Goal: Task Accomplishment & Management: Use online tool/utility

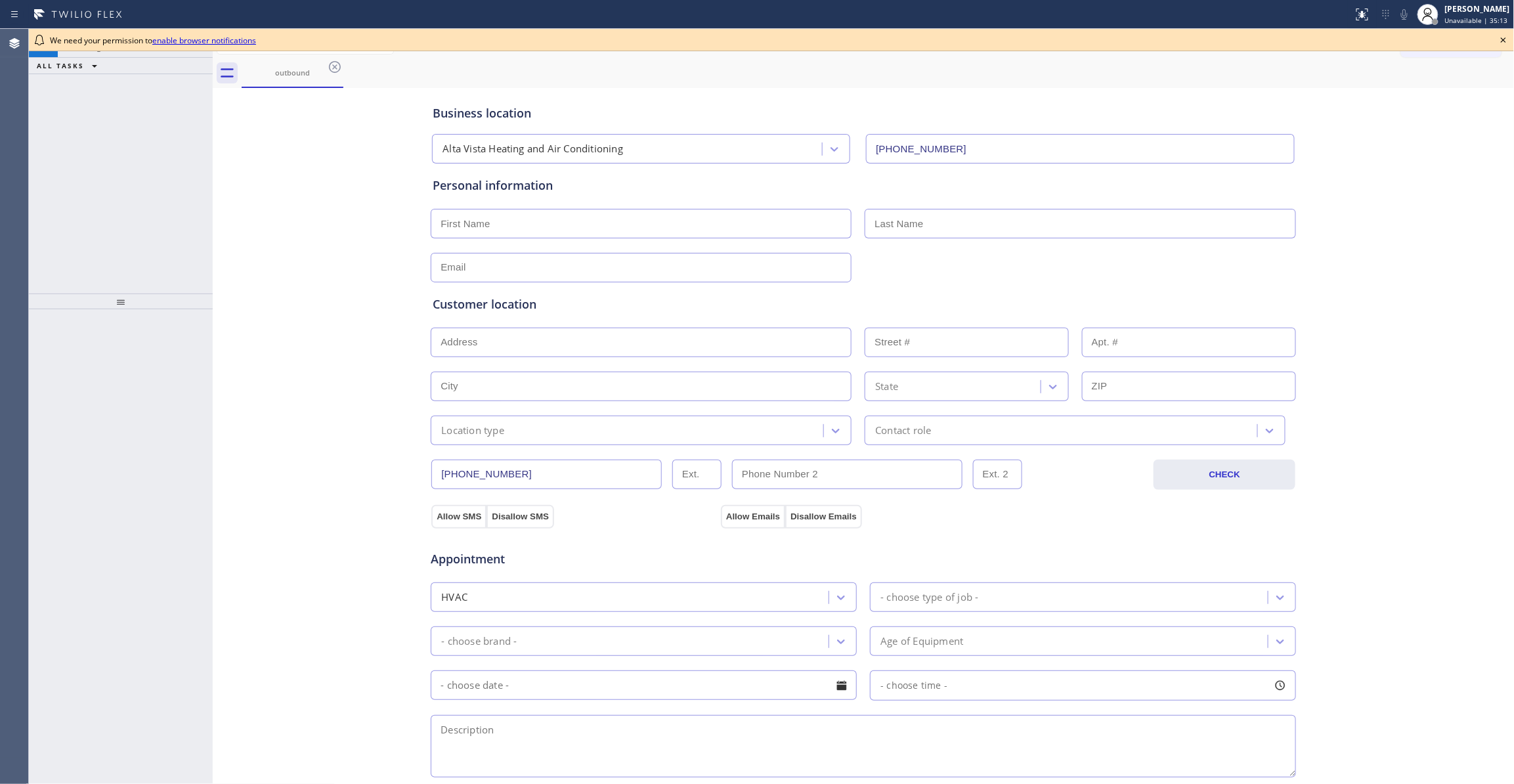
type input "[PHONE_NUMBER]"
click at [187, 198] on div "+14422031527 Connecting call… ALL TASKS ALL TASKS ACTIVE TASKS TASKS IN WRAP UP" at bounding box center [121, 161] width 184 height 264
click at [1498, 42] on icon at bounding box center [1503, 40] width 15 height 15
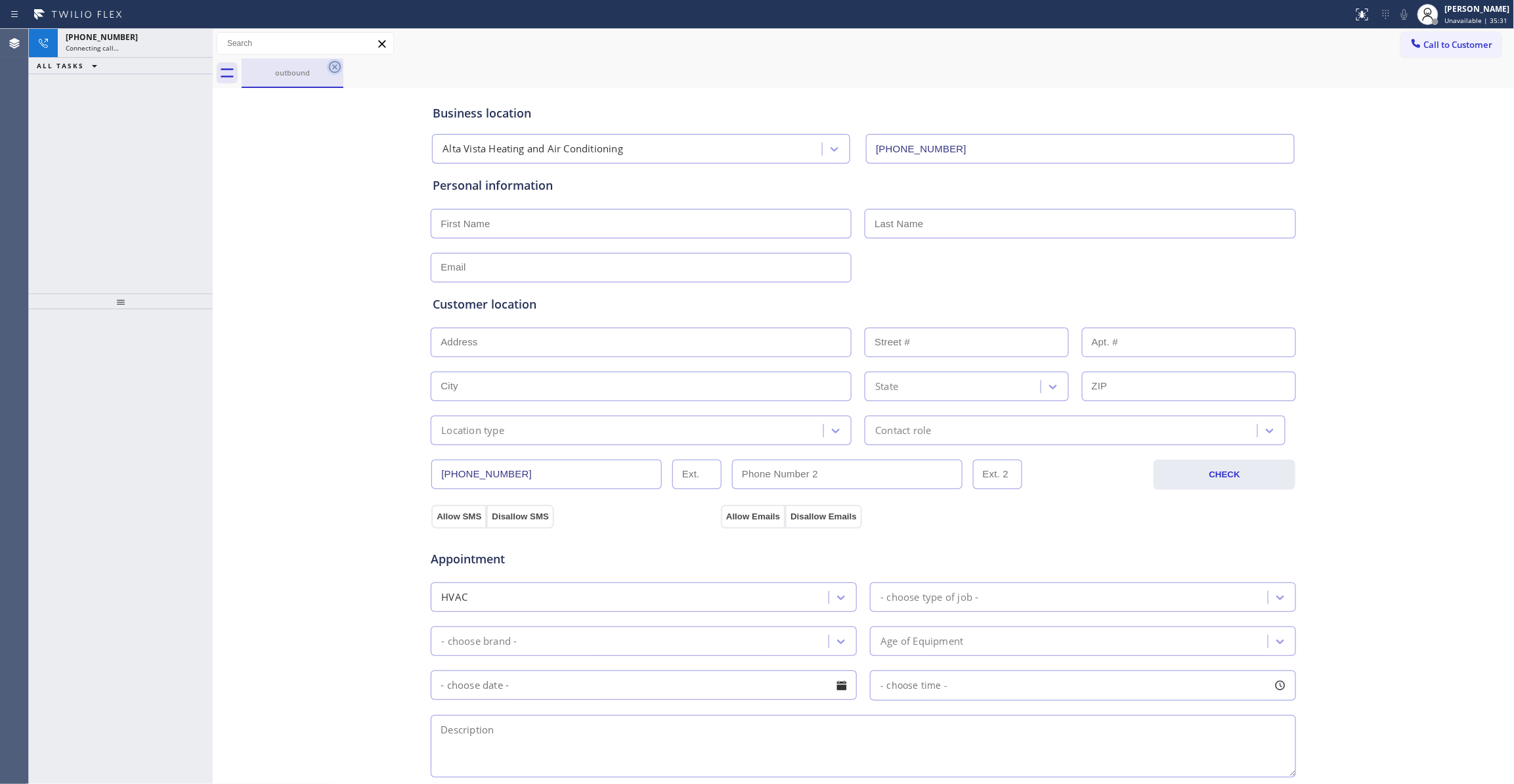
click at [334, 66] on icon at bounding box center [334, 66] width 15 height 15
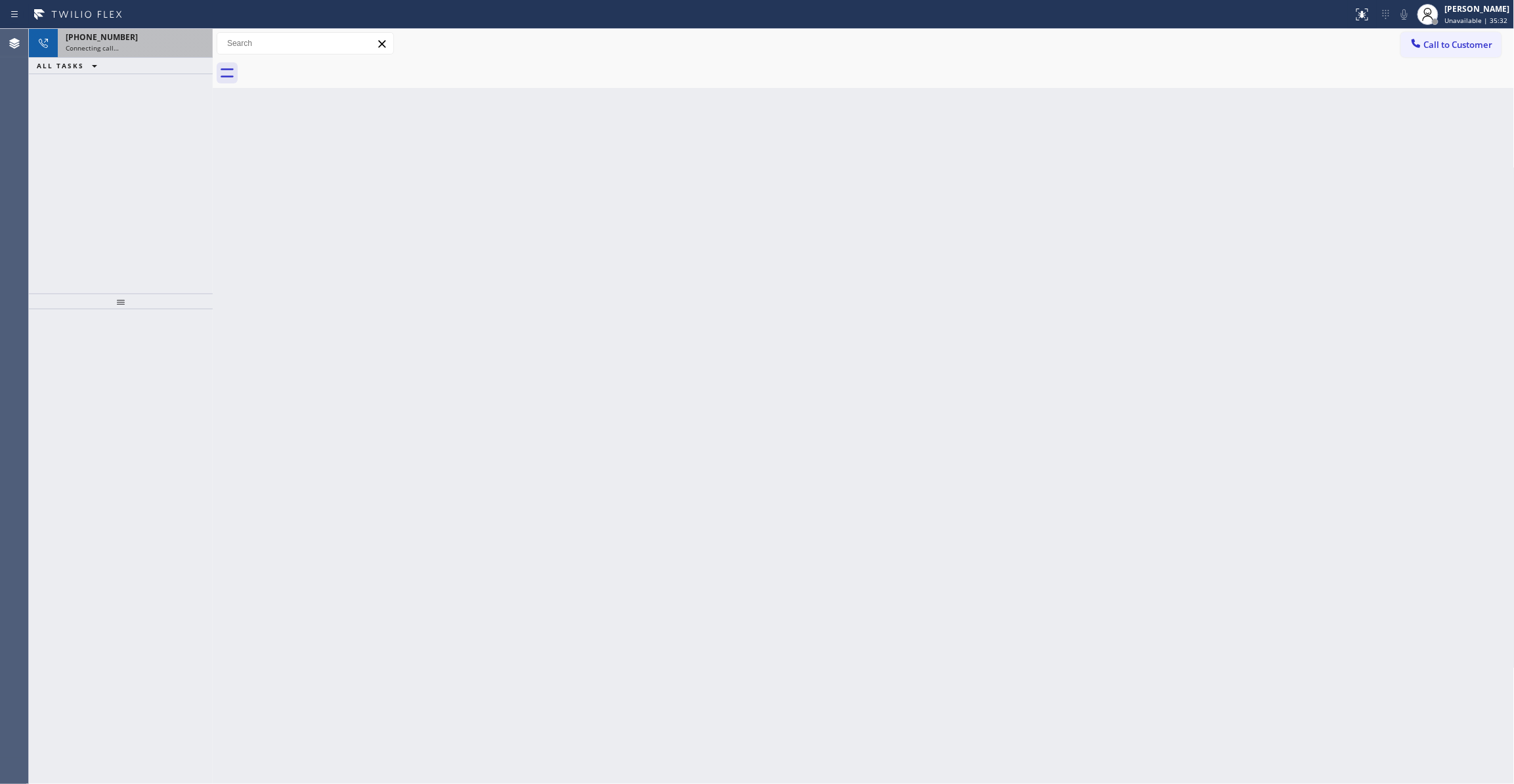
click at [173, 45] on div "Connecting call…" at bounding box center [135, 48] width 139 height 9
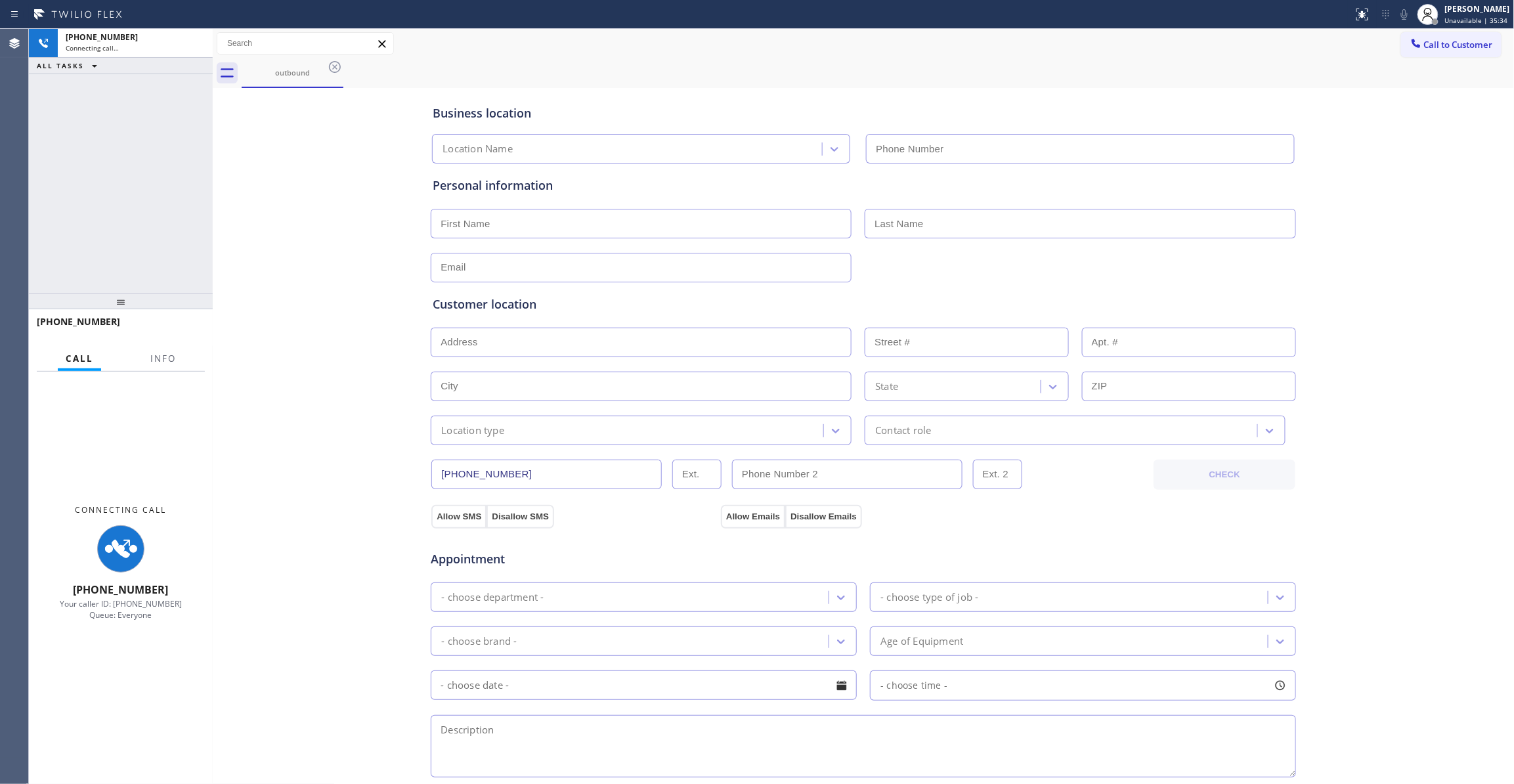
type input "[PHONE_NUMBER]"
drag, startPoint x: 213, startPoint y: 103, endPoint x: 277, endPoint y: 26, distance: 100.1
click at [213, 108] on div at bounding box center [213, 406] width 0 height 755
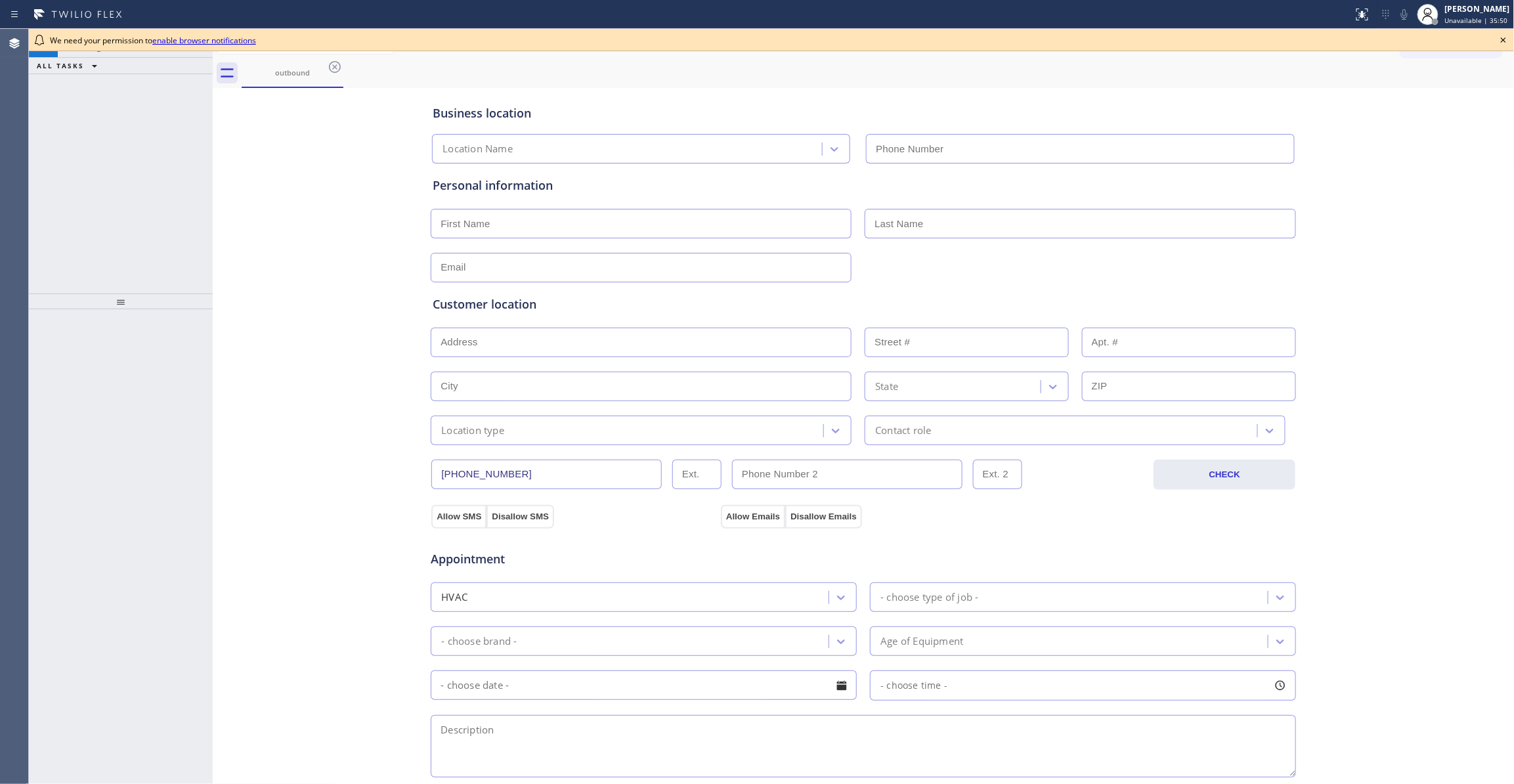
type input "[PHONE_NUMBER]"
click at [83, 342] on div at bounding box center [121, 547] width 184 height 475
click at [1511, 41] on icon at bounding box center [1503, 40] width 15 height 15
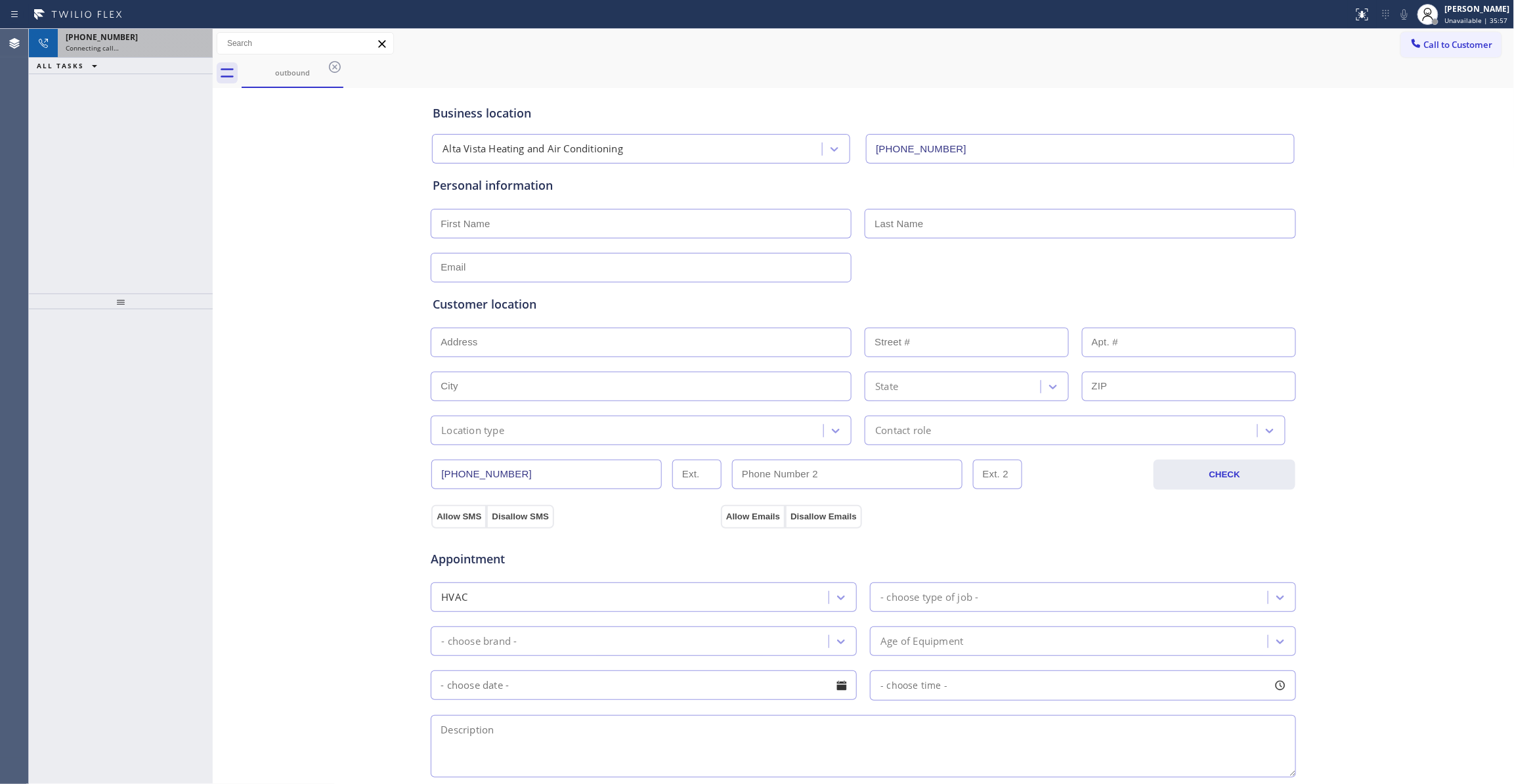
click at [176, 50] on div "Connecting call…" at bounding box center [135, 48] width 139 height 9
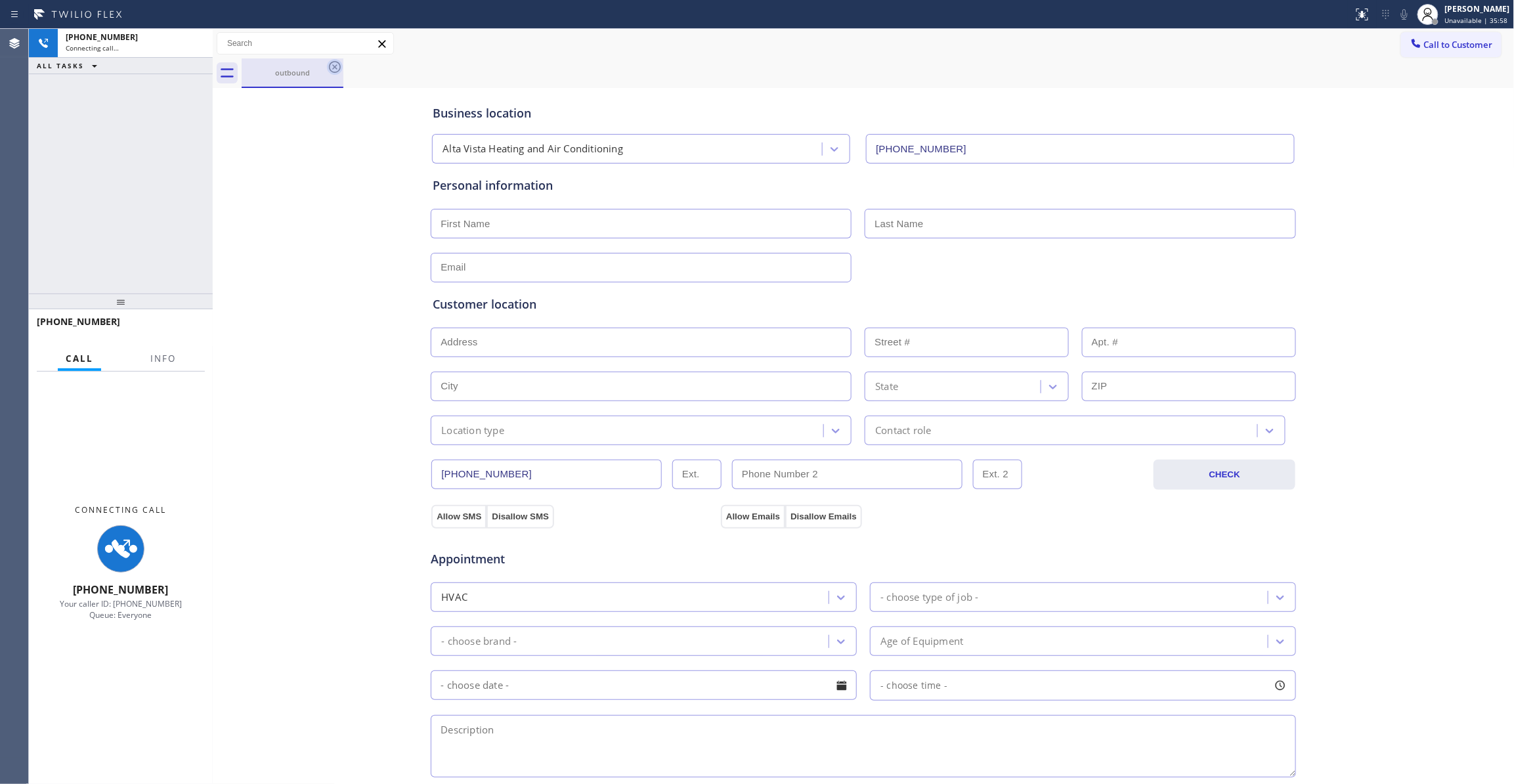
click at [338, 71] on icon at bounding box center [335, 67] width 12 height 12
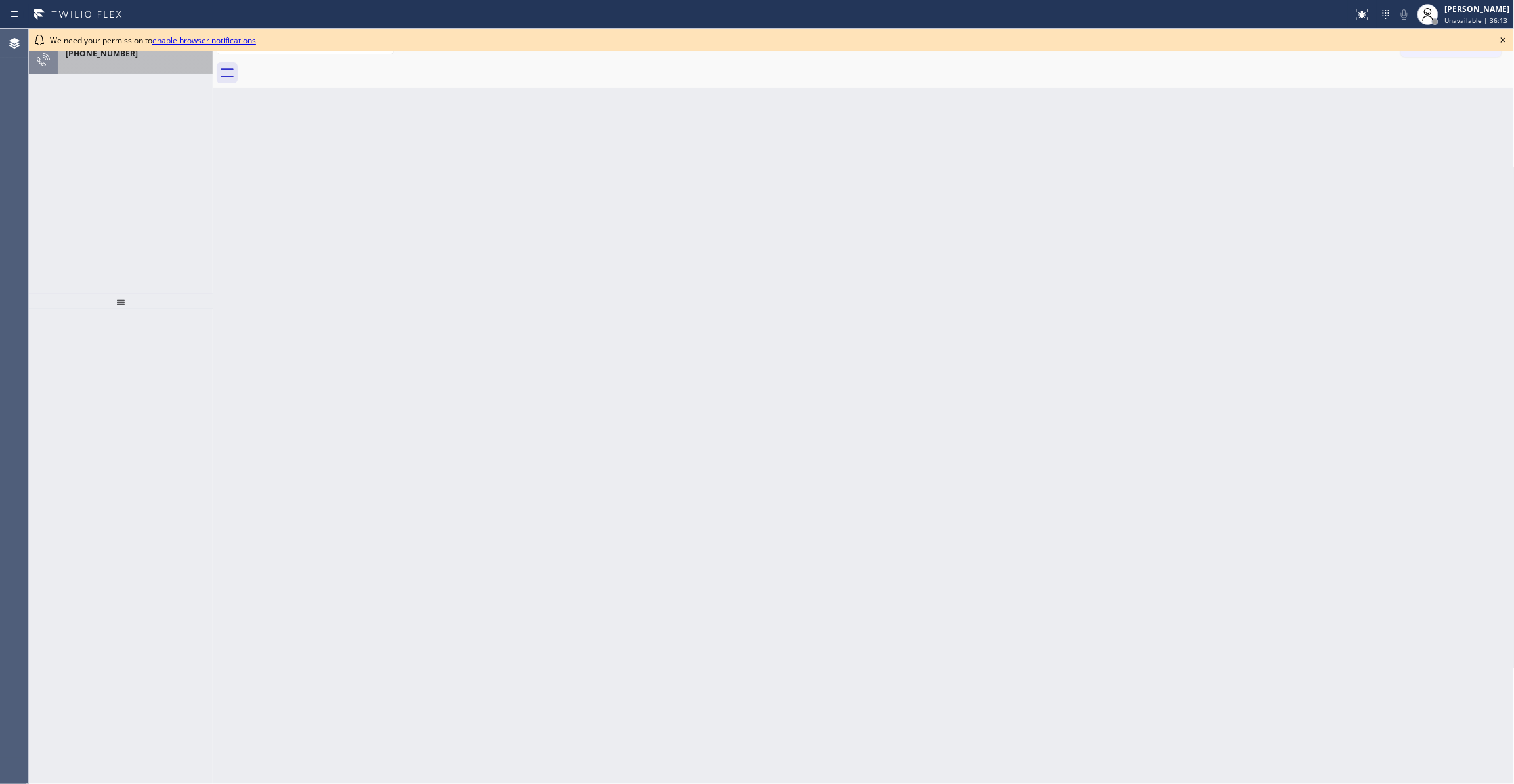
click at [174, 68] on div at bounding box center [135, 64] width 139 height 9
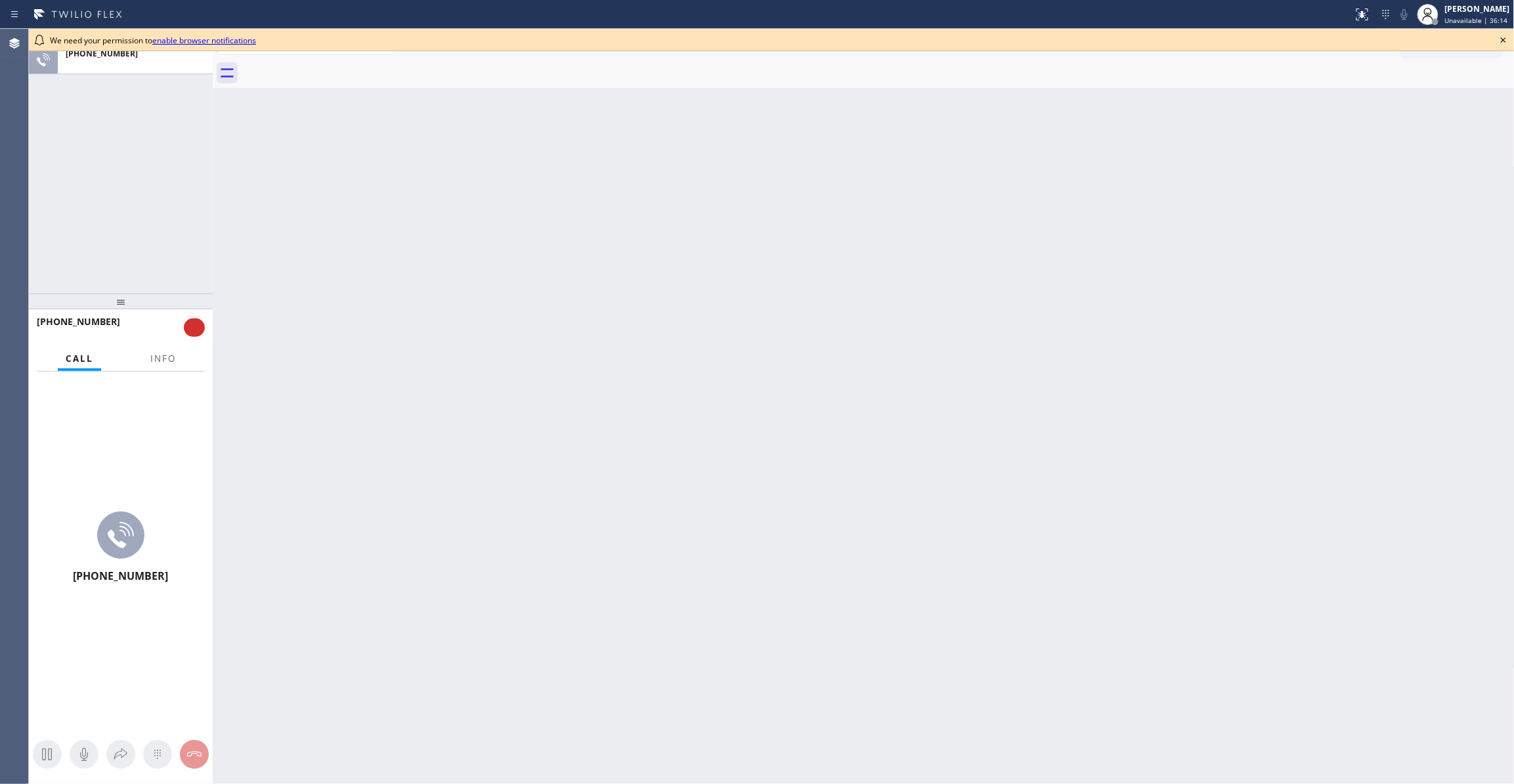
click at [1502, 34] on icon at bounding box center [1503, 40] width 15 height 15
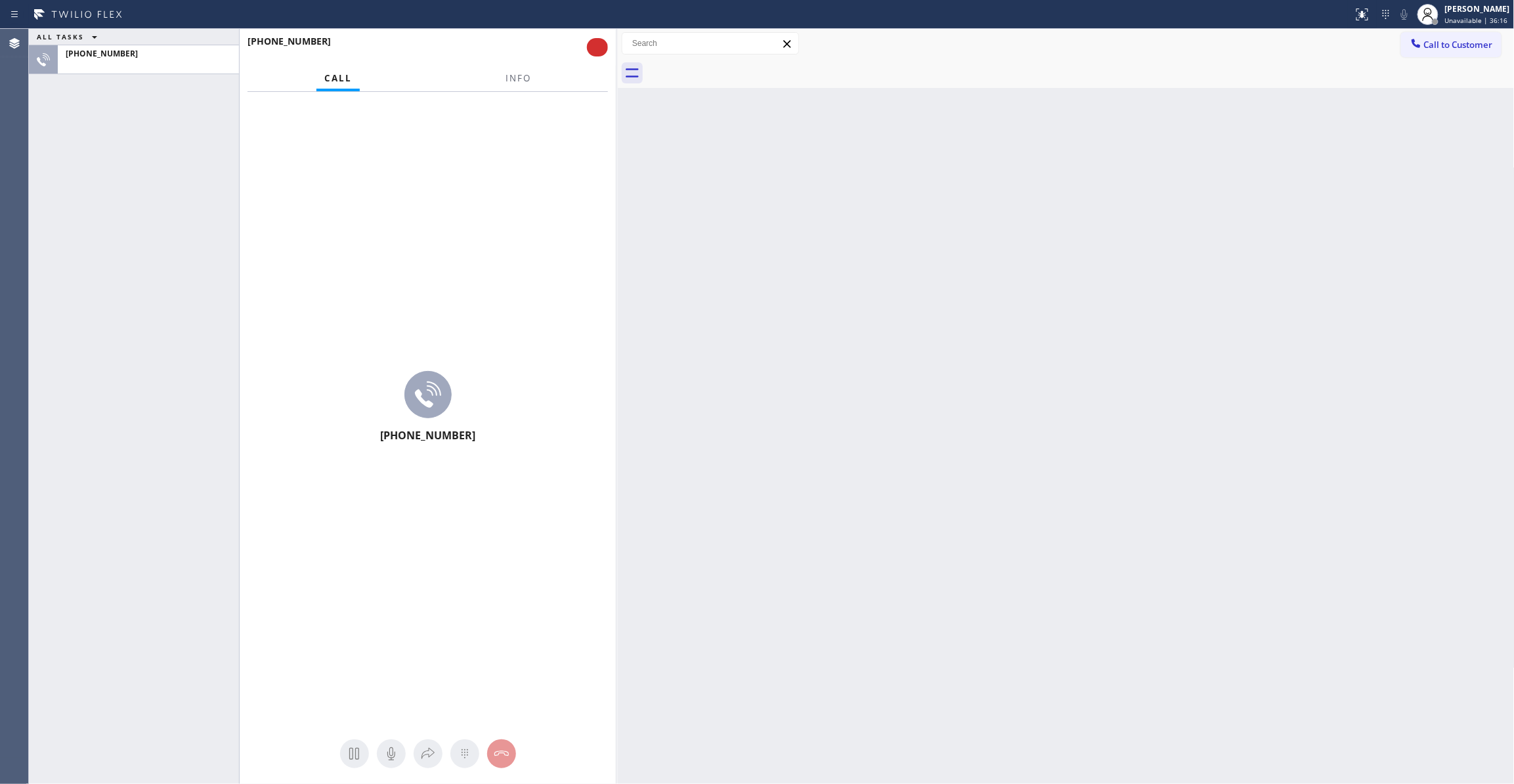
drag, startPoint x: 213, startPoint y: 69, endPoint x: 618, endPoint y: 150, distance: 413.0
click at [618, 150] on div at bounding box center [618, 406] width 0 height 755
click at [521, 80] on span "Info" at bounding box center [520, 79] width 26 height 12
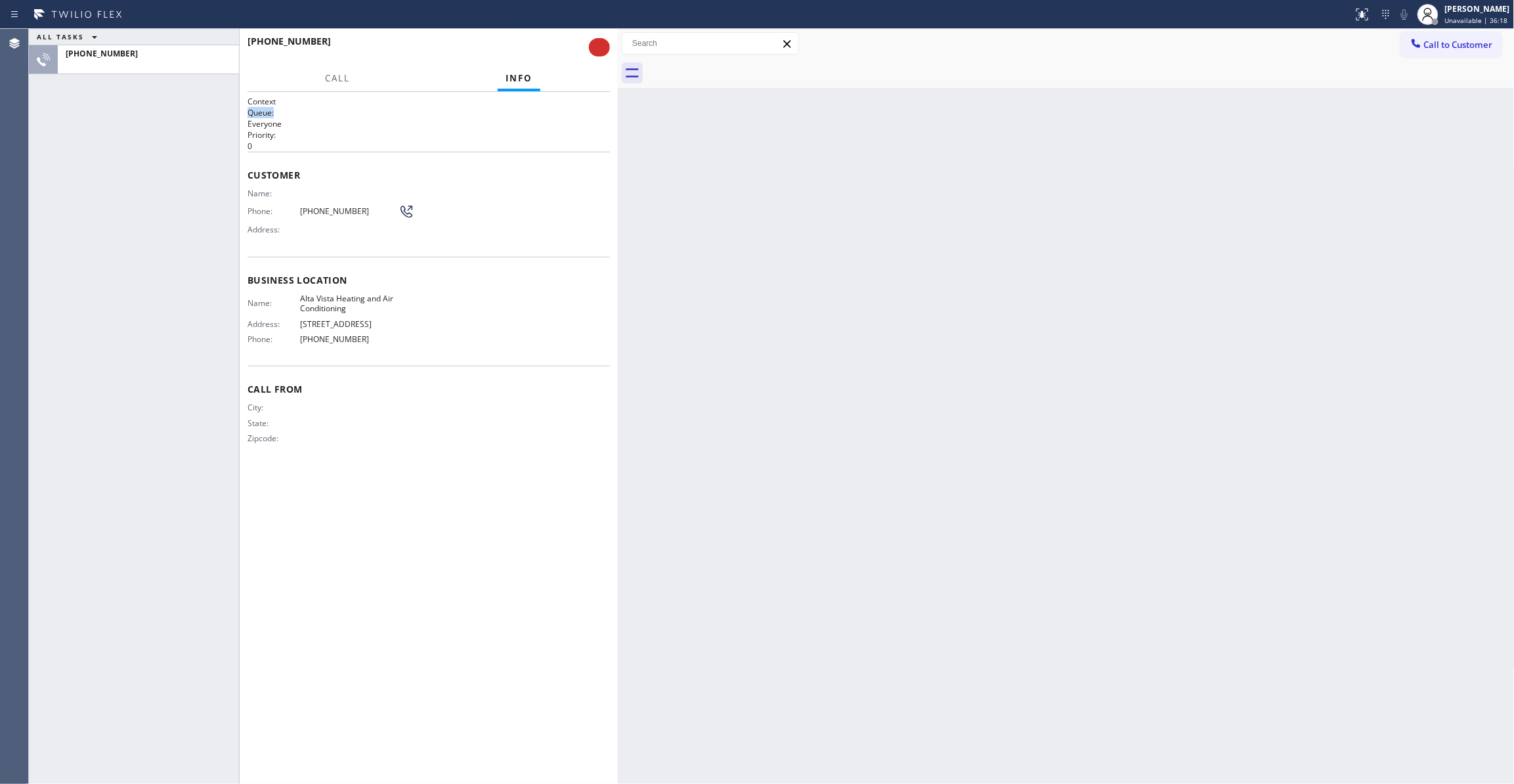
drag, startPoint x: 613, startPoint y: 101, endPoint x: 542, endPoint y: 107, distance: 71.3
click at [542, 107] on div "Context Queue: Everyone Priority: 0 Customer Name: Phone: (442) 203-1527 Addres…" at bounding box center [428, 438] width 378 height 692
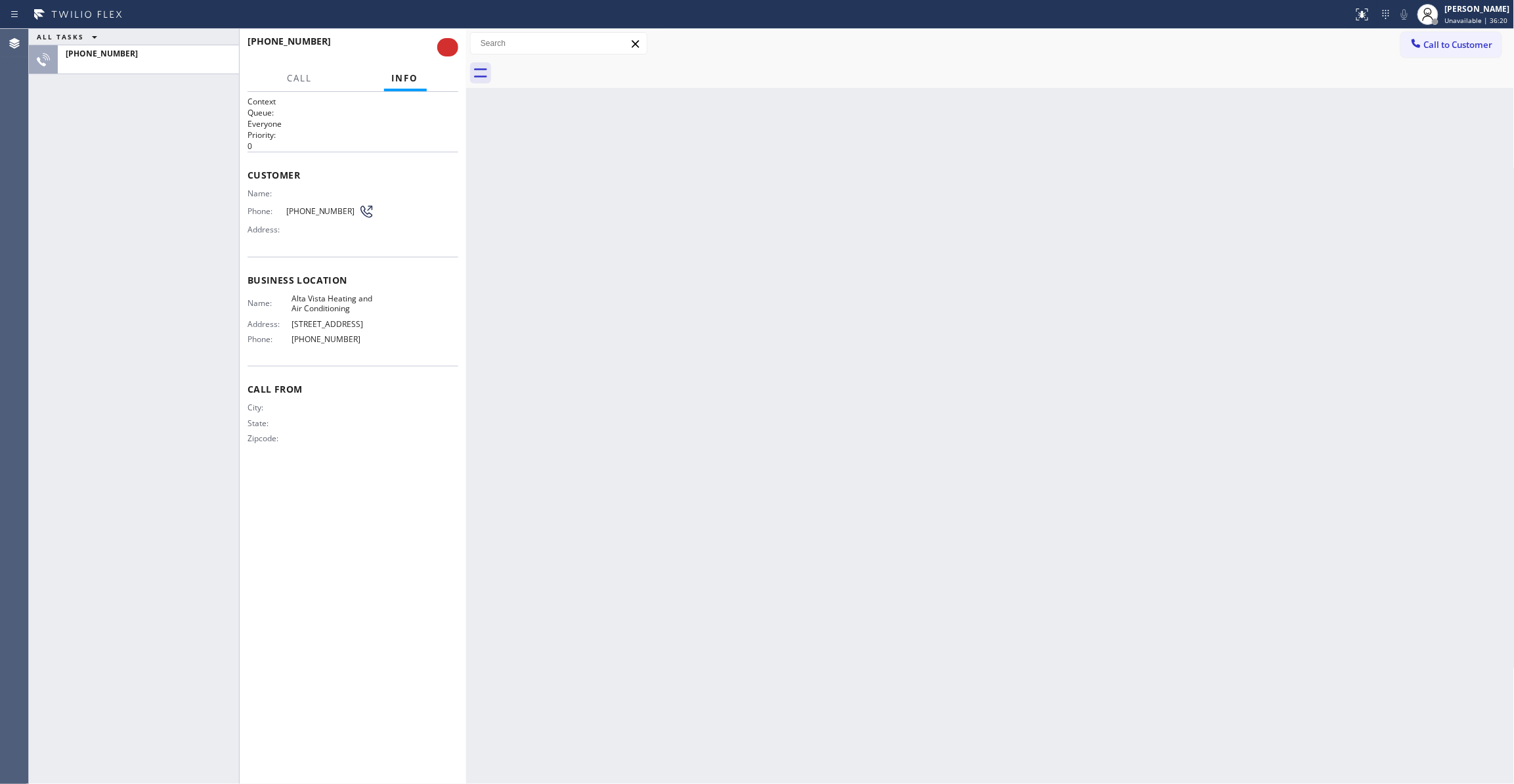
drag, startPoint x: 620, startPoint y: 115, endPoint x: 468, endPoint y: 134, distance: 153.2
click at [466, 134] on div at bounding box center [466, 406] width 0 height 755
click at [447, 45] on button at bounding box center [447, 47] width 21 height 18
click at [448, 48] on button at bounding box center [447, 47] width 21 height 18
click at [448, 48] on button at bounding box center [447, 47] width 21 height 18
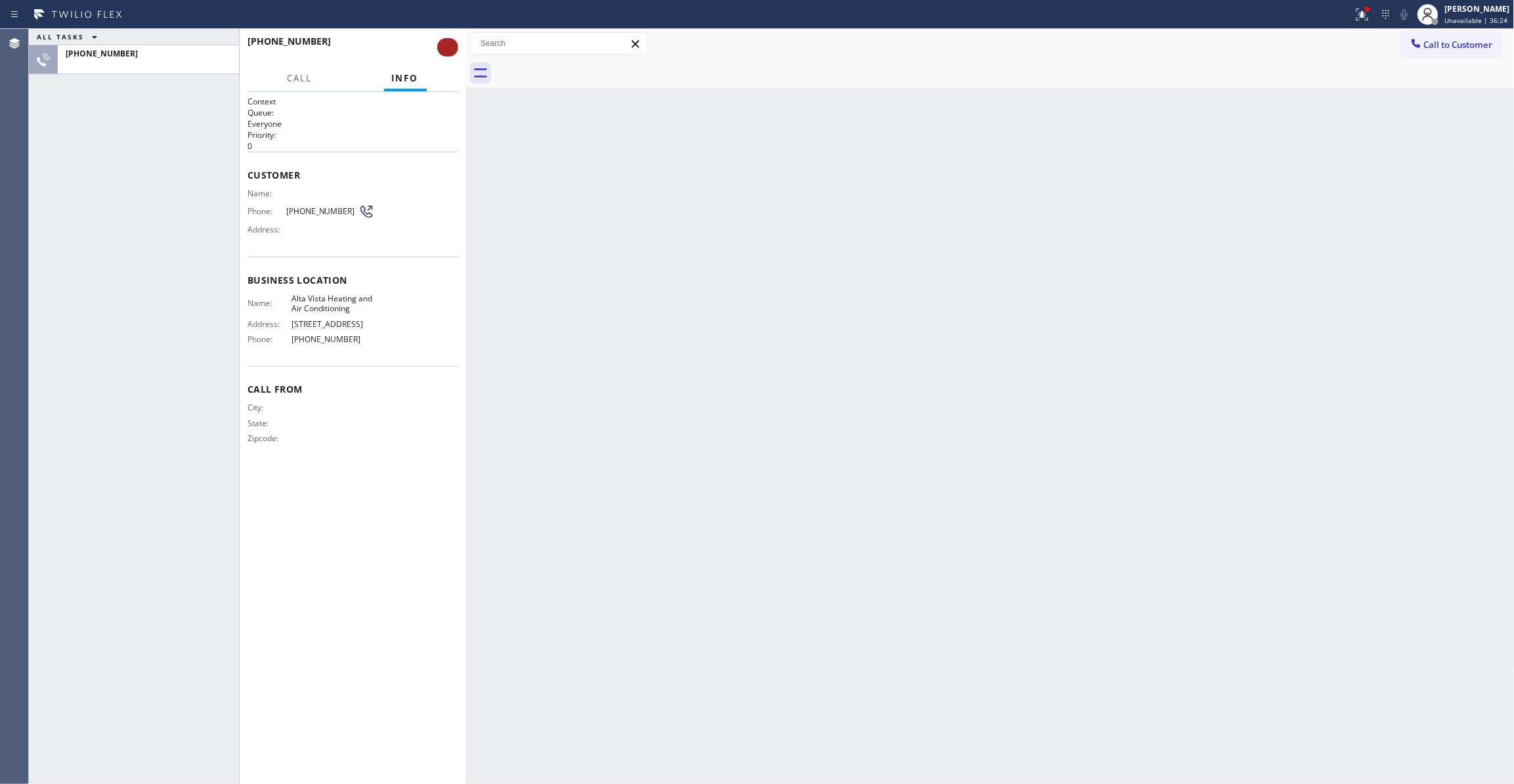
click at [448, 48] on button at bounding box center [447, 47] width 21 height 18
click at [448, 53] on button at bounding box center [447, 47] width 21 height 18
click at [455, 42] on button at bounding box center [447, 47] width 21 height 18
click at [171, 58] on div "[PHONE_NUMBER]" at bounding box center [148, 53] width 165 height 11
click at [440, 44] on button at bounding box center [447, 47] width 21 height 18
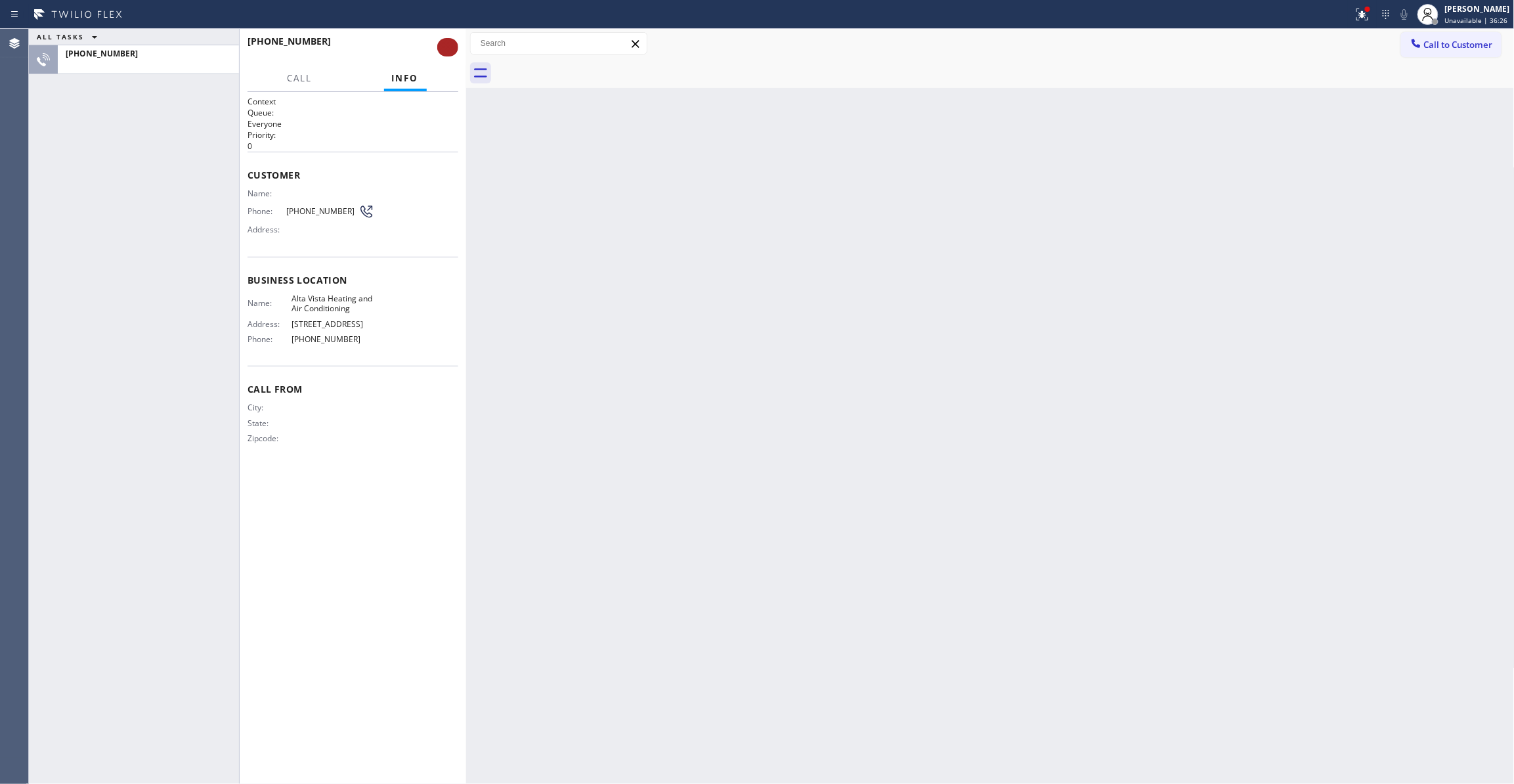
click at [448, 50] on button at bounding box center [447, 47] width 21 height 18
click at [447, 48] on button at bounding box center [447, 47] width 21 height 18
click at [444, 46] on button at bounding box center [447, 47] width 21 height 18
click at [447, 46] on button at bounding box center [447, 47] width 21 height 18
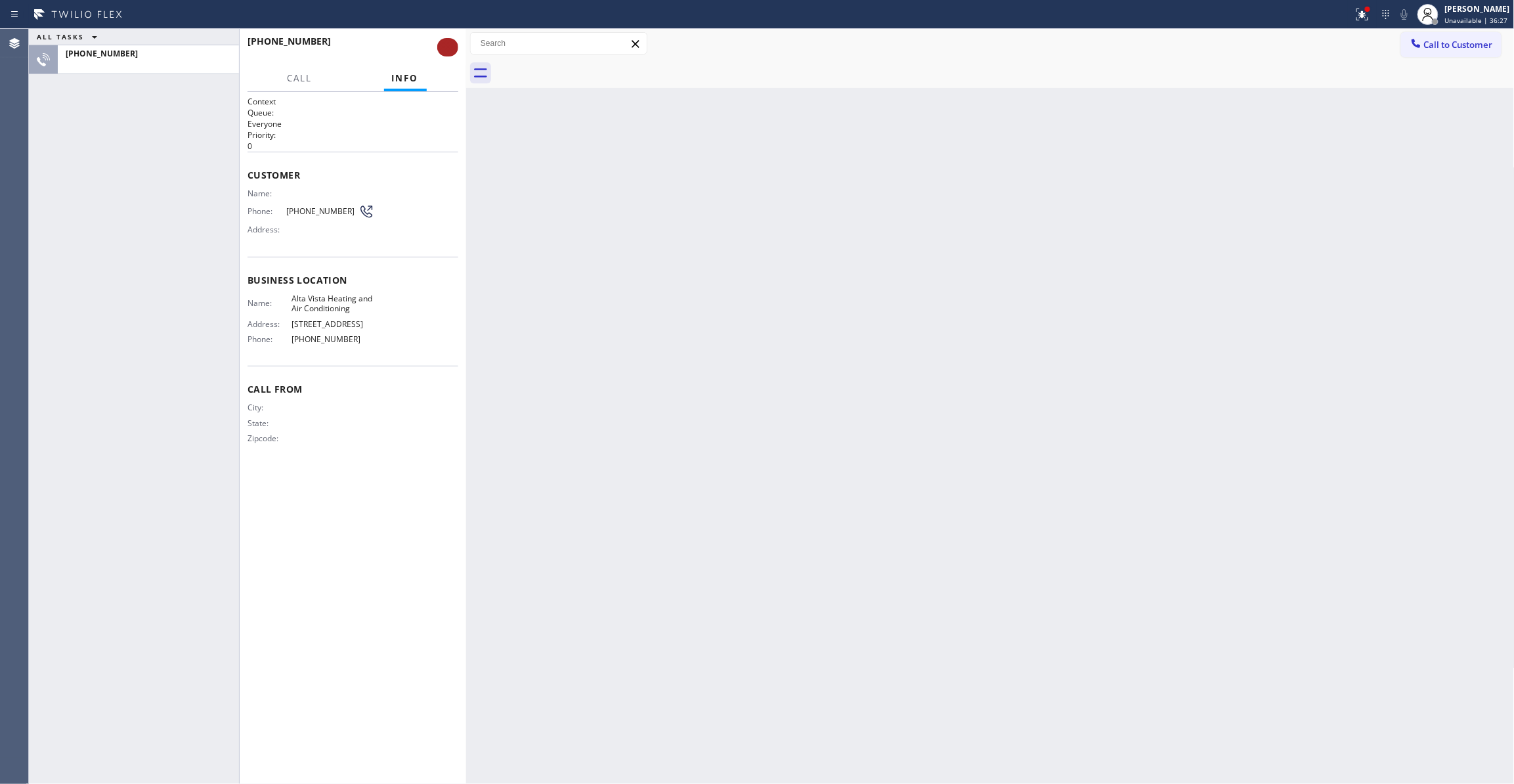
click at [447, 45] on button at bounding box center [447, 47] width 21 height 18
click at [449, 45] on button at bounding box center [447, 47] width 21 height 18
drag, startPoint x: 540, startPoint y: 209, endPoint x: 280, endPoint y: 7, distance: 329.2
click at [540, 208] on div "Back to Dashboard Change Sender ID Customers Technicians Select a contact Outbo…" at bounding box center [990, 406] width 1049 height 755
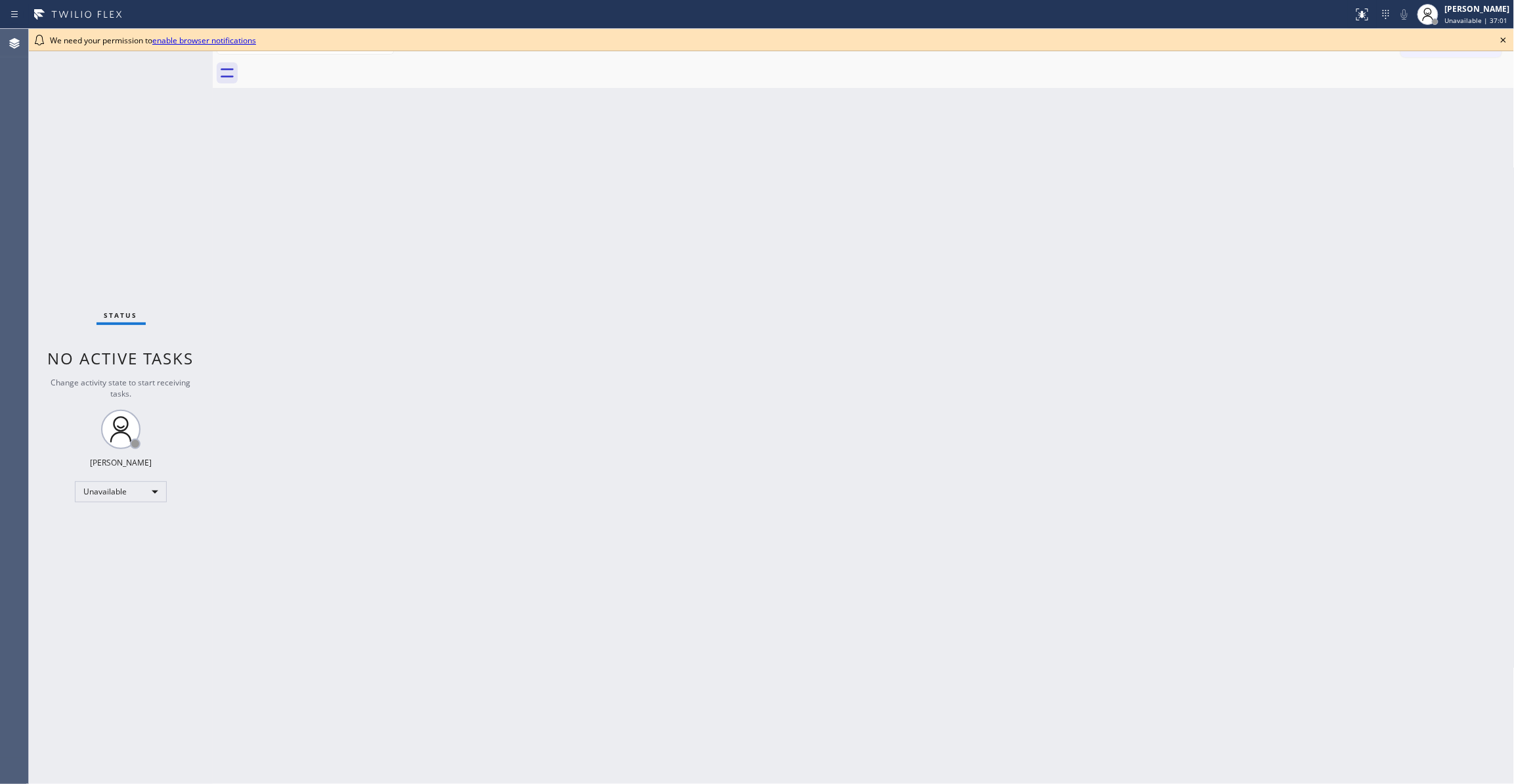
drag, startPoint x: 179, startPoint y: 305, endPoint x: 214, endPoint y: 179, distance: 130.8
click at [179, 303] on div "Status No active tasks Change activity state to start receiving tasks. Louis Ma…" at bounding box center [121, 406] width 184 height 755
drag, startPoint x: 211, startPoint y: 66, endPoint x: 306, endPoint y: 95, distance: 99.3
click at [308, 95] on div at bounding box center [308, 406] width 0 height 755
click at [1503, 43] on icon at bounding box center [1503, 40] width 15 height 15
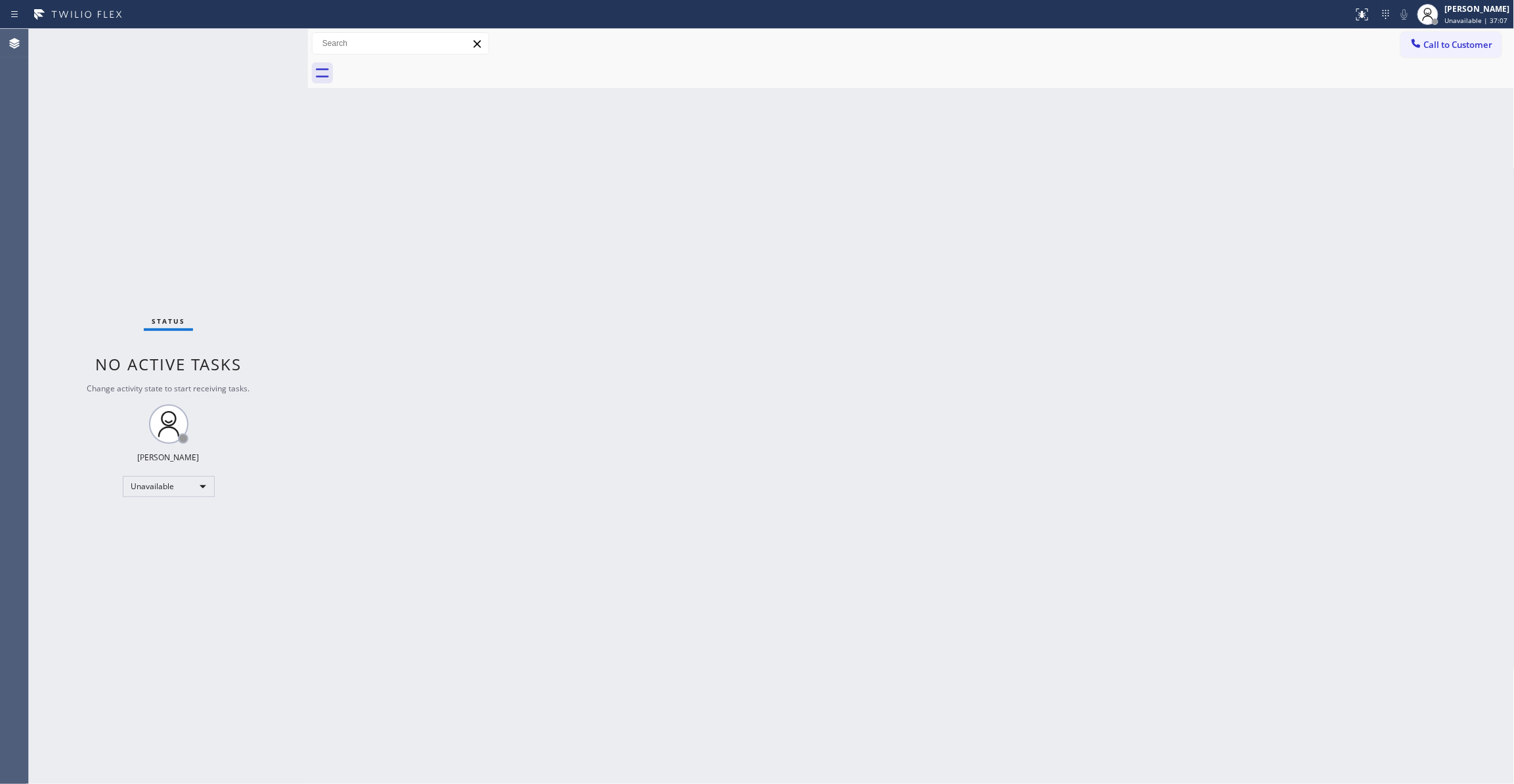
click at [1069, 226] on div "Back to Dashboard Change Sender ID Customers Technicians Select a contact Outbo…" at bounding box center [911, 406] width 1207 height 755
click at [1476, 48] on span "Call to Customer" at bounding box center [1458, 45] width 69 height 12
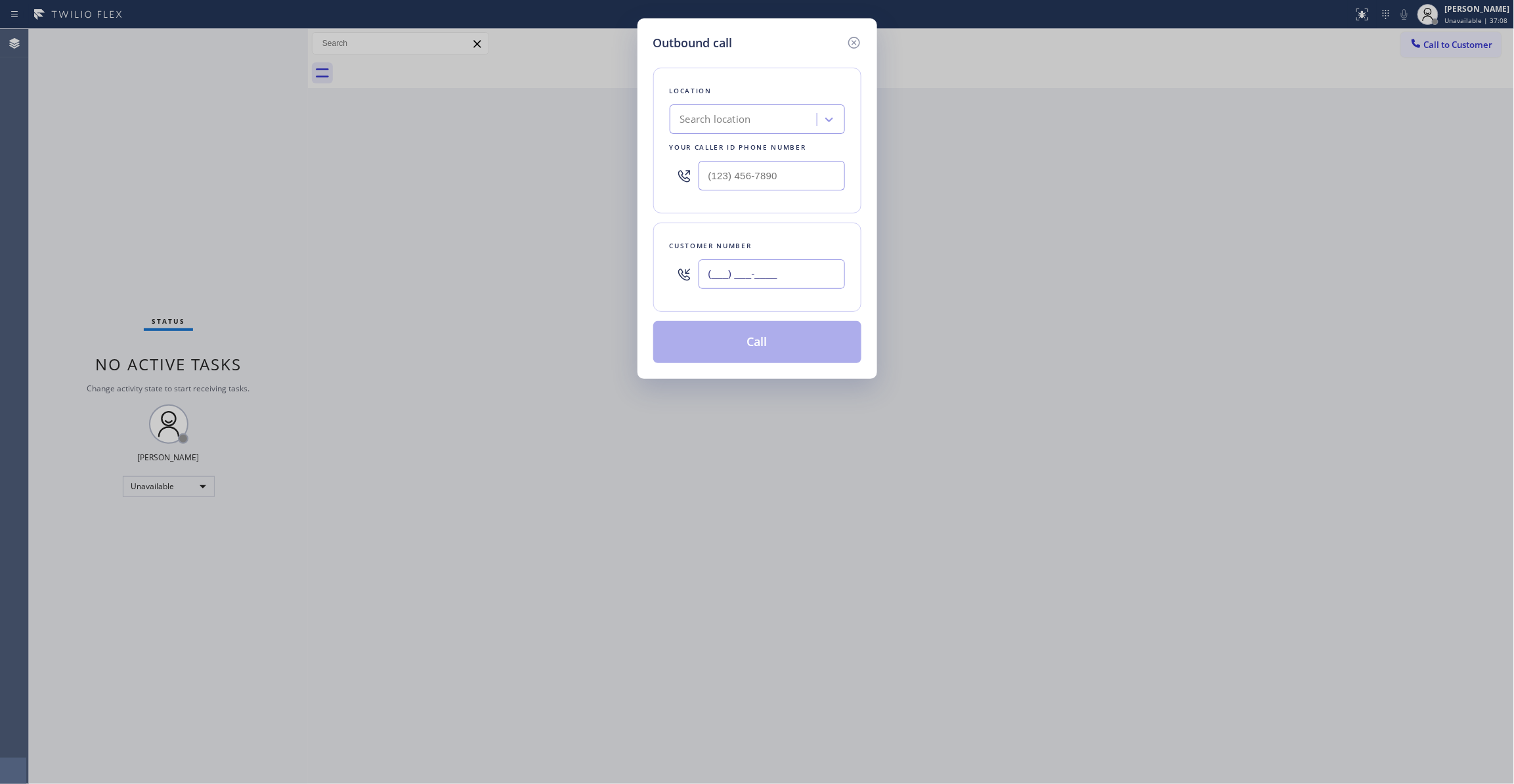
click at [798, 279] on input "(___) ___-____" at bounding box center [771, 274] width 146 height 30
paste input "442) 203-1527"
type input "[PHONE_NUMBER]"
drag, startPoint x: 808, startPoint y: 166, endPoint x: 234, endPoint y: 169, distance: 574.0
click at [234, 169] on div "Outbound call Location Search location Your caller id phone number (___) ___-__…" at bounding box center [757, 392] width 1514 height 784
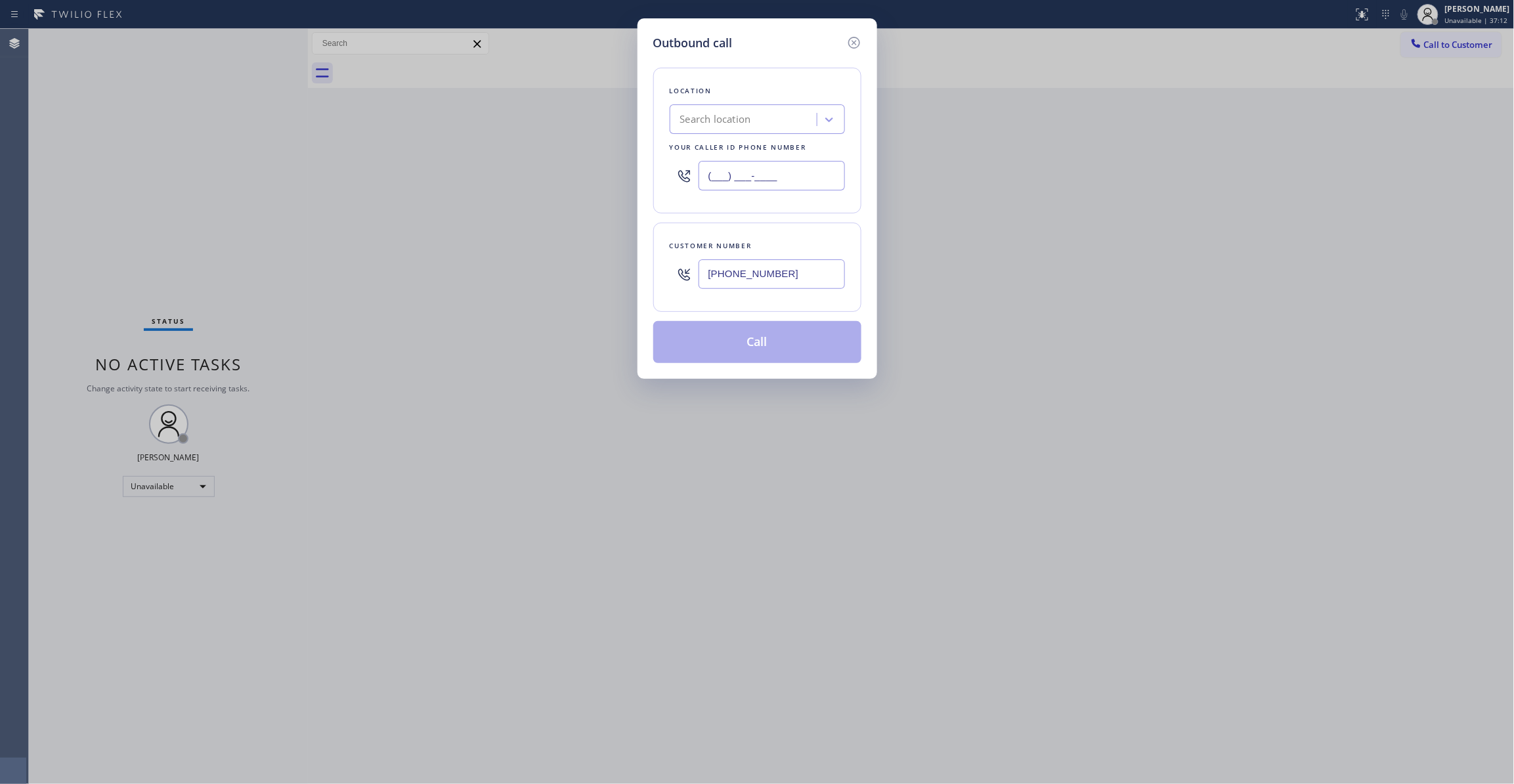
paste input "442) 201-0135"
type input "[PHONE_NUMBER]"
drag, startPoint x: 809, startPoint y: 279, endPoint x: 400, endPoint y: 285, distance: 409.0
click at [368, 268] on div "Outbound call Location Alta Vista Heating and Air Conditioning Your caller id p…" at bounding box center [757, 392] width 1514 height 784
click at [665, 339] on button "Call" at bounding box center [757, 342] width 208 height 42
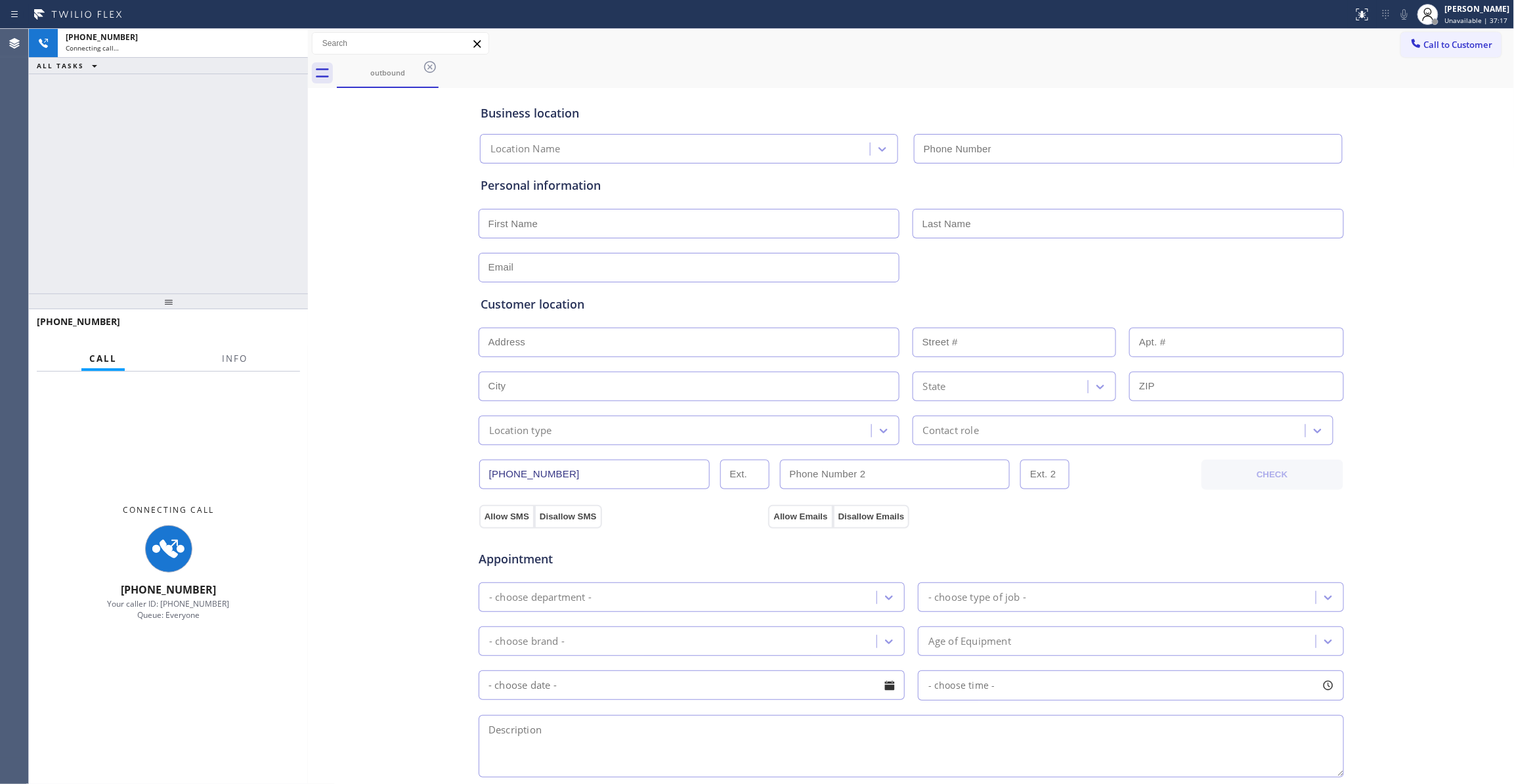
type input "[PHONE_NUMBER]"
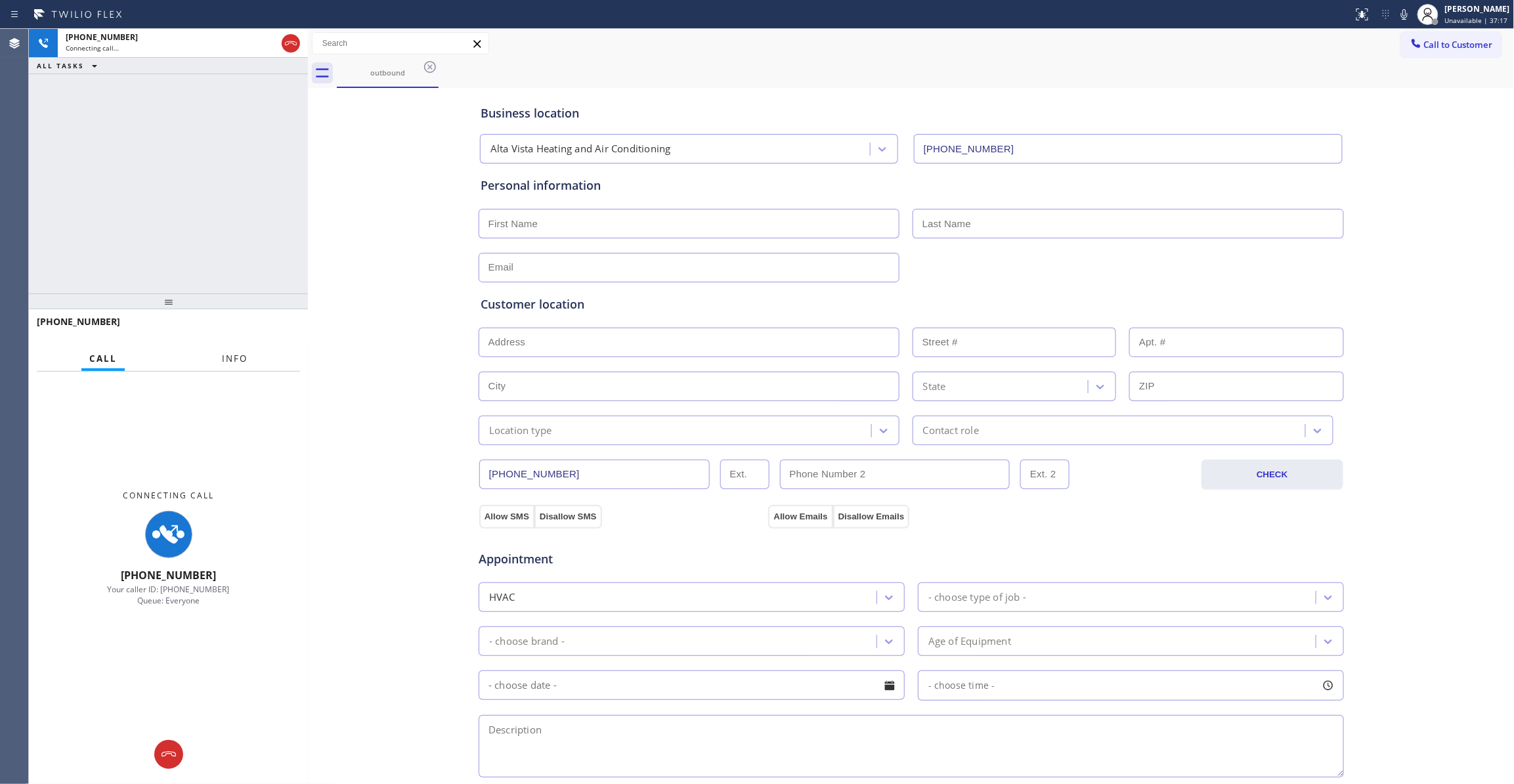
click at [252, 361] on button "Info" at bounding box center [235, 358] width 42 height 26
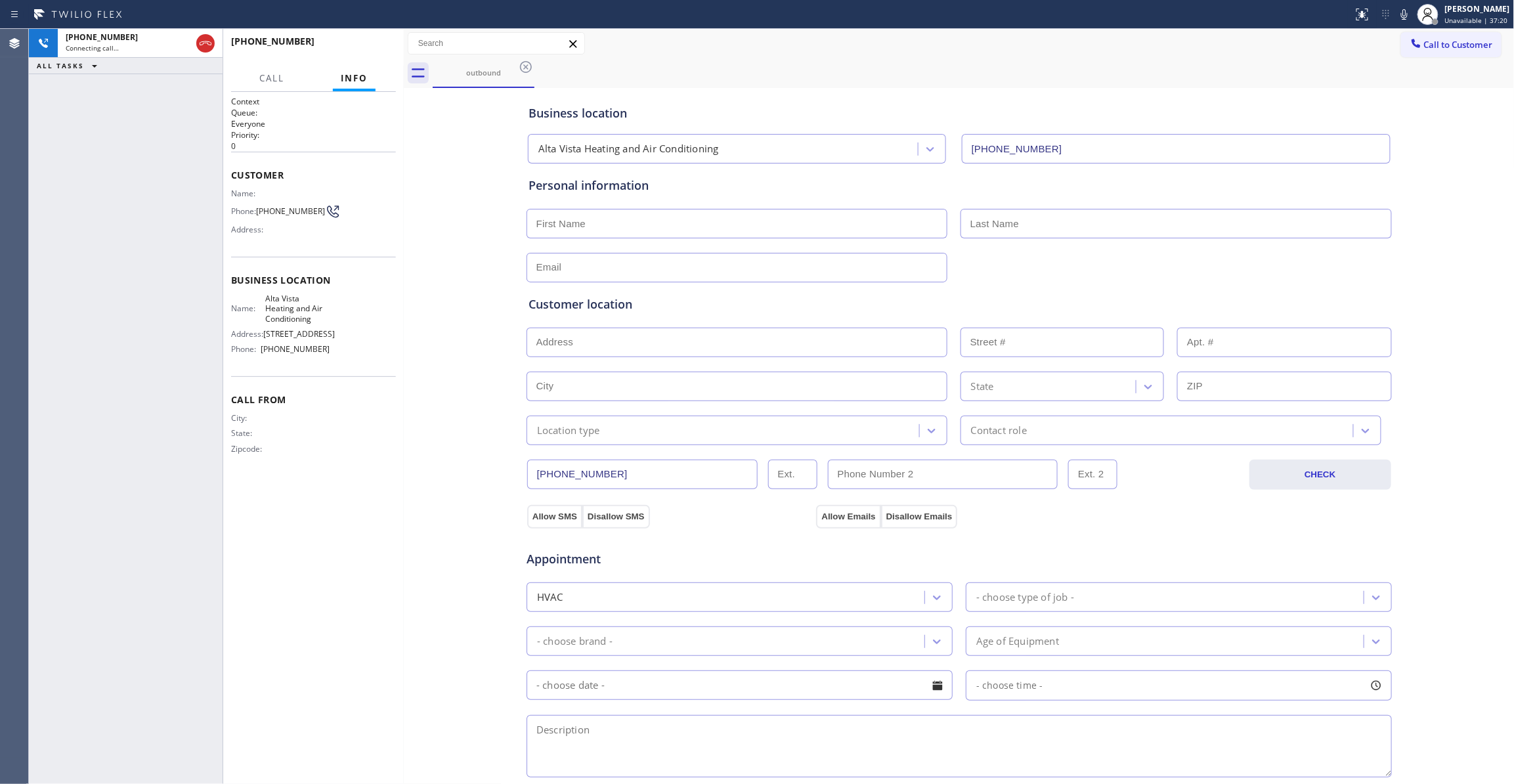
drag, startPoint x: 306, startPoint y: 247, endPoint x: 401, endPoint y: 258, distance: 95.6
click at [404, 258] on div at bounding box center [404, 406] width 0 height 755
click at [352, 48] on span "HANG UP" at bounding box center [365, 48] width 40 height 9
click at [371, 50] on span "COMPLETE" at bounding box center [363, 48] width 45 height 9
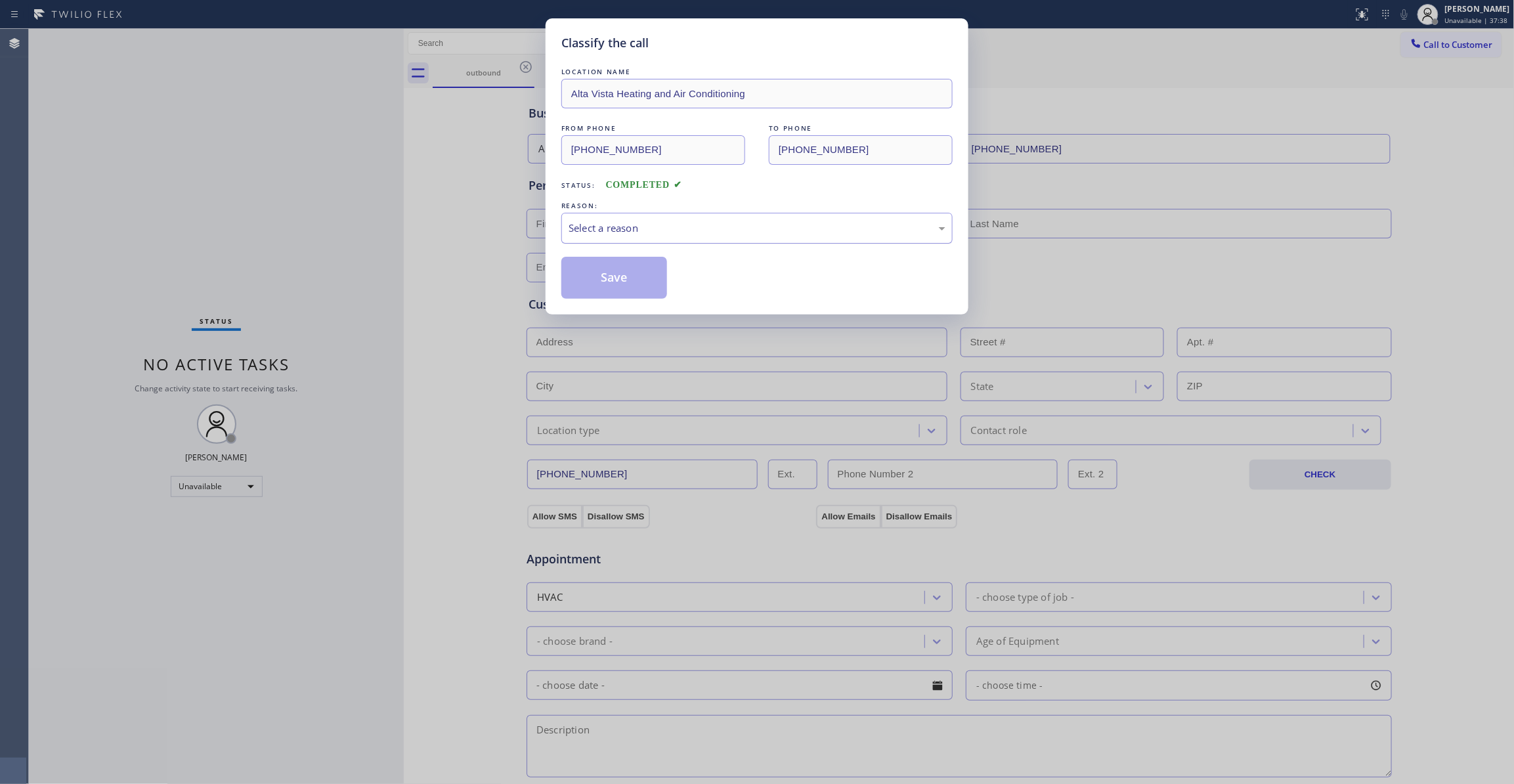
click at [610, 224] on div "Select a reason" at bounding box center [757, 228] width 377 height 15
click at [620, 277] on button "Save" at bounding box center [614, 277] width 105 height 42
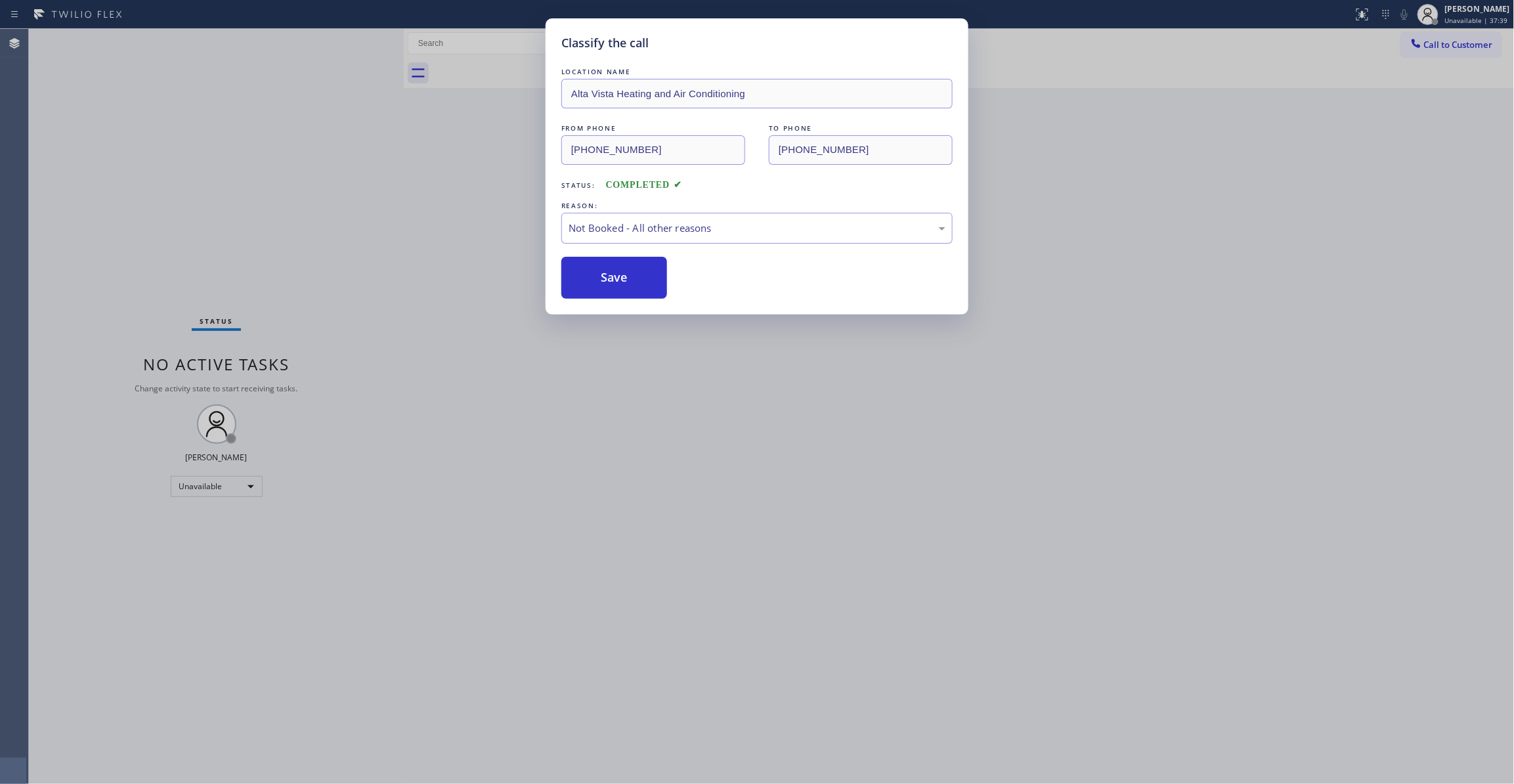
click at [620, 277] on button "Save" at bounding box center [614, 277] width 105 height 42
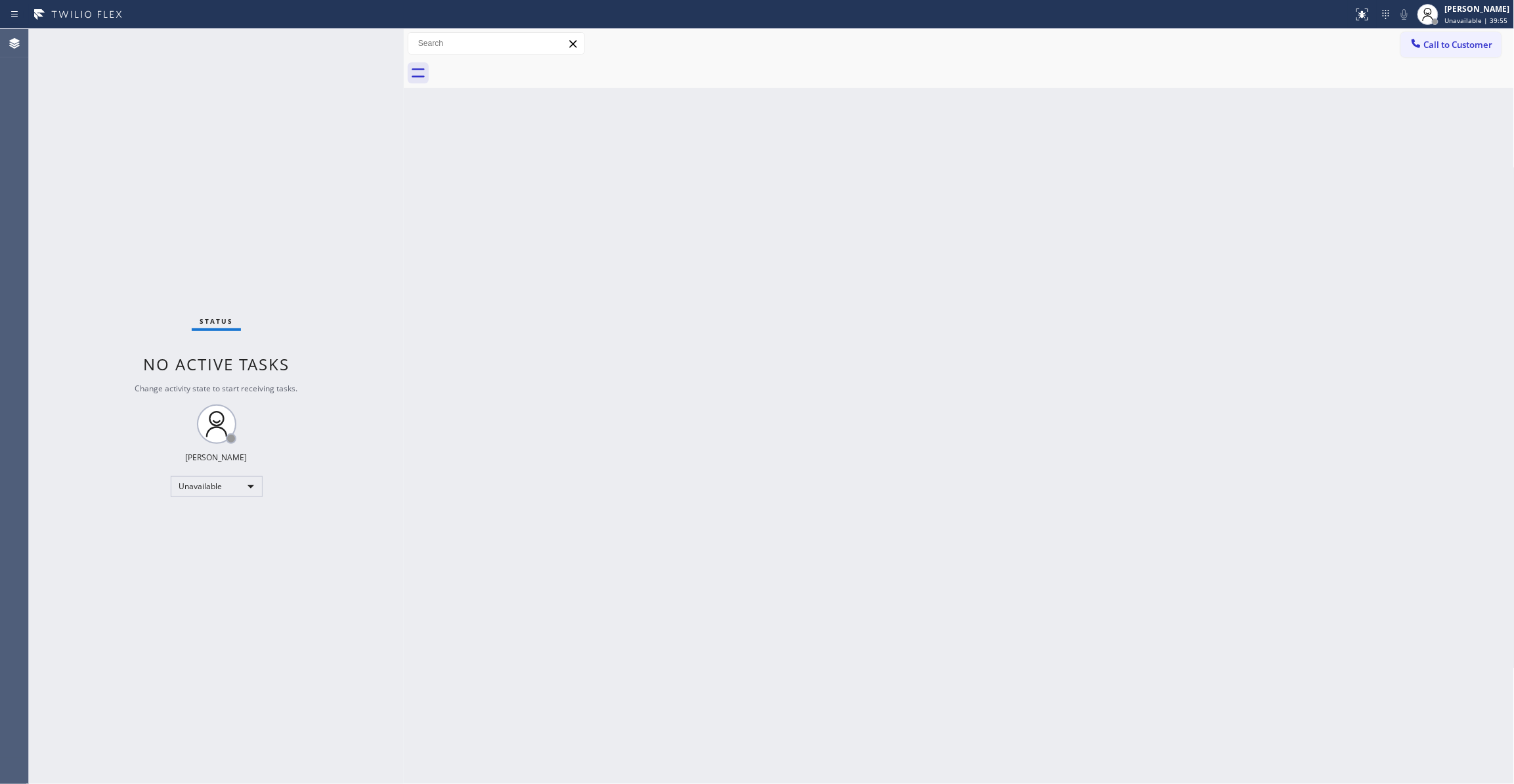
click at [152, 271] on div "Status No active tasks Change activity state to start receiving tasks. Louis Ma…" at bounding box center [216, 406] width 375 height 755
click at [32, 132] on div "Status No active tasks Change activity state to start receiving tasks. Louis Ma…" at bounding box center [216, 406] width 375 height 755
click at [1474, 45] on span "Call to Customer" at bounding box center [1458, 45] width 69 height 12
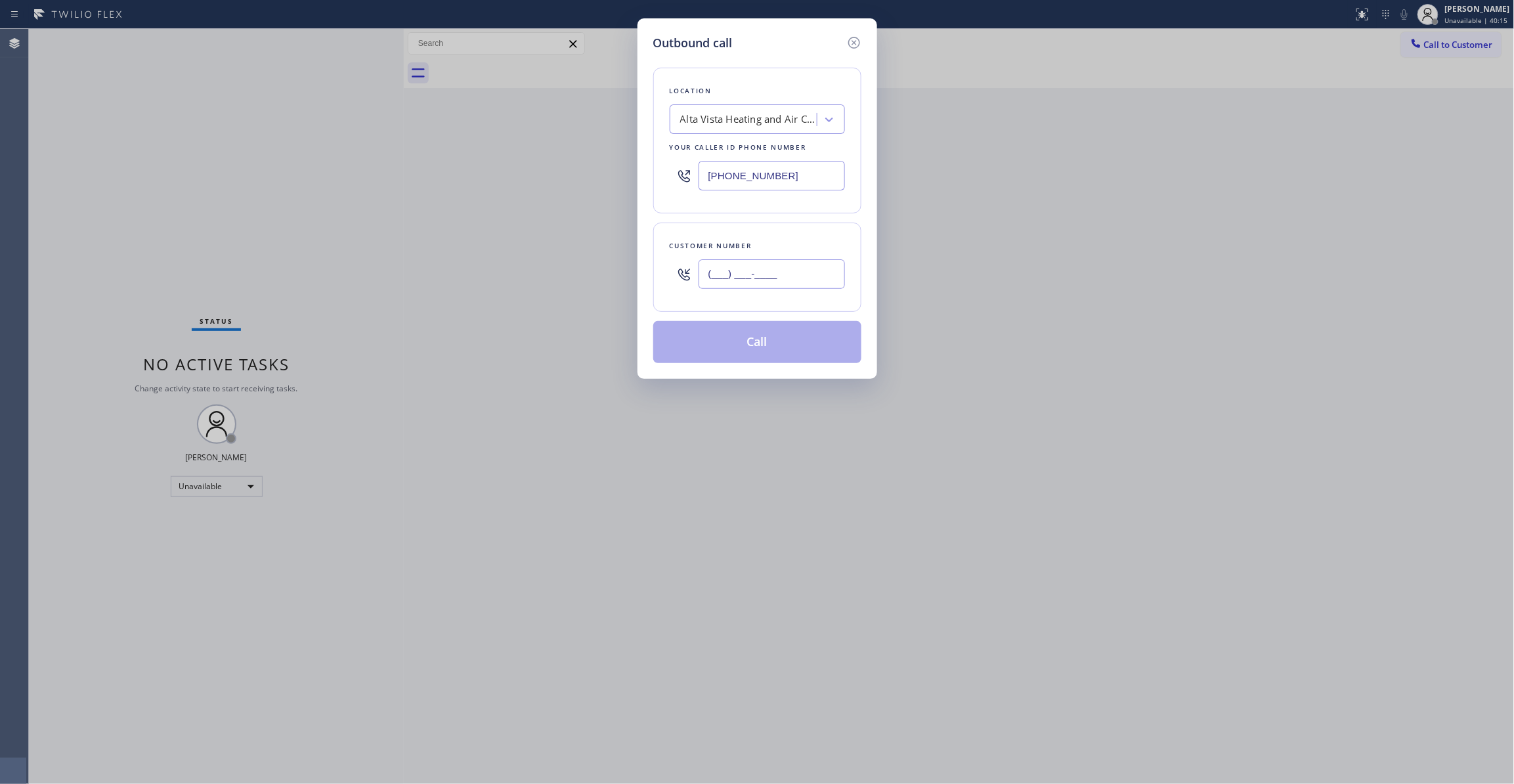
click at [792, 273] on input "(___) ___-____" at bounding box center [771, 274] width 146 height 30
paste input "510) 449-1384"
type input "(510) 449-1384"
click at [153, 174] on div "Outbound call Location Alta Vista Heating and Air Conditioning Your caller id p…" at bounding box center [757, 392] width 1514 height 784
click at [730, 119] on div "Alta Vista Heating and Air Conditioning" at bounding box center [749, 119] width 138 height 15
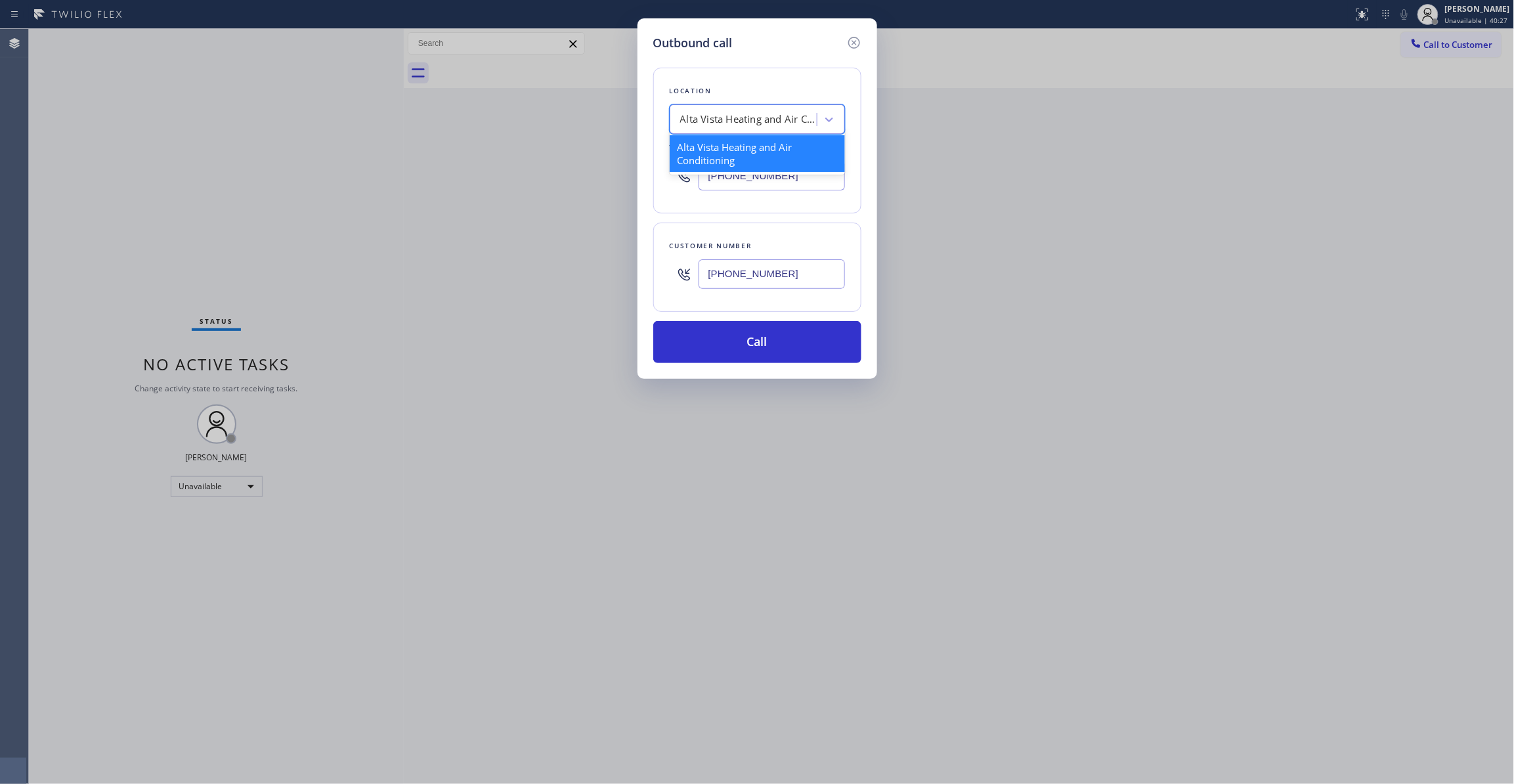
paste input "Electrical Land Union City"
type input "Electrical Land Union City"
click at [735, 150] on div "Electrical Land Union City" at bounding box center [757, 153] width 175 height 37
type input "(510) 880-3442"
drag, startPoint x: 749, startPoint y: 273, endPoint x: 630, endPoint y: 273, distance: 119.0
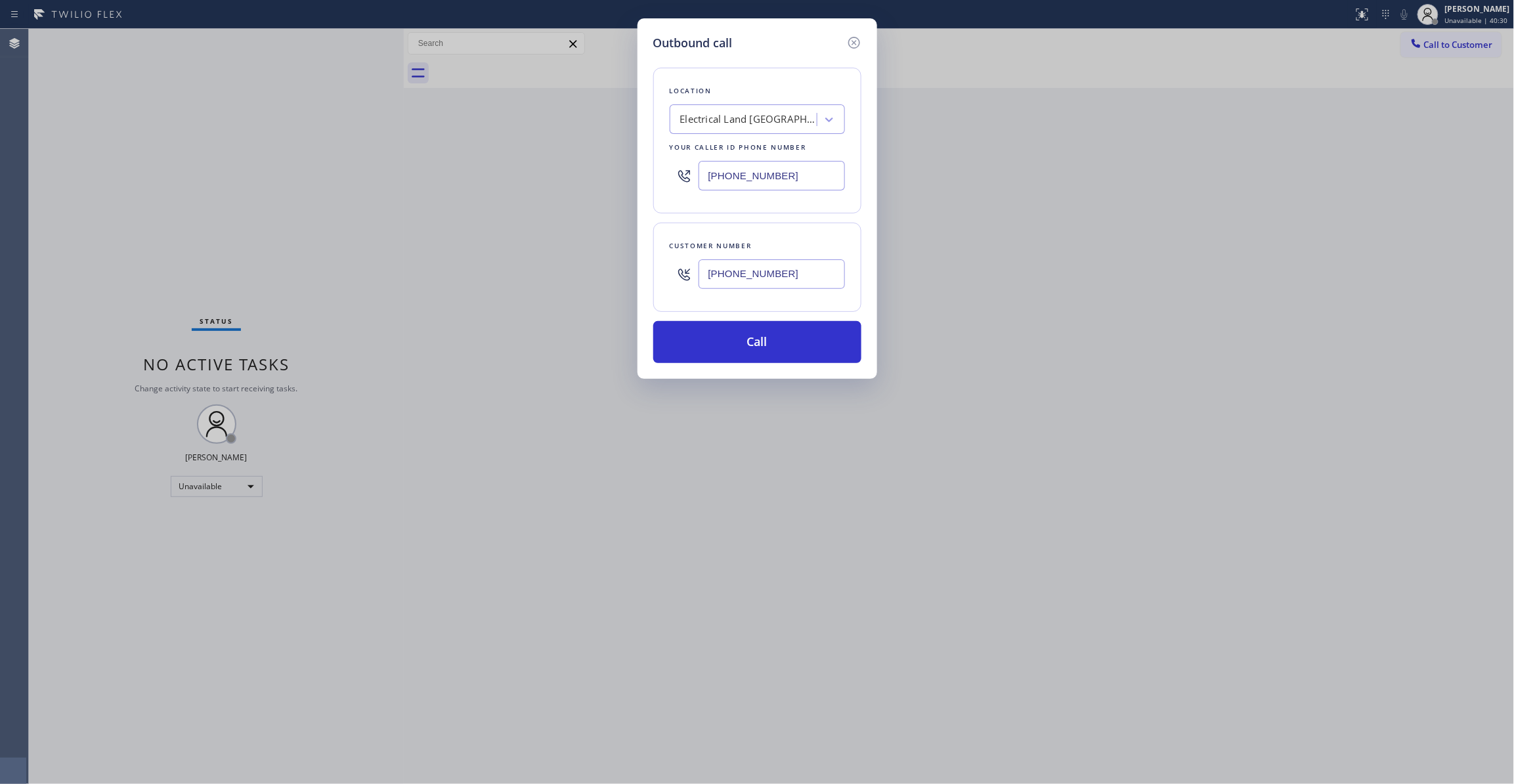
click at [630, 273] on div "Outbound call Location Electrical Land Union City Your caller id phone number (…" at bounding box center [757, 392] width 1514 height 784
click at [794, 276] on input "(510) 449-1384" at bounding box center [771, 274] width 146 height 30
drag, startPoint x: 802, startPoint y: 276, endPoint x: 699, endPoint y: 284, distance: 103.3
click at [699, 284] on input "(510) 449-1384" at bounding box center [771, 274] width 146 height 30
click at [782, 344] on button "Call" at bounding box center [757, 342] width 208 height 42
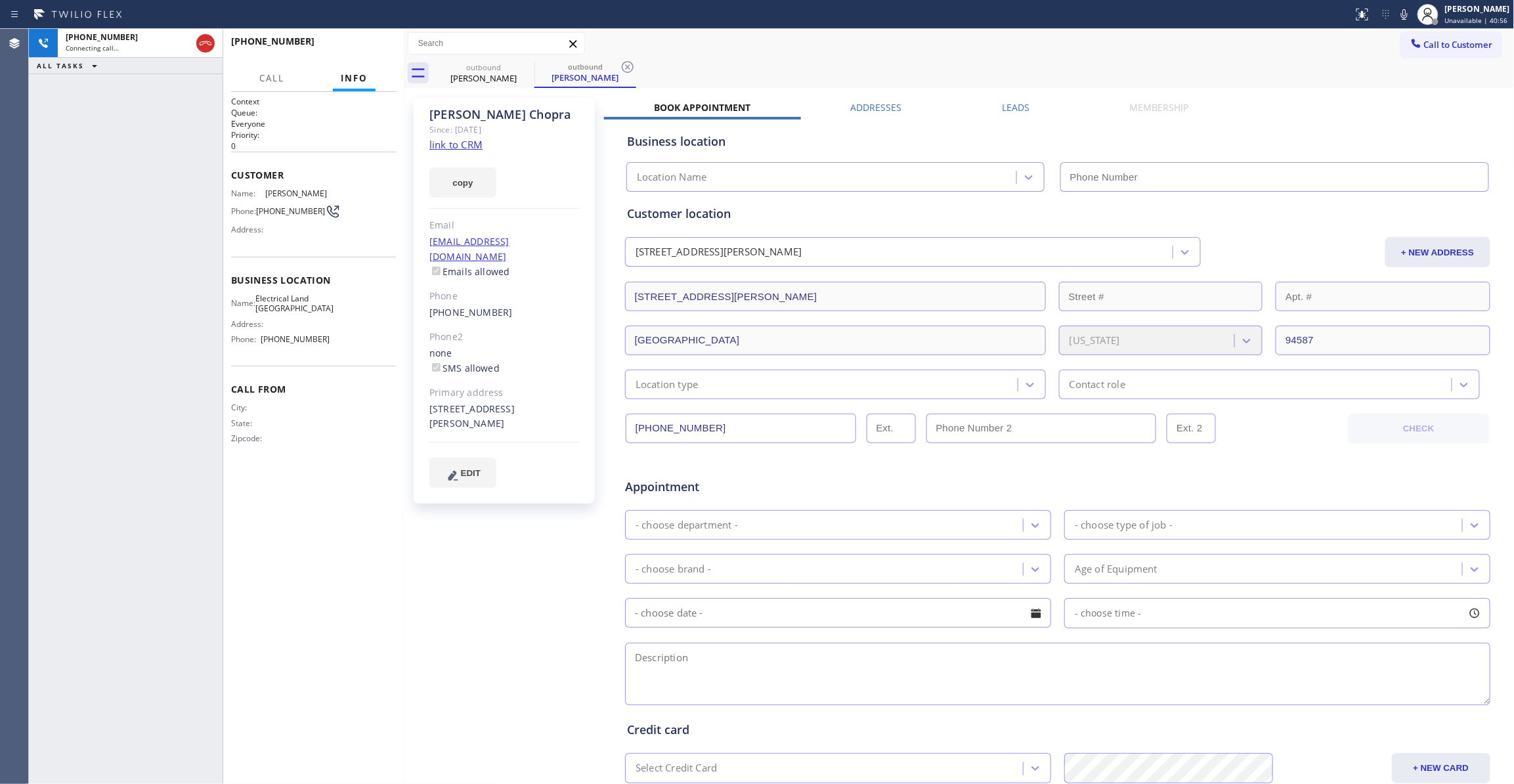
type input "(510) 880-3442"
click at [626, 66] on icon at bounding box center [627, 66] width 15 height 15
click at [462, 144] on link "link to CRM" at bounding box center [456, 144] width 53 height 13
click at [505, 570] on div "Sonny Chopra Since: 20 may 2020 link to CRM copy Email sonnychopra@gmail.com Em…" at bounding box center [505, 516] width 197 height 850
drag, startPoint x: 179, startPoint y: 647, endPoint x: 184, endPoint y: 618, distance: 29.4
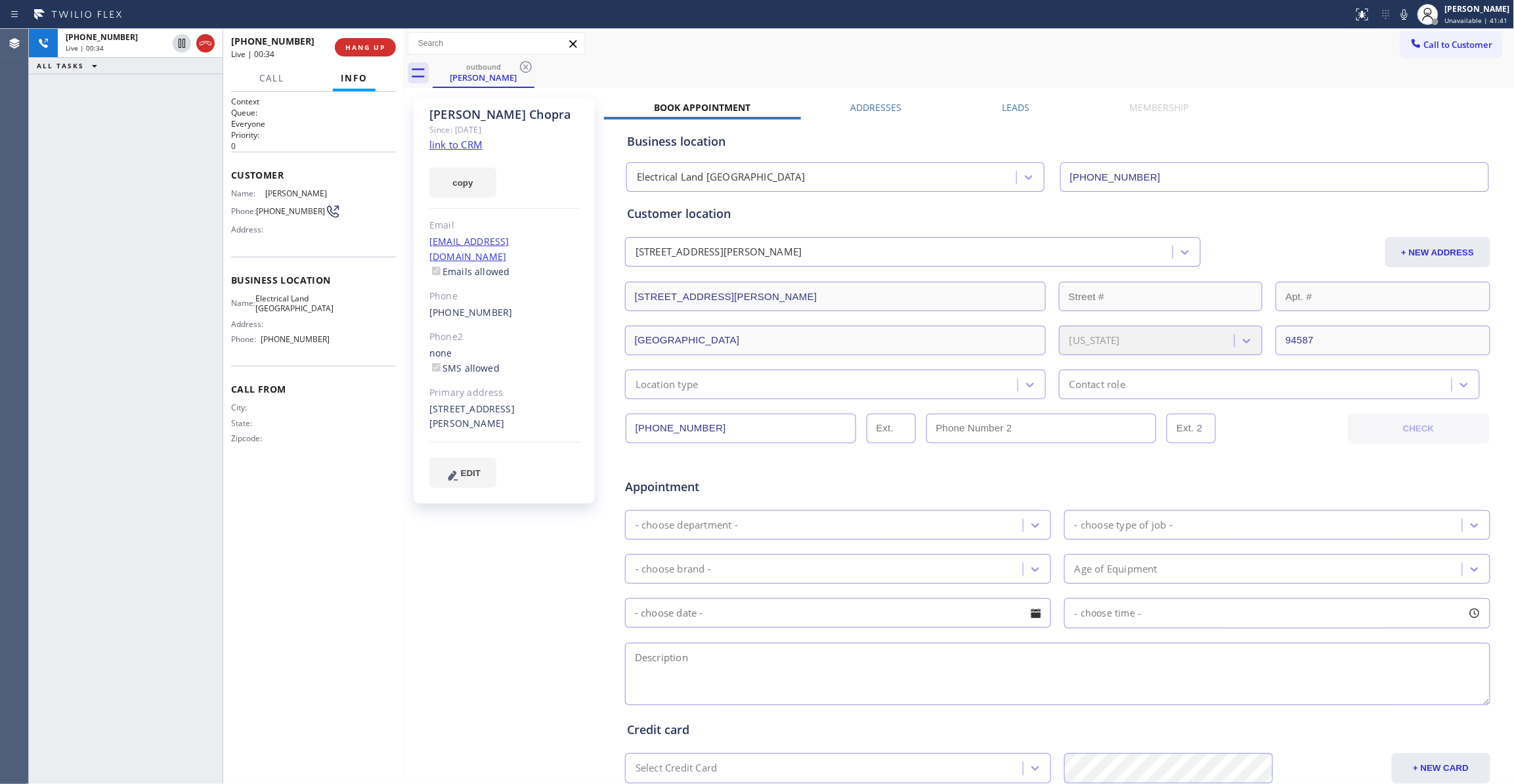
click at [179, 638] on div "+15104491384 Live | 00:34 ALL TASKS ALL TASKS ACTIVE TASKS TASKS IN WRAP UP" at bounding box center [126, 406] width 193 height 755
click at [179, 43] on icon at bounding box center [181, 43] width 15 height 15
click at [1397, 19] on icon at bounding box center [1404, 14] width 15 height 15
click at [450, 573] on div "Sonny Chopra Since: 20 may 2020 link to CRM copy Email sonnychopra@gmail.com Em…" at bounding box center [505, 516] width 197 height 850
drag, startPoint x: 521, startPoint y: 115, endPoint x: 427, endPoint y: 110, distance: 94.1
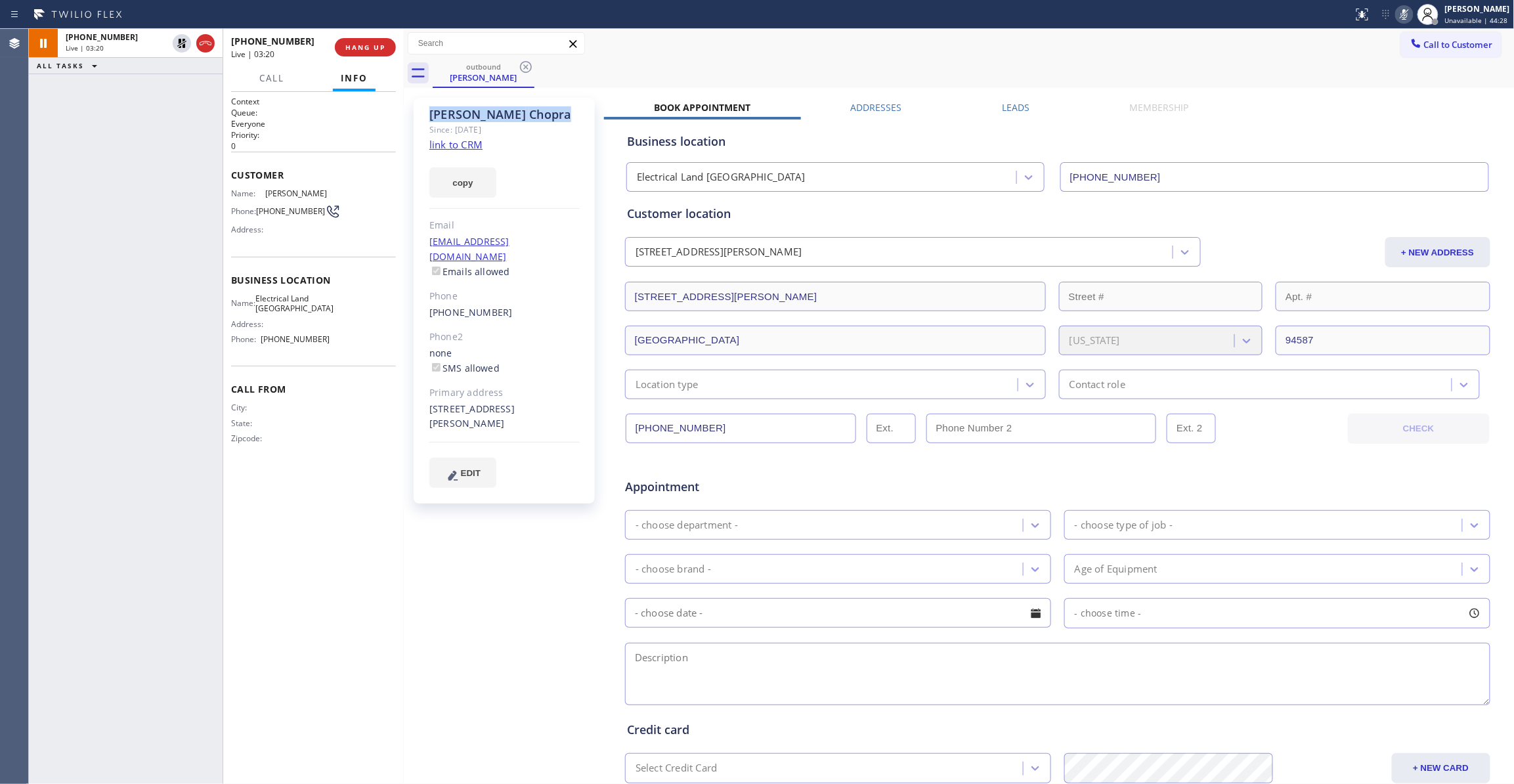
click at [427, 110] on div "Sonny Chopra Since: 20 may 2020 link to CRM copy Email sonnychopra@gmail.com Em…" at bounding box center [504, 301] width 181 height 405
copy div "Sonny Chopra"
drag, startPoint x: 503, startPoint y: 580, endPoint x: 479, endPoint y: 496, distance: 87.4
click at [503, 580] on div "Sonny Chopra Since: 20 may 2020 link to CRM copy Email sonnychopra@gmail.com Em…" at bounding box center [505, 516] width 197 height 850
drag, startPoint x: 318, startPoint y: 344, endPoint x: 263, endPoint y: 309, distance: 65.2
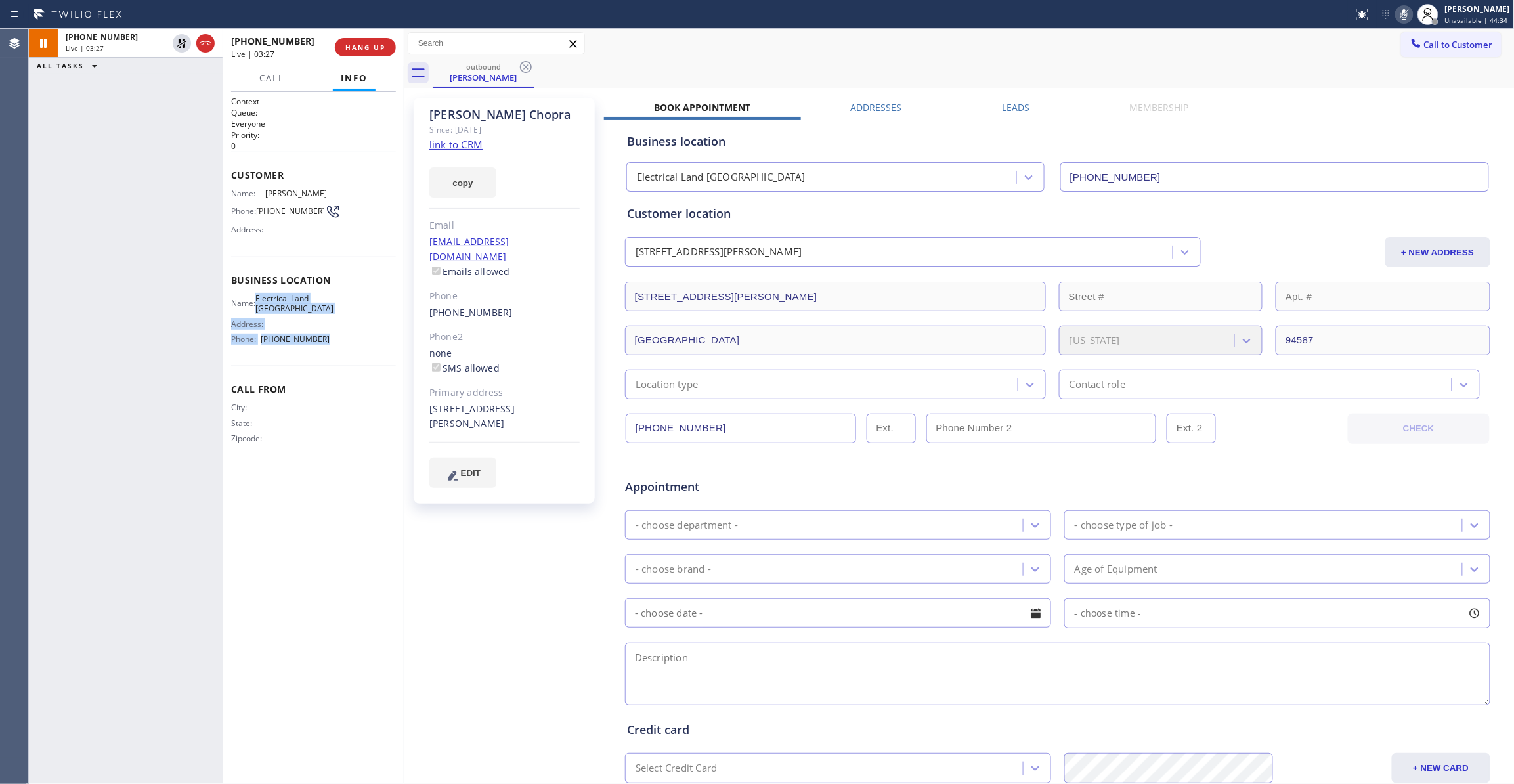
click at [263, 309] on div "Name: Electrical Land Union City Address: Phone: (510) 880-3442" at bounding box center [281, 322] width 99 height 56
copy div "Electrical Land Union City Address: Phone: (510) 880-3442"
drag, startPoint x: 167, startPoint y: 662, endPoint x: 163, endPoint y: 628, distance: 34.2
click at [165, 657] on div "+15104491384 Live | 04:18 ALL TASKS ALL TASKS ACTIVE TASKS TASKS IN WRAP UP" at bounding box center [126, 406] width 193 height 755
click at [179, 40] on icon at bounding box center [182, 44] width 9 height 9
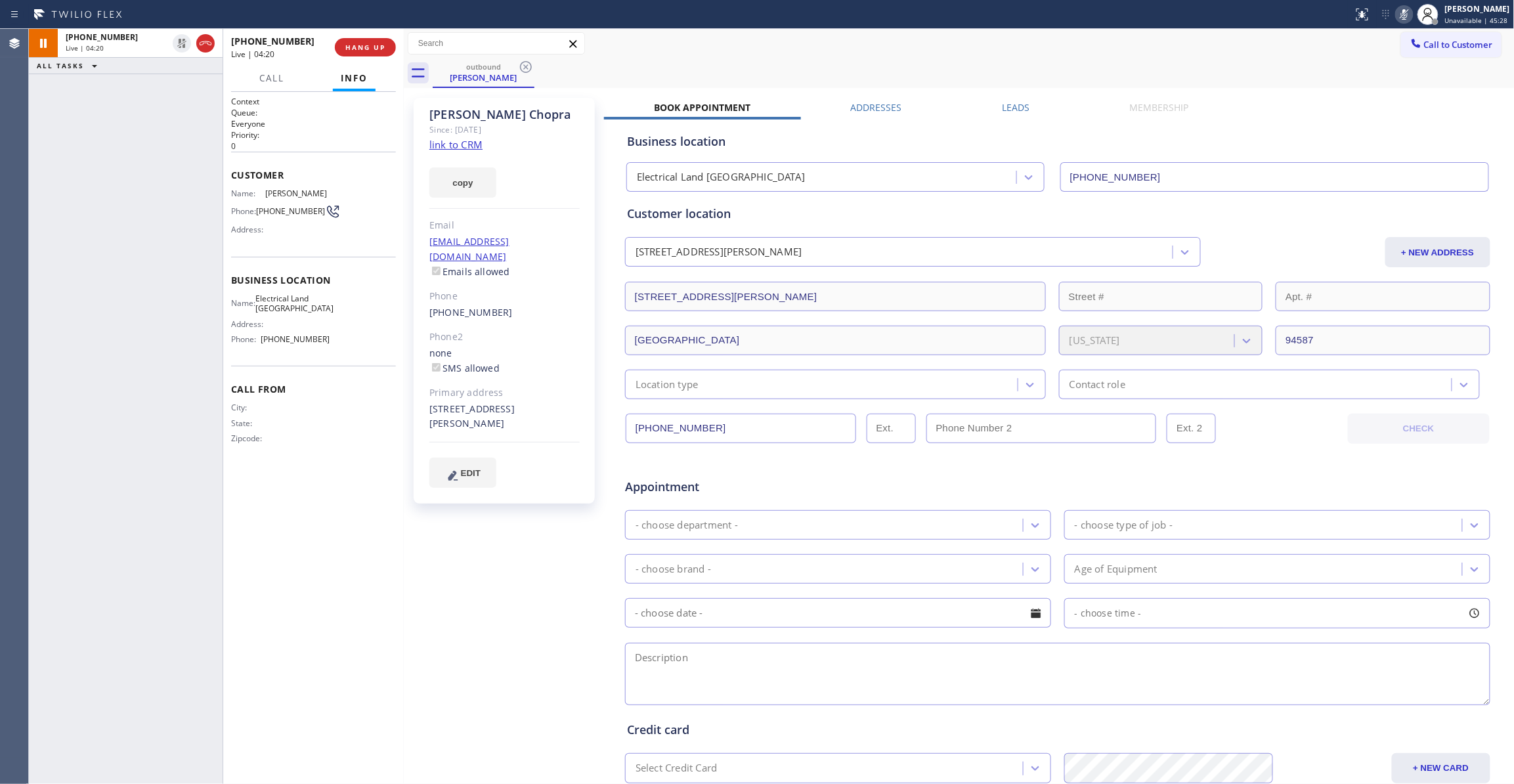
click at [1397, 9] on icon at bounding box center [1404, 14] width 15 height 15
drag, startPoint x: 151, startPoint y: 667, endPoint x: 79, endPoint y: 528, distance: 156.5
click at [151, 666] on div "ALL TASKS ALL TASKS ACTIVE TASKS TASKS IN WRAP UP +15104491384 Wrap up | 00:14" at bounding box center [126, 406] width 193 height 755
click at [363, 48] on span "COMPLETE" at bounding box center [363, 48] width 45 height 9
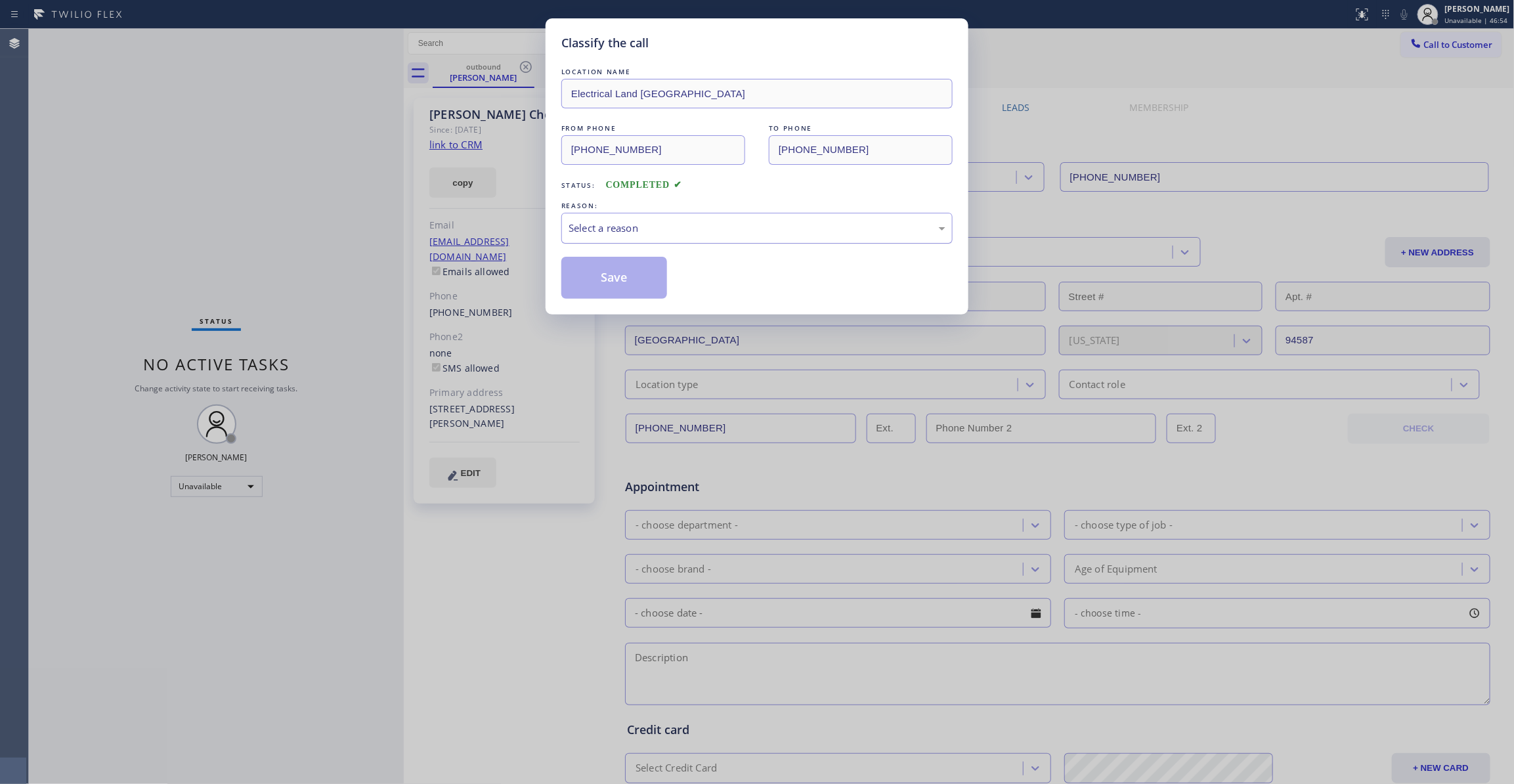
click at [579, 222] on div "Select a reason" at bounding box center [757, 228] width 377 height 15
click at [602, 282] on button "Save" at bounding box center [614, 277] width 105 height 42
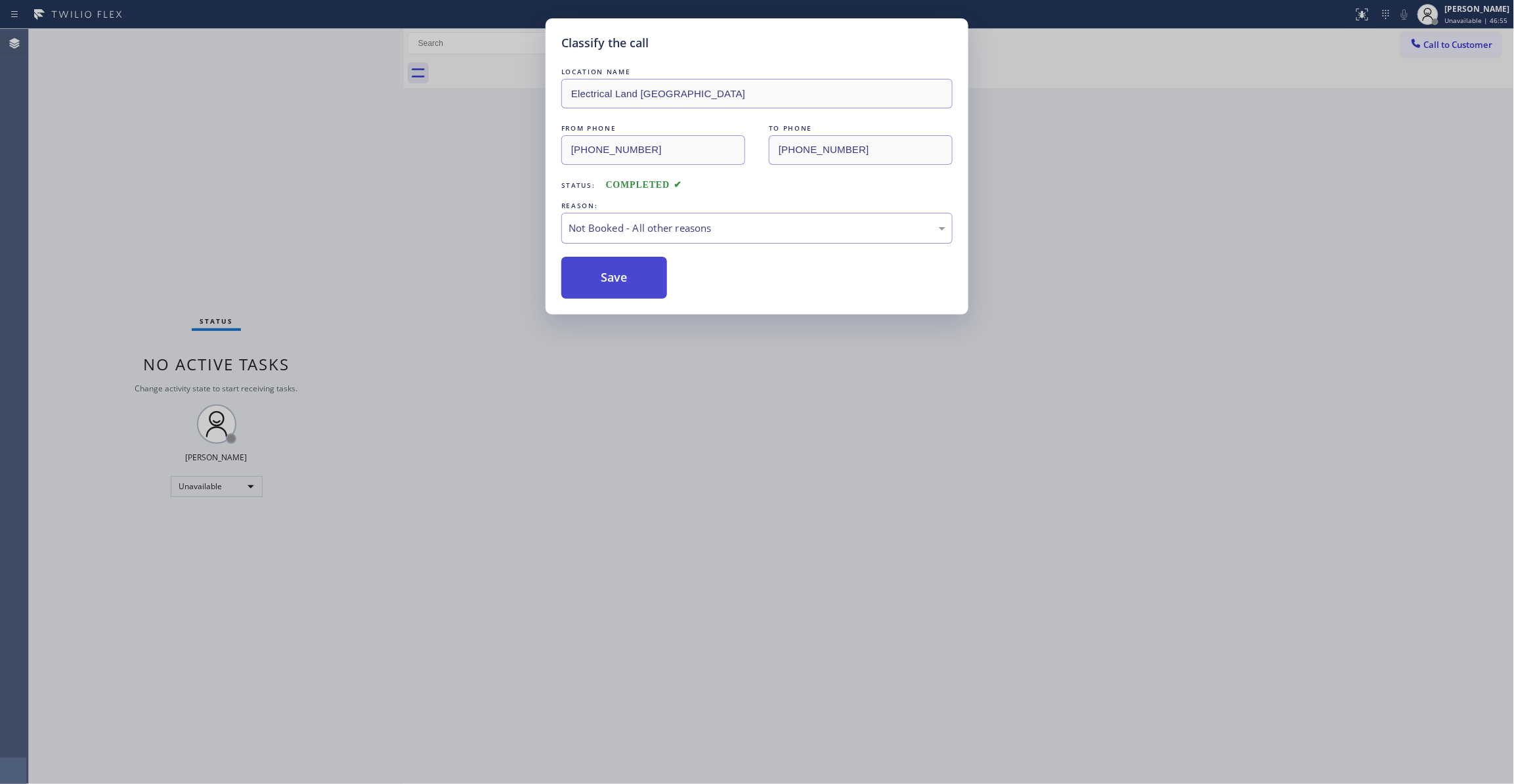
click at [602, 281] on button "Save" at bounding box center [614, 277] width 105 height 42
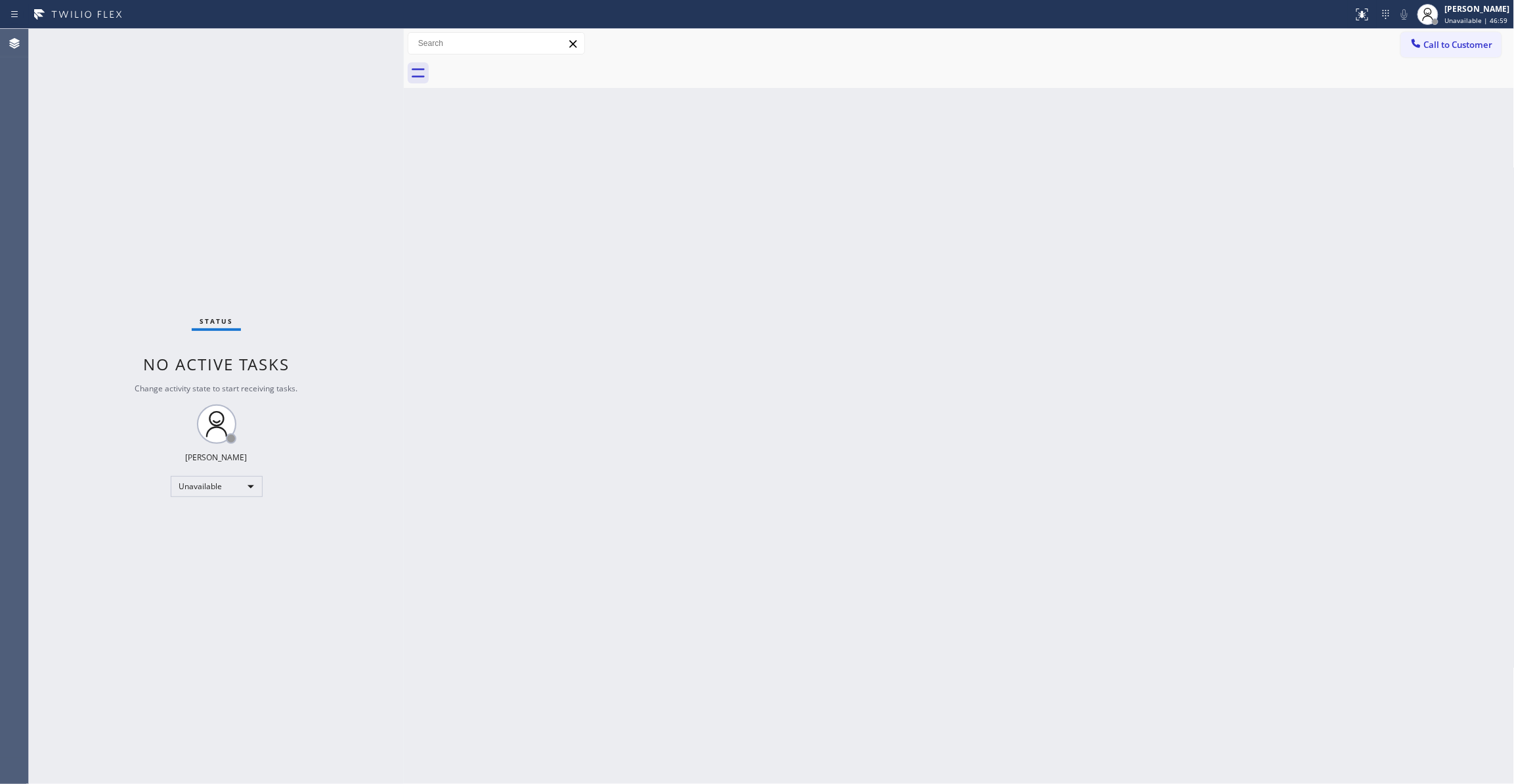
drag, startPoint x: 1316, startPoint y: 217, endPoint x: 1368, endPoint y: 79, distance: 147.5
click at [1321, 171] on div "Back to Dashboard Change Sender ID Customers Technicians Select a contact Outbo…" at bounding box center [959, 406] width 1111 height 755
click at [1456, 42] on span "Call to Customer" at bounding box center [1458, 45] width 69 height 12
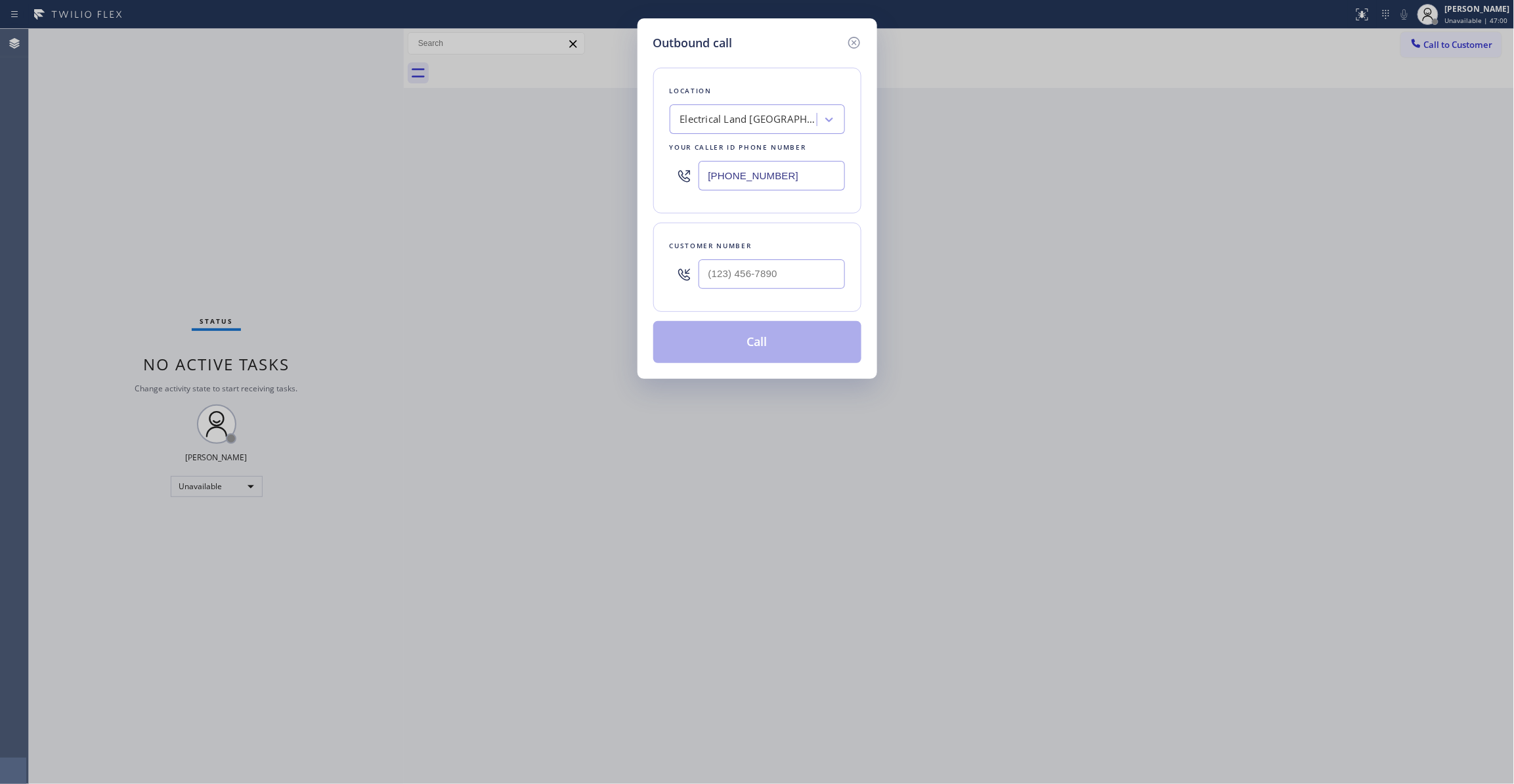
click at [757, 256] on div at bounding box center [771, 274] width 146 height 43
click at [757, 263] on input "(___) ___-____" at bounding box center [771, 274] width 146 height 30
paste input "310) 921-5660"
type input "(310) 921-5660"
paste input "310) 868-0820"
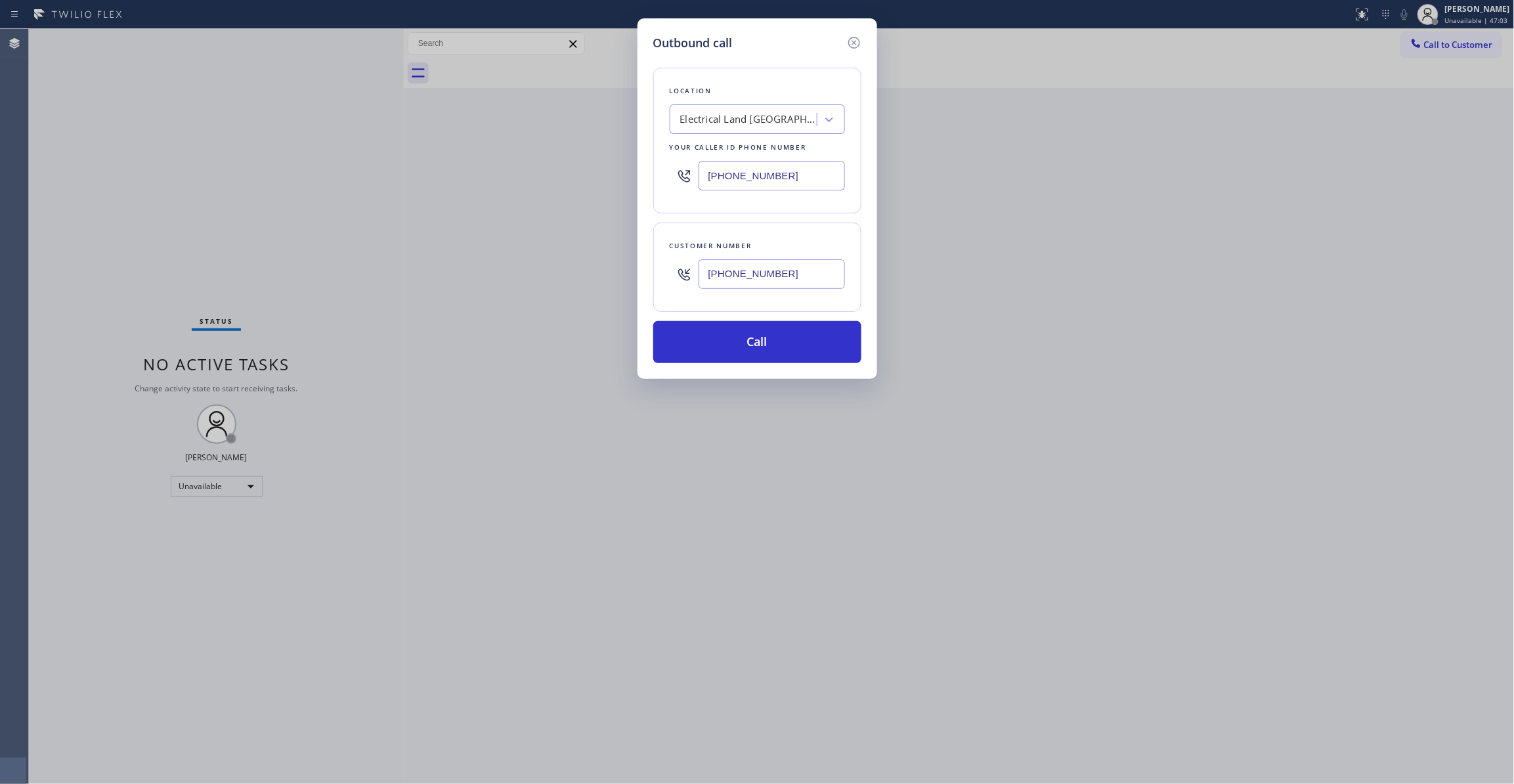
drag, startPoint x: 802, startPoint y: 177, endPoint x: 211, endPoint y: 227, distance: 593.1
click at [211, 227] on div "Outbound call Location Electrical Land Union City Your caller id phone number (…" at bounding box center [757, 392] width 1514 height 784
type input "(310) 868-0820"
drag, startPoint x: 817, startPoint y: 282, endPoint x: 571, endPoint y: 289, distance: 246.1
click at [571, 289] on div "Outbound call Location Alliance HVAC Rancho Palos Verdes Your caller id phone n…" at bounding box center [757, 392] width 1514 height 784
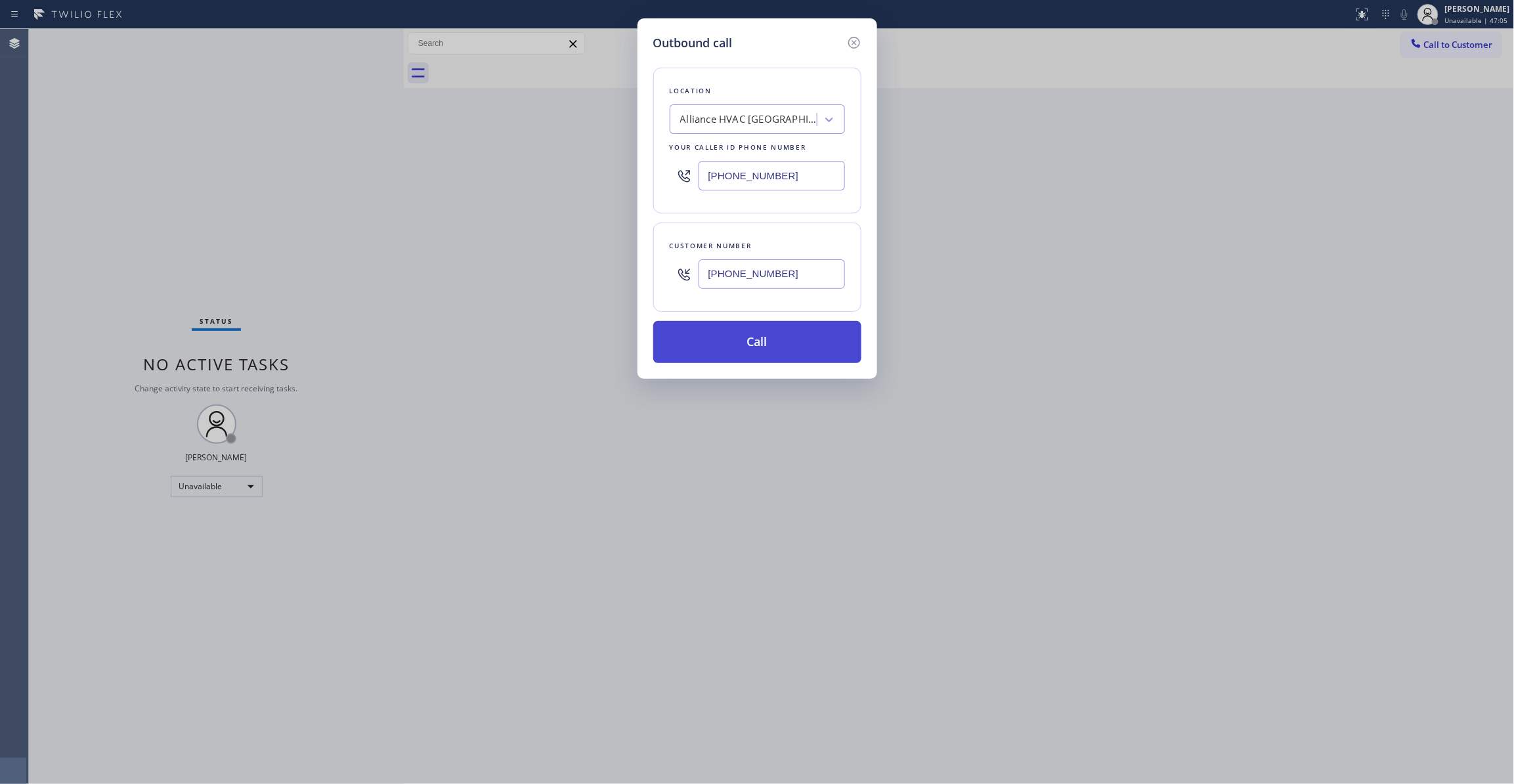
click at [702, 337] on button "Call" at bounding box center [757, 342] width 208 height 42
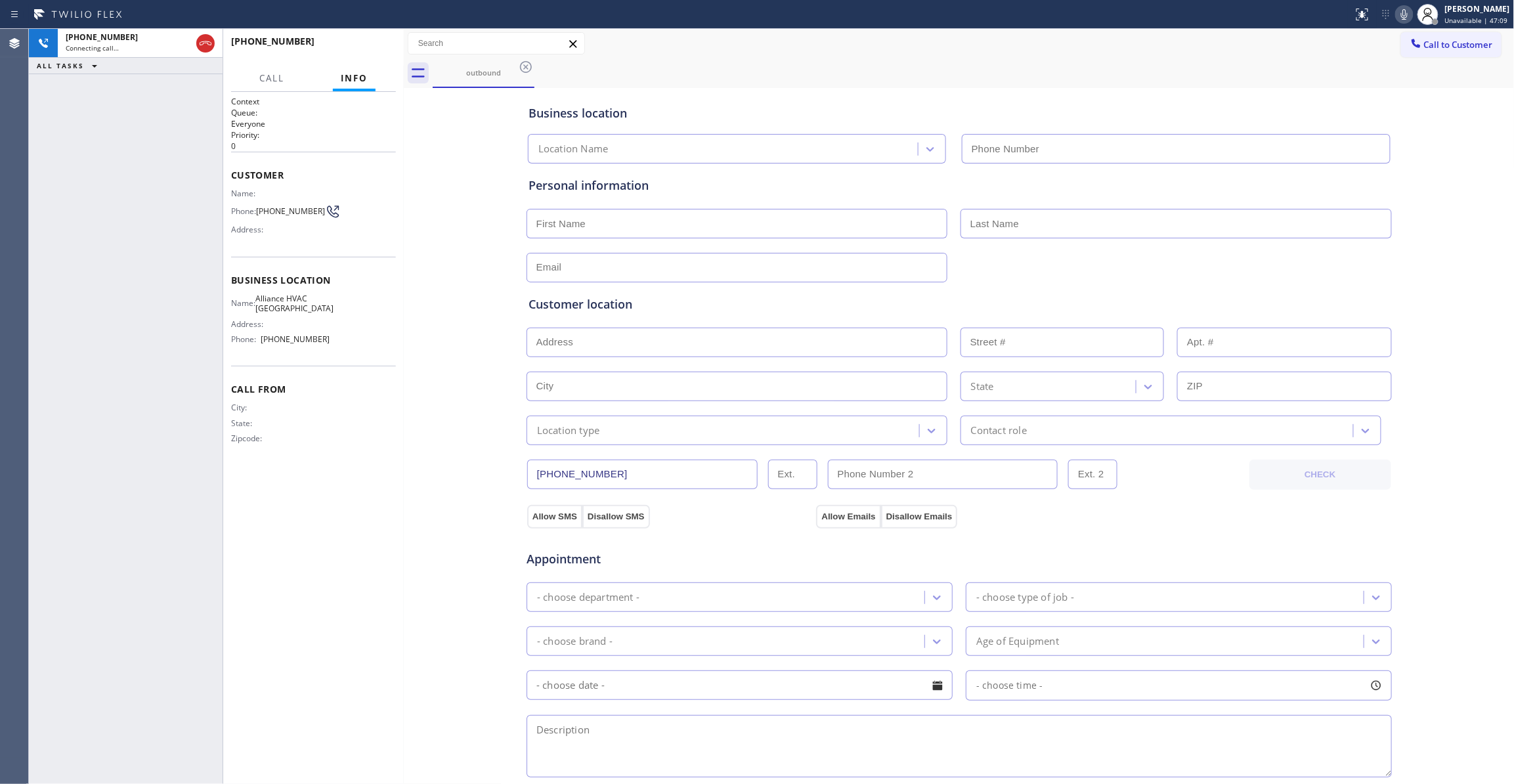
type input "(310) 868-0820"
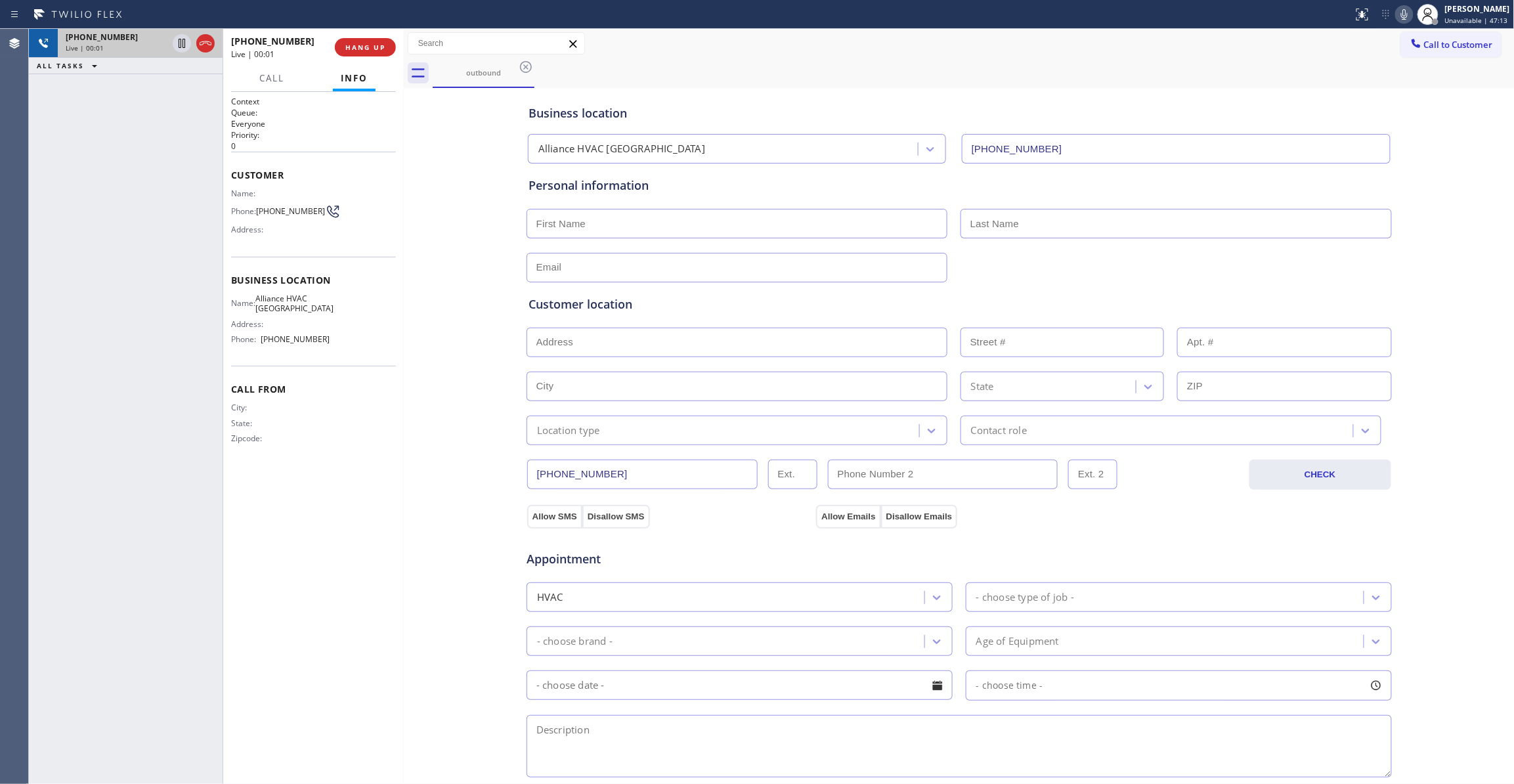
click at [209, 46] on icon at bounding box center [205, 43] width 15 height 15
click at [383, 42] on button "HANG UP" at bounding box center [365, 47] width 61 height 18
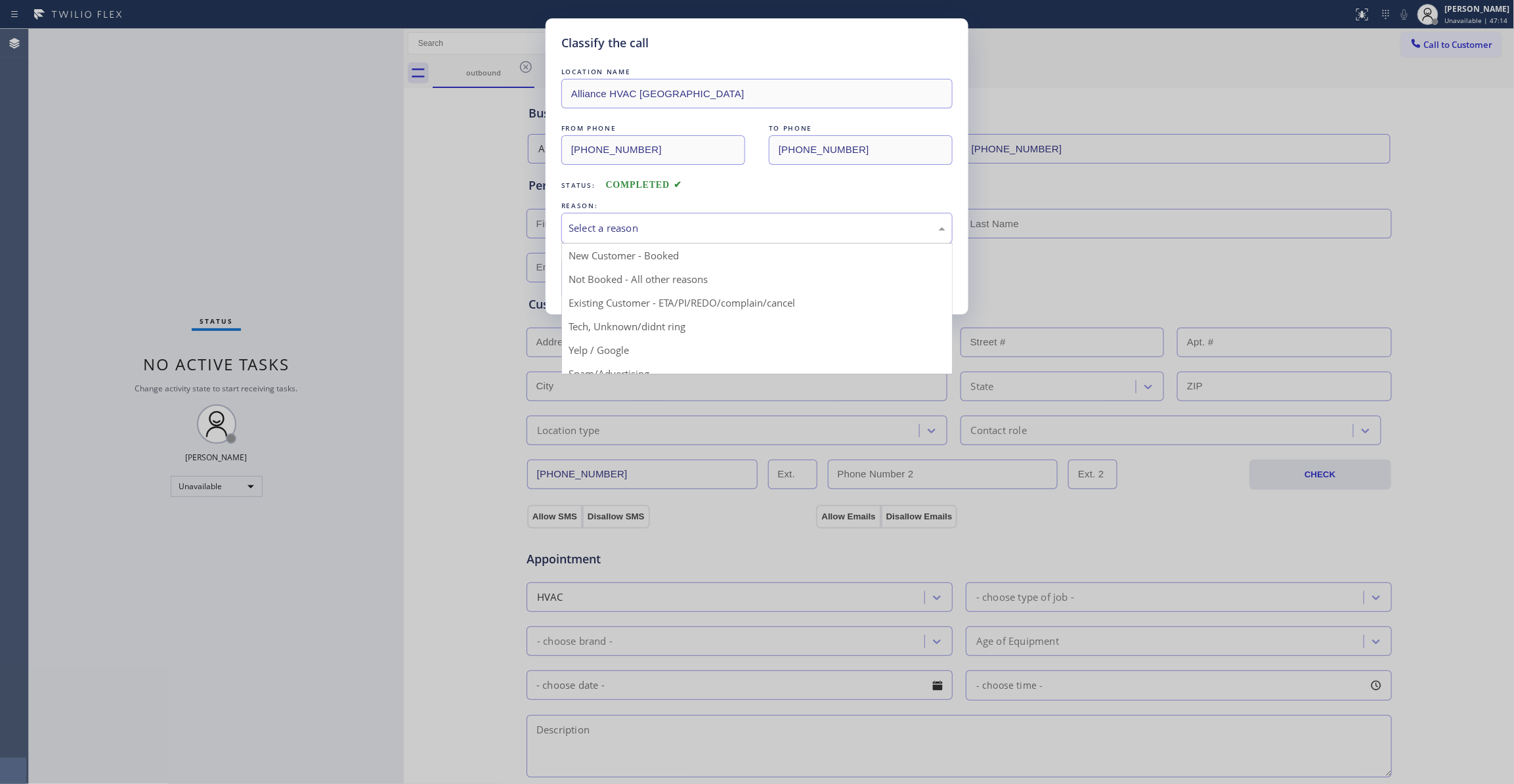
click at [653, 228] on div "Select a reason" at bounding box center [757, 228] width 377 height 15
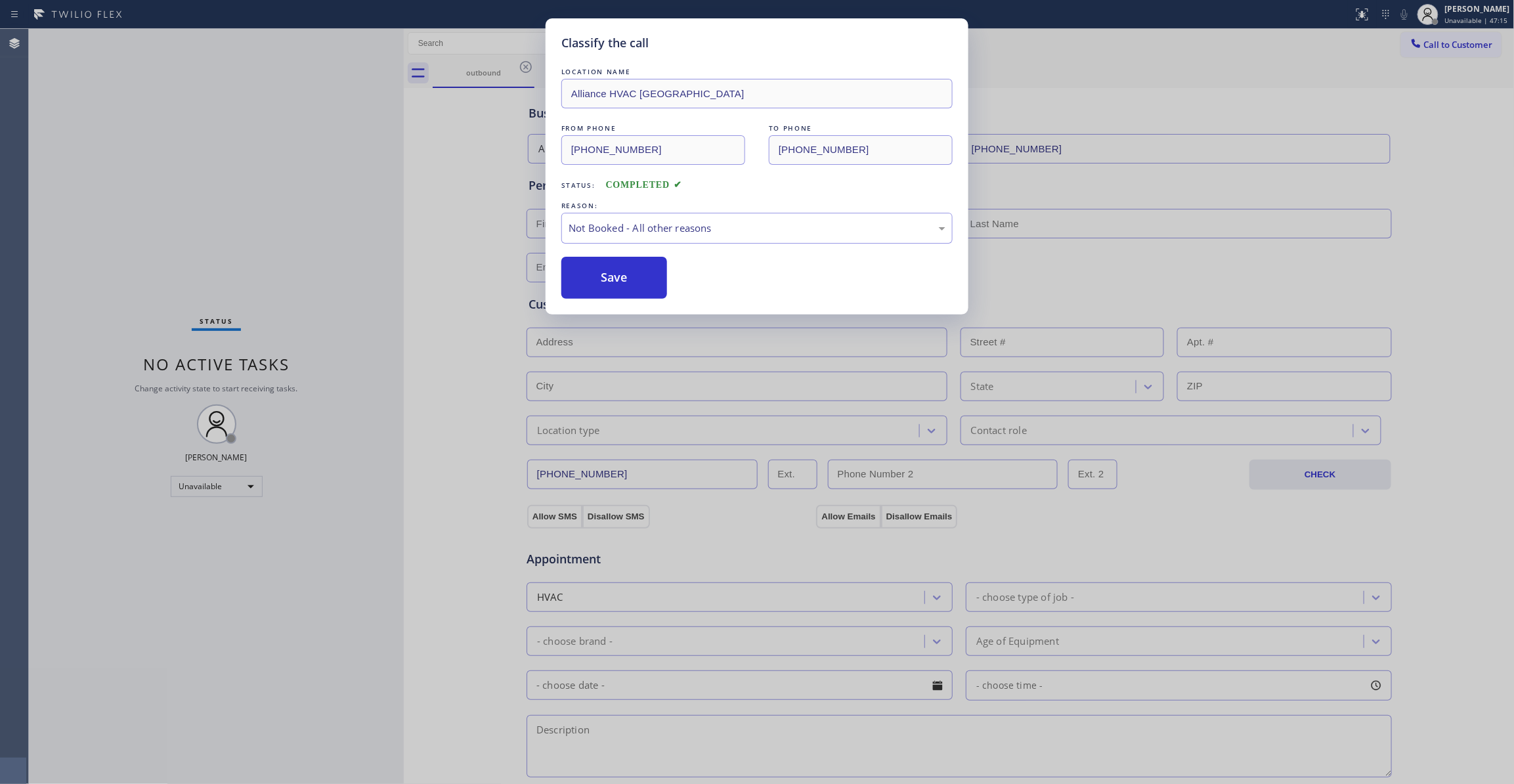
click at [630, 281] on button "Save" at bounding box center [614, 277] width 105 height 42
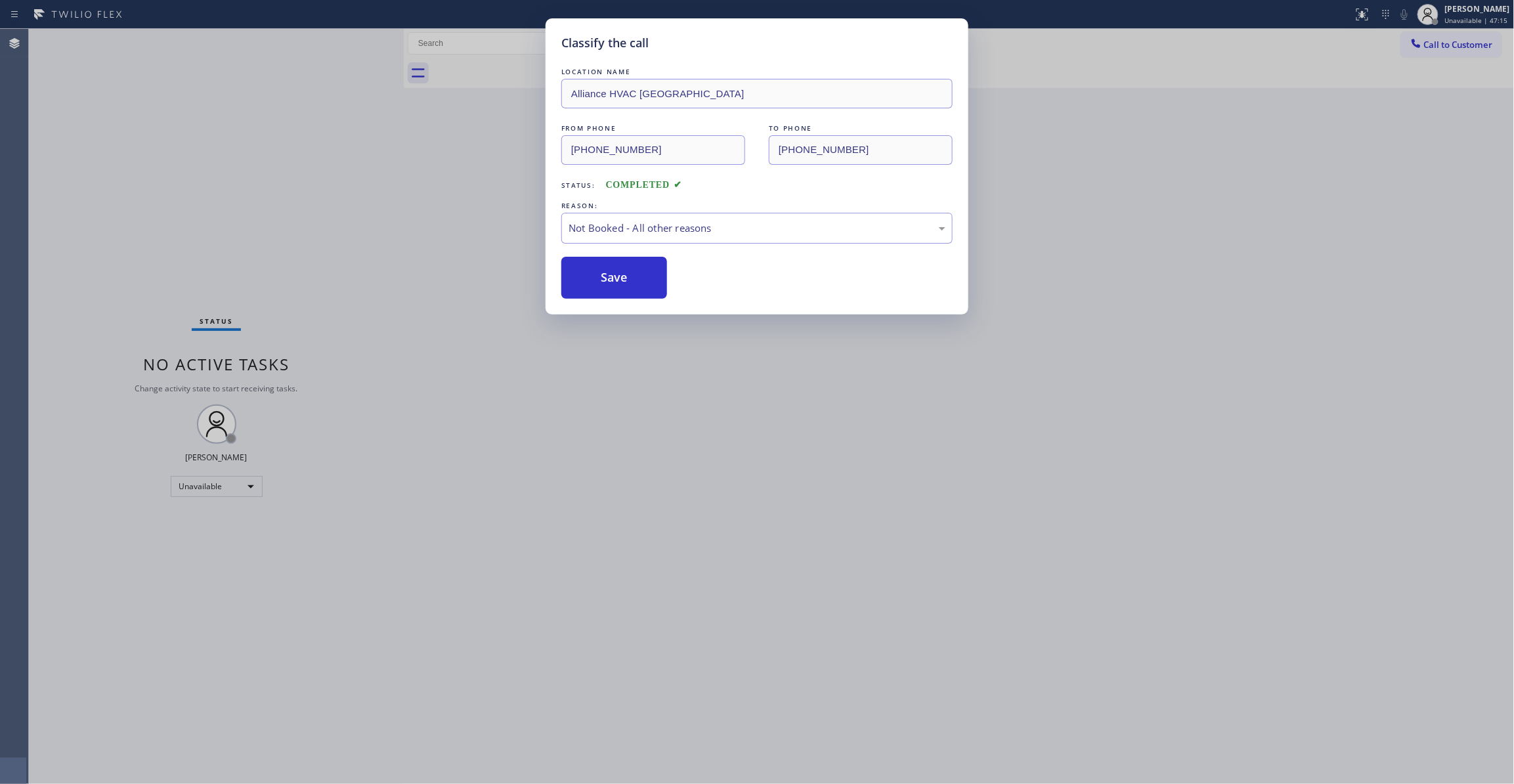
click at [630, 281] on button "Save" at bounding box center [614, 277] width 105 height 42
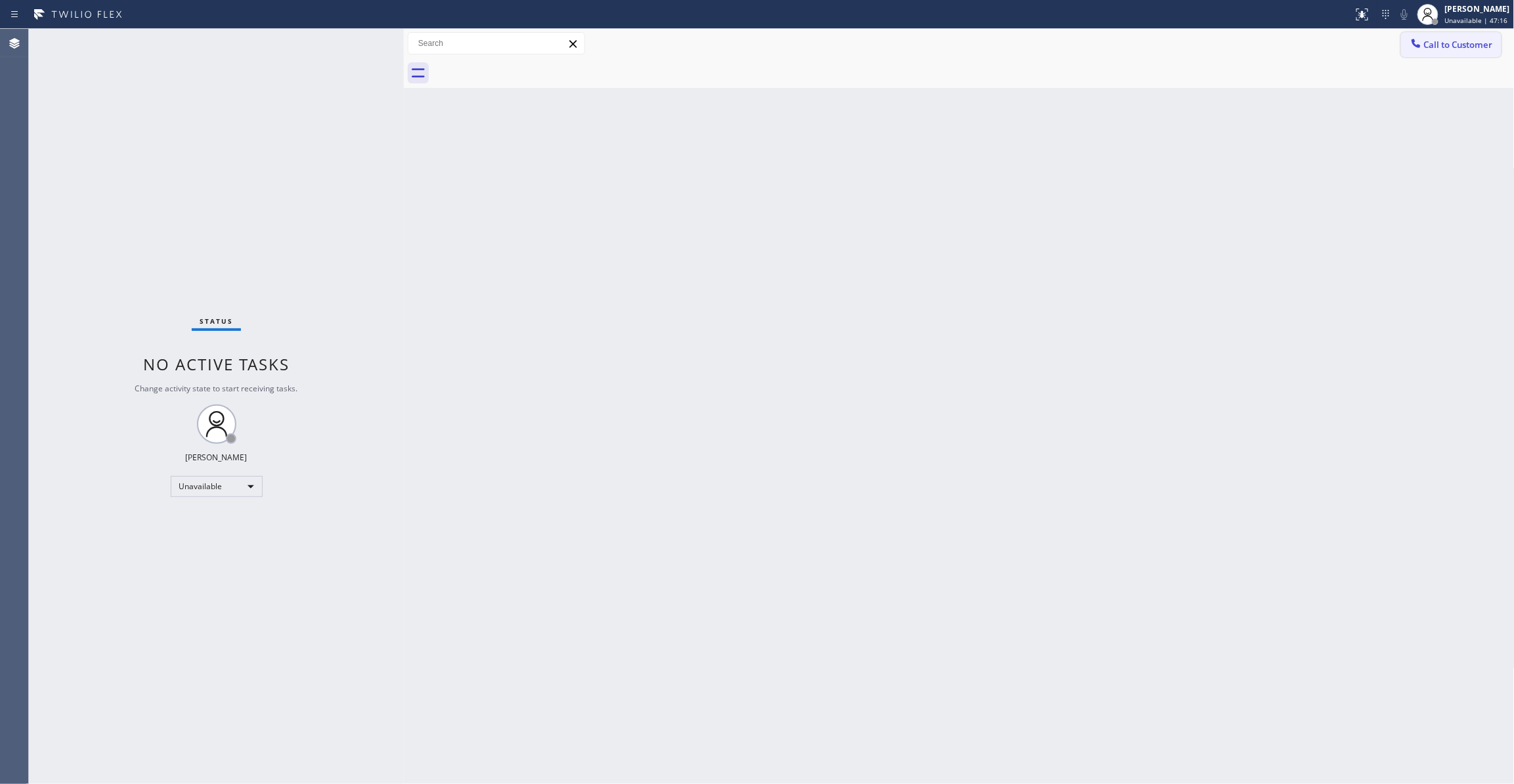
click at [1445, 44] on span "Call to Customer" at bounding box center [1458, 45] width 69 height 12
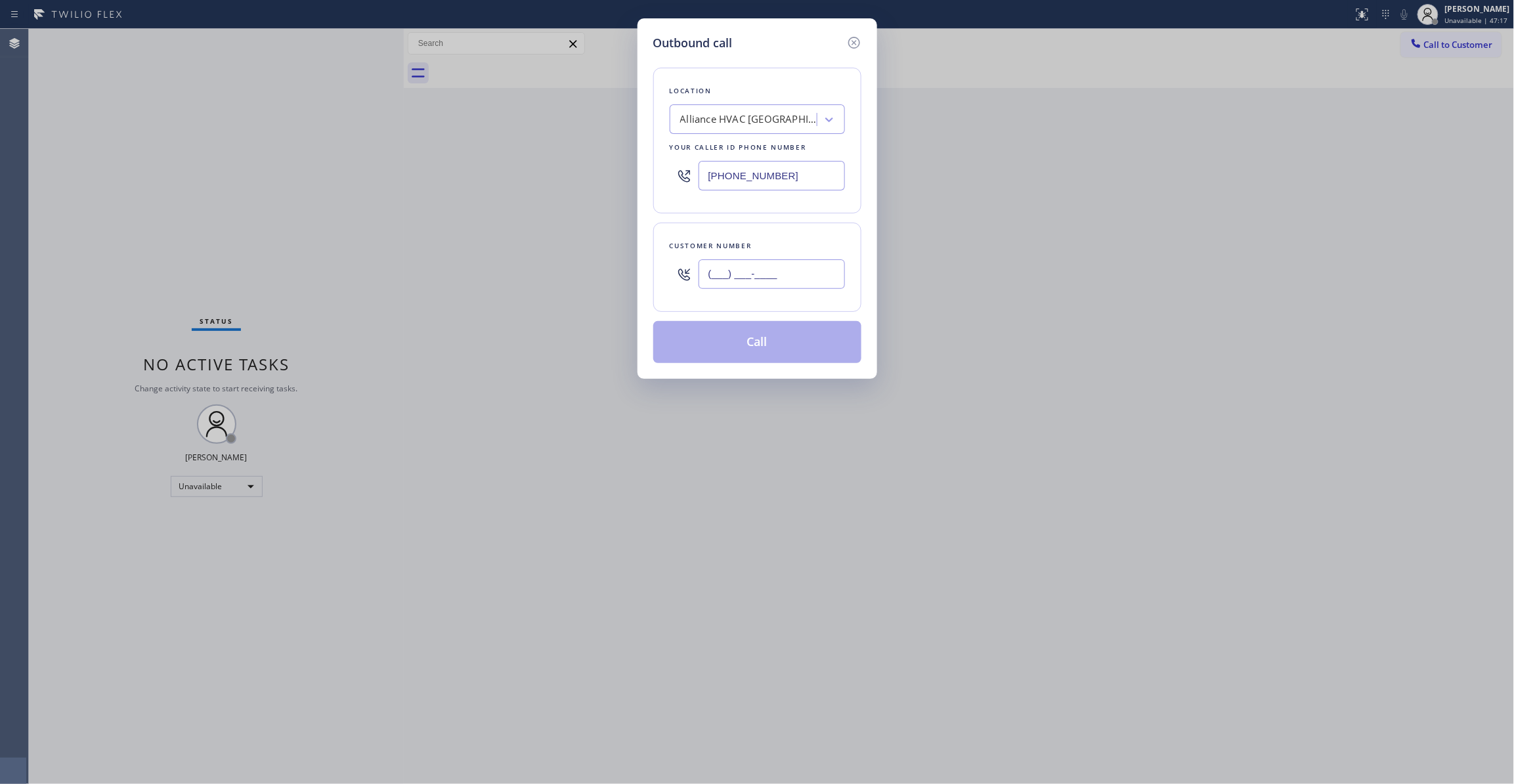
click at [799, 283] on input "(___) ___-____" at bounding box center [771, 274] width 146 height 30
paste input "310) 921-5660"
type input "(310) 921-5660"
click at [786, 347] on button "Call" at bounding box center [757, 342] width 208 height 42
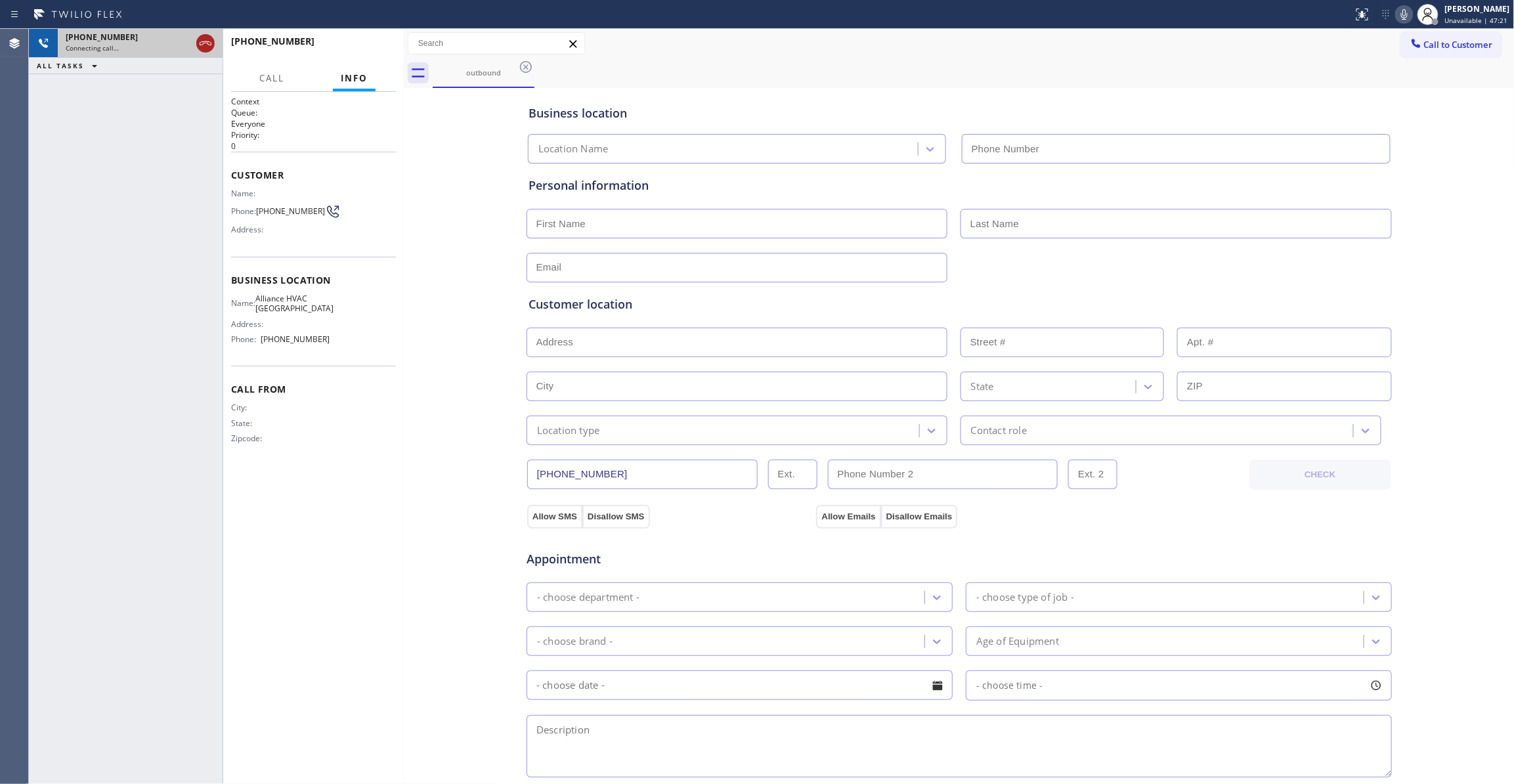
type input "(310) 868-0820"
click at [207, 48] on icon at bounding box center [205, 43] width 15 height 15
click at [374, 50] on span "HANG UP" at bounding box center [365, 48] width 40 height 9
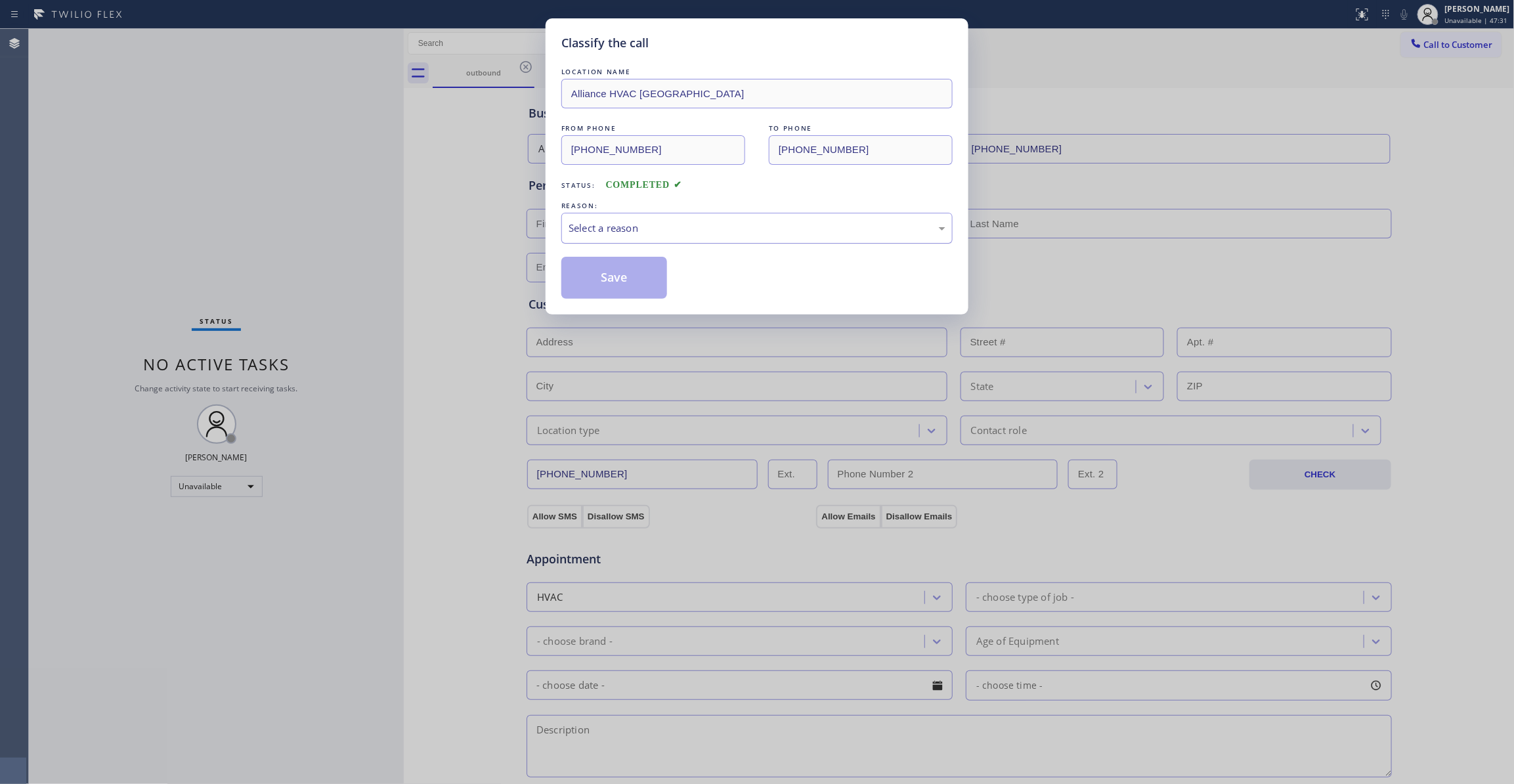
click at [654, 227] on div "Select a reason" at bounding box center [757, 228] width 377 height 15
click at [598, 271] on button "Save" at bounding box center [614, 277] width 105 height 42
click at [598, 271] on button "Save" at bounding box center [614, 277] width 105 height 42
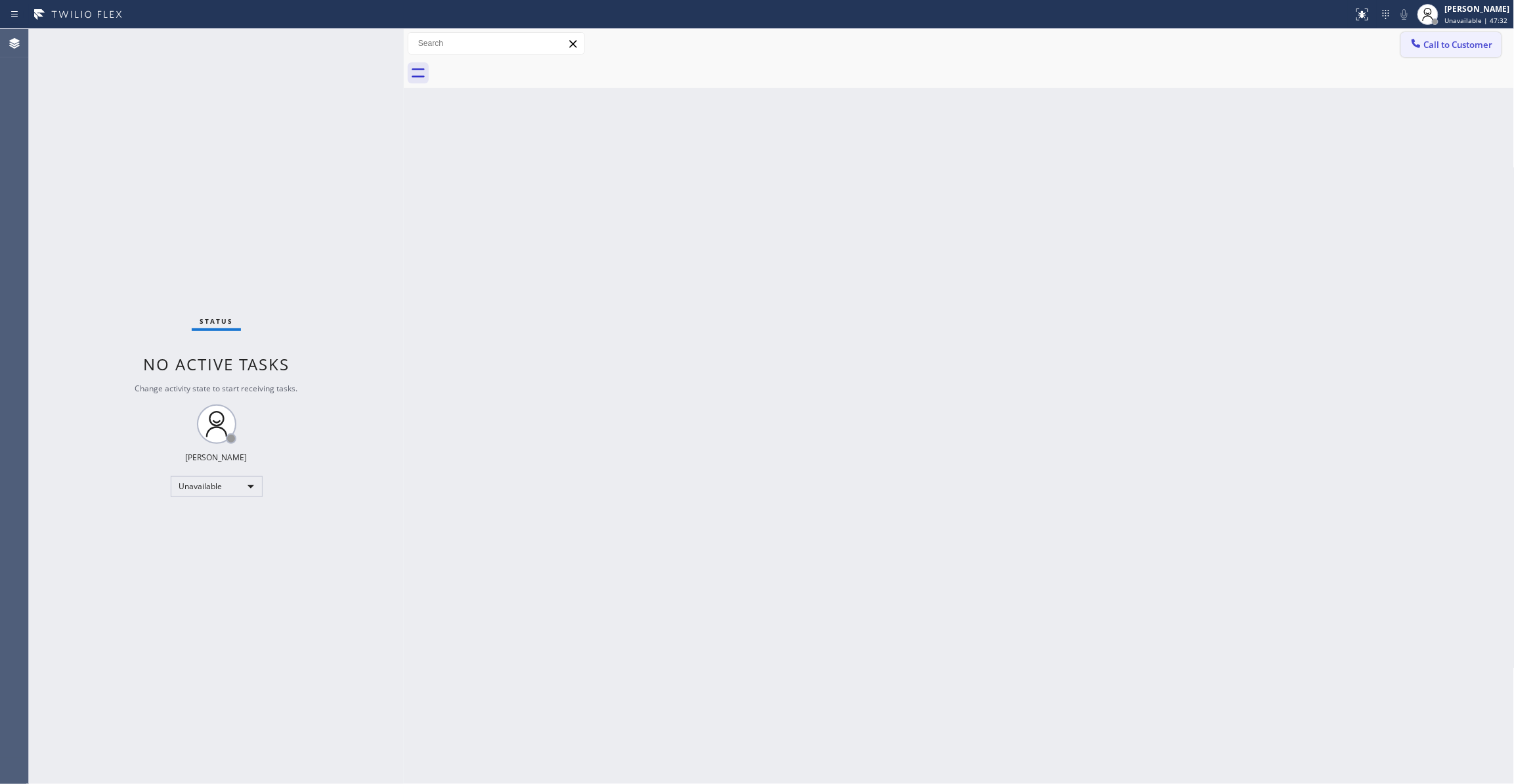
click at [1455, 36] on button "Call to Customer" at bounding box center [1452, 44] width 101 height 25
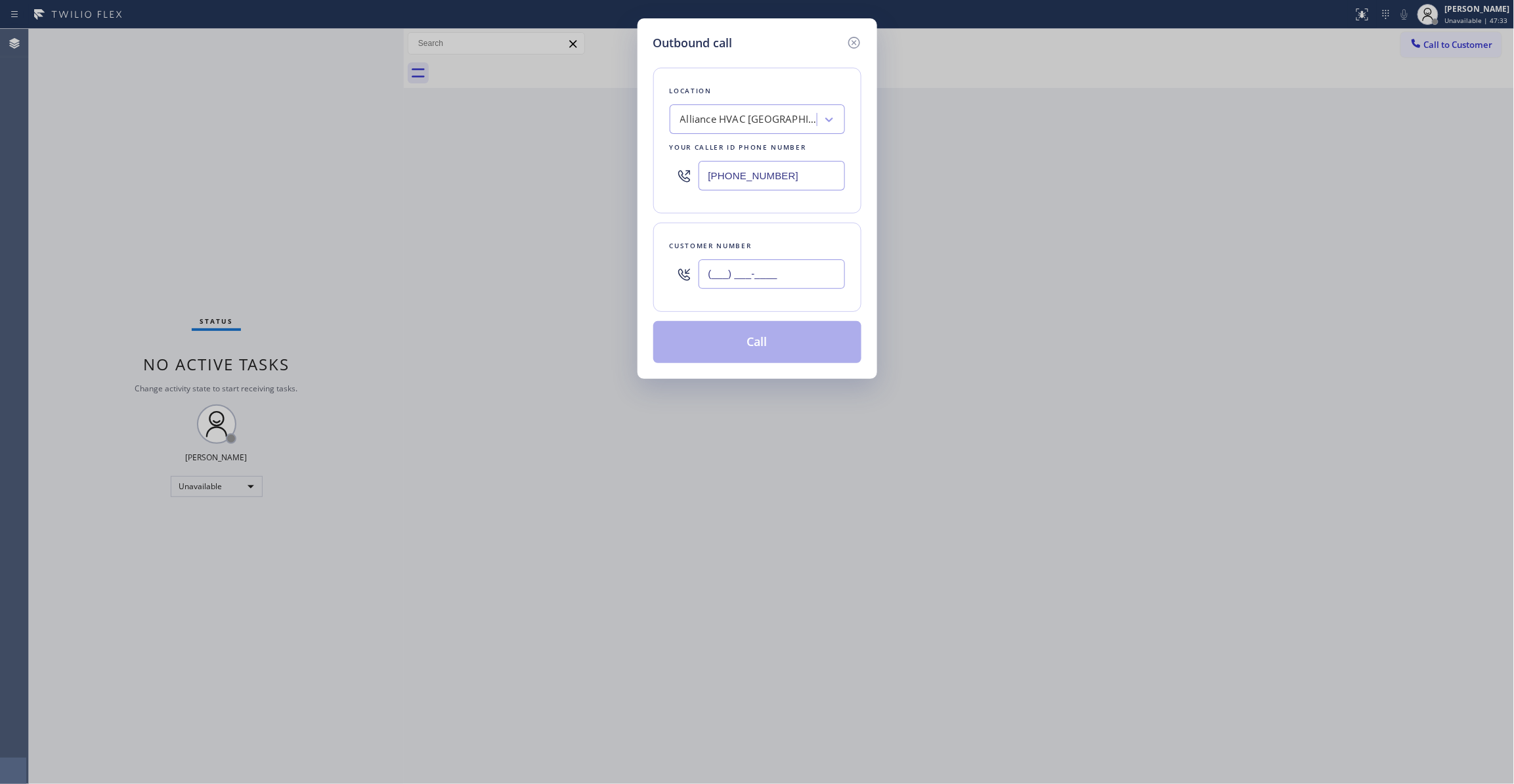
click at [790, 266] on input "(___) ___-____" at bounding box center [771, 274] width 146 height 30
paste input "310) 921-5660"
type input "(310) 921-5660"
click at [796, 346] on button "Call" at bounding box center [757, 342] width 208 height 42
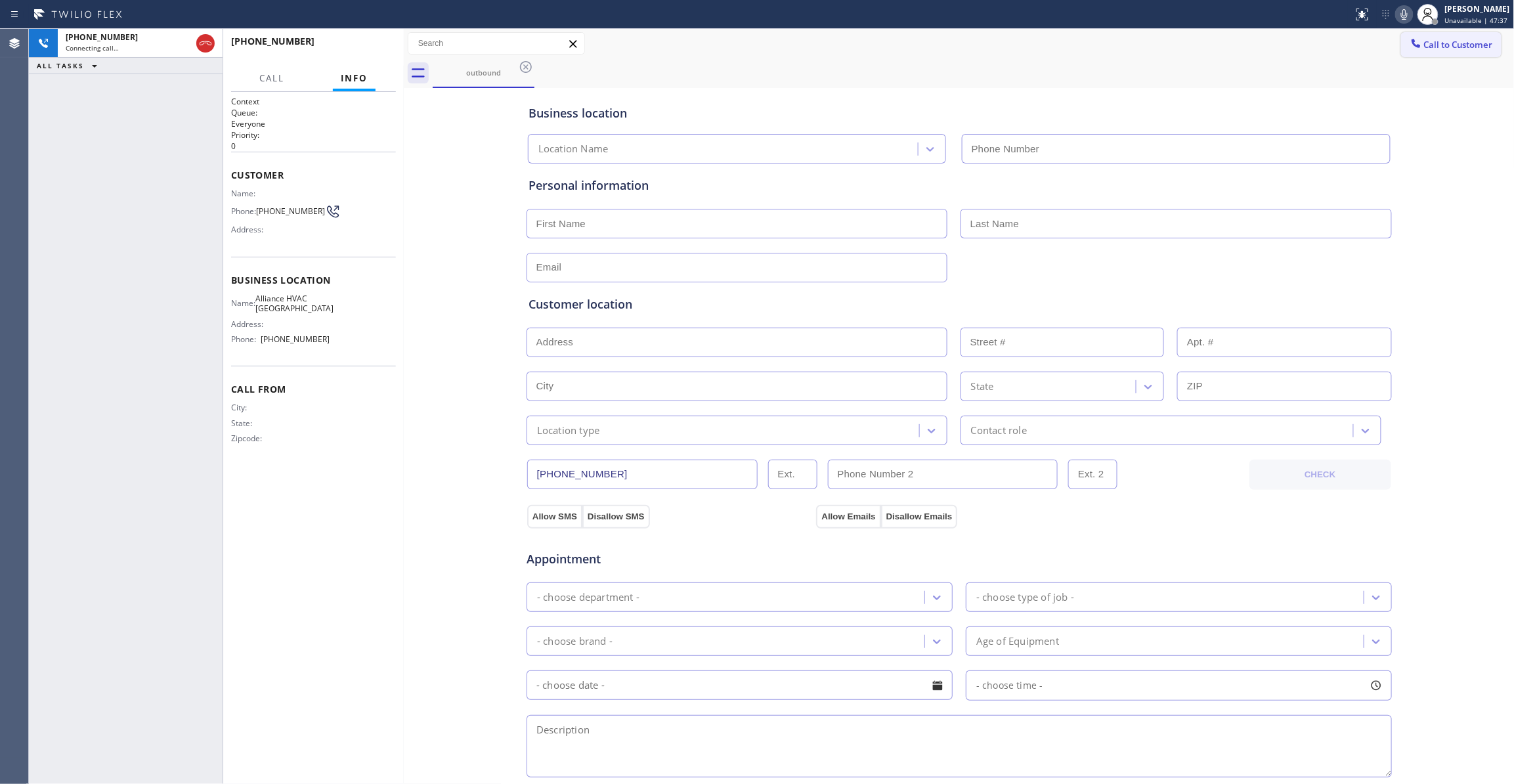
type input "(310) 868-0820"
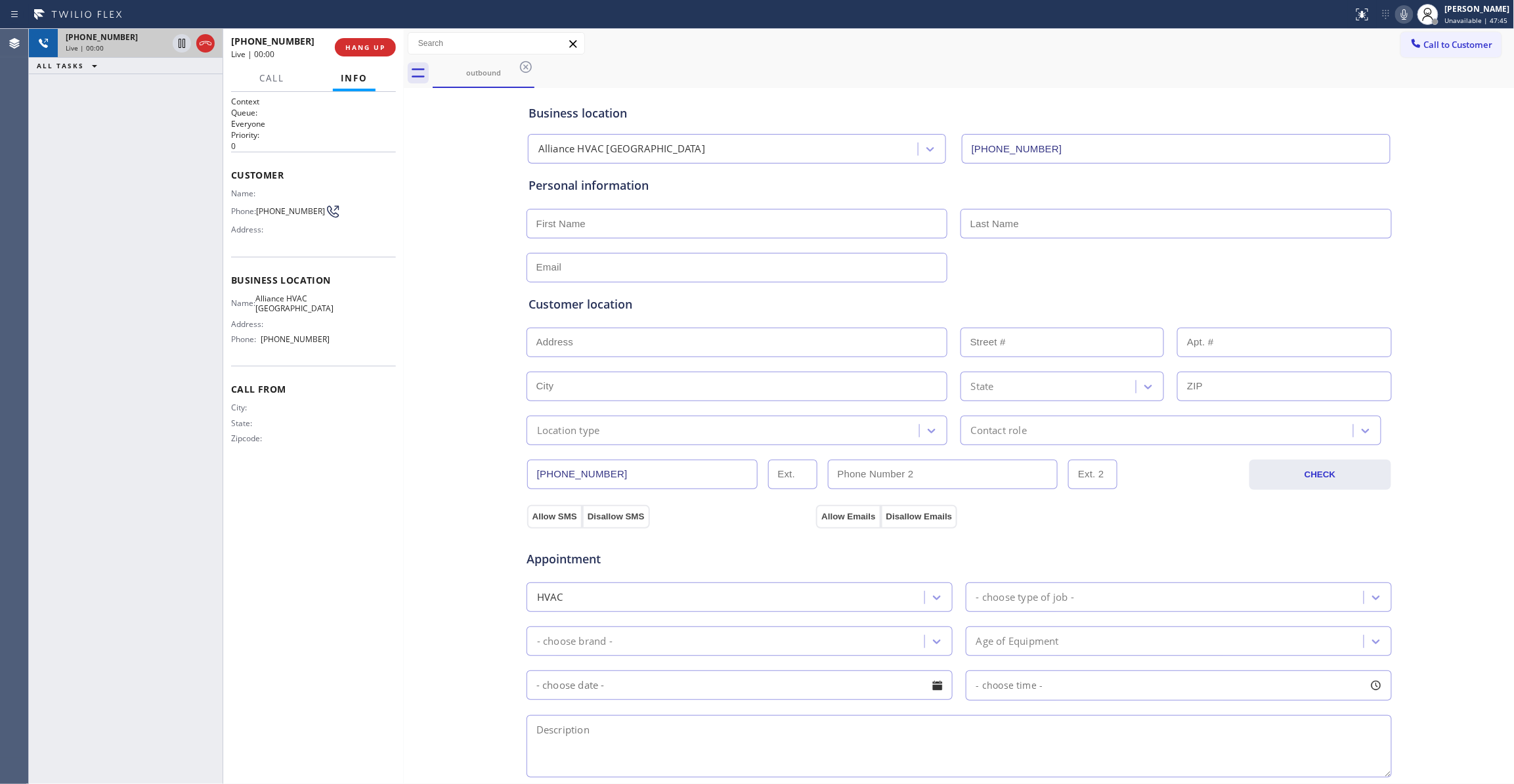
click at [206, 40] on icon at bounding box center [205, 43] width 15 height 15
click at [369, 51] on button "COMPLETE" at bounding box center [363, 47] width 66 height 18
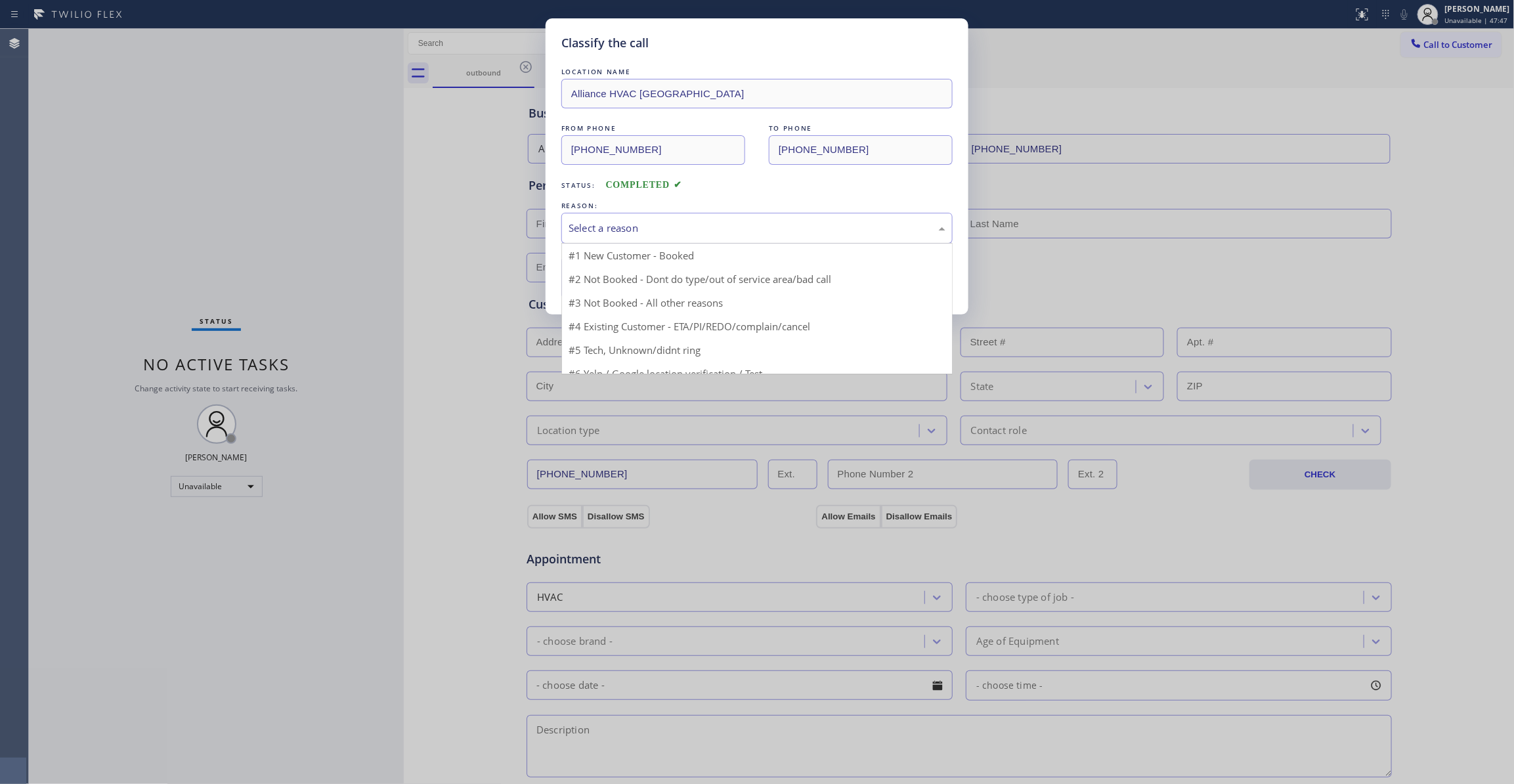
click at [608, 224] on div "Select a reason" at bounding box center [757, 228] width 377 height 15
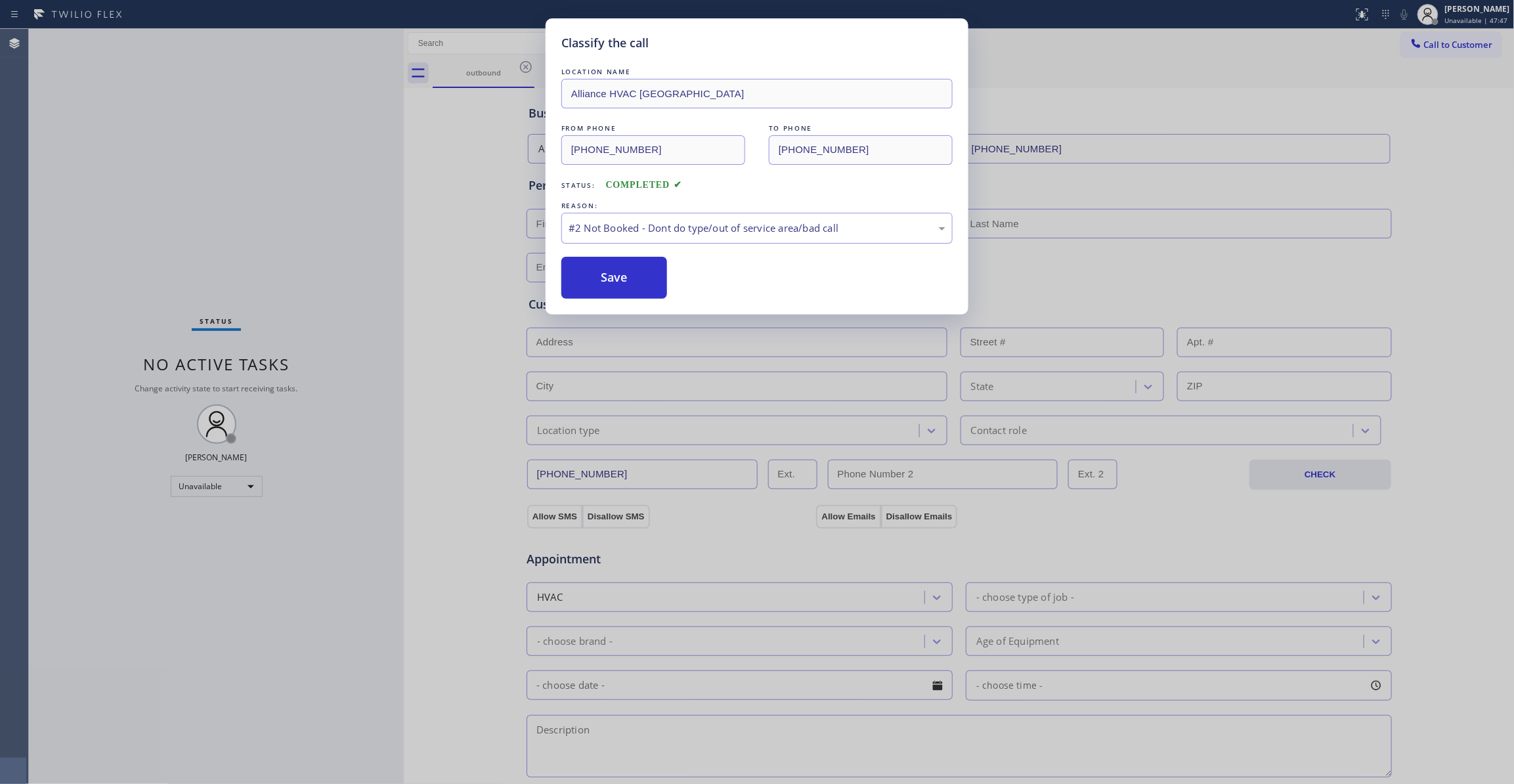
click at [615, 274] on button "Save" at bounding box center [614, 277] width 105 height 42
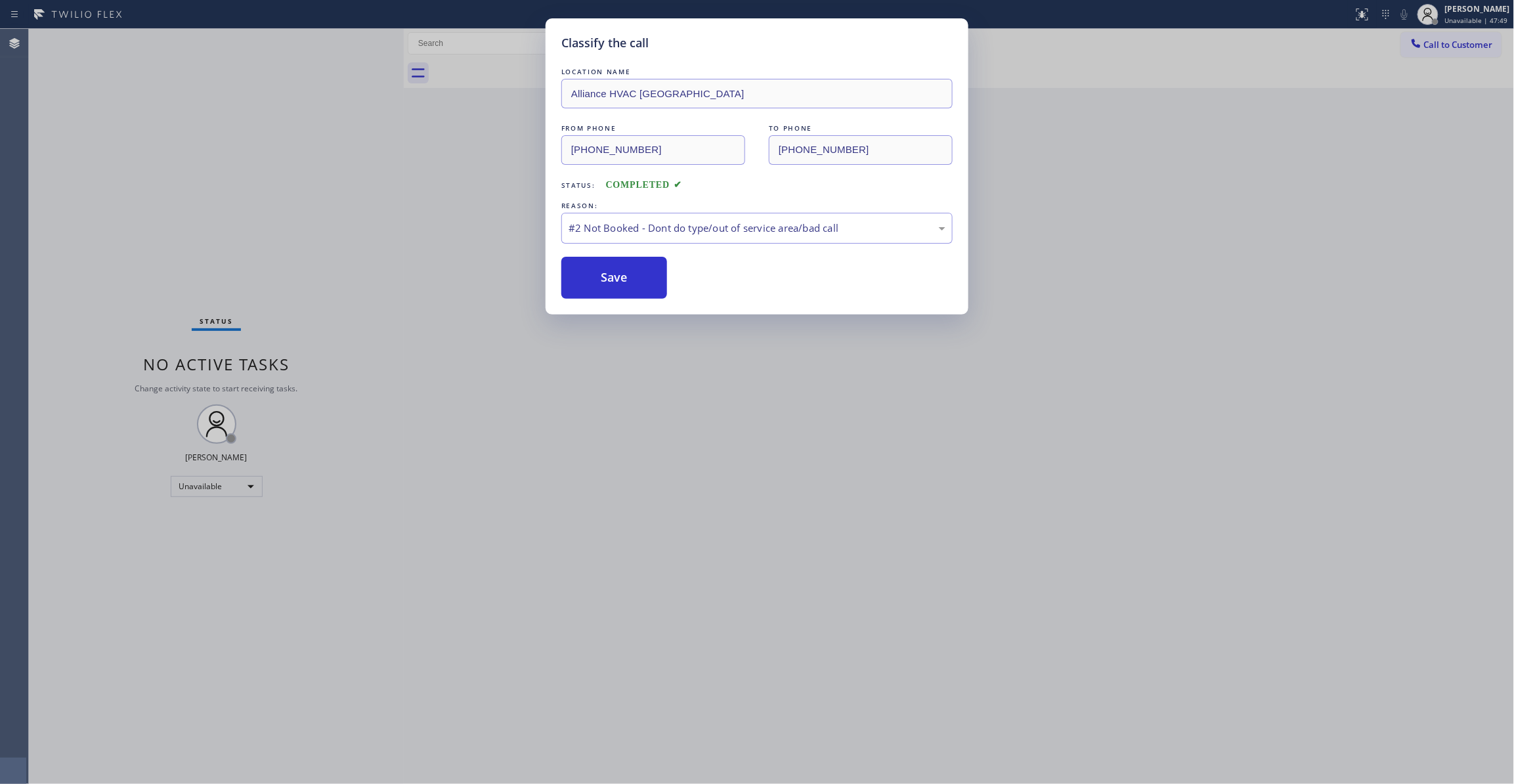
click at [1448, 44] on div "Classify the call LOCATION NAME Alliance HVAC Rancho Palos Verdes FROM PHONE (3…" at bounding box center [757, 392] width 1514 height 784
click at [637, 295] on button "Save" at bounding box center [614, 277] width 105 height 42
click at [632, 277] on button "Save" at bounding box center [614, 277] width 105 height 42
click at [620, 275] on button "Save" at bounding box center [614, 277] width 105 height 42
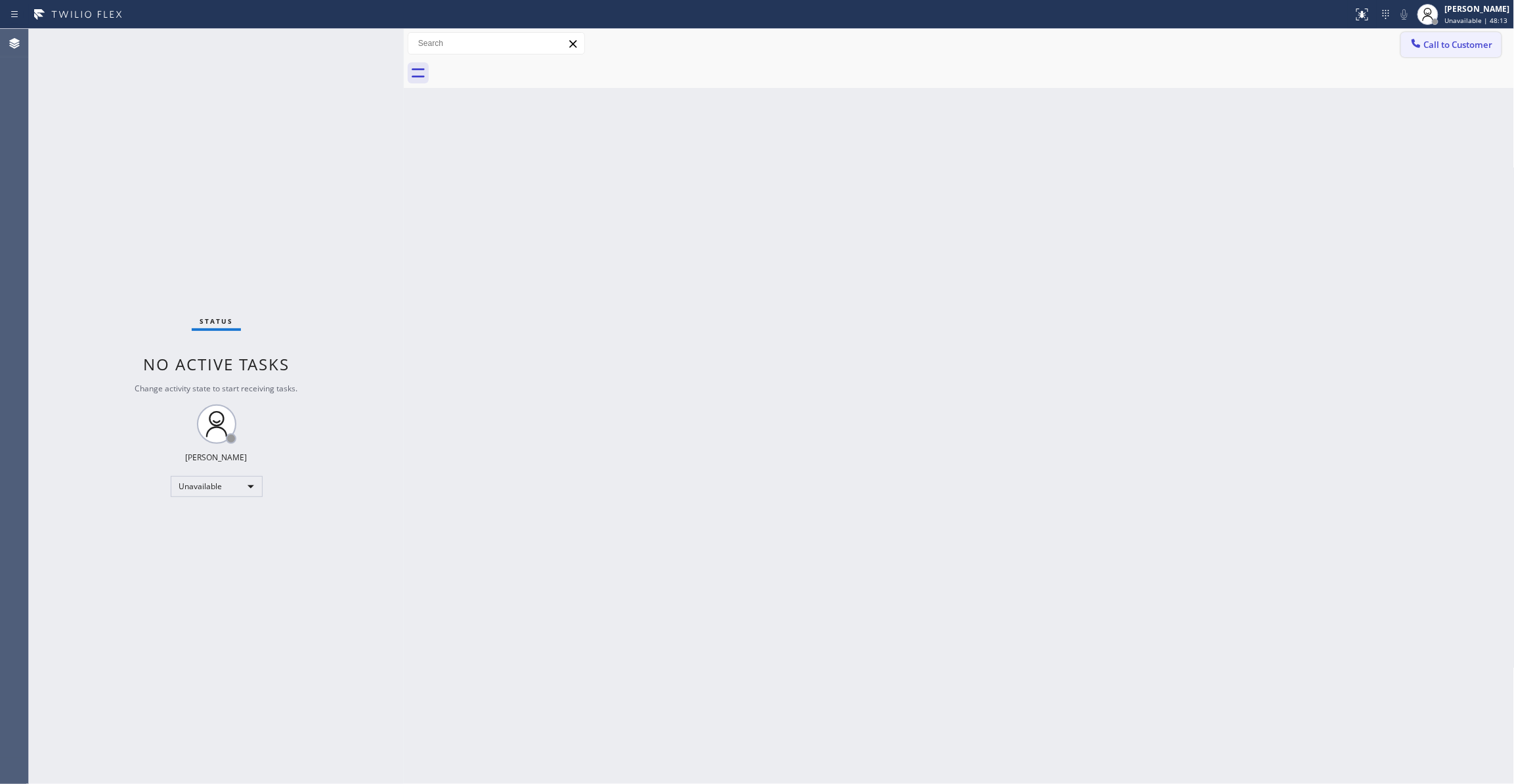
click at [1447, 50] on span "Call to Customer" at bounding box center [1458, 45] width 69 height 12
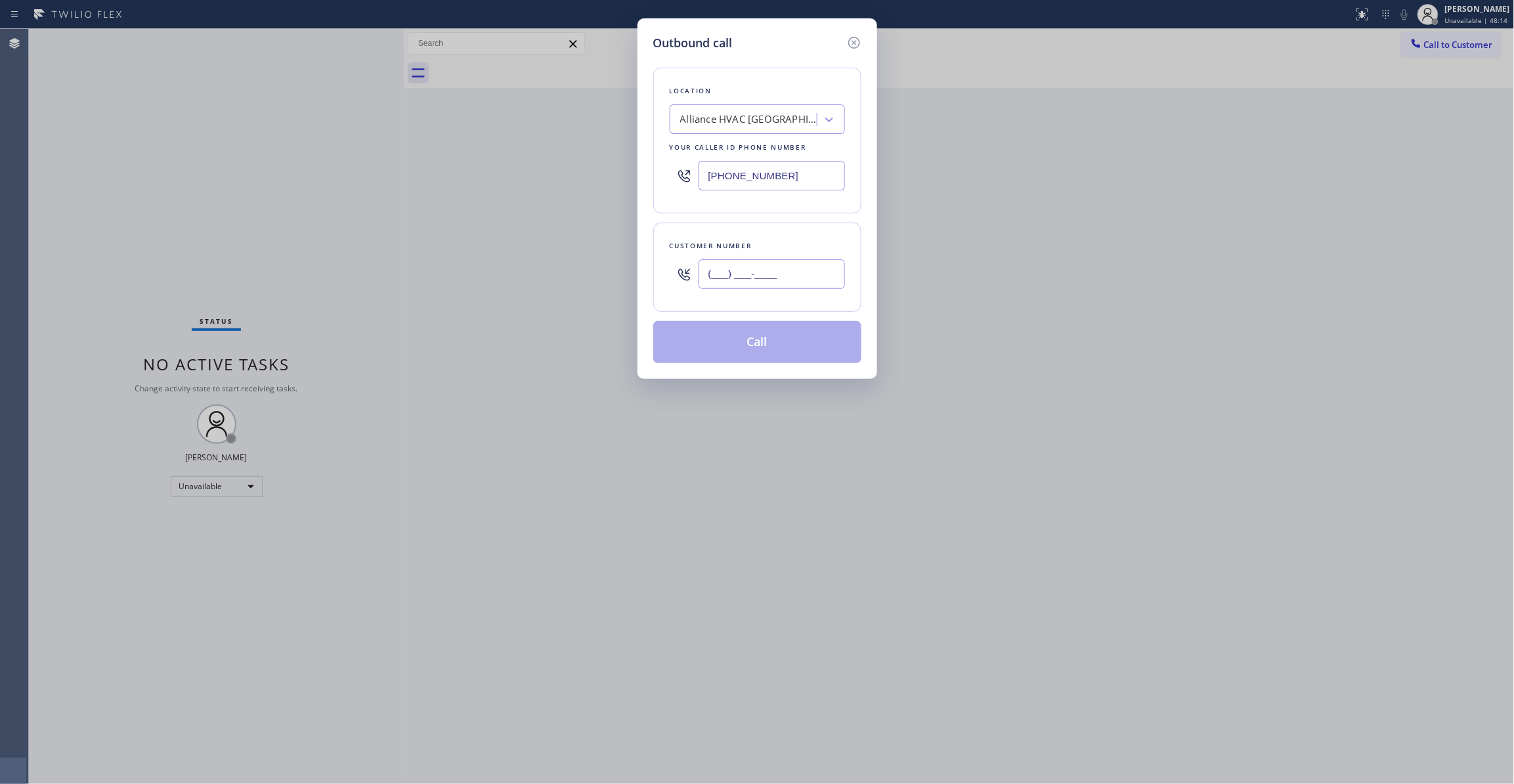
click at [771, 281] on input "(___) ___-____" at bounding box center [771, 274] width 146 height 30
paste input "310) 921-5660"
type input "(310) 921-5660"
click at [742, 350] on button "Call" at bounding box center [757, 342] width 208 height 42
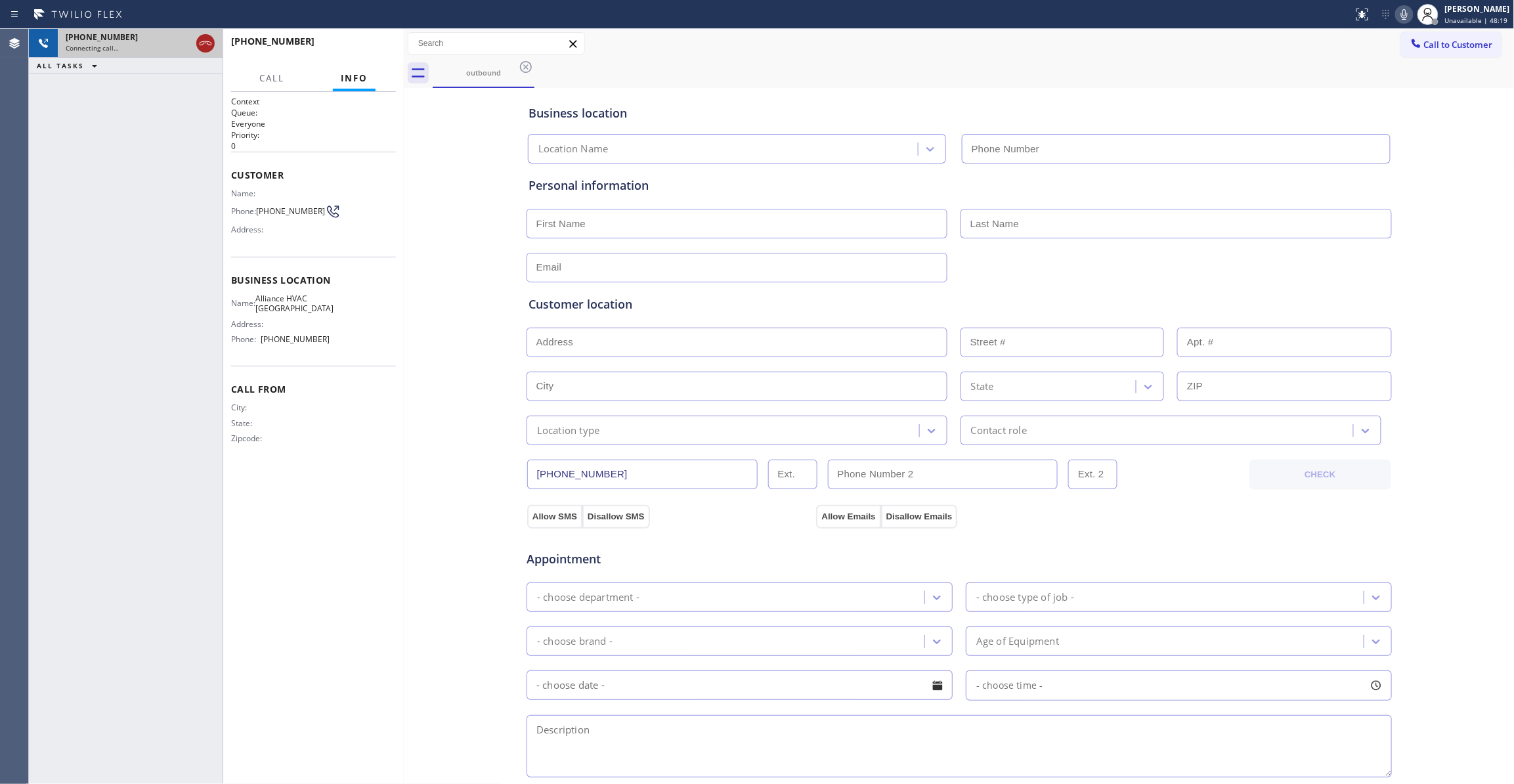
type input "(310) 868-0820"
click at [205, 38] on icon at bounding box center [205, 43] width 15 height 15
click at [385, 41] on button "HANG UP" at bounding box center [365, 47] width 61 height 18
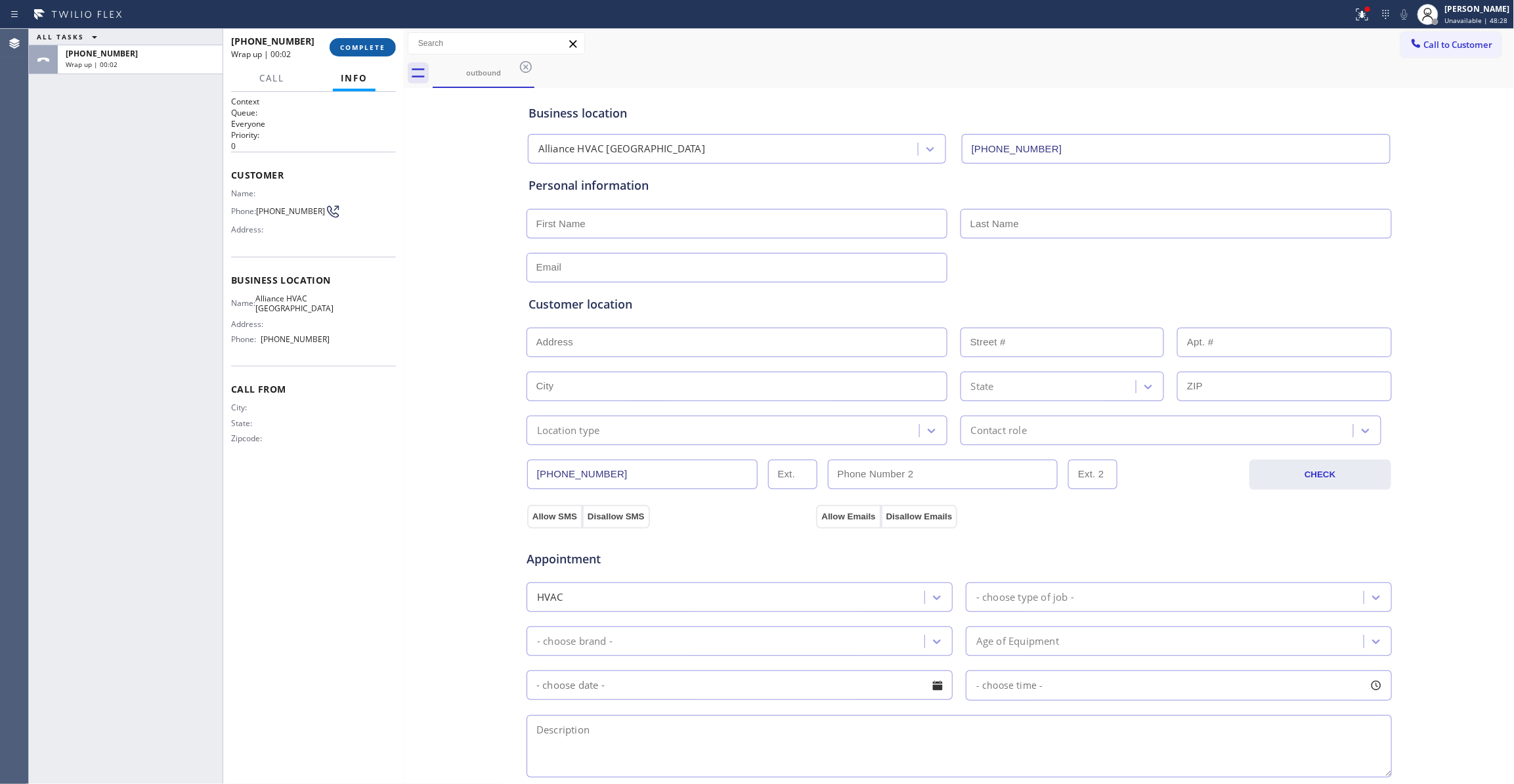
click at [378, 42] on button "COMPLETE" at bounding box center [363, 47] width 66 height 18
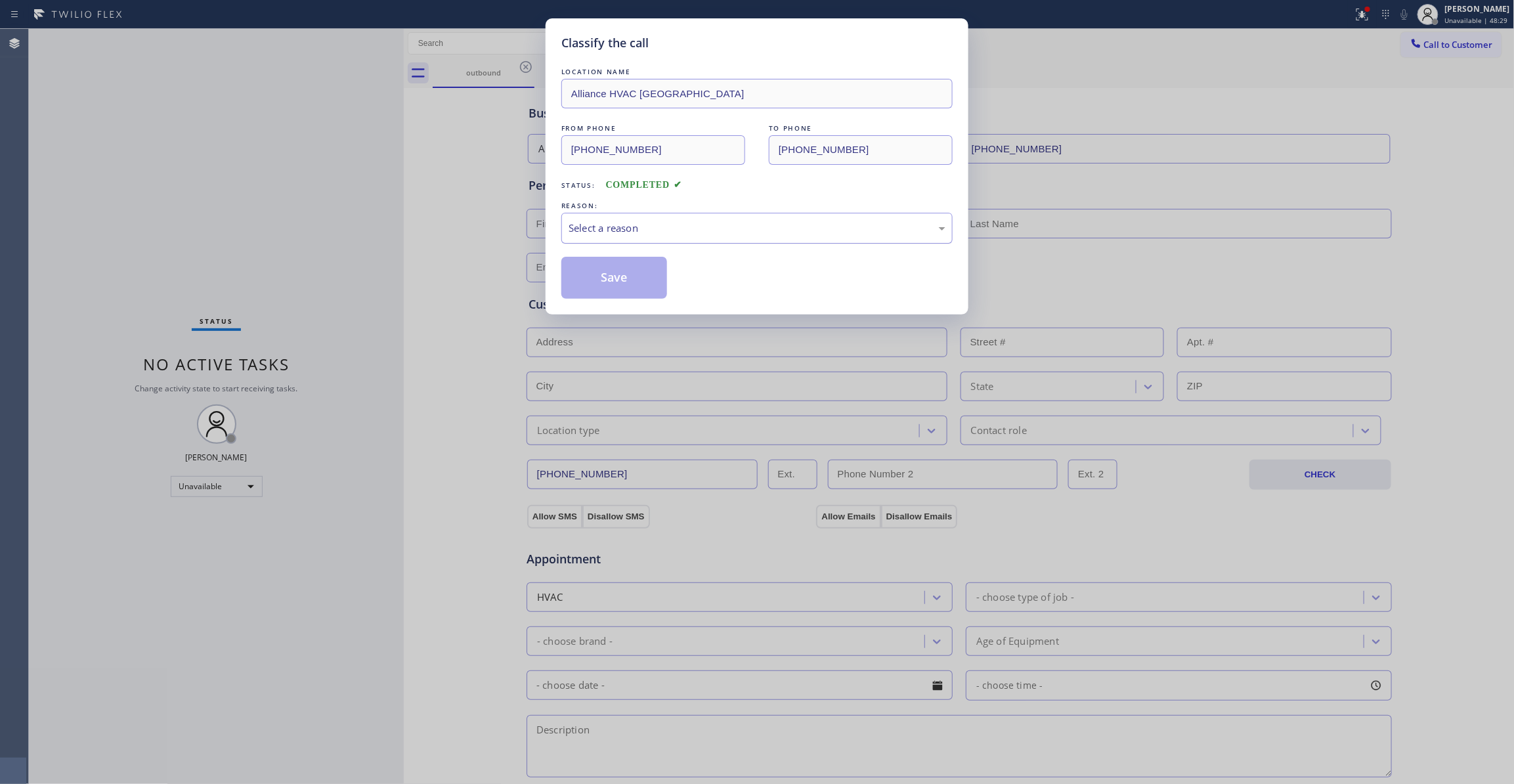
click at [594, 224] on div "Select a reason" at bounding box center [757, 228] width 377 height 15
click at [614, 282] on button "Save" at bounding box center [614, 277] width 105 height 42
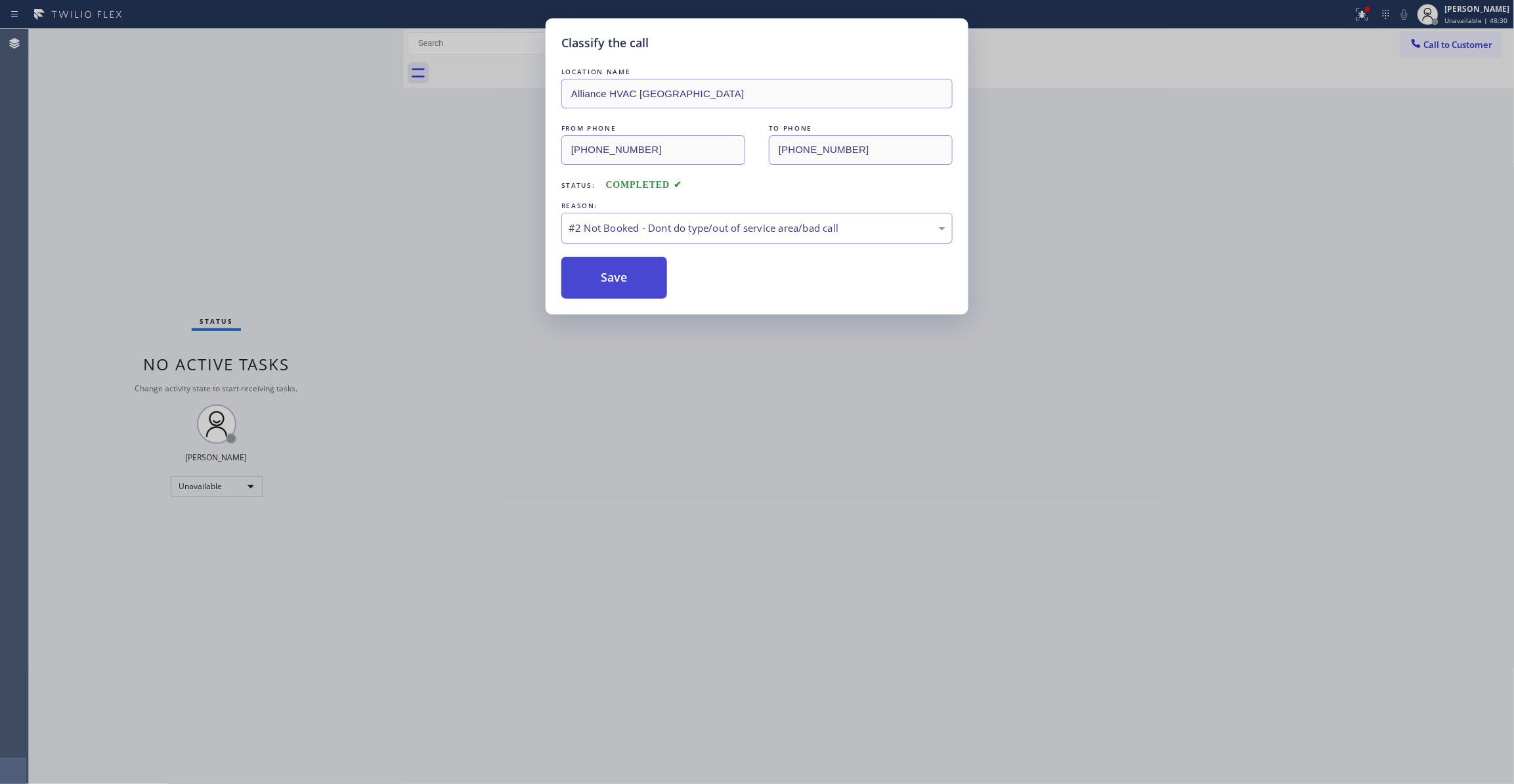
click at [614, 282] on button "Save" at bounding box center [614, 277] width 105 height 42
click at [623, 287] on button "Save" at bounding box center [614, 277] width 105 height 42
click at [618, 234] on div "#2 Not Booked - Dont do type/out of service area/bad call" at bounding box center [757, 228] width 377 height 15
click at [622, 277] on button "Save" at bounding box center [614, 277] width 105 height 42
click at [634, 284] on button "Save" at bounding box center [614, 277] width 105 height 42
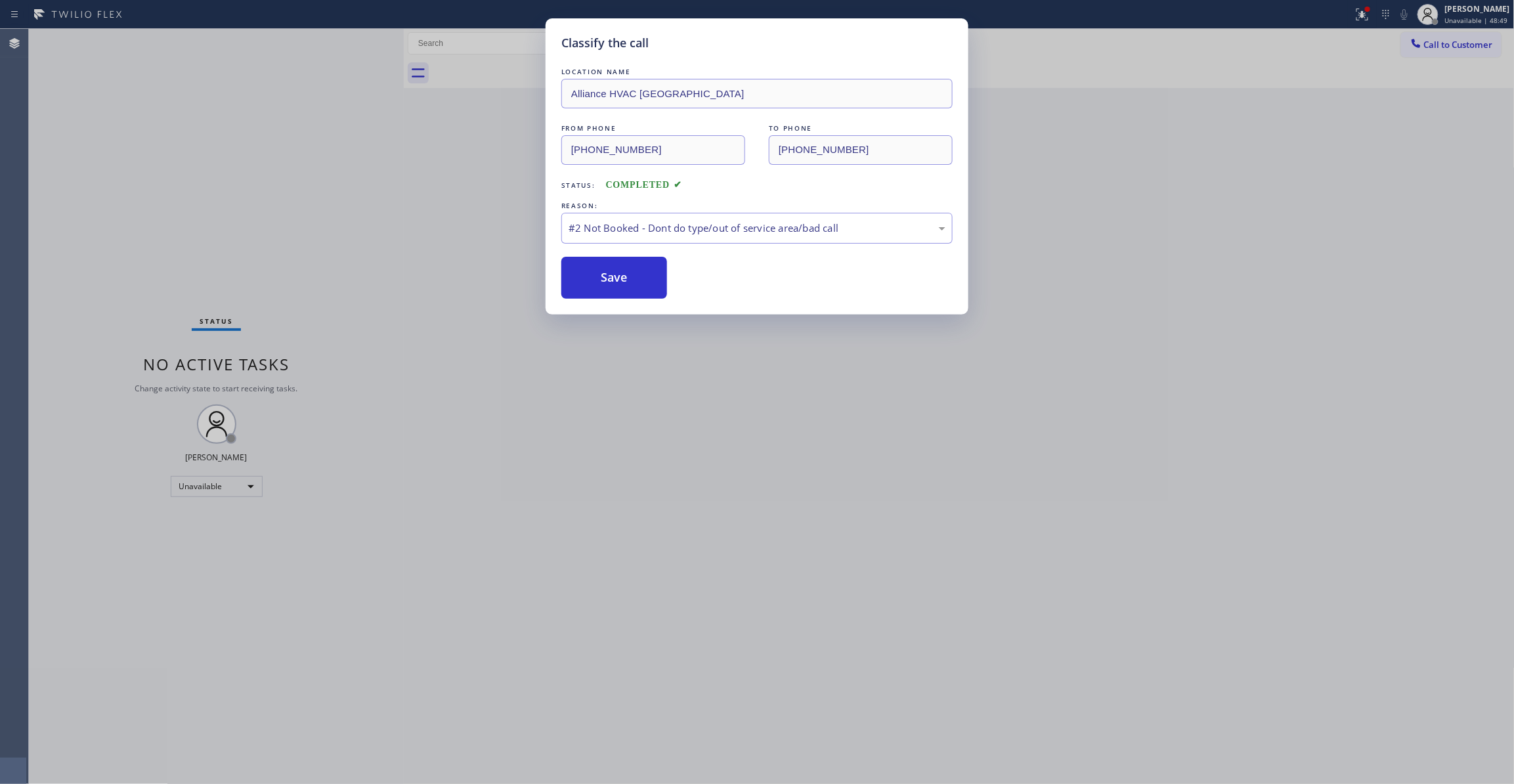
click at [676, 276] on div "Save" at bounding box center [757, 277] width 391 height 42
click at [591, 300] on div "Classify the call LOCATION NAME Alliance HVAC Rancho Palos Verdes FROM PHONE (3…" at bounding box center [757, 166] width 423 height 296
click at [596, 285] on button "Save" at bounding box center [614, 277] width 105 height 42
click at [598, 282] on button "Save" at bounding box center [614, 277] width 105 height 42
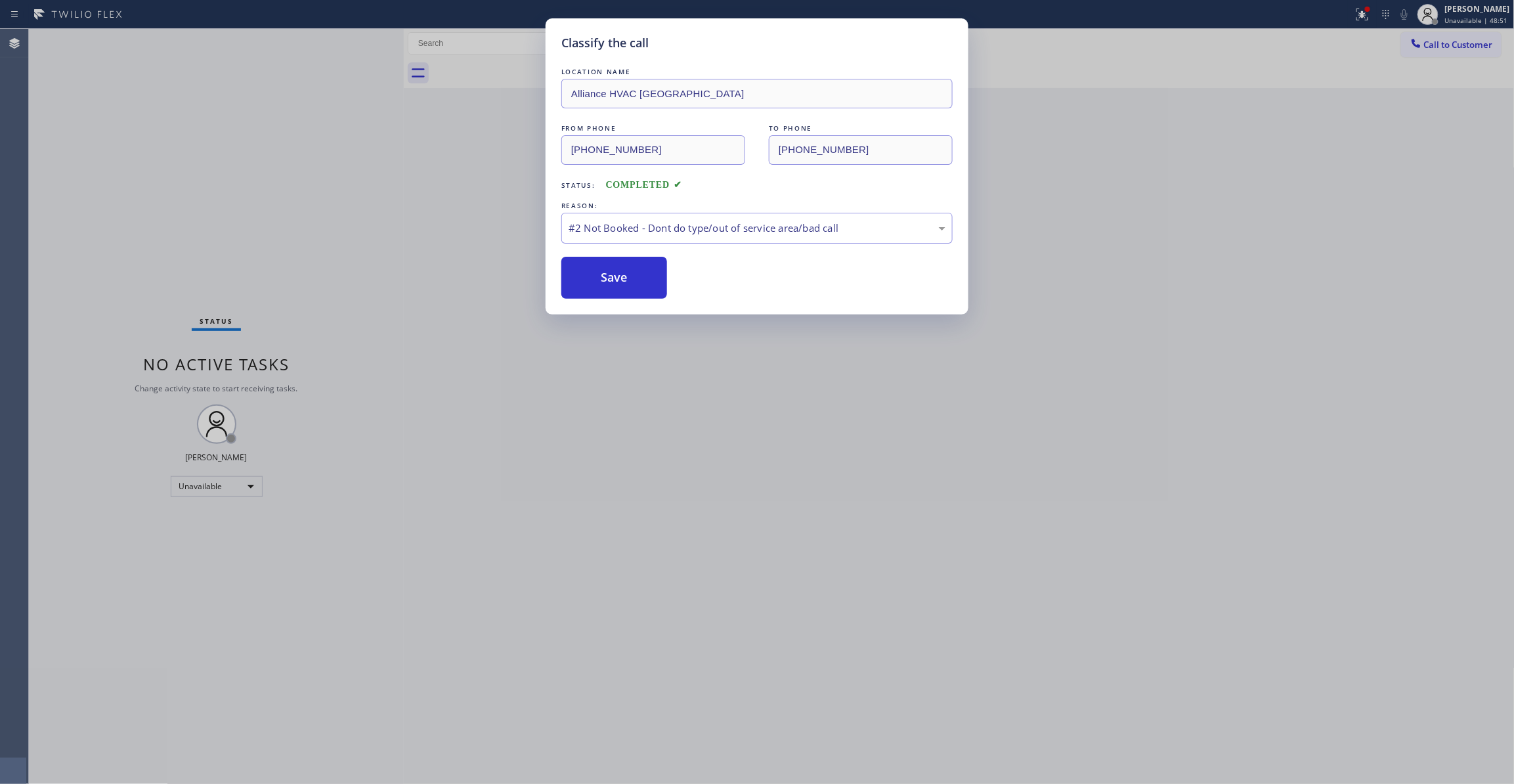
click at [1112, 342] on div "Classify the call LOCATION NAME Alliance HVAC Rancho Palos Verdes FROM PHONE (3…" at bounding box center [757, 392] width 1514 height 784
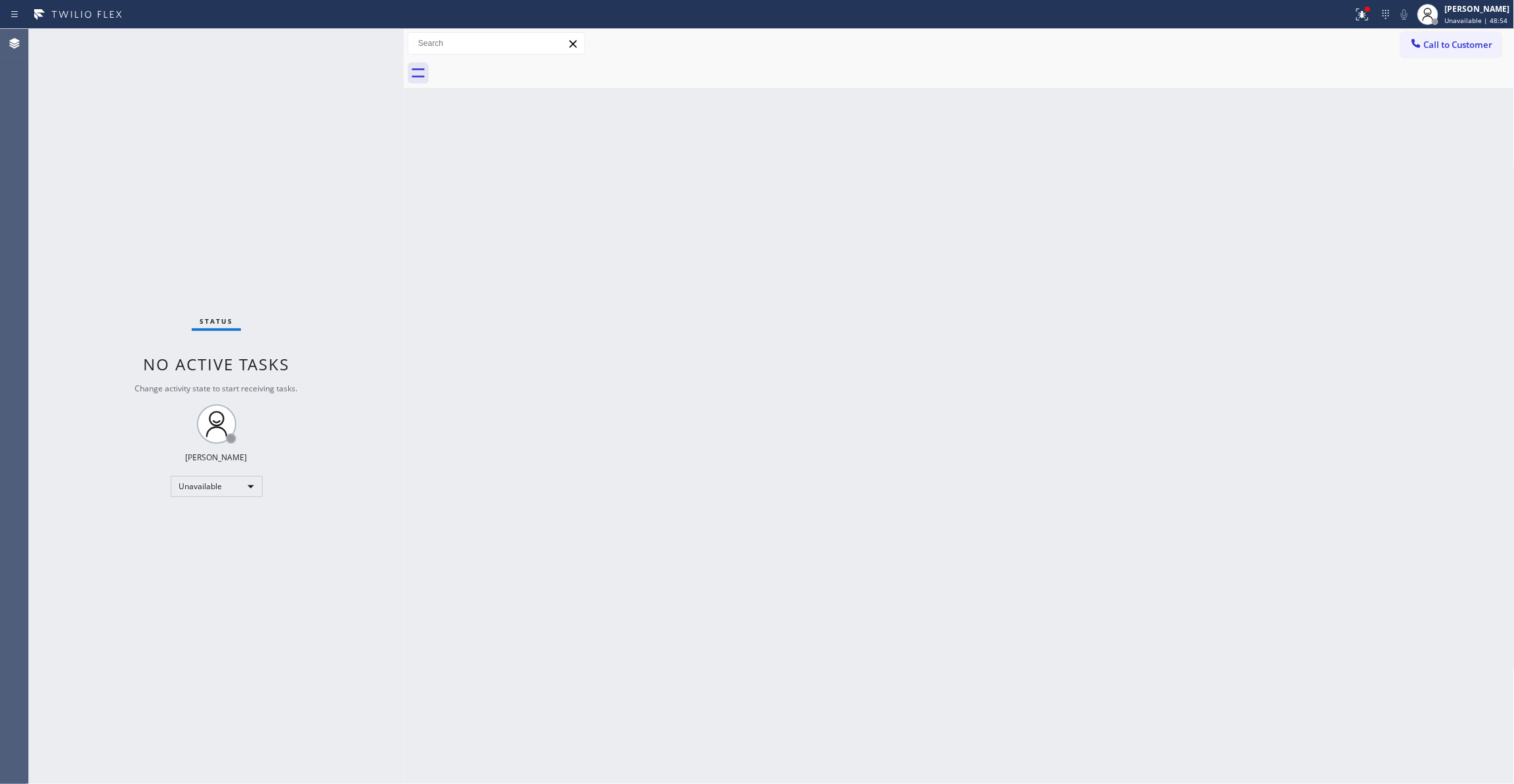
click at [1330, 21] on div at bounding box center [677, 14] width 1343 height 21
click at [1354, 16] on icon at bounding box center [1362, 14] width 15 height 15
drag, startPoint x: 1258, startPoint y: 162, endPoint x: 1254, endPoint y: 179, distance: 17.5
click at [1257, 166] on div "Status report Issues detected These issues could affect your workflow. Please c…" at bounding box center [1276, 109] width 171 height 162
click at [1254, 179] on button "Clear issues" at bounding box center [1276, 172] width 154 height 18
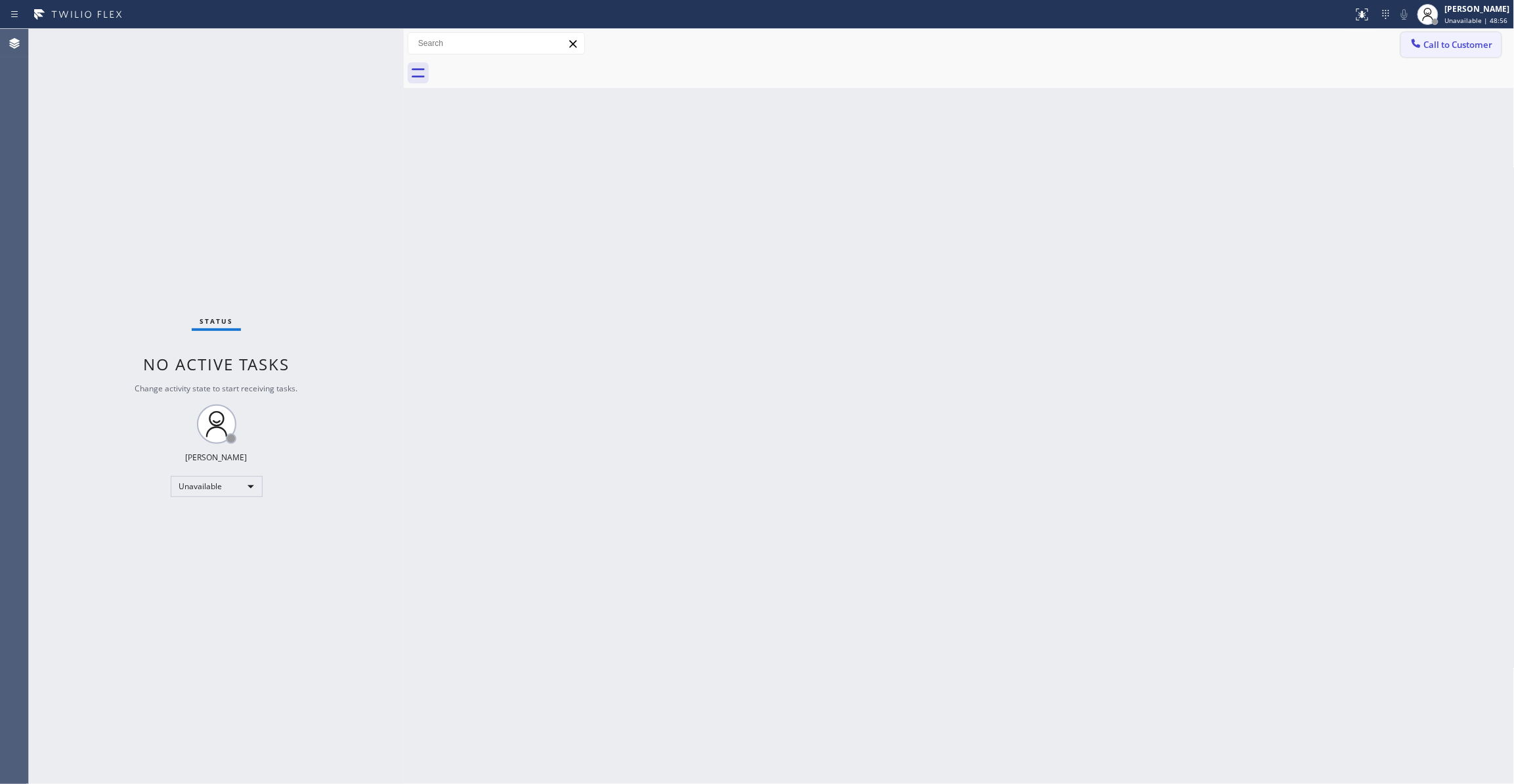
click at [1479, 44] on span "Call to Customer" at bounding box center [1458, 45] width 69 height 12
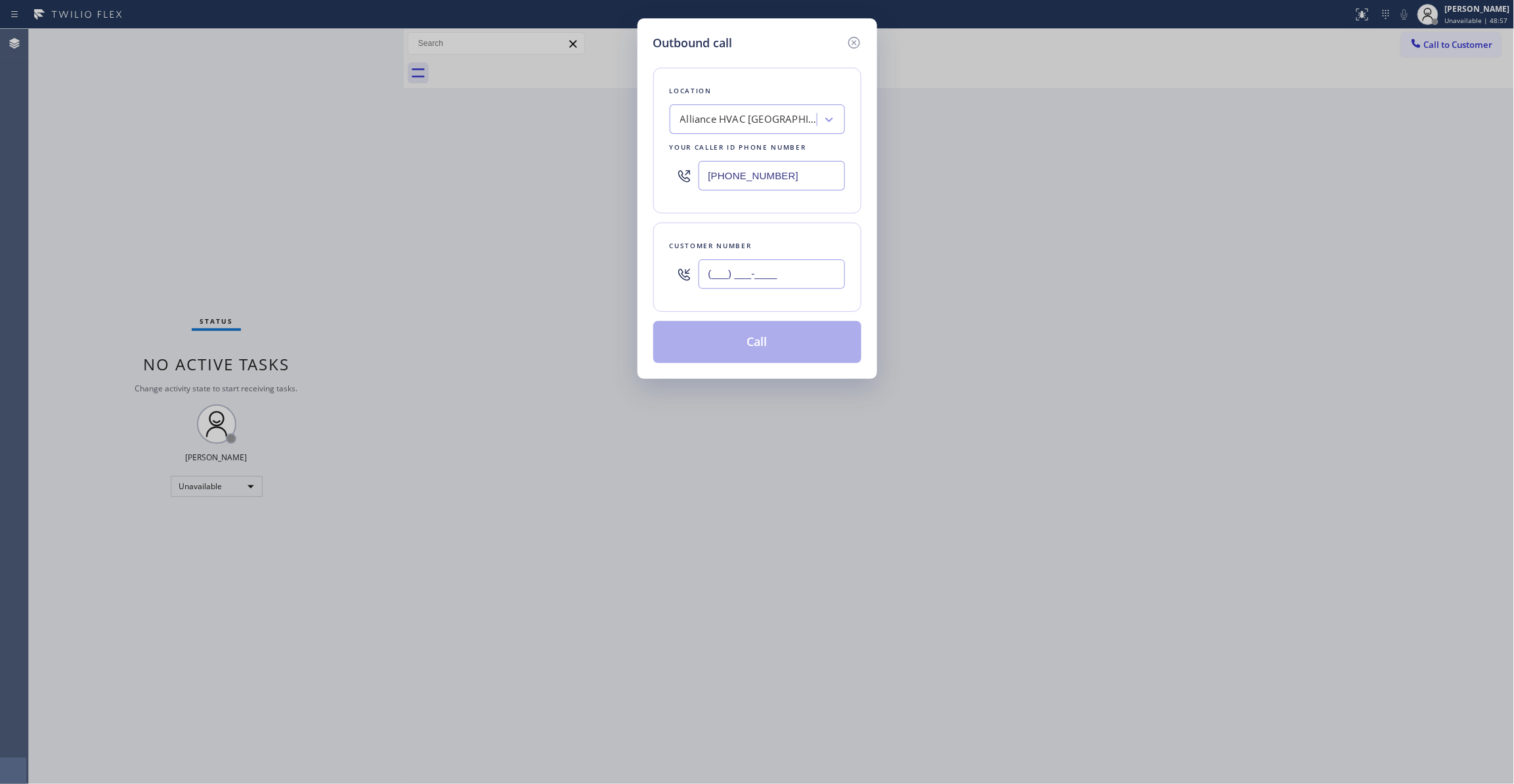
click at [753, 261] on input "(___) ___-____" at bounding box center [771, 274] width 146 height 30
paste input "310) 921-5660"
type input "(310) 921-5660"
click at [741, 339] on button "Call" at bounding box center [757, 342] width 208 height 42
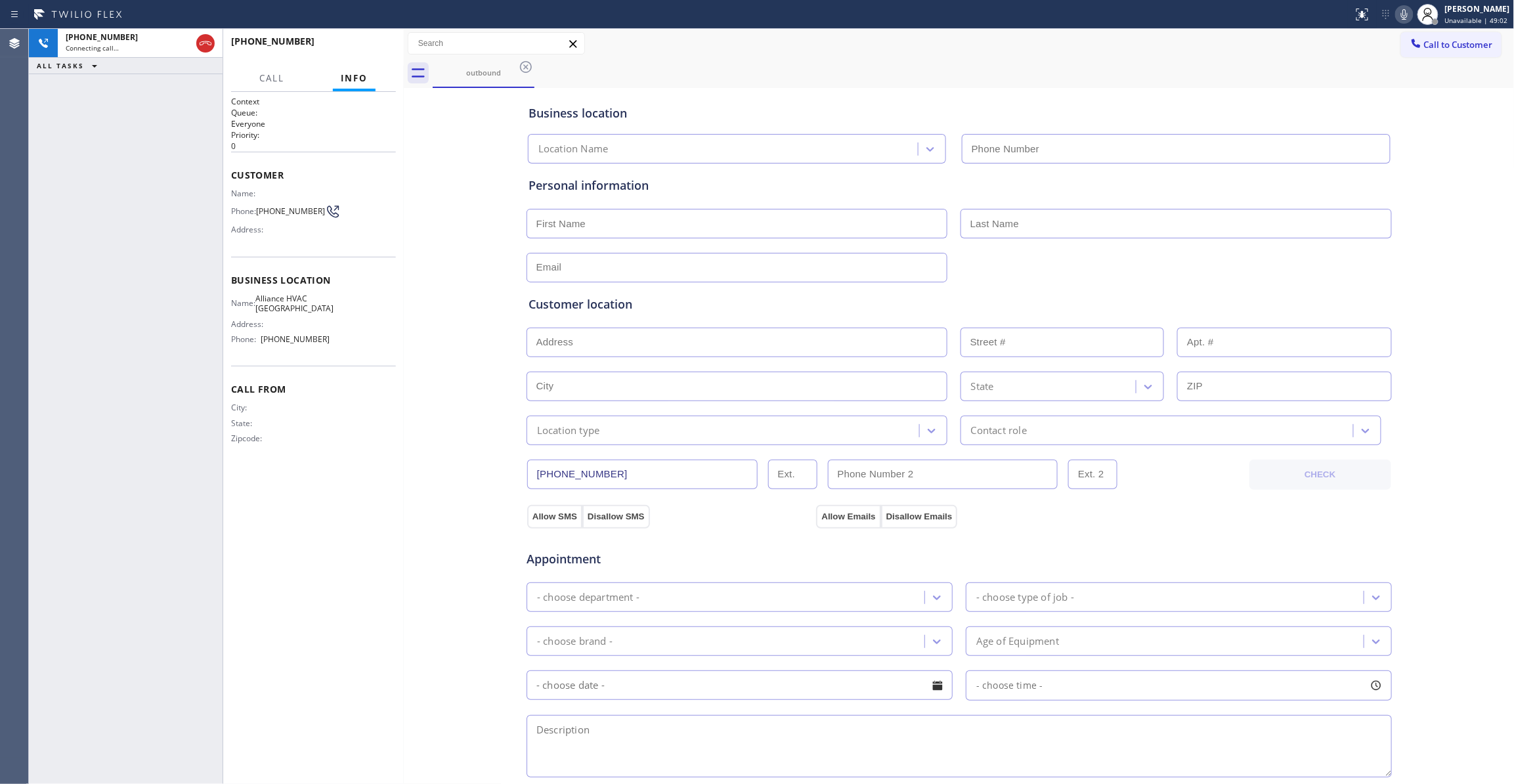
type input "(310) 868-0820"
click at [381, 52] on button "HANG UP" at bounding box center [365, 47] width 61 height 18
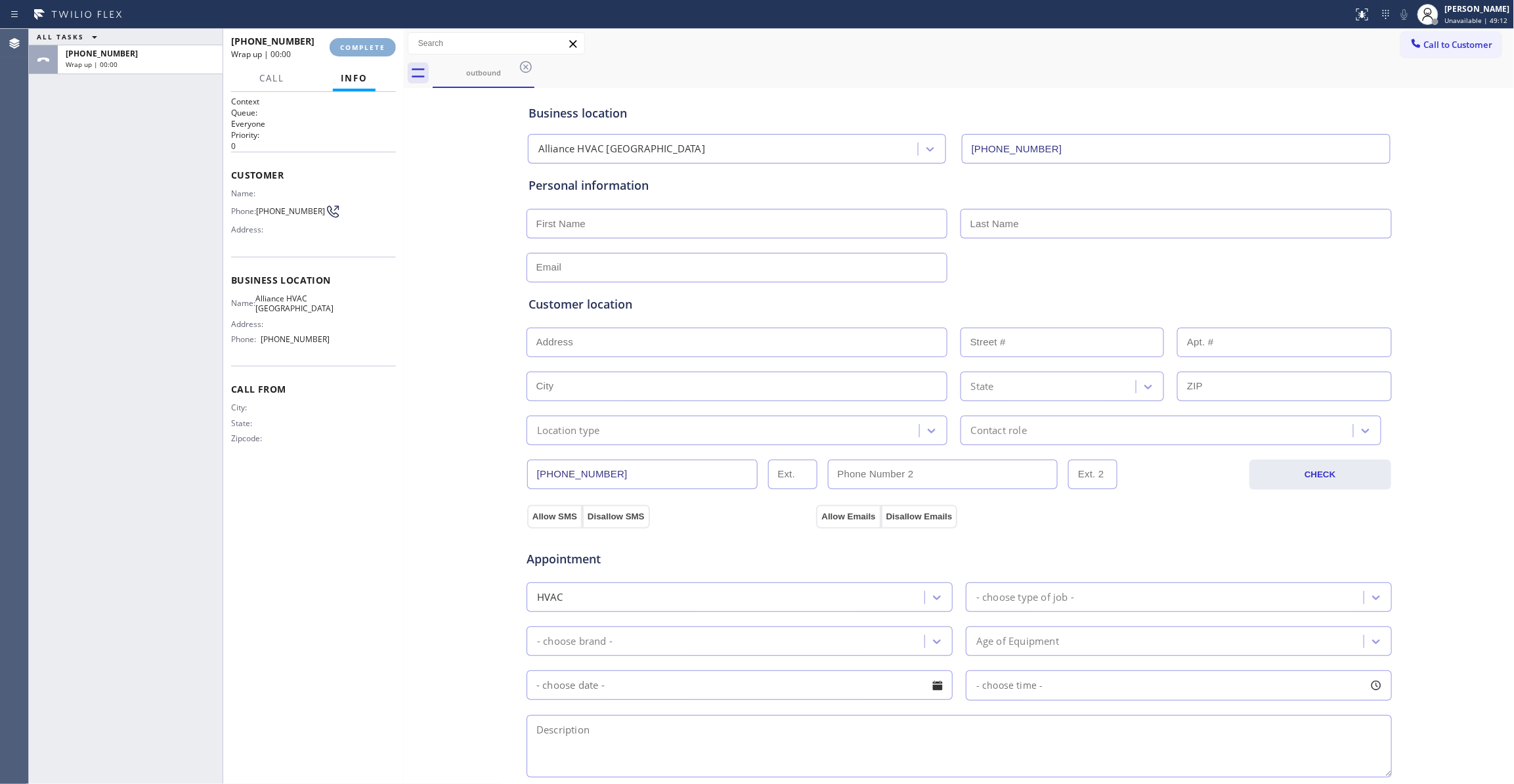
click at [381, 52] on button "COMPLETE" at bounding box center [363, 47] width 66 height 18
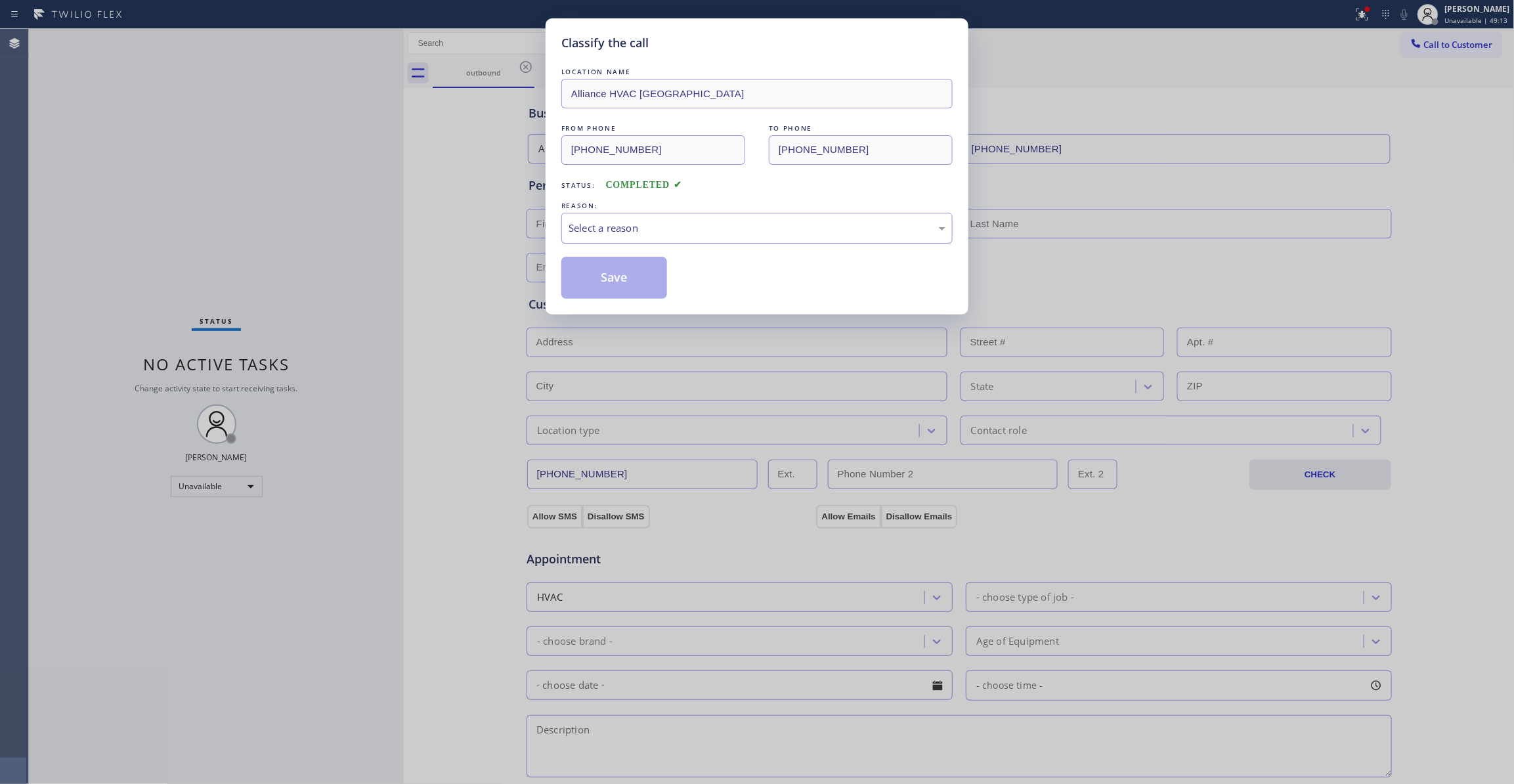
click at [638, 235] on div "Select a reason" at bounding box center [757, 228] width 377 height 15
click at [636, 272] on button "Save" at bounding box center [614, 277] width 105 height 42
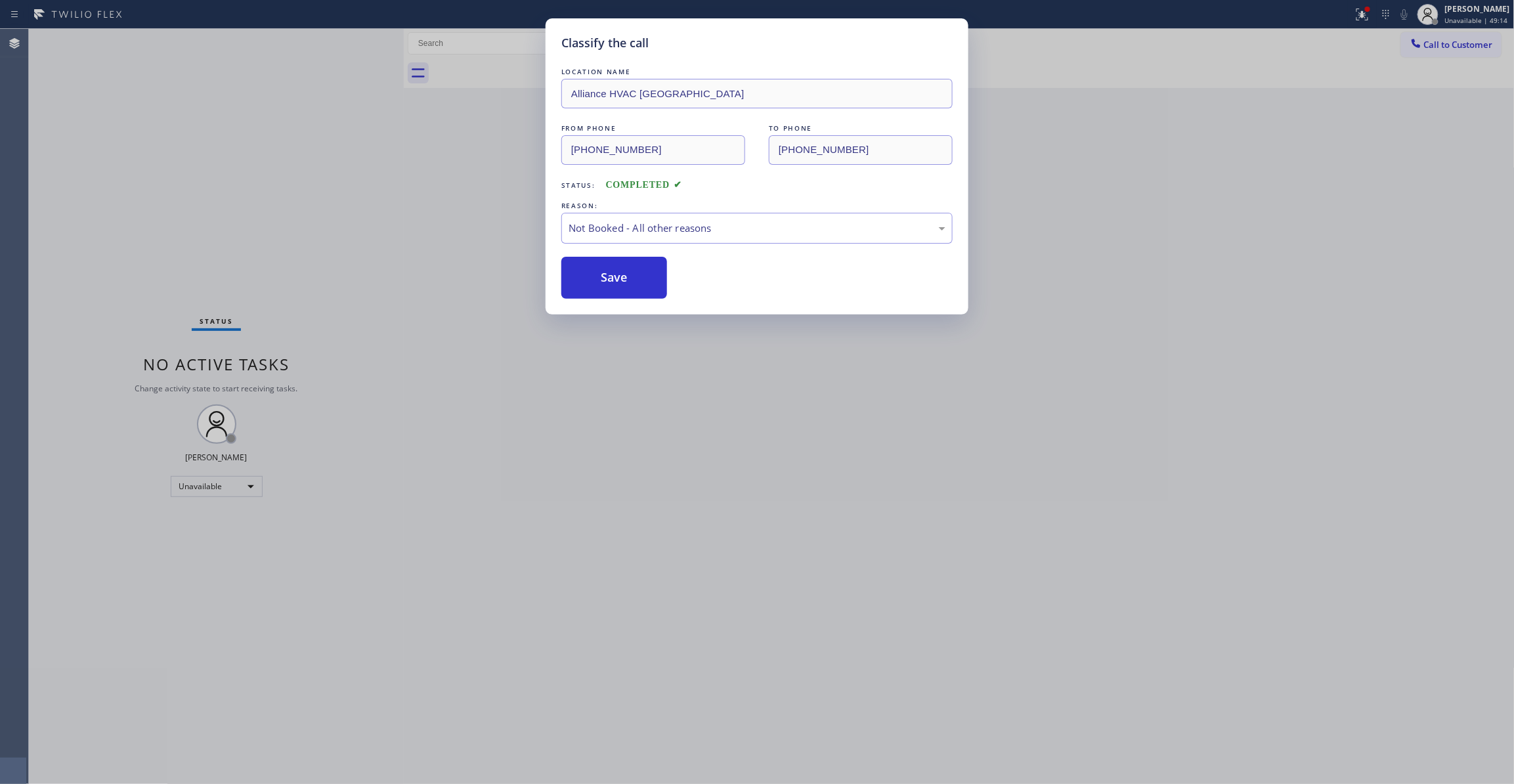
click at [636, 272] on button "Save" at bounding box center [614, 277] width 105 height 42
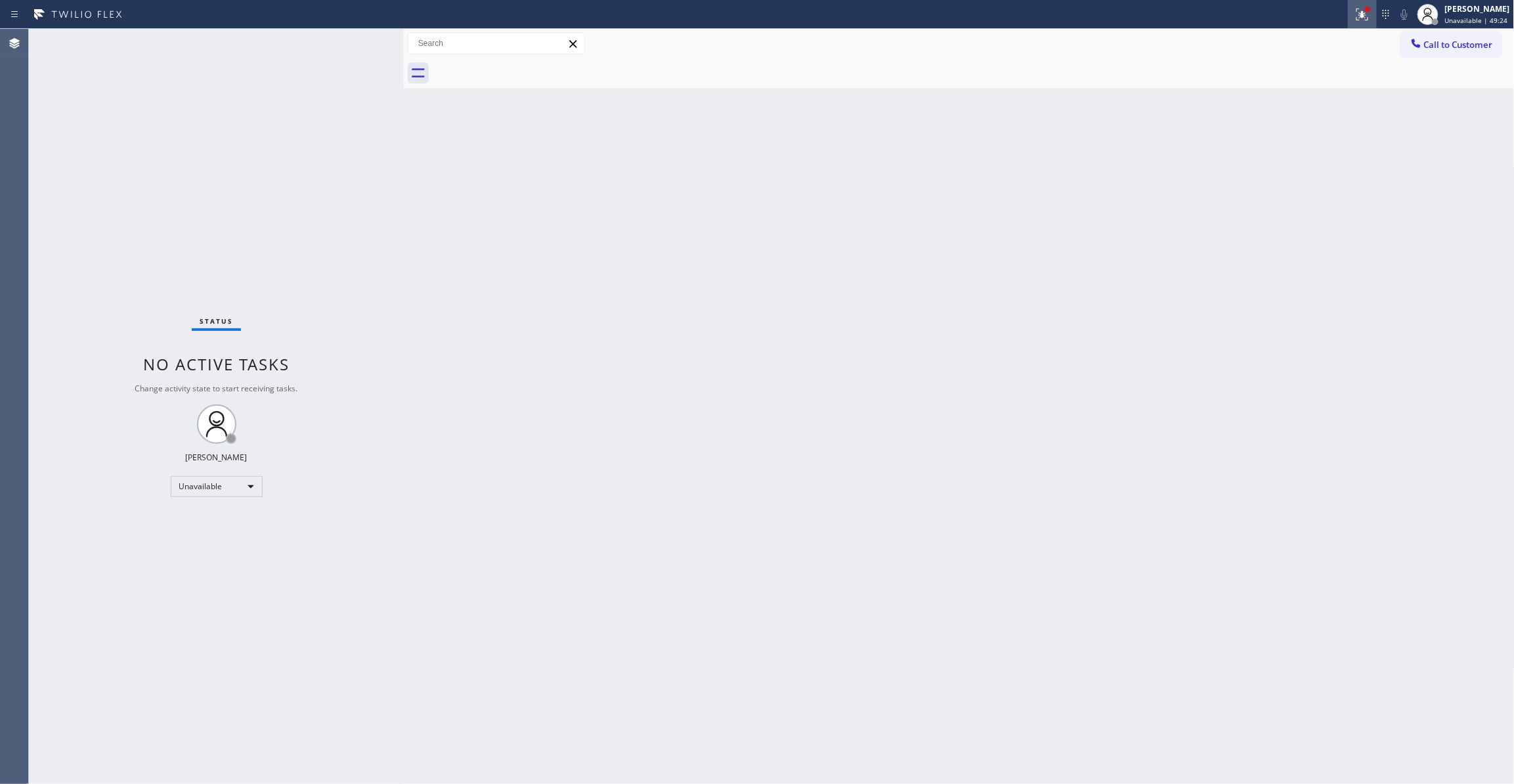
click at [1354, 11] on icon at bounding box center [1362, 14] width 15 height 15
click at [1295, 173] on span "Clear issues" at bounding box center [1276, 172] width 62 height 9
click at [1460, 50] on span "Call to Customer" at bounding box center [1458, 45] width 69 height 12
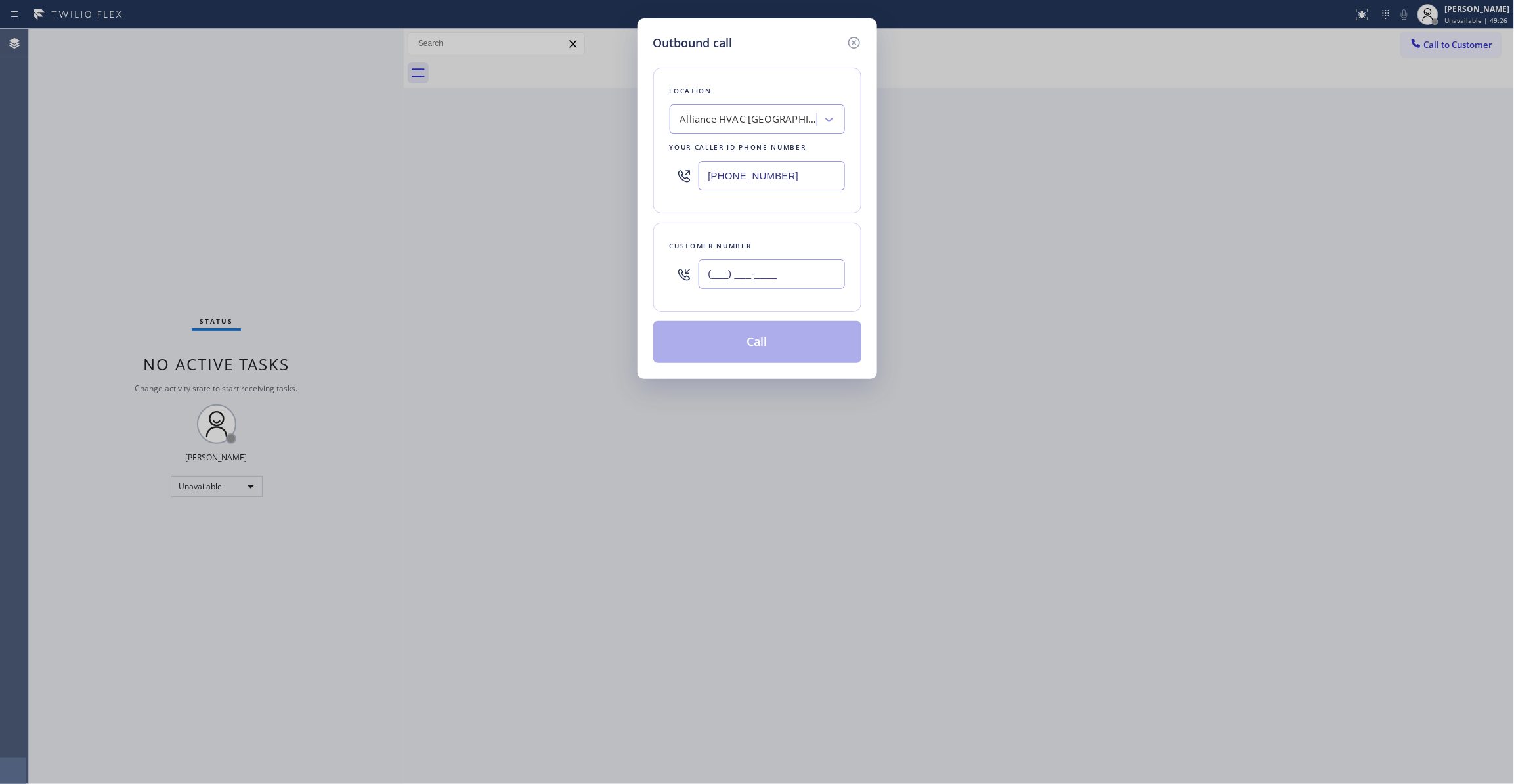
click at [765, 265] on input "(___) ___-____" at bounding box center [771, 274] width 146 height 30
paste input "310) 921-5660"
type input "(310) 921-5660"
click at [784, 348] on button "Call" at bounding box center [757, 342] width 208 height 42
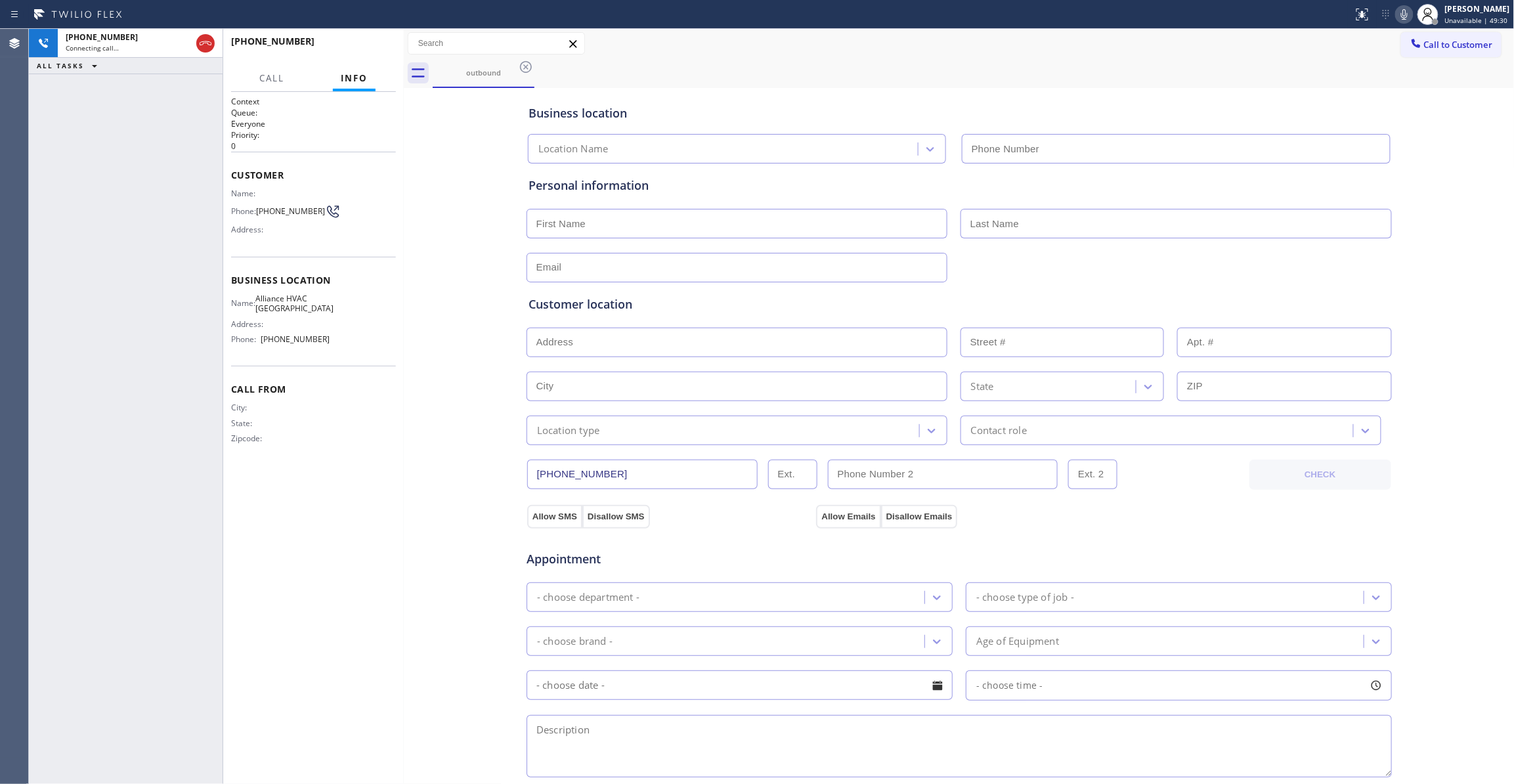
type input "(310) 868-0820"
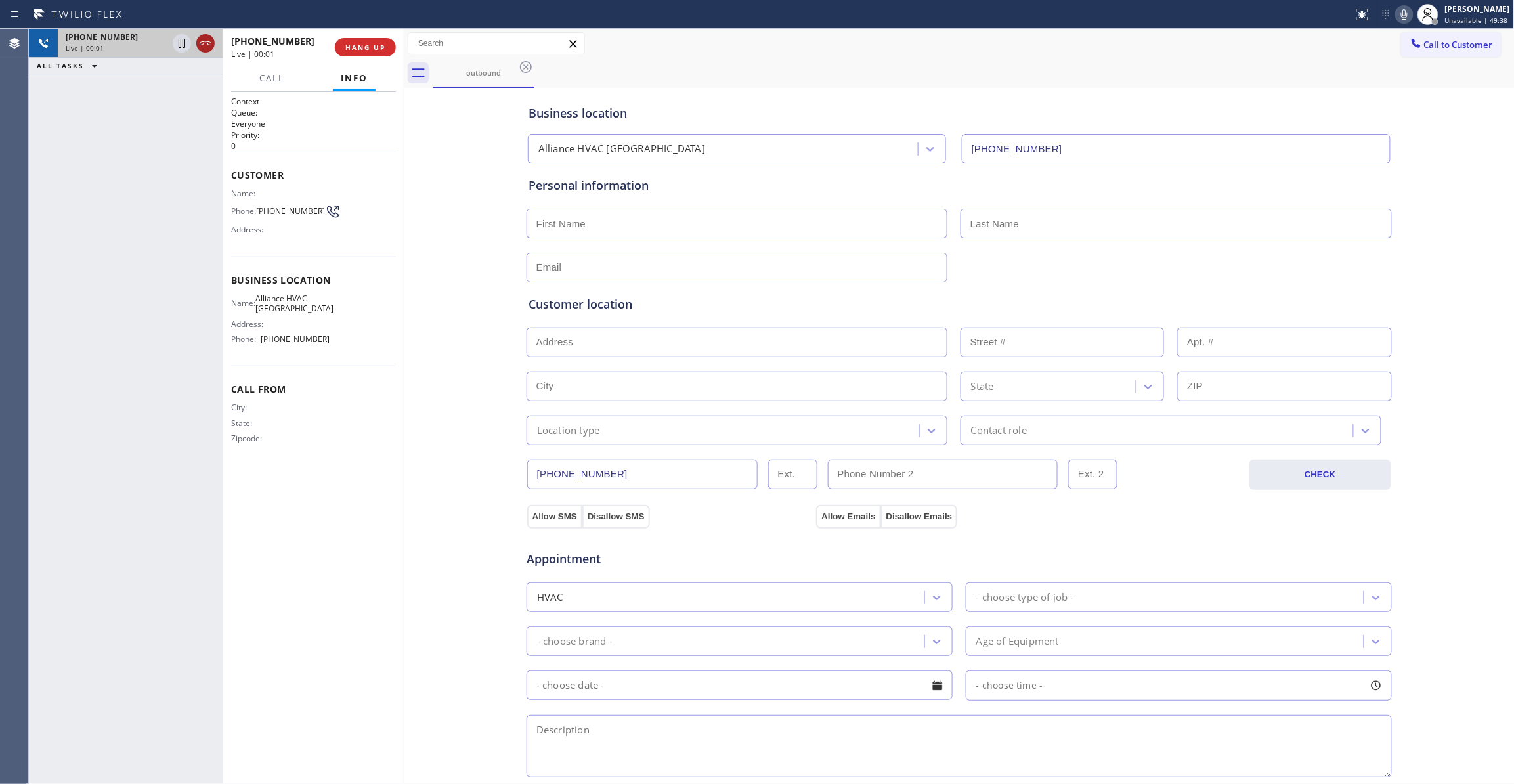
click at [205, 45] on icon at bounding box center [205, 43] width 15 height 15
click at [378, 47] on span "HANG UP" at bounding box center [365, 48] width 40 height 9
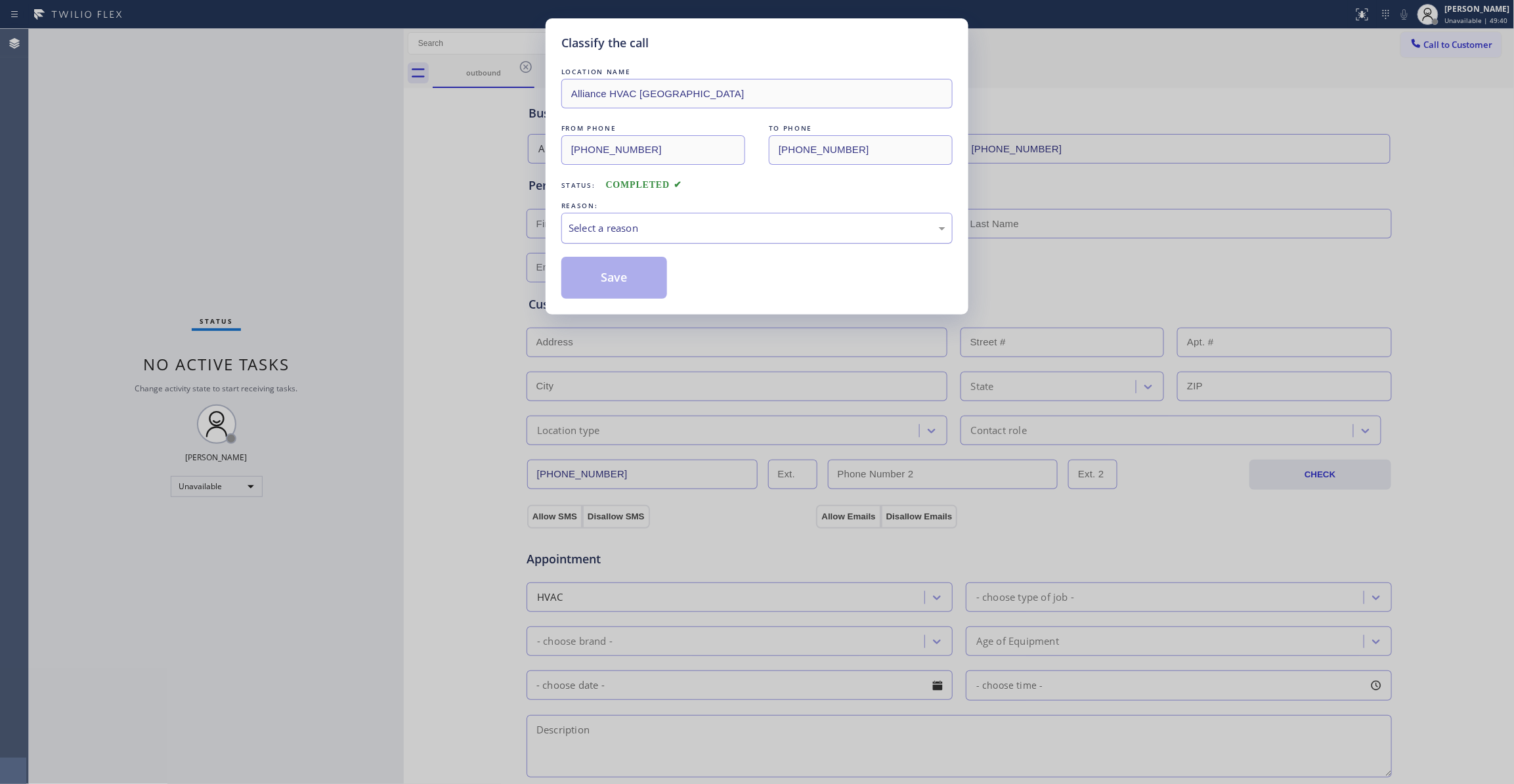
click at [636, 224] on div "Select a reason" at bounding box center [757, 228] width 377 height 15
click at [592, 271] on button "Save" at bounding box center [614, 277] width 105 height 42
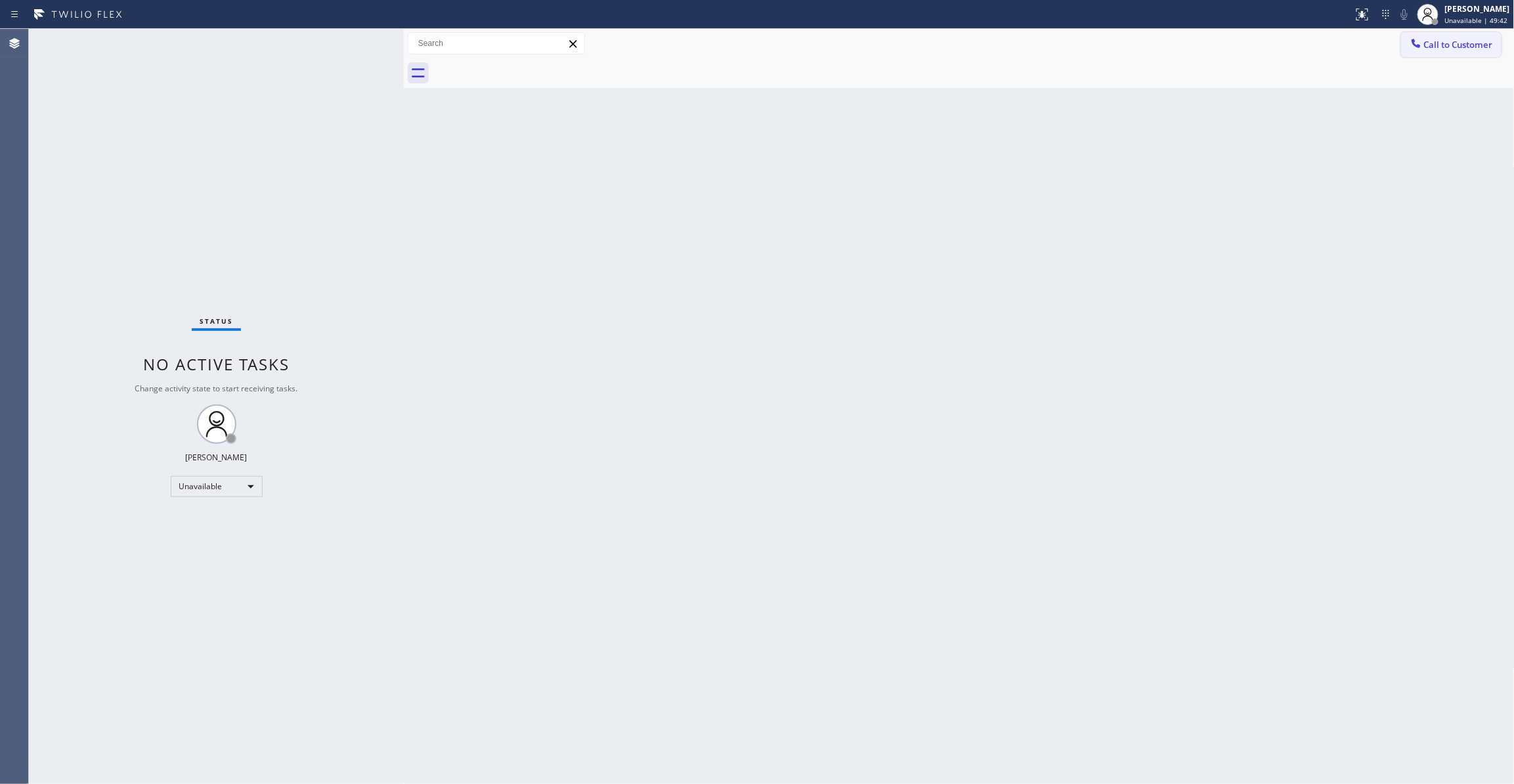
click at [1468, 44] on span "Call to Customer" at bounding box center [1458, 45] width 69 height 12
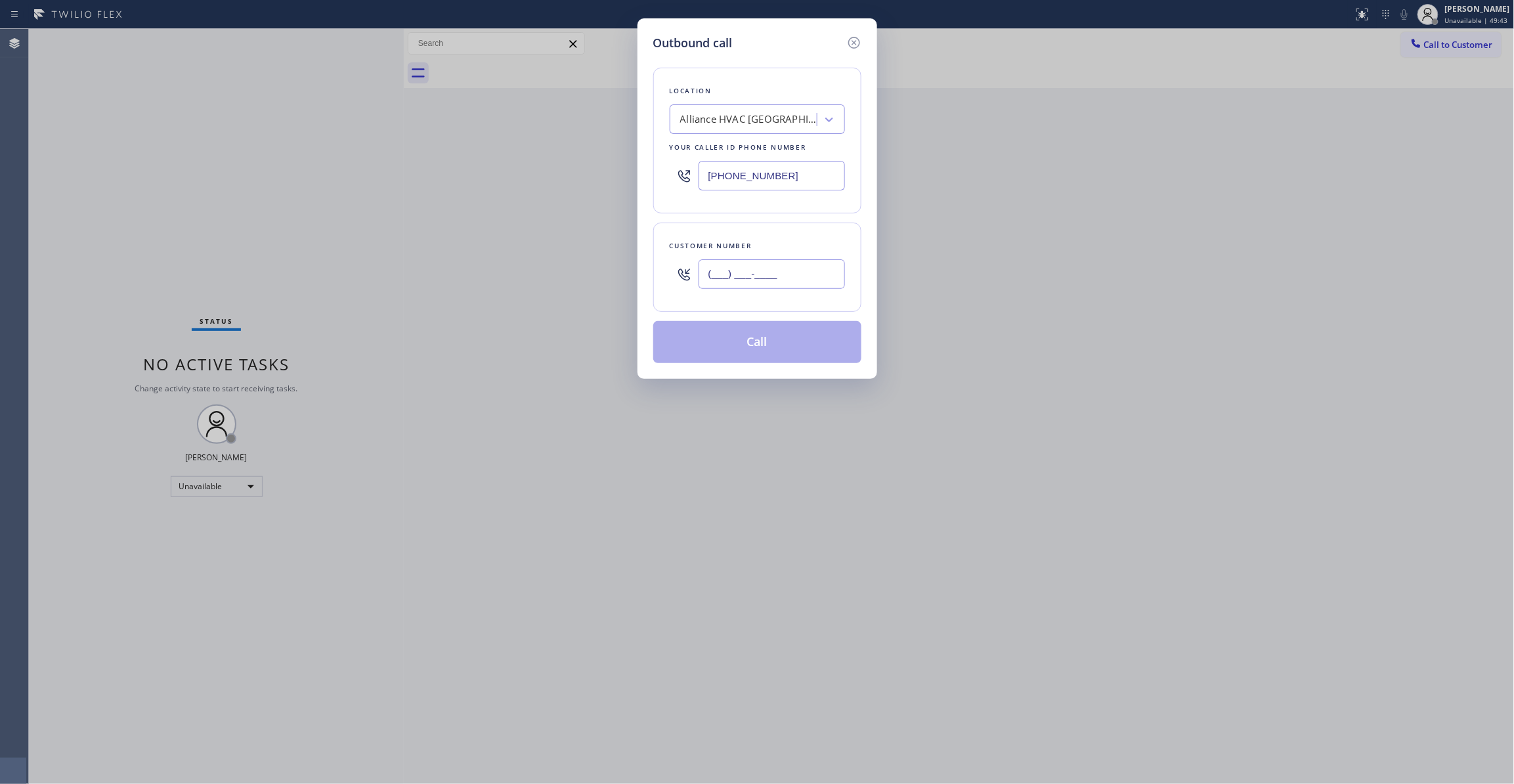
click at [726, 260] on input "(___) ___-____" at bounding box center [771, 274] width 146 height 30
paste input "310) 921-5660"
type input "(310) 921-5660"
click at [775, 345] on button "Call" at bounding box center [757, 342] width 208 height 42
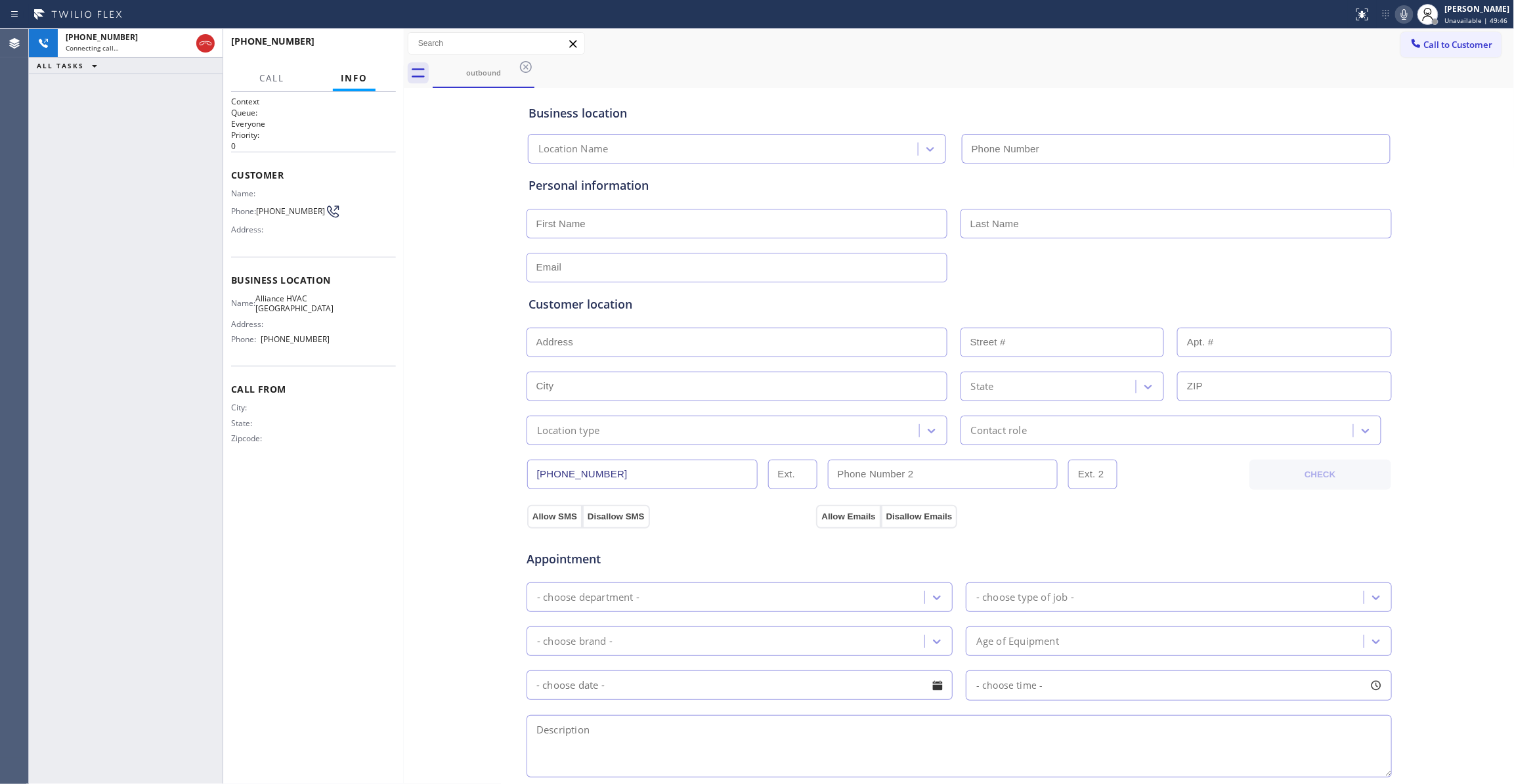
type input "(310) 868-0820"
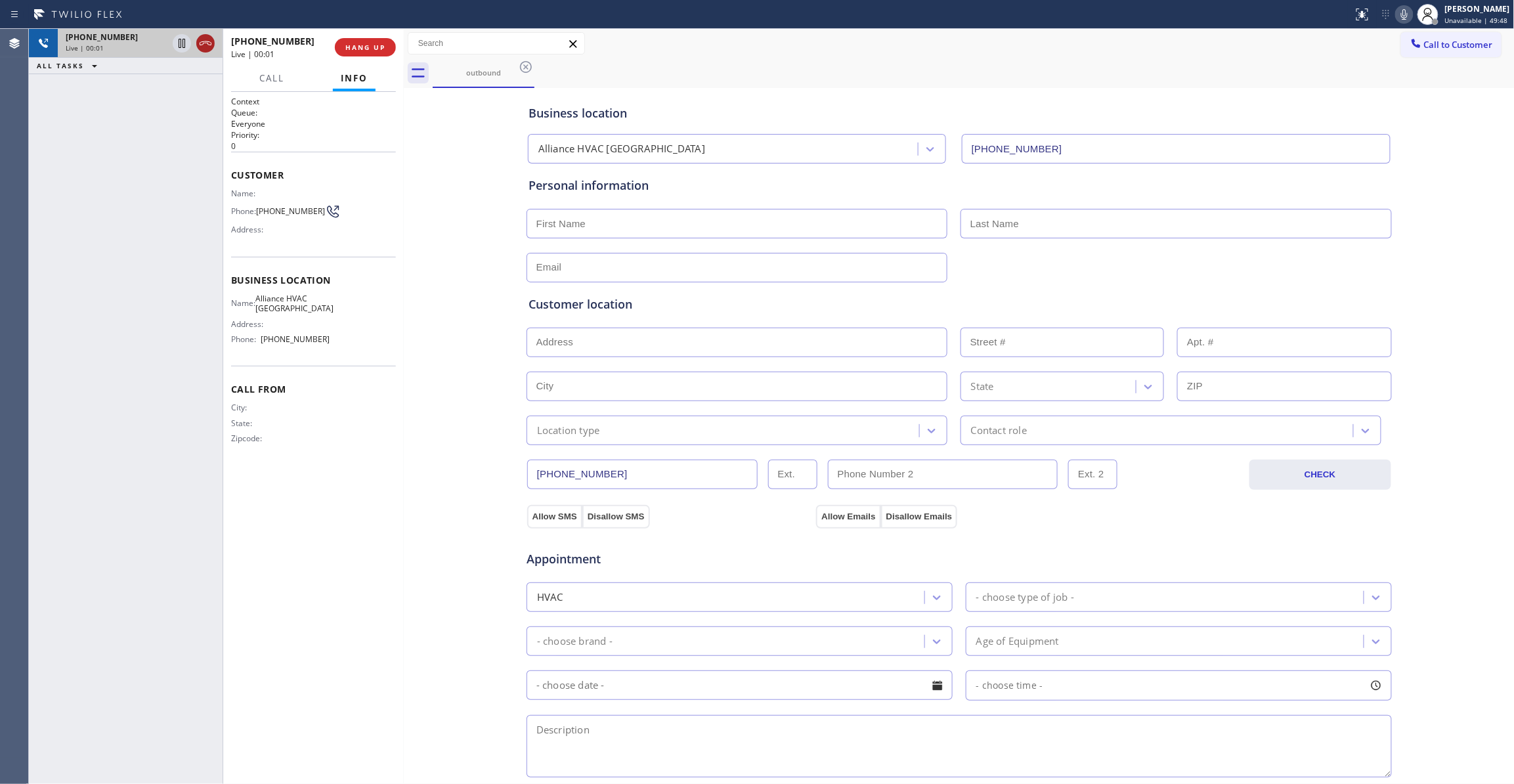
click at [211, 45] on icon at bounding box center [205, 43] width 15 height 15
click at [375, 51] on button "HANG UP" at bounding box center [365, 47] width 61 height 18
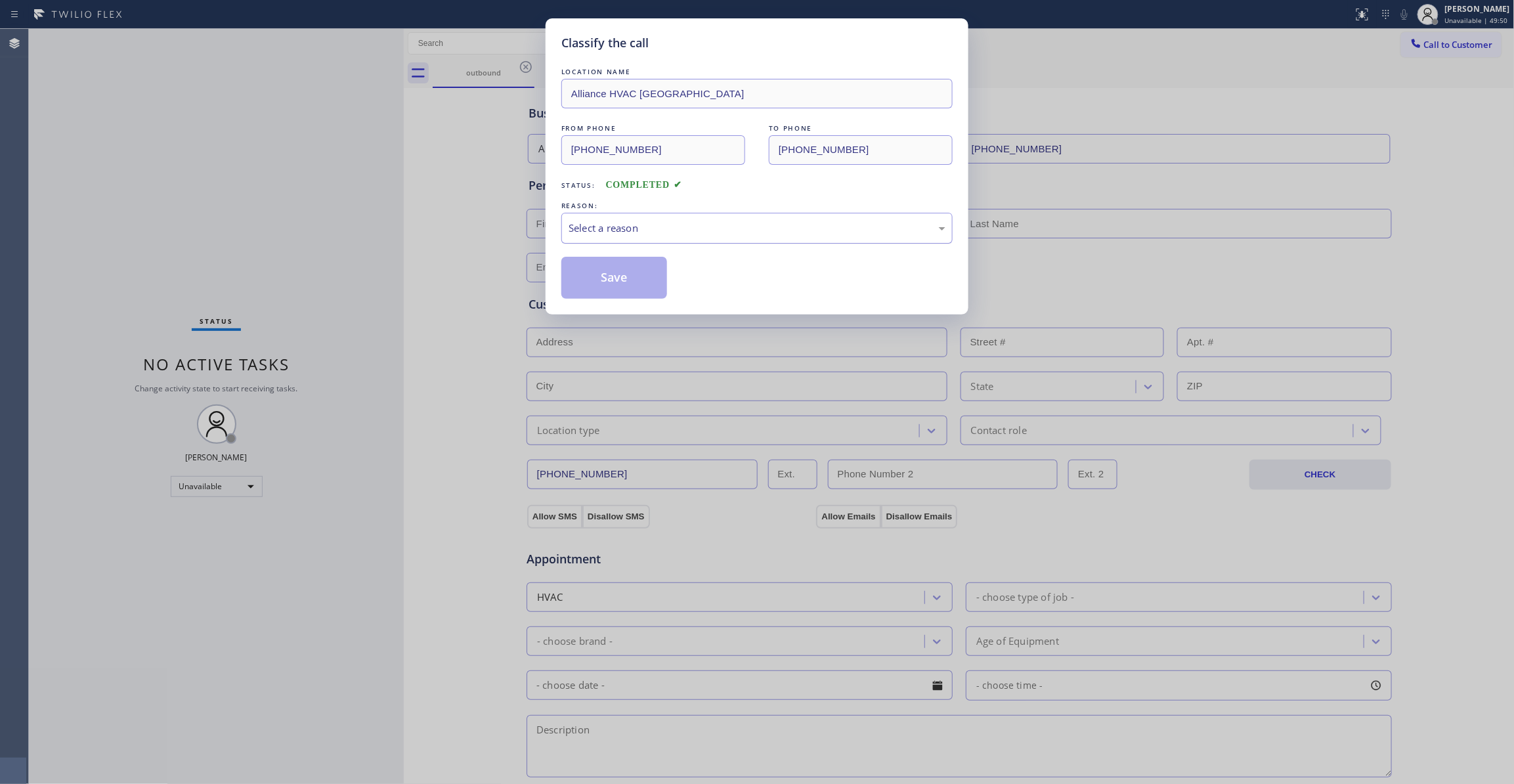
click at [591, 219] on div "Select a reason" at bounding box center [757, 228] width 391 height 31
click at [605, 287] on button "Save" at bounding box center [614, 277] width 105 height 42
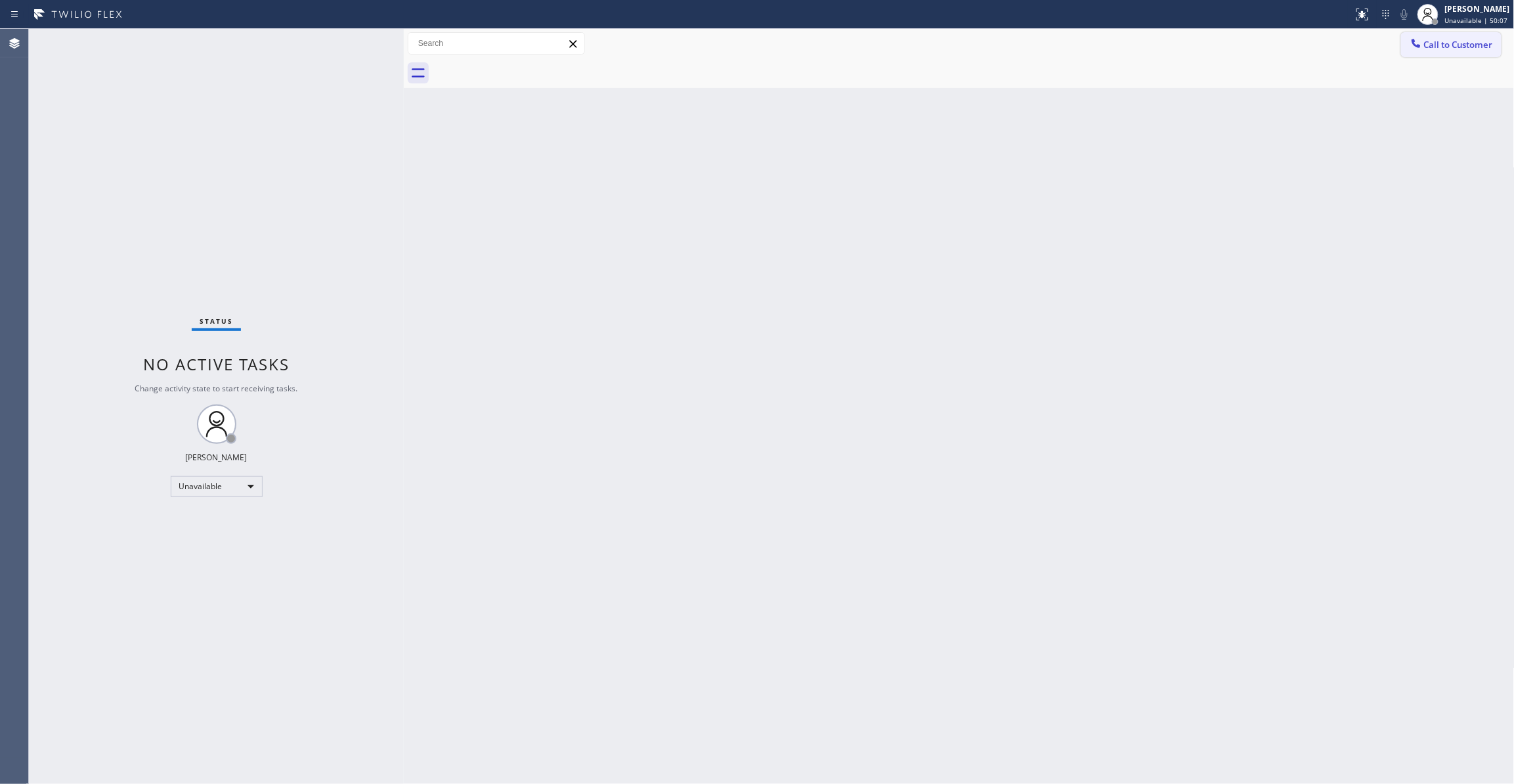
click at [1490, 44] on span "Call to Customer" at bounding box center [1458, 45] width 69 height 12
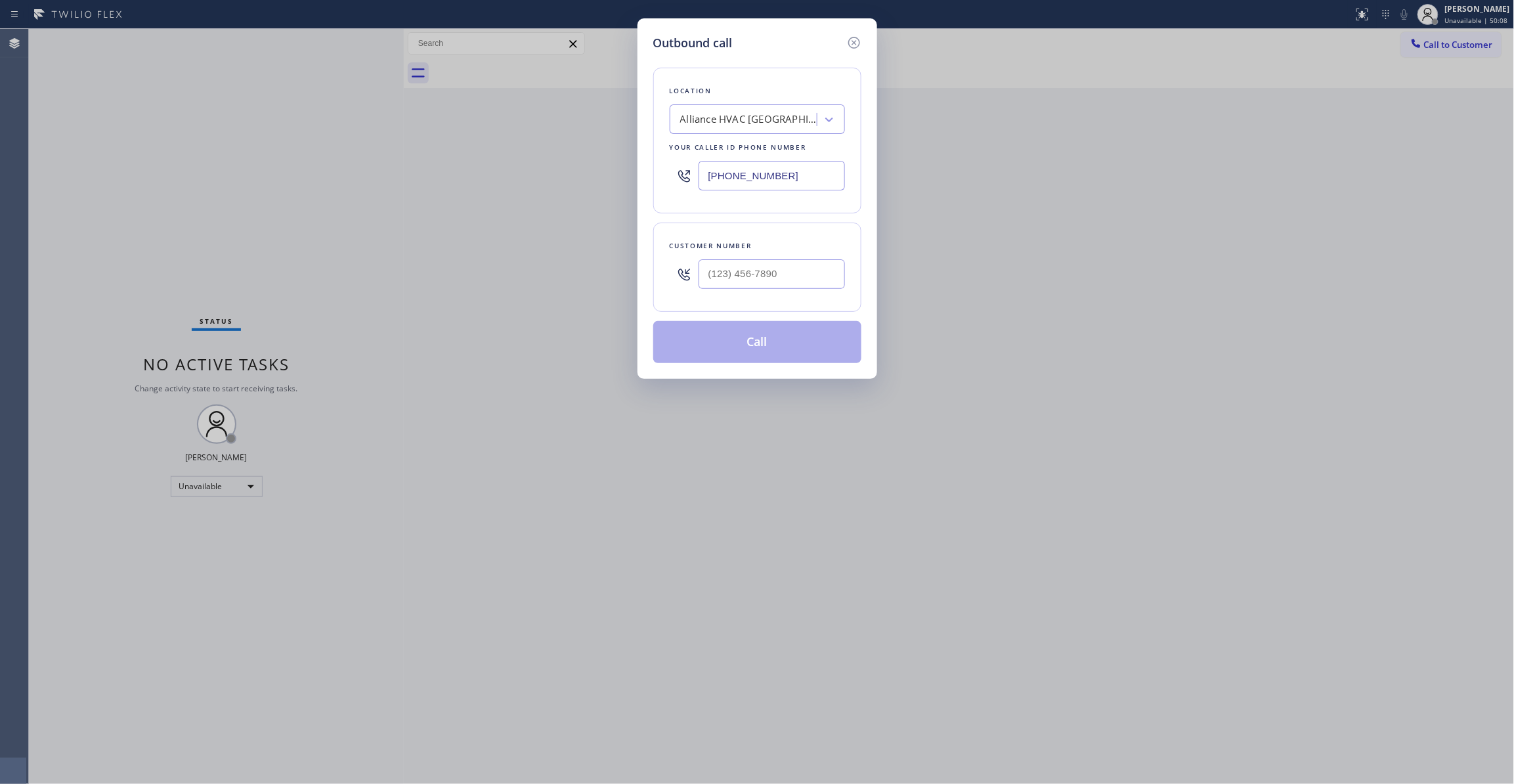
drag, startPoint x: 813, startPoint y: 176, endPoint x: 177, endPoint y: 289, distance: 646.0
click at [171, 258] on div "Outbound call Location Alliance HVAC Rancho Palos Verdes Your caller id phone n…" at bounding box center [757, 392] width 1514 height 784
paste input "954) 799-3474"
type input "(954) 799-3474"
click at [747, 283] on input "(___) ___-____" at bounding box center [771, 274] width 146 height 30
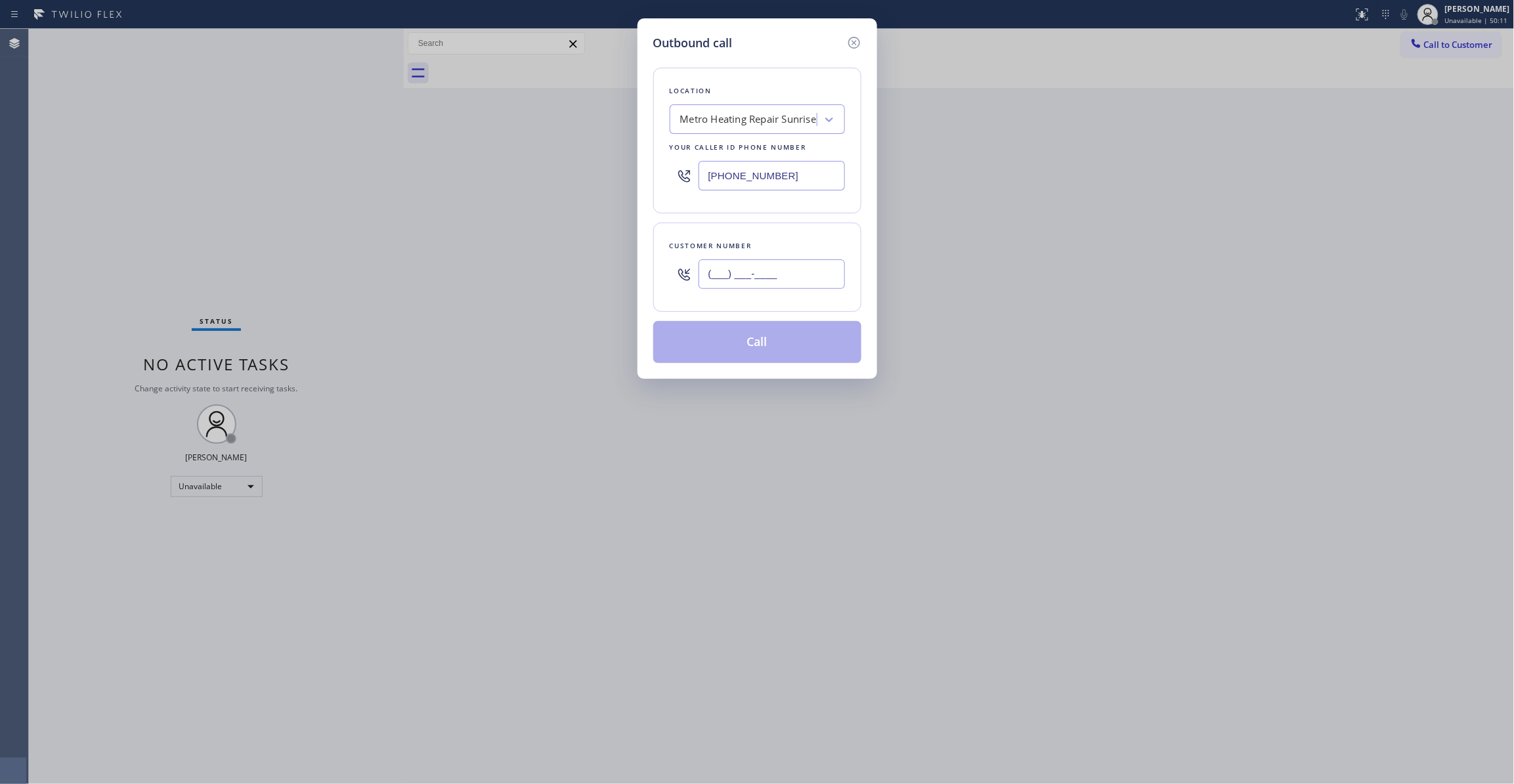
paste input "954) 676-7903"
type input "(954) 676-7903"
click at [734, 349] on button "Call" at bounding box center [757, 342] width 208 height 42
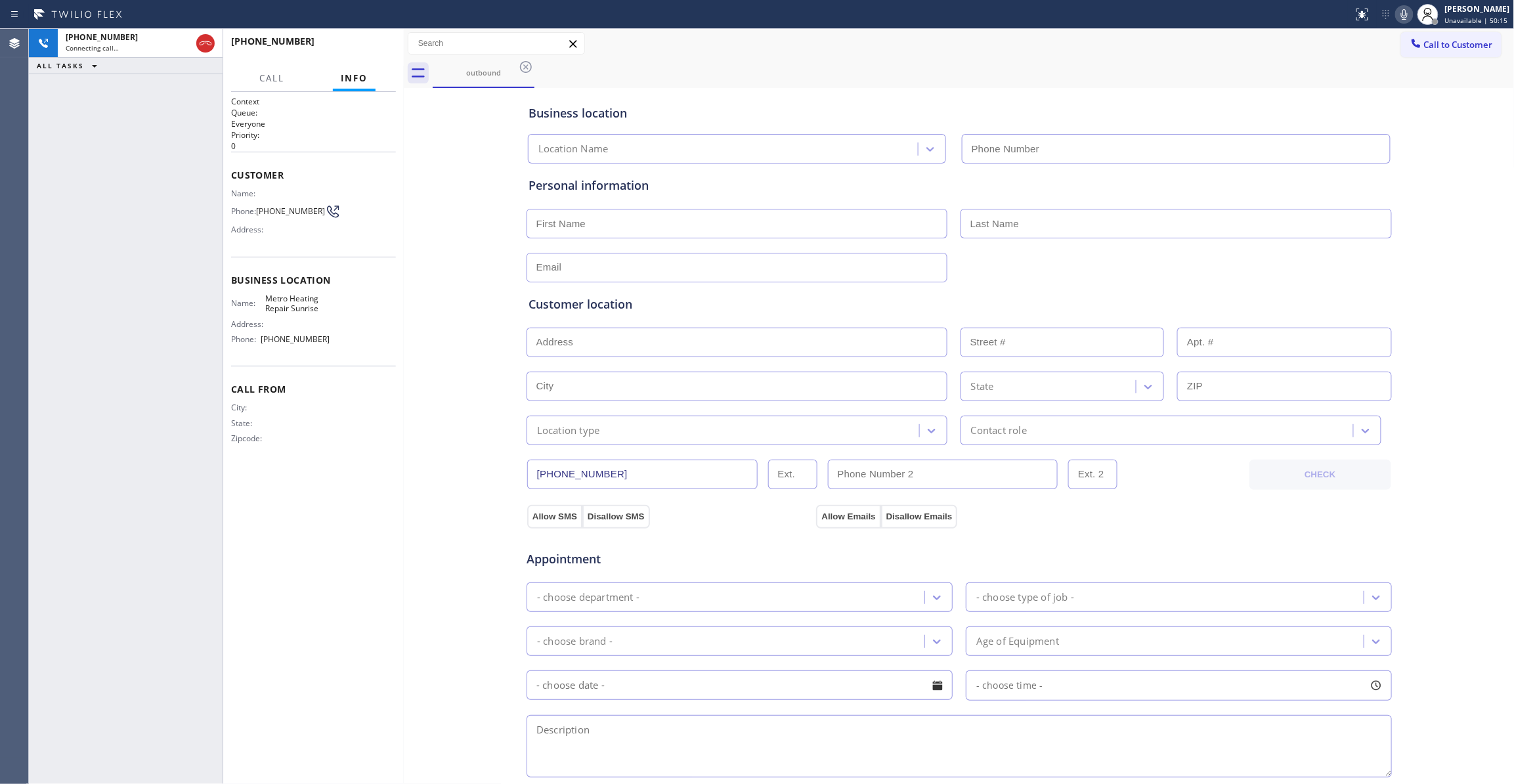
type input "(954) 799-3474"
click at [368, 44] on span "HANG UP" at bounding box center [365, 48] width 40 height 9
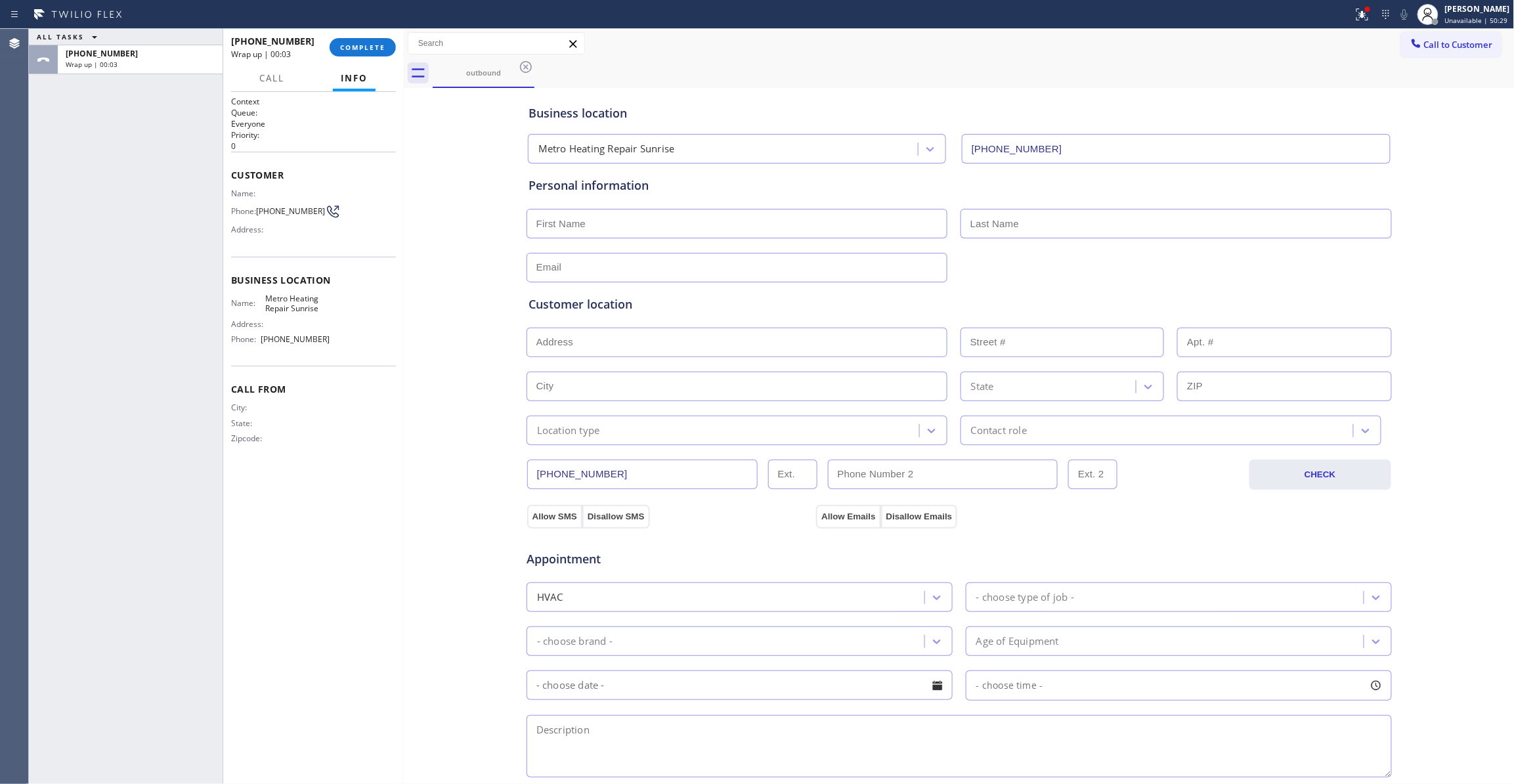
click at [272, 214] on span "(954) 676-7903" at bounding box center [290, 211] width 69 height 10
copy div "(954) 676-7903"
click at [350, 56] on div "+19546767903 Wrap up | 00:04 COMPLETE" at bounding box center [313, 47] width 164 height 34
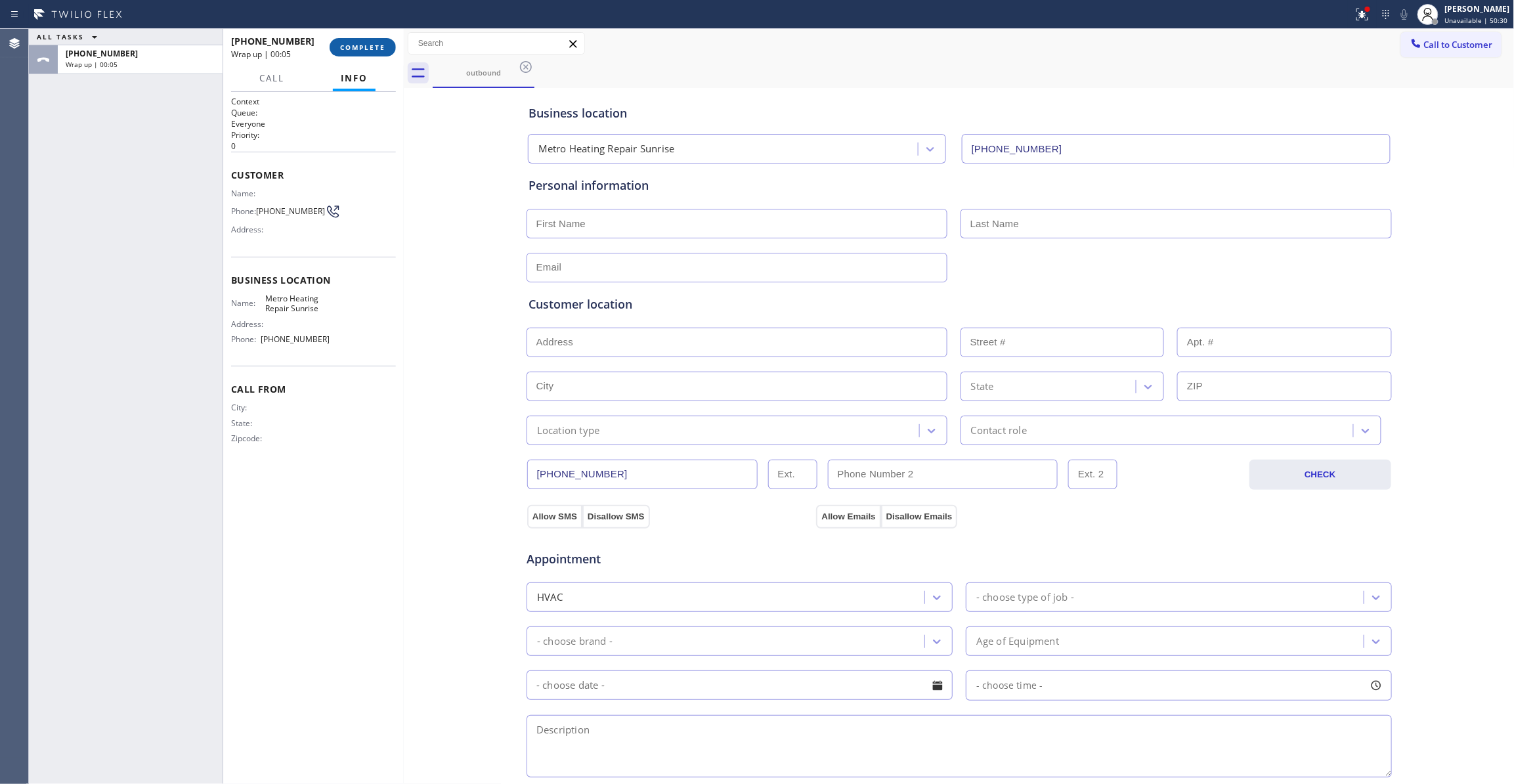
click at [350, 50] on span "COMPLETE" at bounding box center [363, 48] width 45 height 9
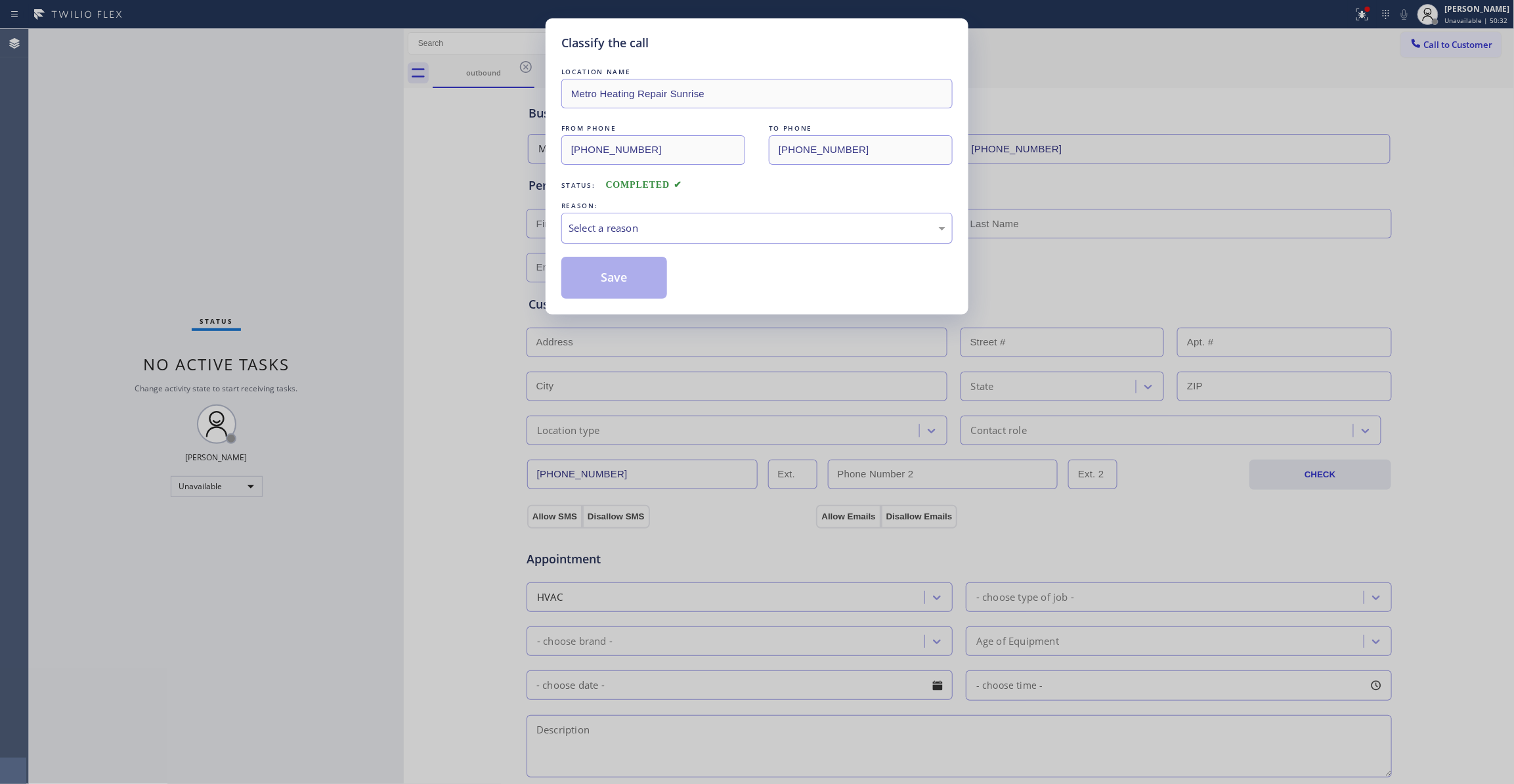
click at [592, 226] on div "Select a reason" at bounding box center [757, 228] width 377 height 15
click at [603, 285] on button "Save" at bounding box center [614, 277] width 105 height 42
click at [603, 286] on button "Save" at bounding box center [614, 277] width 105 height 42
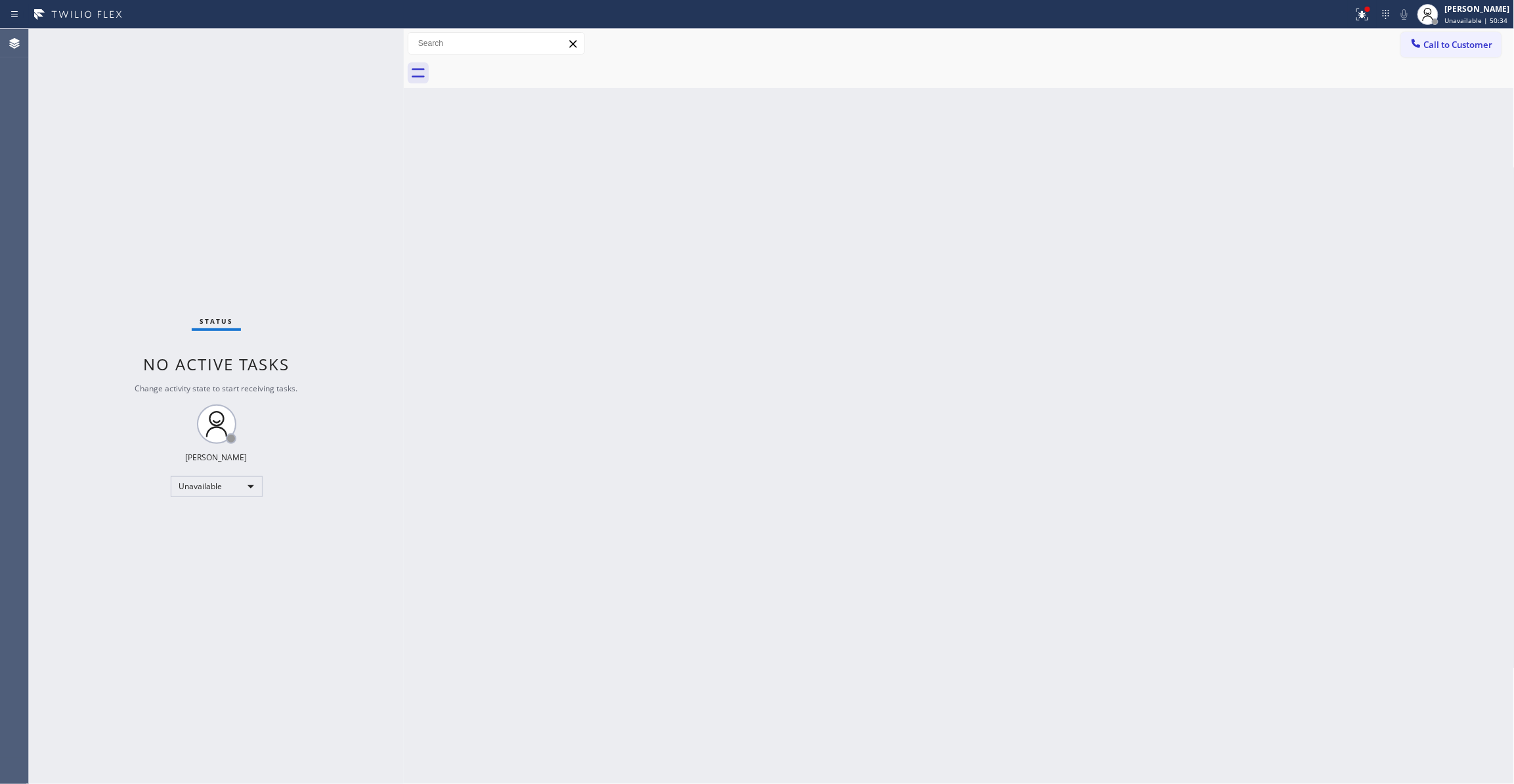
click at [1356, 15] on icon at bounding box center [1360, 13] width 8 height 9
click at [1209, 182] on div "Status report Issues detected These issues could affect your workflow. Please c…" at bounding box center [1276, 109] width 171 height 162
click at [1229, 173] on button "Clear issues" at bounding box center [1276, 172] width 154 height 18
click at [1441, 47] on span "Call to Customer" at bounding box center [1458, 45] width 69 height 12
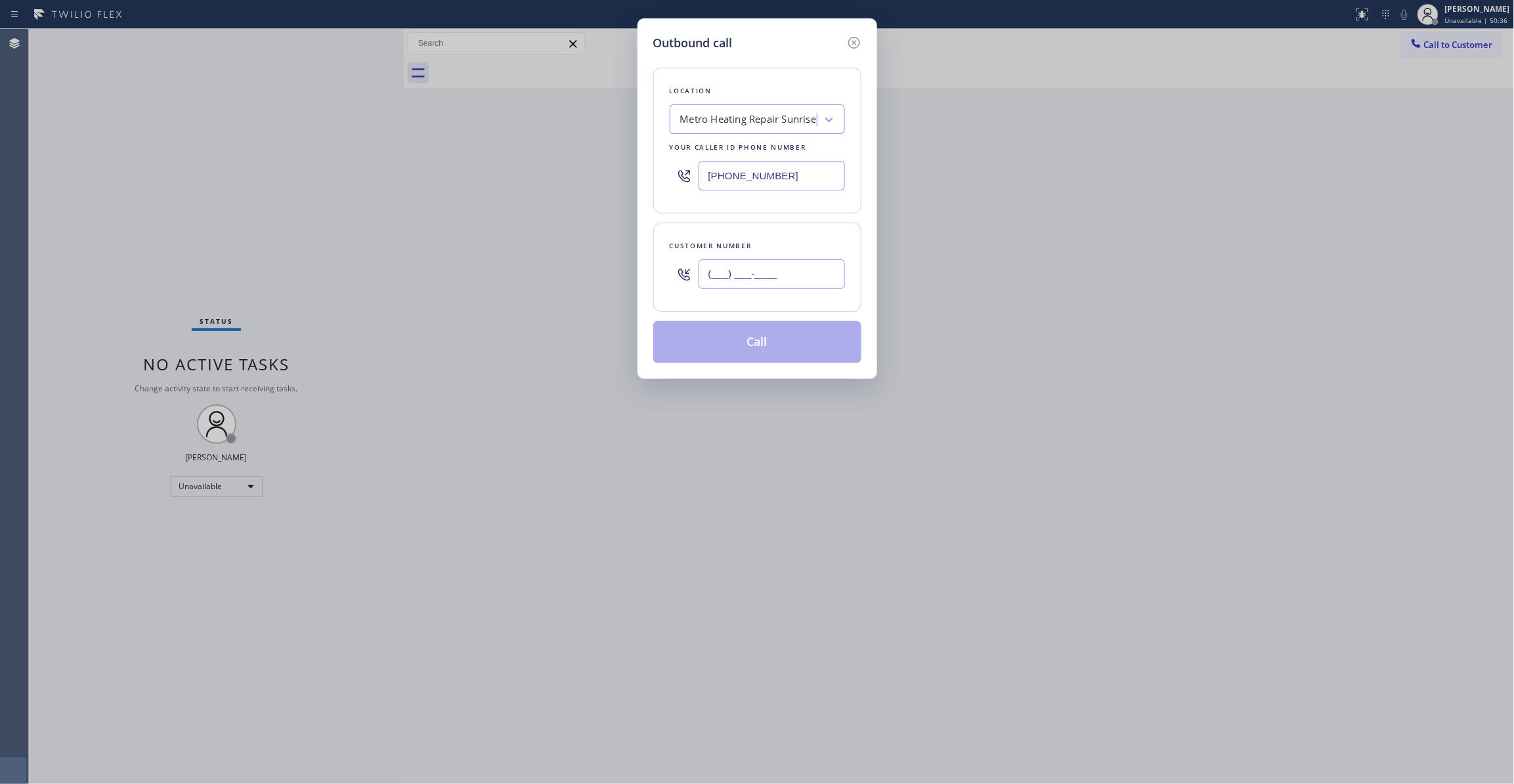
click at [780, 279] on input "(___) ___-____" at bounding box center [771, 274] width 146 height 30
paste input "954) 676-7903"
type input "(954) 676-7903"
click at [757, 339] on button "Call" at bounding box center [757, 342] width 208 height 42
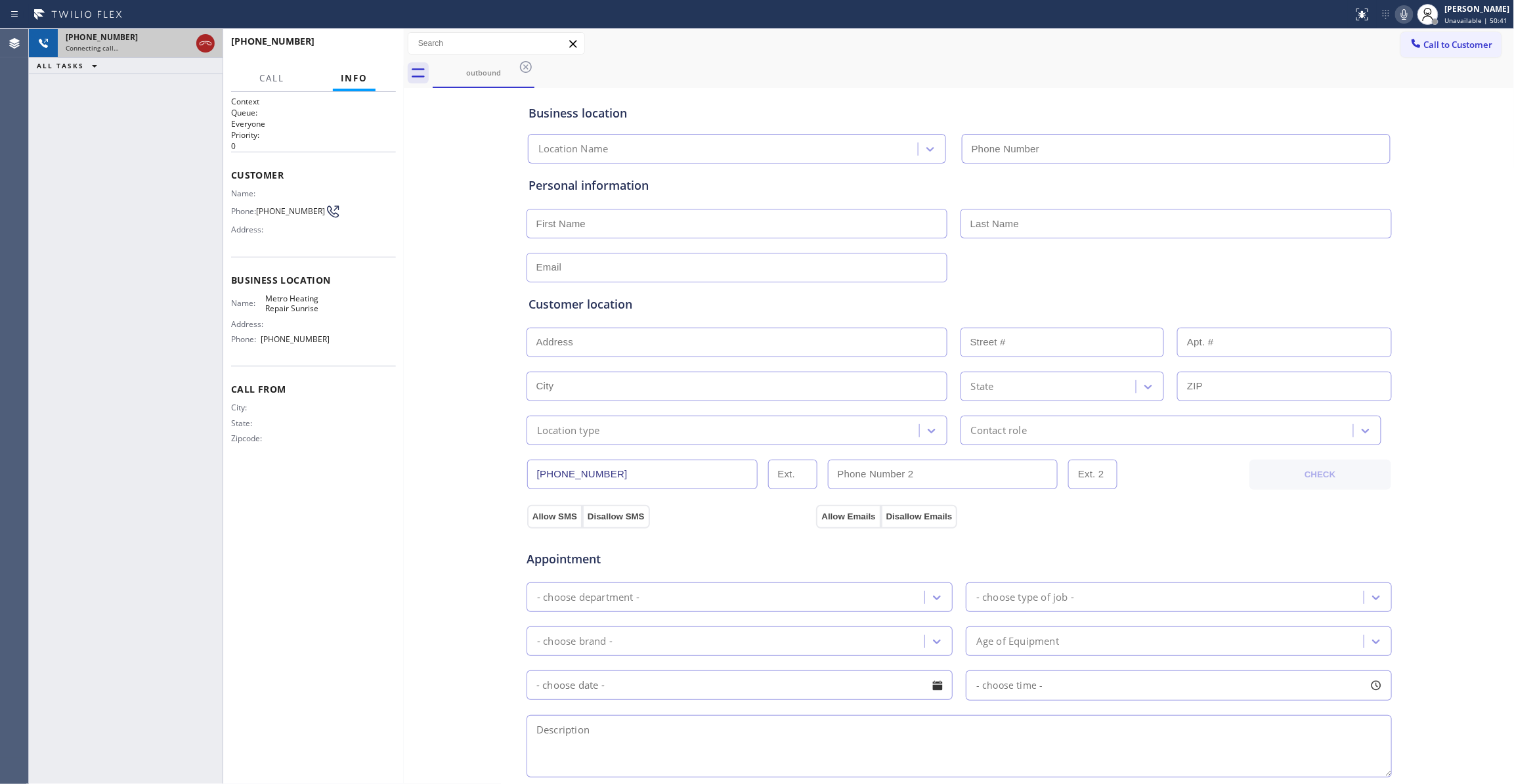
type input "(954) 799-3474"
click at [205, 40] on icon at bounding box center [205, 43] width 15 height 15
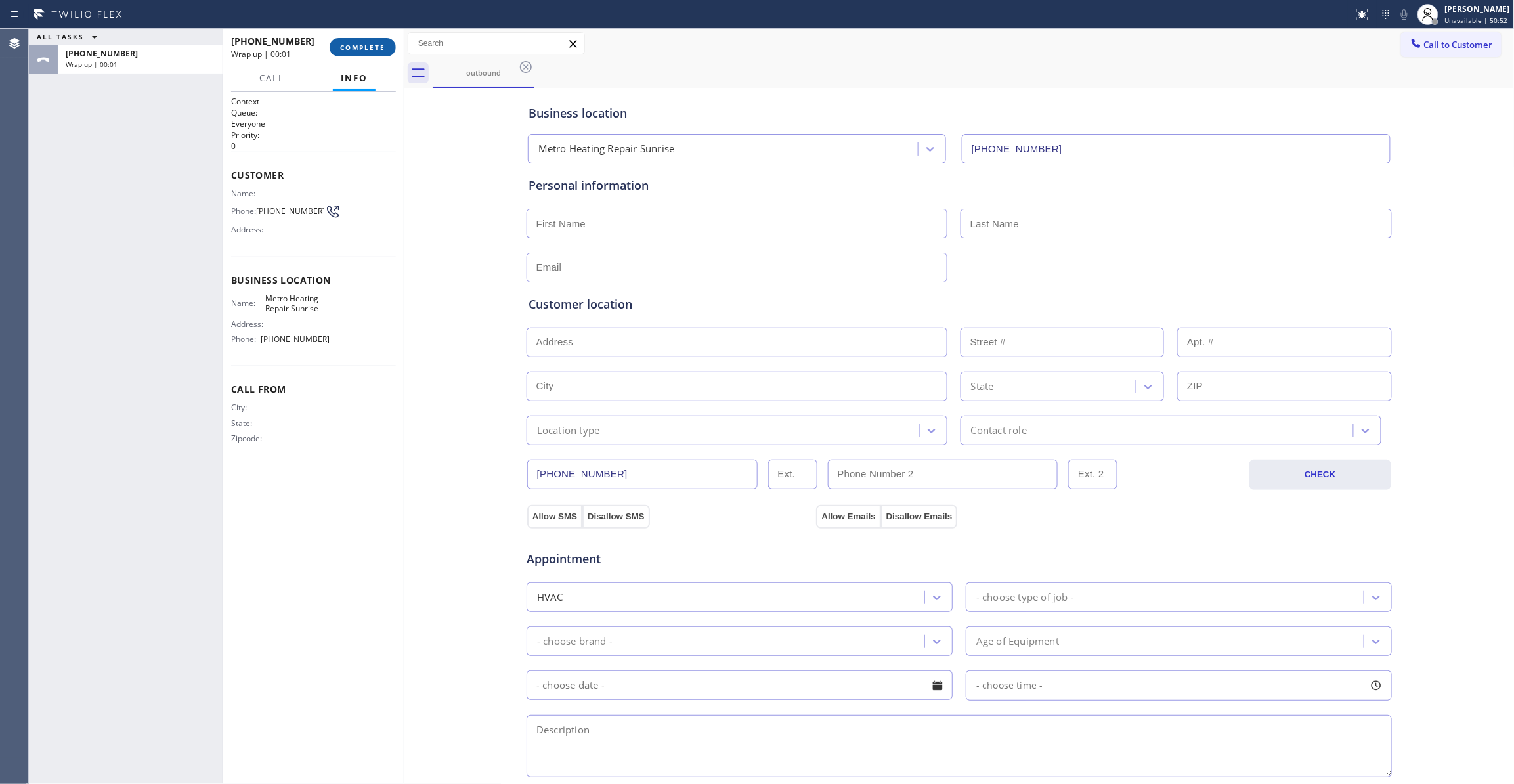
click at [383, 54] on button "COMPLETE" at bounding box center [363, 47] width 66 height 18
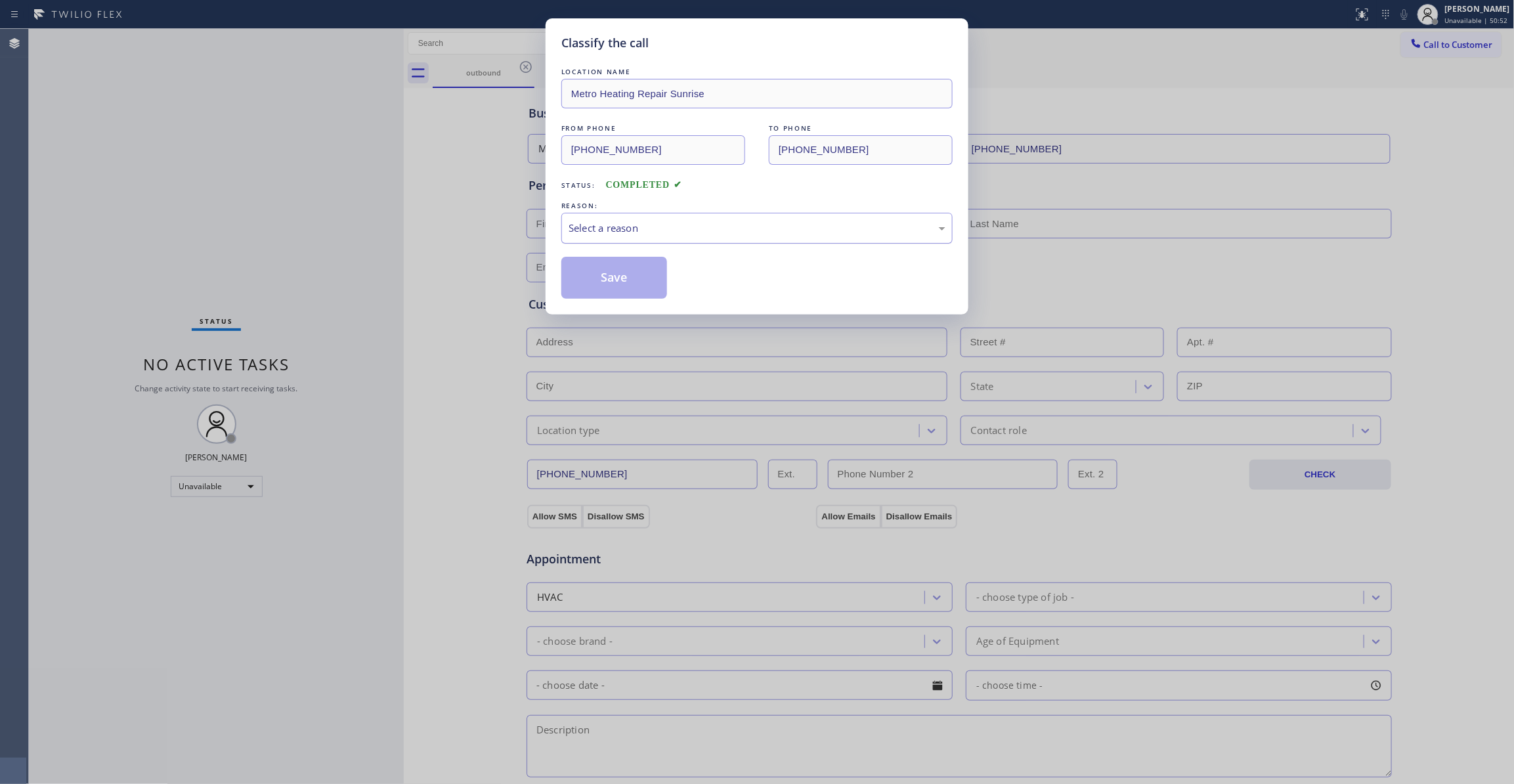
click at [594, 232] on div "Select a reason" at bounding box center [757, 228] width 377 height 15
click at [589, 287] on button "Save" at bounding box center [614, 277] width 105 height 42
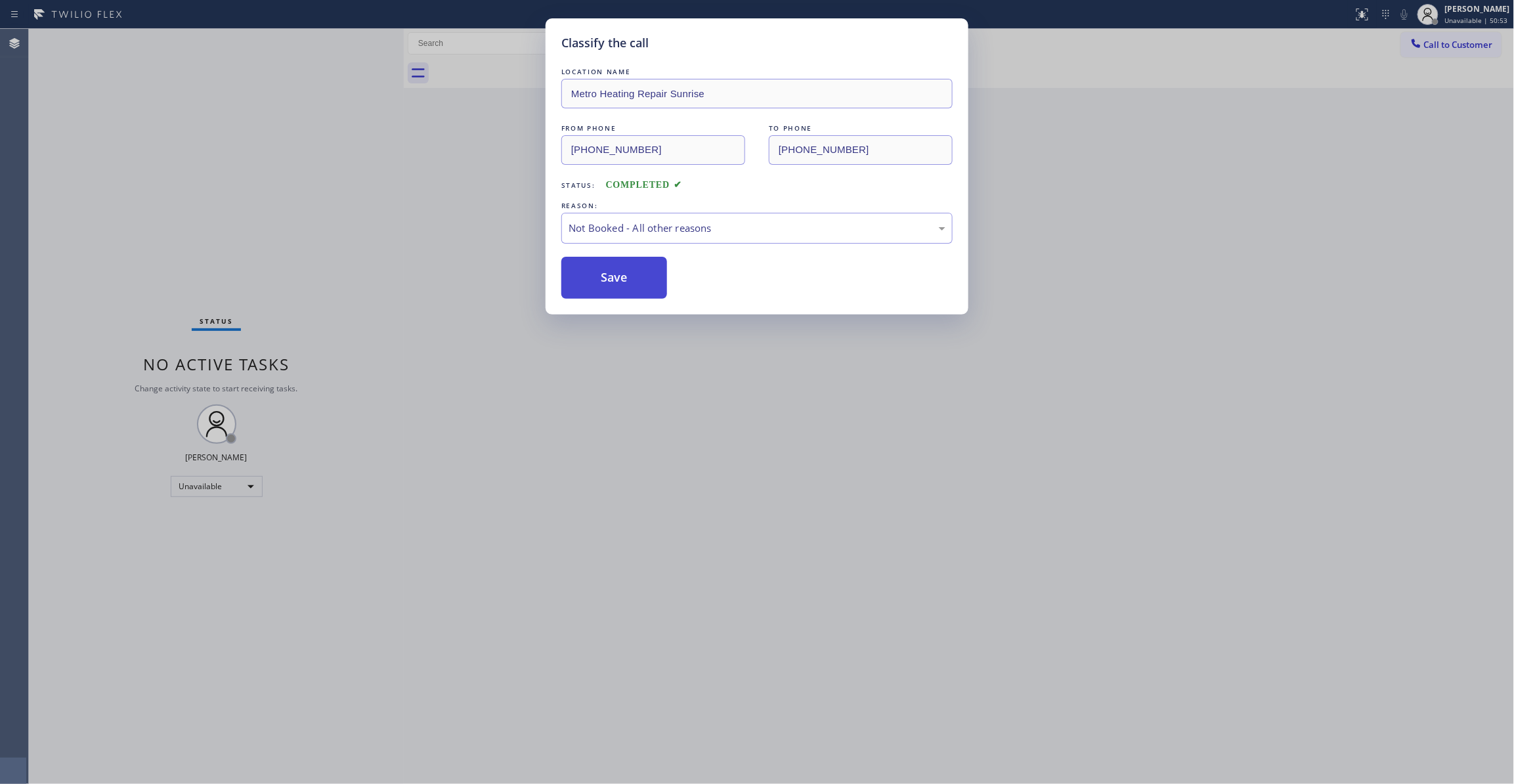
drag, startPoint x: 589, startPoint y: 287, endPoint x: 594, endPoint y: 275, distance: 13.0
click at [589, 285] on button "Save" at bounding box center [614, 277] width 105 height 42
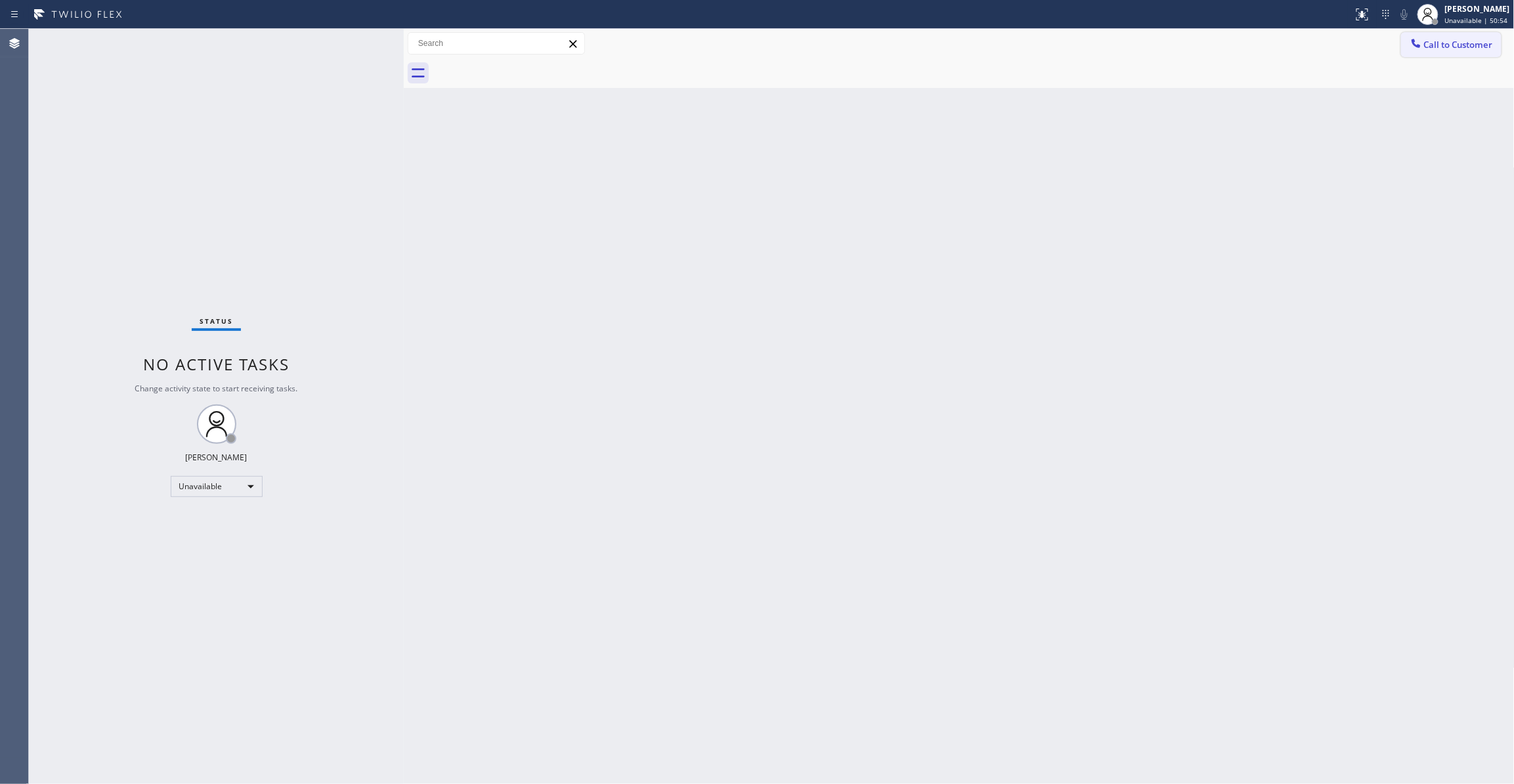
click at [1464, 46] on span "Call to Customer" at bounding box center [1458, 45] width 69 height 12
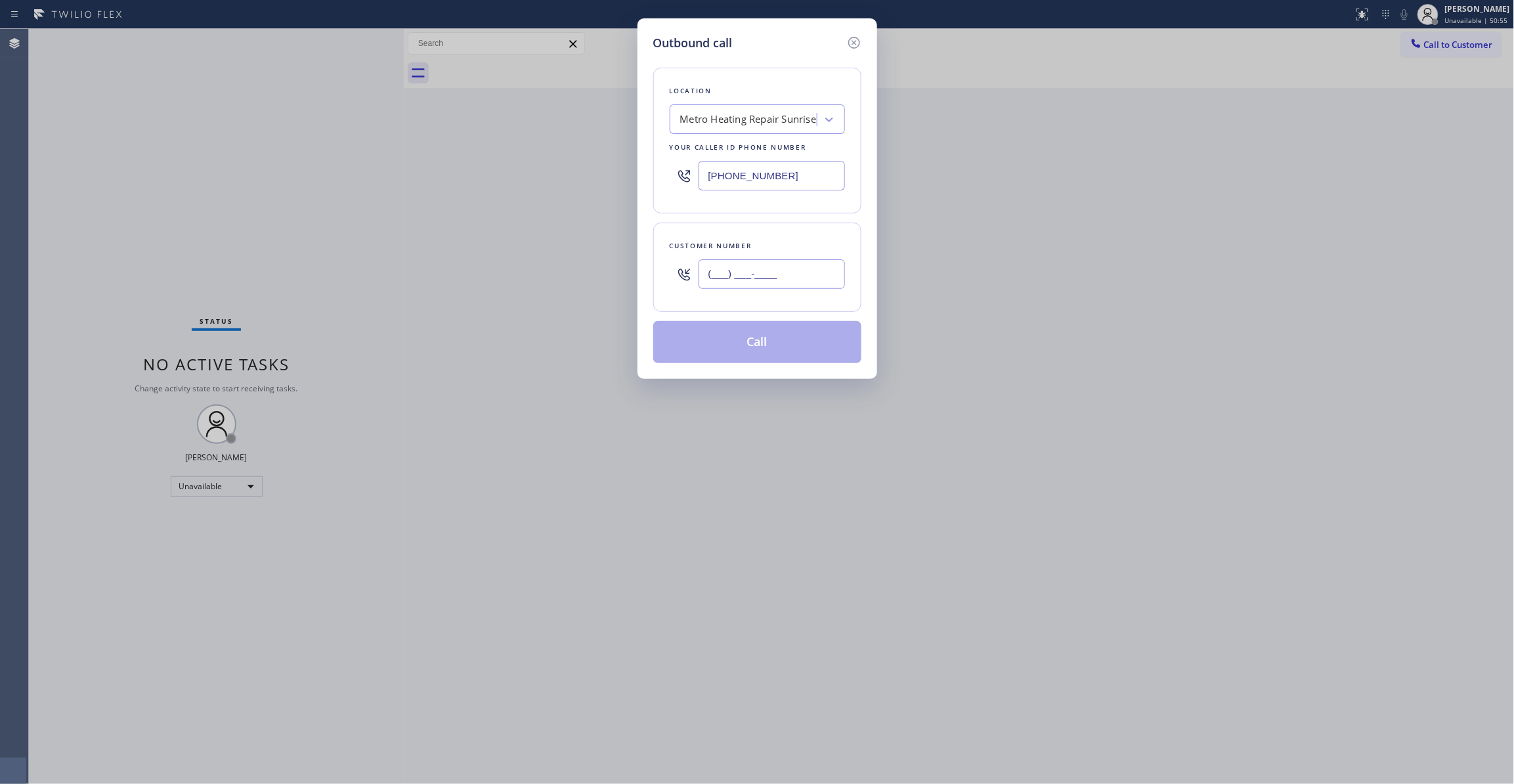
click at [726, 269] on input "(___) ___-____" at bounding box center [771, 274] width 146 height 30
paste input "954) 676-7903"
type input "(954) 676-7903"
click at [744, 345] on button "Call" at bounding box center [757, 342] width 208 height 42
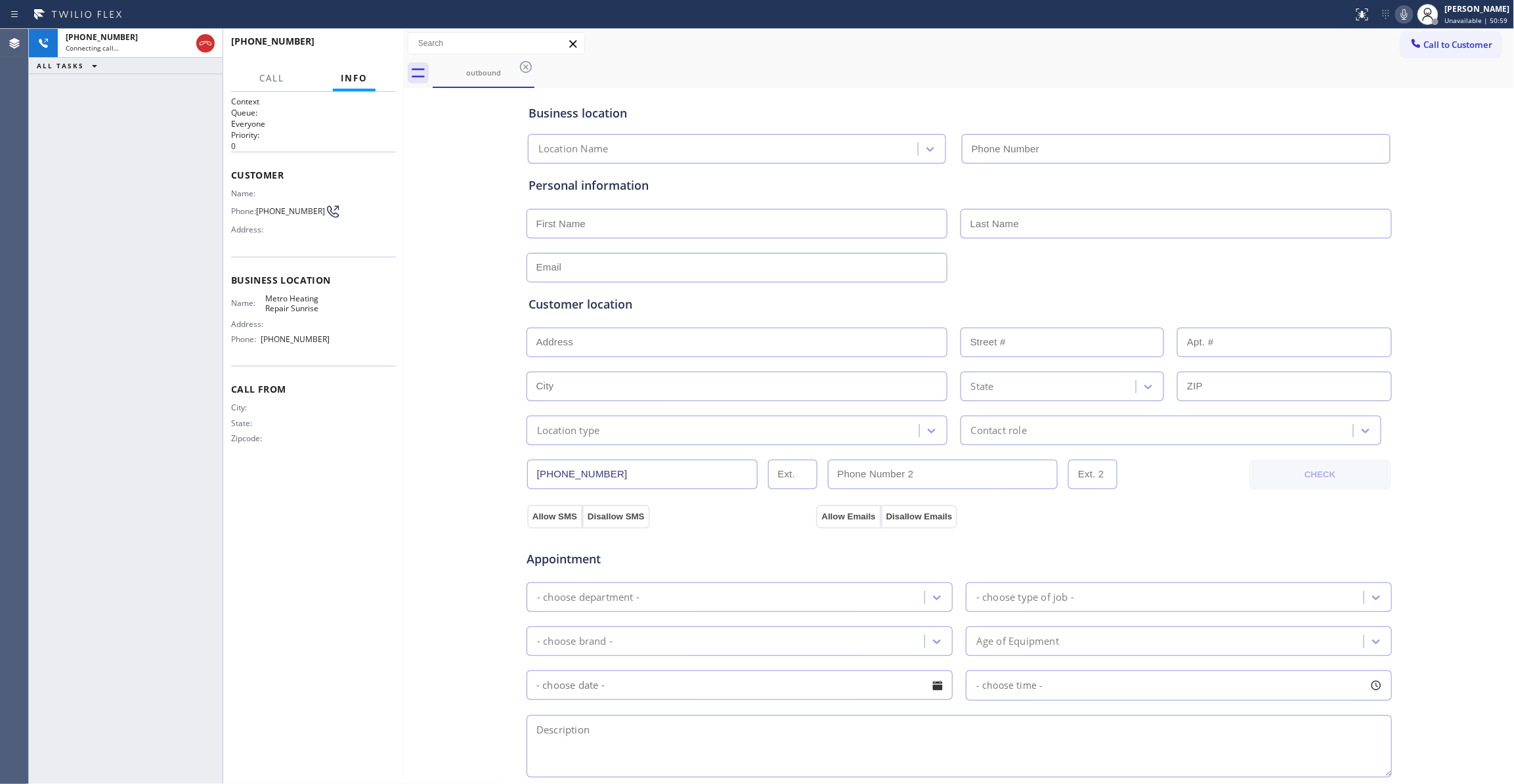
type input "(954) 799-3474"
click at [363, 56] on button "HANG UP" at bounding box center [365, 47] width 61 height 18
click at [364, 43] on span "HANG UP" at bounding box center [365, 48] width 40 height 9
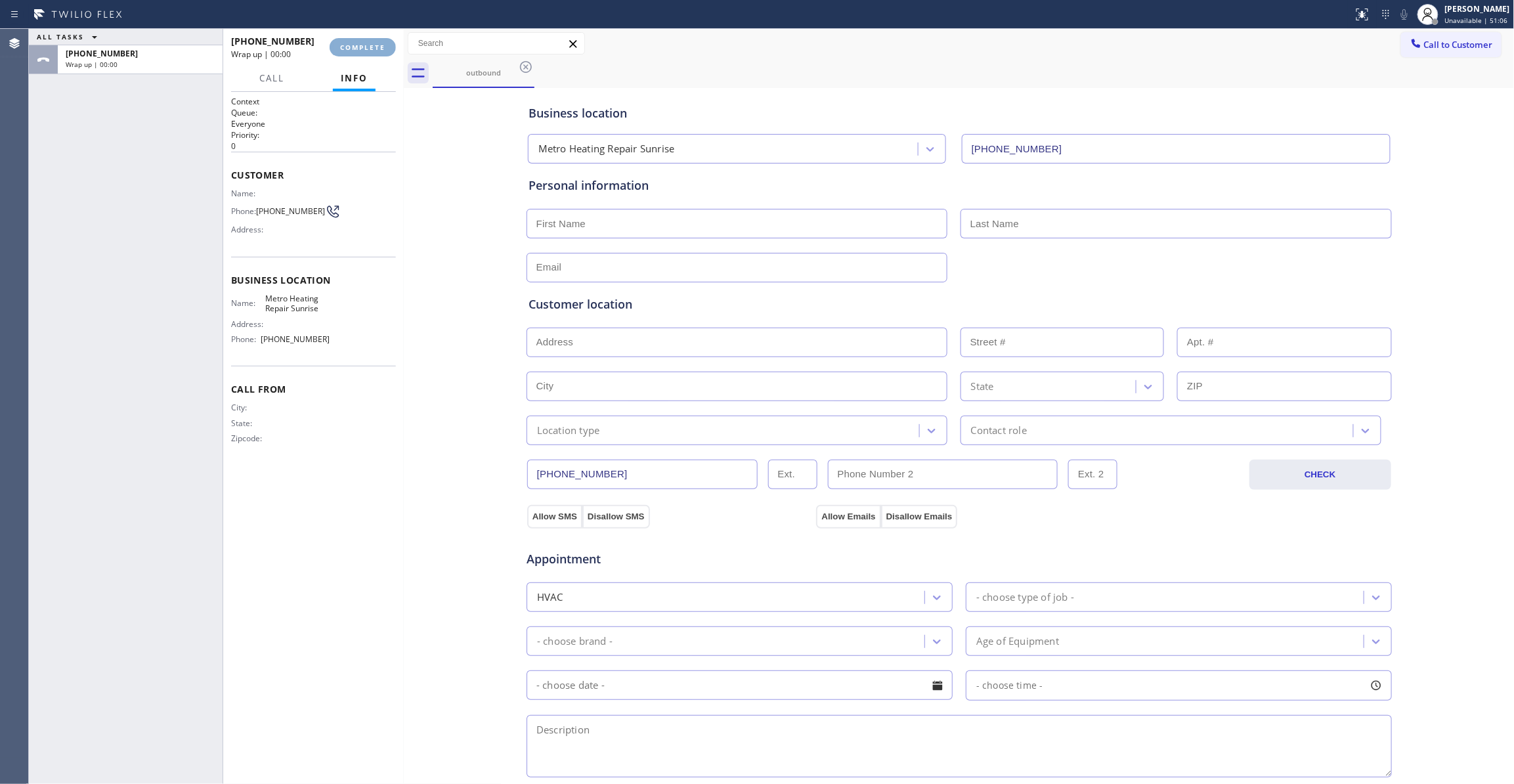
click at [363, 47] on span "COMPLETE" at bounding box center [363, 48] width 45 height 9
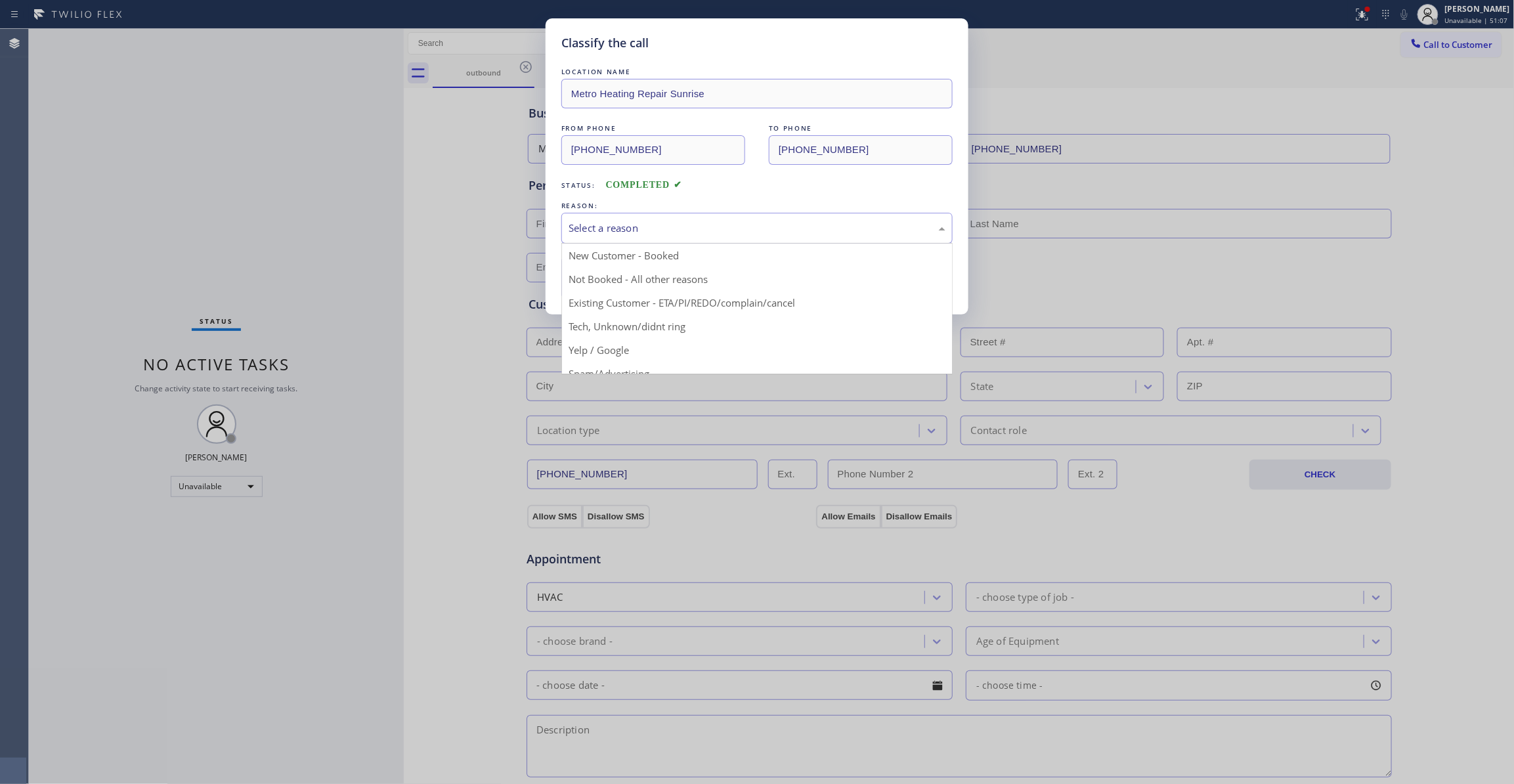
drag, startPoint x: 606, startPoint y: 231, endPoint x: 606, endPoint y: 291, distance: 60.0
click at [606, 230] on div "Select a reason" at bounding box center [757, 228] width 377 height 15
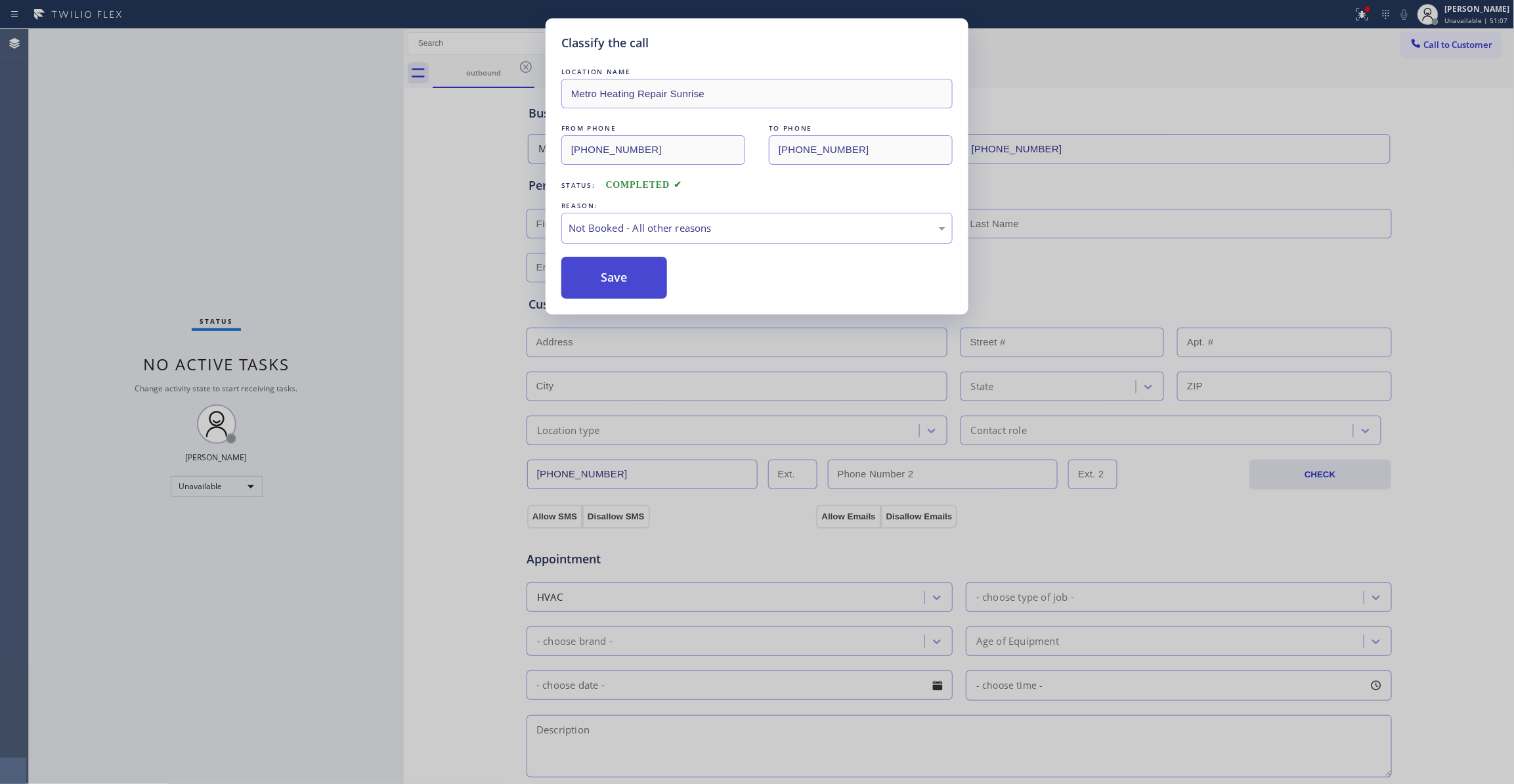
click at [602, 283] on button "Save" at bounding box center [614, 277] width 105 height 42
click at [602, 283] on button "Save" at bounding box center [614, 277] width 105 height 42
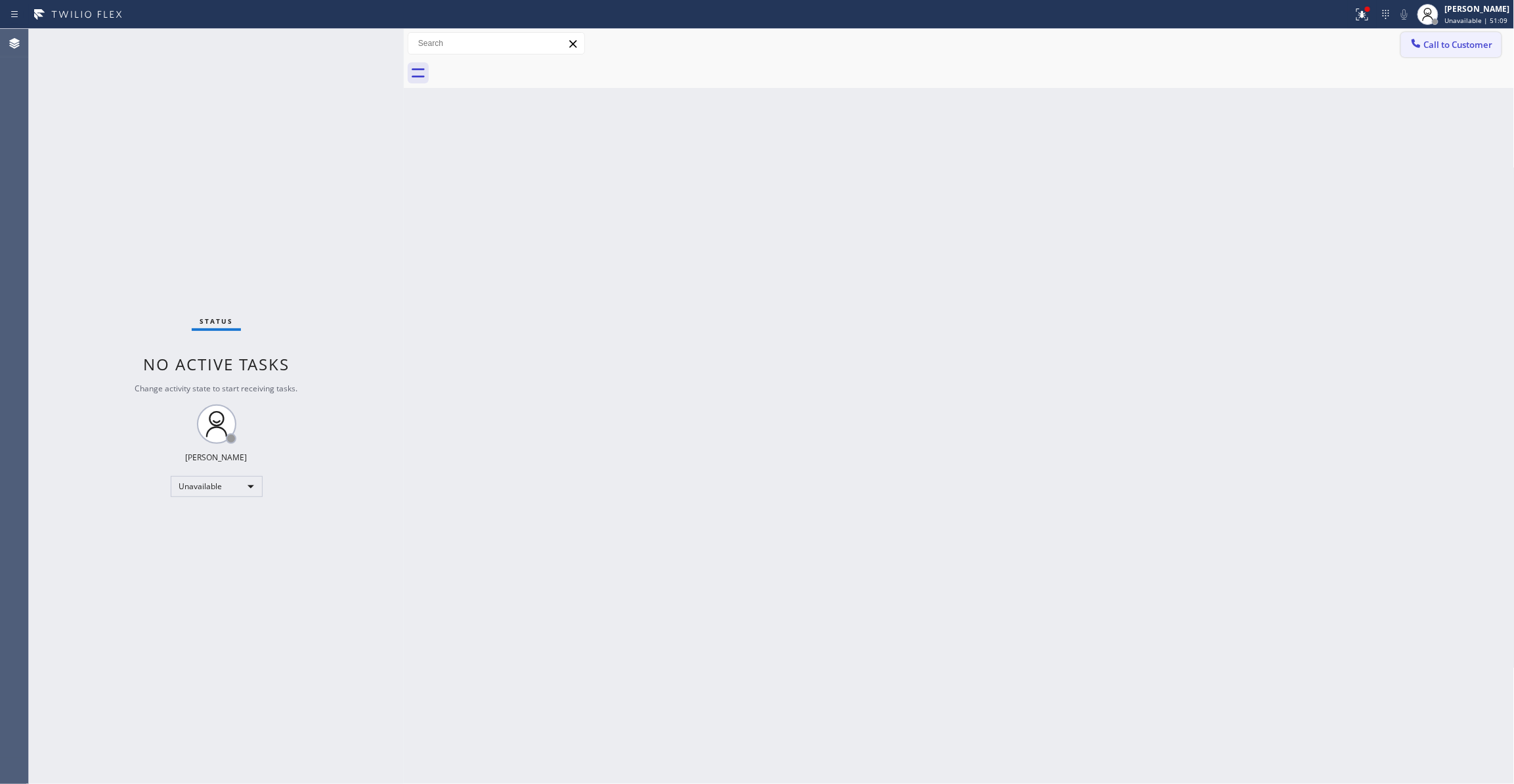
click at [1452, 47] on span "Call to Customer" at bounding box center [1458, 45] width 69 height 12
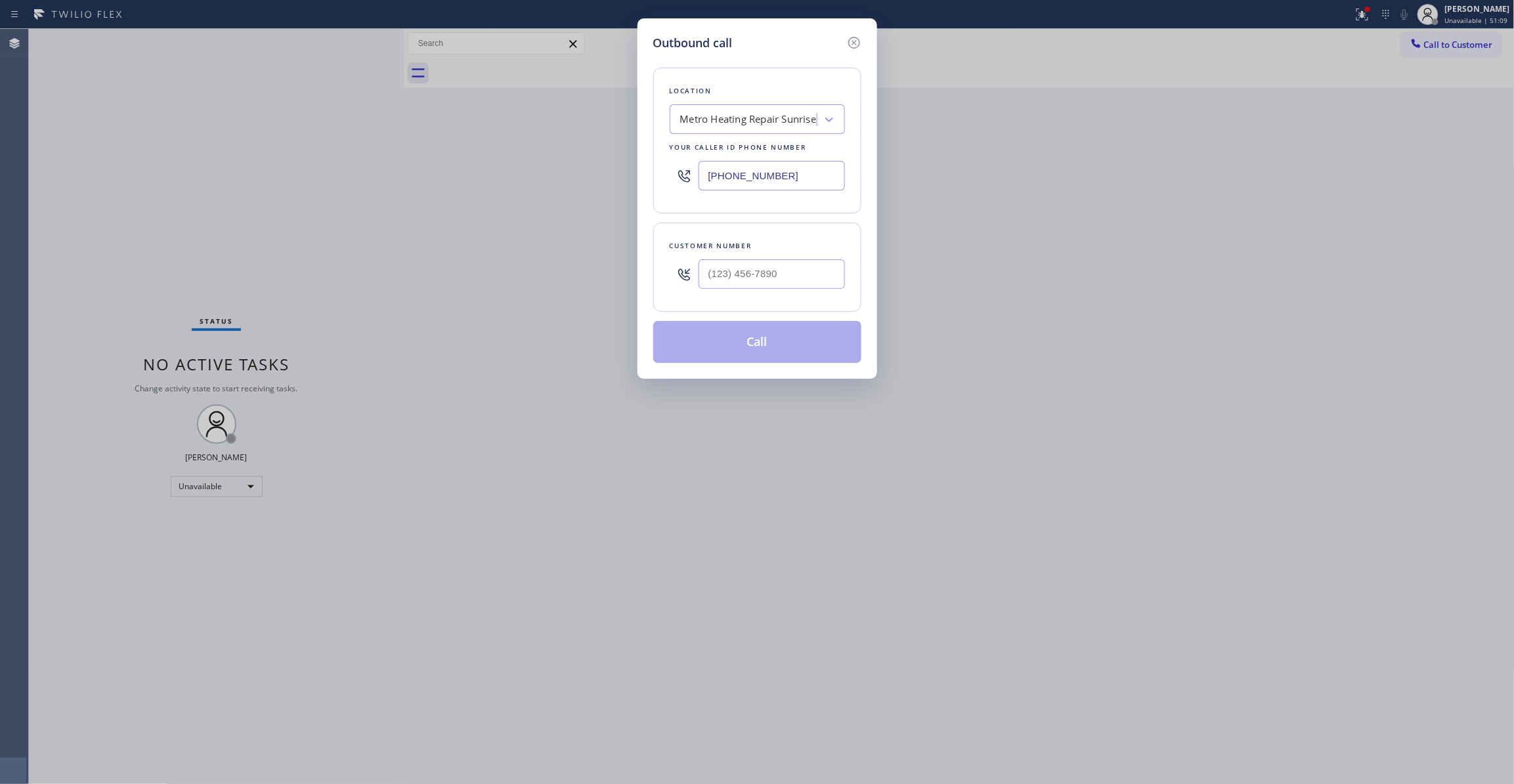
click at [717, 292] on div at bounding box center [771, 274] width 146 height 43
click at [717, 279] on input "(___) ___-____" at bounding box center [771, 274] width 146 height 30
paste input "954) 676-7903"
type input "(954) 676-7903"
click at [739, 347] on button "Call" at bounding box center [757, 342] width 208 height 42
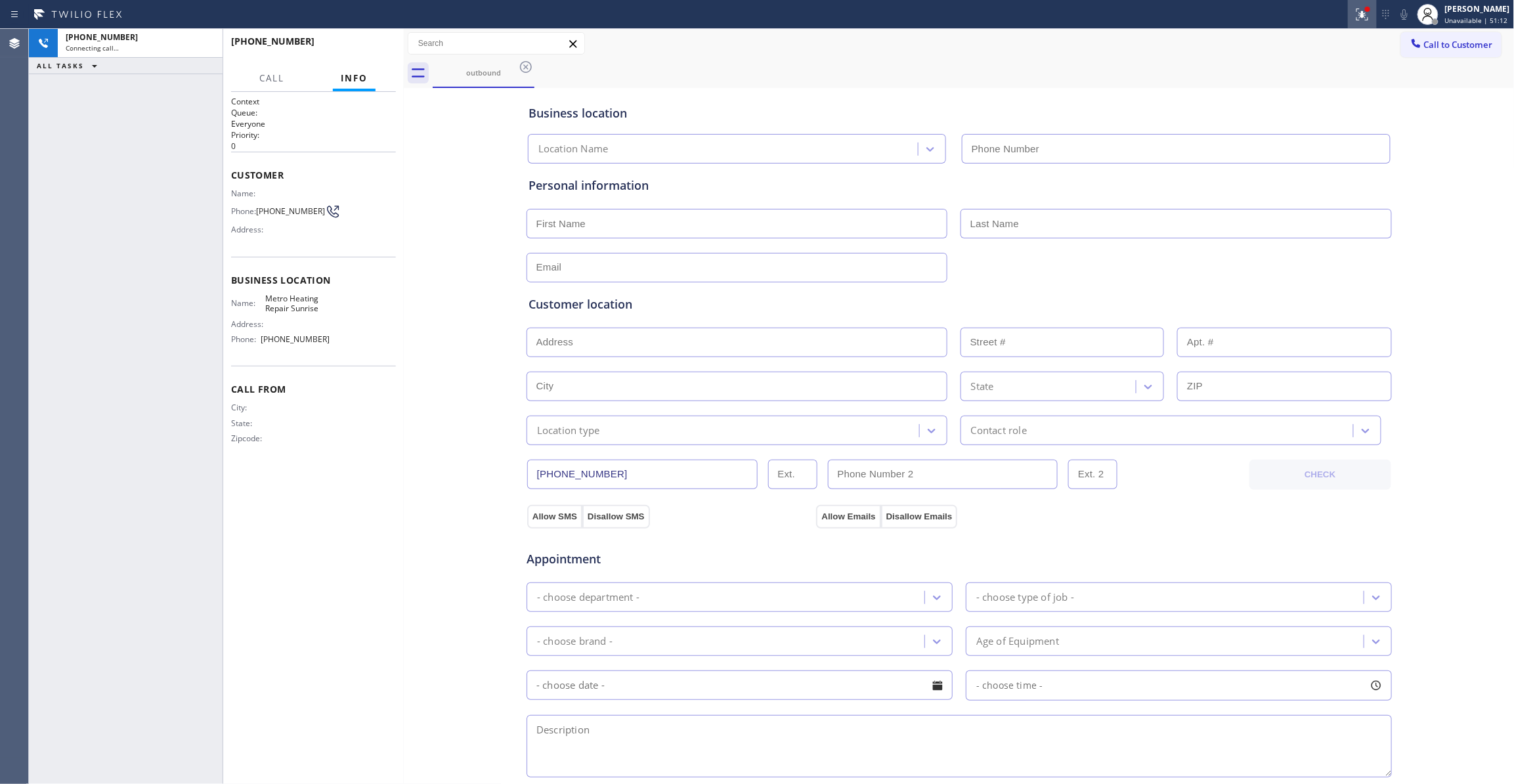
click at [1354, 17] on icon at bounding box center [1362, 14] width 15 height 15
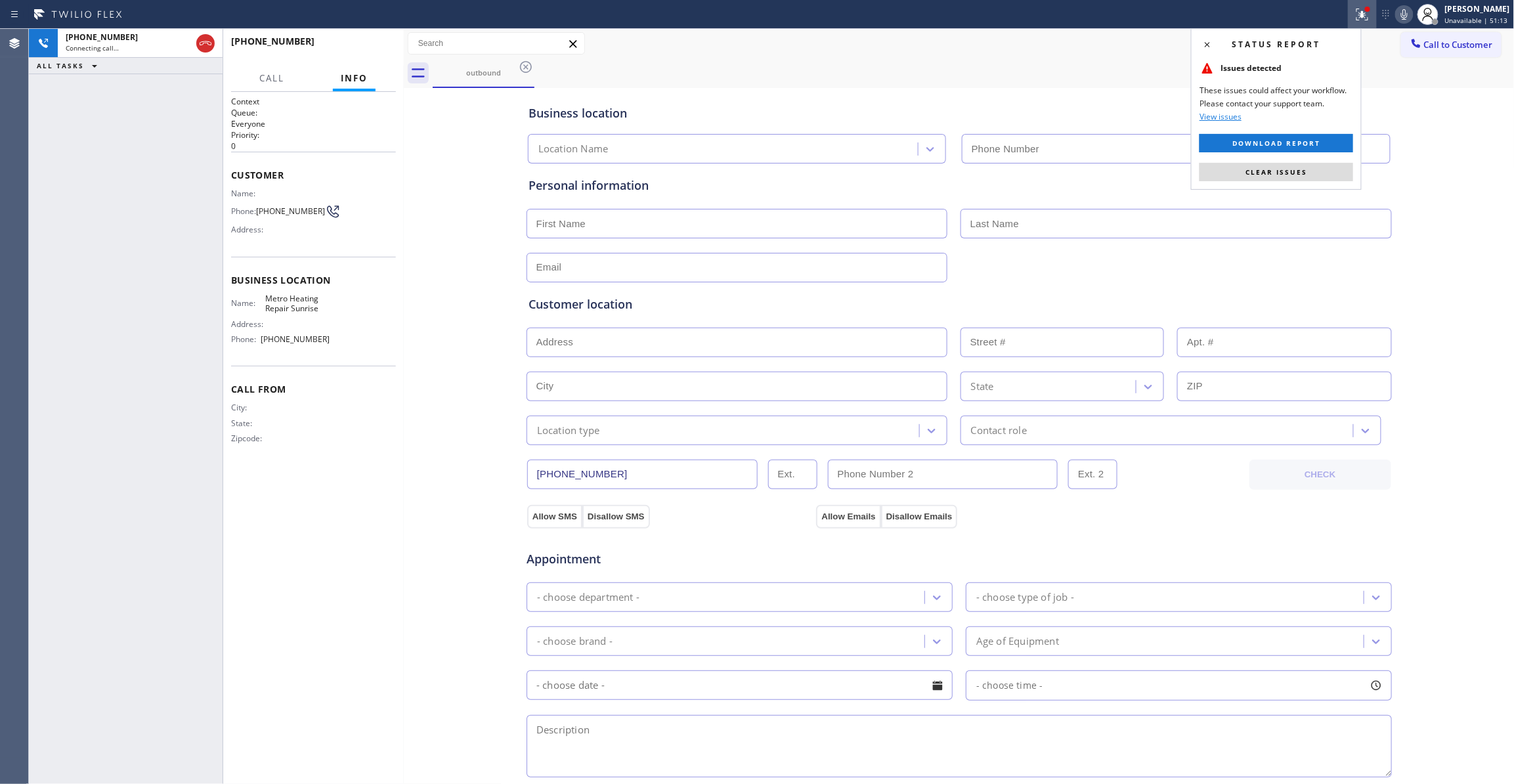
click at [1297, 164] on button "Clear issues" at bounding box center [1276, 172] width 154 height 18
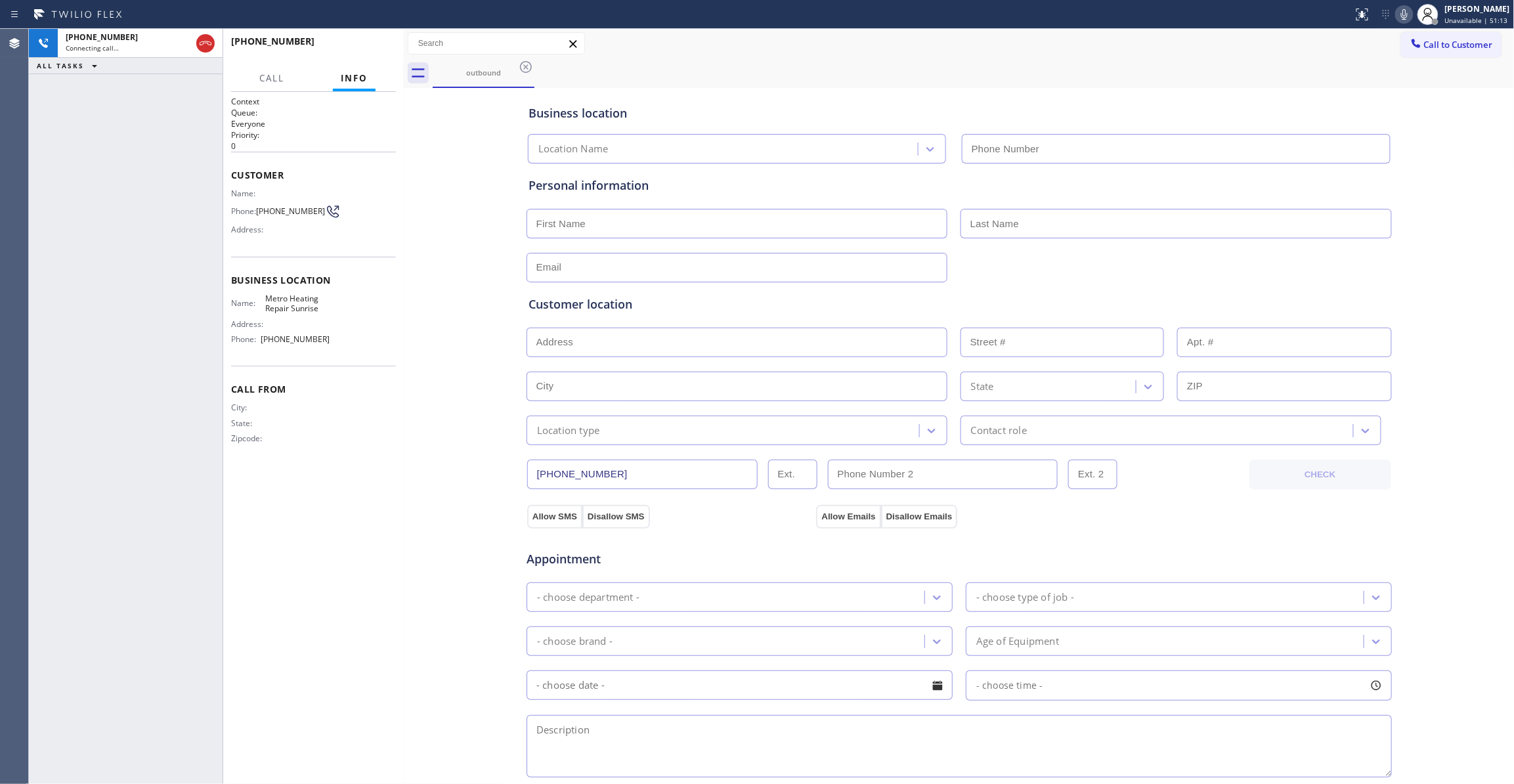
type input "(954) 799-3474"
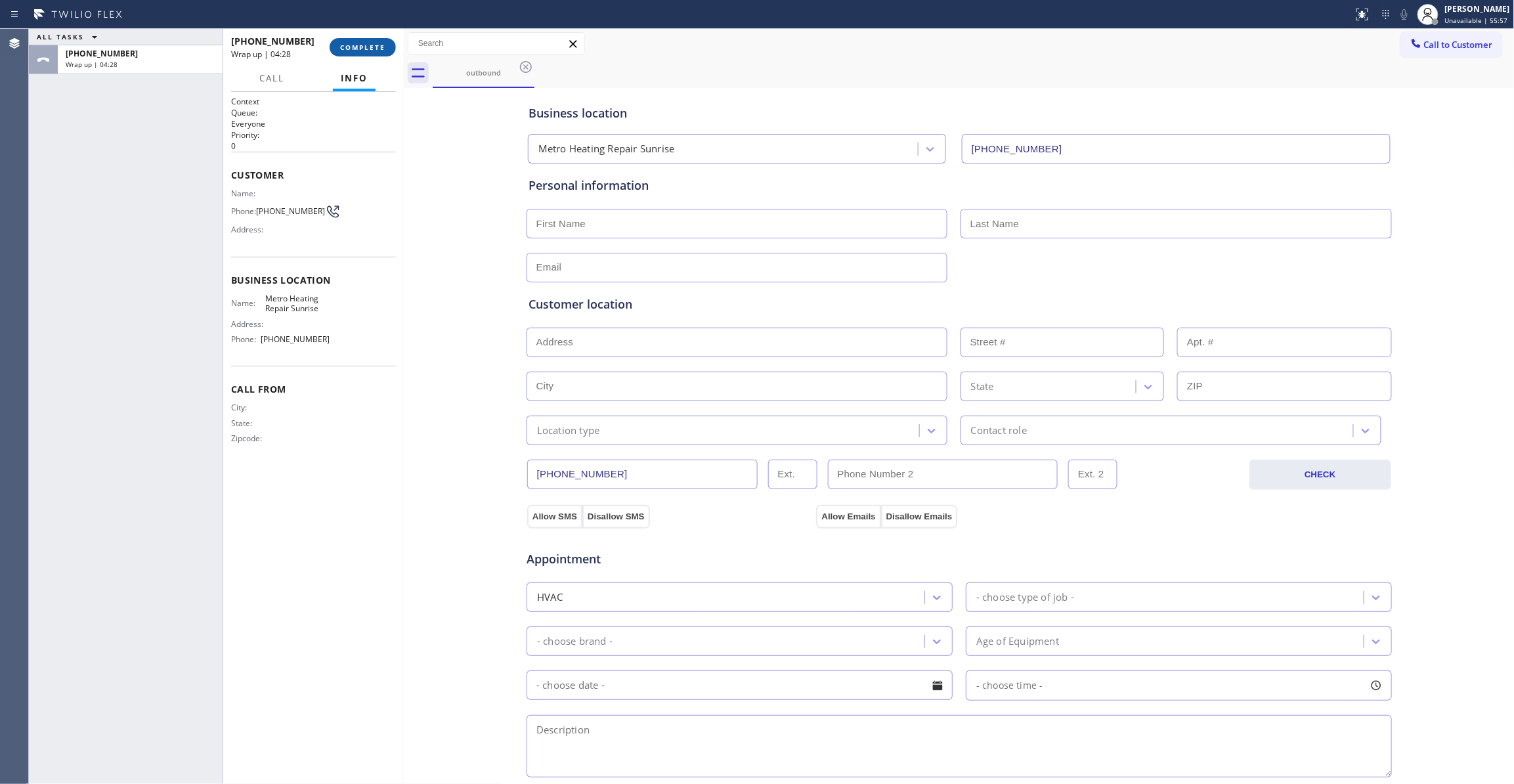
click at [354, 40] on button "COMPLETE" at bounding box center [363, 47] width 66 height 18
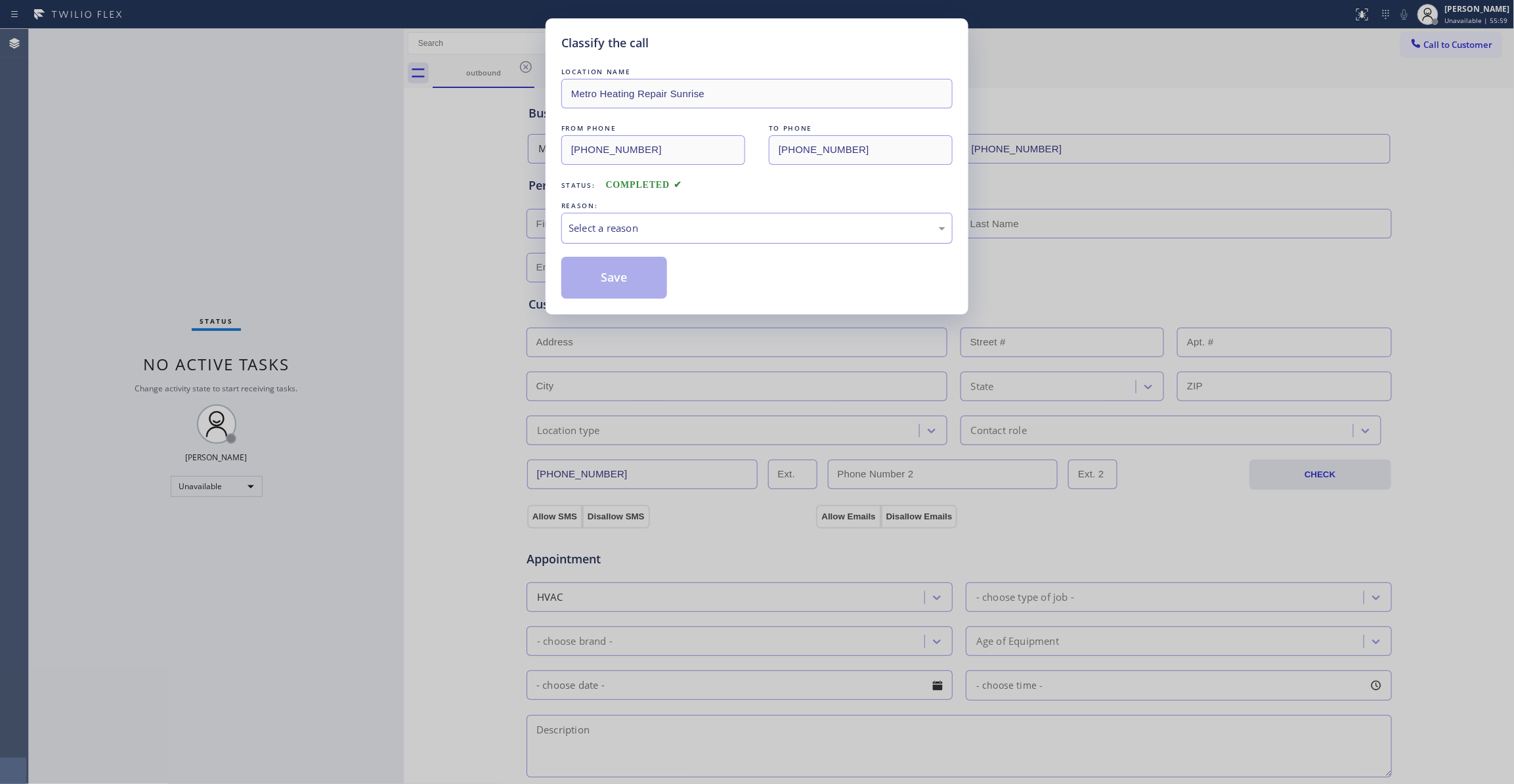
click at [589, 229] on div "Select a reason" at bounding box center [757, 228] width 377 height 15
click at [600, 287] on button "Save" at bounding box center [614, 277] width 105 height 42
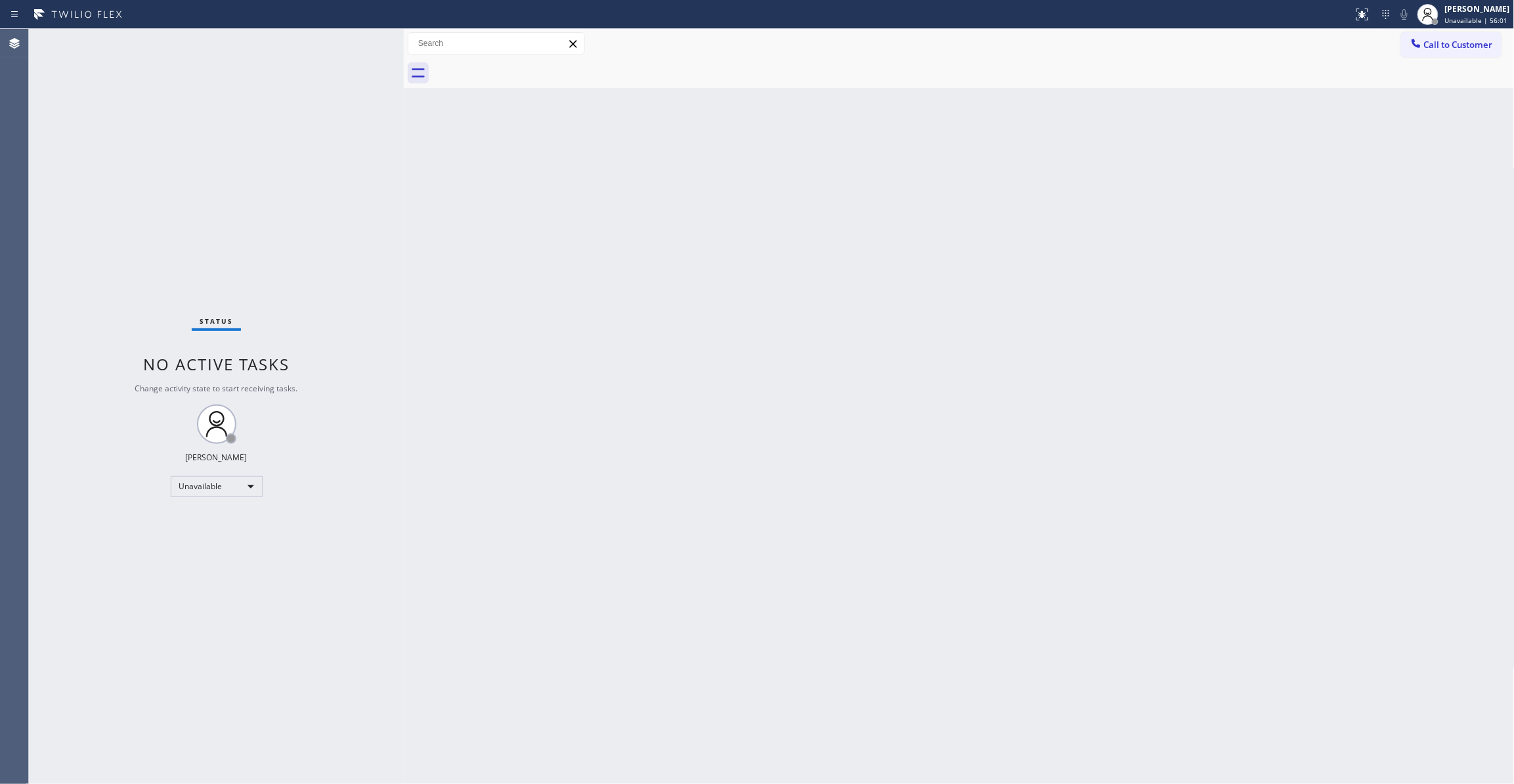
click at [1467, 48] on span "Call to Customer" at bounding box center [1458, 45] width 69 height 12
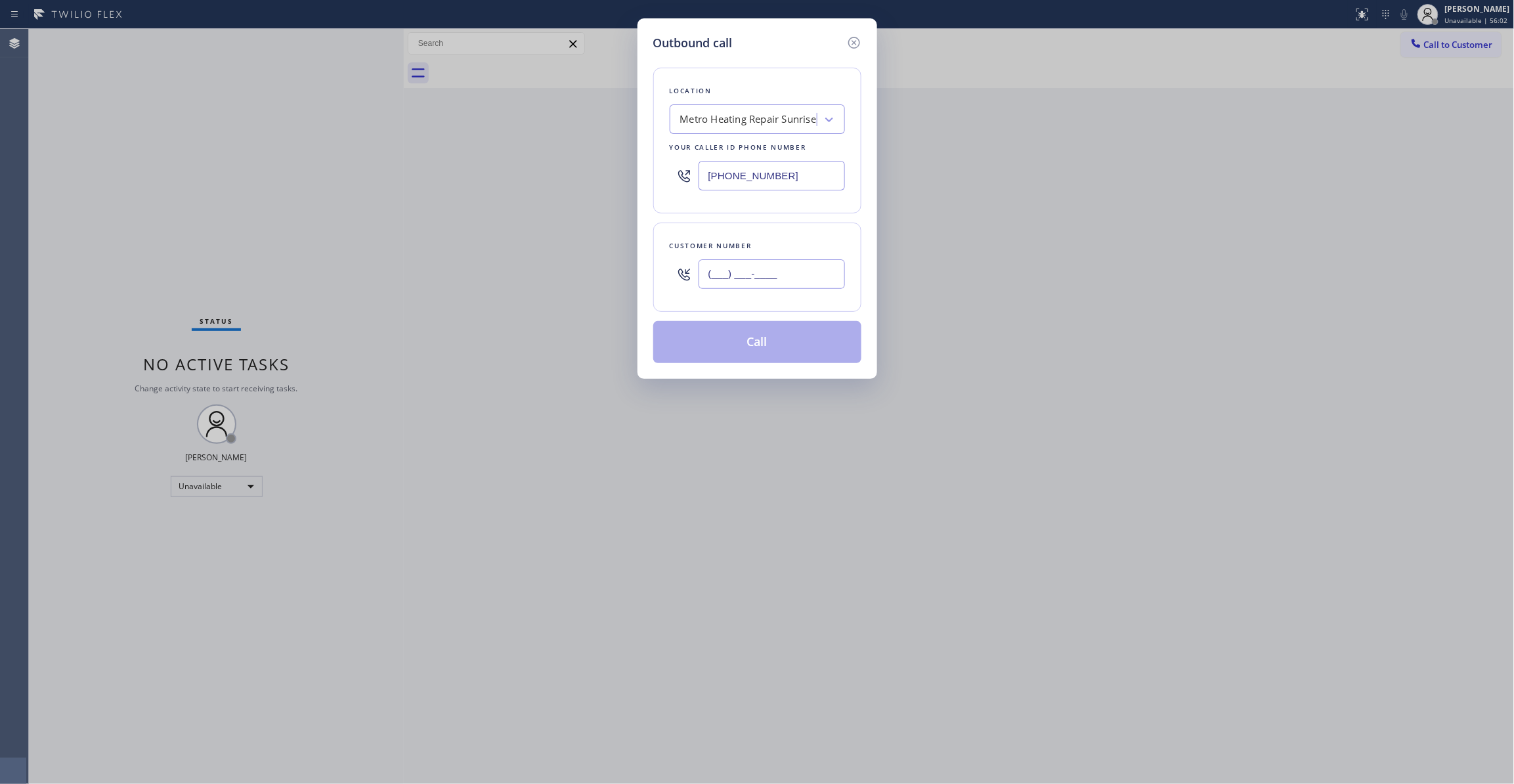
click at [767, 279] on input "(___) ___-____" at bounding box center [771, 274] width 146 height 30
paste input "954) 676-7903"
type input "(954) 676-7903"
click at [718, 344] on button "Call" at bounding box center [757, 342] width 208 height 42
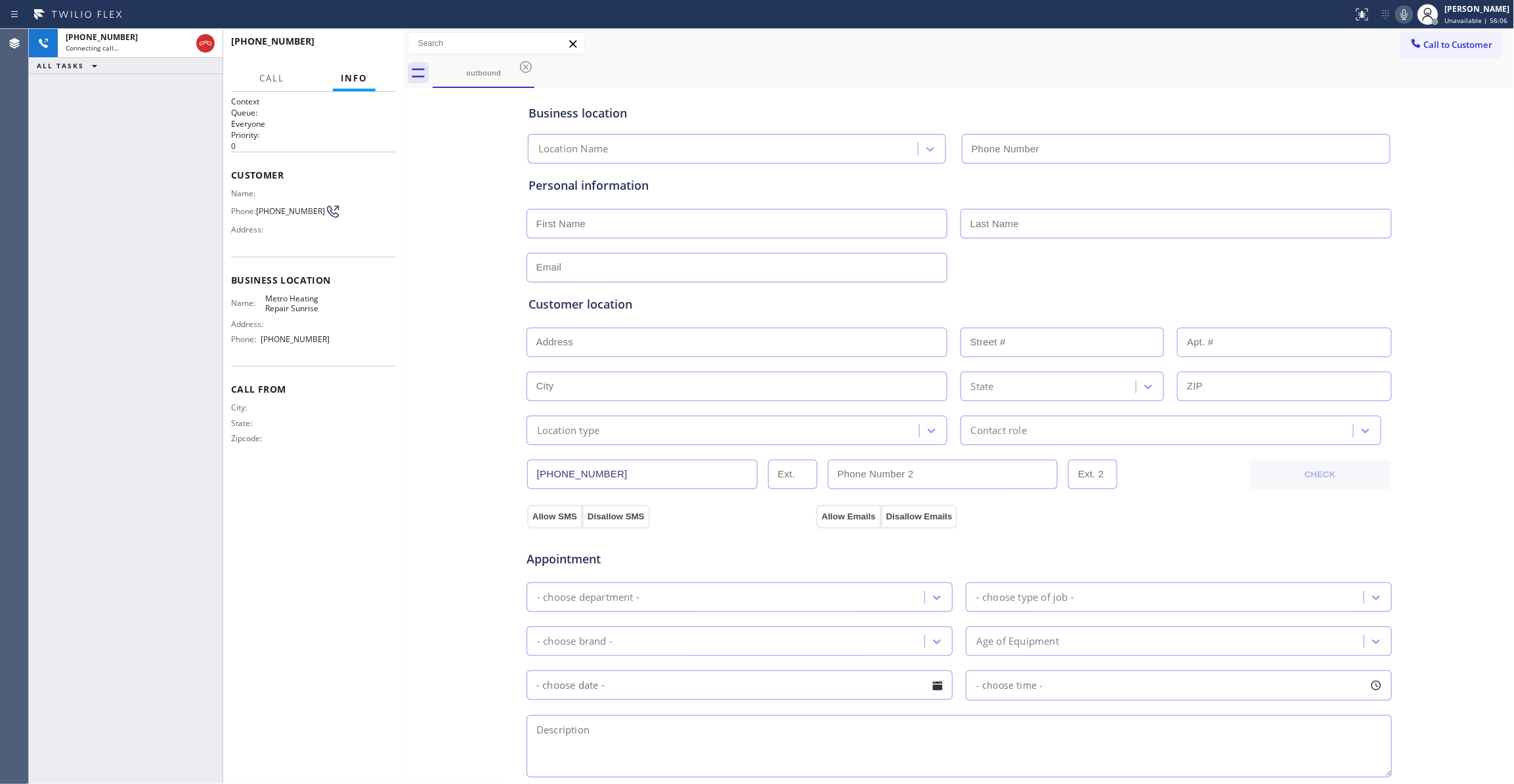
type input "(954) 799-3474"
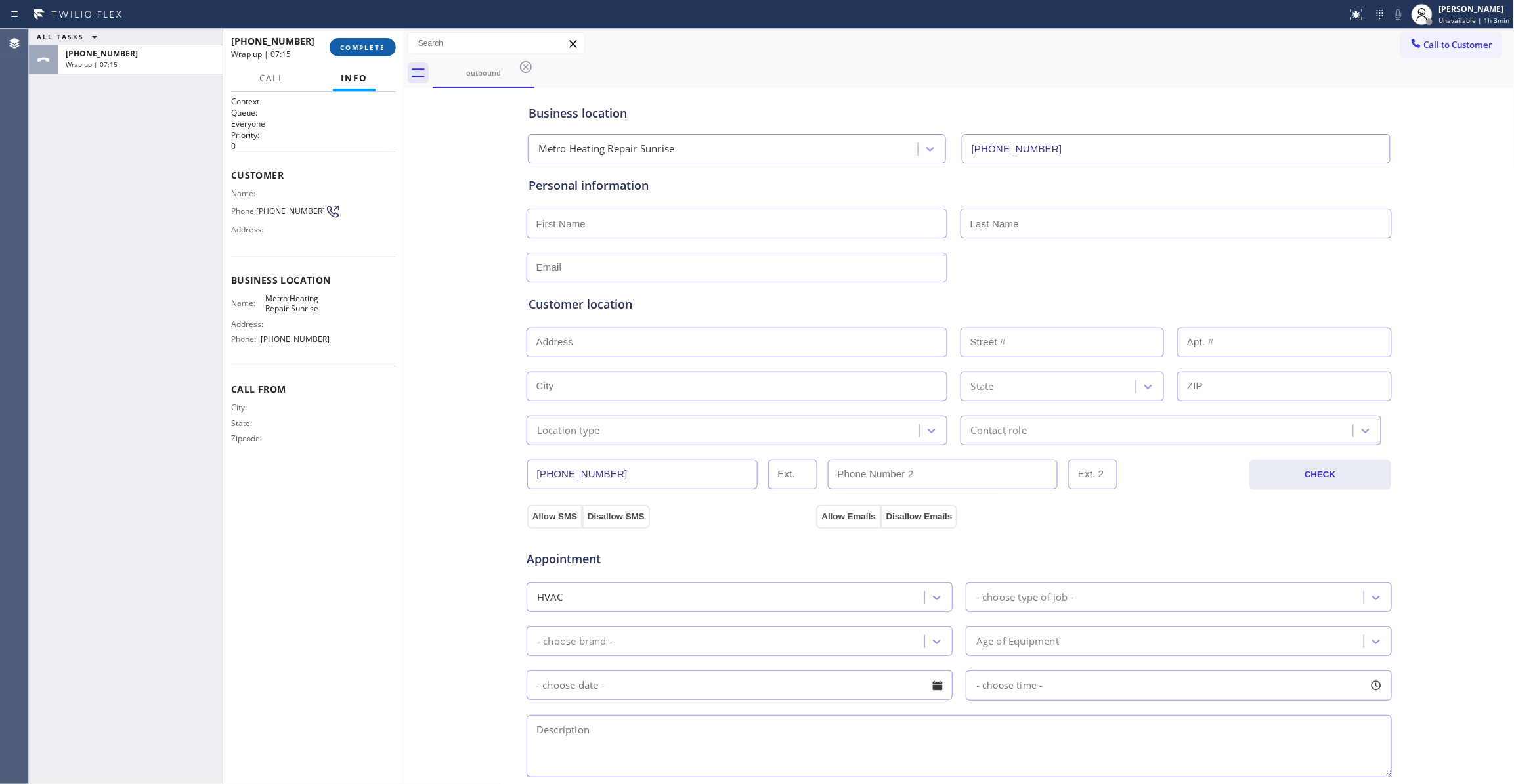
click at [371, 48] on span "COMPLETE" at bounding box center [363, 48] width 45 height 9
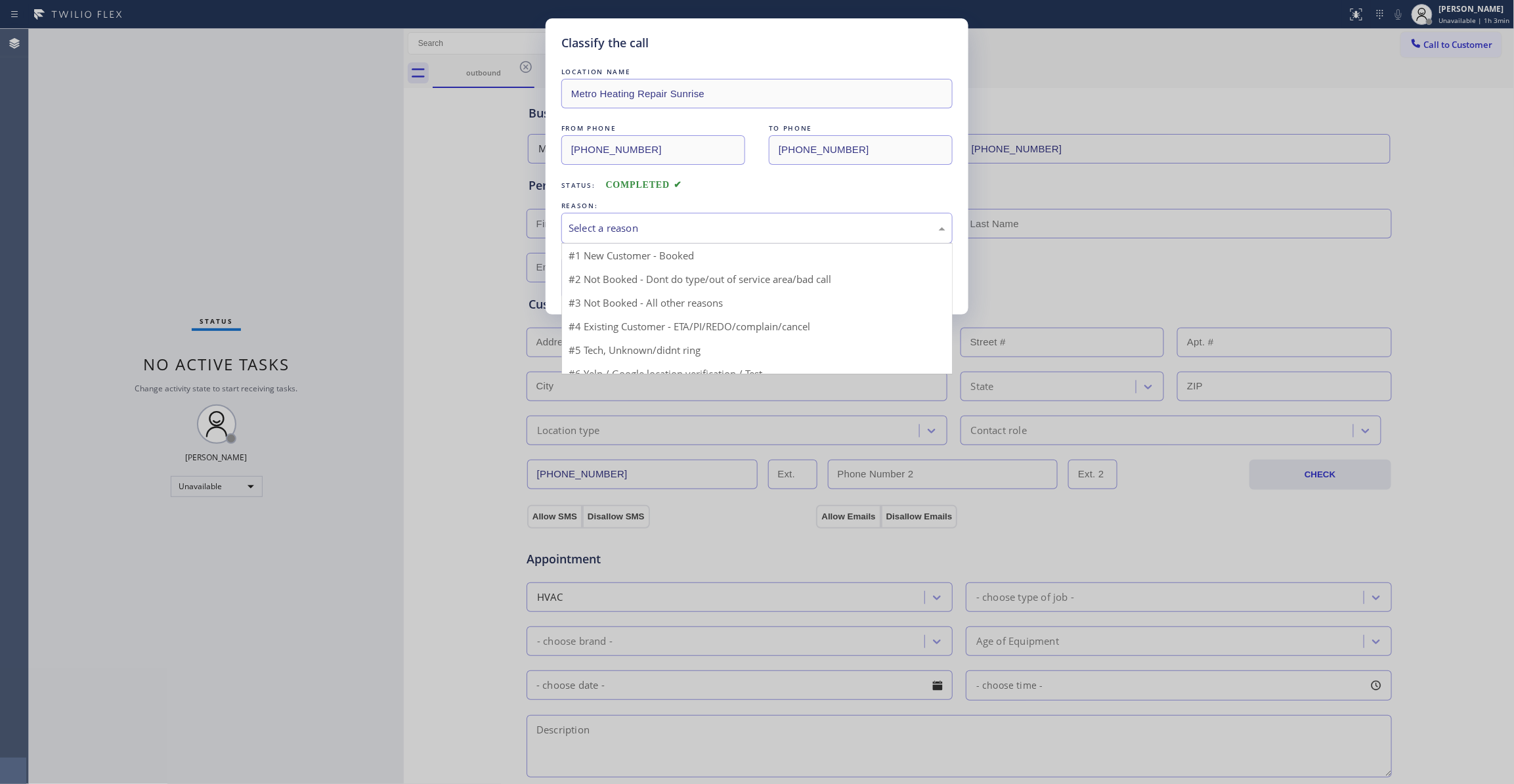
click at [609, 226] on div "Select a reason" at bounding box center [757, 228] width 377 height 15
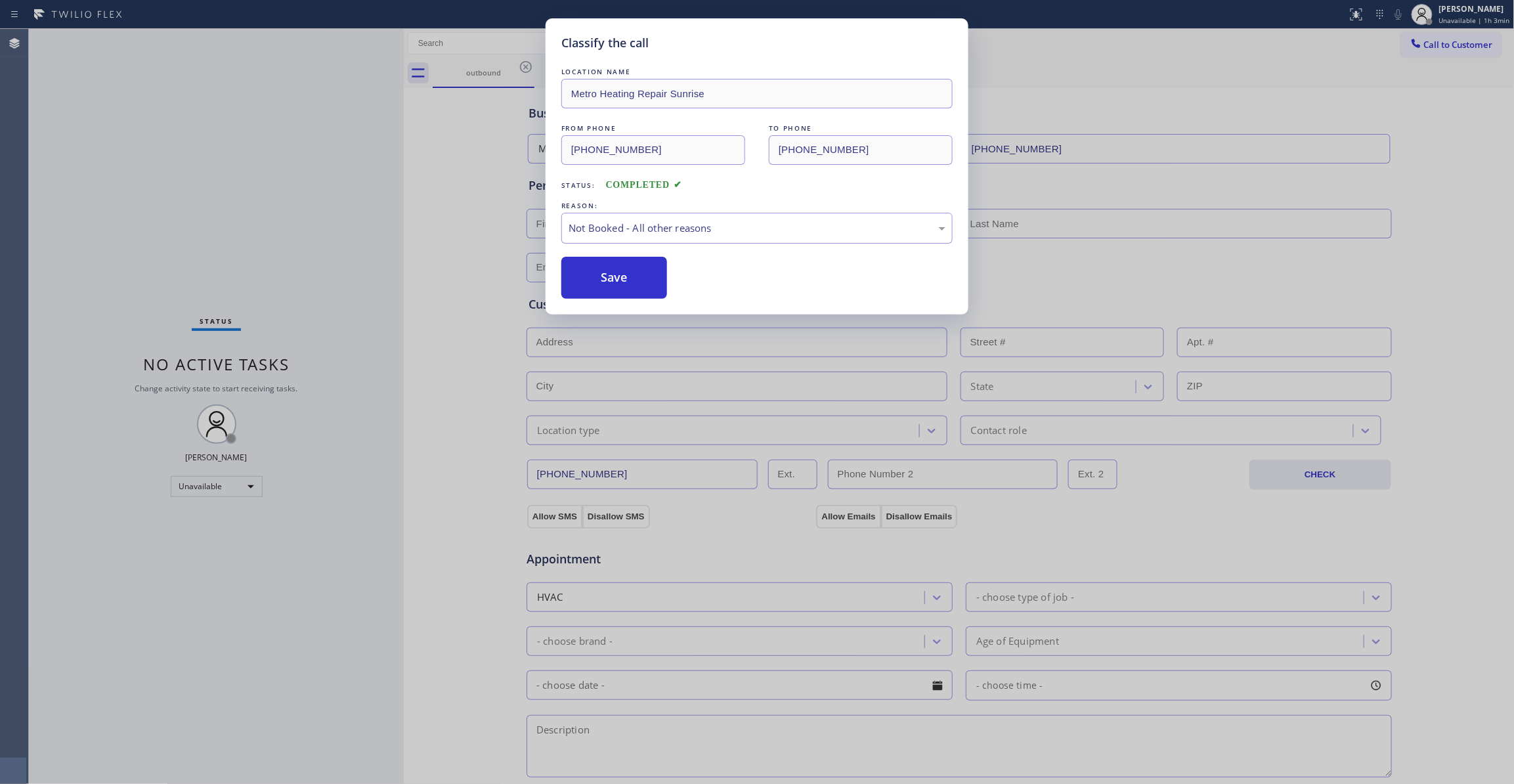
click at [618, 273] on button "Save" at bounding box center [614, 277] width 105 height 42
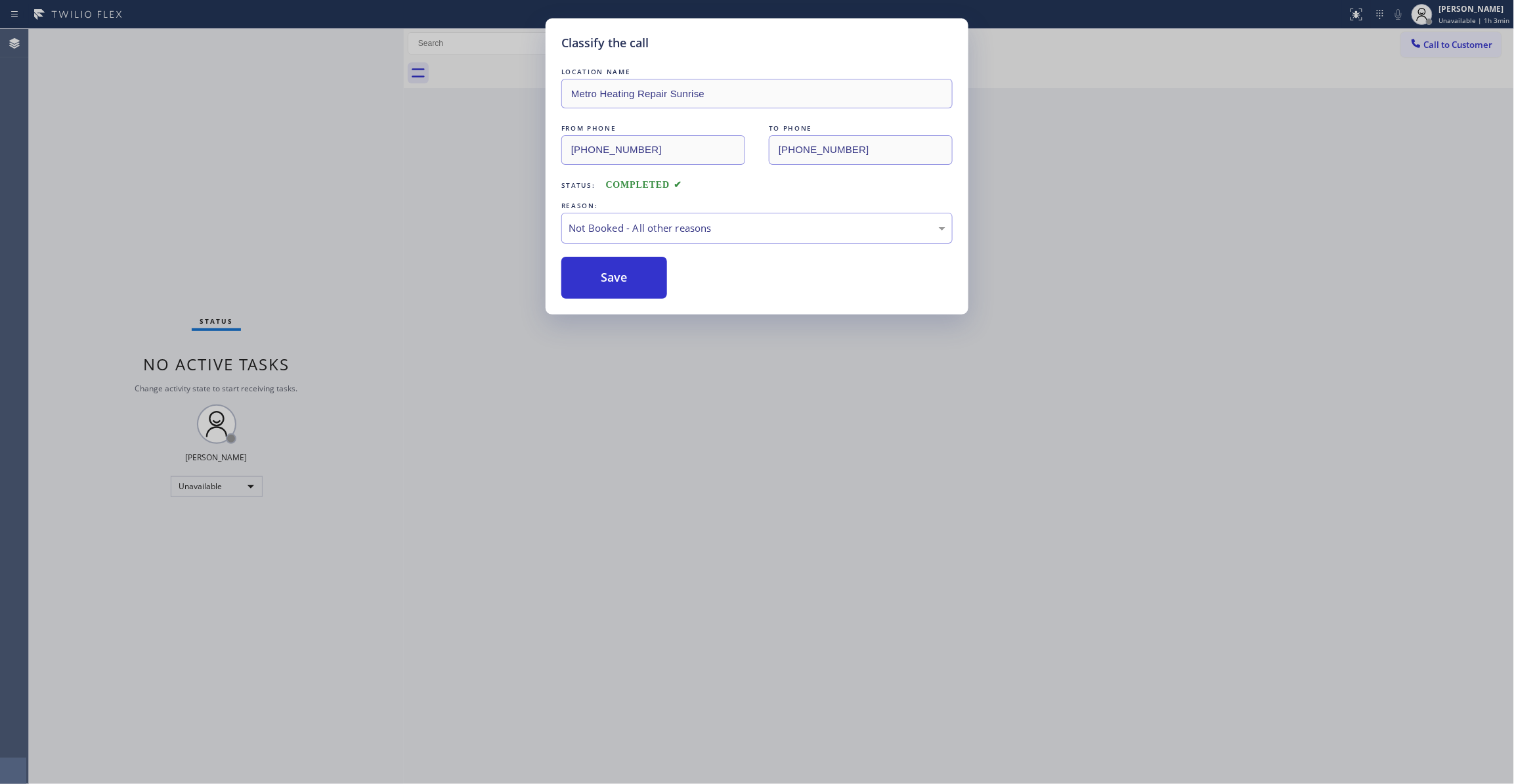
click at [618, 273] on button "Save" at bounding box center [614, 277] width 105 height 42
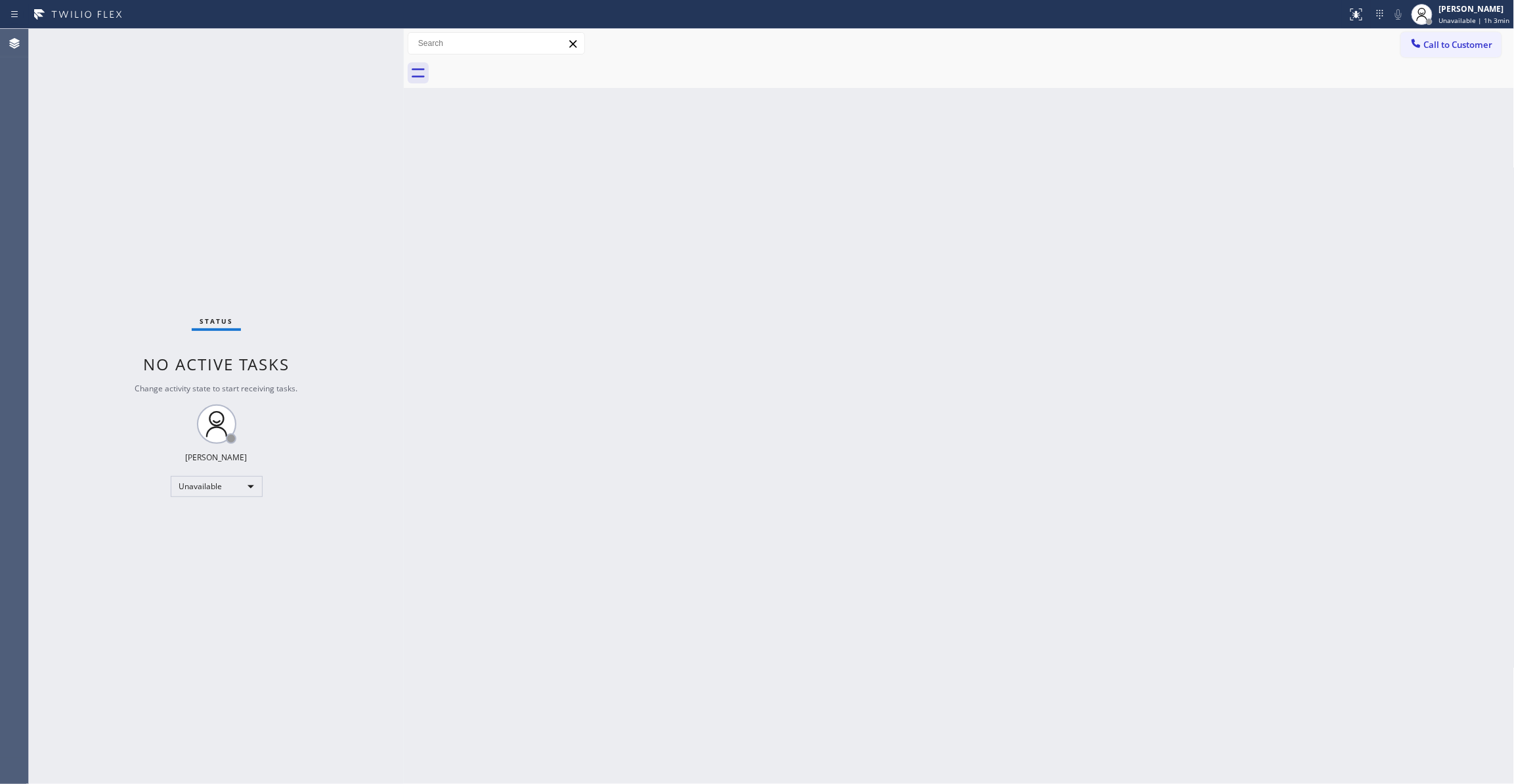
click at [62, 246] on div "Status No active tasks Change activity state to start receiving tasks. Louis Ma…" at bounding box center [216, 406] width 375 height 755
click at [1450, 40] on span "Call to Customer" at bounding box center [1458, 45] width 69 height 12
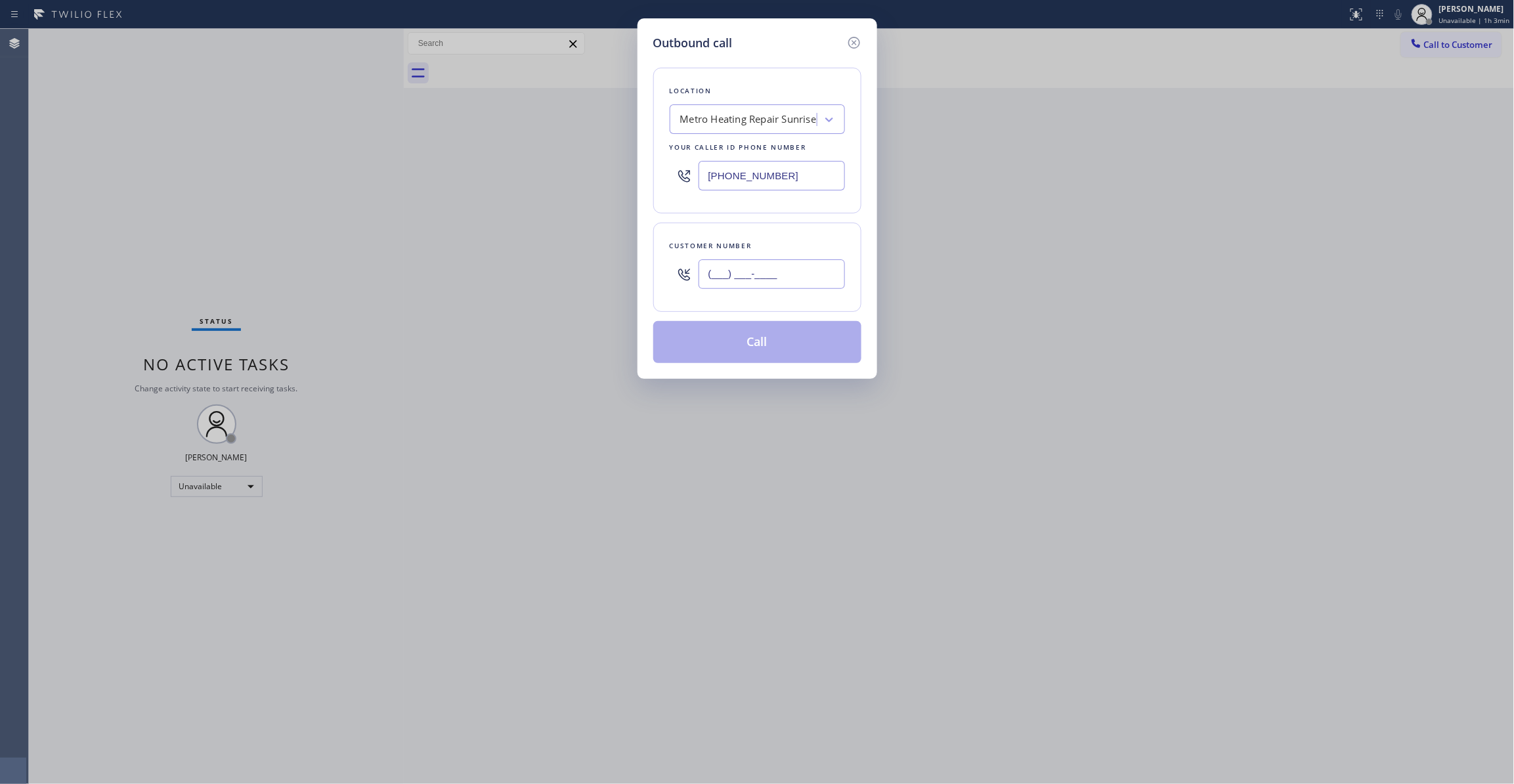
click at [773, 276] on input "(___) ___-____" at bounding box center [771, 274] width 146 height 30
paste input "442) 241-9300"
type input "(442) 241-9300"
drag, startPoint x: 823, startPoint y: 180, endPoint x: 305, endPoint y: 183, distance: 518.0
click at [305, 183] on div "Outbound call Location Metro Heating Repair Sunrise Your caller id phone number…" at bounding box center [757, 392] width 1514 height 784
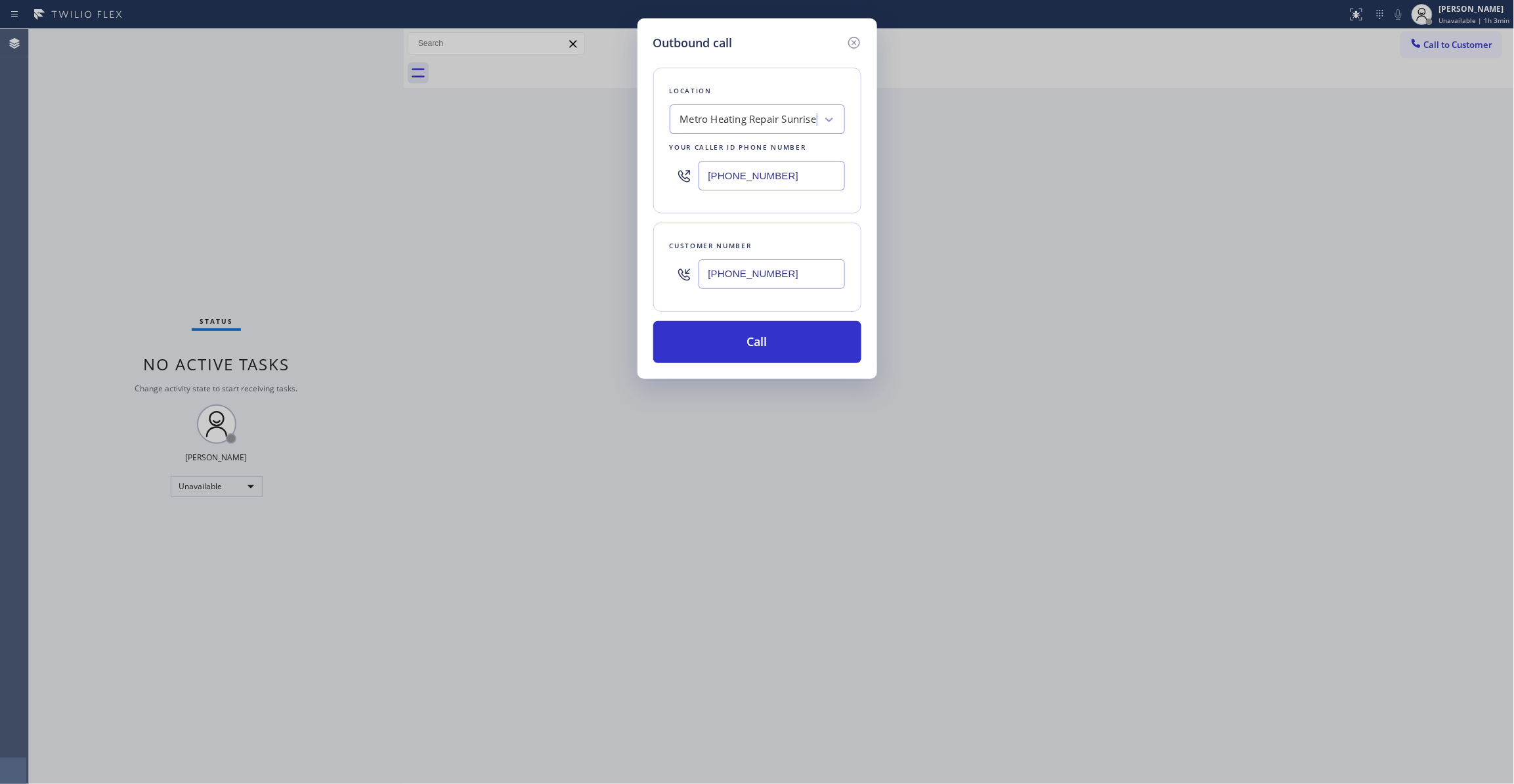
paste input "760) 388-9800"
type input "(760) 388-9800"
drag, startPoint x: 817, startPoint y: 280, endPoint x: 408, endPoint y: 256, distance: 409.7
click at [408, 256] on div "Outbound call Location High Voltage Electrical Palm Springs Your caller id phon…" at bounding box center [757, 392] width 1514 height 784
click at [782, 342] on button "Call" at bounding box center [757, 342] width 208 height 42
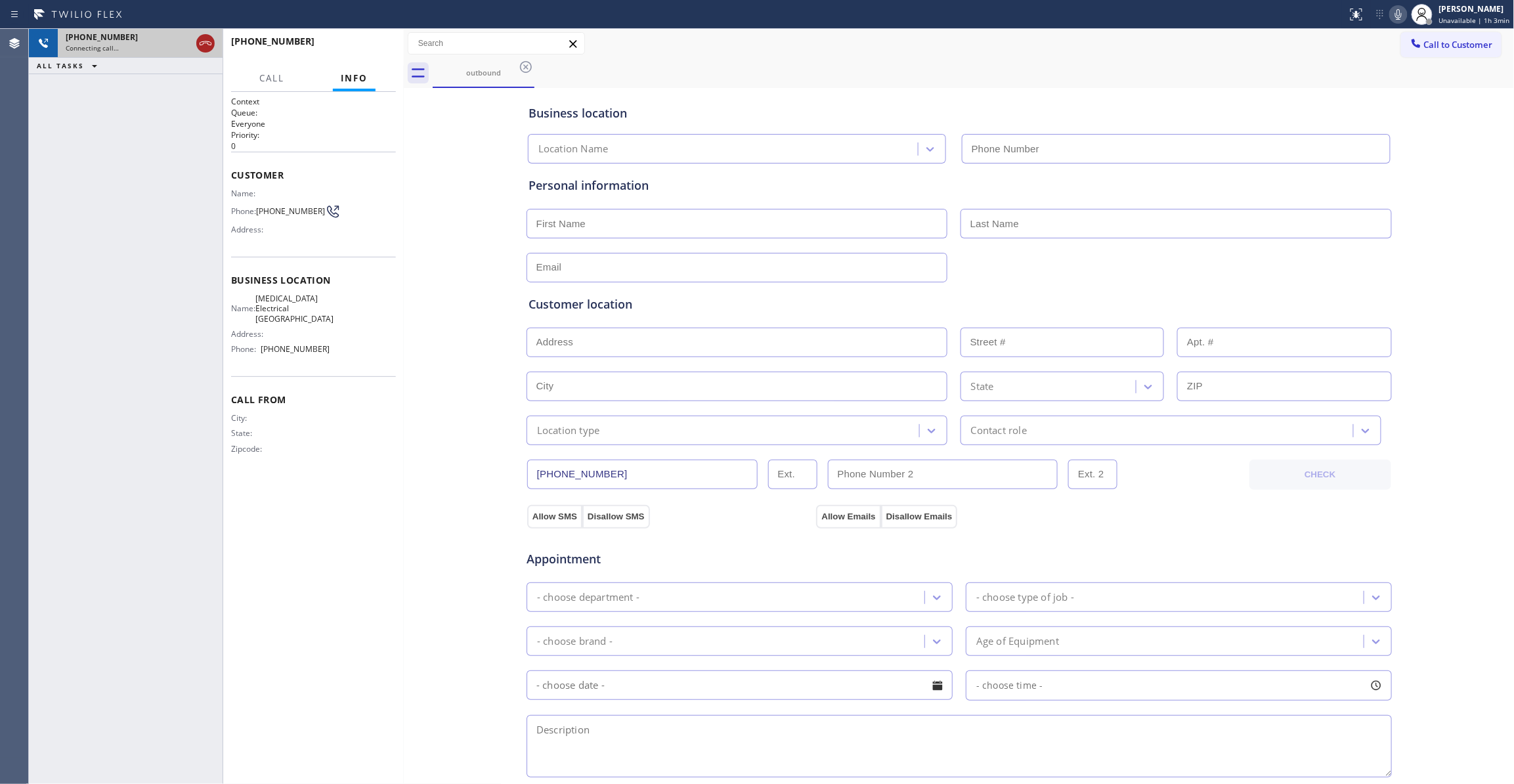
type input "(760) 388-9800"
click at [207, 45] on icon at bounding box center [205, 43] width 15 height 15
click at [365, 45] on span "HANG UP" at bounding box center [365, 48] width 40 height 9
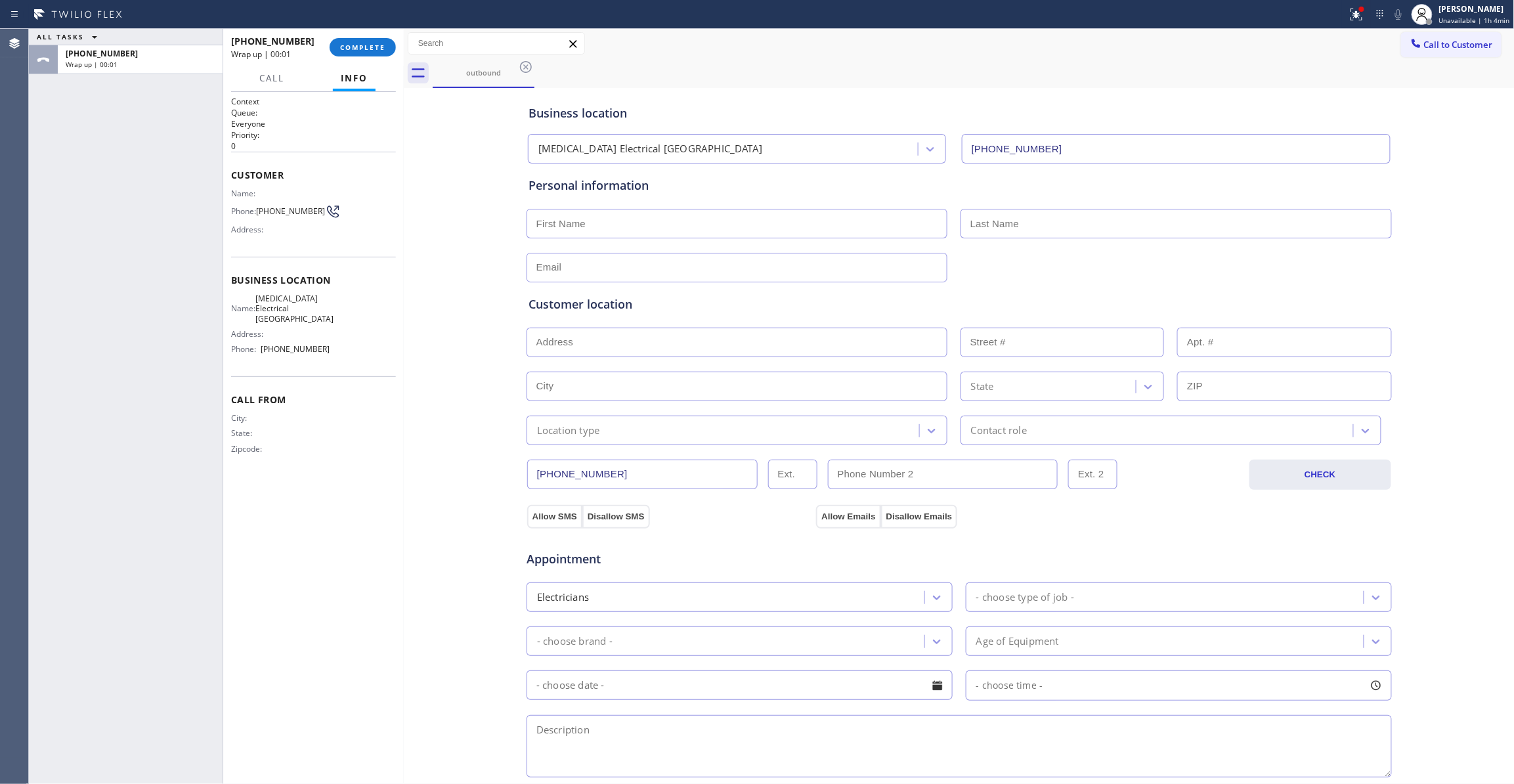
click at [374, 56] on div "+14422419300 Wrap up | 00:01 COMPLETE" at bounding box center [313, 47] width 164 height 34
click at [366, 48] on span "COMPLETE" at bounding box center [363, 48] width 45 height 9
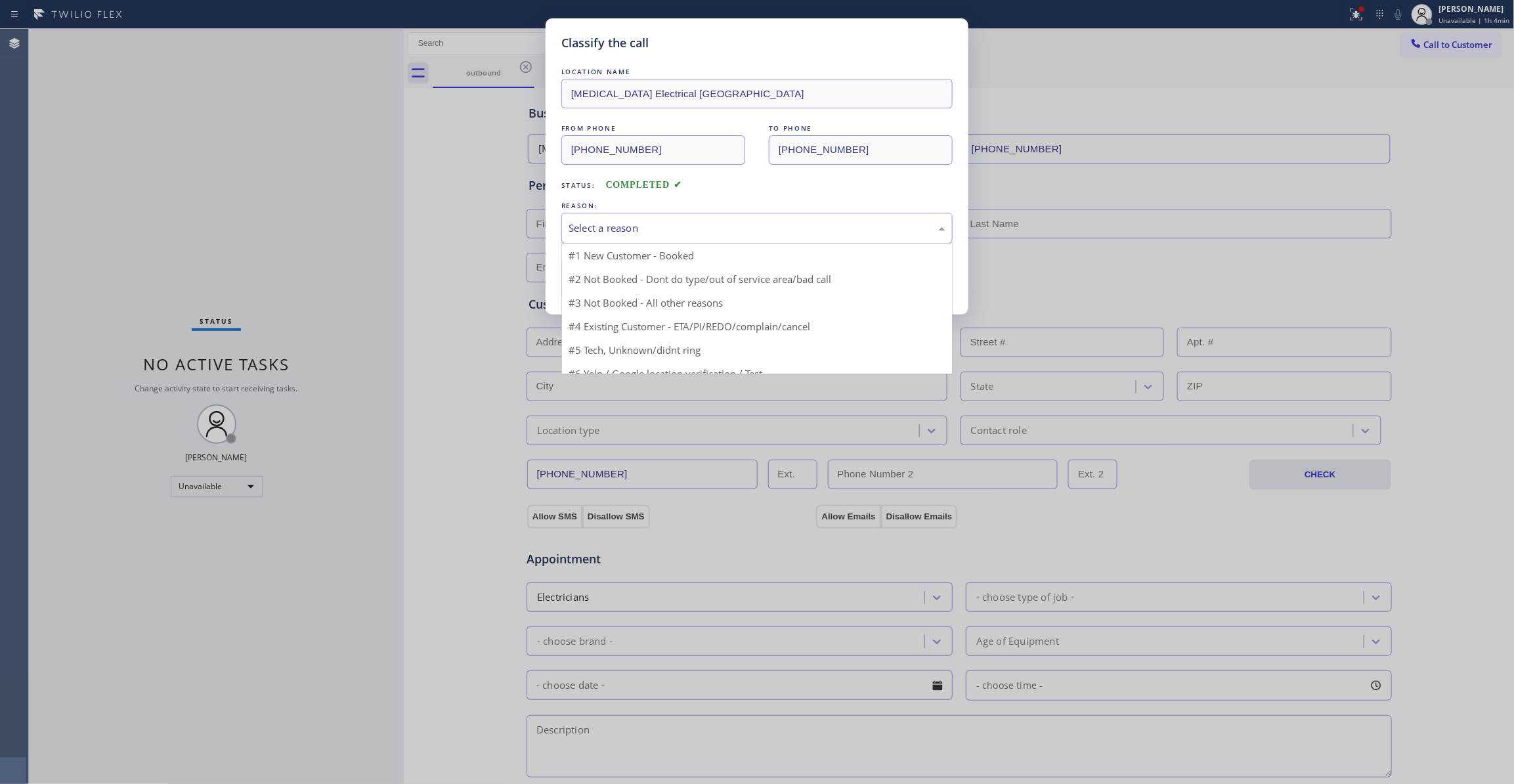
click at [610, 229] on div "Select a reason" at bounding box center [757, 228] width 377 height 15
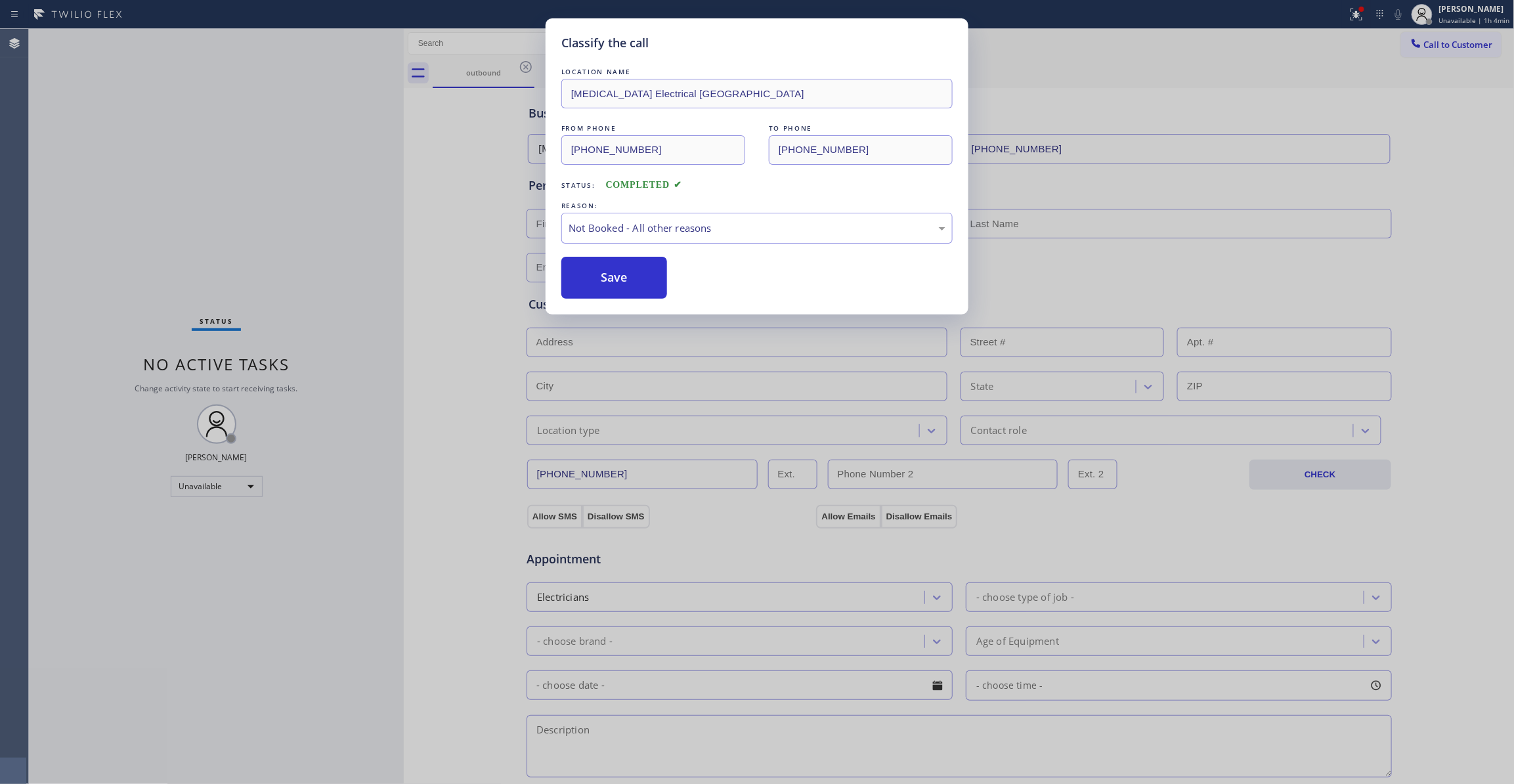
click at [624, 274] on button "Save" at bounding box center [614, 277] width 105 height 42
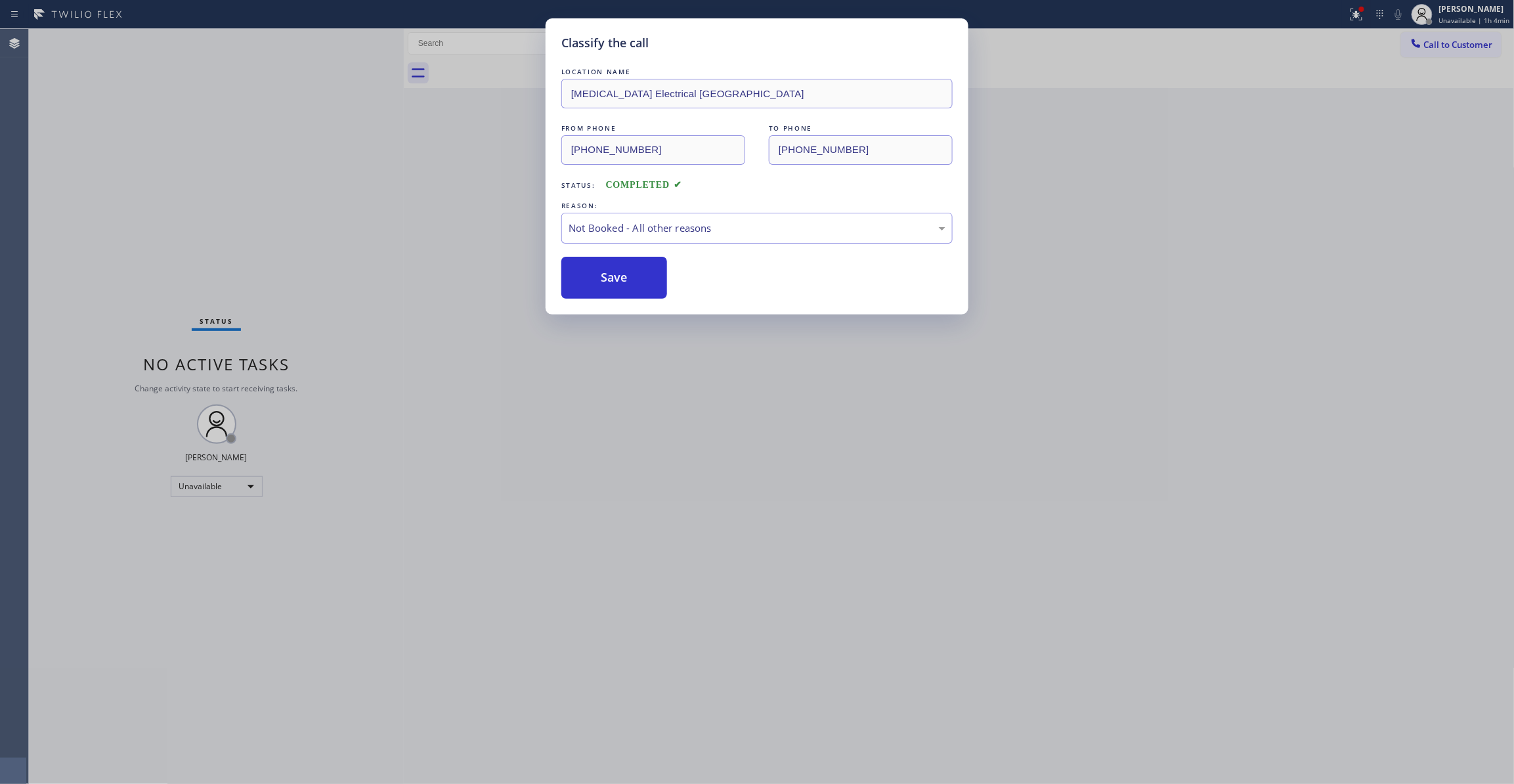
click at [624, 274] on button "Save" at bounding box center [614, 277] width 105 height 42
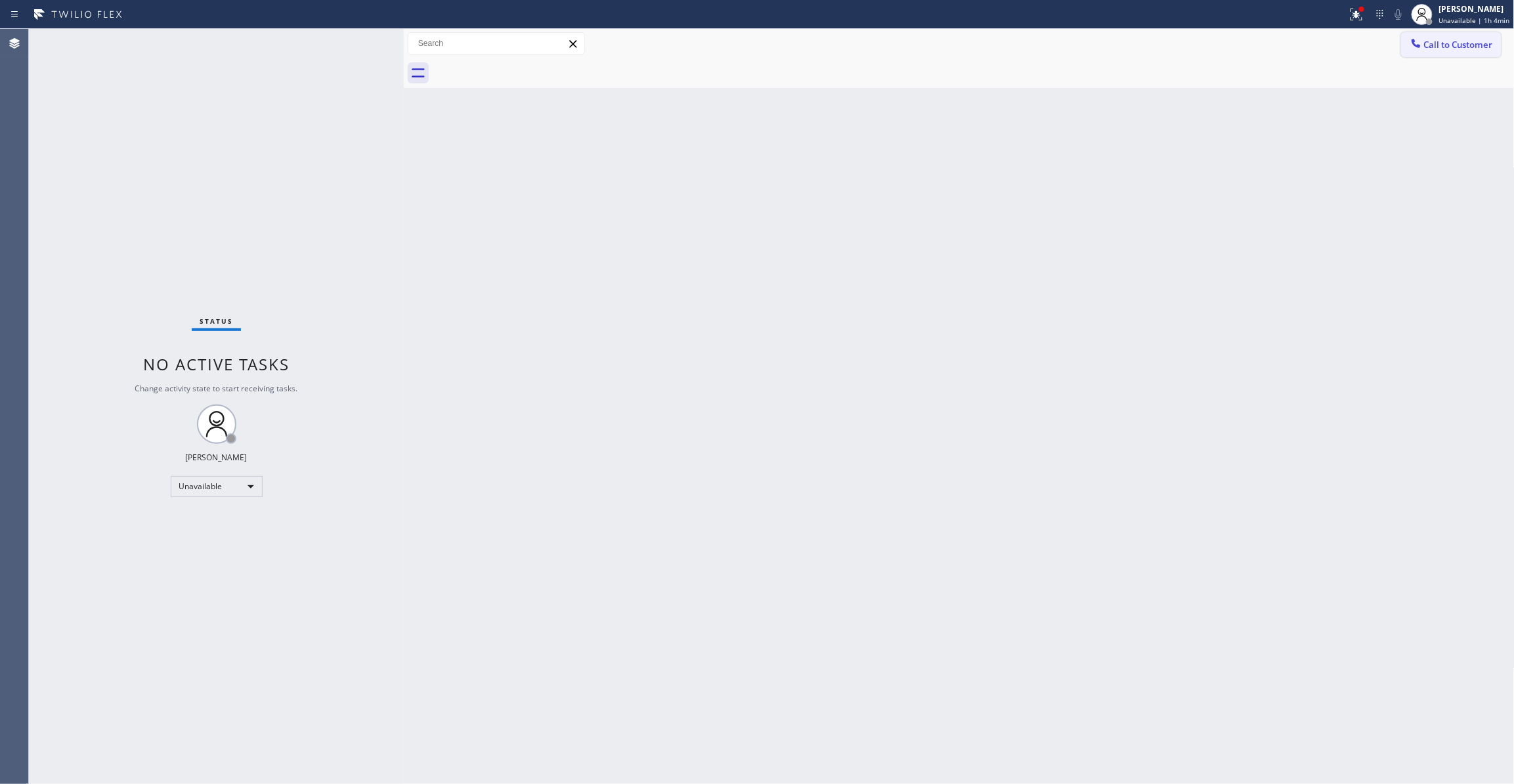
click at [1453, 50] on span "Call to Customer" at bounding box center [1458, 45] width 69 height 12
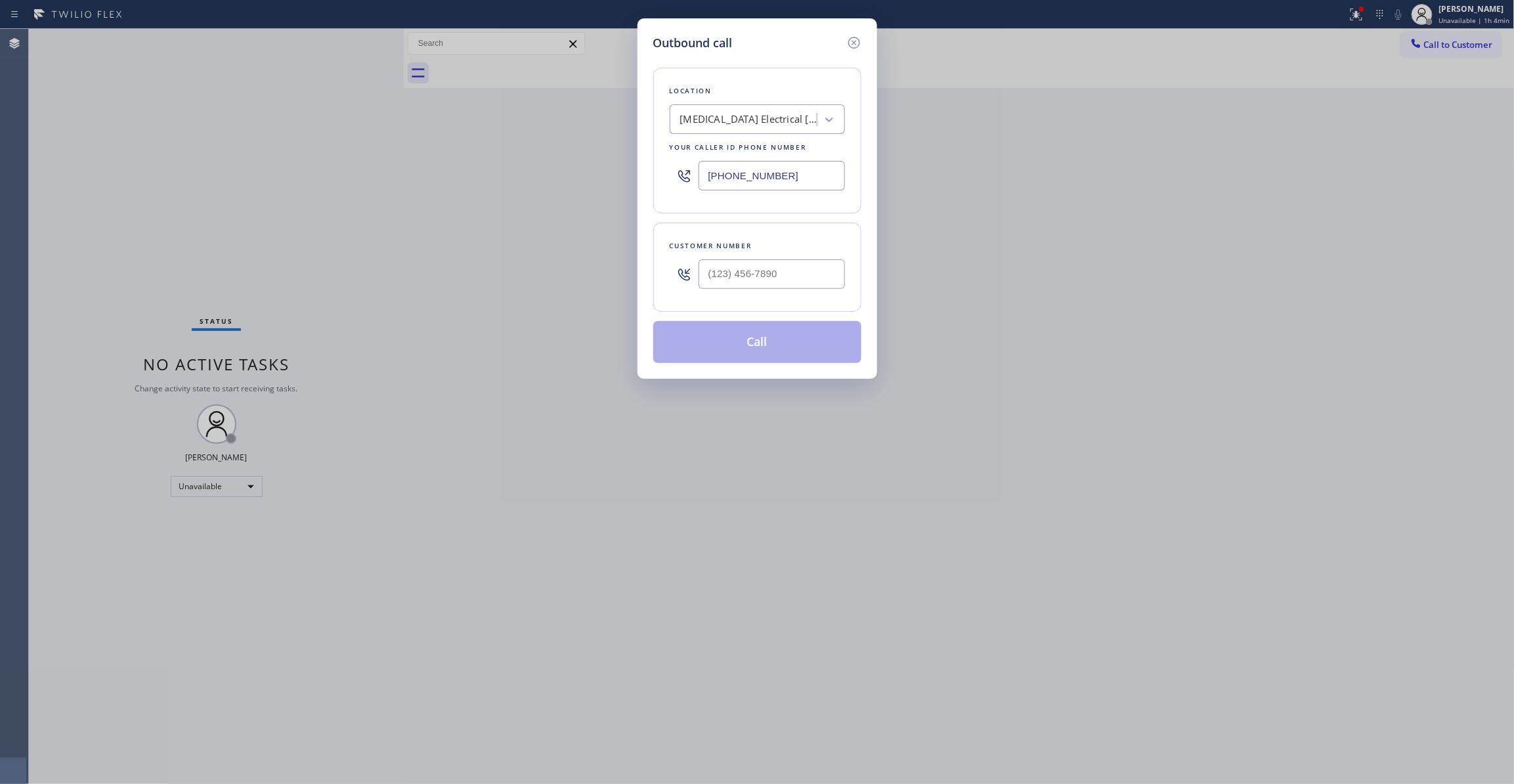
click at [778, 256] on div at bounding box center [771, 274] width 146 height 43
click at [779, 272] on input "(___) ___-____" at bounding box center [771, 274] width 146 height 30
paste input "442) 241-9300"
type input "(442) 241-9300"
click at [763, 346] on button "Call" at bounding box center [757, 342] width 208 height 42
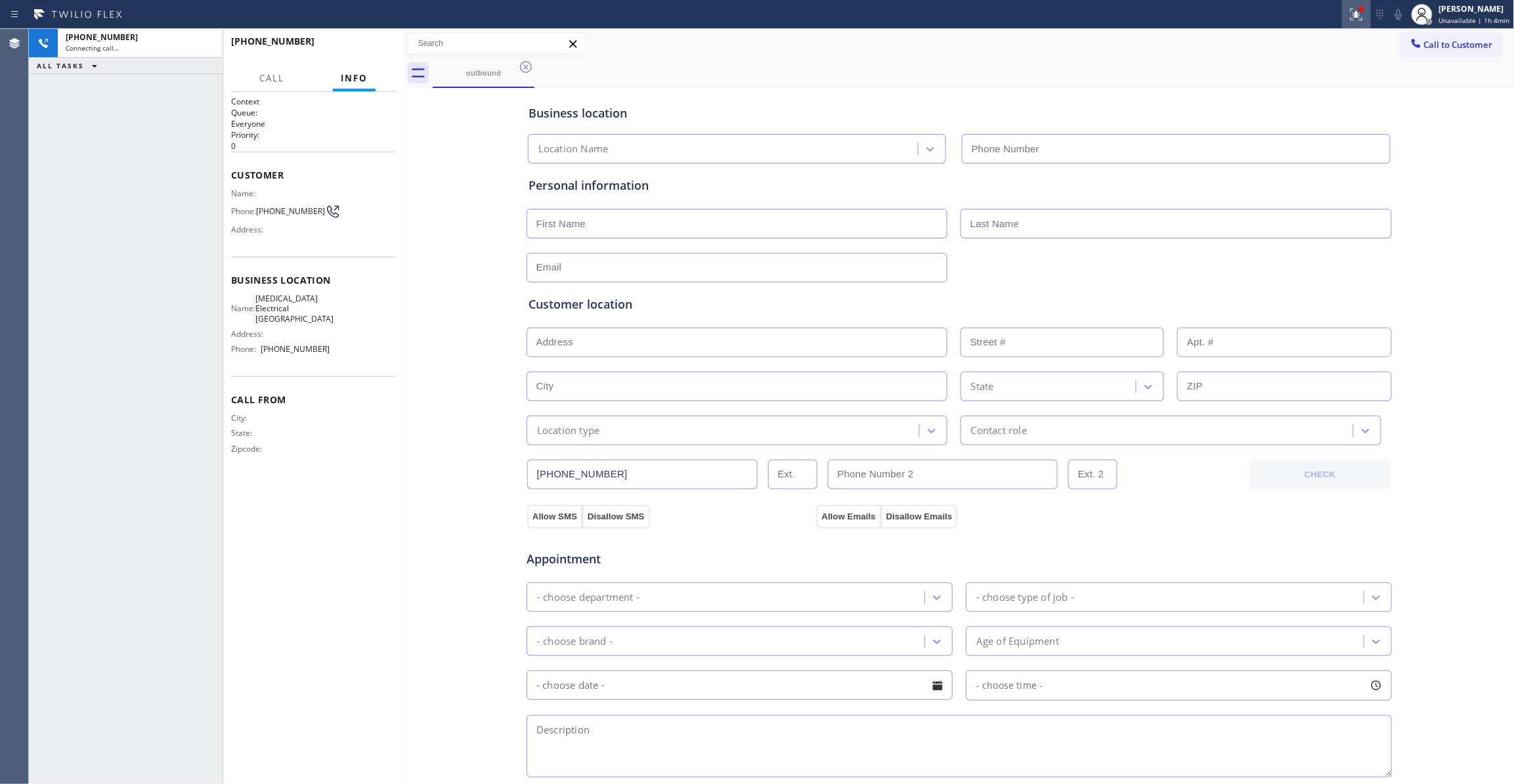
click at [1350, 15] on icon at bounding box center [1356, 14] width 15 height 15
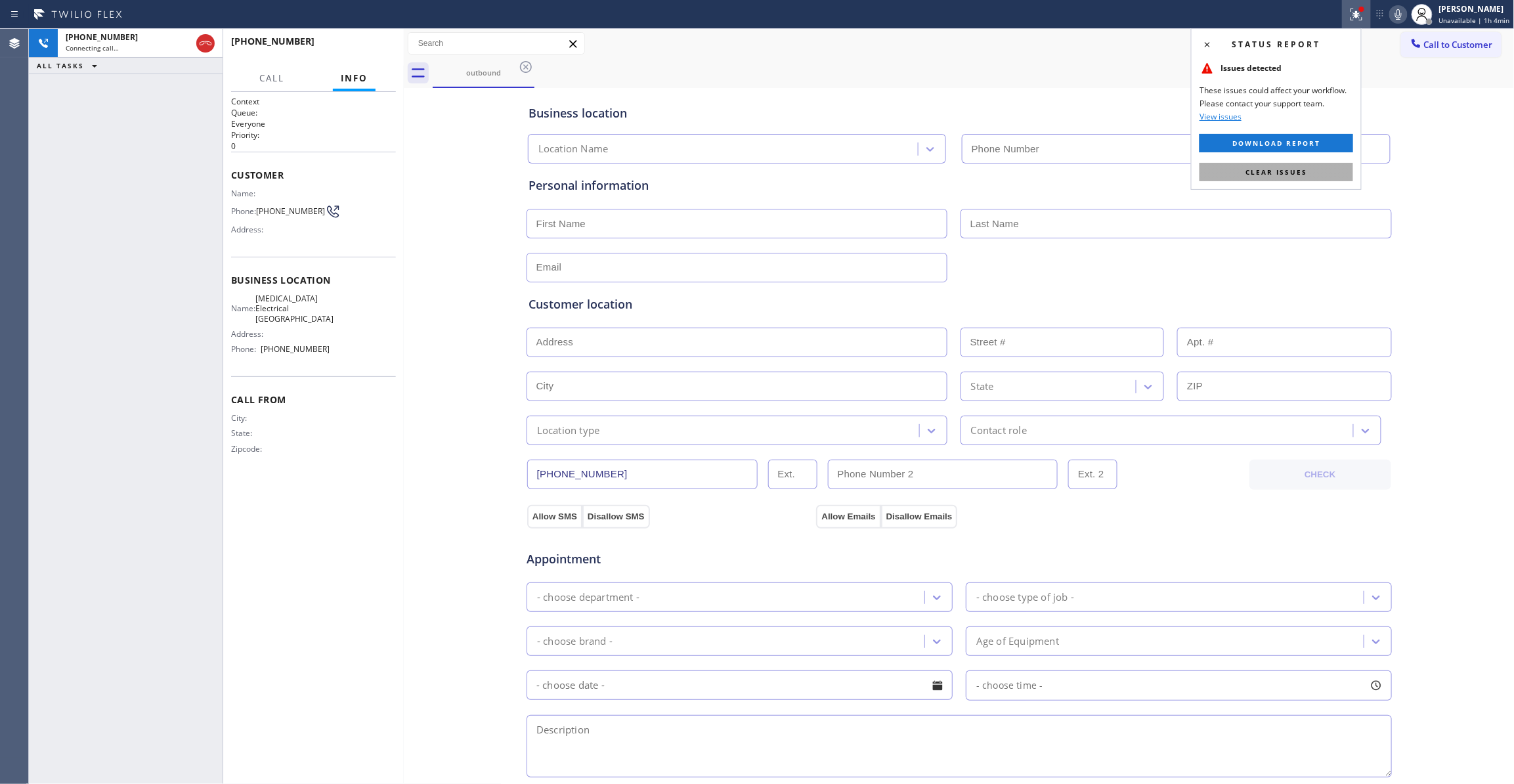
type input "(760) 388-9800"
click at [1311, 173] on button "Clear issues" at bounding box center [1276, 172] width 154 height 18
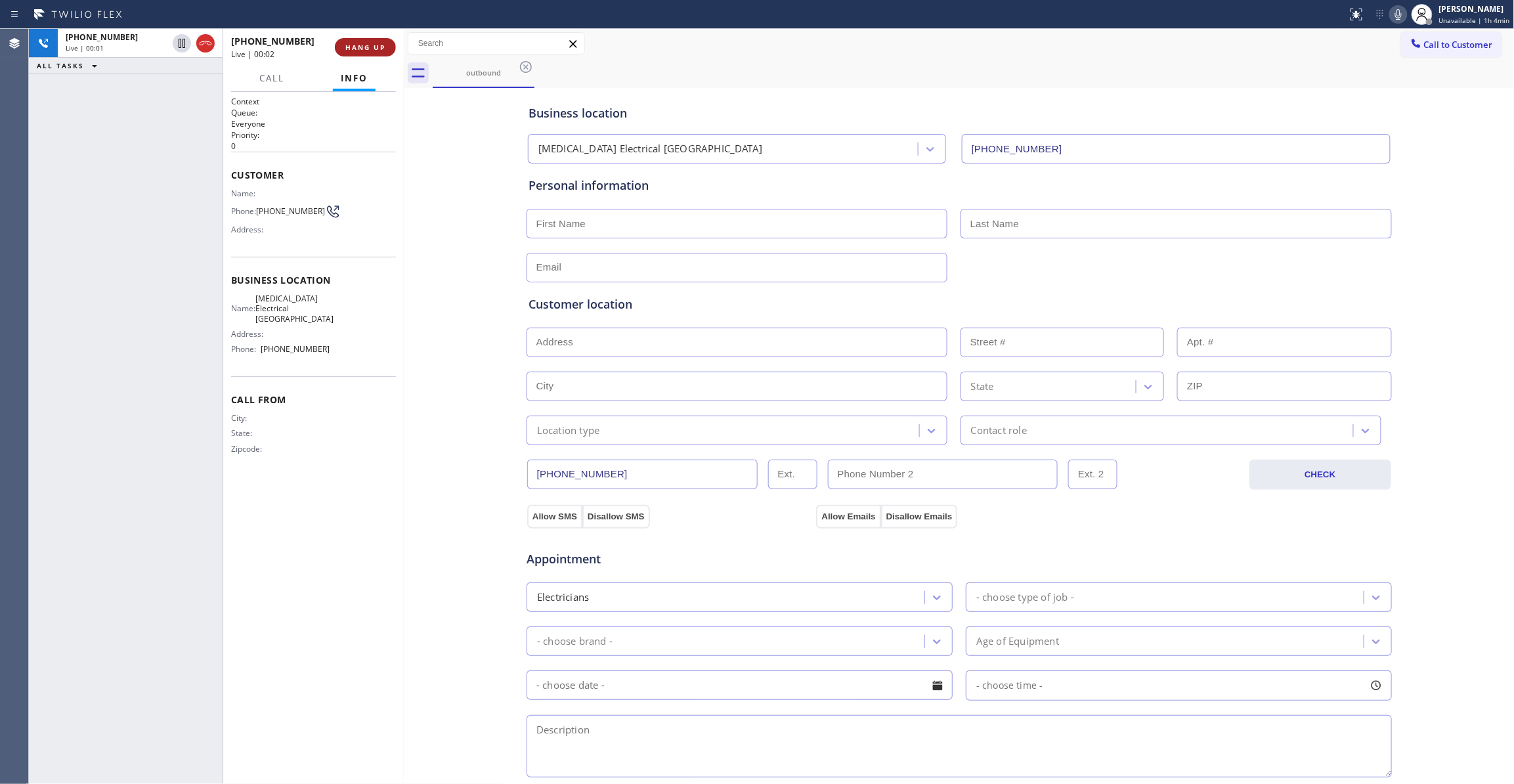
drag, startPoint x: 399, startPoint y: 55, endPoint x: 389, endPoint y: 50, distance: 11.2
click at [398, 54] on div "+14422419300 Live | 00:02 HANG UP" at bounding box center [313, 47] width 181 height 37
click at [374, 43] on span "HANG UP" at bounding box center [365, 48] width 40 height 9
click at [392, 47] on button "HANG UP" at bounding box center [365, 47] width 61 height 18
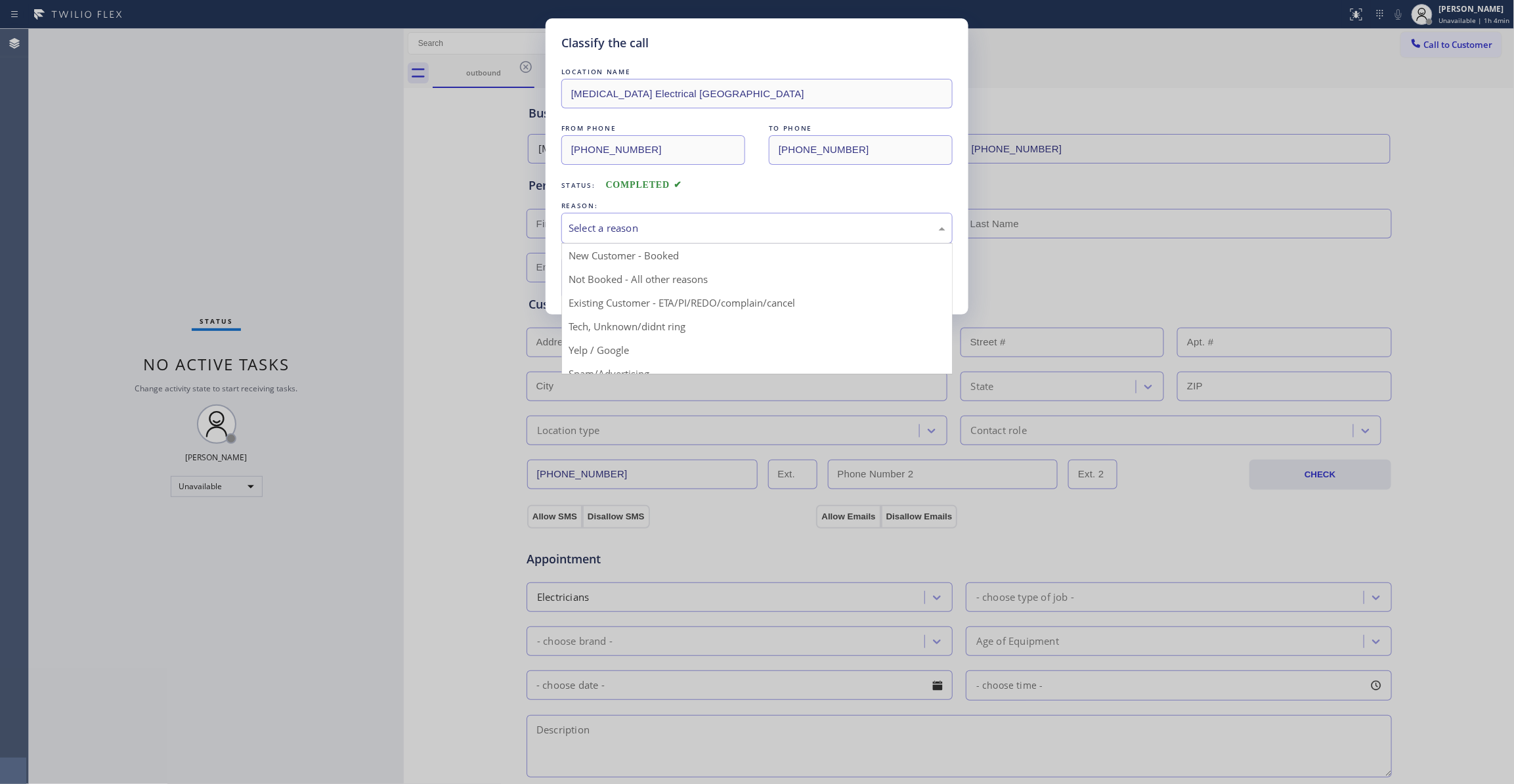
click at [630, 230] on div "Select a reason" at bounding box center [757, 228] width 377 height 15
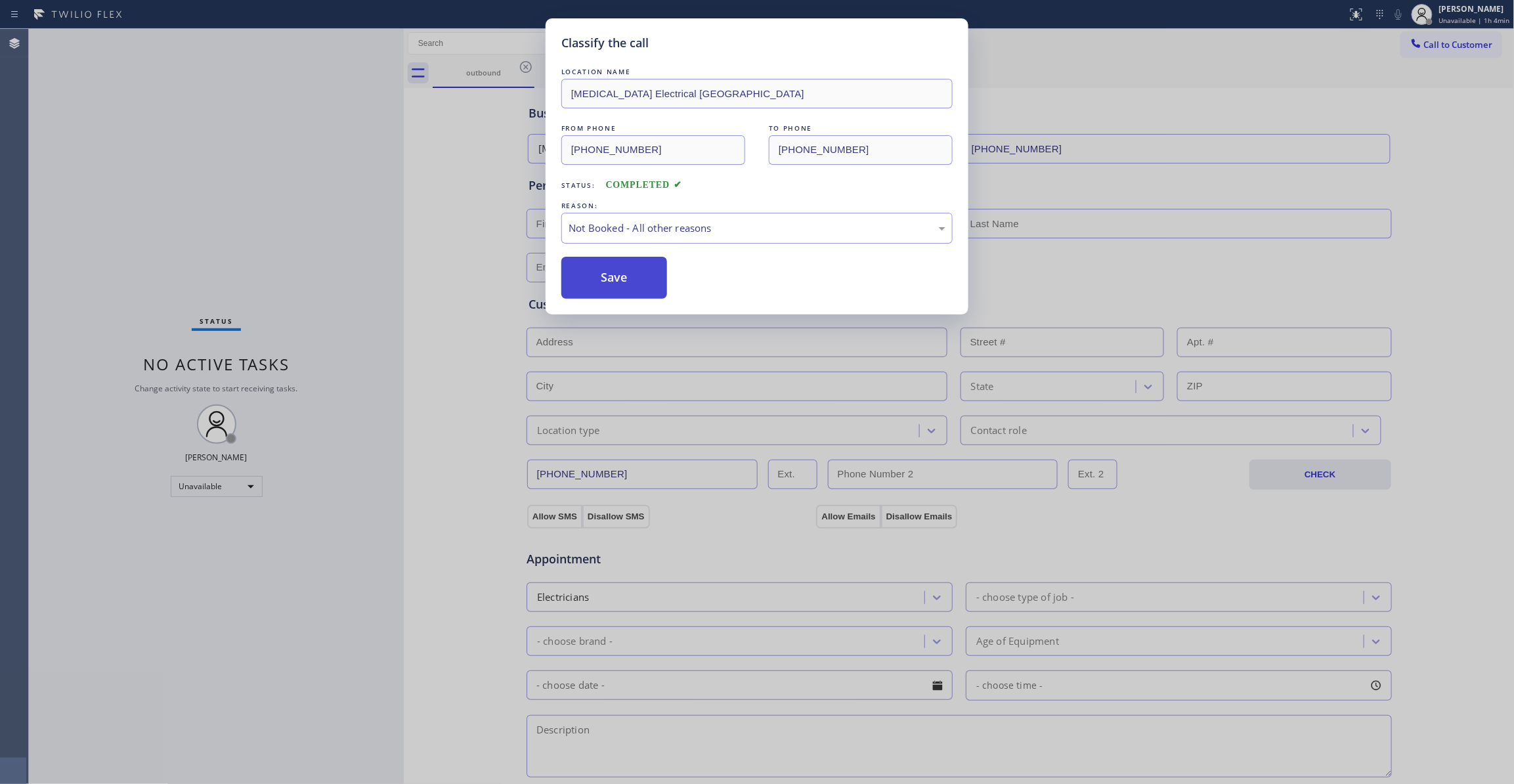
click at [636, 287] on button "Save" at bounding box center [614, 277] width 105 height 42
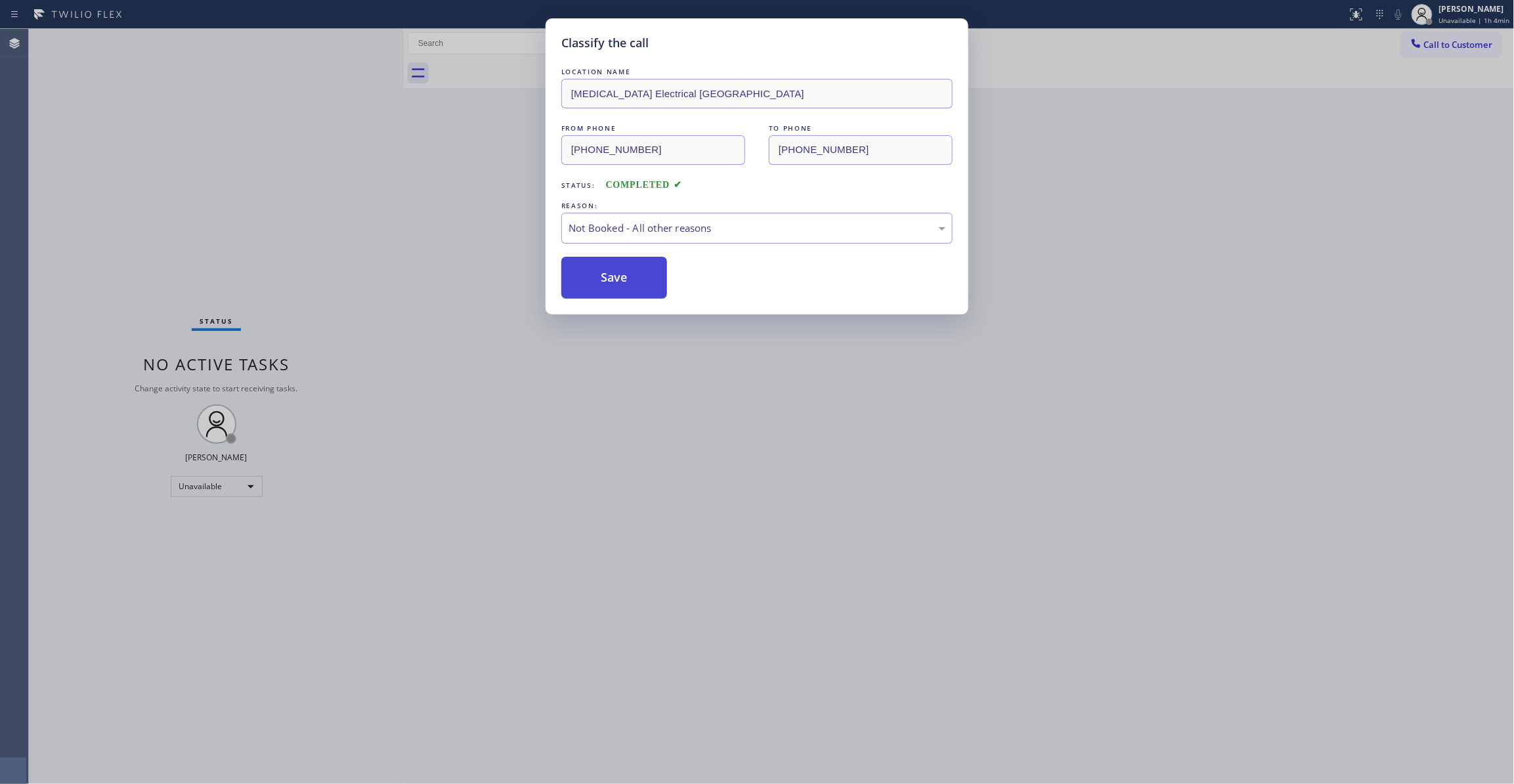
drag, startPoint x: 636, startPoint y: 287, endPoint x: 970, endPoint y: 222, distance: 340.3
click at [636, 287] on button "Save" at bounding box center [614, 277] width 105 height 42
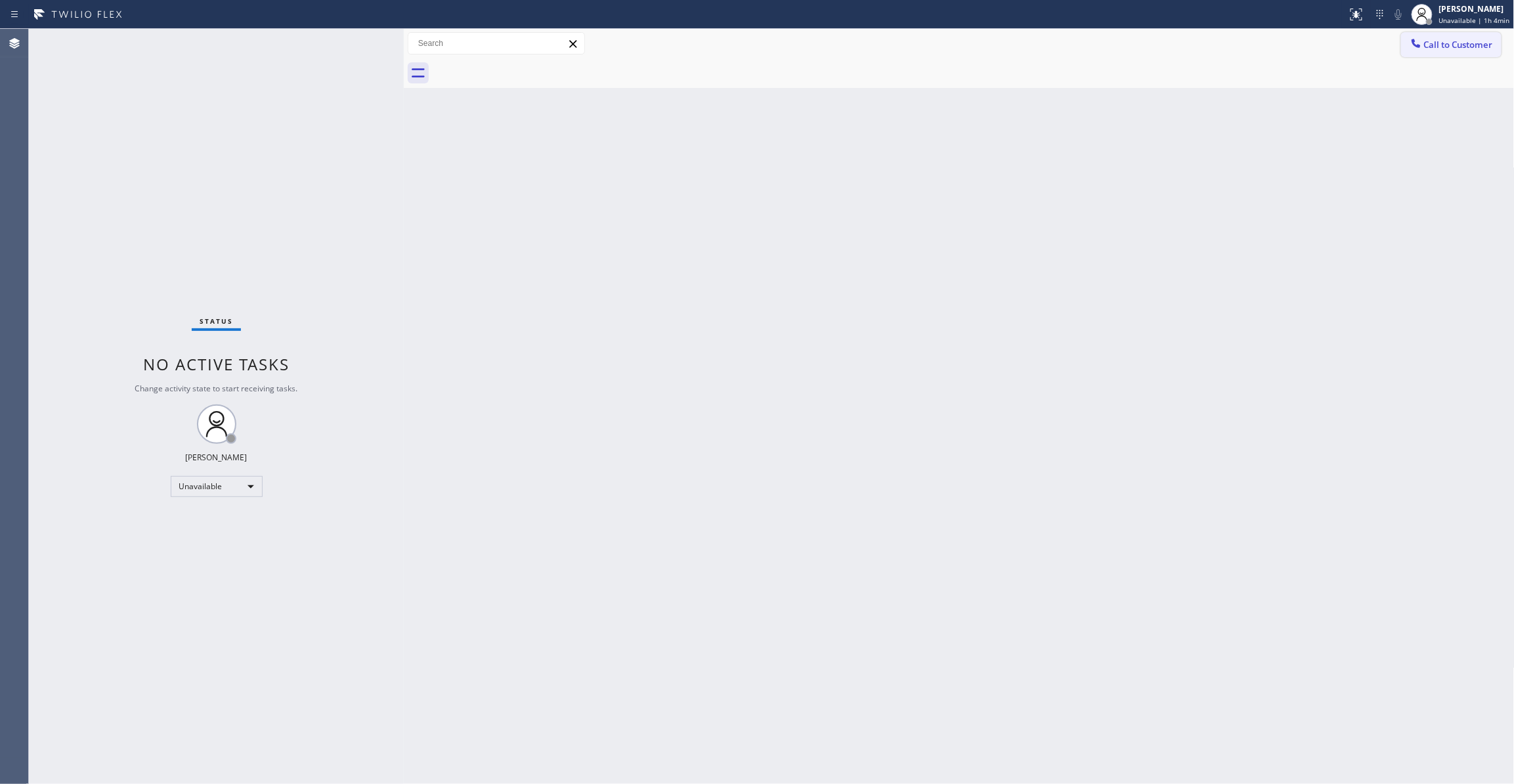
click at [1453, 45] on span "Call to Customer" at bounding box center [1458, 45] width 69 height 12
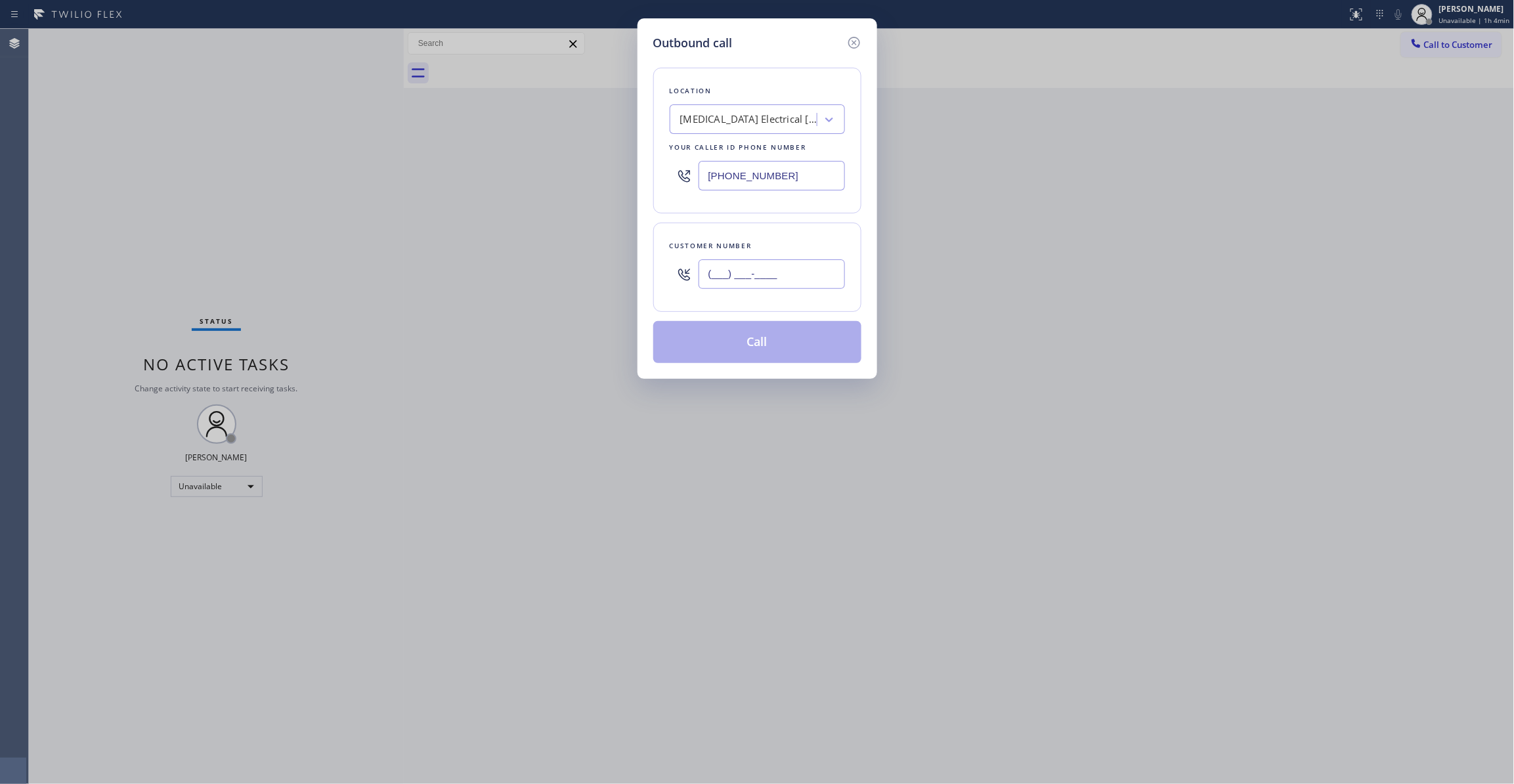
click at [765, 265] on input "(___) ___-____" at bounding box center [771, 274] width 146 height 30
paste input "442) 241-9300"
type input "(442) 241-9300"
click at [762, 342] on button "Call" at bounding box center [757, 342] width 208 height 42
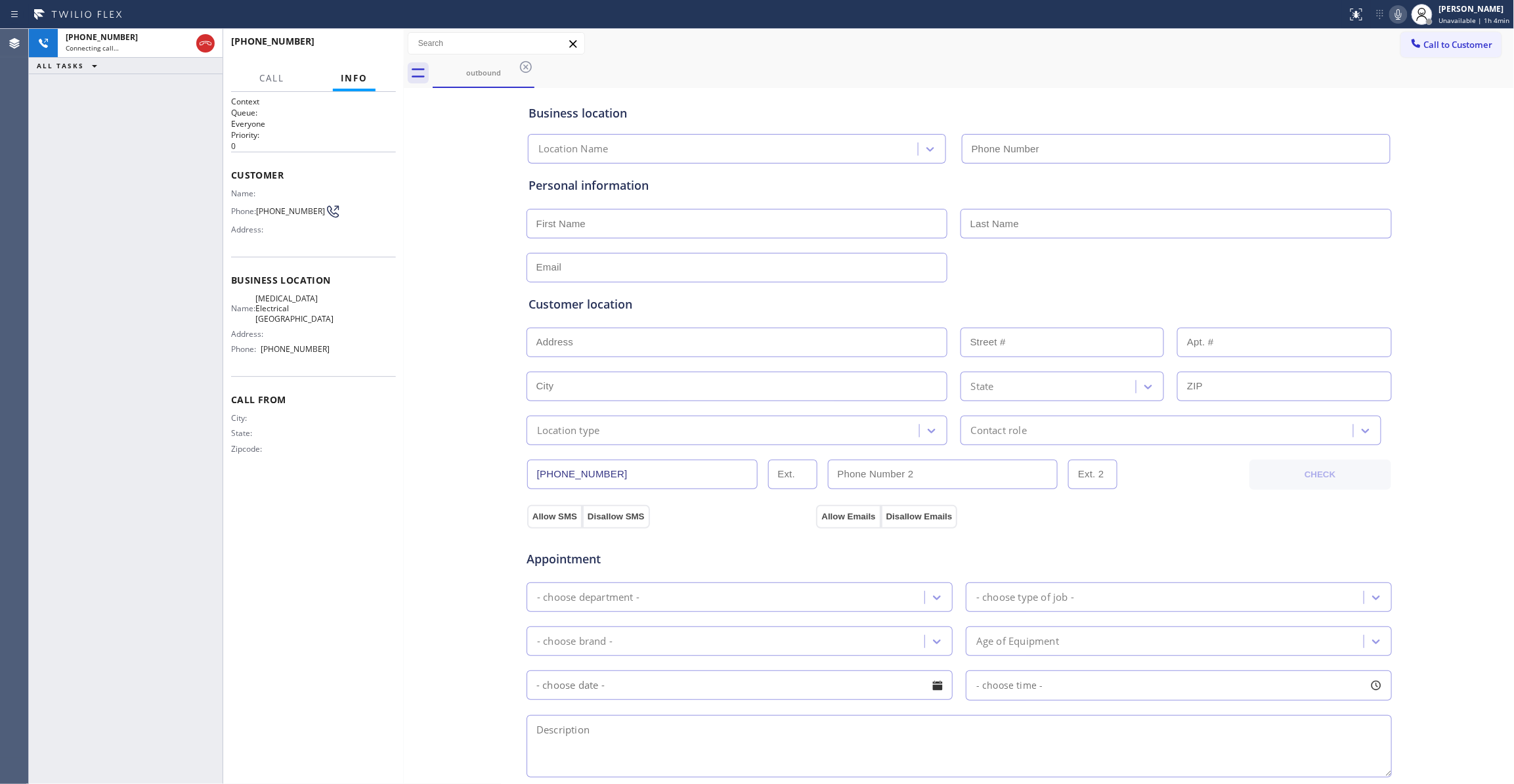
type input "(760) 388-9800"
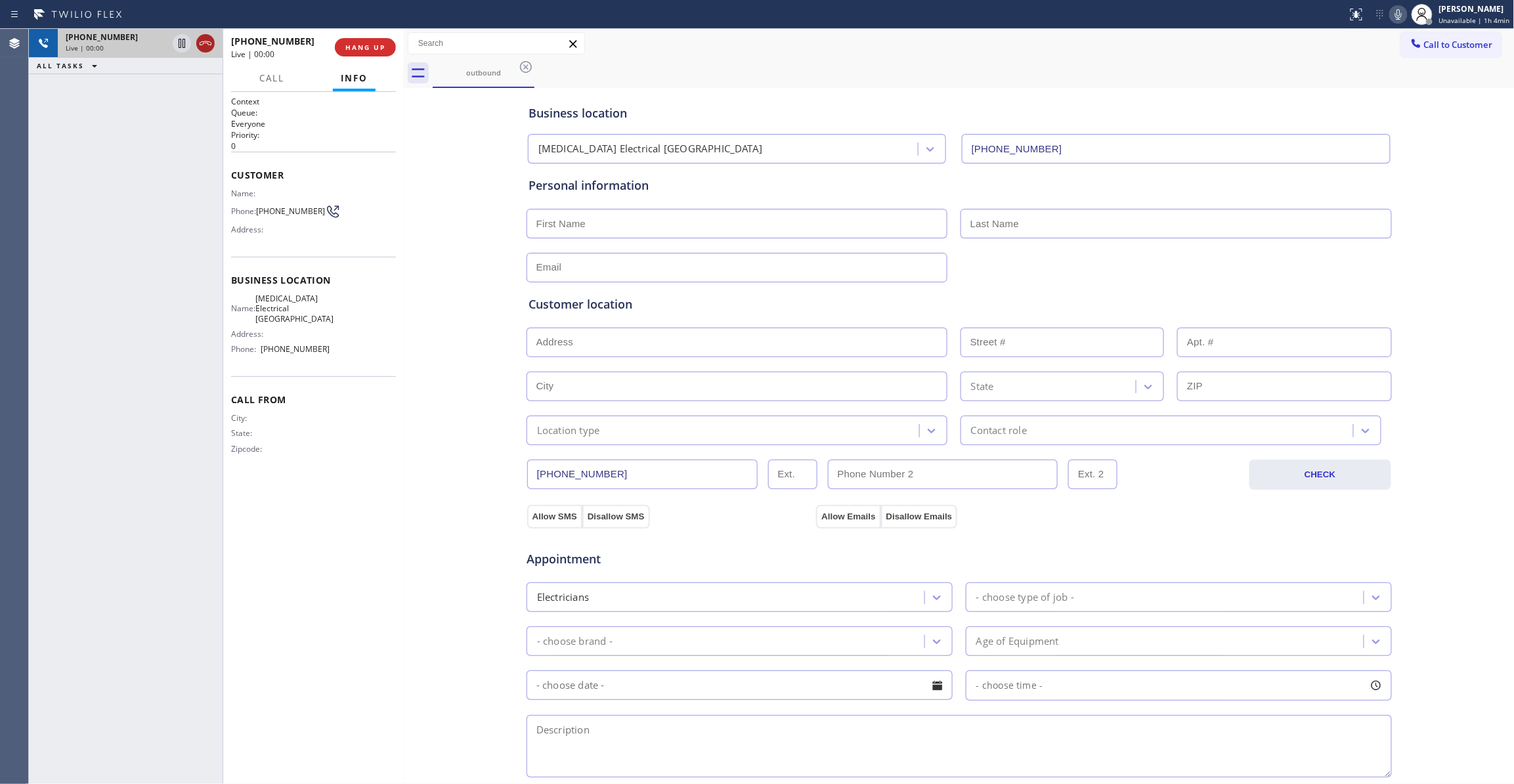
click at [205, 43] on icon at bounding box center [205, 44] width 12 height 4
click at [342, 56] on button "COMPLETE" at bounding box center [363, 47] width 66 height 18
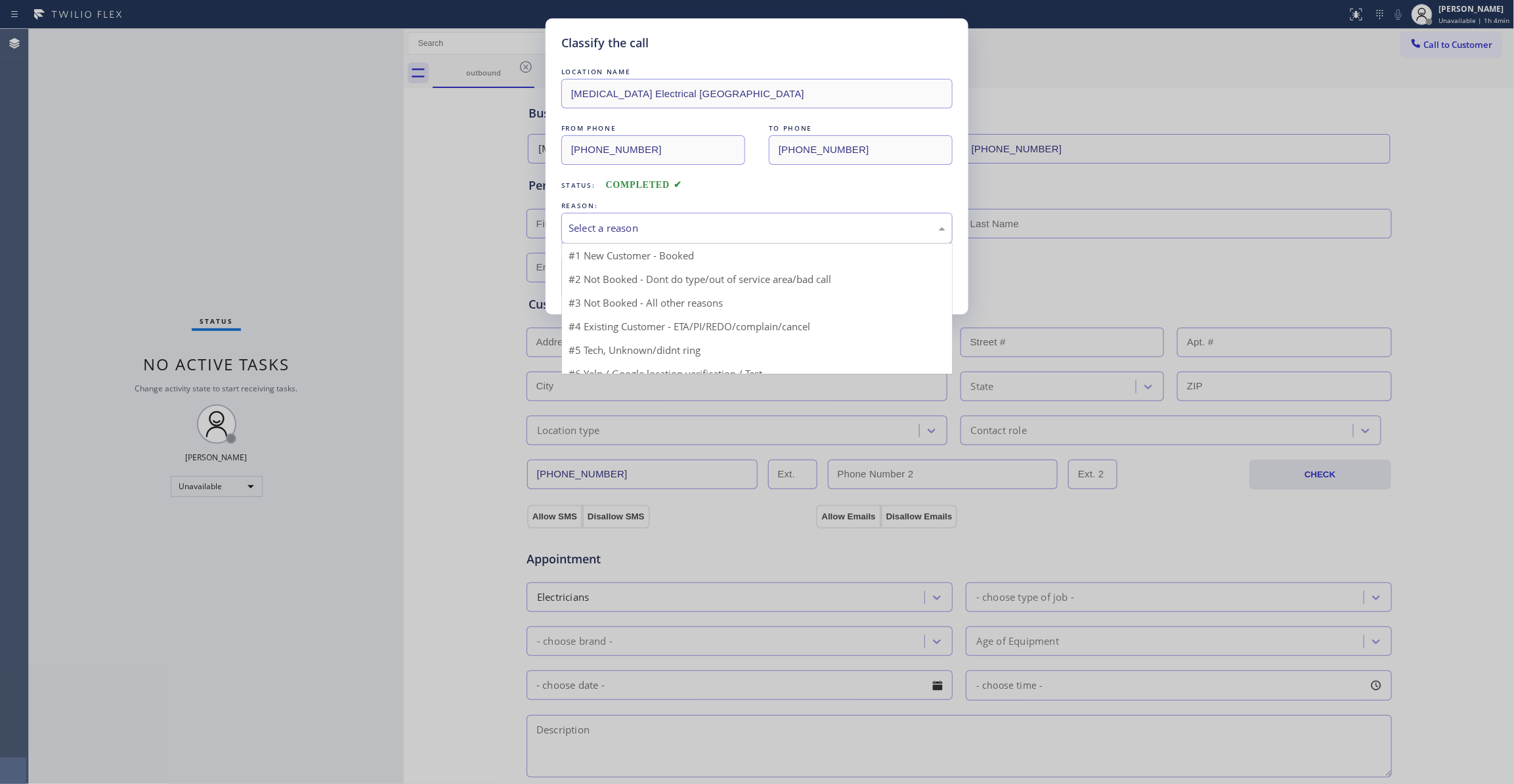
click at [598, 226] on div "Select a reason" at bounding box center [757, 228] width 377 height 15
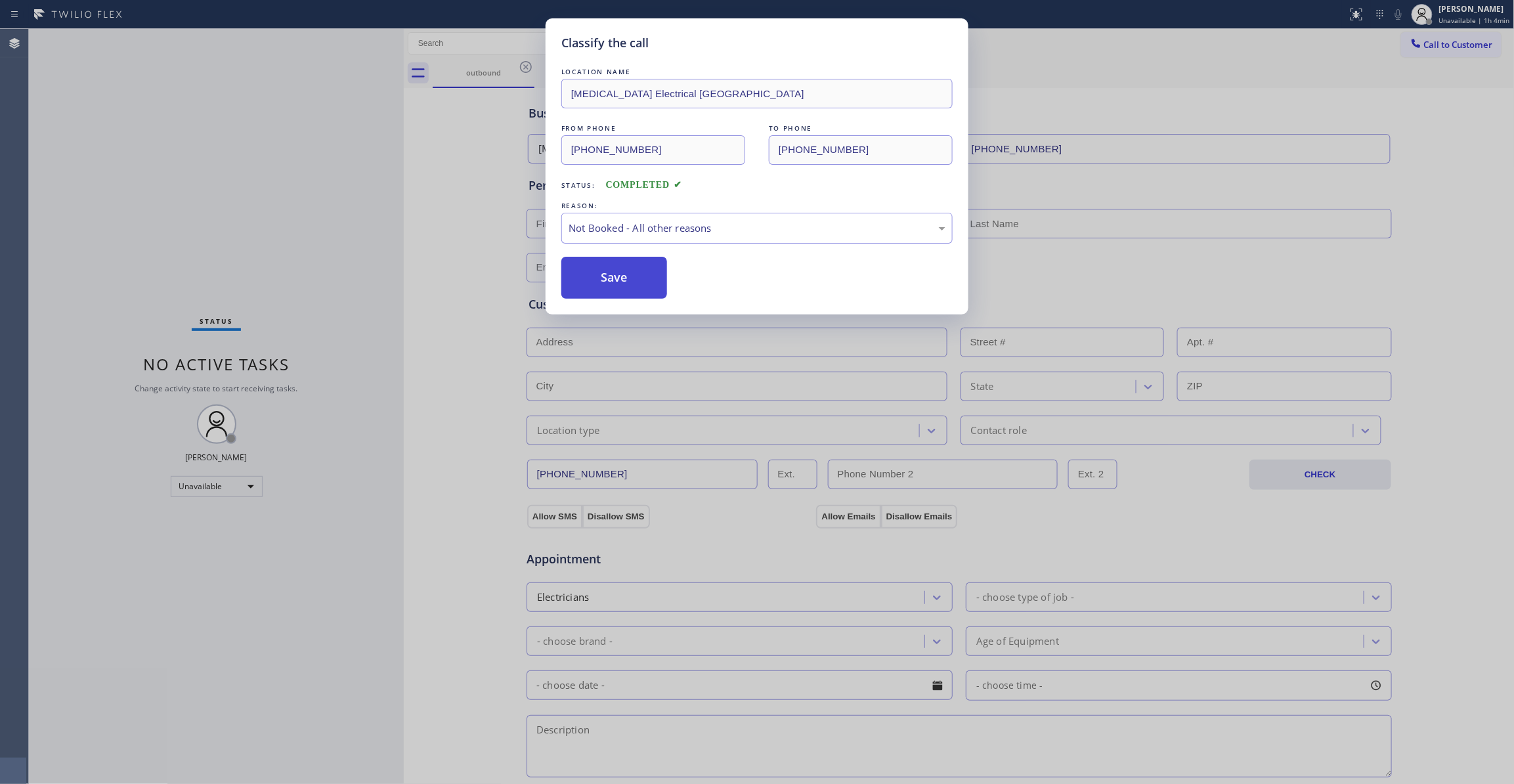
click at [597, 287] on button "Save" at bounding box center [614, 277] width 105 height 42
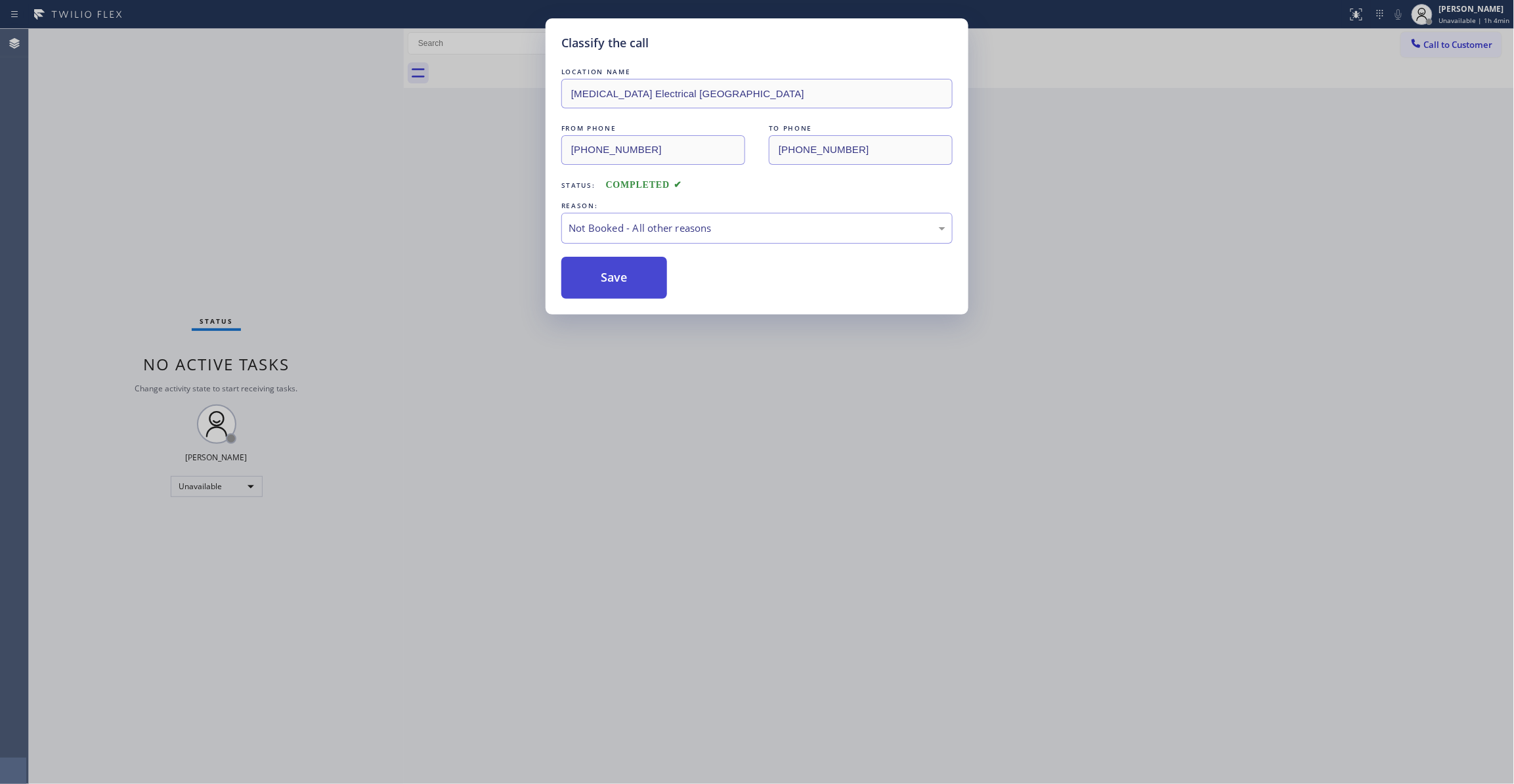
click at [597, 287] on button "Save" at bounding box center [614, 277] width 105 height 42
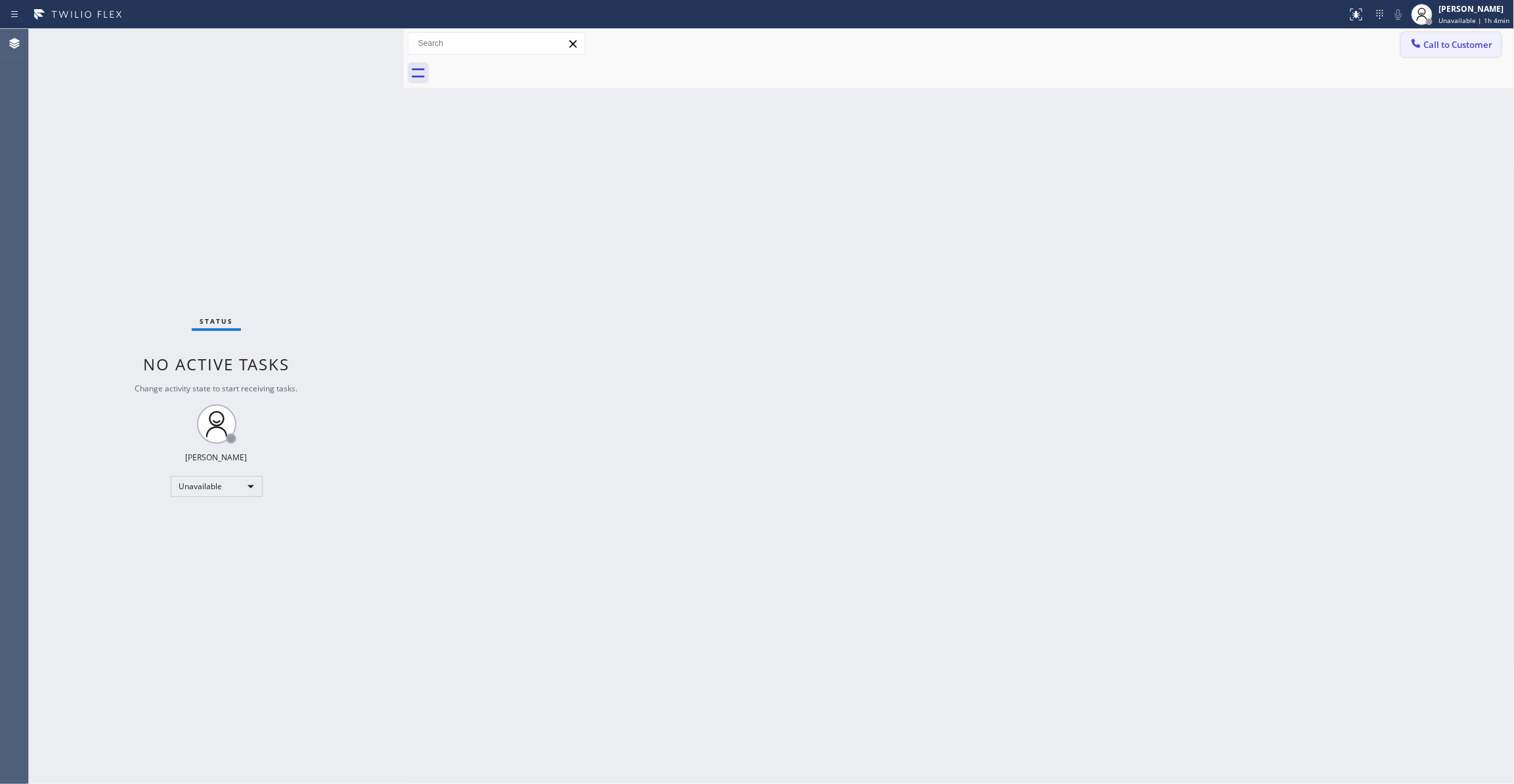
drag, startPoint x: 1450, startPoint y: 53, endPoint x: 824, endPoint y: 285, distance: 667.6
click at [1450, 52] on button "Call to Customer" at bounding box center [1452, 44] width 101 height 25
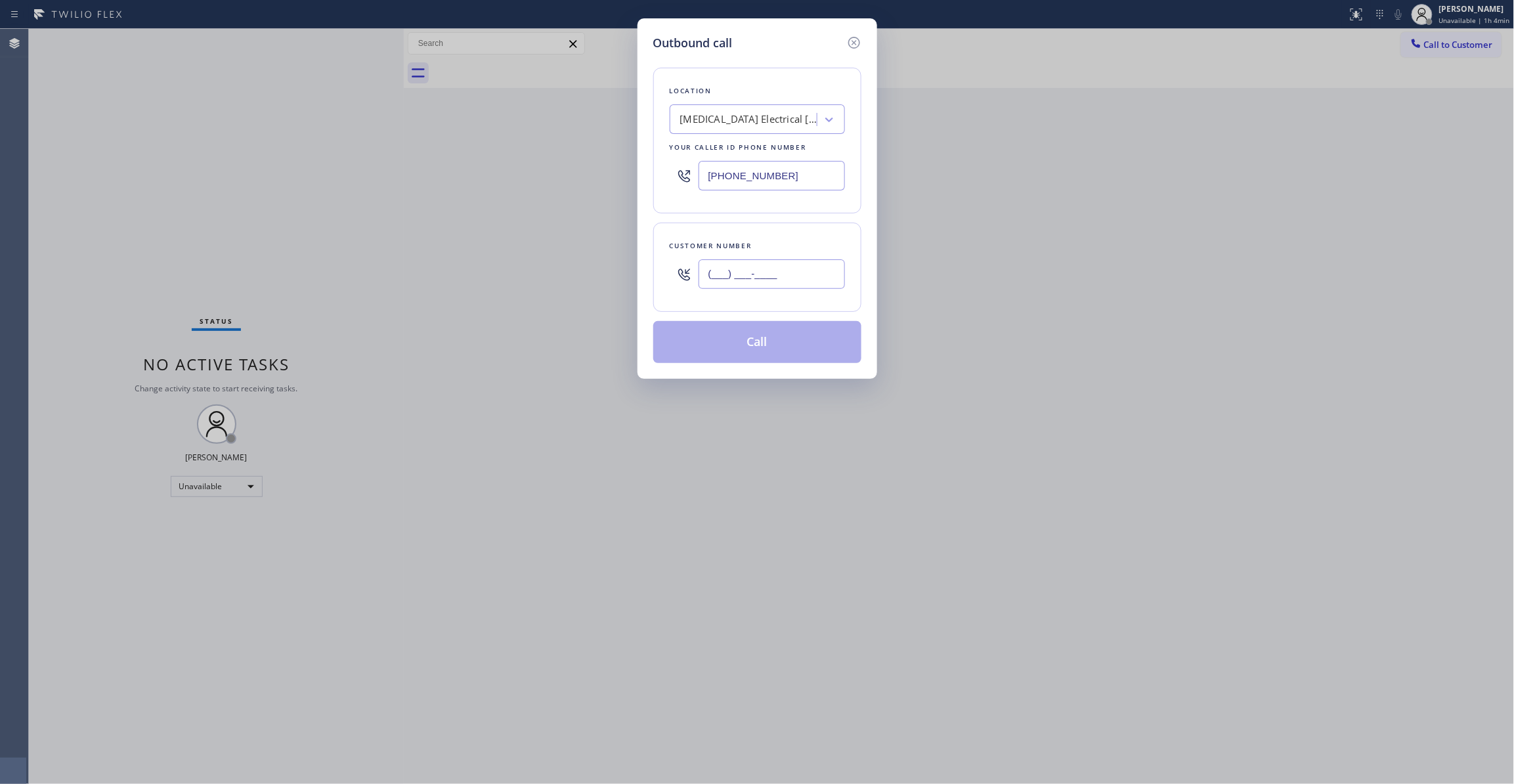
click at [810, 276] on input "(___) ___-____" at bounding box center [771, 274] width 146 height 30
paste input "442) 241-9300"
type input "(442) 241-9300"
click at [733, 350] on button "Call" at bounding box center [757, 342] width 208 height 42
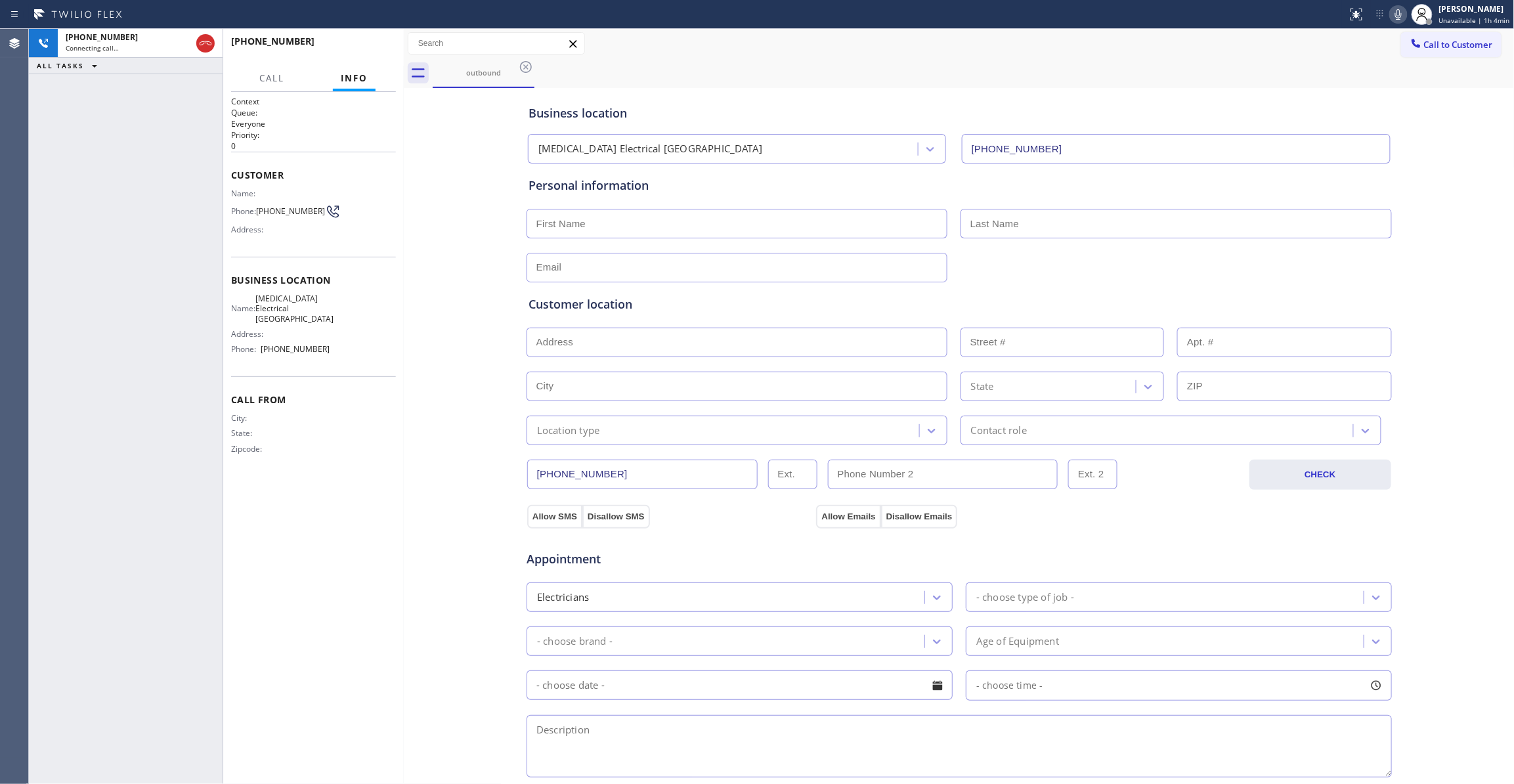
type input "(760) 388-9800"
click at [376, 50] on span "HANG UP" at bounding box center [365, 48] width 40 height 9
click at [376, 50] on span "COMPLETE" at bounding box center [363, 48] width 45 height 9
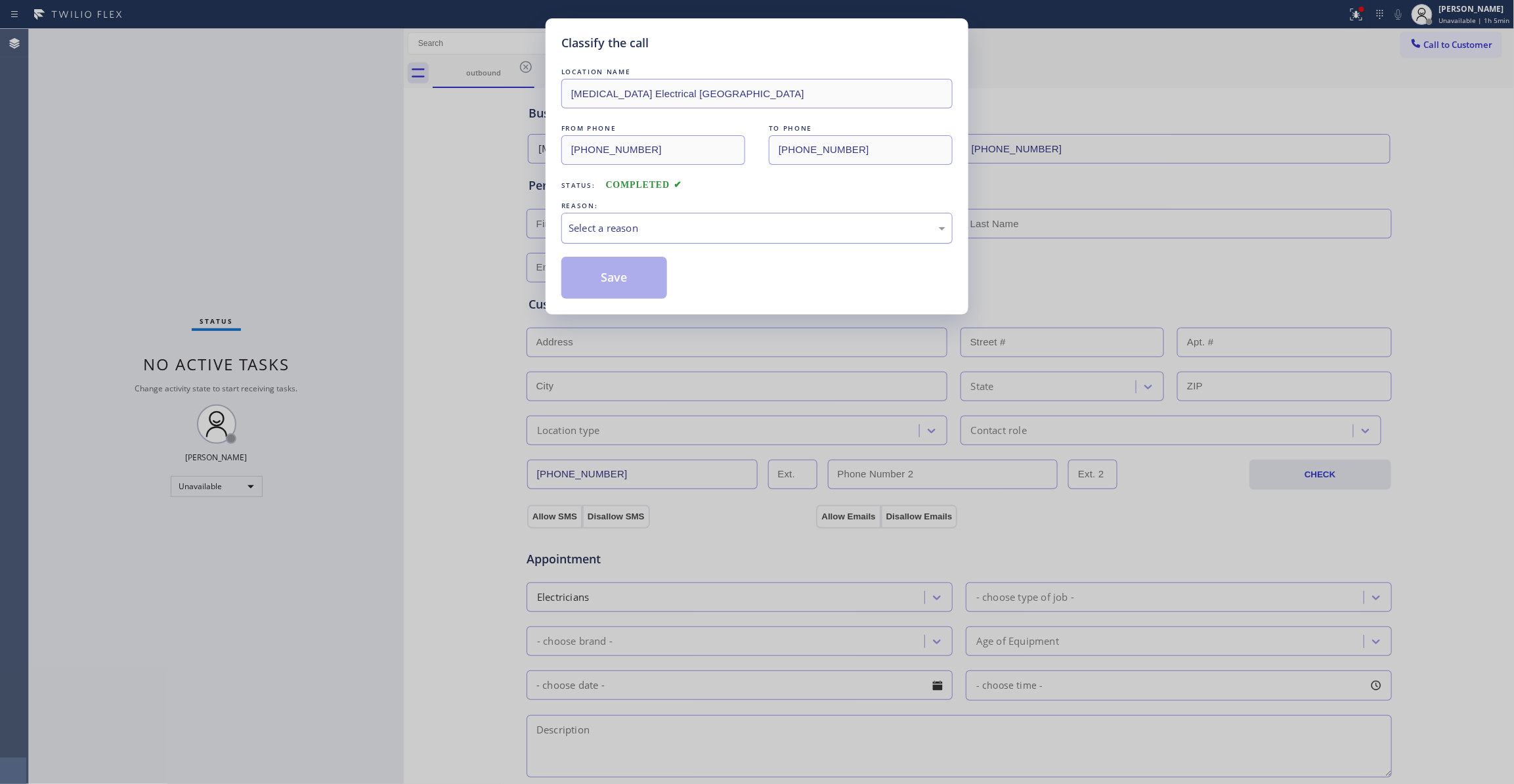
click at [596, 224] on div "Select a reason" at bounding box center [757, 228] width 377 height 15
click at [600, 285] on button "Save" at bounding box center [614, 277] width 105 height 42
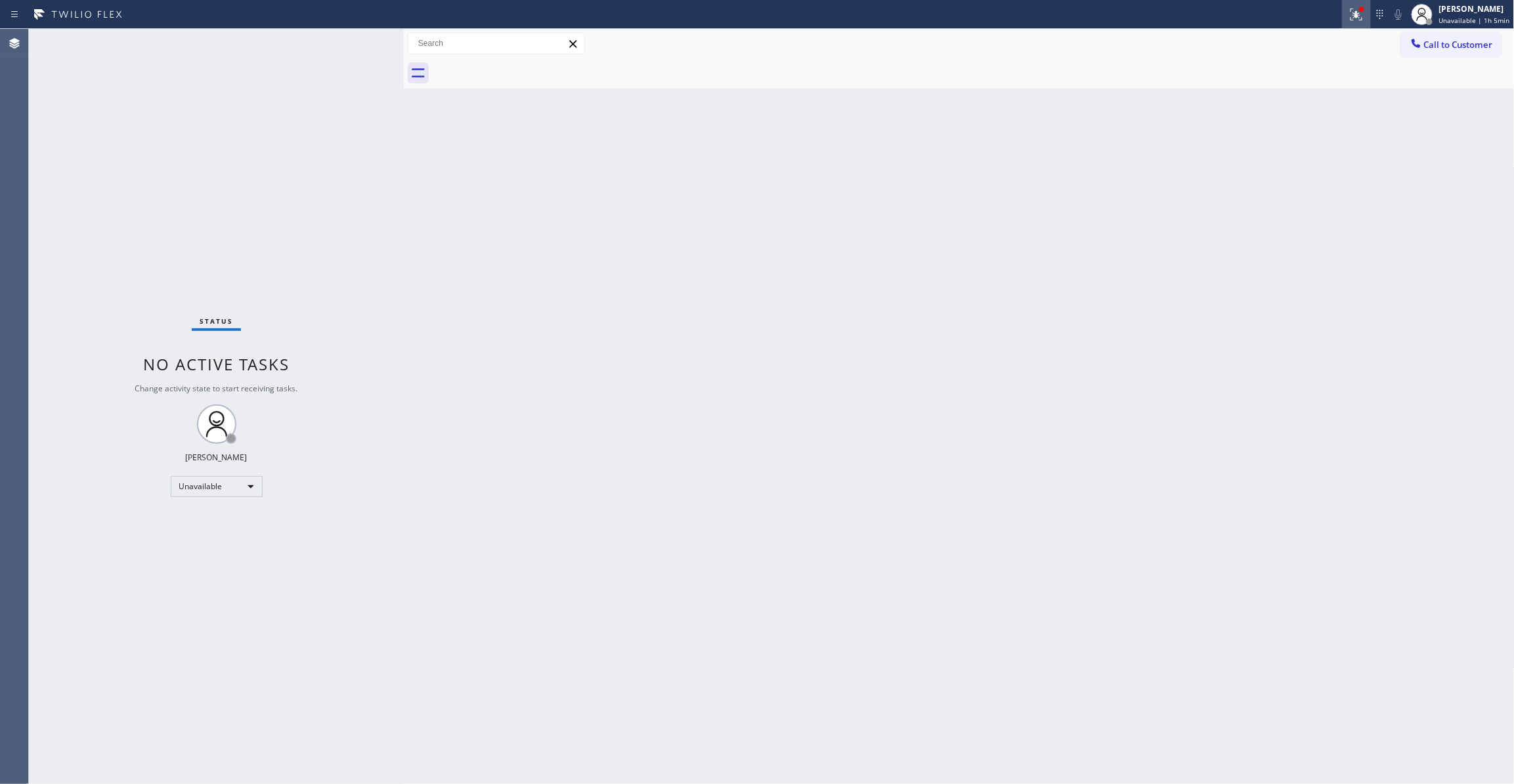
click at [1342, 22] on button at bounding box center [1356, 14] width 29 height 29
click at [1286, 170] on span "Clear issues" at bounding box center [1276, 172] width 62 height 9
click at [1452, 44] on span "Call to Customer" at bounding box center [1458, 45] width 69 height 12
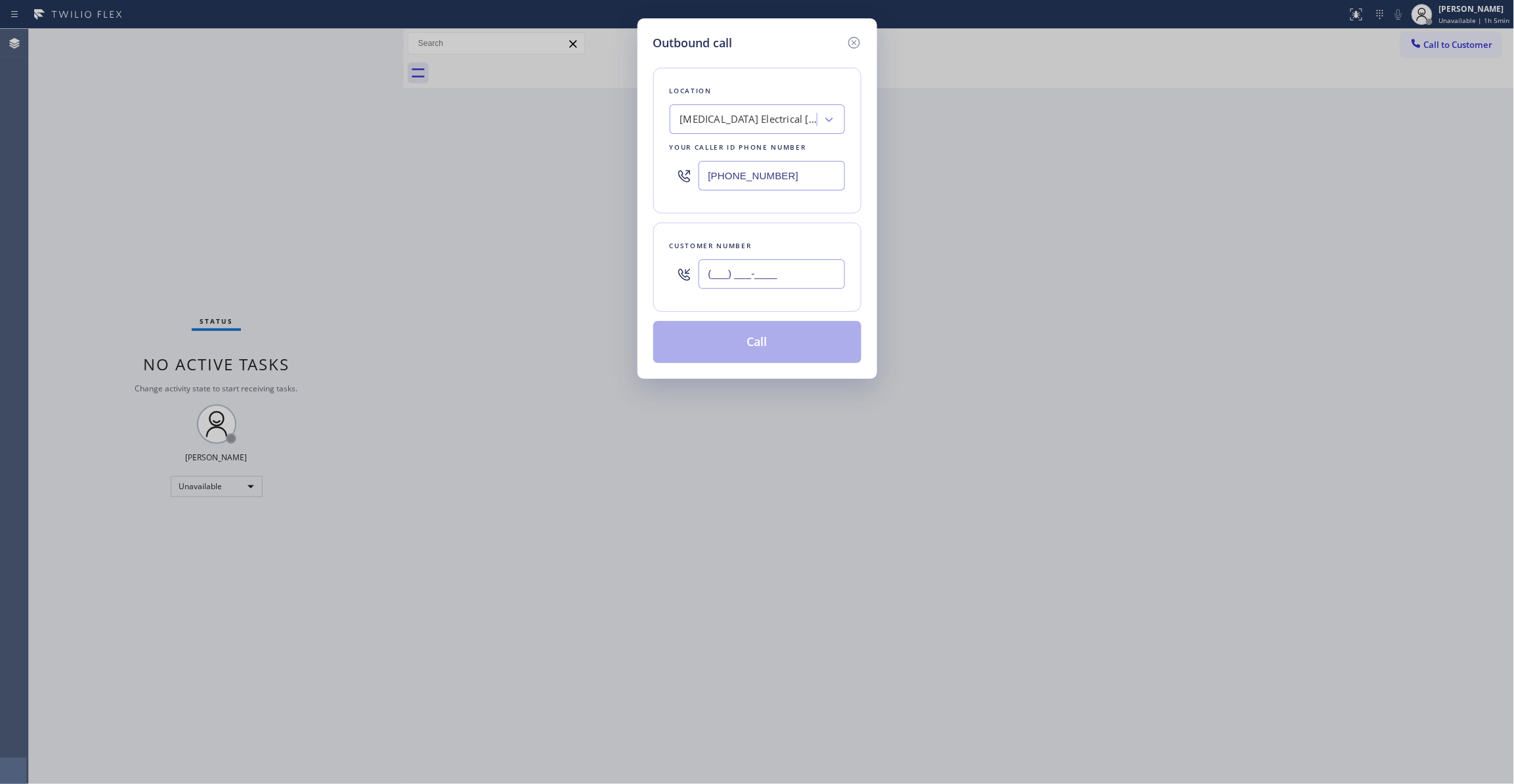
click at [791, 277] on input "(___) ___-____" at bounding box center [771, 274] width 146 height 30
paste input "442) 241-9300"
type input "(442) 241-9300"
click at [754, 345] on button "Call" at bounding box center [757, 342] width 208 height 42
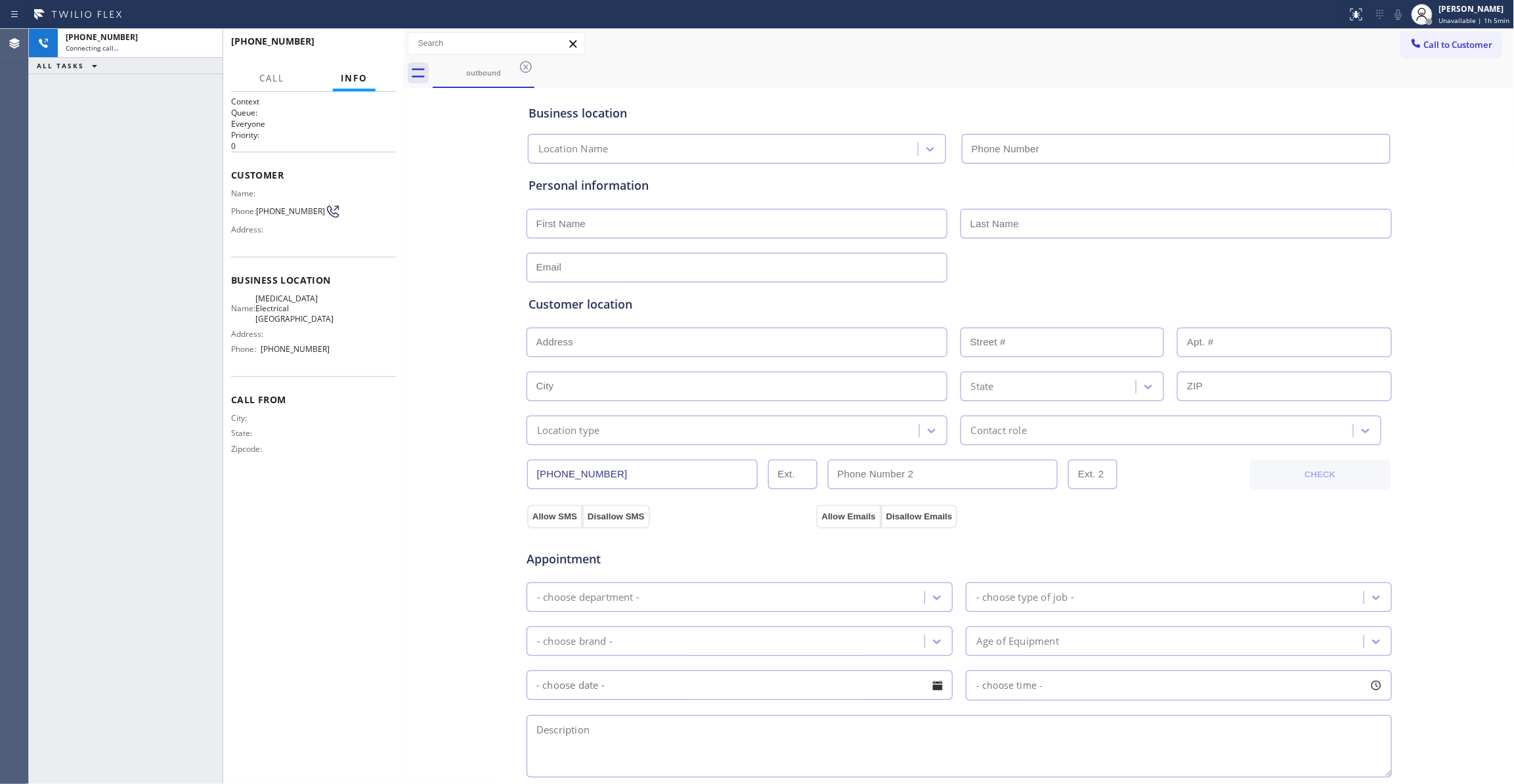
type input "(760) 388-9800"
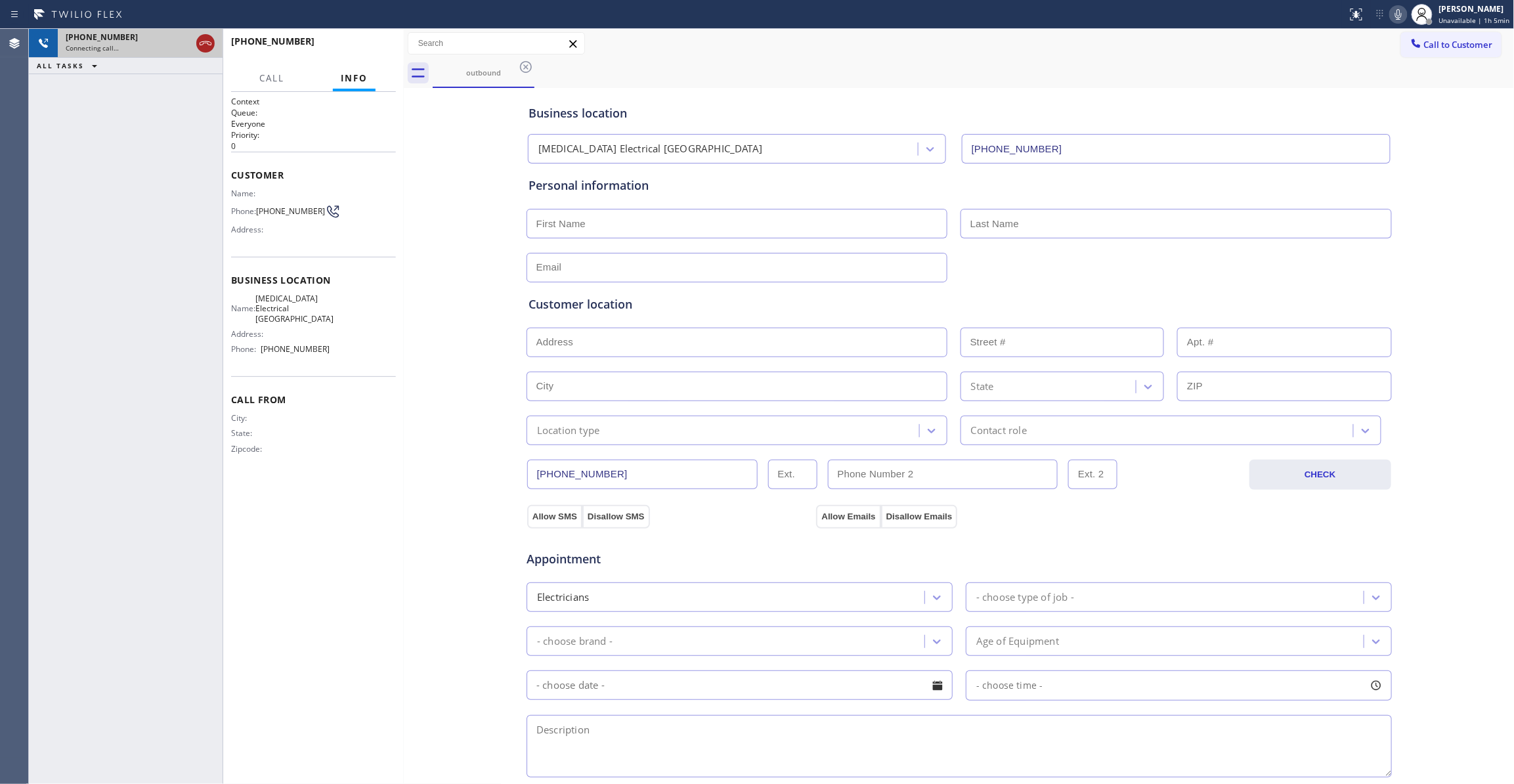
click at [201, 42] on icon at bounding box center [205, 43] width 15 height 15
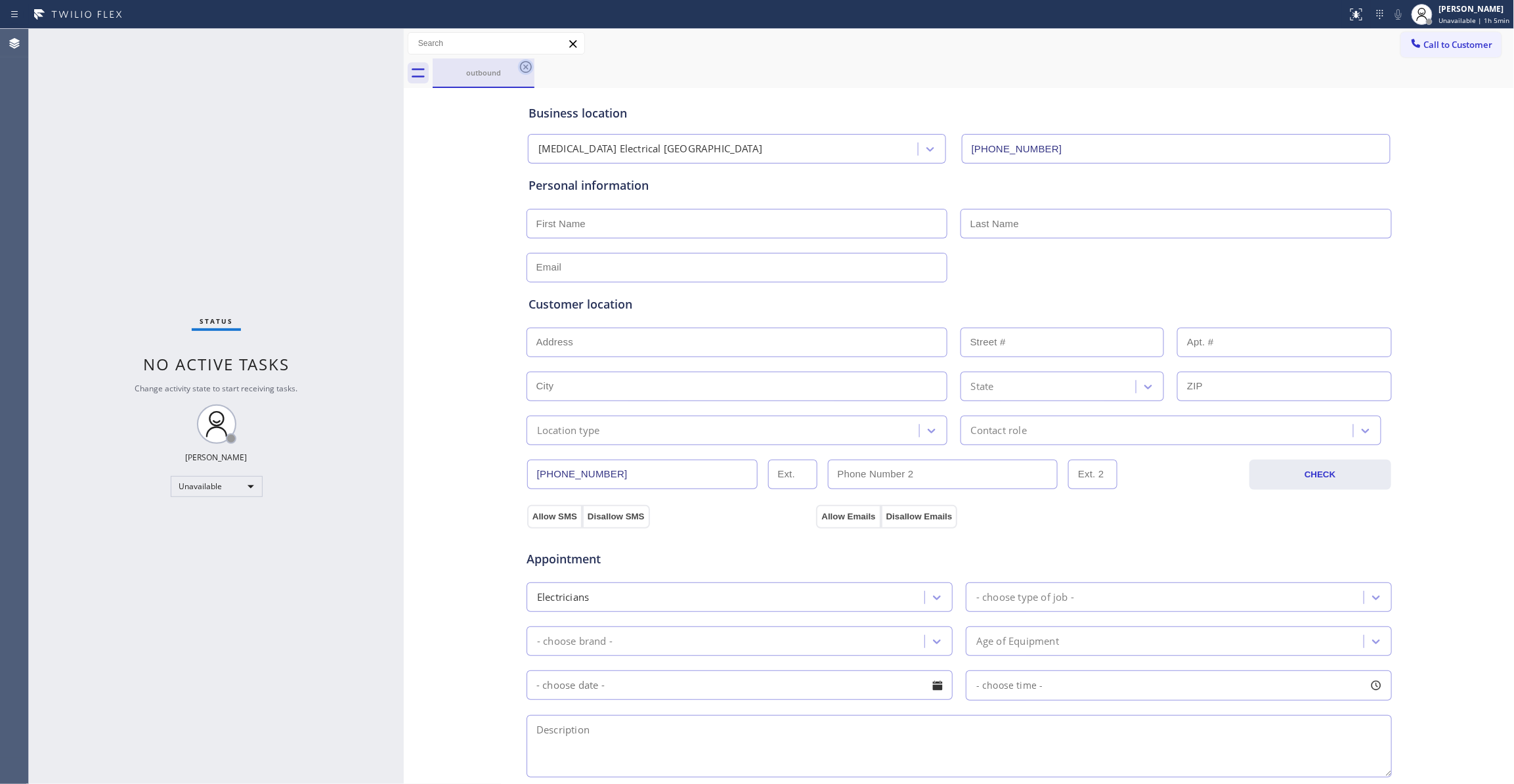
click at [524, 66] on icon at bounding box center [526, 66] width 15 height 15
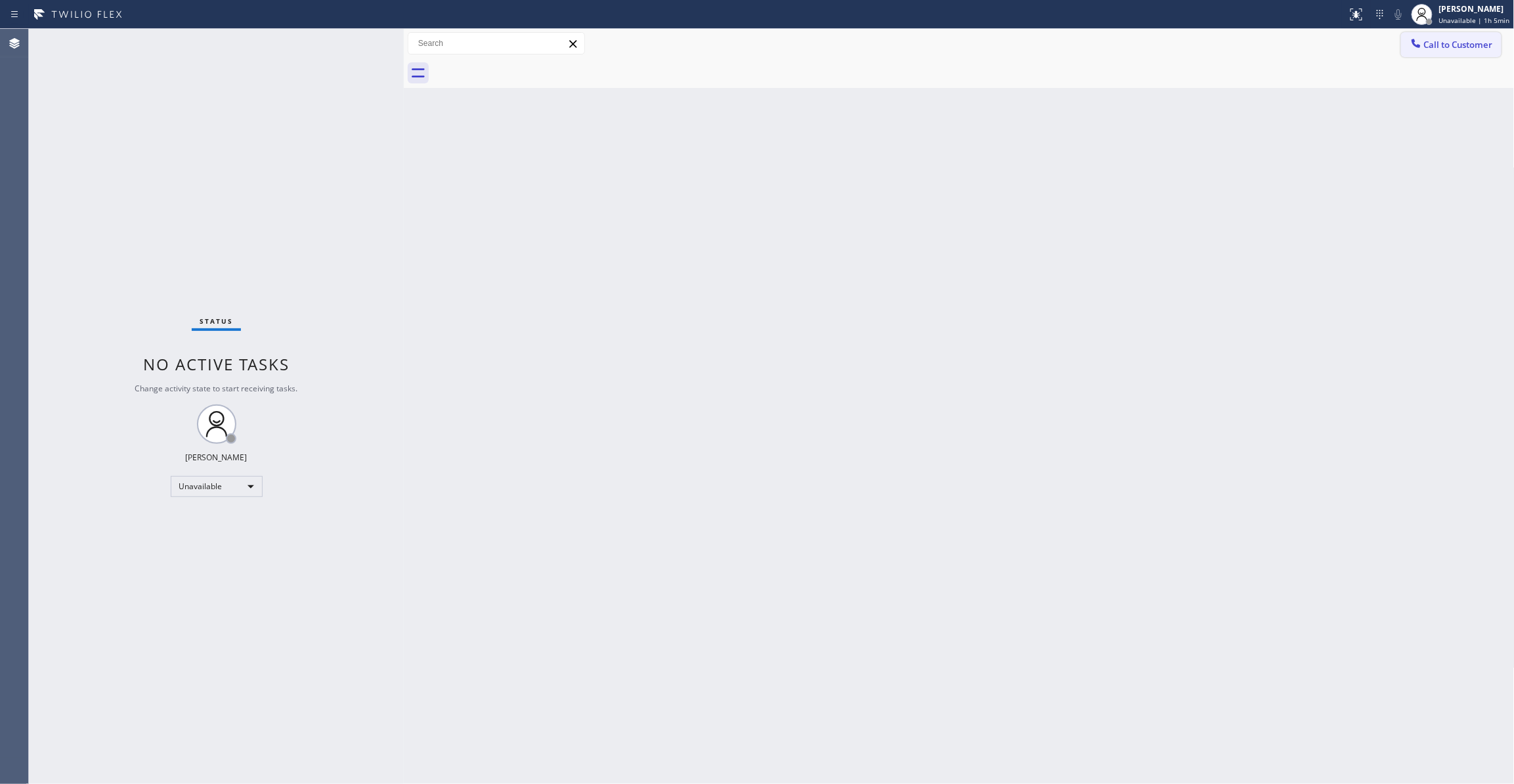
click at [1460, 50] on span "Call to Customer" at bounding box center [1458, 45] width 69 height 12
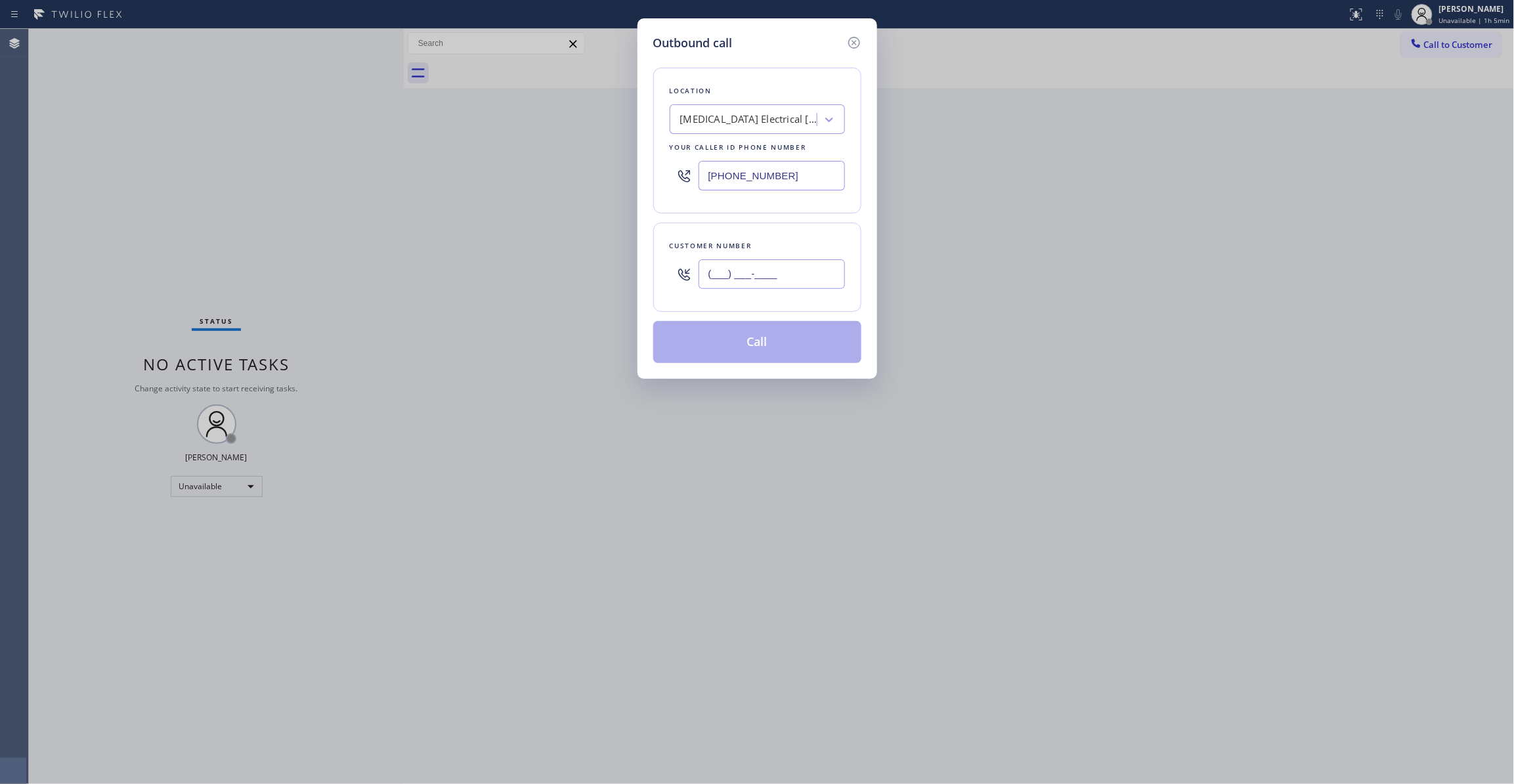
drag, startPoint x: 790, startPoint y: 266, endPoint x: 778, endPoint y: 281, distance: 19.2
click at [789, 266] on input "(___) ___-____" at bounding box center [771, 274] width 146 height 30
paste input "442) 241-9300"
type input "(442) 241-9300"
click at [722, 348] on button "Call" at bounding box center [757, 342] width 208 height 42
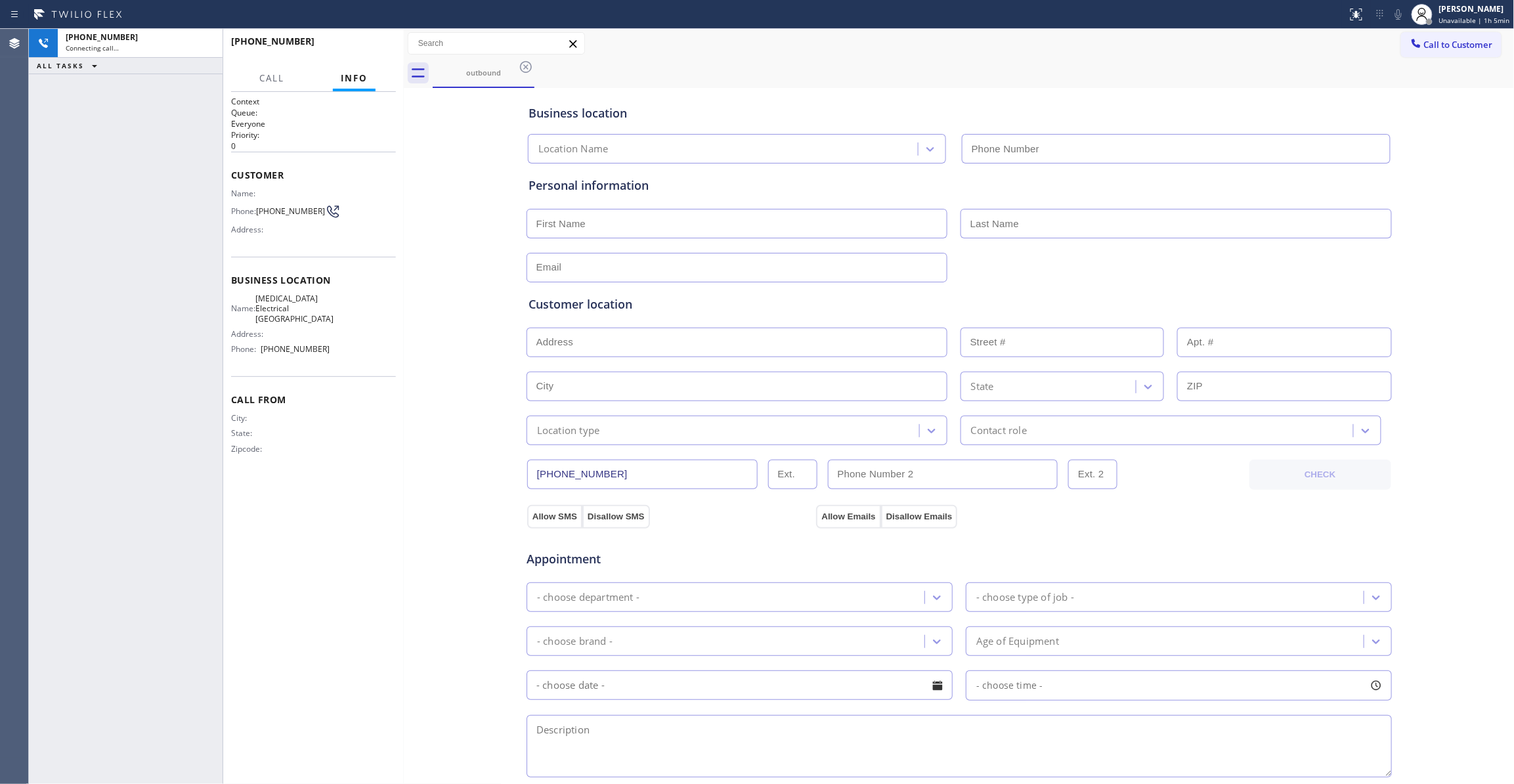
type input "(760) 388-9800"
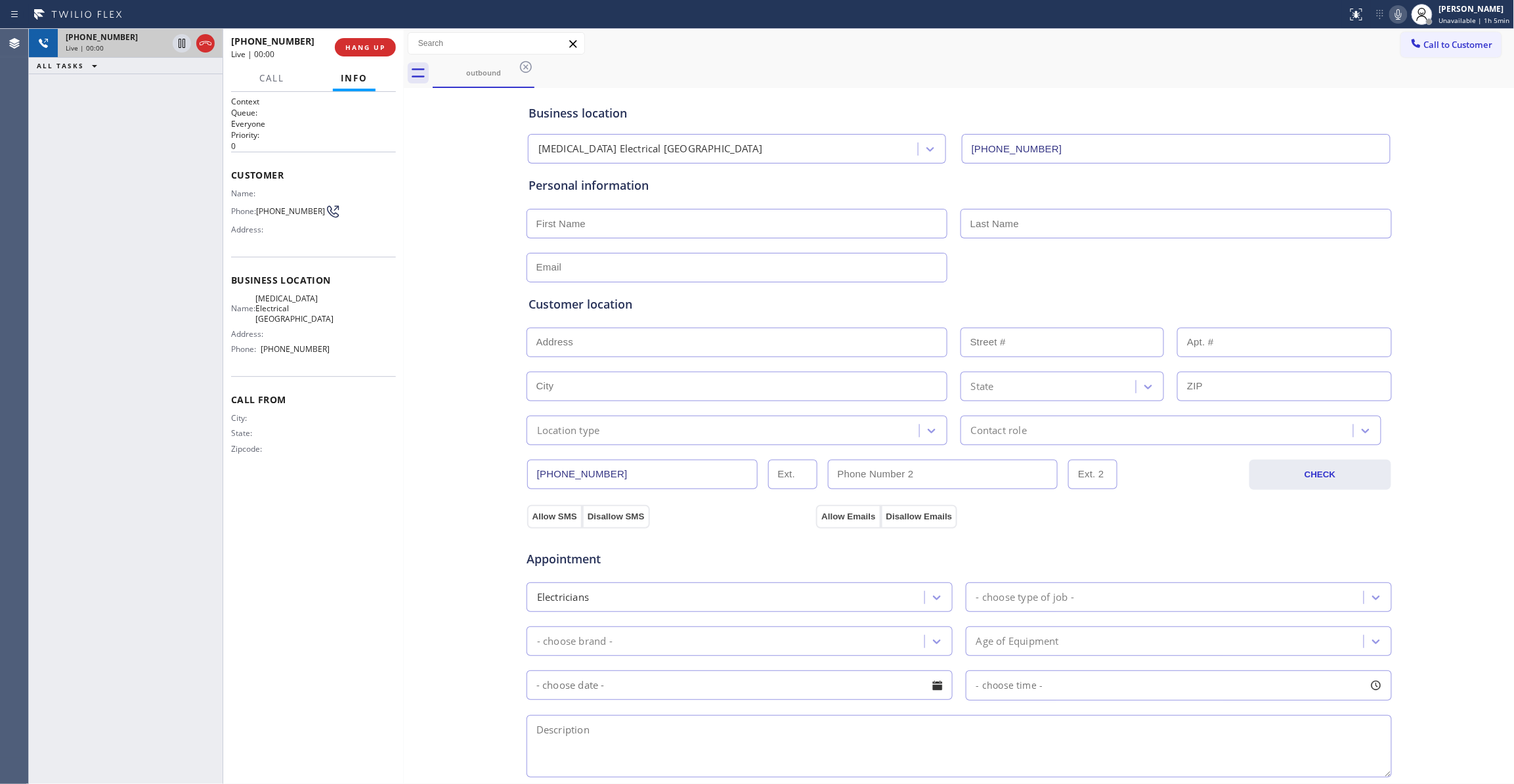
click at [205, 44] on icon at bounding box center [205, 43] width 15 height 15
click at [385, 44] on span "HANG UP" at bounding box center [365, 48] width 40 height 9
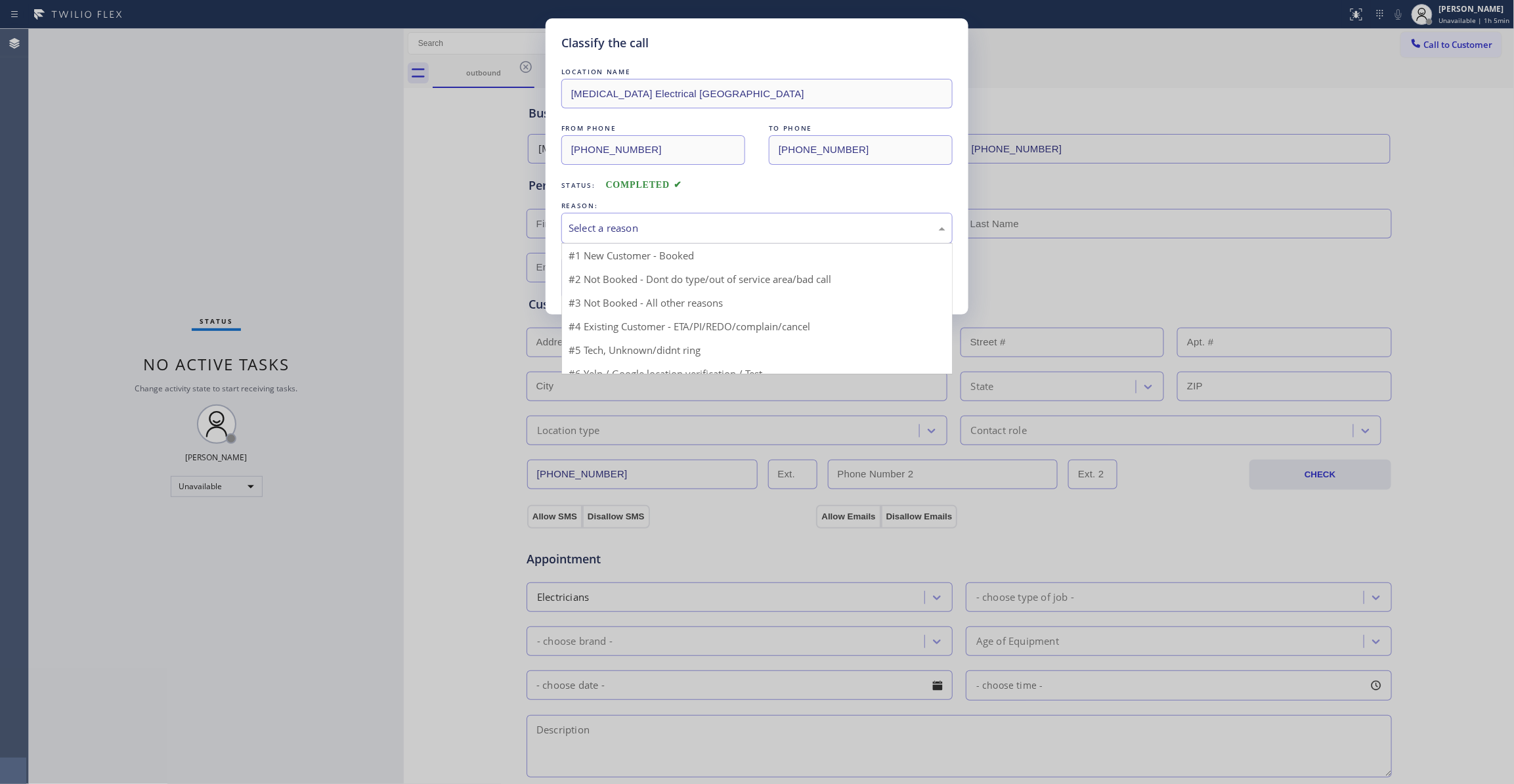
click at [565, 231] on div "Select a reason" at bounding box center [757, 228] width 391 height 31
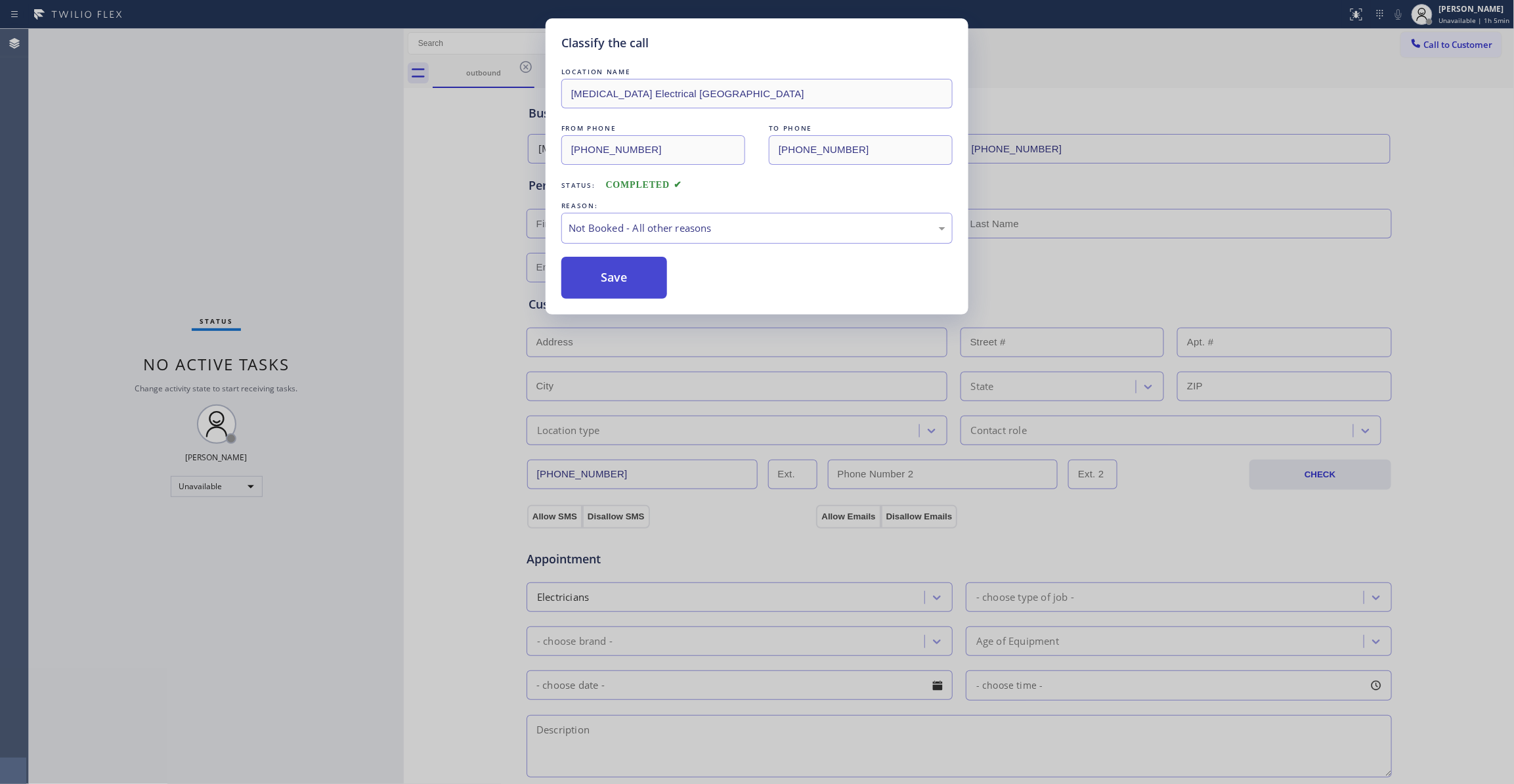
click at [600, 282] on button "Save" at bounding box center [614, 277] width 105 height 42
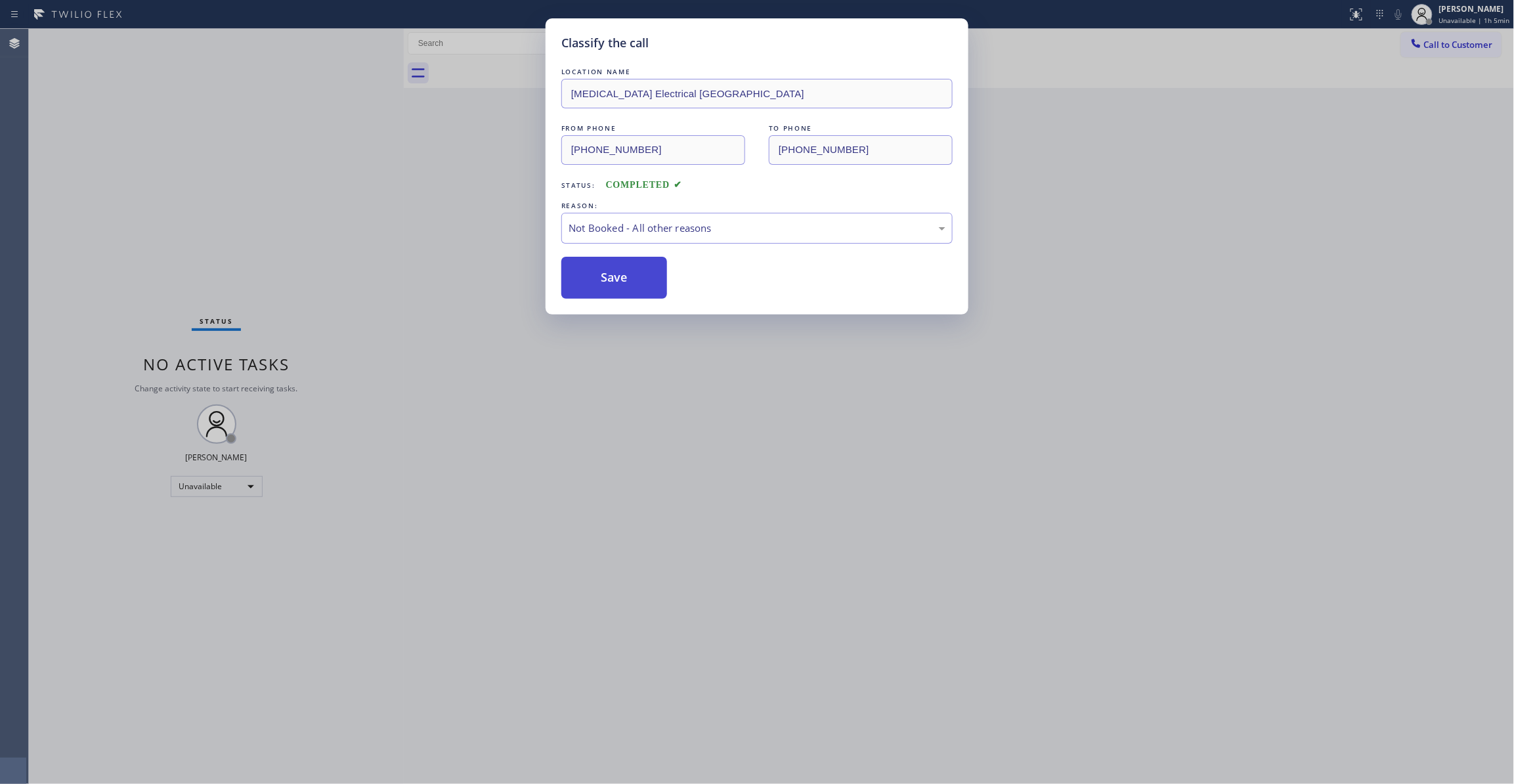
click at [600, 282] on button "Save" at bounding box center [614, 277] width 105 height 42
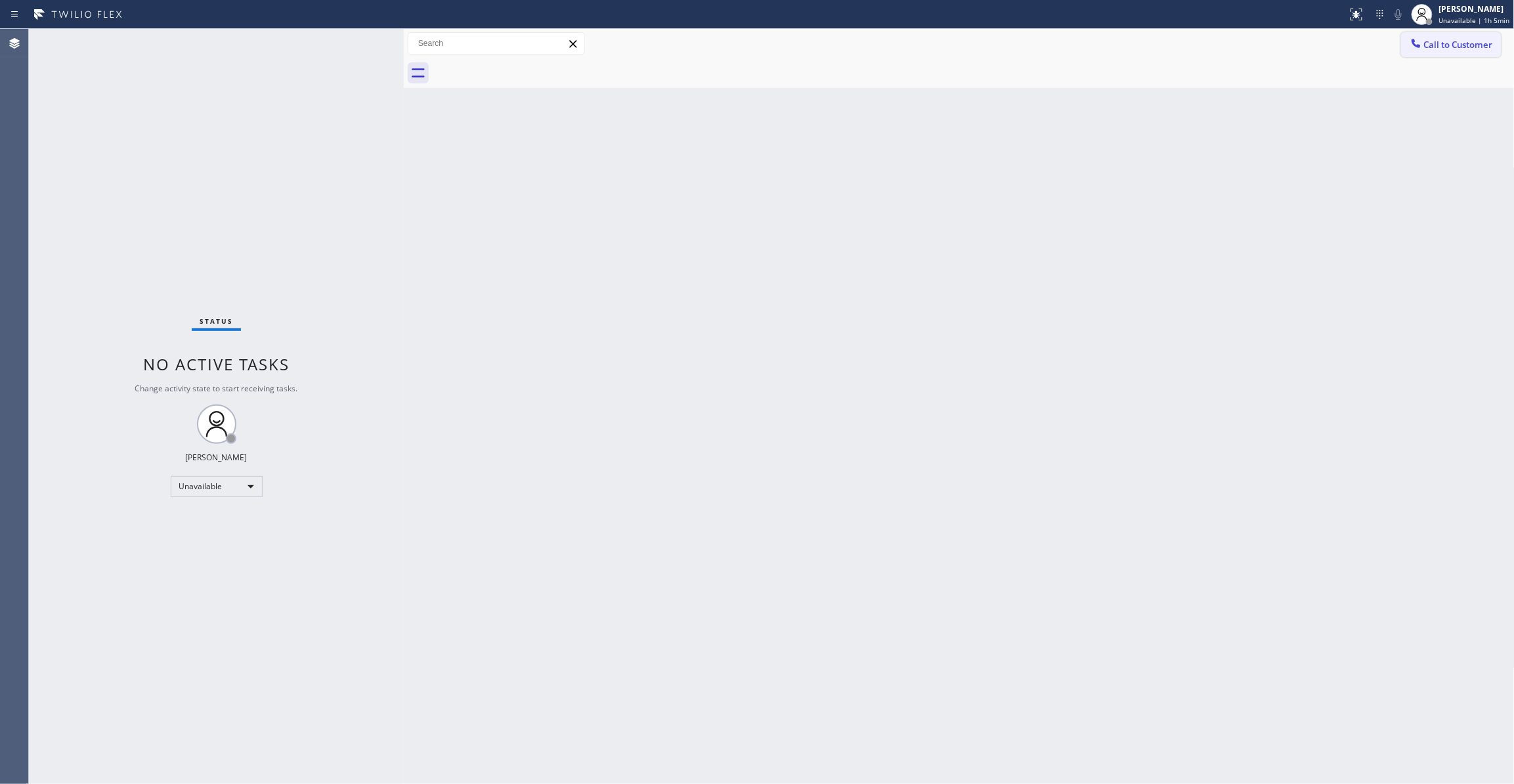
click at [1455, 45] on span "Call to Customer" at bounding box center [1458, 45] width 69 height 12
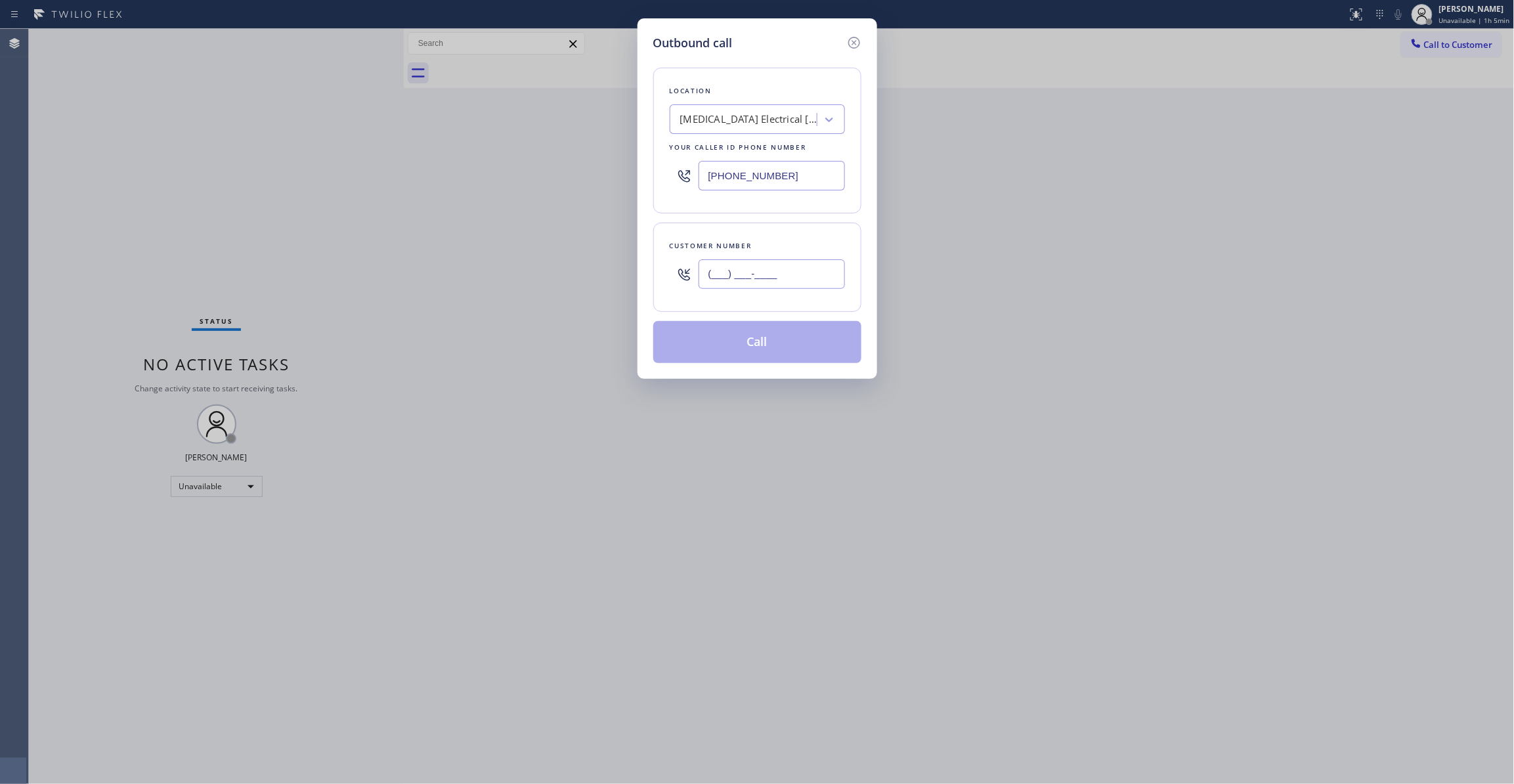
click at [794, 280] on input "(___) ___-____" at bounding box center [771, 274] width 146 height 30
paste input "442) 241-9300"
type input "(442) 241-9300"
click at [751, 360] on button "Call" at bounding box center [757, 342] width 208 height 42
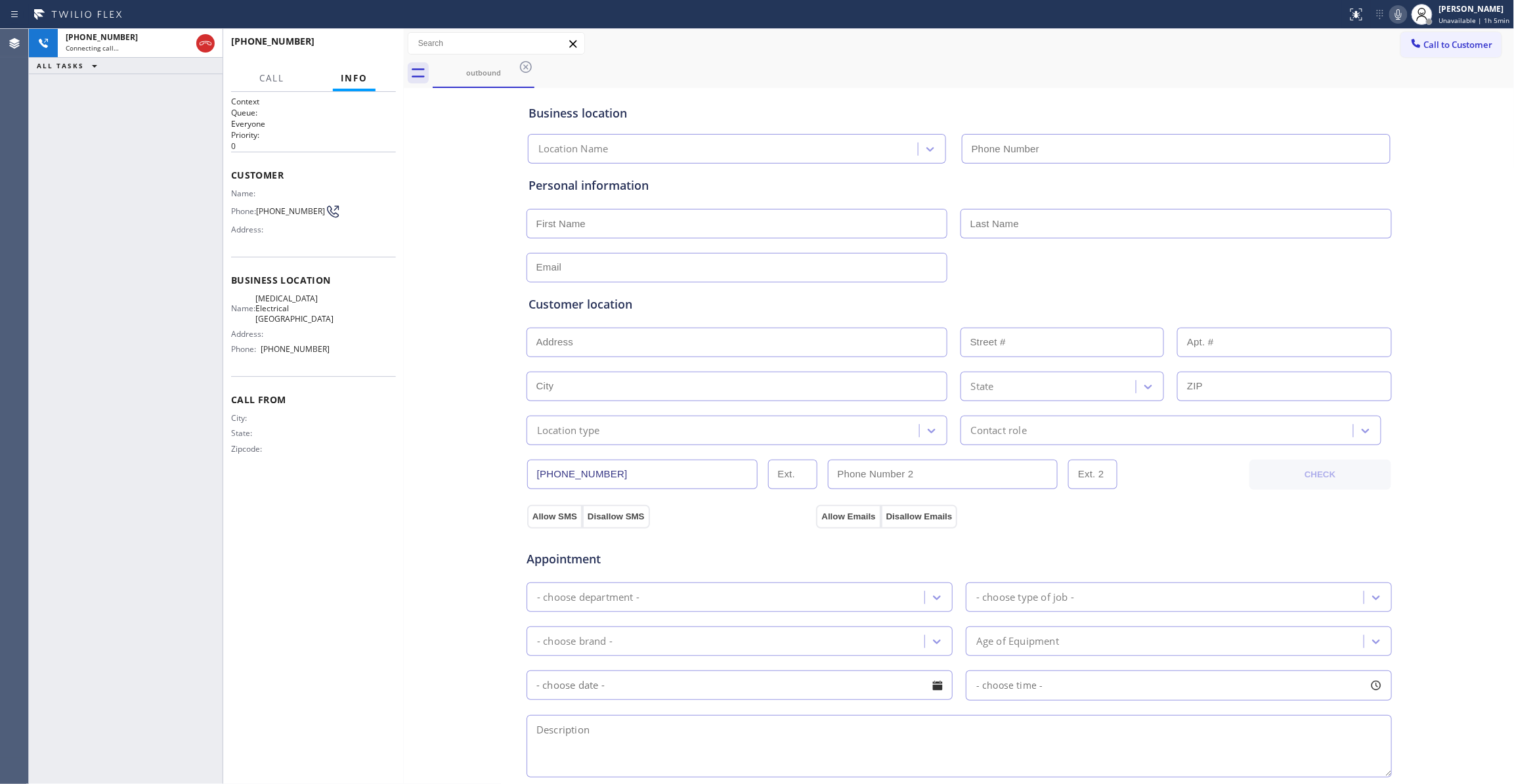
type input "(760) 388-9800"
drag, startPoint x: 60, startPoint y: 293, endPoint x: 66, endPoint y: 271, distance: 22.8
click at [64, 282] on div "+14422419300 Live | 00:09 ALL TASKS ALL TASKS ACTIVE TASKS TASKS IN WRAP UP" at bounding box center [126, 406] width 193 height 755
click at [371, 52] on button "HANG UP" at bounding box center [365, 47] width 61 height 18
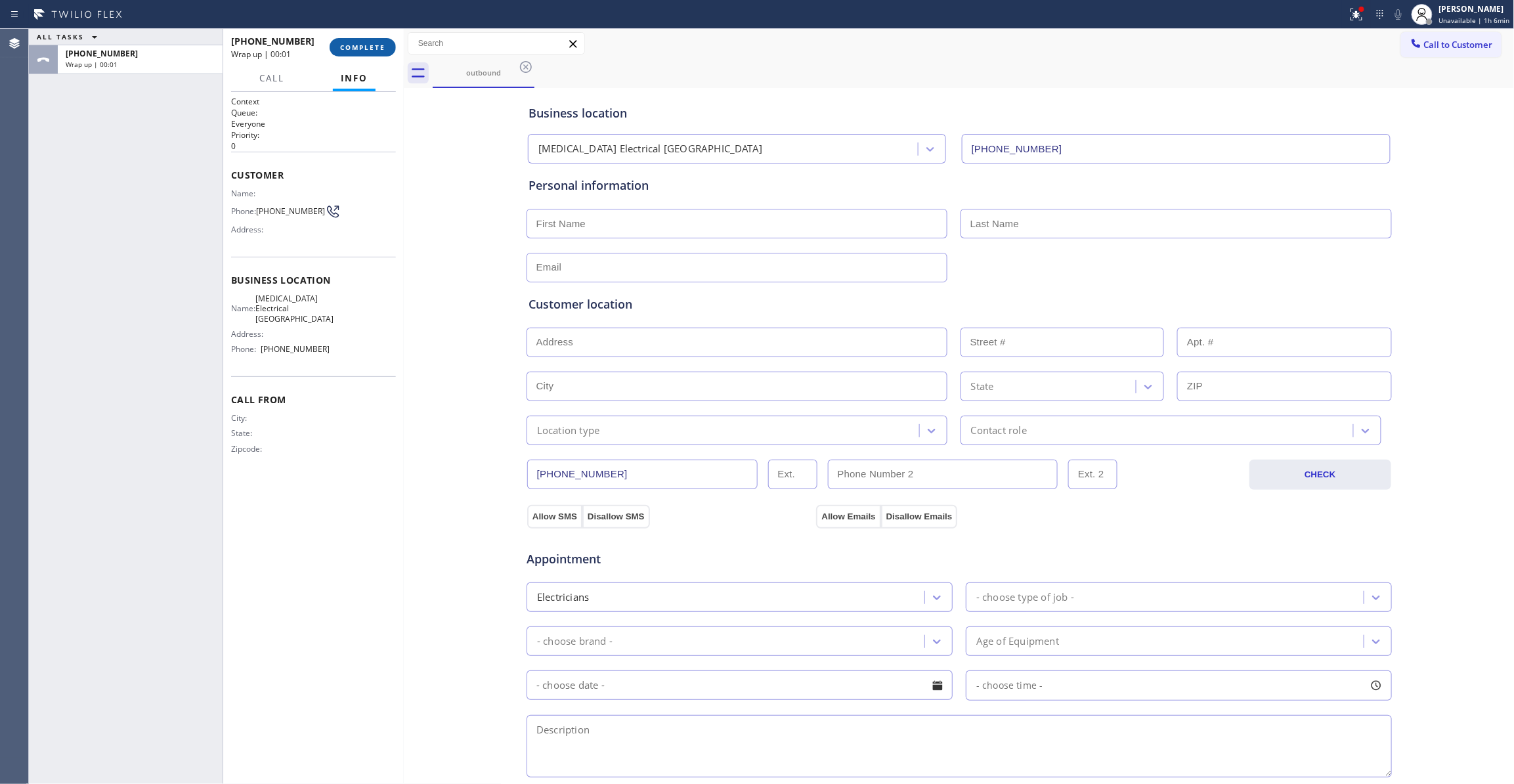
click at [360, 47] on span "COMPLETE" at bounding box center [363, 48] width 45 height 9
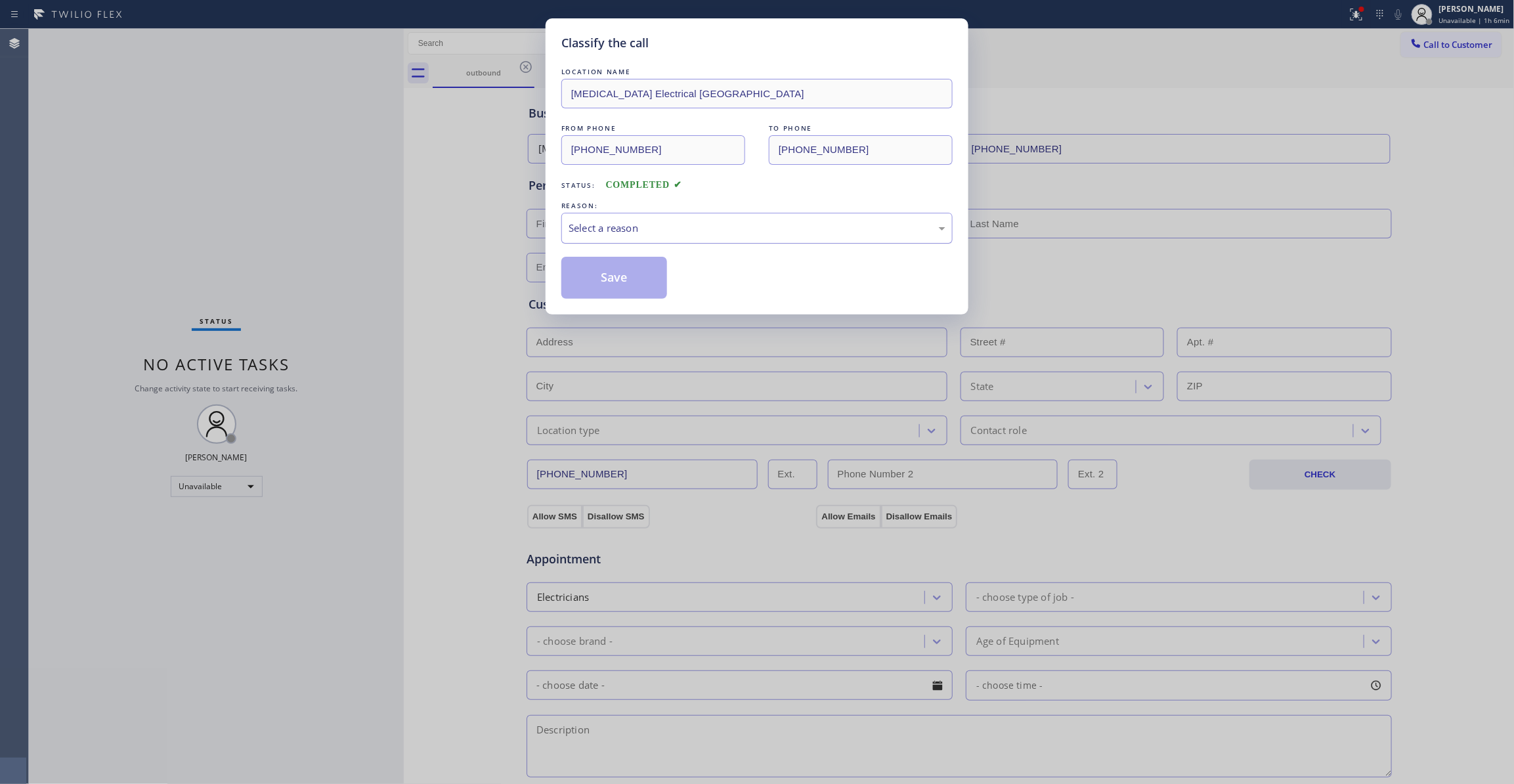
click at [620, 218] on div "Select a reason" at bounding box center [757, 228] width 391 height 31
click at [629, 282] on button "Save" at bounding box center [614, 277] width 105 height 42
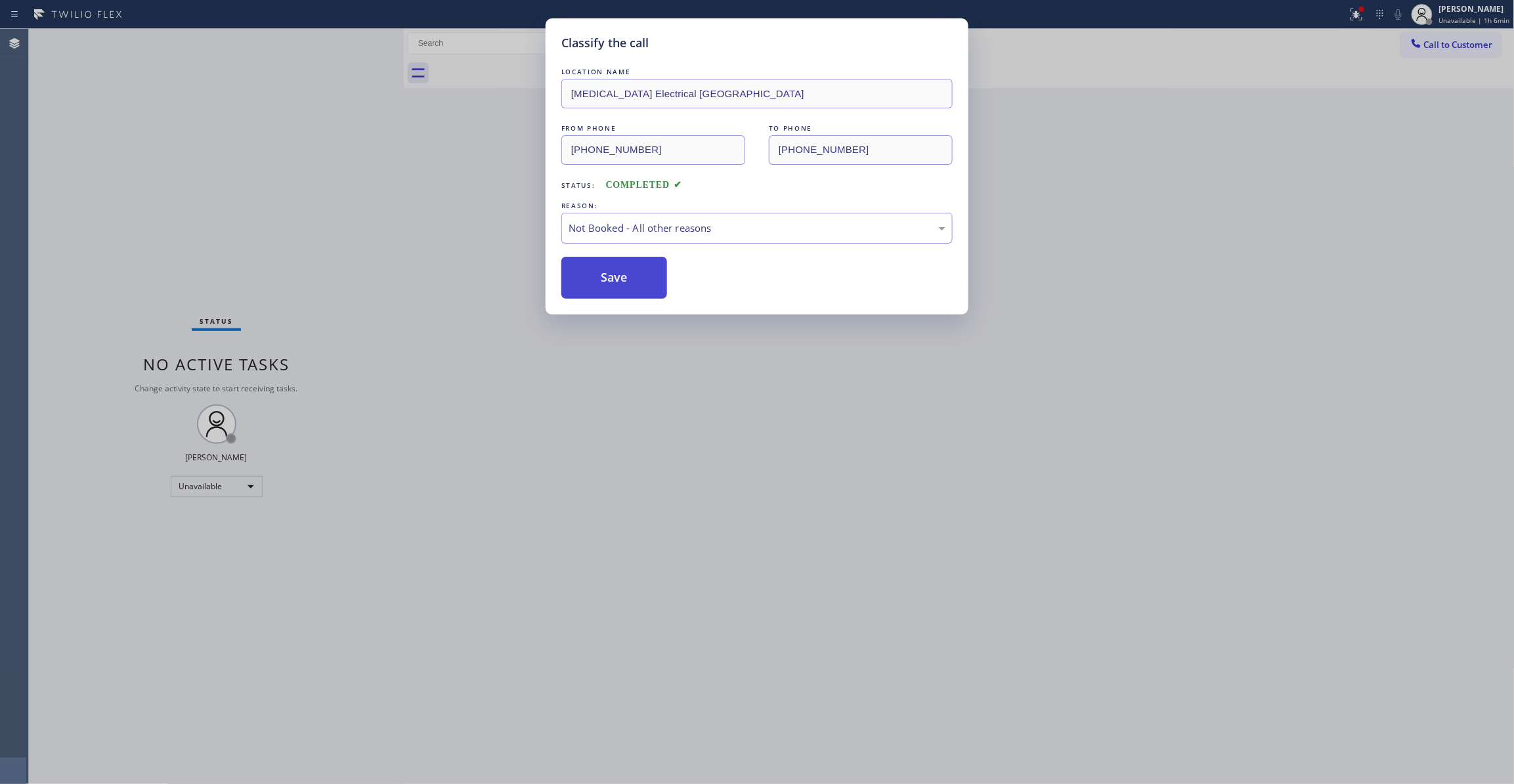
click at [629, 282] on button "Save" at bounding box center [614, 277] width 105 height 42
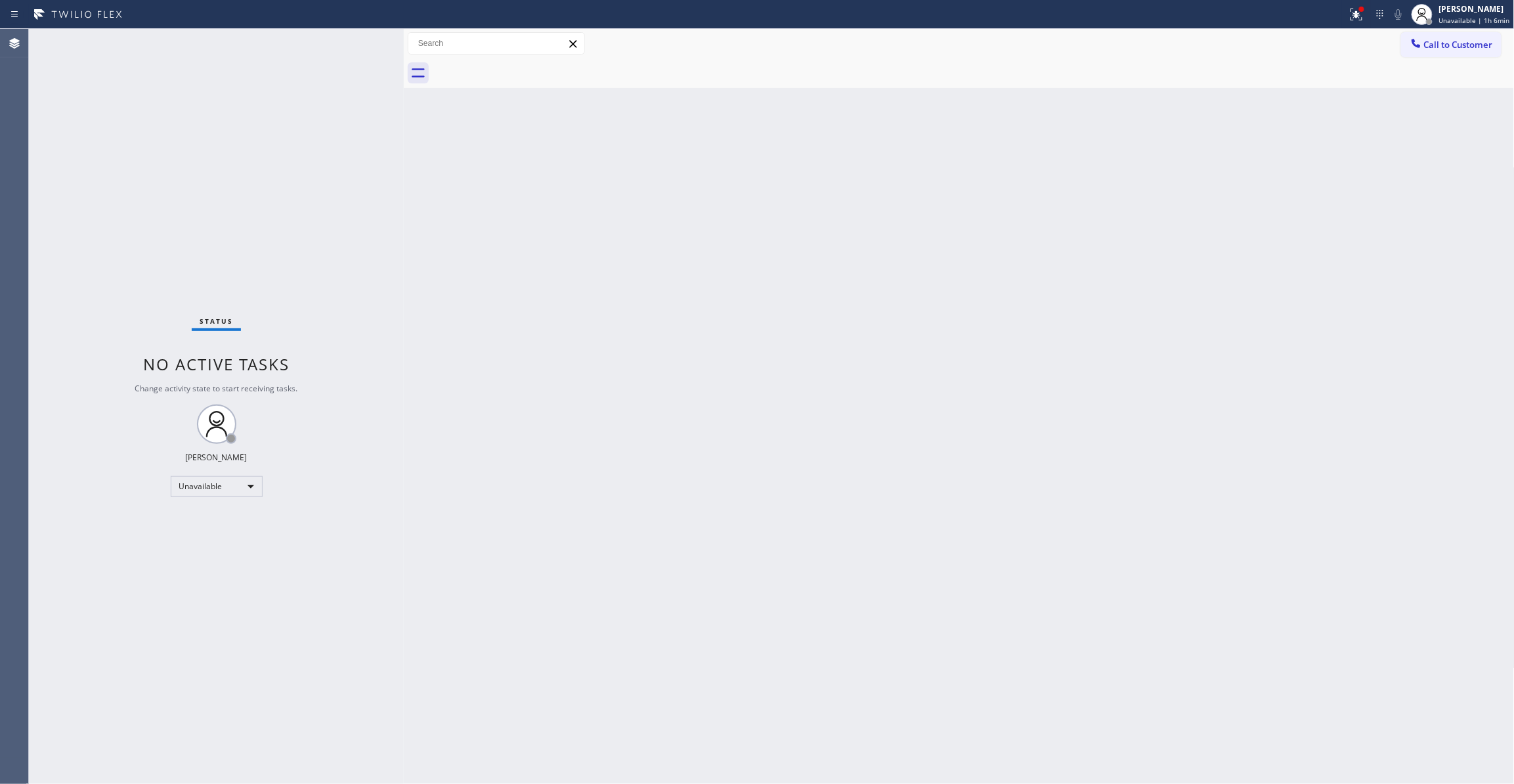
click at [1473, 52] on button "Call to Customer" at bounding box center [1452, 44] width 101 height 25
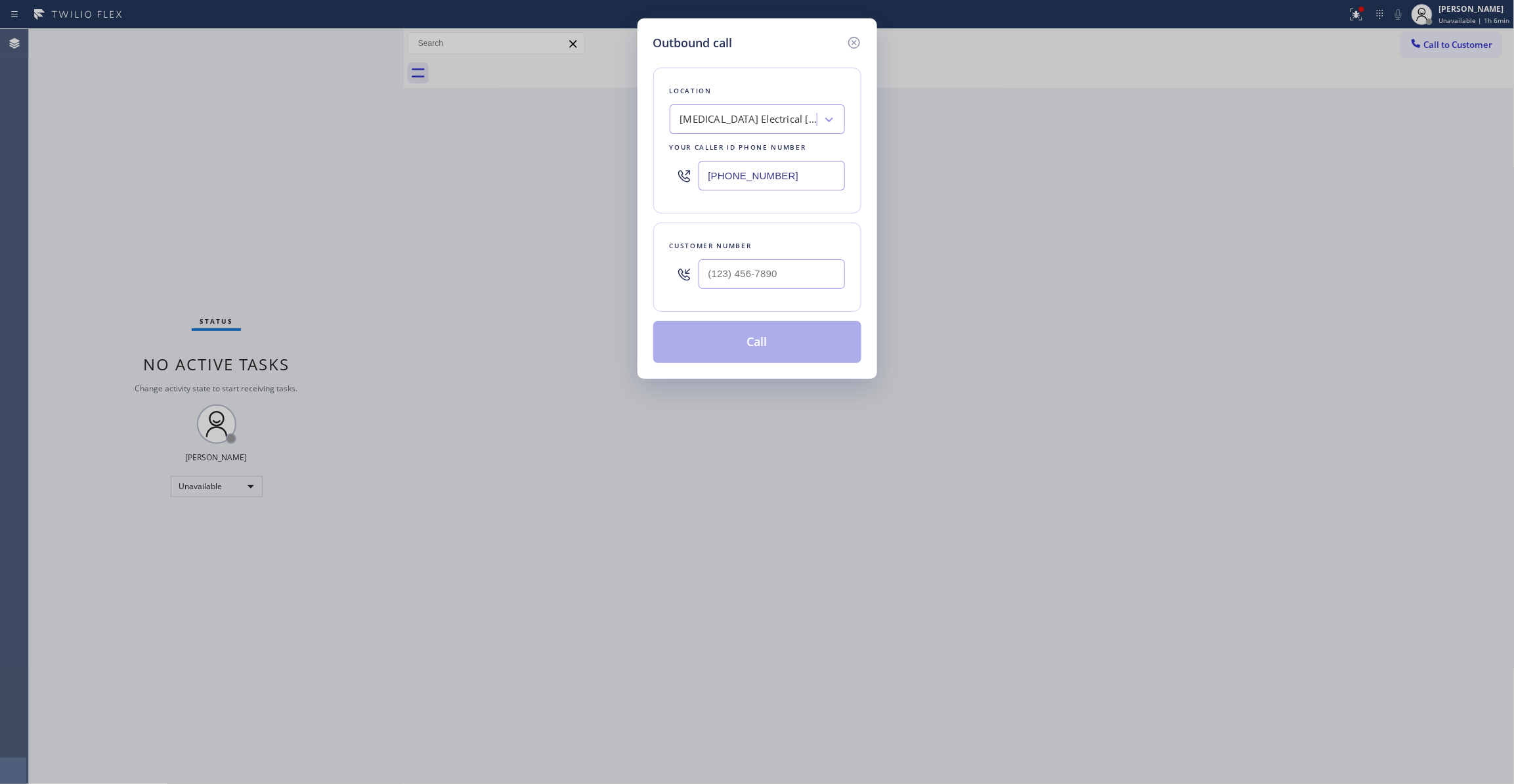
drag, startPoint x: 791, startPoint y: 181, endPoint x: 14, endPoint y: 206, distance: 777.4
click at [27, 210] on div "Outbound call Location High Voltage Electrical Palm Springs Your caller id phon…" at bounding box center [757, 392] width 1514 height 784
paste input "310) 868-082"
type input "(310) 868-0820"
click at [784, 286] on input "(___) ___-____" at bounding box center [771, 274] width 146 height 30
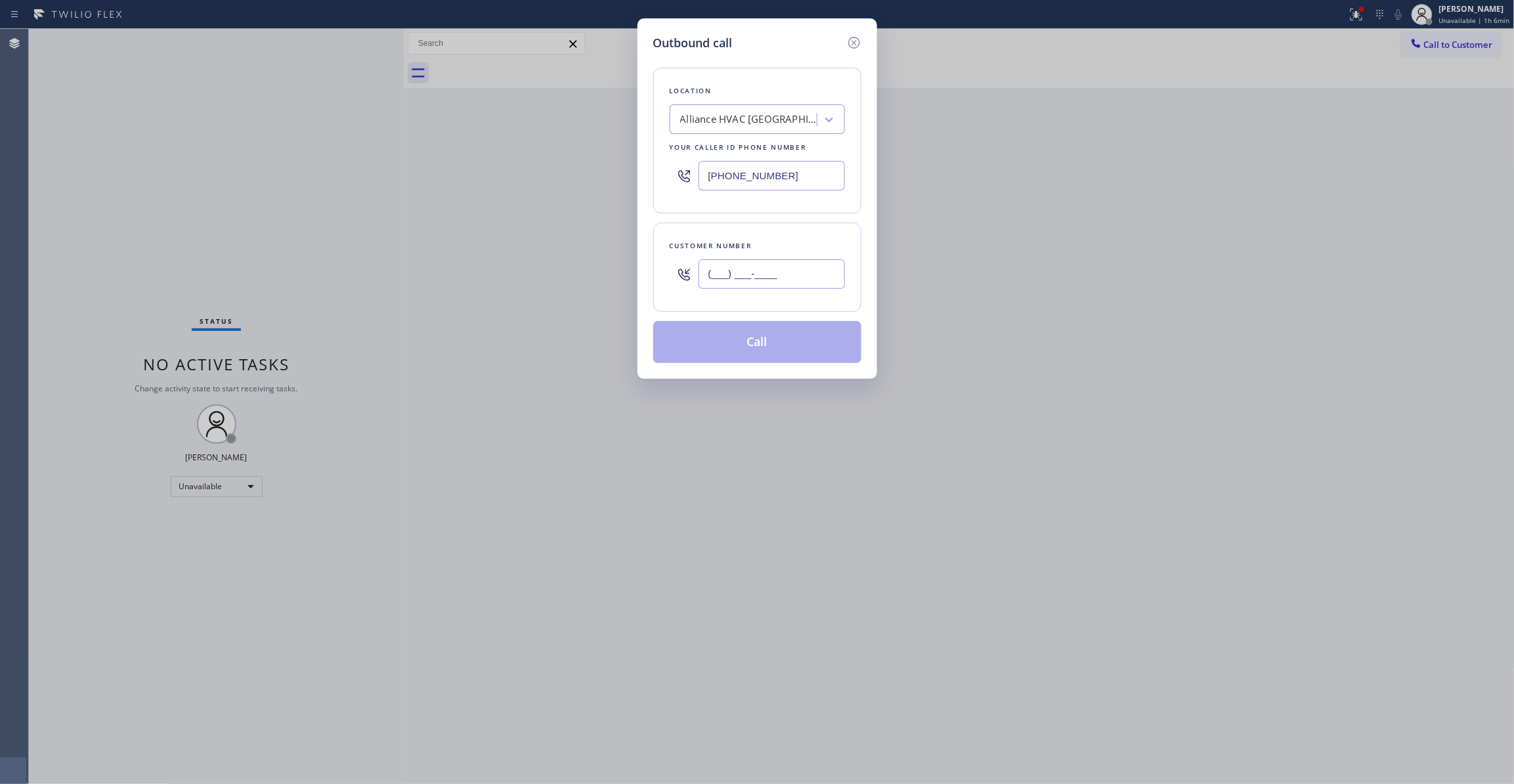
paste input "310) 921-5660"
type input "(310) 921-5660"
click at [775, 342] on button "Call" at bounding box center [757, 342] width 208 height 42
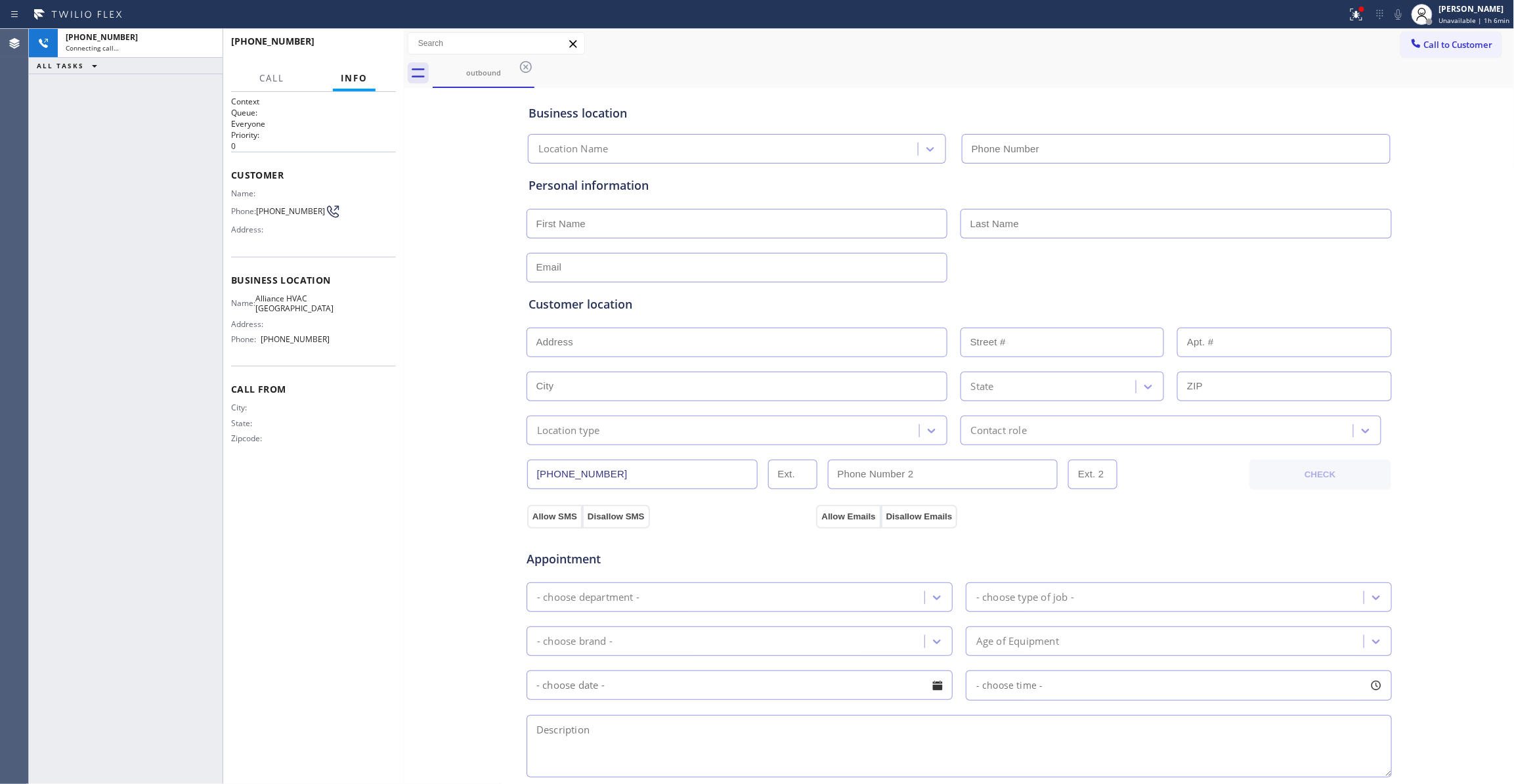
type input "(310) 868-0820"
click at [272, 216] on span "(310) 921-5660" at bounding box center [290, 211] width 69 height 10
copy div "(310) 921-5660"
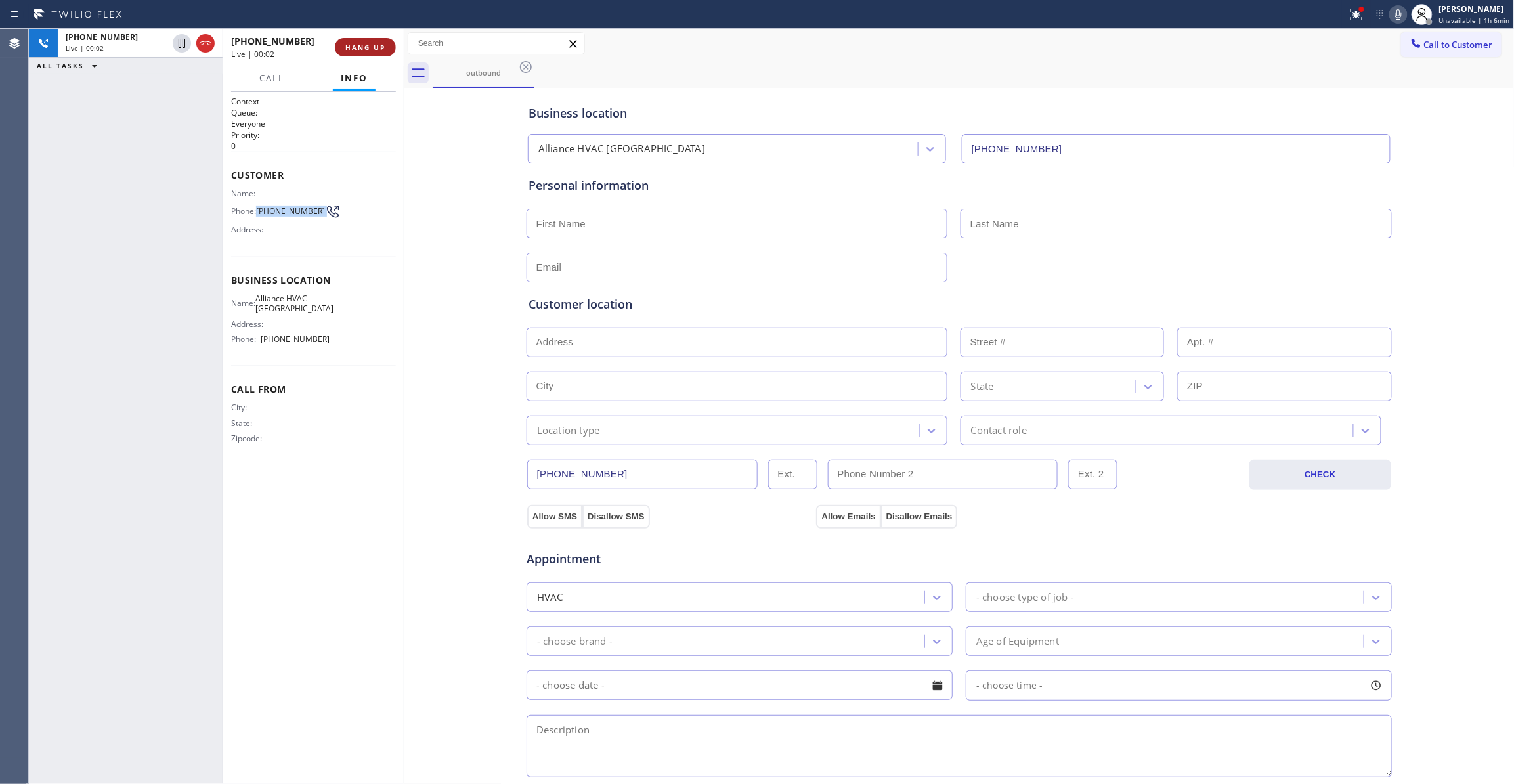
click at [376, 48] on span "HANG UP" at bounding box center [365, 48] width 40 height 9
click at [376, 48] on span "COMPLETE" at bounding box center [363, 48] width 45 height 9
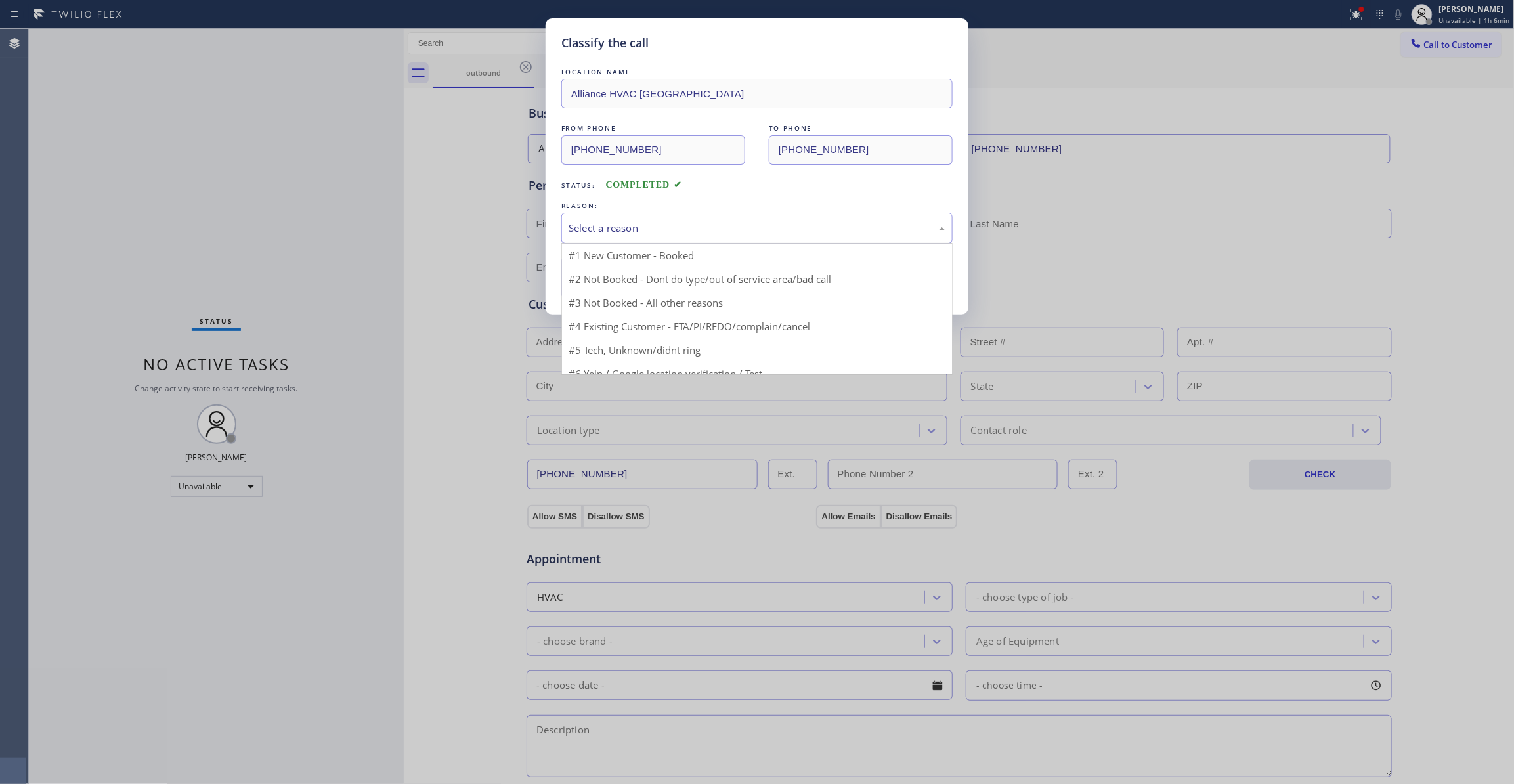
click at [641, 232] on div "Select a reason" at bounding box center [757, 228] width 377 height 15
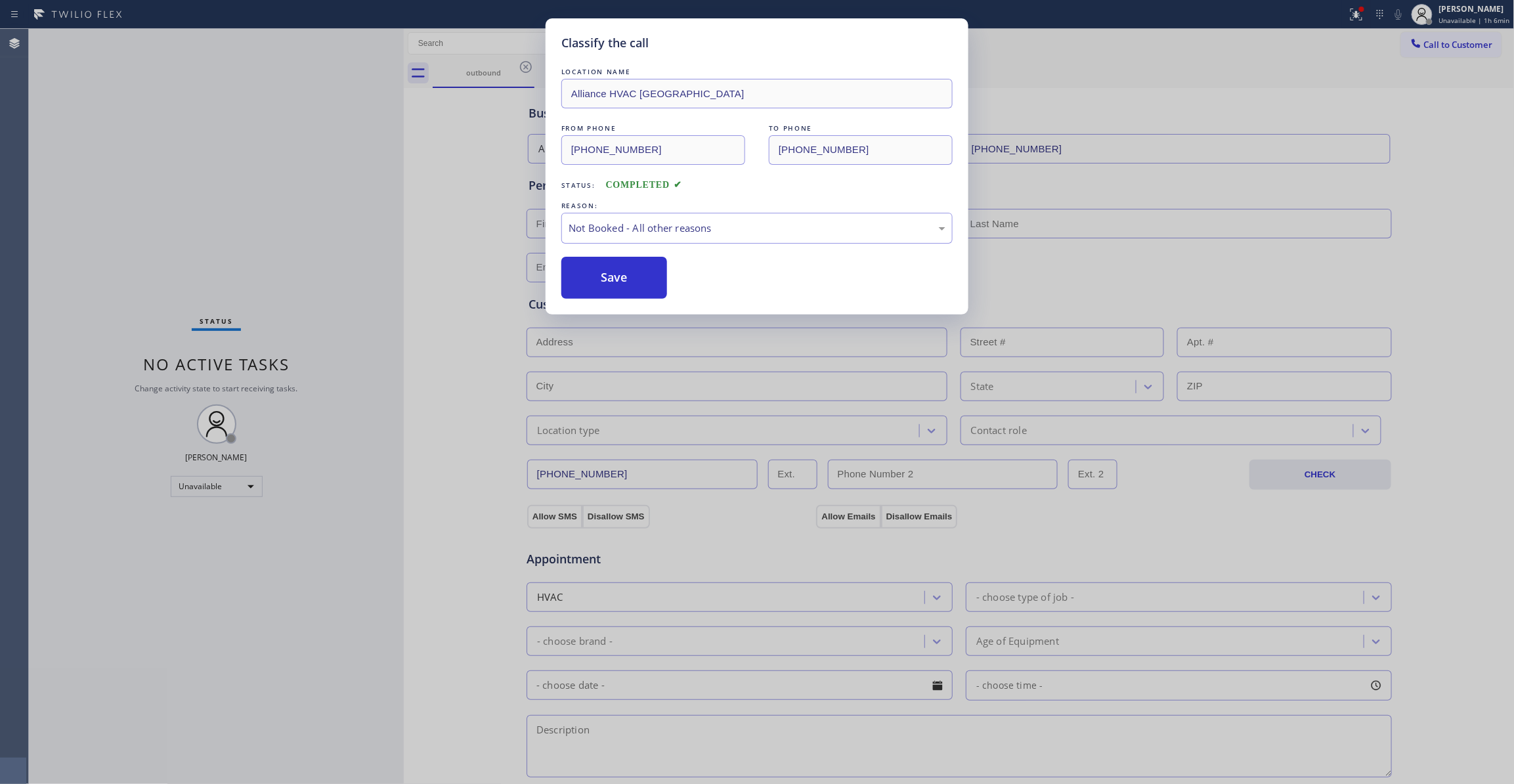
click at [631, 281] on button "Save" at bounding box center [614, 277] width 105 height 42
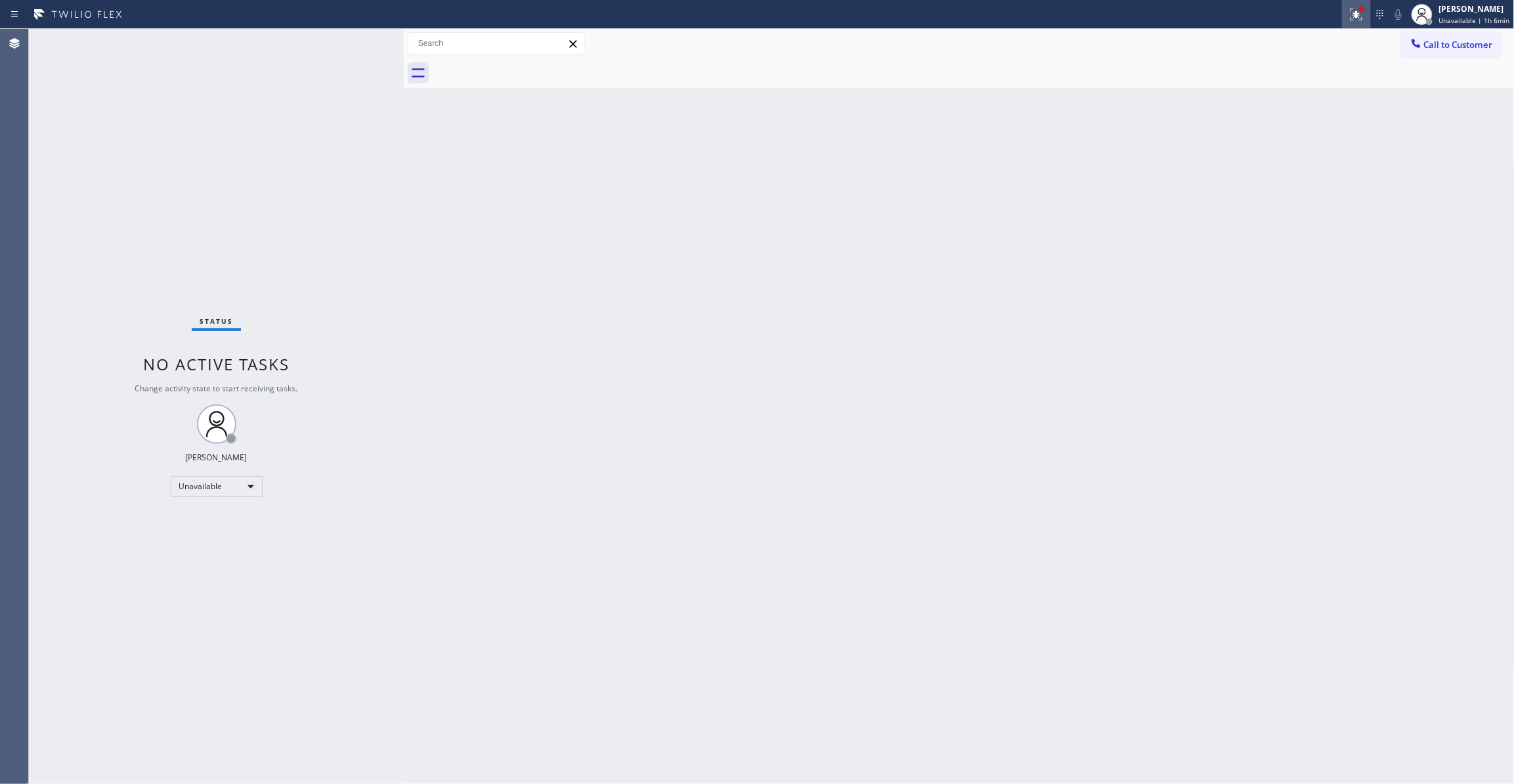
click at [1351, 17] on icon at bounding box center [1357, 15] width 12 height 12
click at [1295, 169] on span "Clear issues" at bounding box center [1276, 172] width 62 height 9
click at [1433, 36] on button "Call to Customer" at bounding box center [1452, 44] width 101 height 25
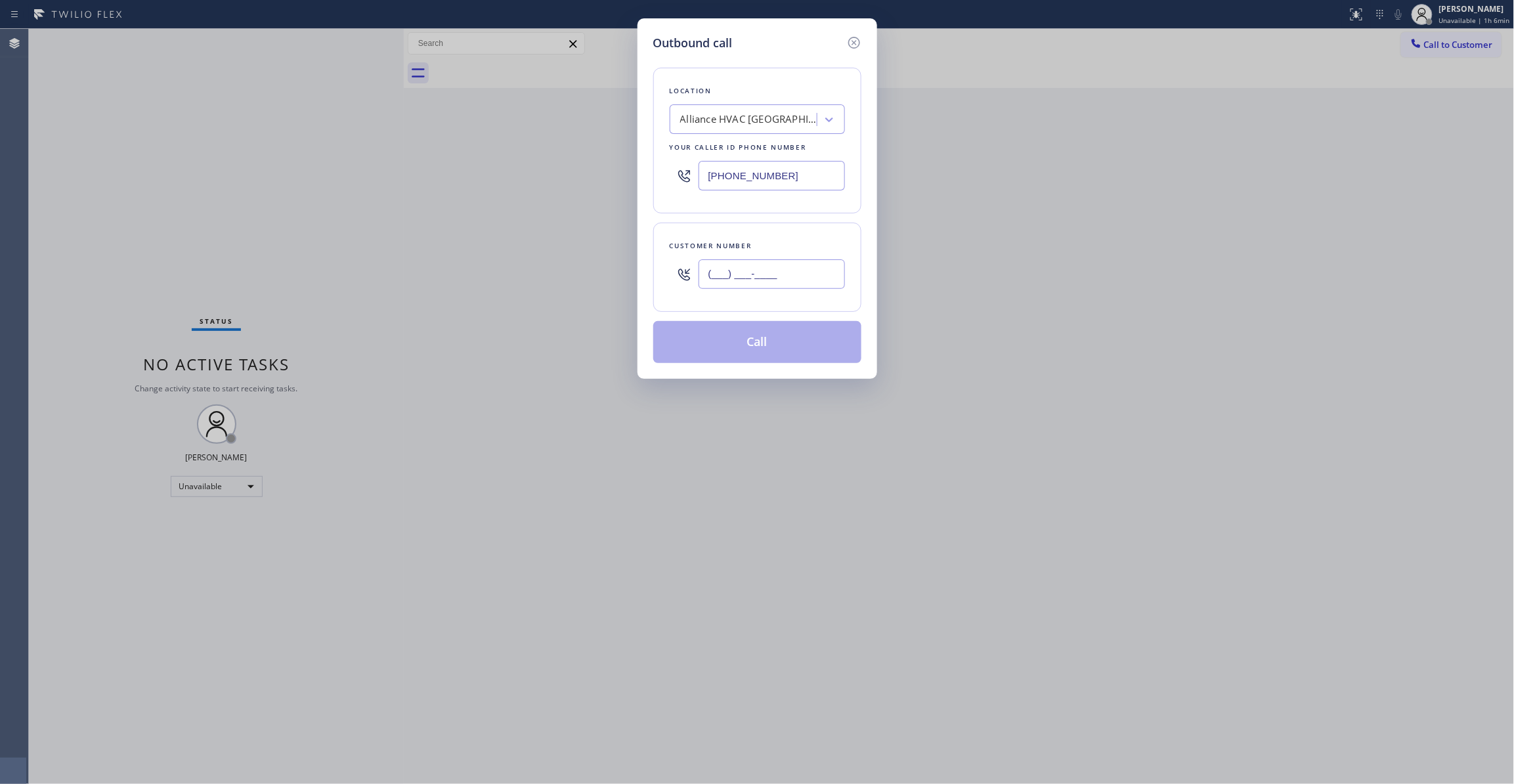
click at [750, 268] on input "(___) ___-____" at bounding box center [771, 274] width 146 height 30
paste input "310) 921-5660"
type input "(310) 921-5660"
click at [738, 352] on button "Call" at bounding box center [757, 342] width 208 height 42
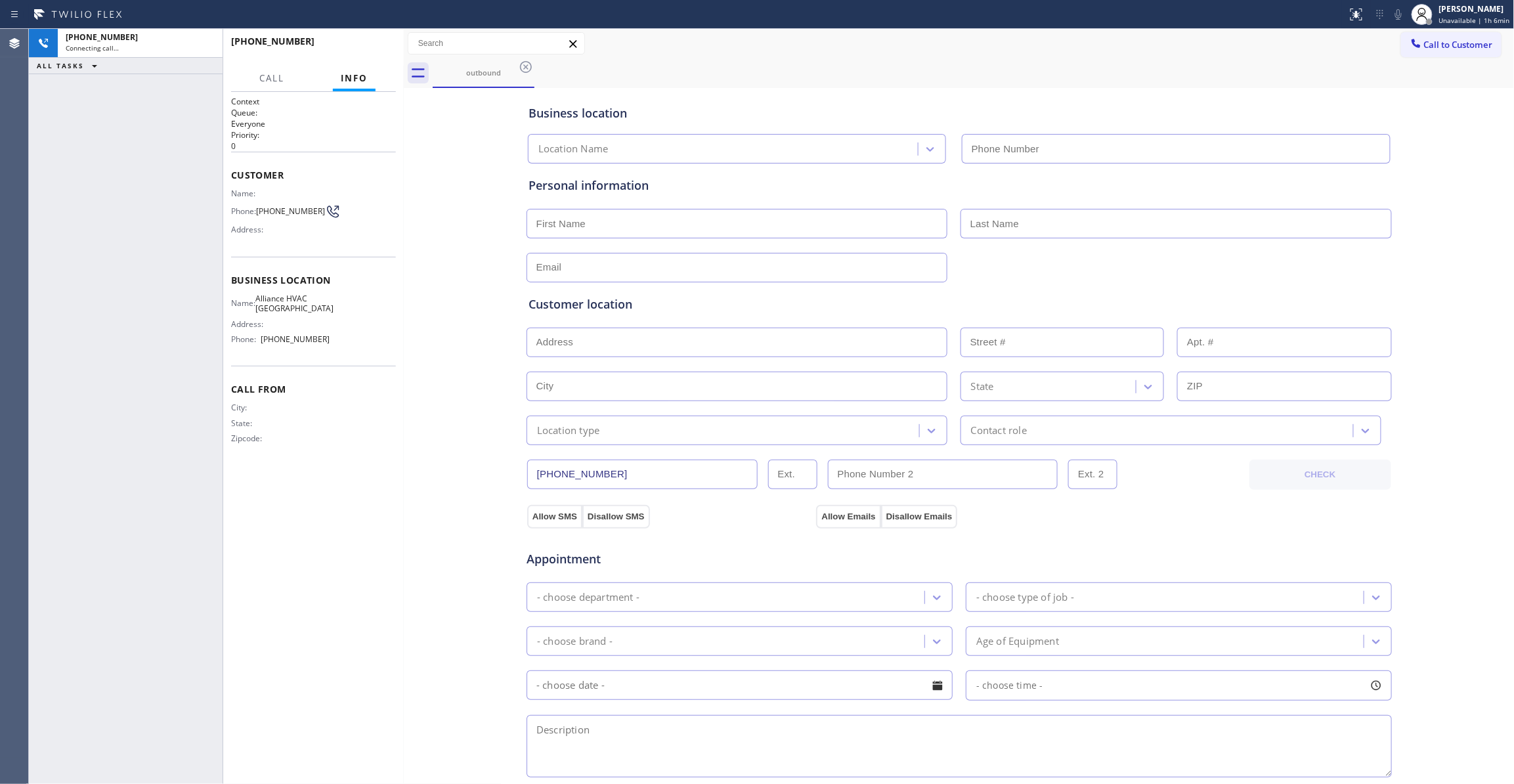
type input "(310) 868-0820"
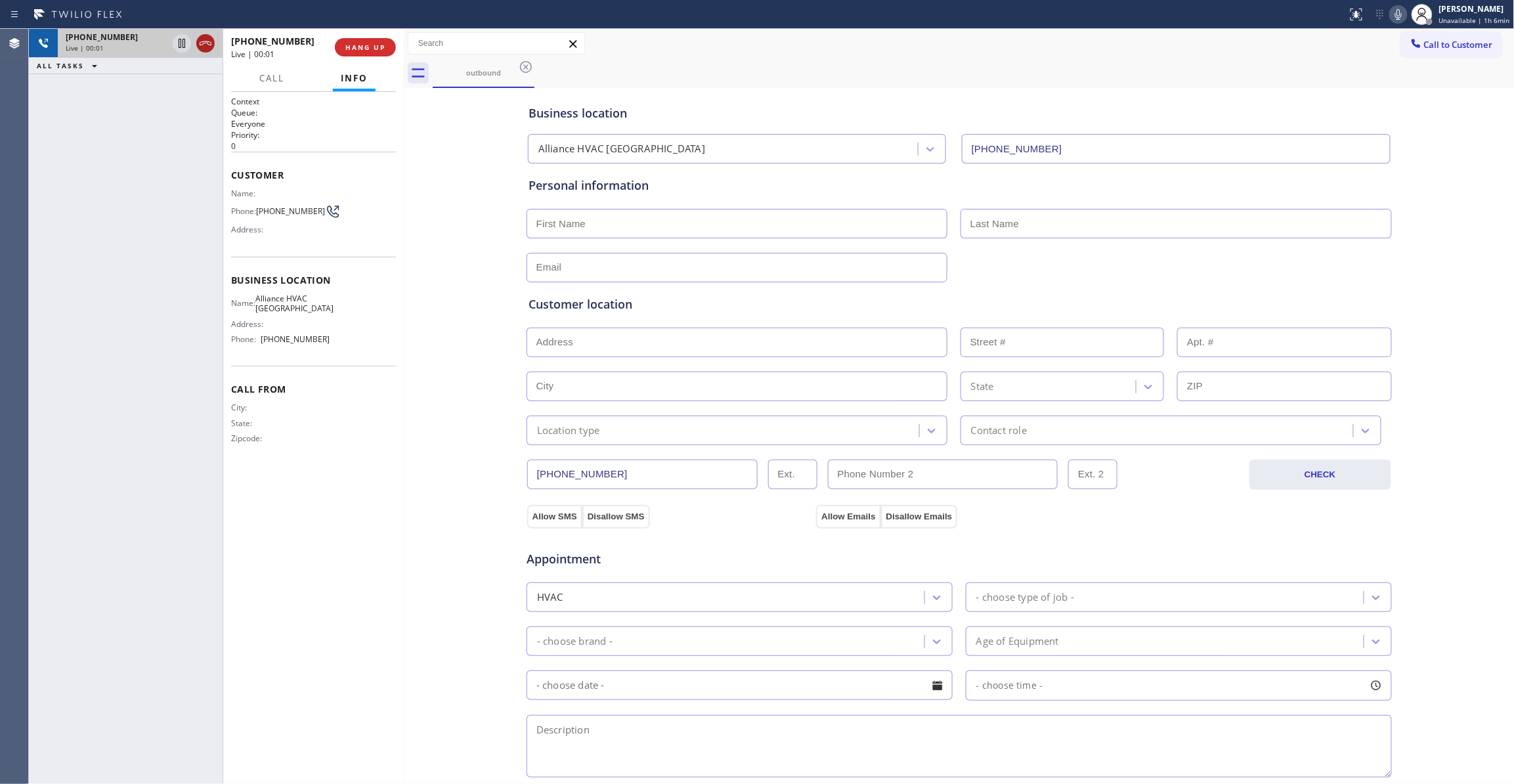
click at [208, 41] on icon at bounding box center [205, 43] width 15 height 15
click at [365, 42] on button "COMPLETE" at bounding box center [363, 47] width 66 height 18
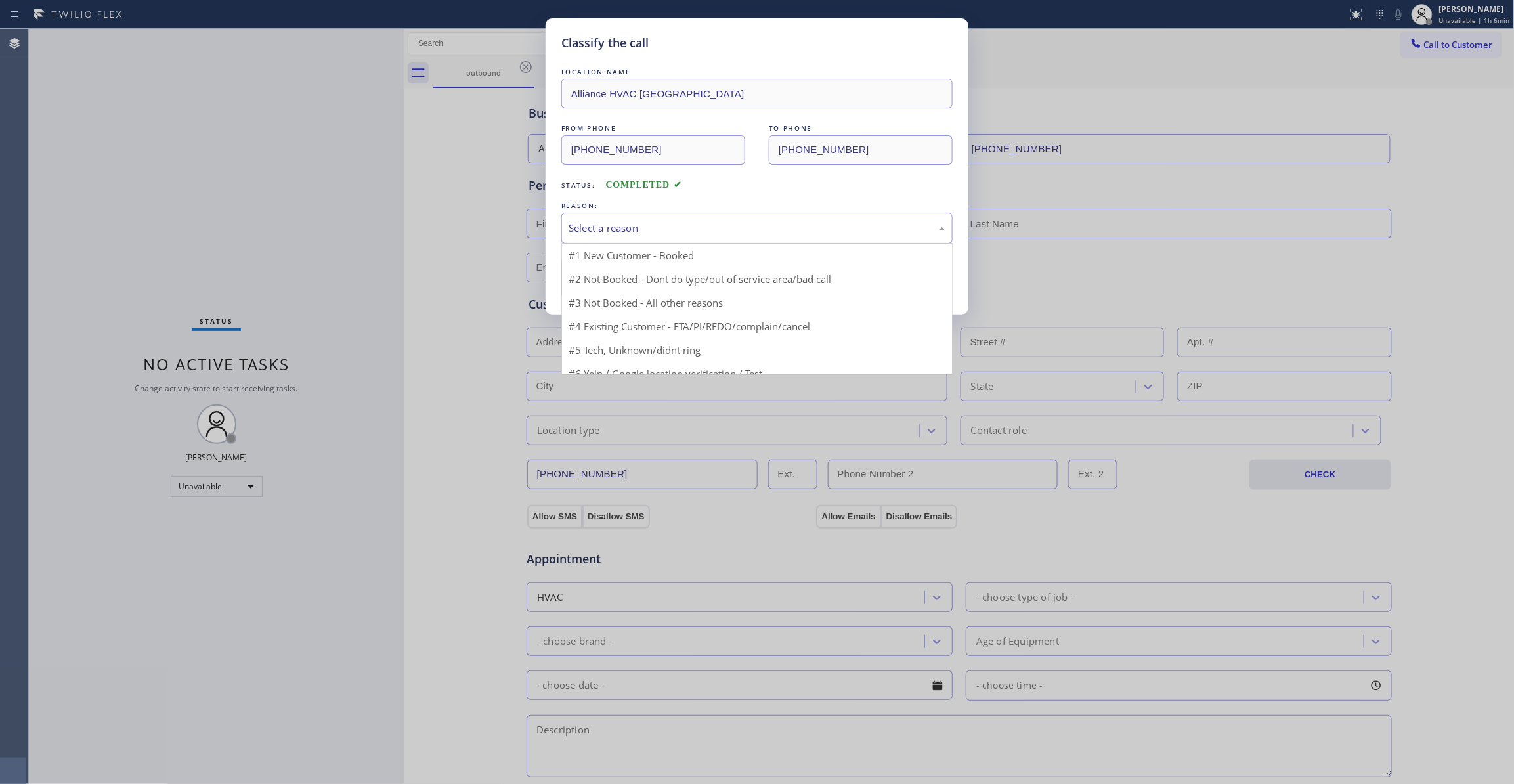
click at [600, 232] on div "Select a reason" at bounding box center [757, 228] width 377 height 15
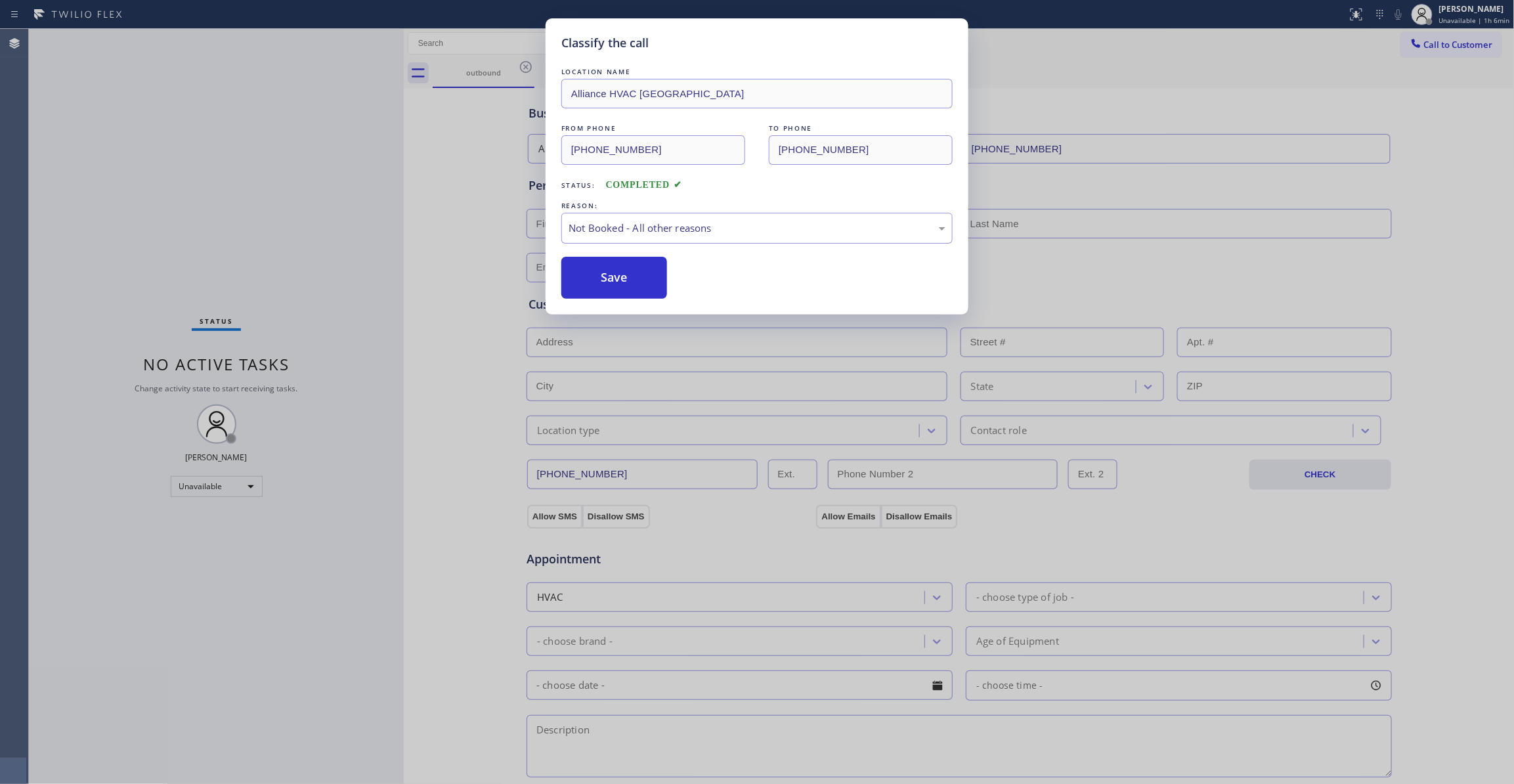
click at [608, 282] on button "Save" at bounding box center [614, 277] width 105 height 42
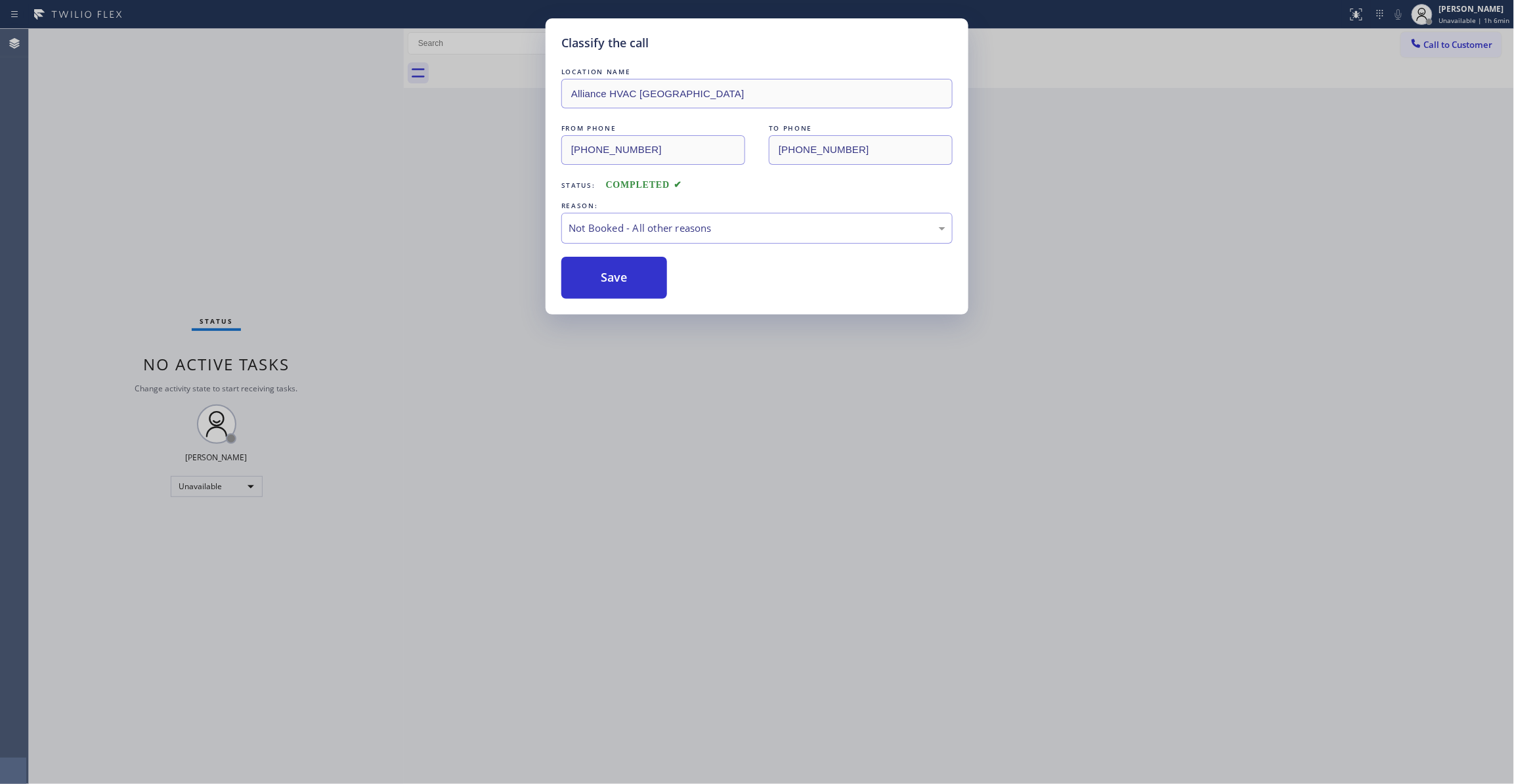
click at [608, 282] on button "Save" at bounding box center [614, 277] width 105 height 42
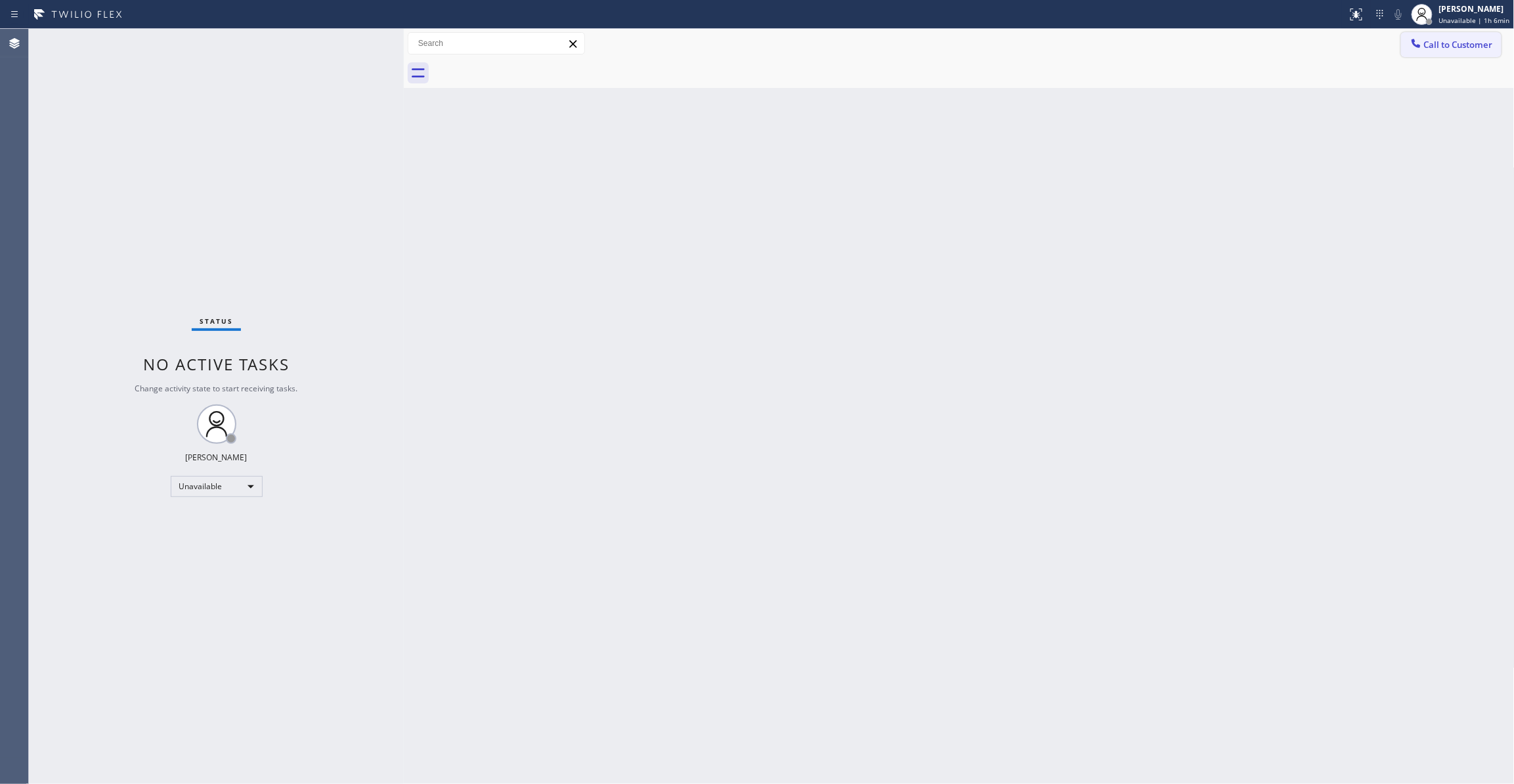
drag, startPoint x: 1469, startPoint y: 42, endPoint x: 839, endPoint y: 300, distance: 680.8
click at [1464, 42] on span "Call to Customer" at bounding box center [1458, 45] width 69 height 12
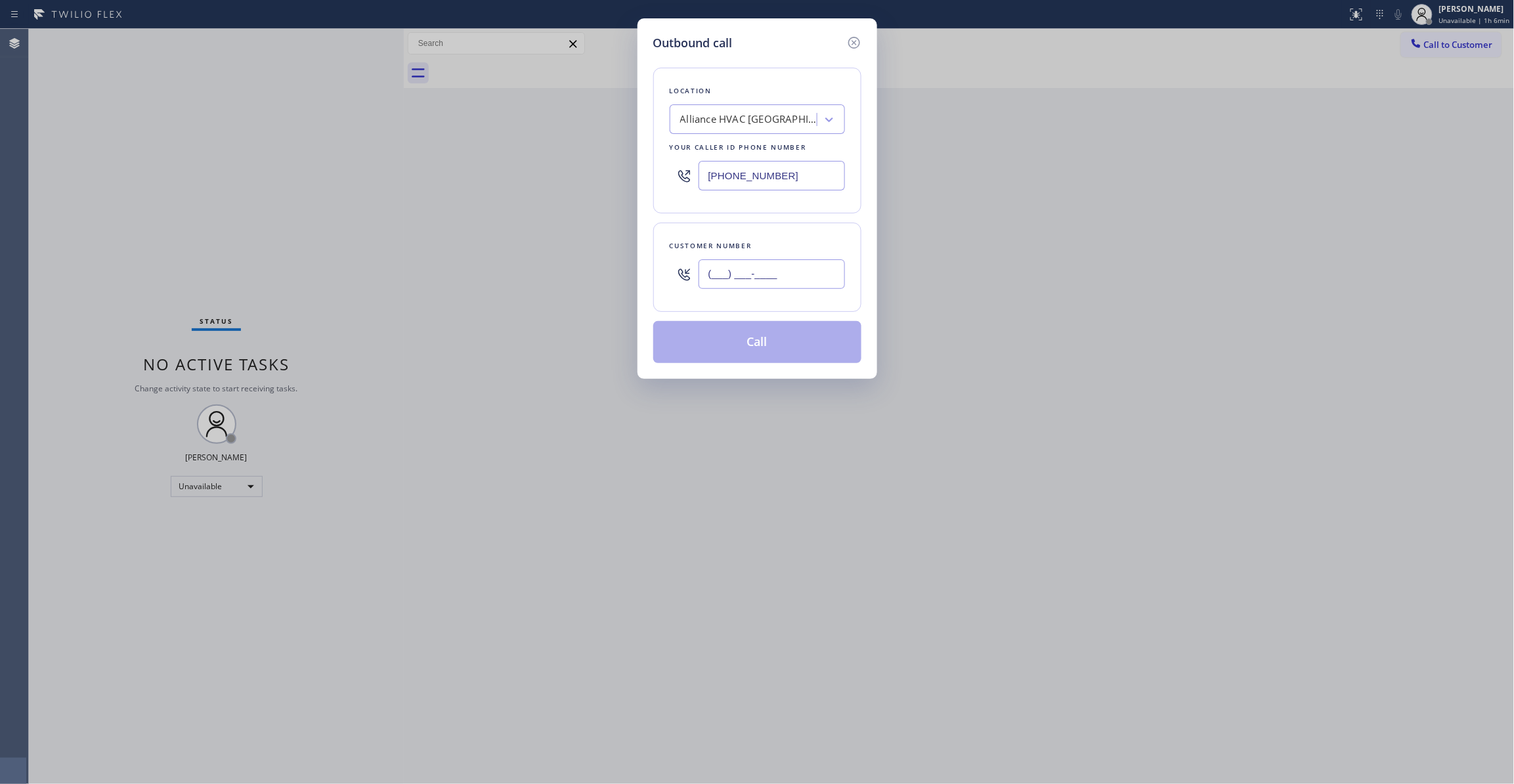
click at [800, 269] on input "(___) ___-____" at bounding box center [771, 274] width 146 height 30
paste input "310) 921-5660"
type input "(310) 921-5660"
click at [755, 340] on button "Call" at bounding box center [757, 342] width 208 height 42
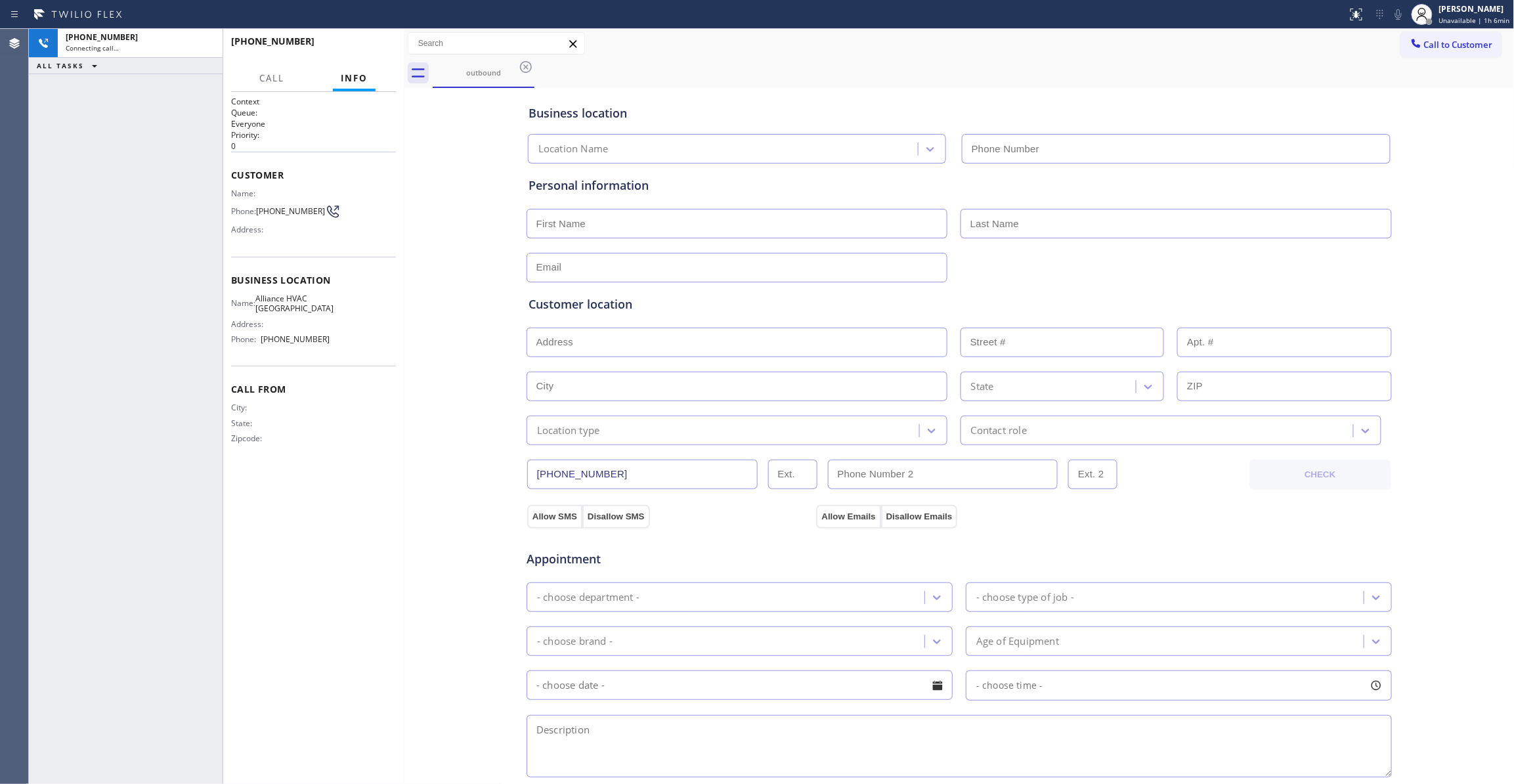
type input "(310) 868-0820"
click at [381, 44] on span "HANG UP" at bounding box center [365, 48] width 40 height 9
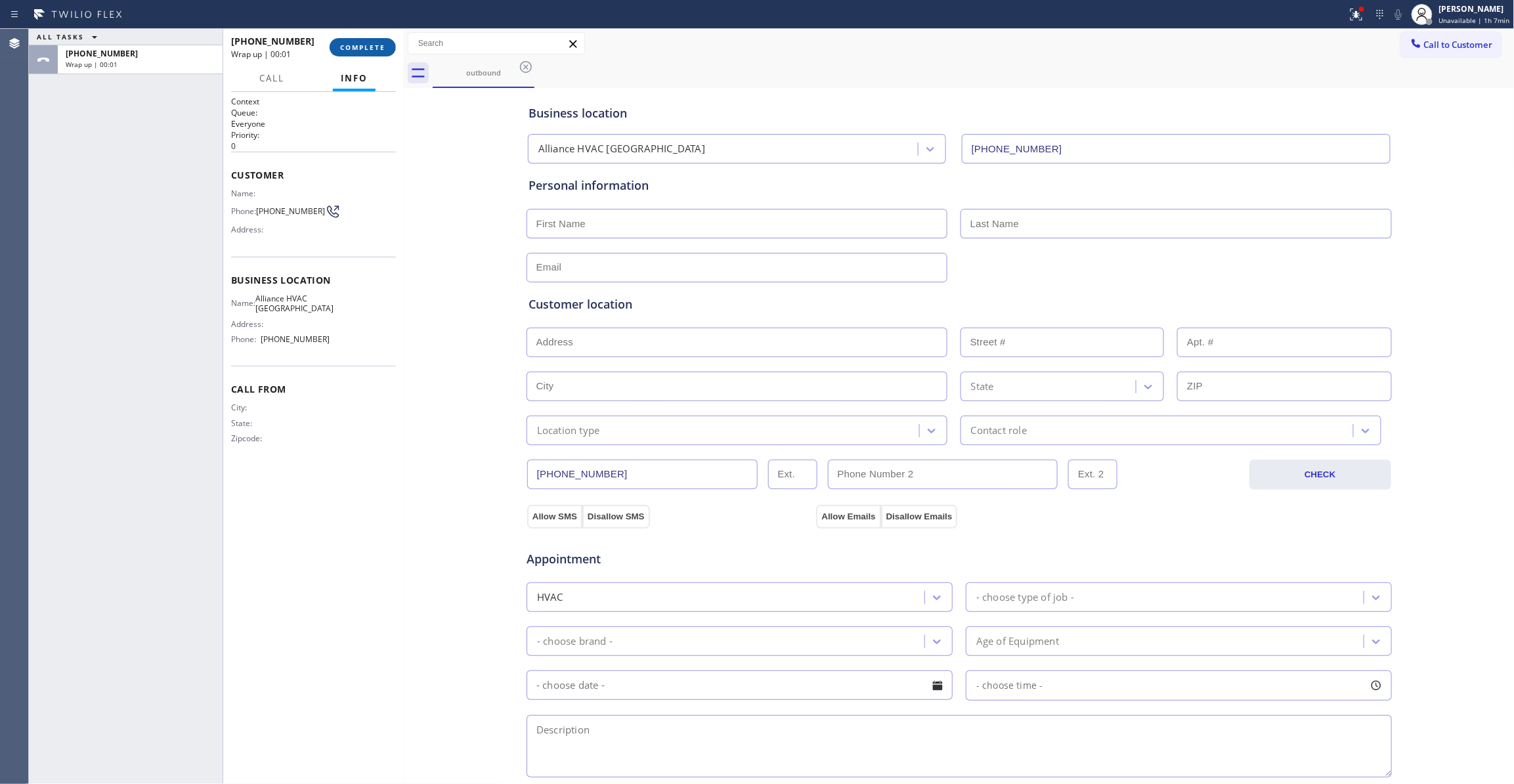
click at [381, 46] on span "COMPLETE" at bounding box center [363, 48] width 45 height 9
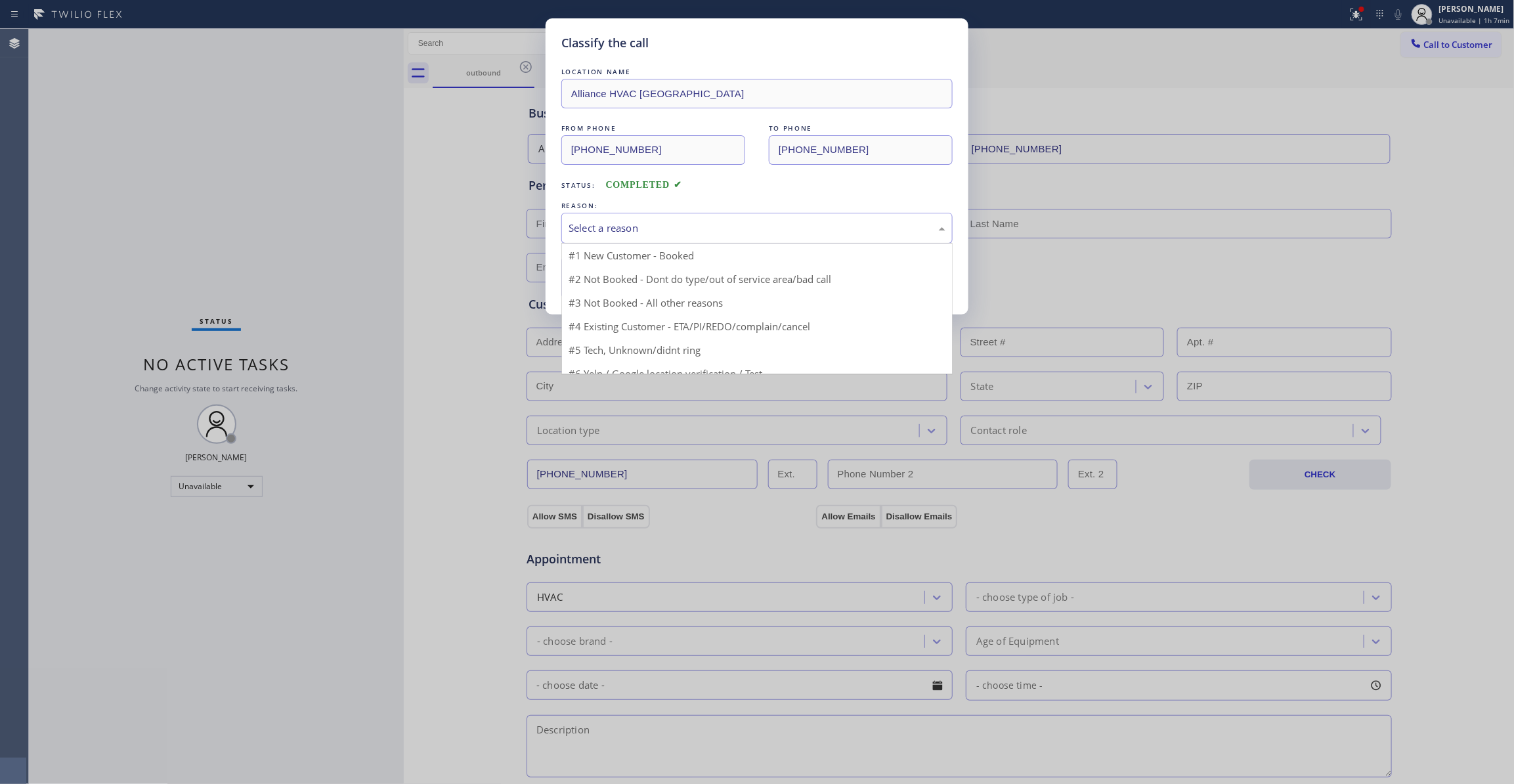
click at [596, 231] on div "Select a reason" at bounding box center [757, 228] width 377 height 15
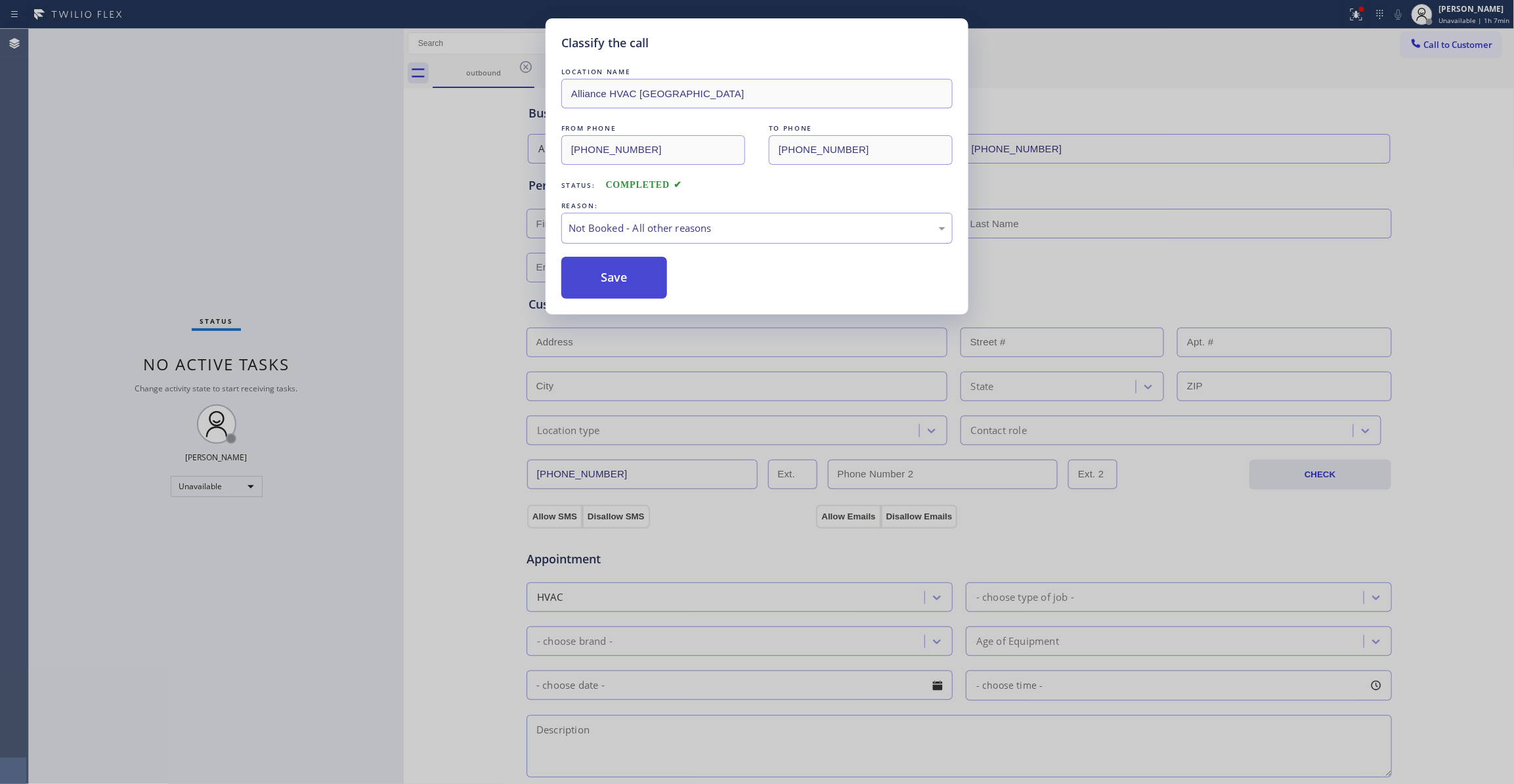
click at [598, 282] on button "Save" at bounding box center [614, 277] width 105 height 42
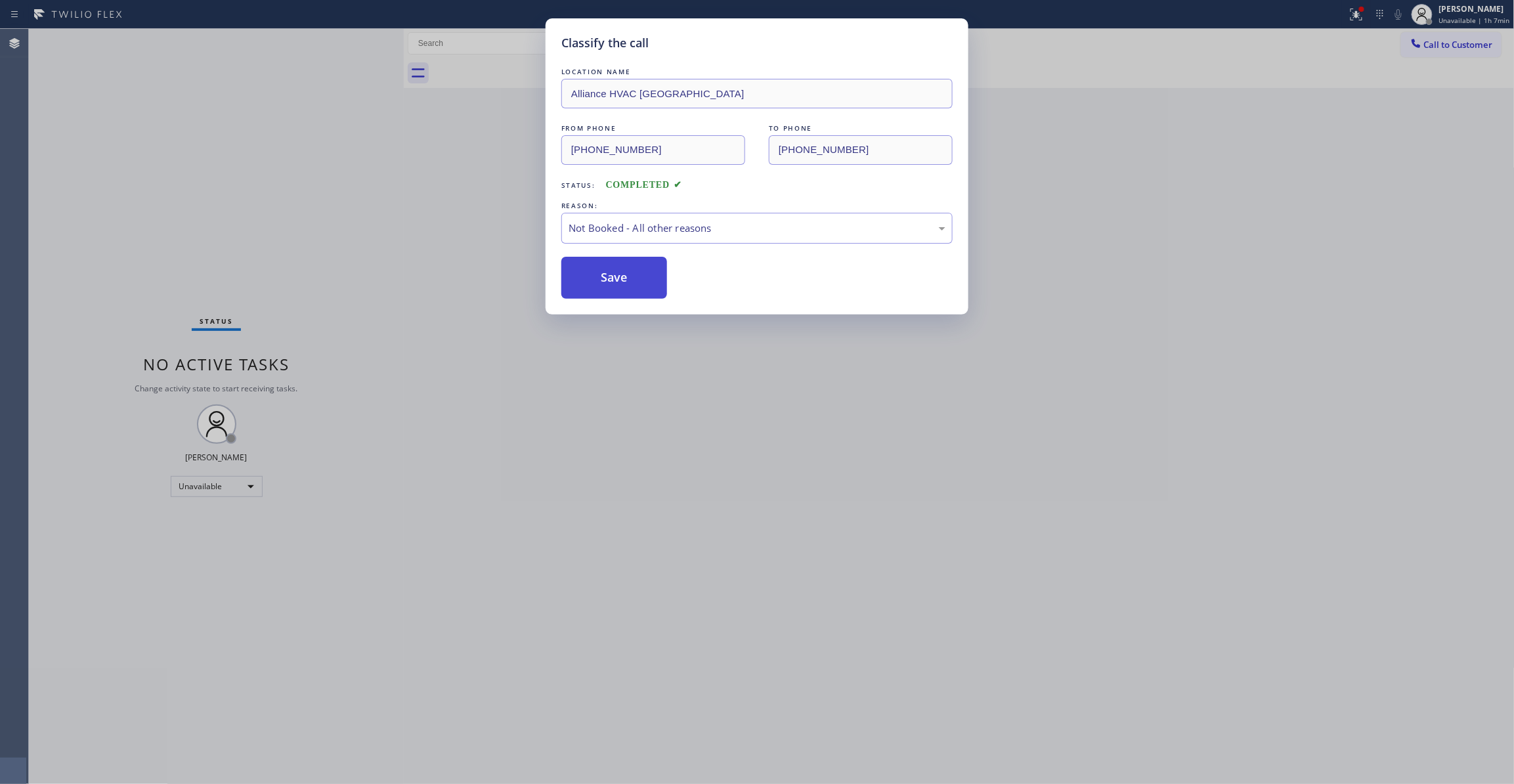
click at [598, 282] on button "Save" at bounding box center [614, 277] width 105 height 42
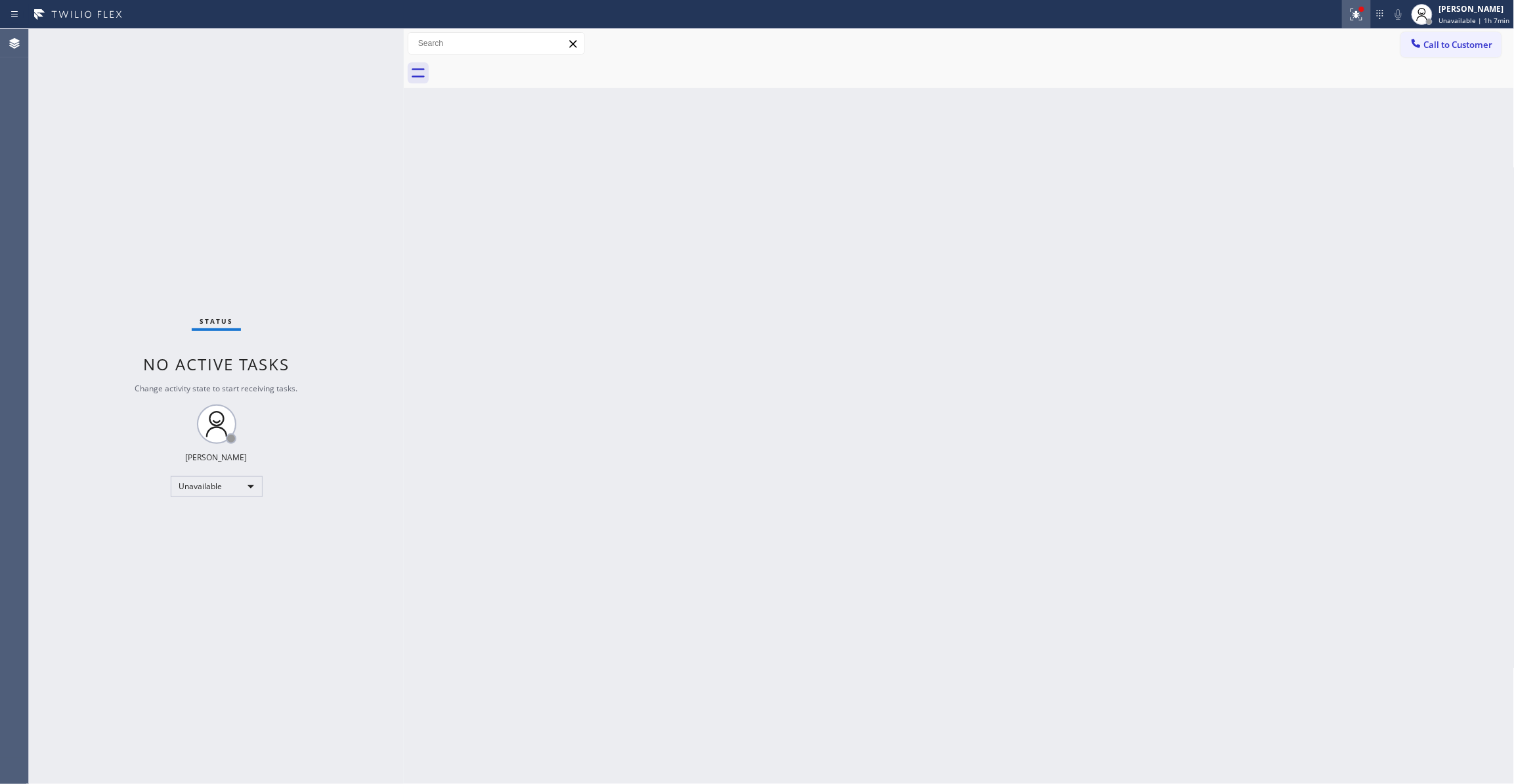
click at [1342, 22] on button at bounding box center [1356, 14] width 29 height 29
click at [1264, 177] on button "Clear issues" at bounding box center [1276, 172] width 154 height 18
drag, startPoint x: 1429, startPoint y: 42, endPoint x: 1025, endPoint y: 85, distance: 406.3
click at [1427, 44] on span "Call to Customer" at bounding box center [1458, 45] width 69 height 12
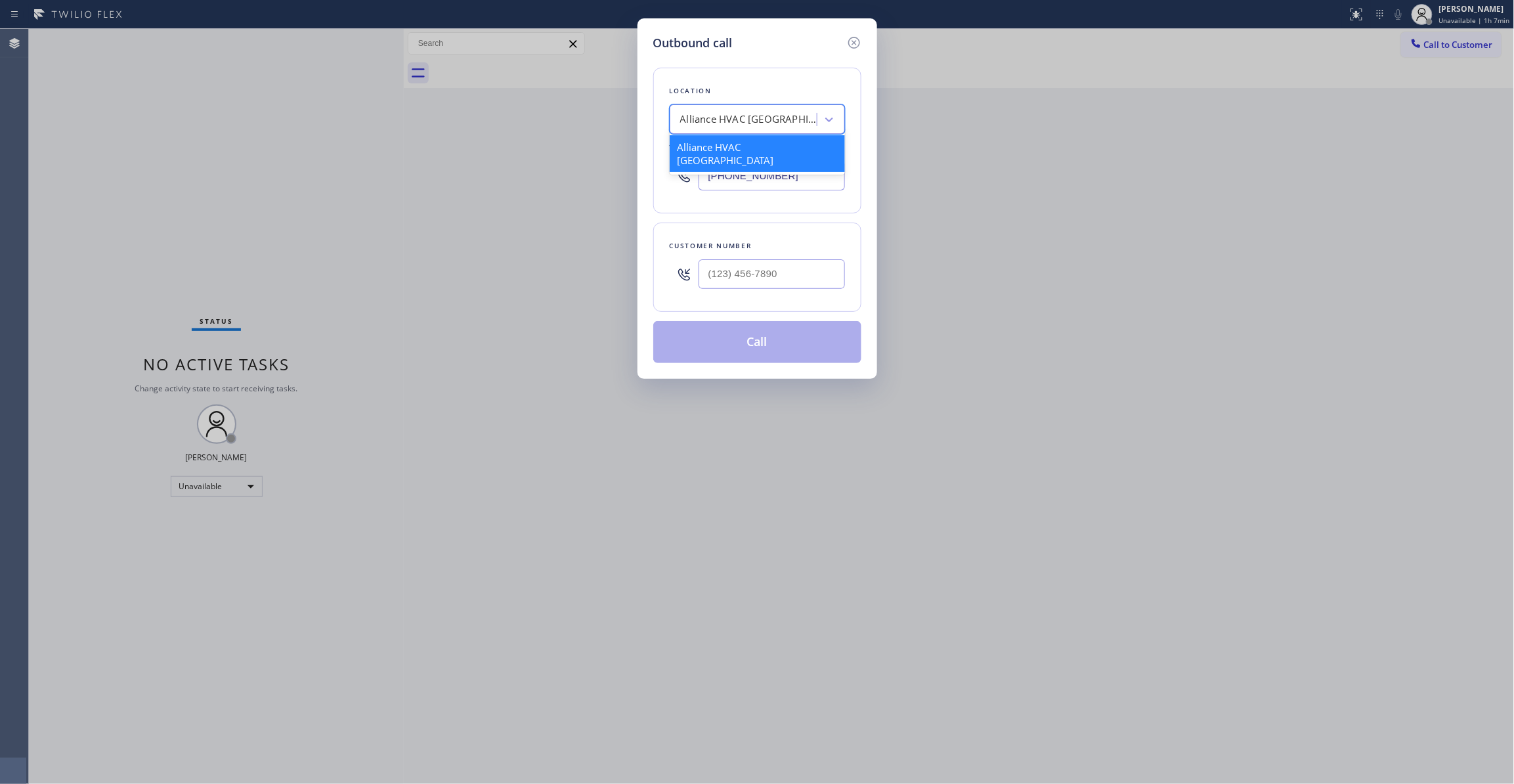
click at [726, 110] on div "Alliance HVAC Rancho Palos Verdes" at bounding box center [745, 119] width 143 height 23
paste input "(310) 921-5660"
type input "(310) 921-5660"
click at [677, 203] on div "Location Alliance HVAC Rancho Palos Verdes Your caller id phone number (310) 86…" at bounding box center [757, 140] width 208 height 146
click at [772, 271] on input "(___) ___-____" at bounding box center [771, 274] width 146 height 30
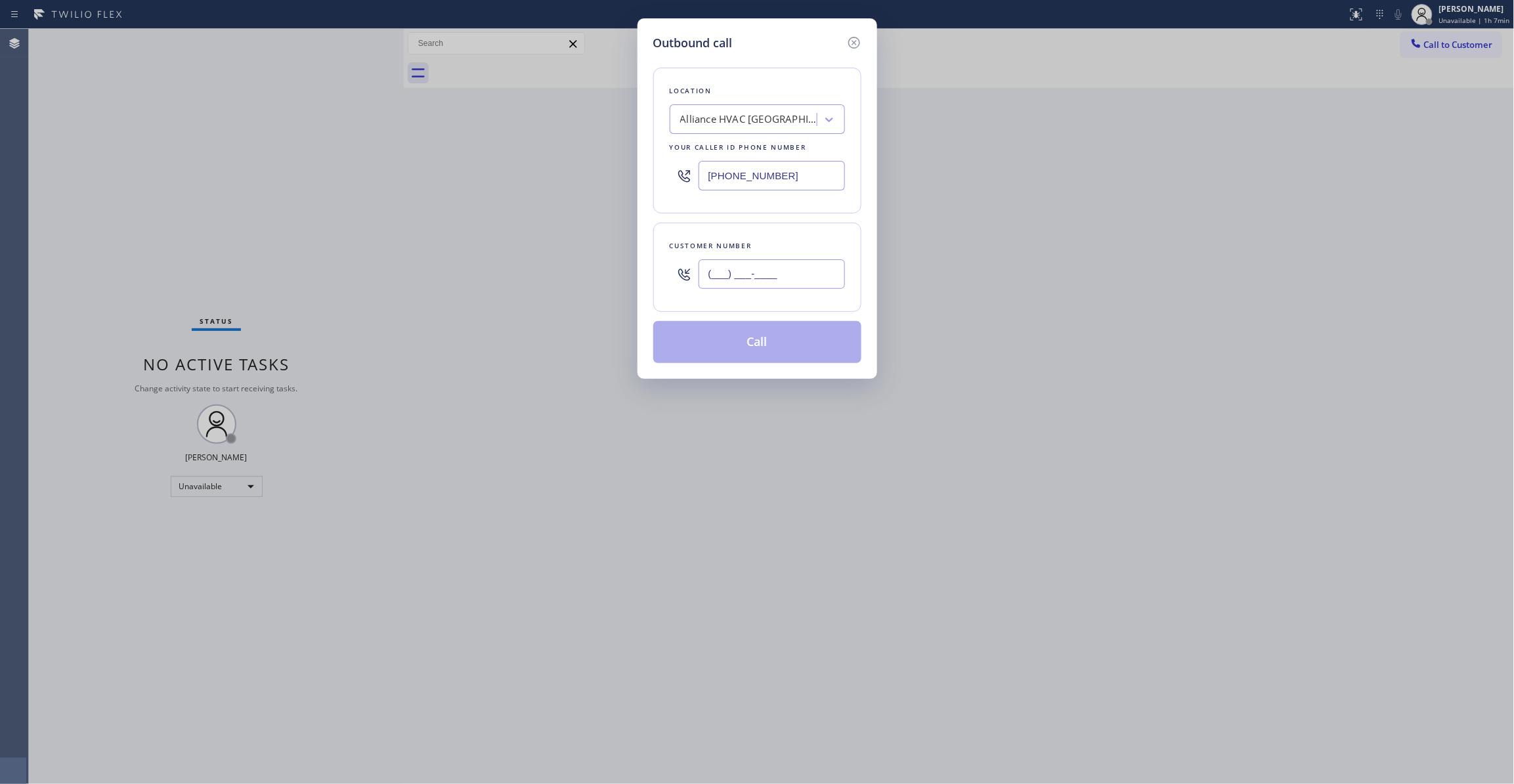
paste input "310) 921-5660"
type input "(310) 921-5660"
click at [763, 346] on button "Call" at bounding box center [757, 342] width 208 height 42
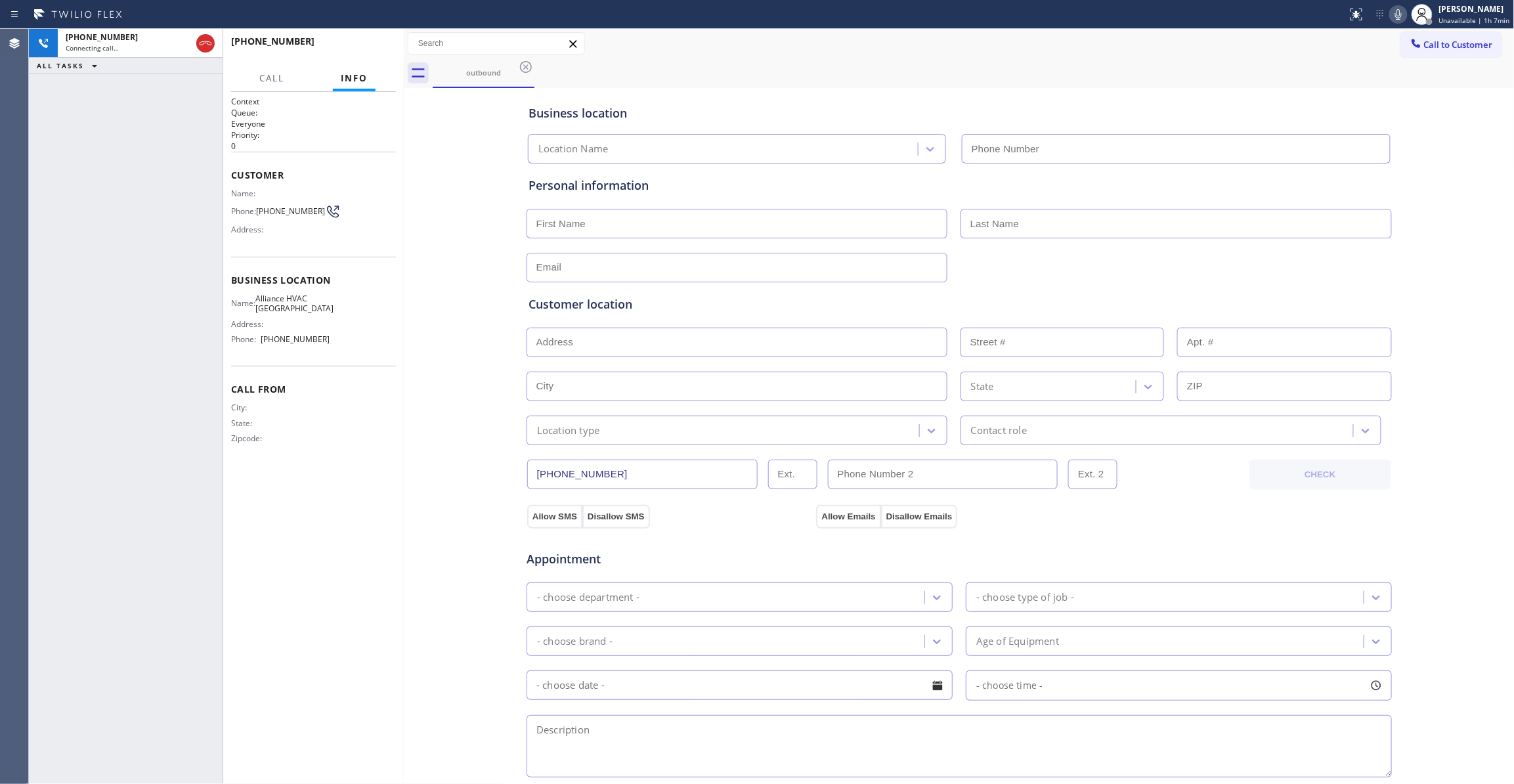
type input "(310) 868-0820"
click at [353, 44] on span "HANG UP" at bounding box center [365, 48] width 40 height 9
click at [352, 44] on span "COMPLETE" at bounding box center [363, 48] width 45 height 9
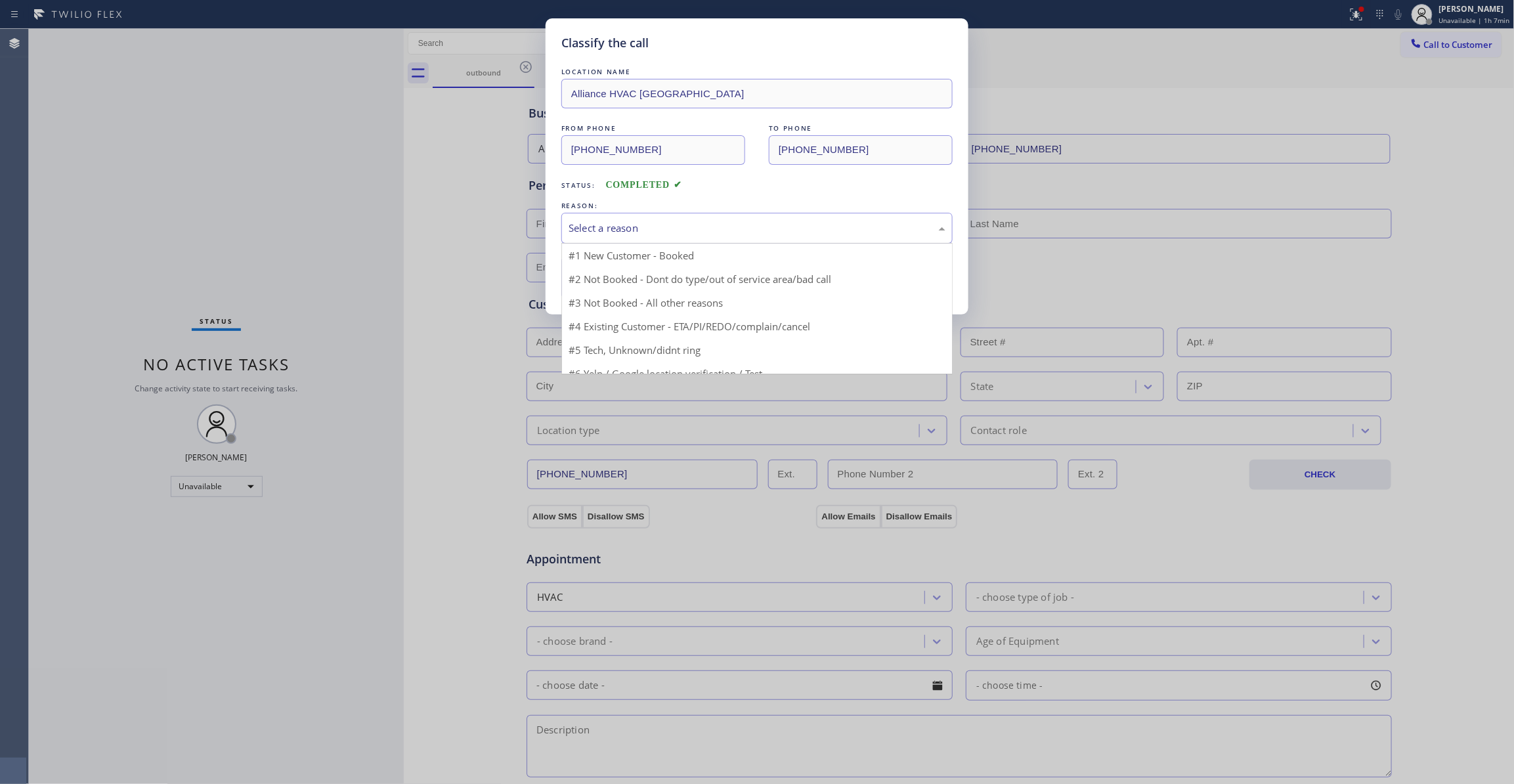
click at [602, 219] on div "Select a reason" at bounding box center [757, 228] width 391 height 31
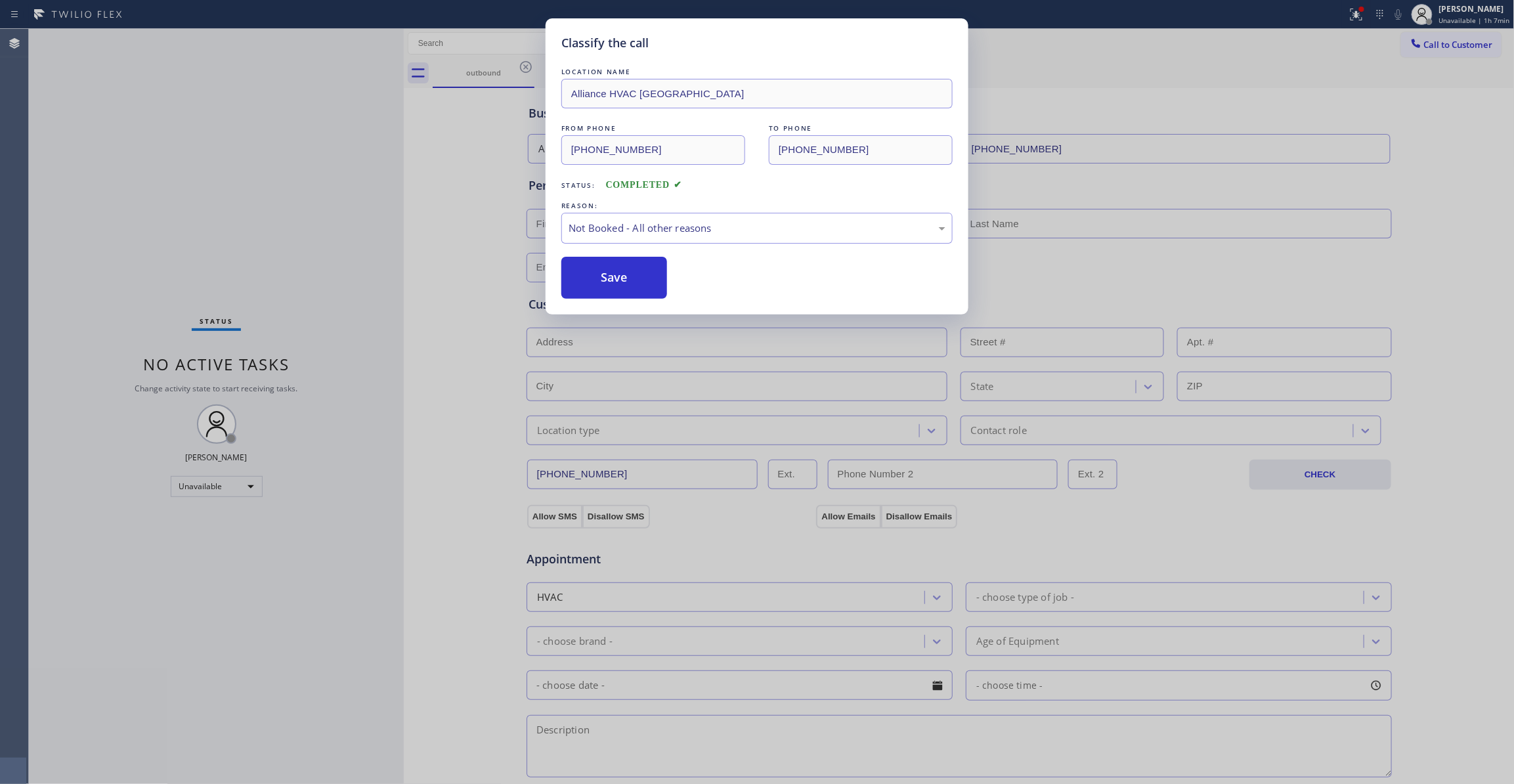
click at [602, 279] on button "Save" at bounding box center [614, 277] width 105 height 42
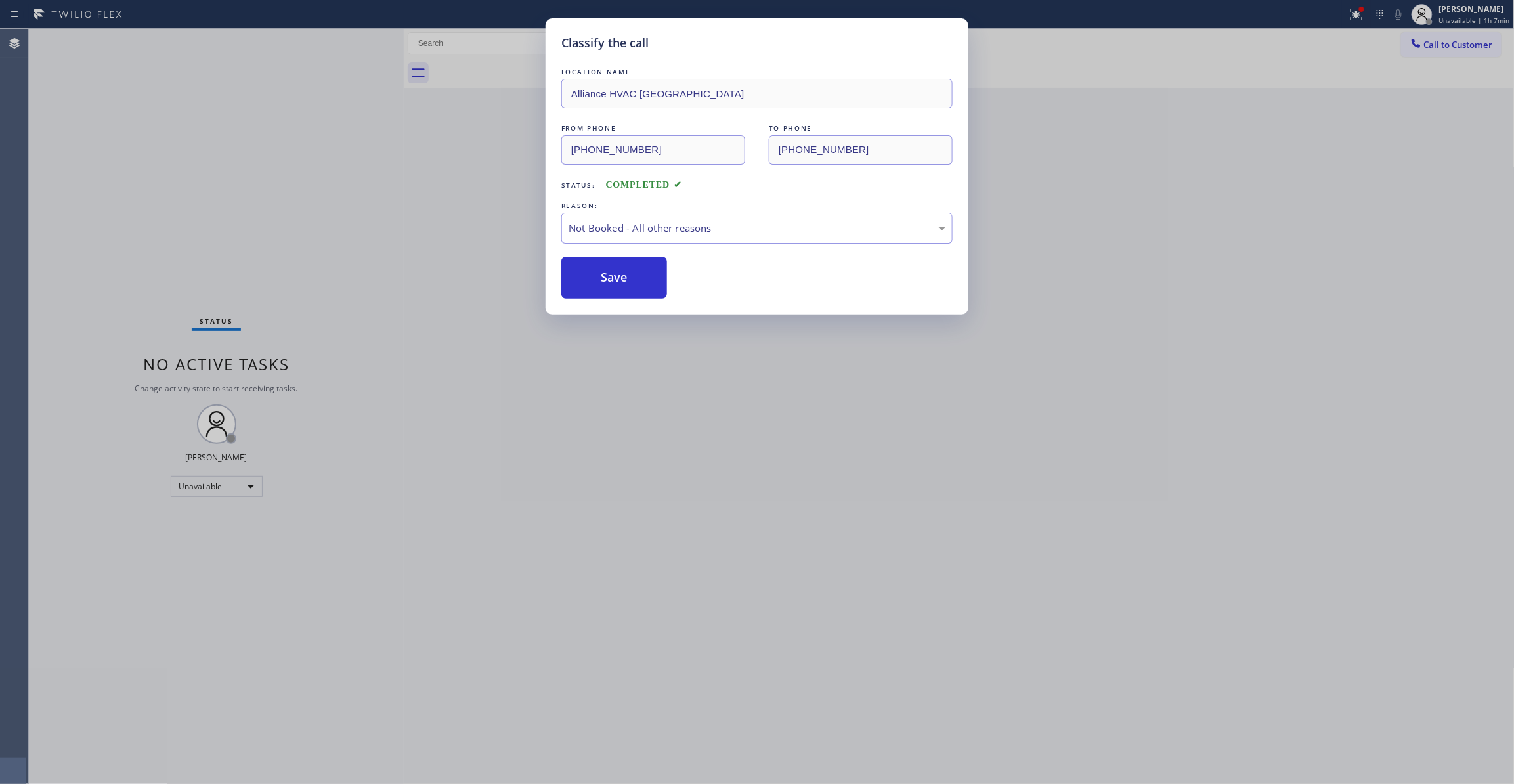
click at [602, 279] on button "Save" at bounding box center [614, 277] width 105 height 42
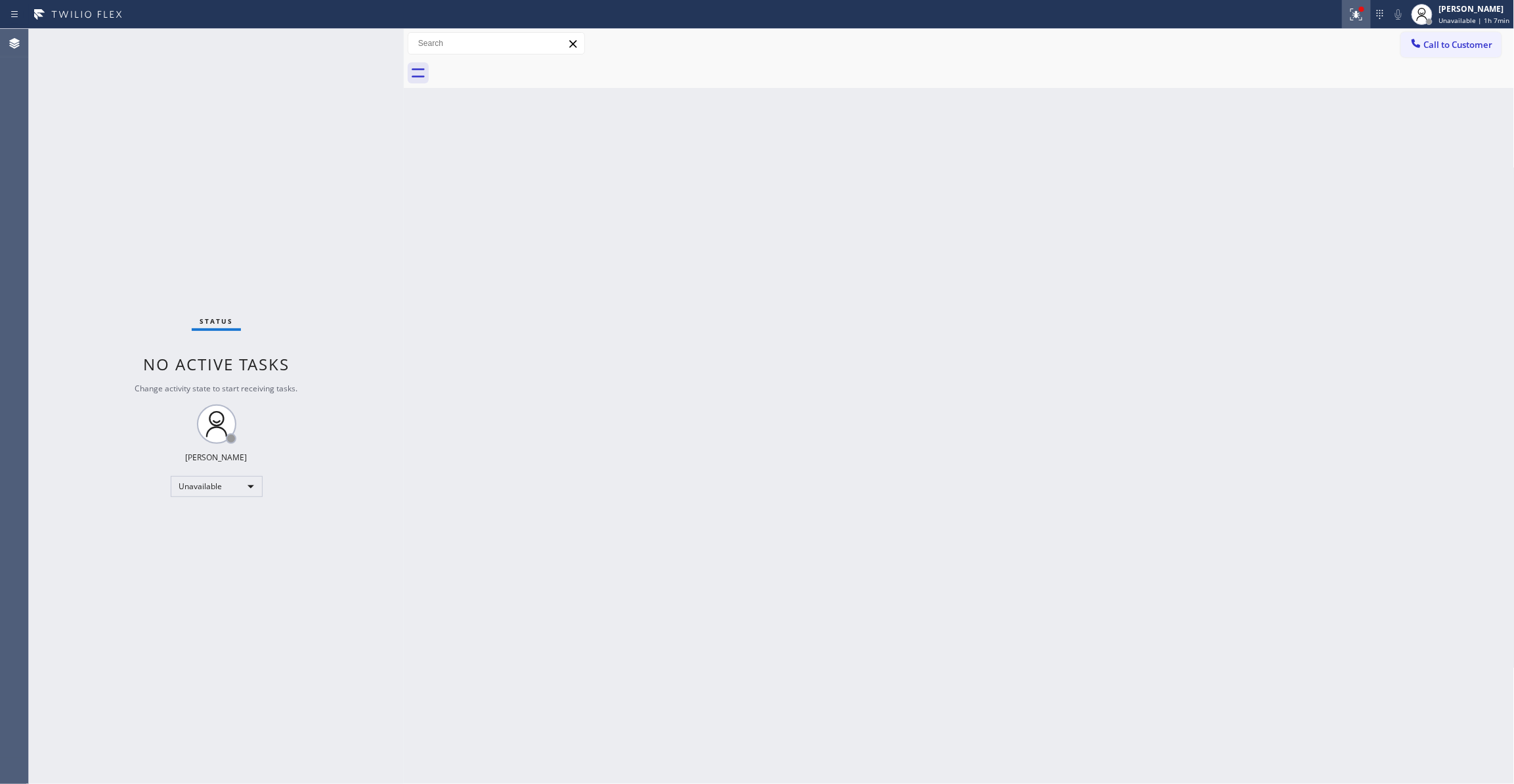
click at [1349, 14] on icon at bounding box center [1356, 14] width 15 height 15
click at [1283, 172] on span "Clear issues" at bounding box center [1276, 172] width 62 height 9
click at [1458, 48] on span "Call to Customer" at bounding box center [1458, 45] width 69 height 12
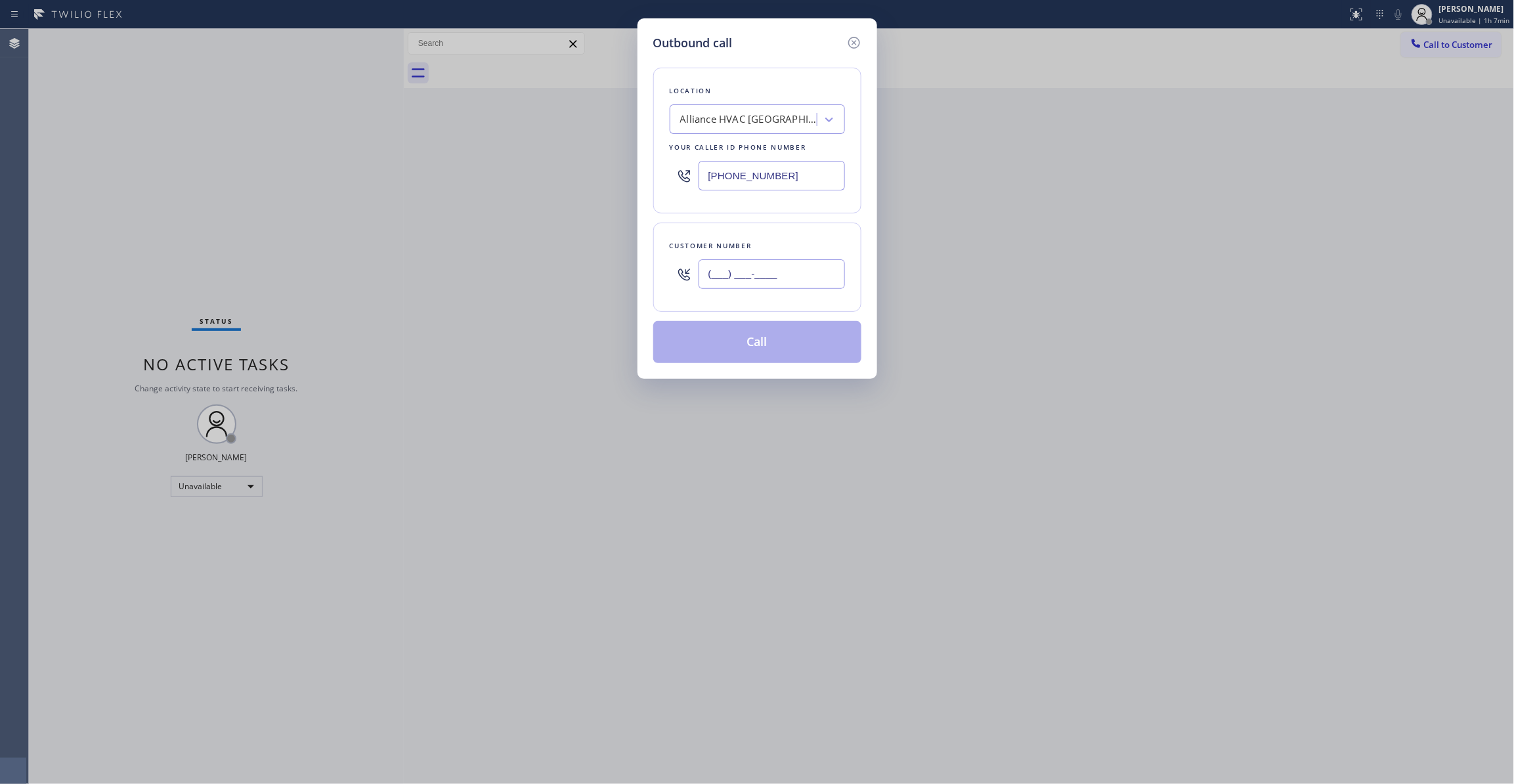
click at [767, 269] on input "(___) ___-____" at bounding box center [771, 274] width 146 height 30
paste input "310) 921-5660"
type input "(310) 921-5660"
click at [797, 355] on button "Call" at bounding box center [757, 342] width 208 height 42
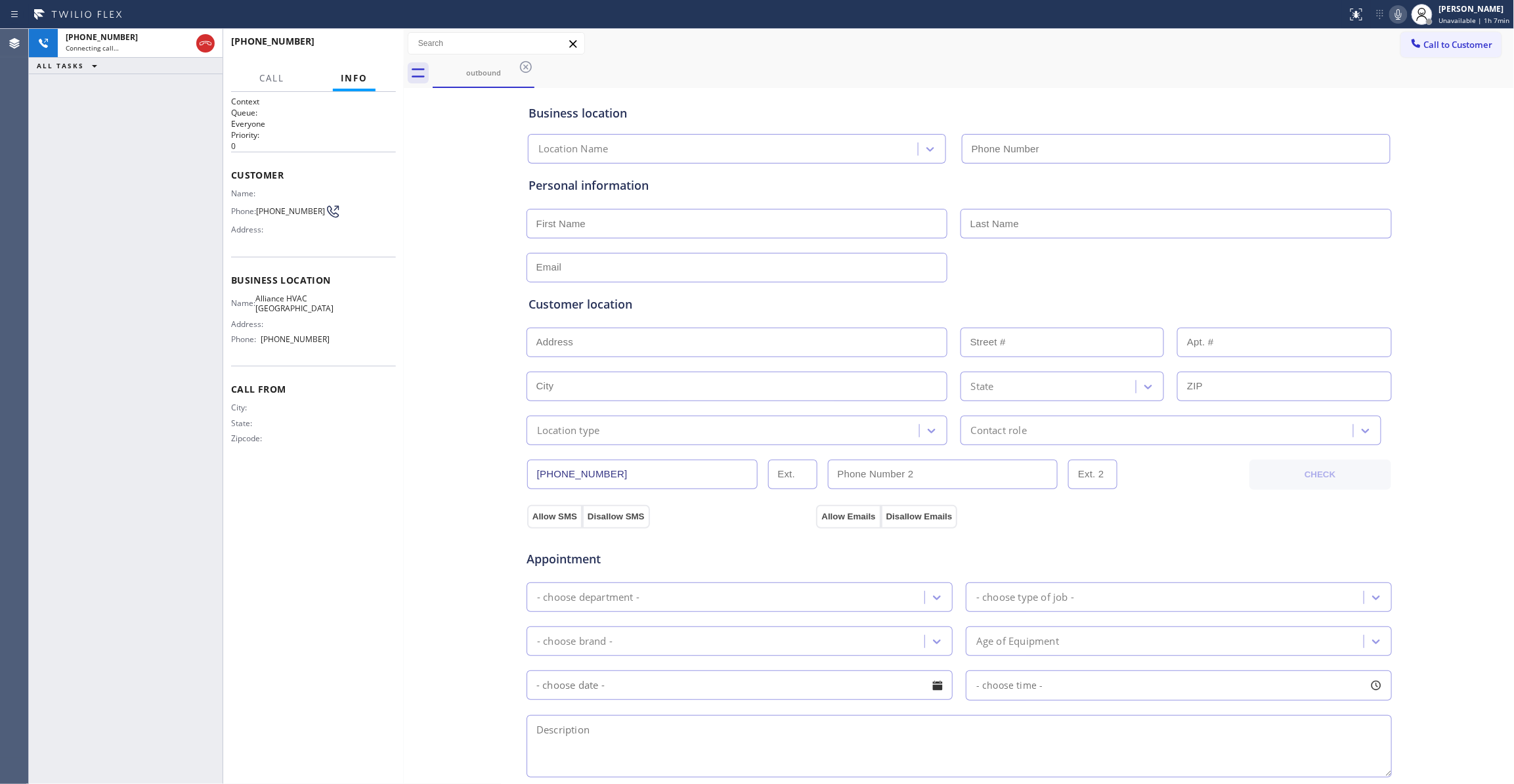
type input "(310) 868-0820"
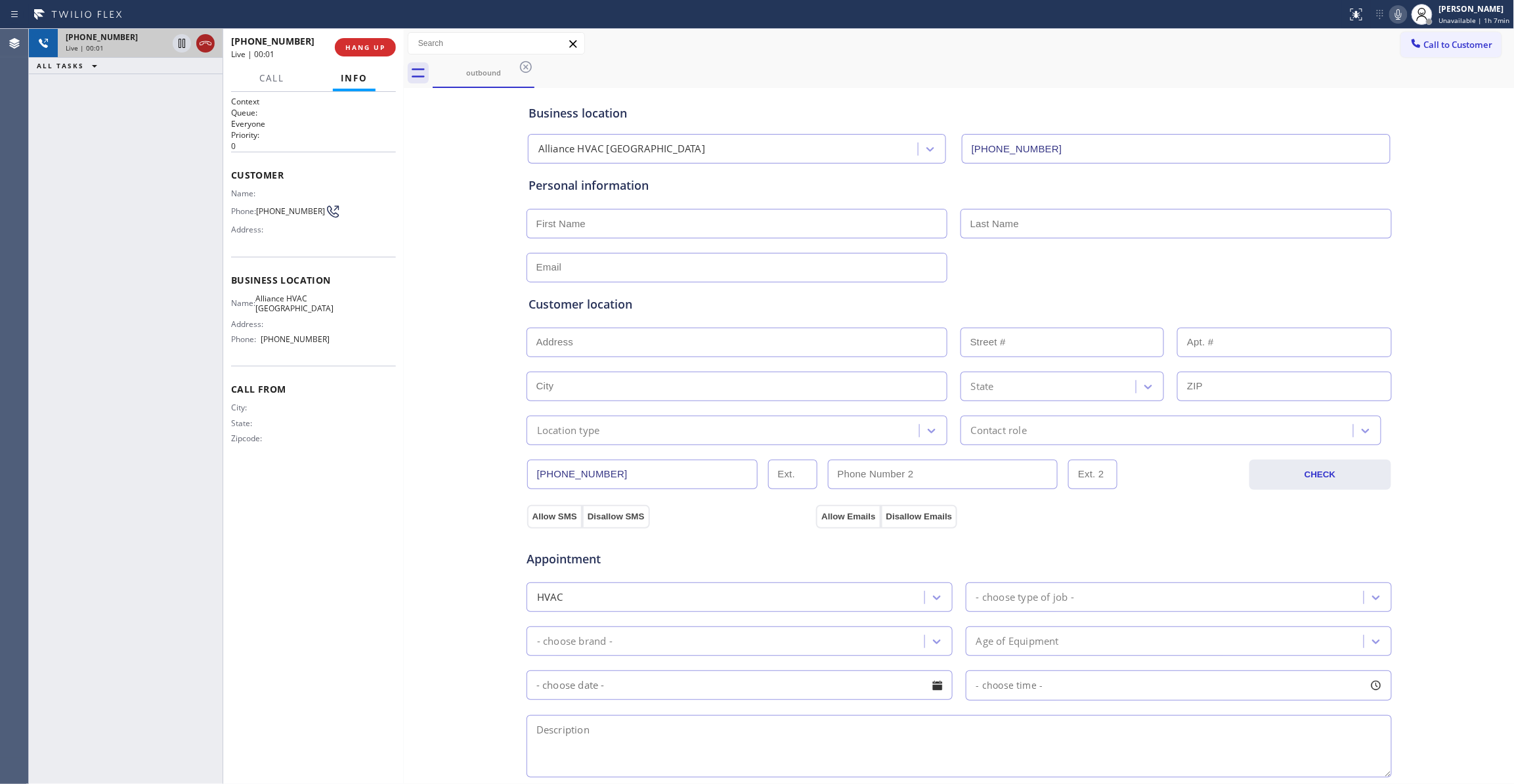
click at [201, 38] on icon at bounding box center [205, 43] width 15 height 15
click at [364, 48] on span "HANG UP" at bounding box center [365, 48] width 40 height 9
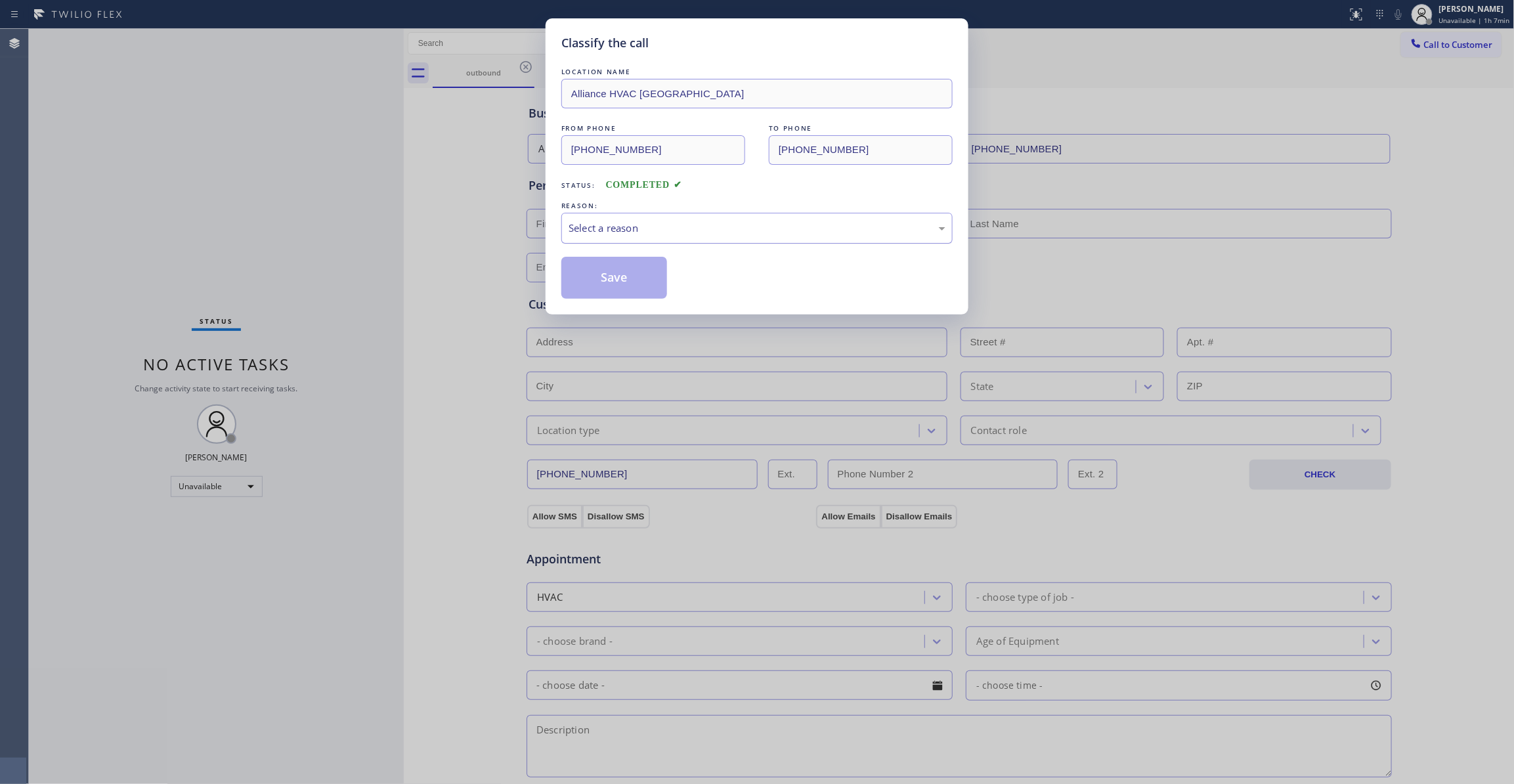
click at [623, 228] on div "Select a reason" at bounding box center [757, 228] width 377 height 15
click at [608, 282] on button "Save" at bounding box center [614, 277] width 105 height 42
click at [608, 281] on button "Save" at bounding box center [614, 277] width 105 height 42
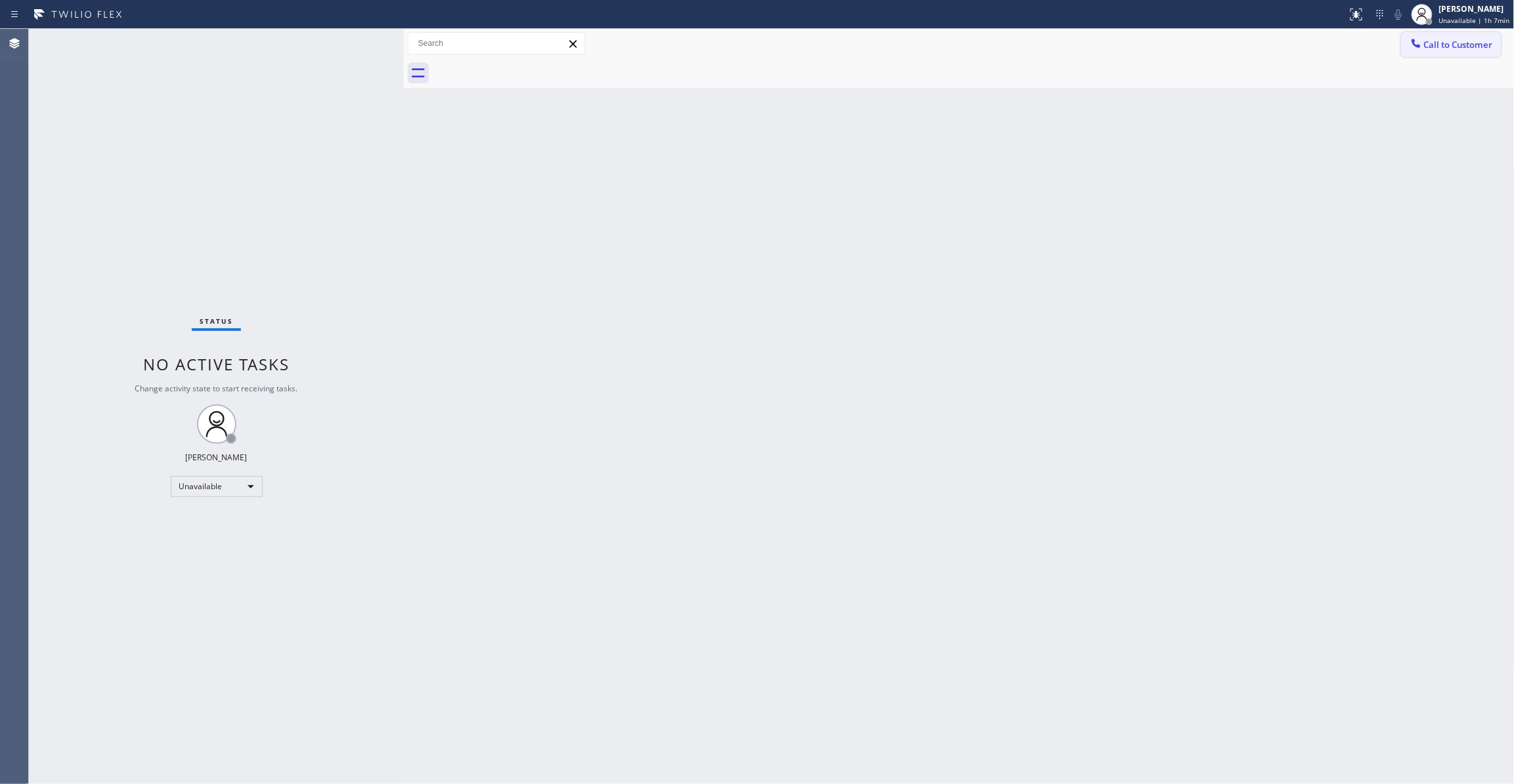
click at [1444, 44] on span "Call to Customer" at bounding box center [1458, 45] width 69 height 12
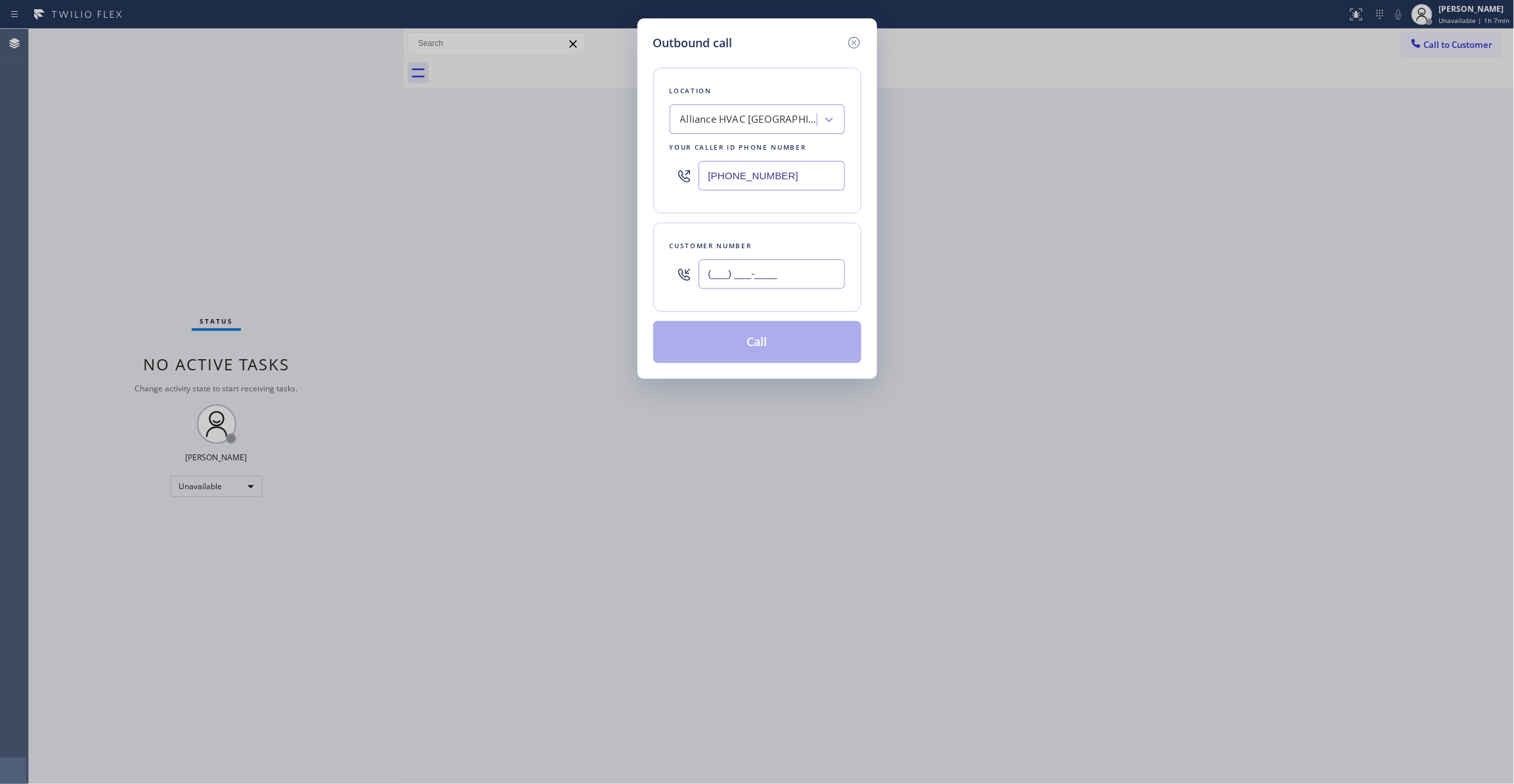
click at [720, 282] on input "(___) ___-____" at bounding box center [771, 274] width 146 height 30
paste input "310) 921-5660"
type input "(310) 921-5660"
click at [757, 350] on button "Call" at bounding box center [757, 342] width 208 height 42
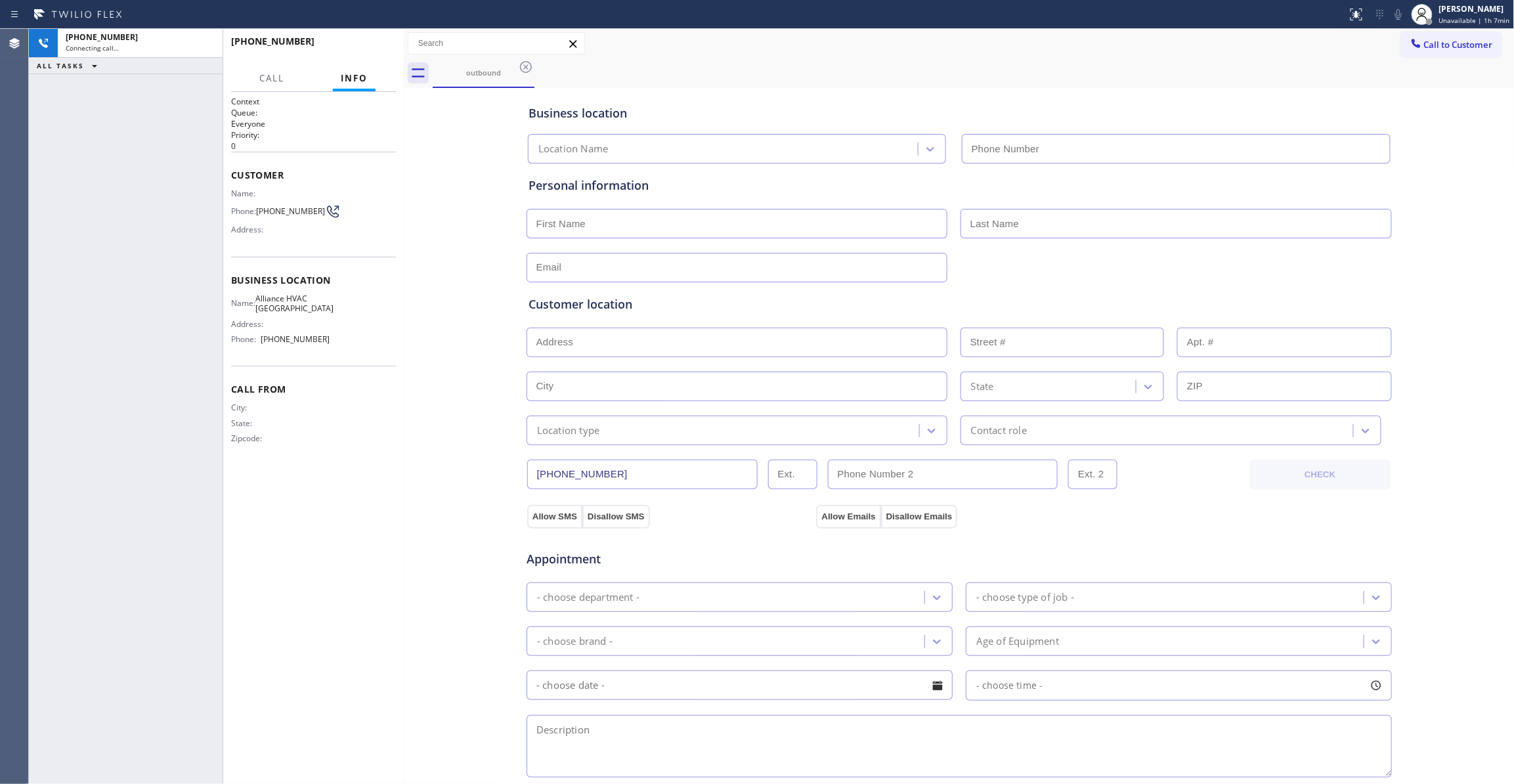
type input "(310) 868-0820"
click at [373, 42] on button "HANG UP" at bounding box center [365, 47] width 61 height 18
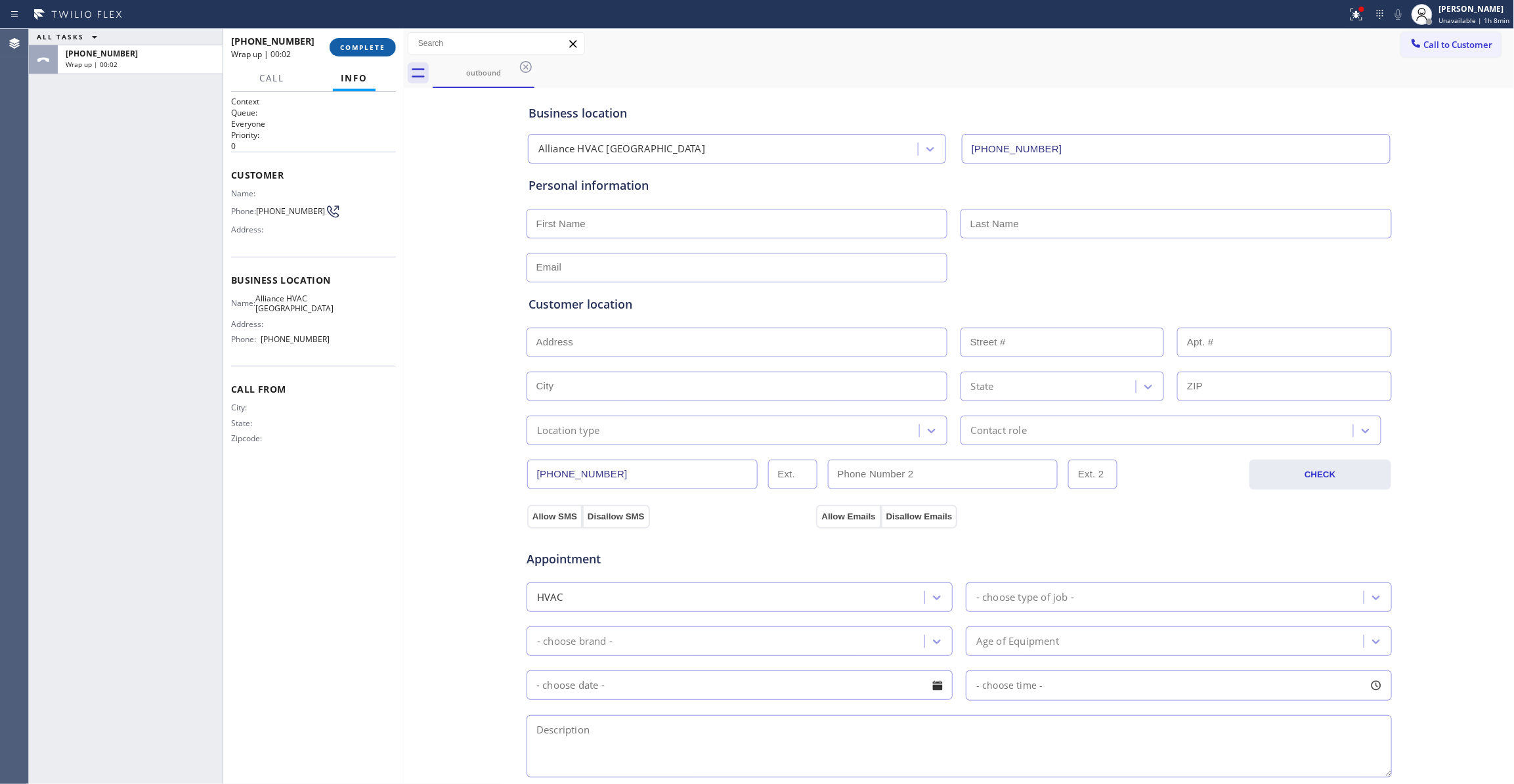
click at [366, 50] on span "COMPLETE" at bounding box center [363, 48] width 45 height 9
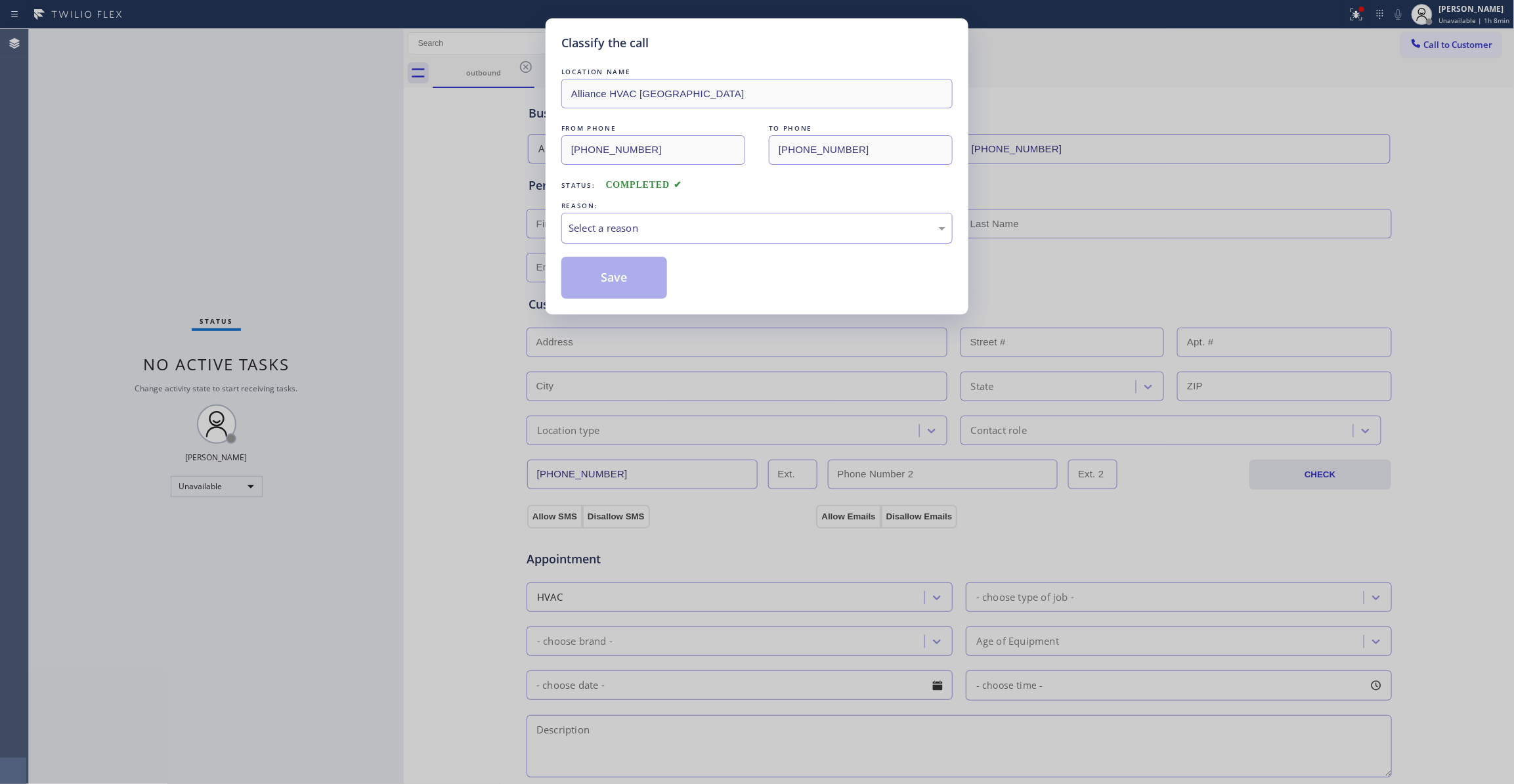
click at [616, 227] on div "Select a reason" at bounding box center [757, 228] width 377 height 15
drag, startPoint x: 616, startPoint y: 242, endPoint x: 612, endPoint y: 282, distance: 40.2
click at [612, 282] on button "Save" at bounding box center [614, 277] width 105 height 42
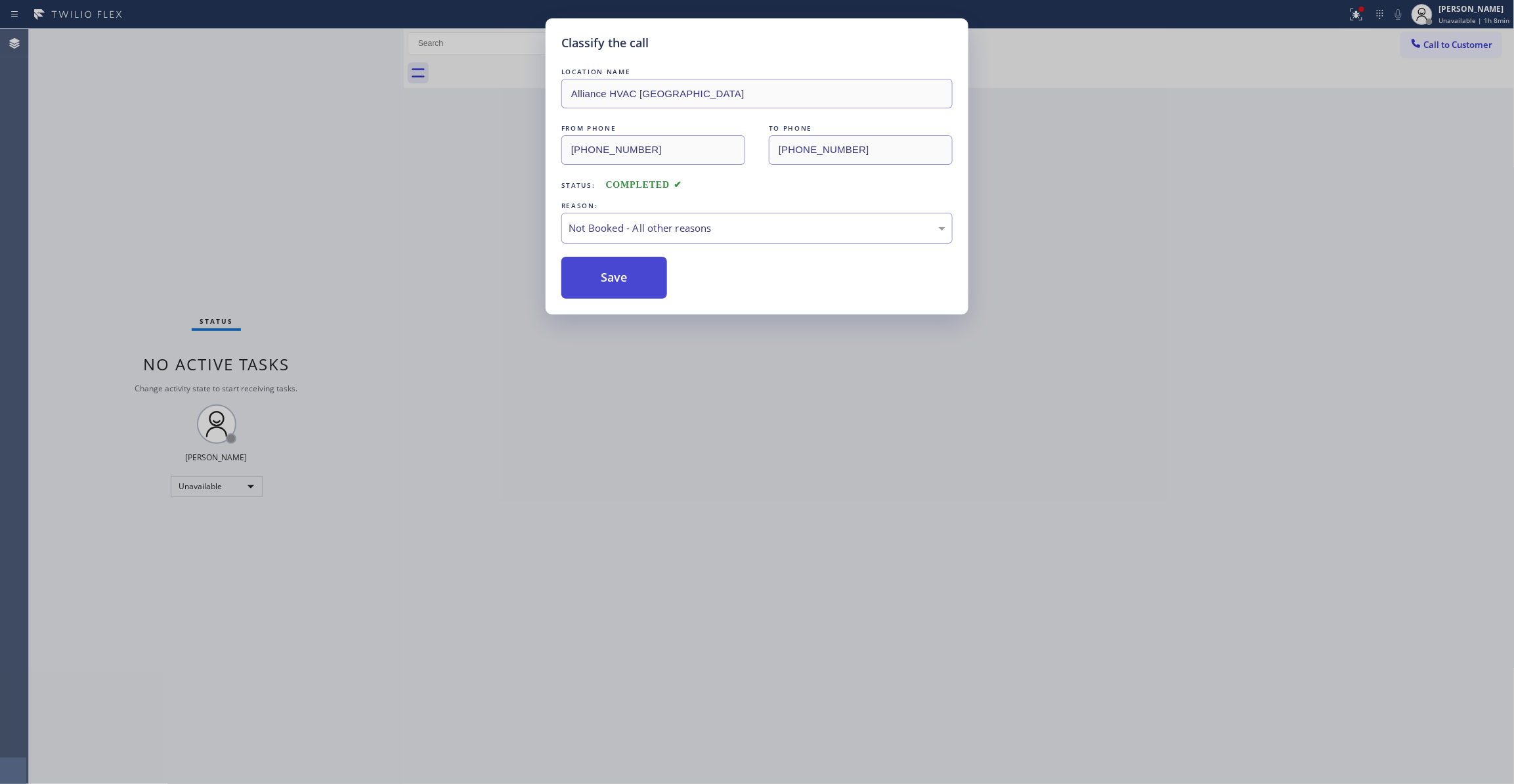
click at [612, 282] on button "Save" at bounding box center [614, 277] width 105 height 42
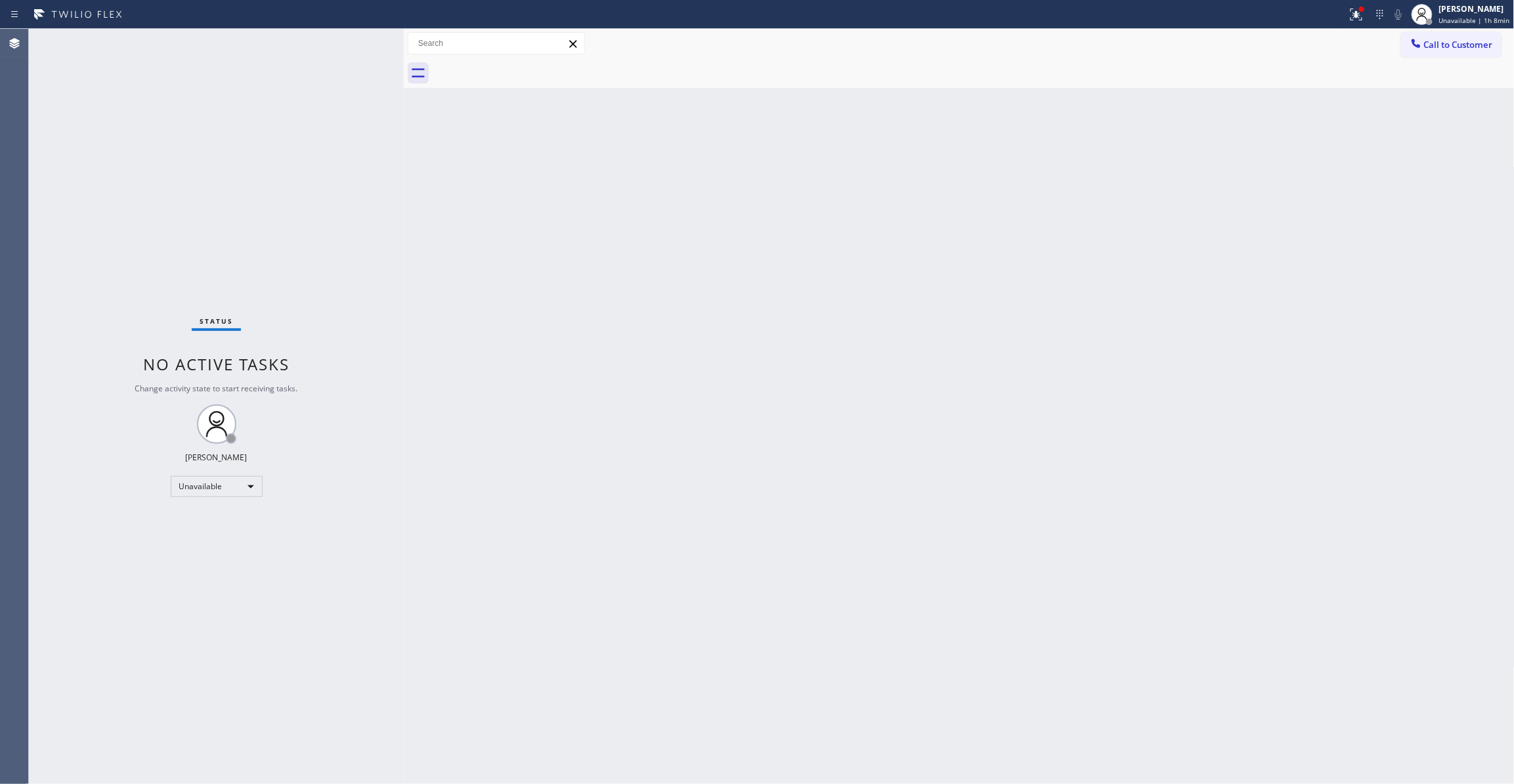
drag, startPoint x: 1006, startPoint y: 345, endPoint x: 1015, endPoint y: 316, distance: 30.4
click at [1006, 335] on div "Back to Dashboard Change Sender ID Customers Technicians Select a contact Outbo…" at bounding box center [959, 406] width 1111 height 755
click at [1455, 50] on span "Call to Customer" at bounding box center [1458, 45] width 69 height 12
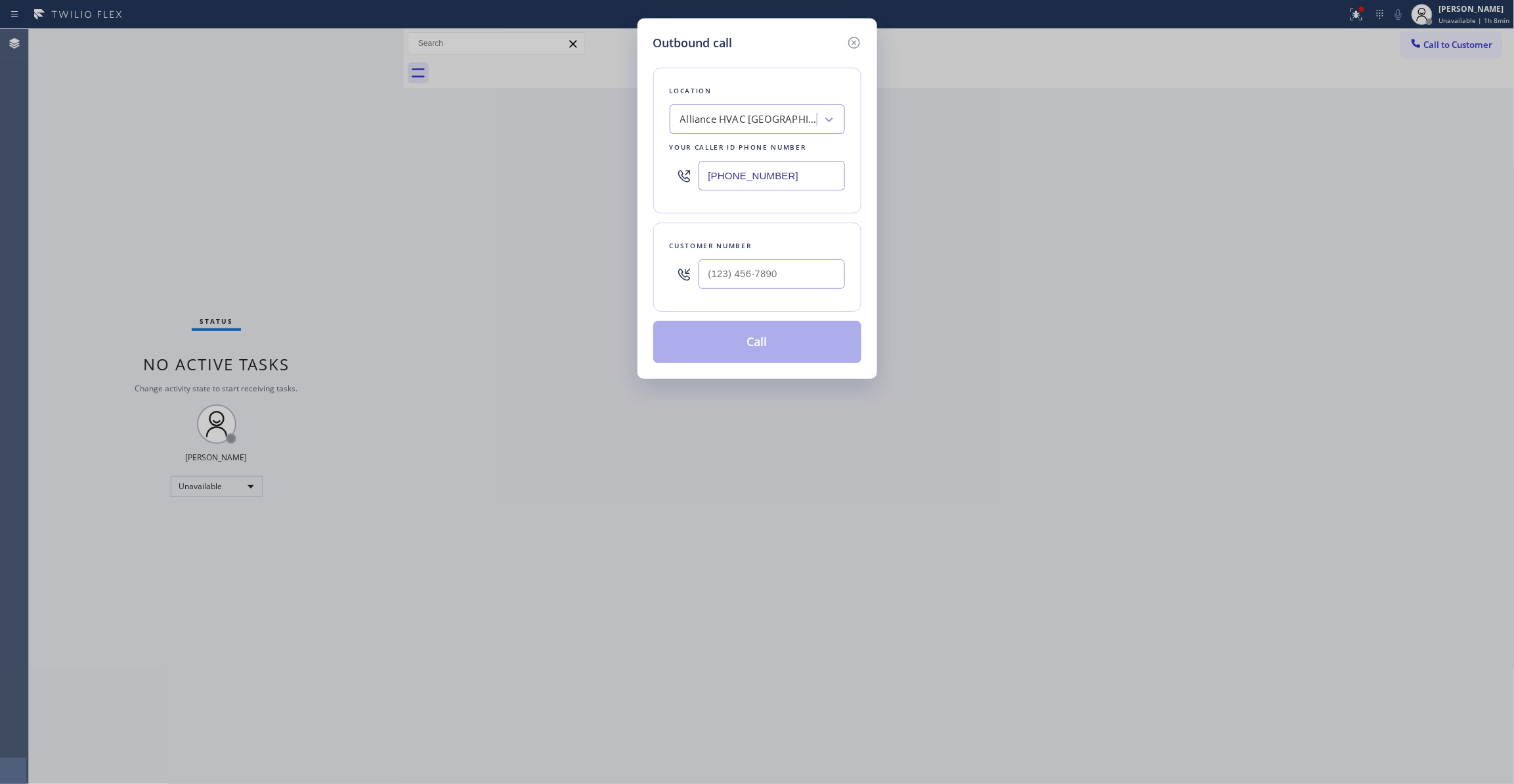
drag, startPoint x: 802, startPoint y: 175, endPoint x: 421, endPoint y: 199, distance: 381.8
click at [361, 181] on div "Outbound call Location Alliance HVAC Rancho Palos Verdes Your caller id phone n…" at bounding box center [757, 392] width 1514 height 784
paste input "888) 493-2313"
type input "(888) 493-2313"
click at [759, 279] on input "(___) ___-____" at bounding box center [771, 274] width 146 height 30
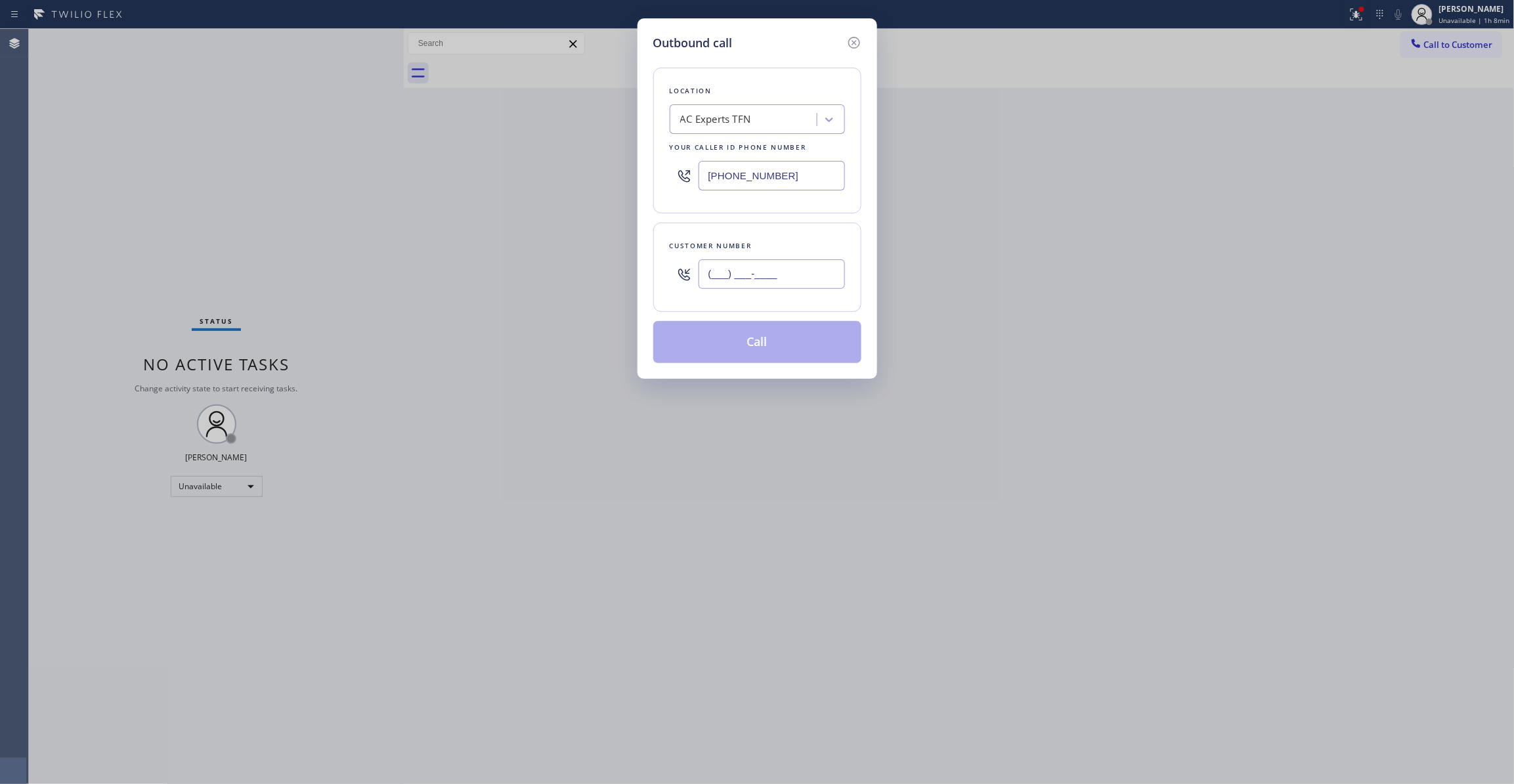
paste input "626) 880-6122"
type input "(626) 880-6122"
click at [782, 346] on button "Call" at bounding box center [757, 342] width 208 height 42
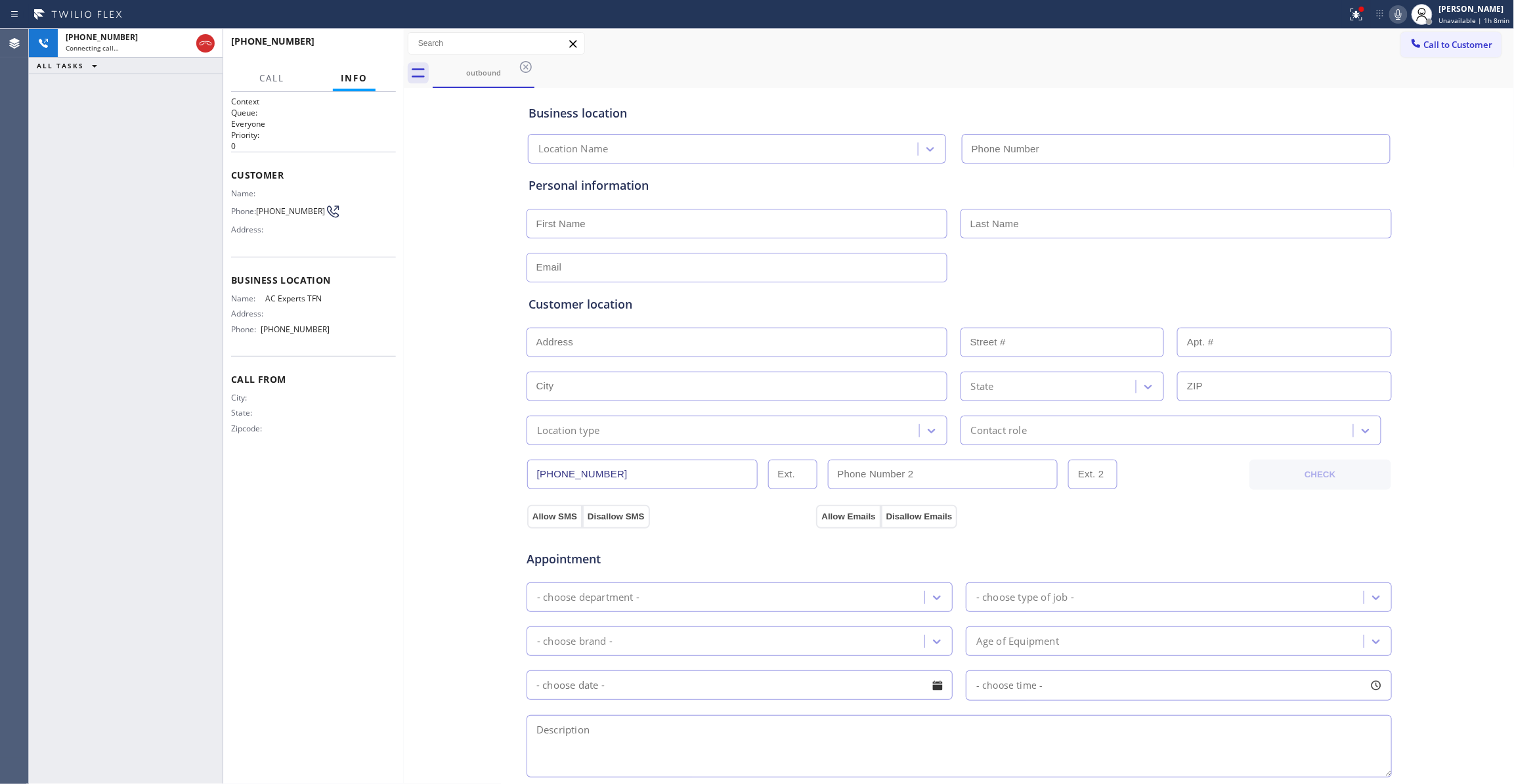
type input "(888) 493-2313"
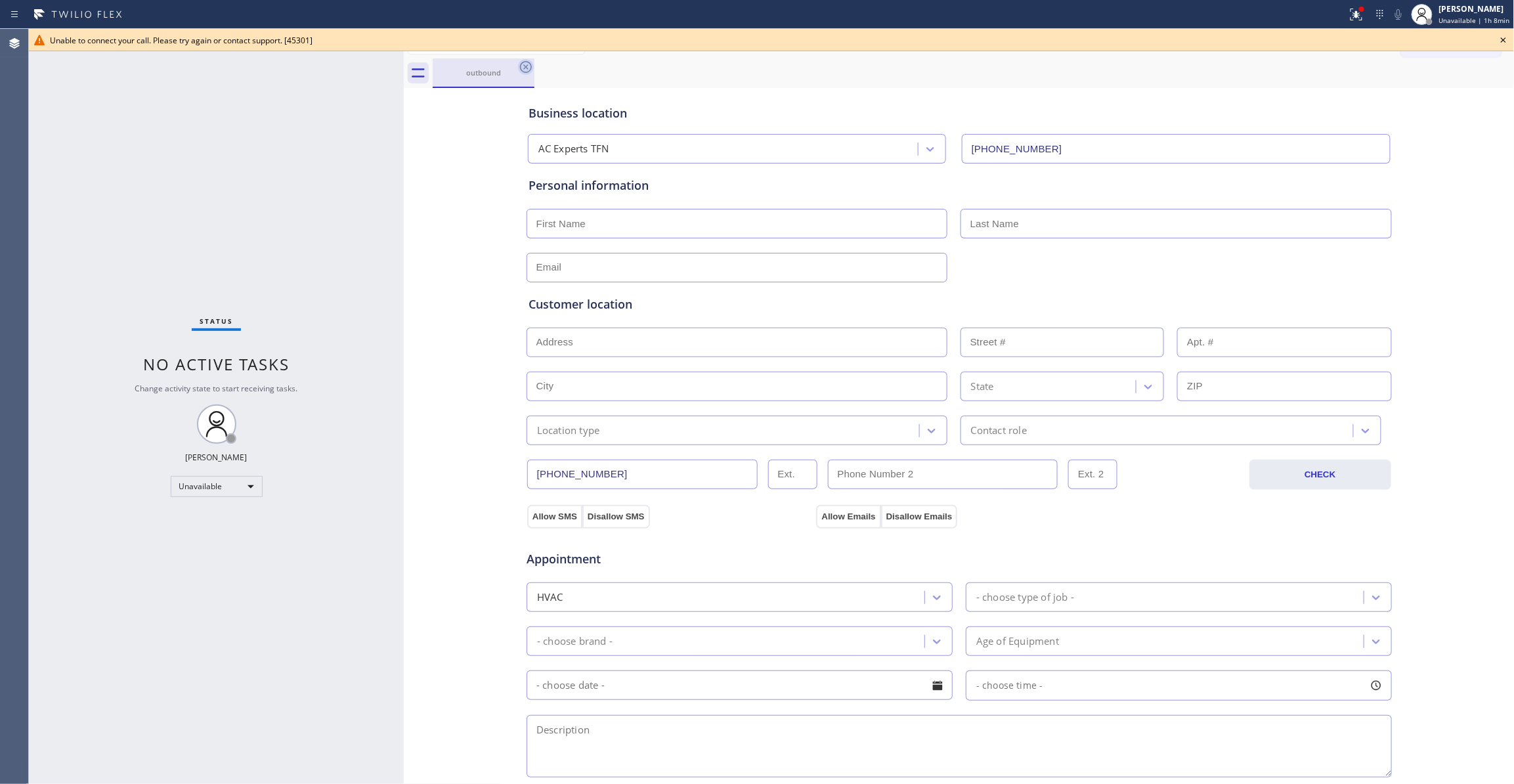
click at [529, 66] on icon at bounding box center [526, 66] width 15 height 15
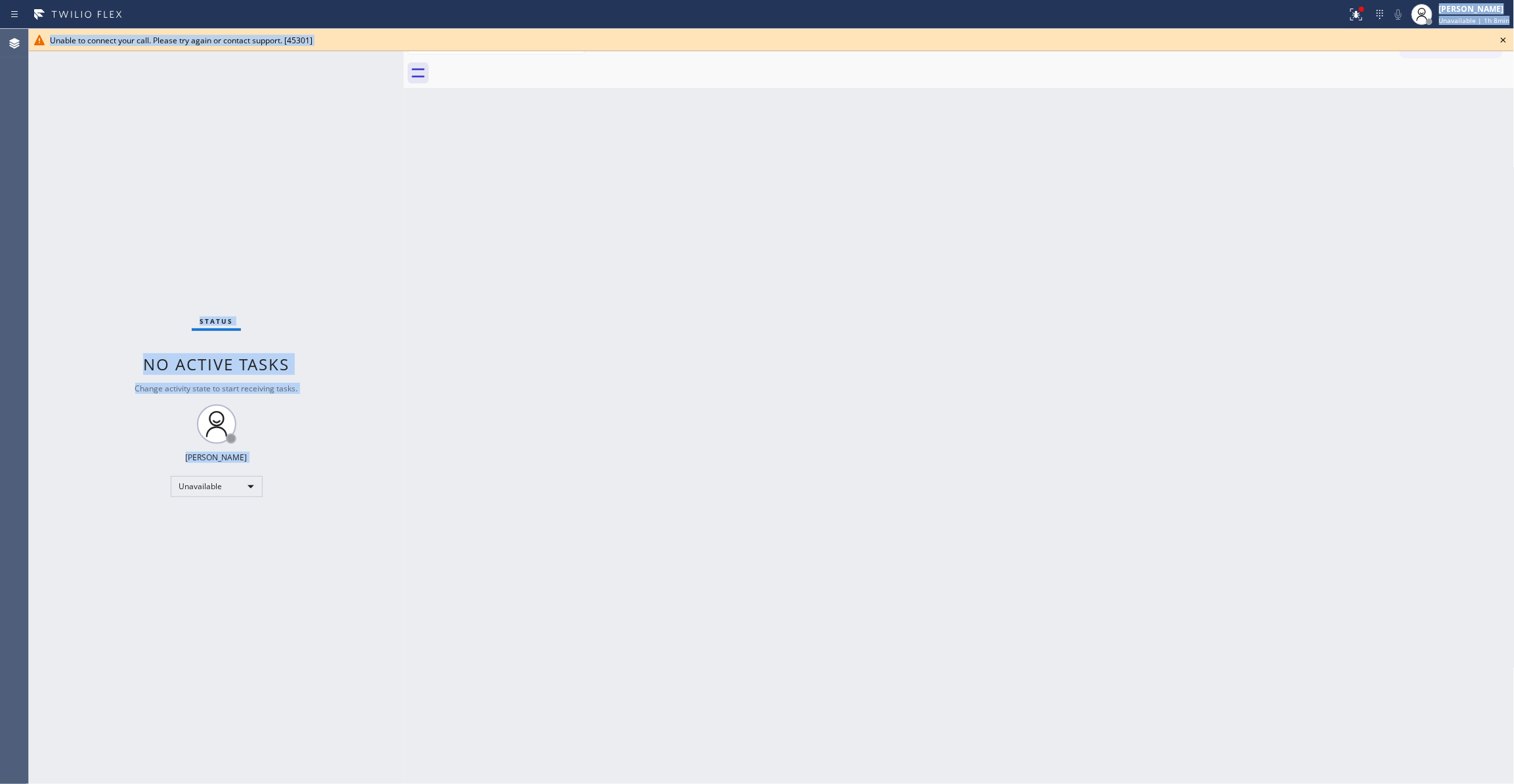
drag, startPoint x: 1122, startPoint y: 21, endPoint x: 1075, endPoint y: 124, distance: 113.2
click at [1075, 124] on div "Back to Dashboard Change Sender ID Customers Technicians Select a contact Outbo…" at bounding box center [959, 406] width 1111 height 755
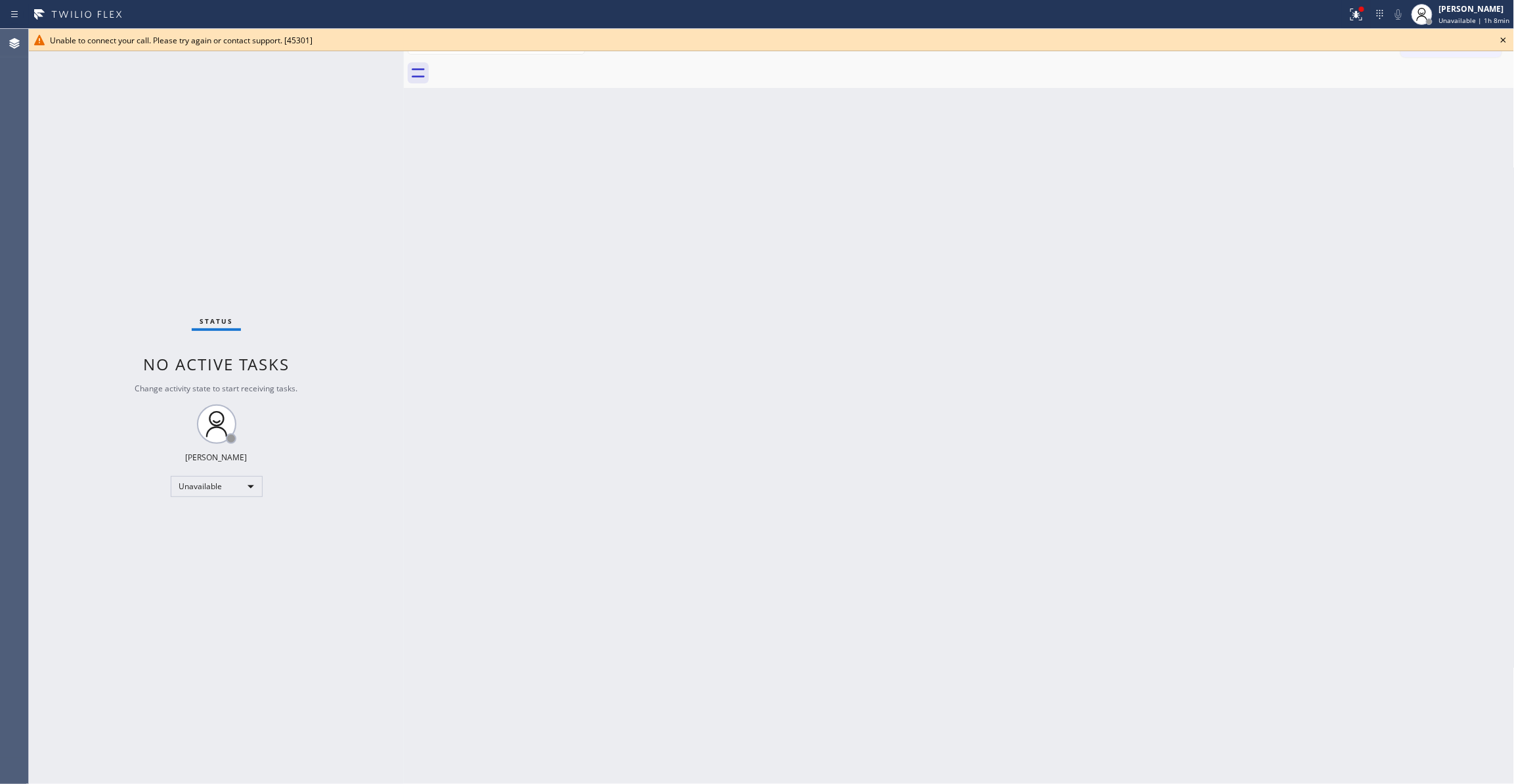
drag, startPoint x: 1075, startPoint y: 124, endPoint x: 528, endPoint y: 76, distance: 549.1
click at [528, 76] on div at bounding box center [974, 73] width 1082 height 30
click at [1502, 38] on icon at bounding box center [1503, 40] width 15 height 15
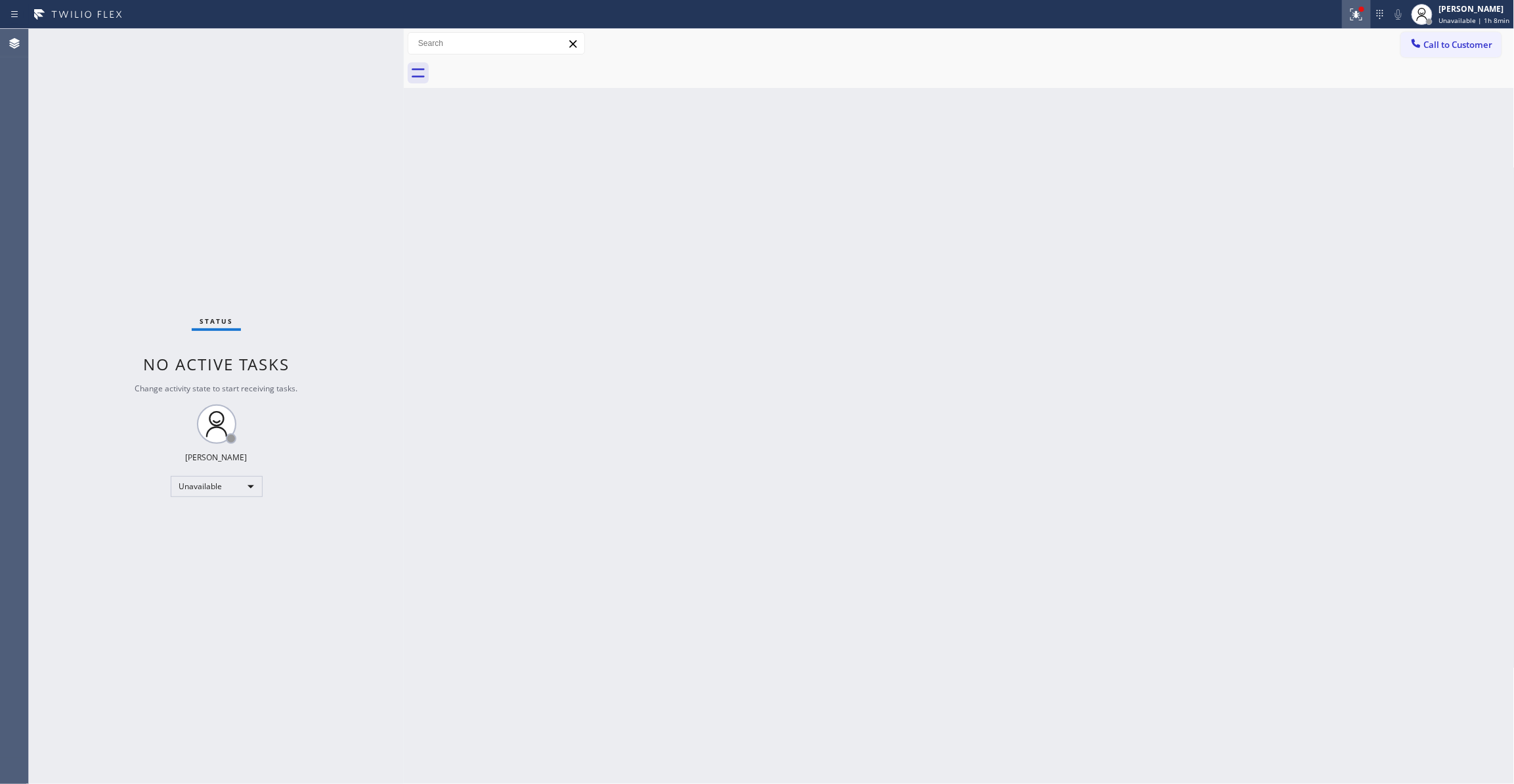
click at [1358, 11] on div at bounding box center [1356, 14] width 29 height 15
click at [1293, 165] on button "Clear issues" at bounding box center [1276, 172] width 154 height 18
click at [1441, 47] on span "Call to Customer" at bounding box center [1458, 45] width 69 height 12
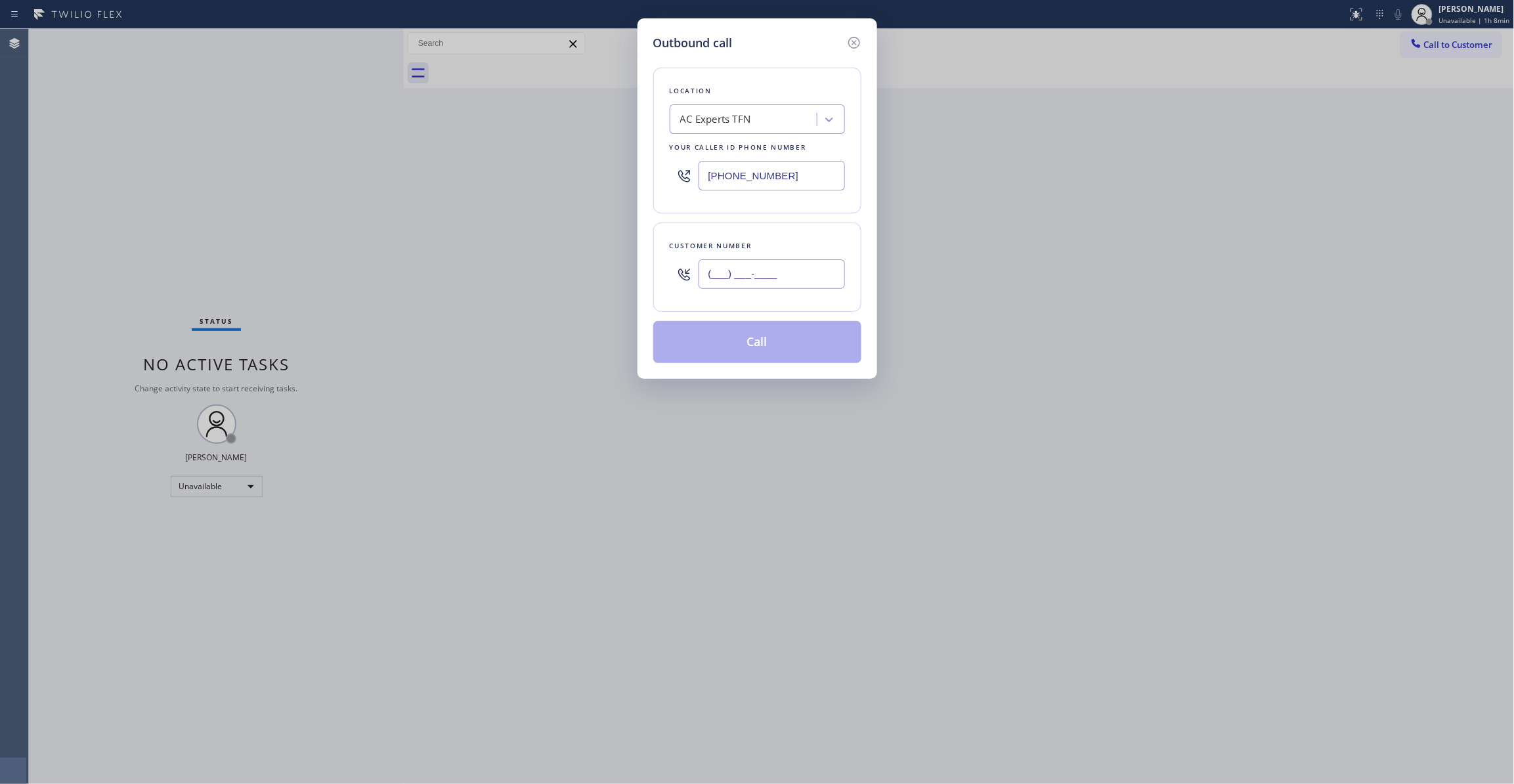
click at [775, 280] on input "(___) ___-____" at bounding box center [771, 274] width 146 height 30
paste input "626) 880-6122"
type input "(626) 880-6122"
click at [776, 337] on button "Call" at bounding box center [757, 342] width 208 height 42
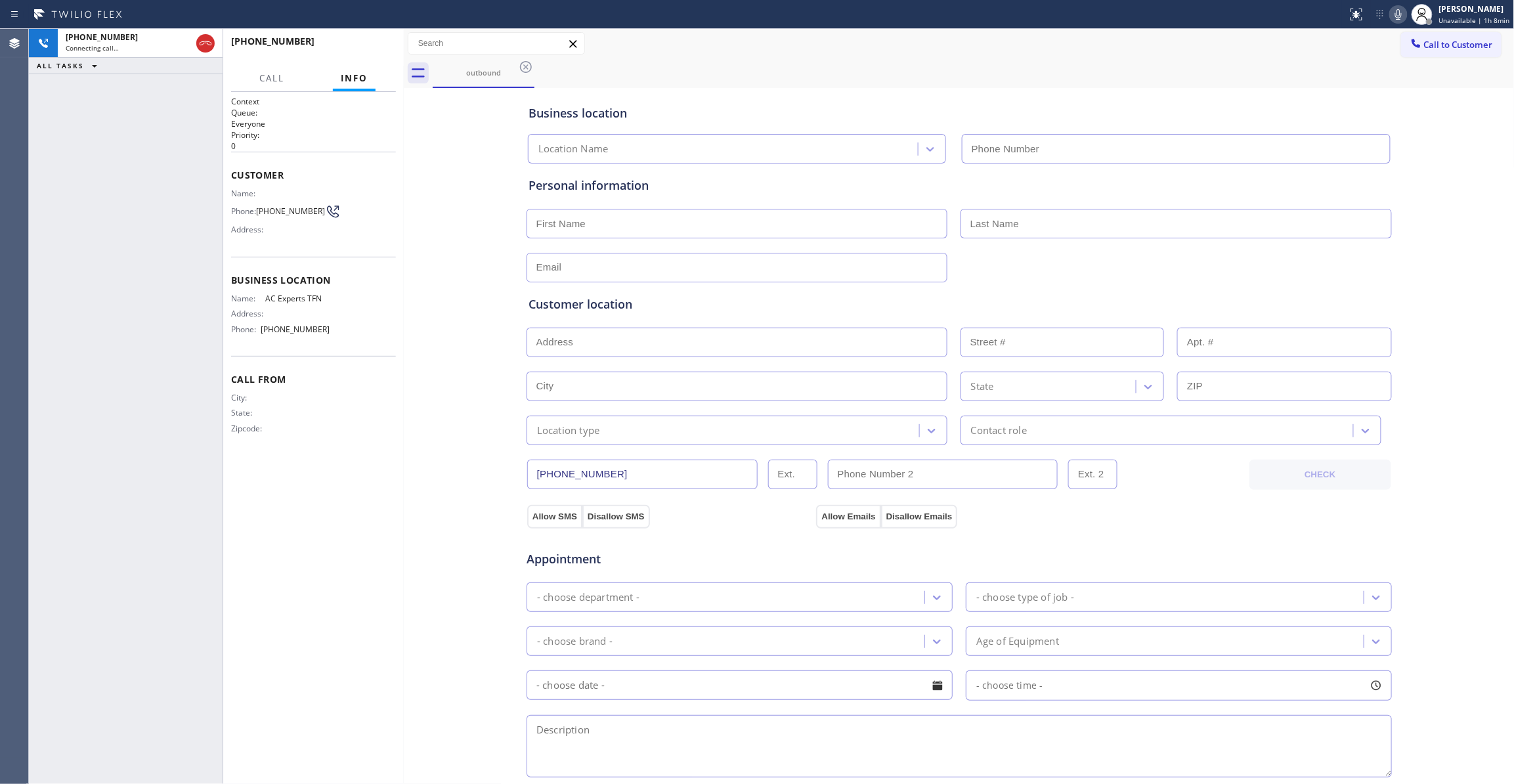
type input "(888) 493-2313"
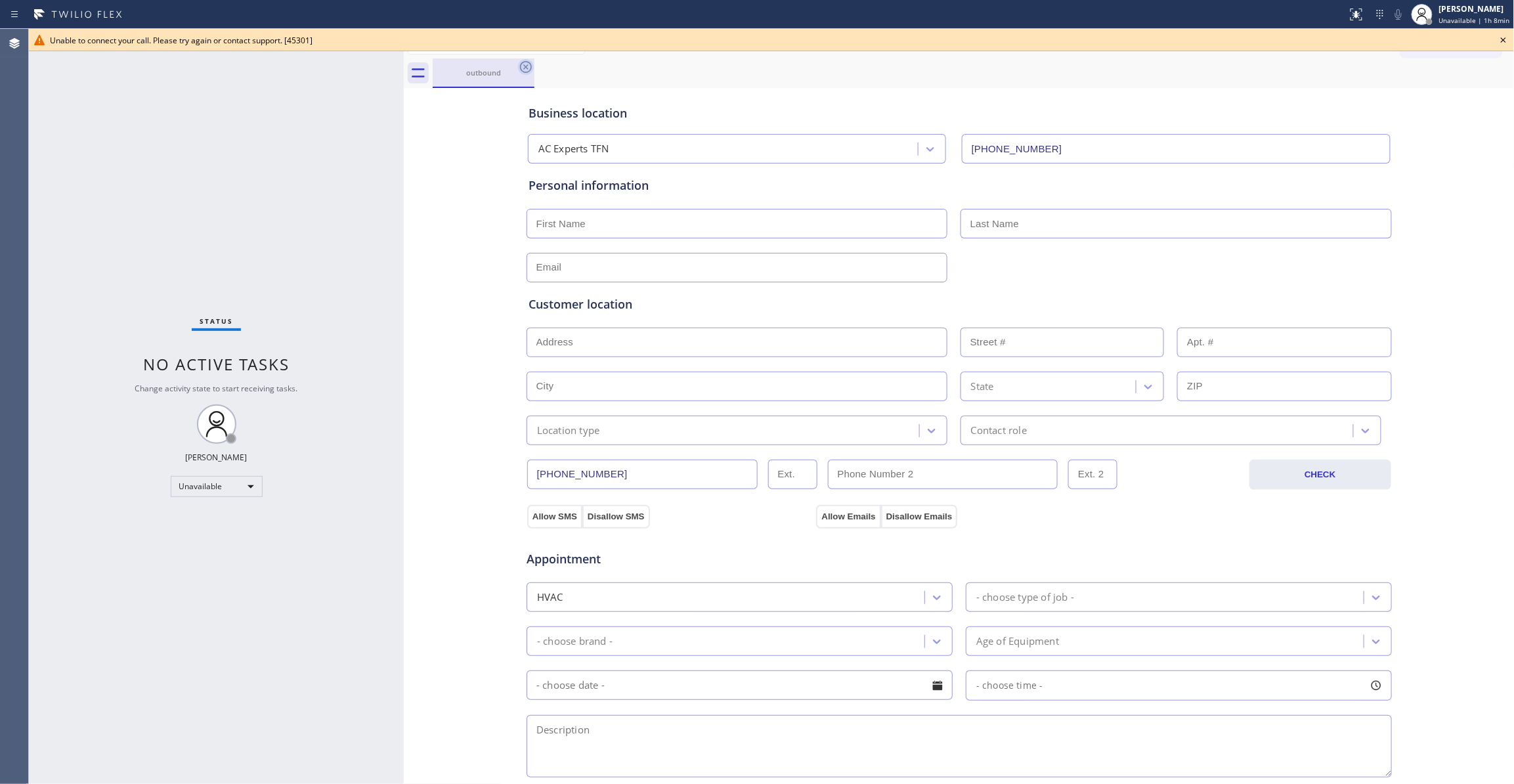
click at [520, 64] on icon at bounding box center [526, 66] width 15 height 15
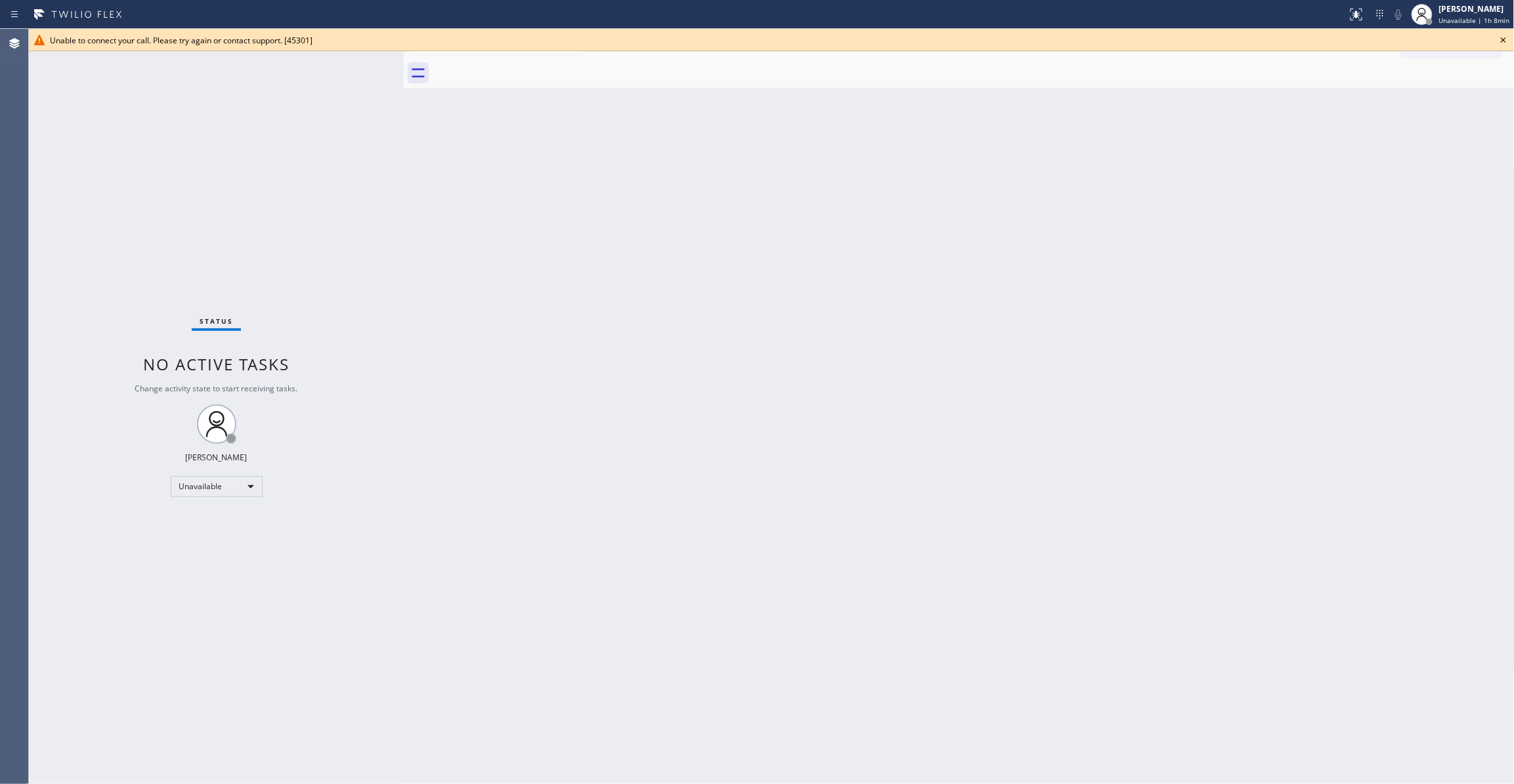
click at [1506, 42] on icon at bounding box center [1503, 40] width 15 height 15
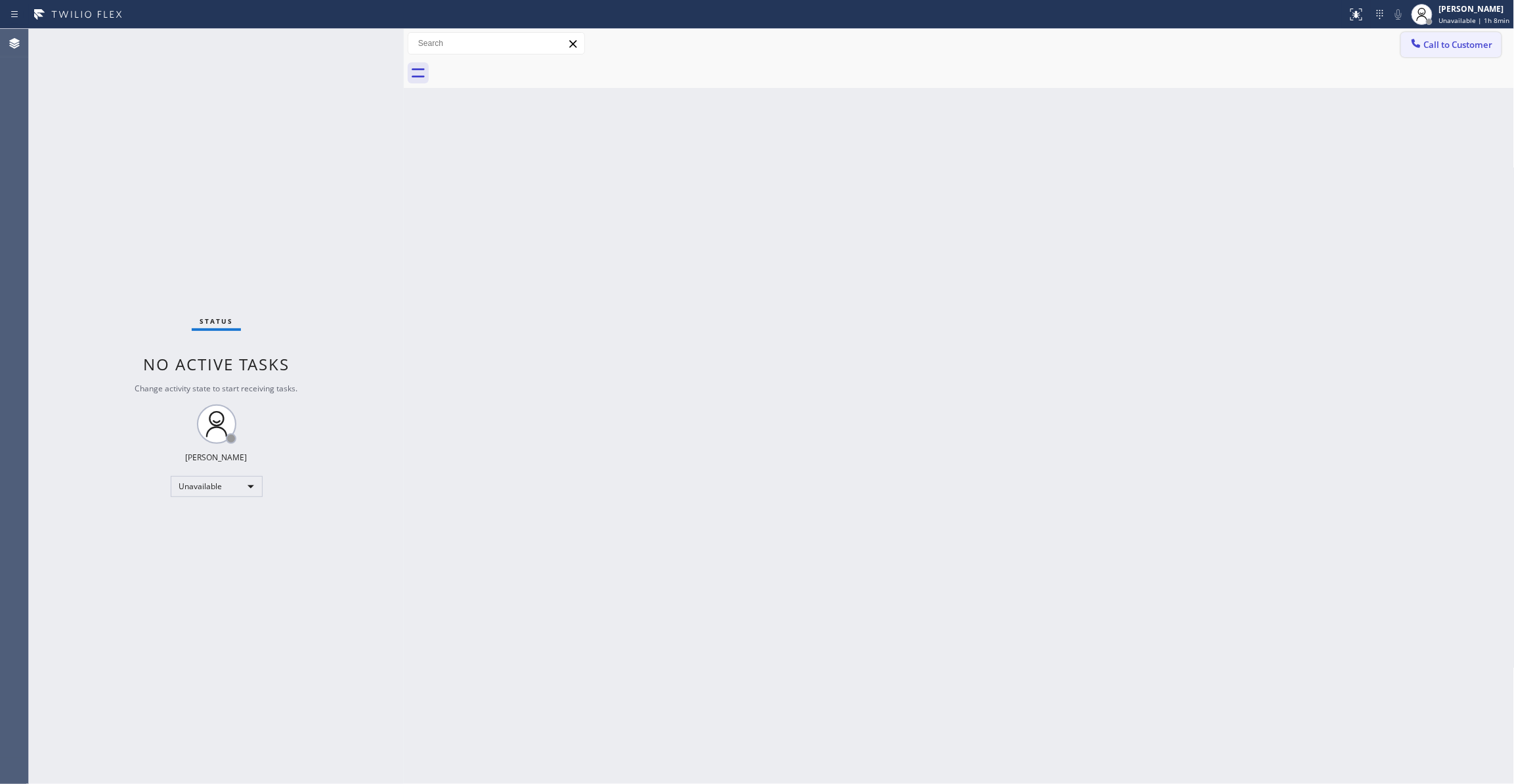
click at [1482, 43] on span "Call to Customer" at bounding box center [1458, 45] width 69 height 12
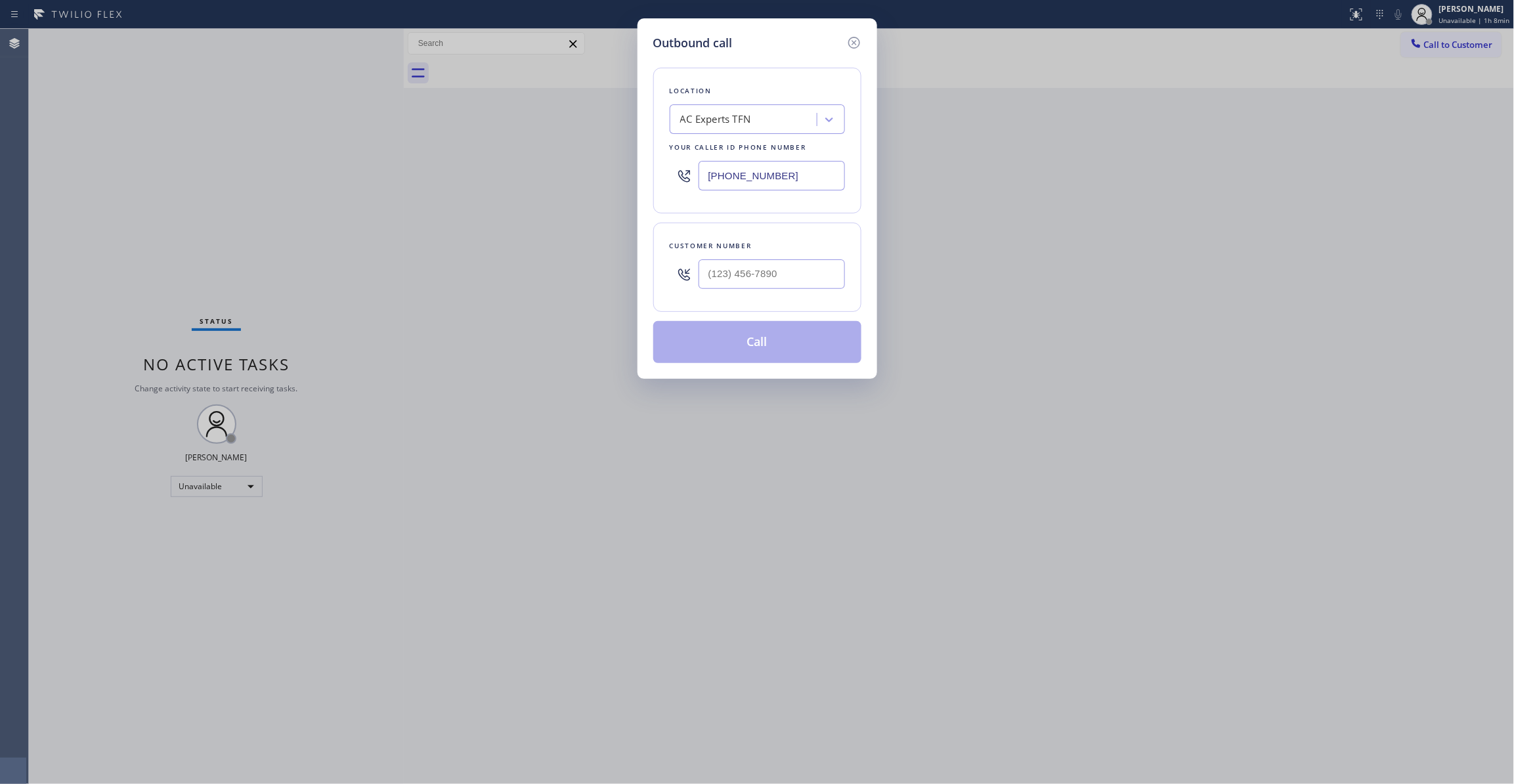
drag, startPoint x: 820, startPoint y: 166, endPoint x: 479, endPoint y: 163, distance: 341.0
click at [479, 163] on div "Outbound call Location AC Experts TFN Your caller id phone number (888) 493-231…" at bounding box center [757, 392] width 1514 height 784
paste input "551) 239-9945"
type input "(551) 239-9945"
click at [742, 269] on input "(___) ___-____" at bounding box center [771, 274] width 146 height 30
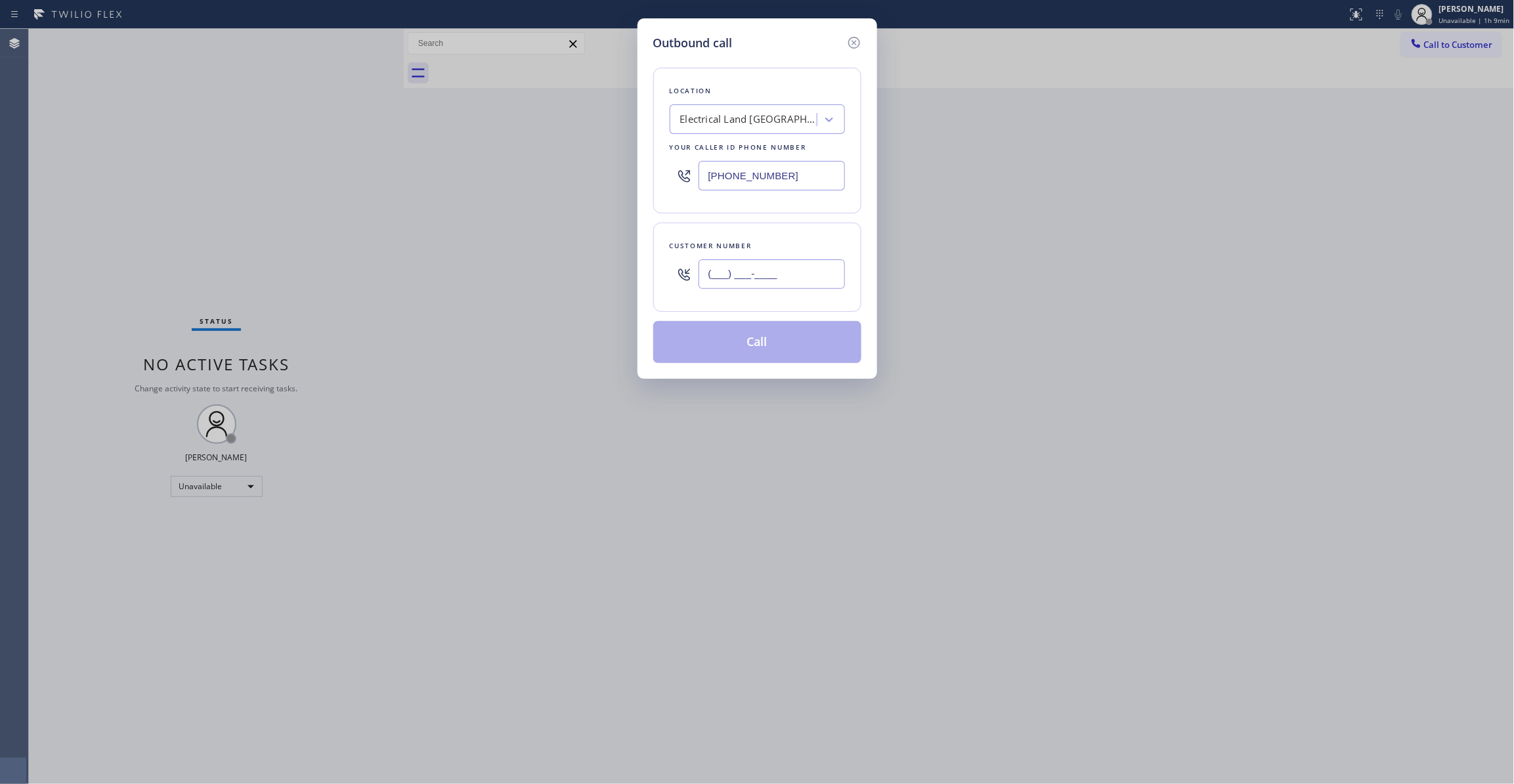
paste input "551) 239-9945"
type input "(551) 239-9945"
click at [773, 342] on button "Call" at bounding box center [757, 342] width 208 height 42
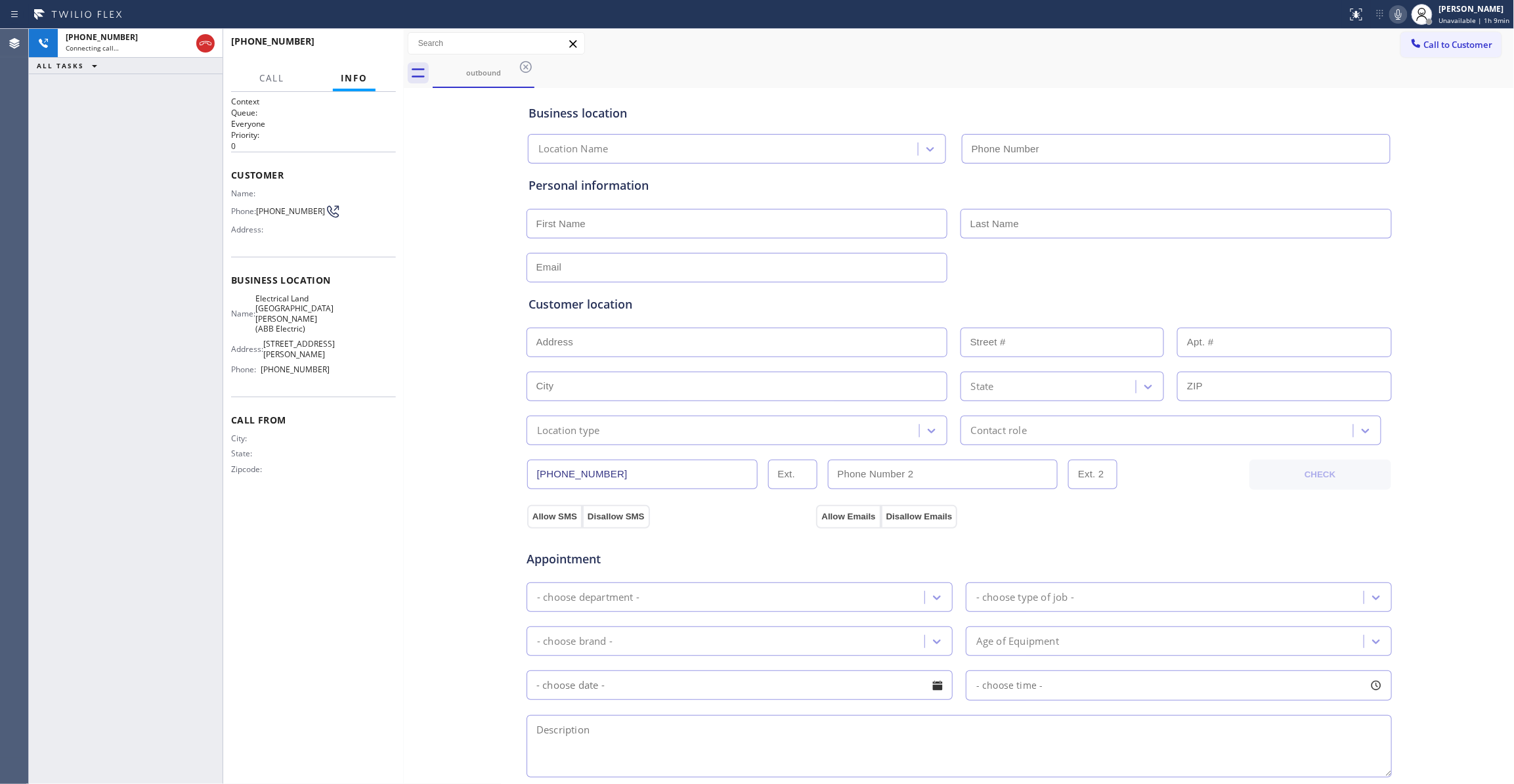
type input "(551) 239-9945"
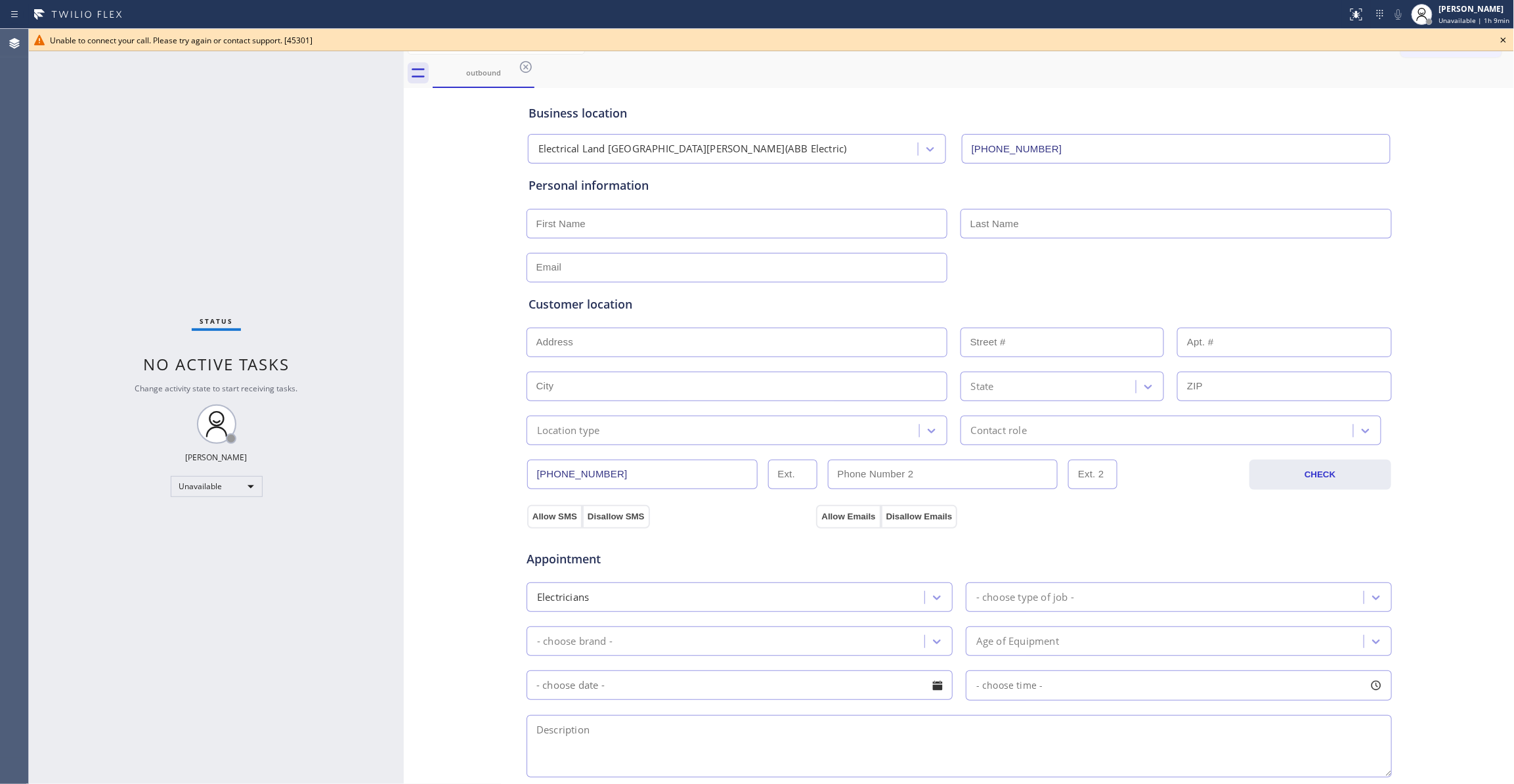
drag, startPoint x: 481, startPoint y: 487, endPoint x: 312, endPoint y: 339, distance: 224.6
click at [525, 71] on icon at bounding box center [526, 66] width 15 height 15
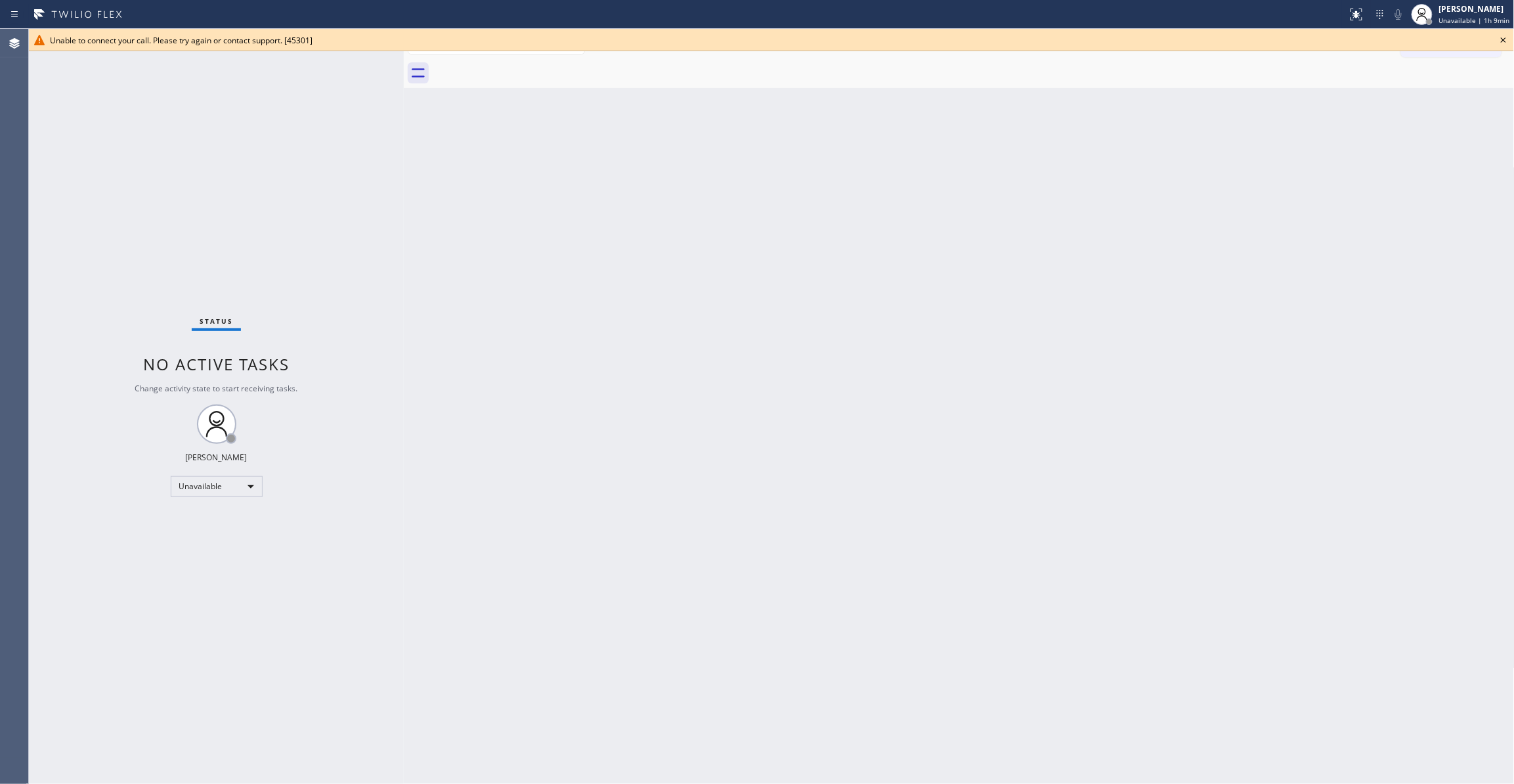
click at [1500, 37] on icon at bounding box center [1503, 40] width 15 height 15
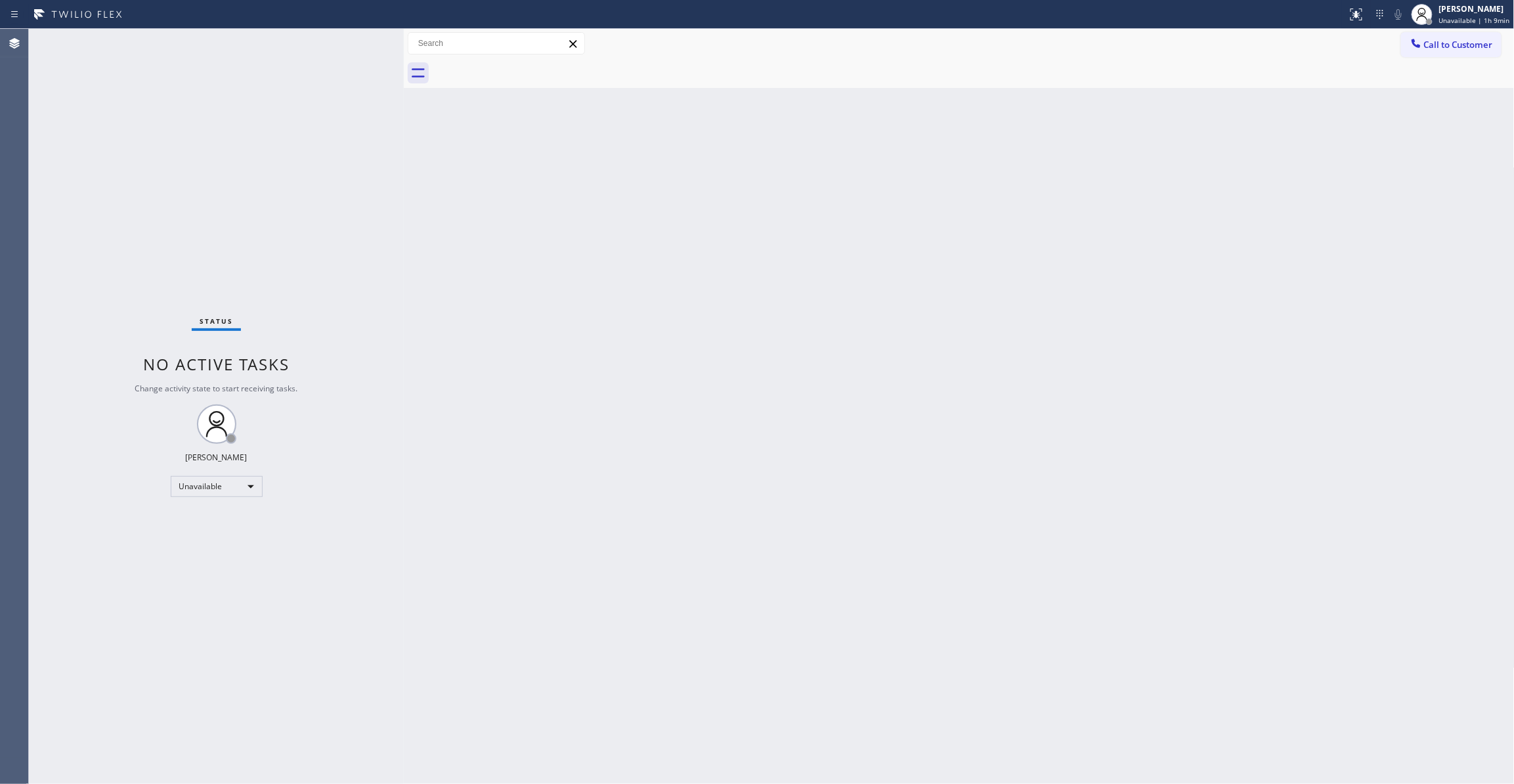
drag, startPoint x: 922, startPoint y: 172, endPoint x: 991, endPoint y: 143, distance: 74.8
click at [922, 170] on div "Back to Dashboard Change Sender ID Customers Technicians Select a contact Outbo…" at bounding box center [959, 406] width 1111 height 755
click at [1456, 47] on span "Call to Customer" at bounding box center [1458, 45] width 69 height 12
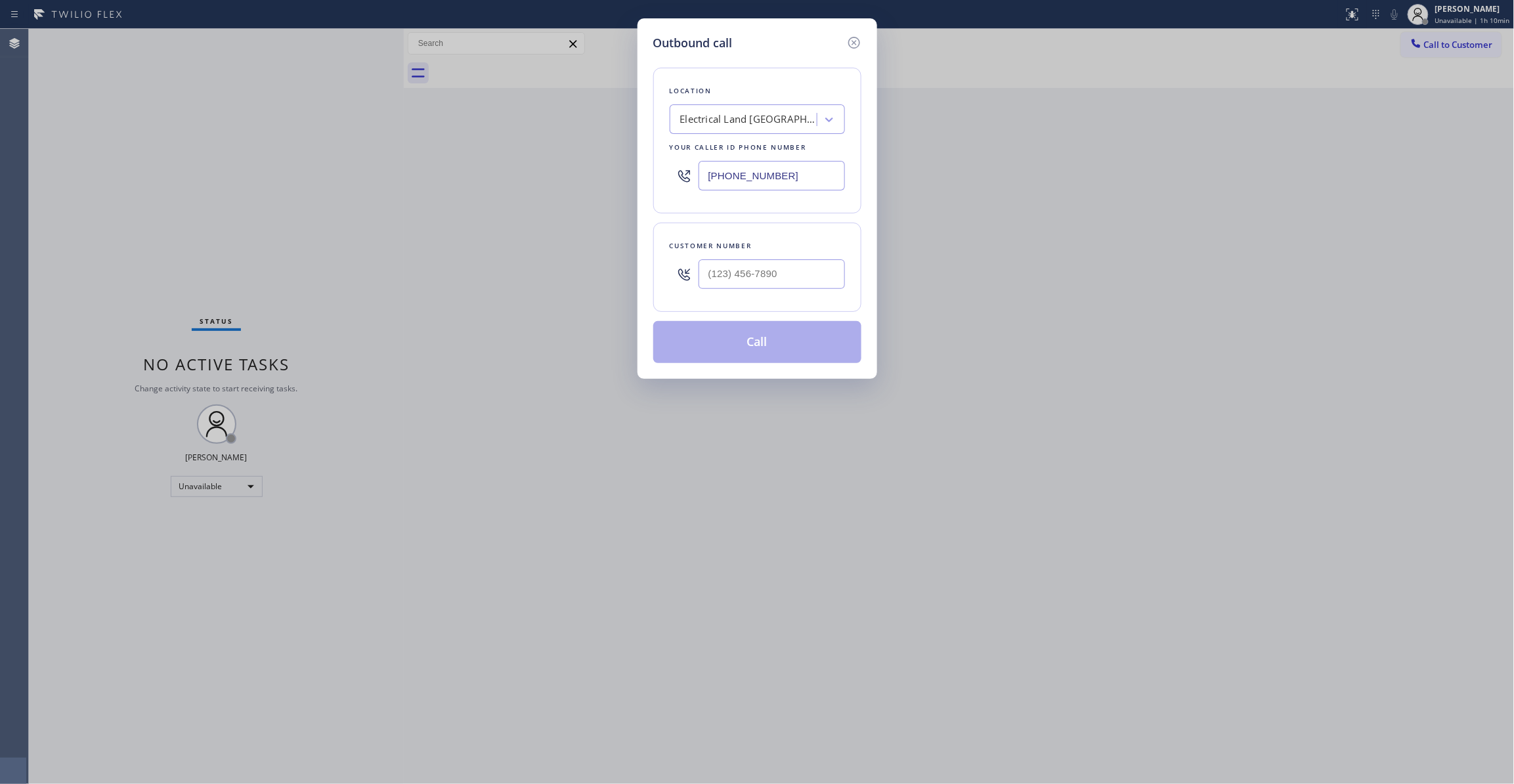
drag, startPoint x: 783, startPoint y: 179, endPoint x: 547, endPoint y: 200, distance: 236.9
click at [521, 193] on div "Outbound call Location Electrical Land Fort Lee(ABB Electric) Your caller id ph…" at bounding box center [757, 392] width 1514 height 784
paste input "470) 782-9857"
type input "(470) 782-9857"
click at [787, 275] on input "(___) ___-____" at bounding box center [771, 274] width 146 height 30
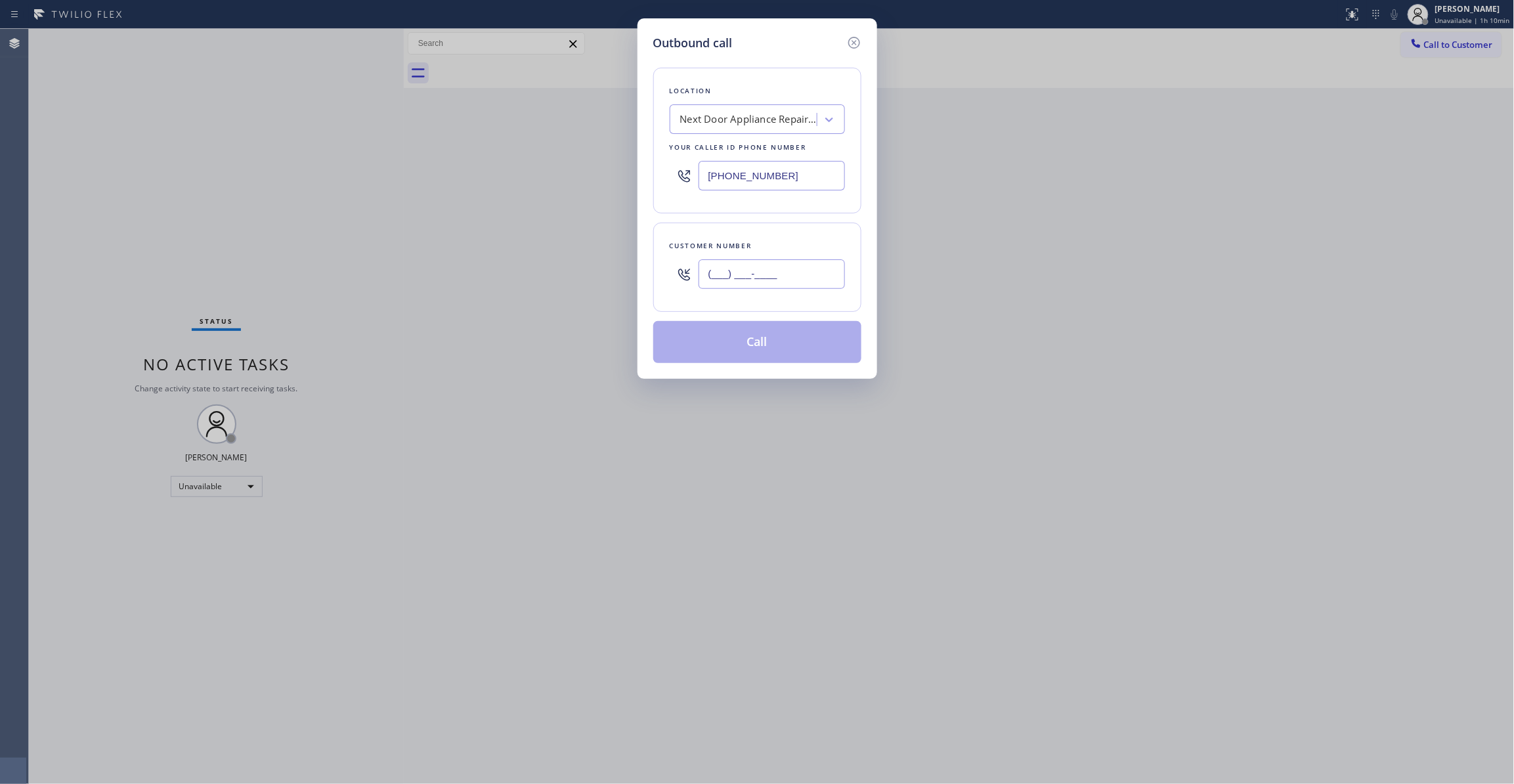
paste input "986) 286-1401"
type input "(986) 286-1401"
click at [789, 339] on button "Call" at bounding box center [757, 342] width 208 height 42
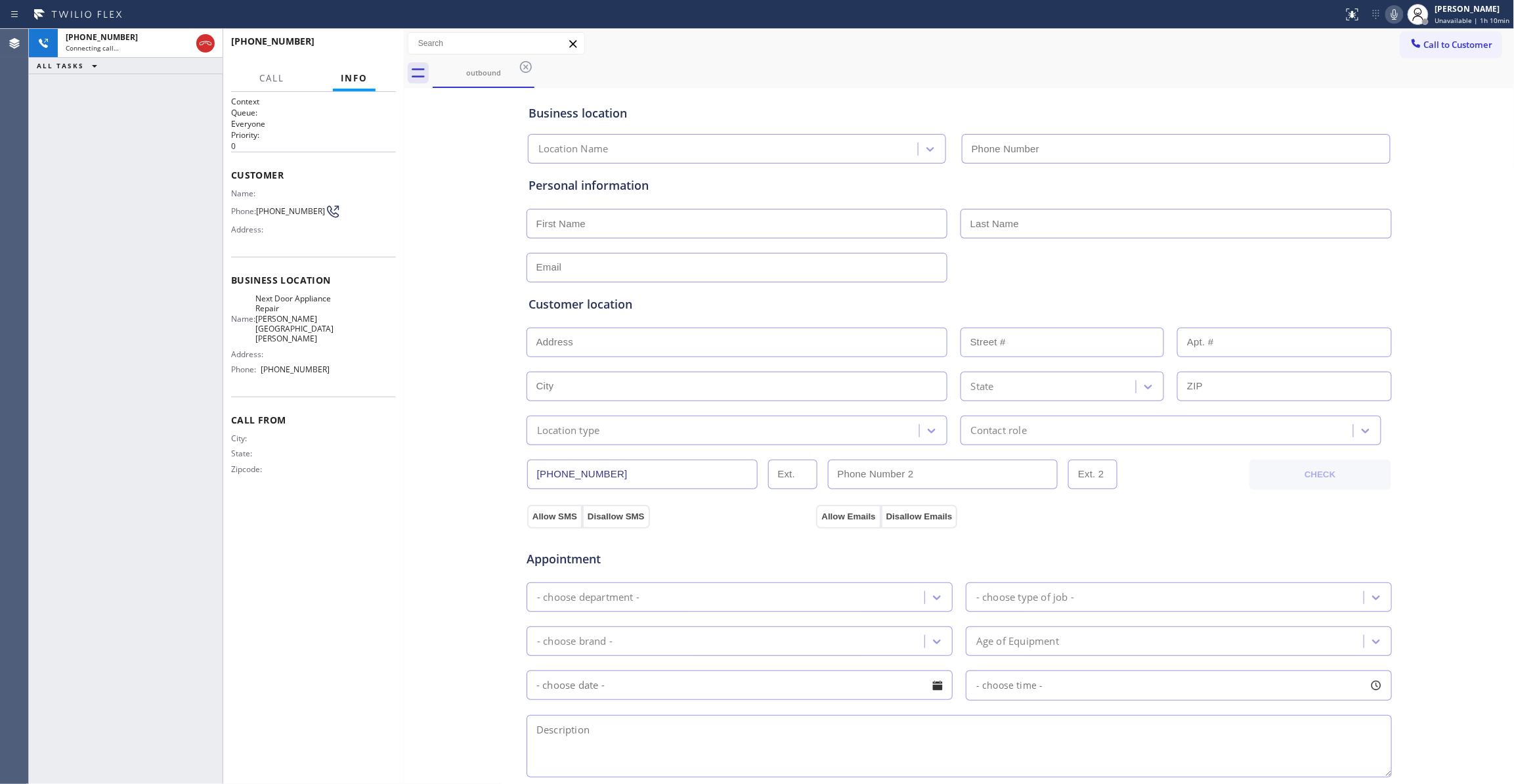
type input "(470) 782-9857"
click at [384, 44] on span "HANG UP" at bounding box center [365, 48] width 40 height 9
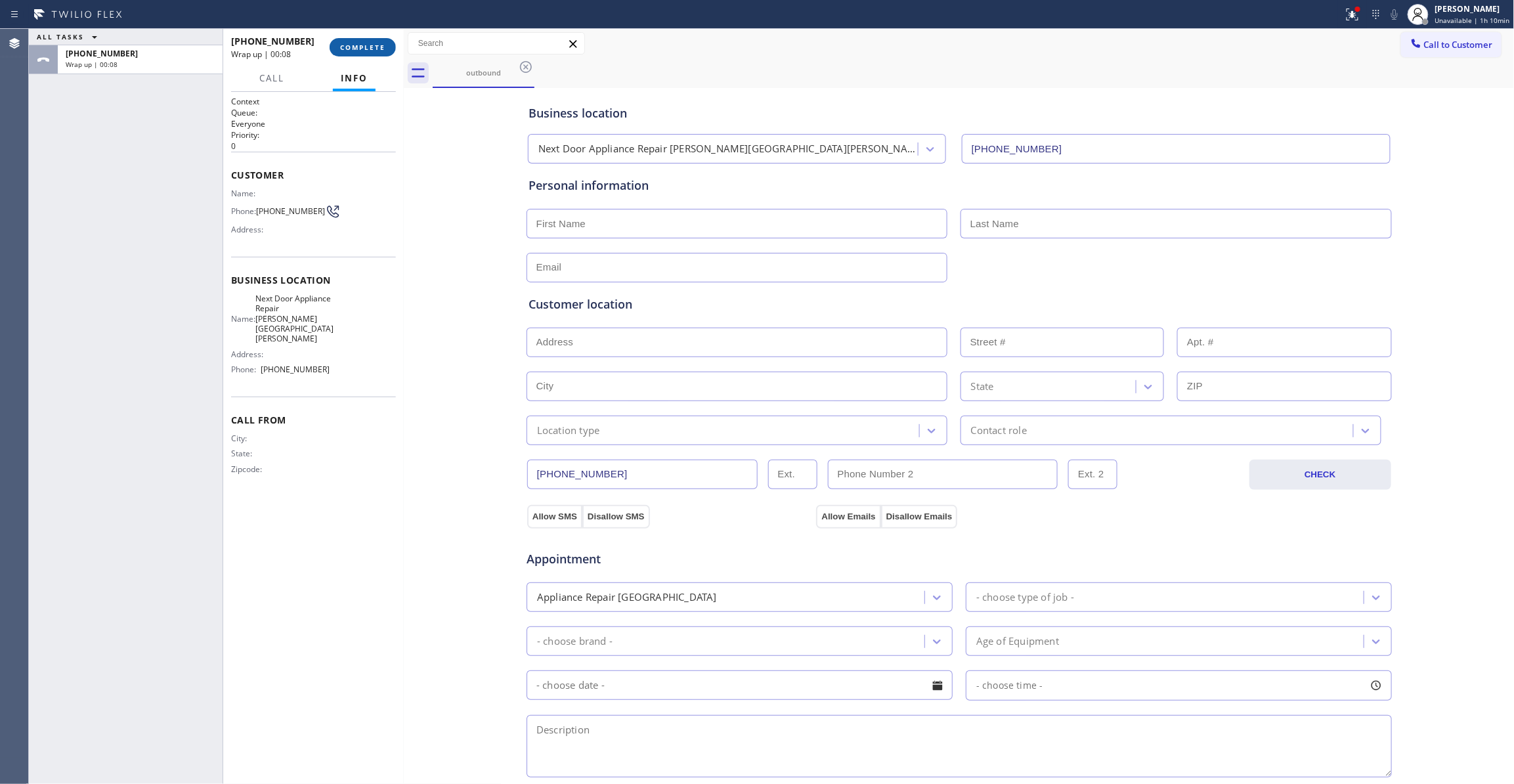
click at [354, 42] on button "COMPLETE" at bounding box center [363, 47] width 66 height 18
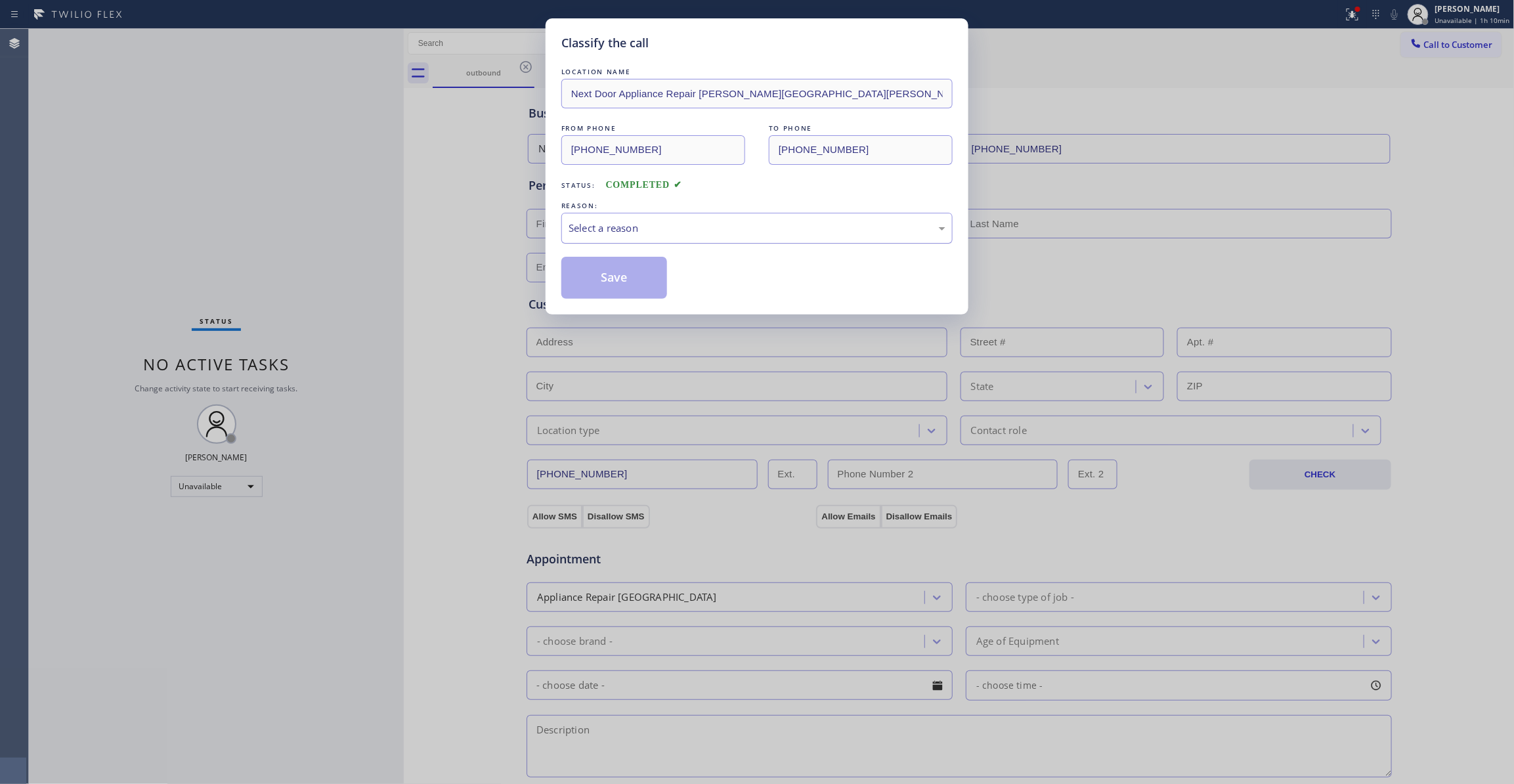
click at [581, 232] on div "Select a reason" at bounding box center [757, 228] width 377 height 15
click at [589, 273] on button "Save" at bounding box center [614, 277] width 105 height 42
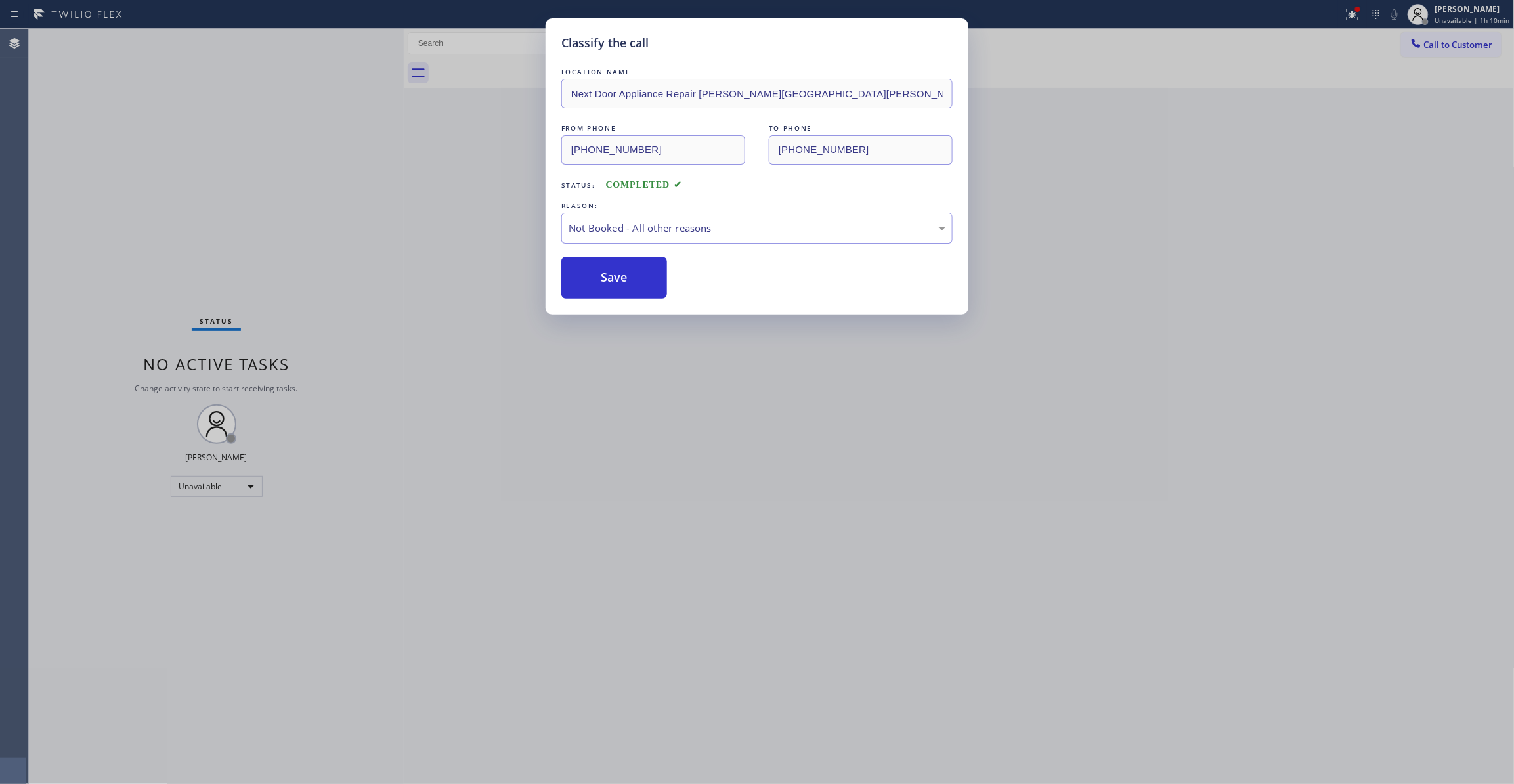
click at [589, 273] on button "Save" at bounding box center [614, 277] width 105 height 42
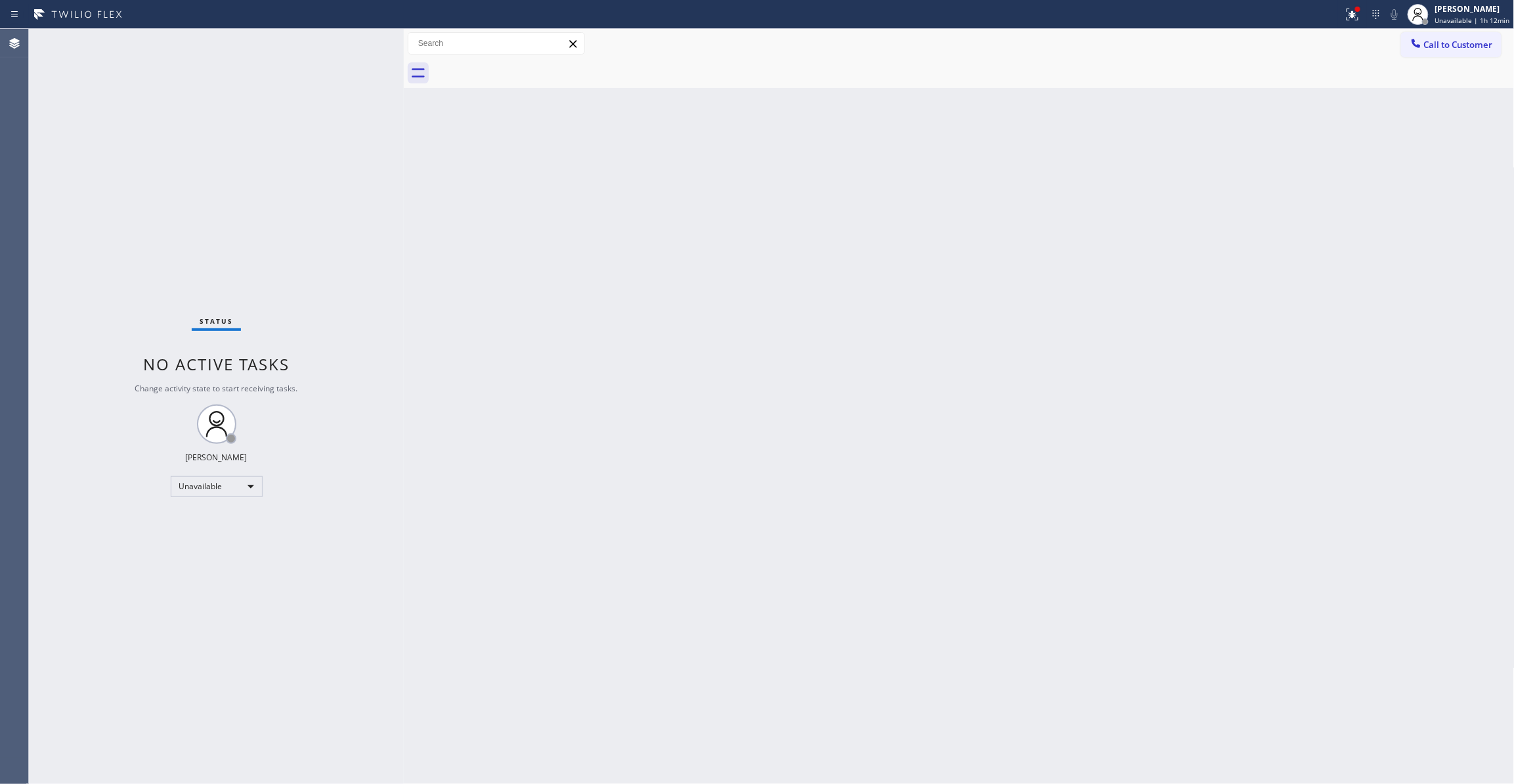
click at [211, 83] on div "Status No active tasks Change activity state to start receiving tasks. Louis Ma…" at bounding box center [216, 406] width 375 height 755
drag, startPoint x: 1459, startPoint y: 45, endPoint x: 1430, endPoint y: 52, distance: 29.8
click at [1454, 46] on span "Call to Customer" at bounding box center [1458, 45] width 69 height 12
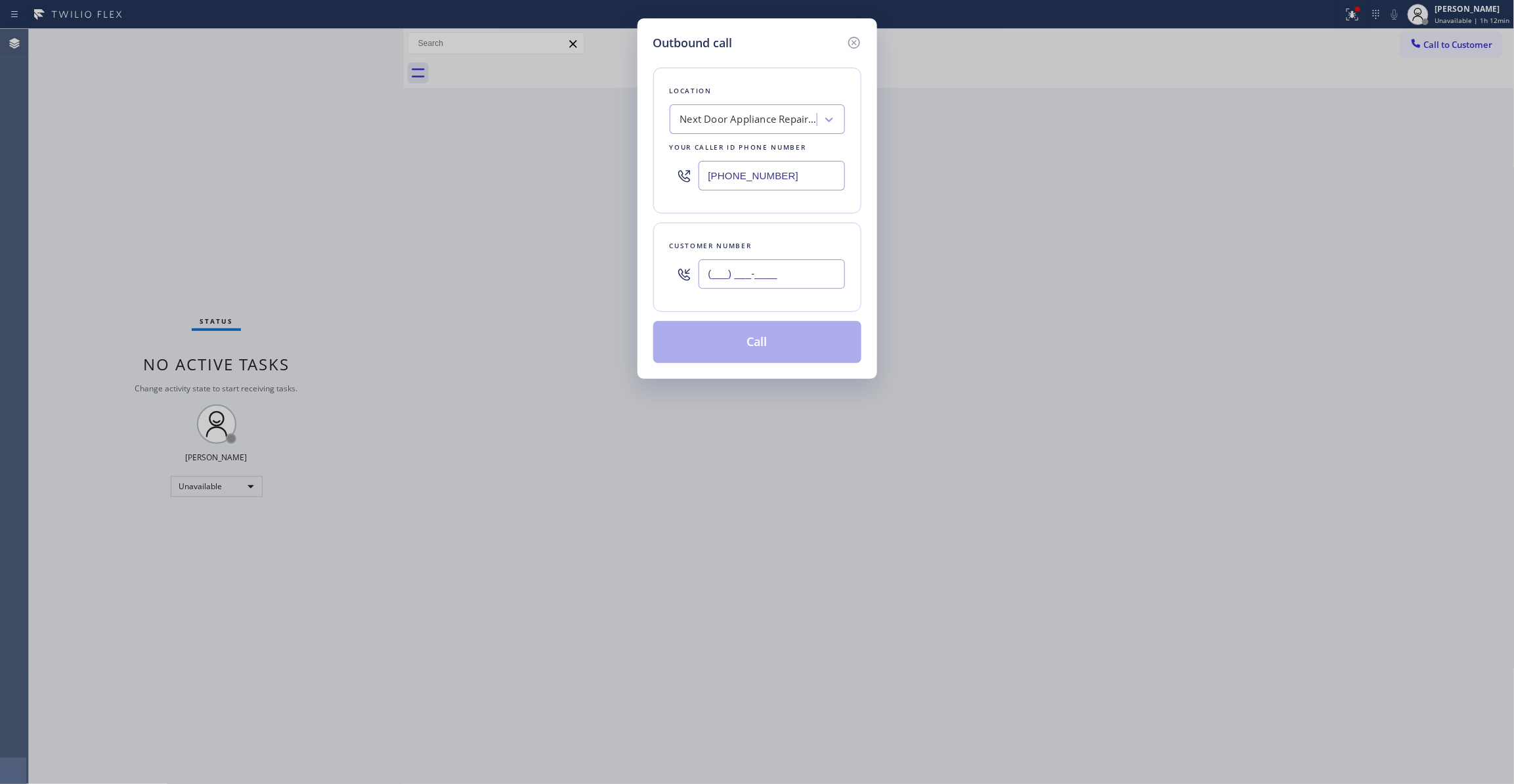
click at [760, 275] on input "(___) ___-____" at bounding box center [771, 274] width 146 height 30
paste input "text"
type input "(___) ___-____"
click at [61, 192] on div "Outbound call Location Next Door Appliance Repair Castleberry Hill Your caller …" at bounding box center [757, 392] width 1514 height 784
click at [183, 173] on div "Outbound call Location Next Door Appliance Repair Castleberry Hill Your caller …" at bounding box center [757, 392] width 1514 height 784
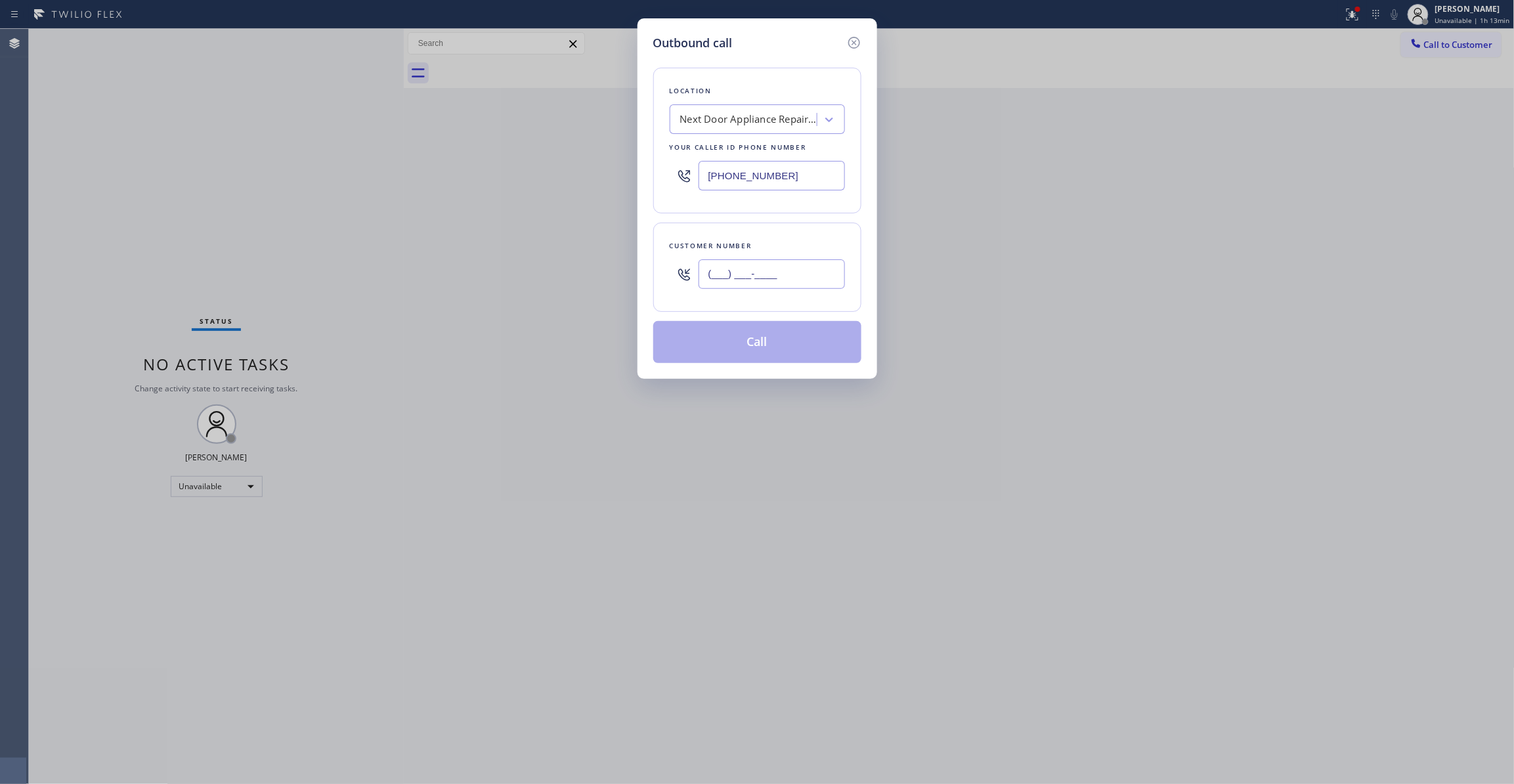
click at [793, 280] on input "(___) ___-____" at bounding box center [771, 274] width 146 height 30
paste input "301) 922-0935"
type input "(301) 922-0935"
click at [706, 121] on div "Next Door Appliance Repair Castleberry Hill" at bounding box center [749, 119] width 138 height 15
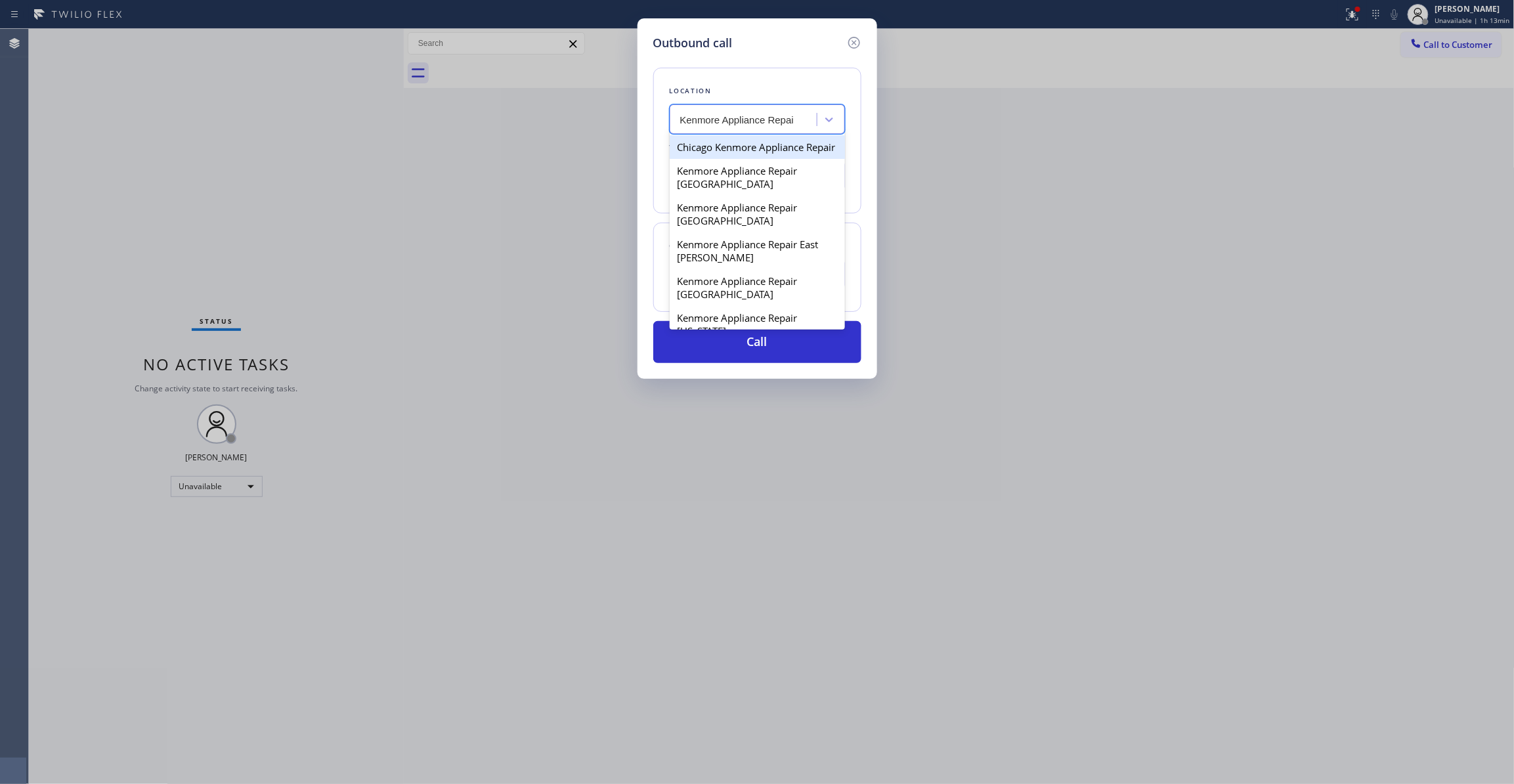
type input "Kenmore Appliance Repair"
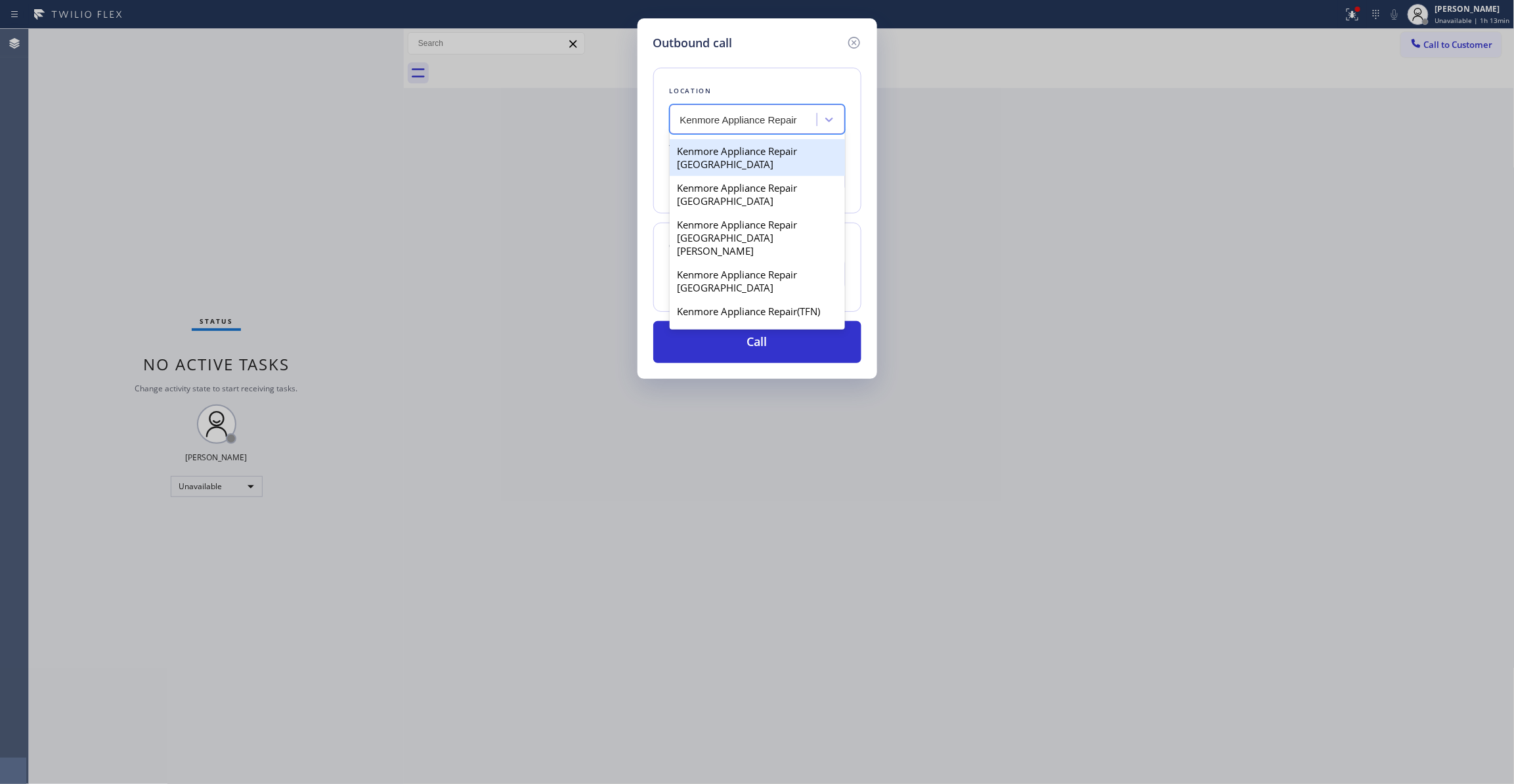
scroll to position [297, 0]
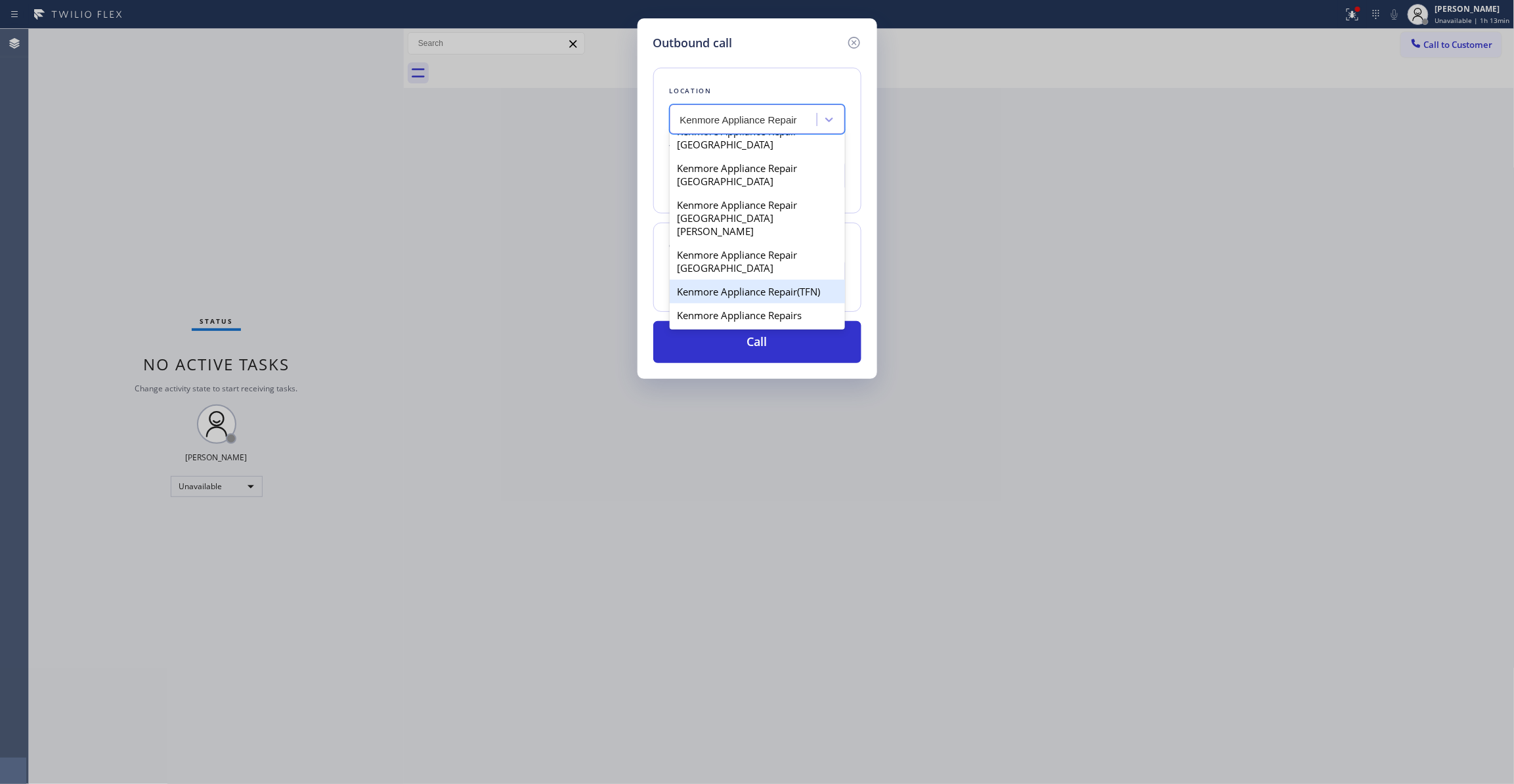
click at [789, 286] on div "Kenmore Appliance Repair(TFN)" at bounding box center [757, 291] width 175 height 23
type input "(866) 432-1420"
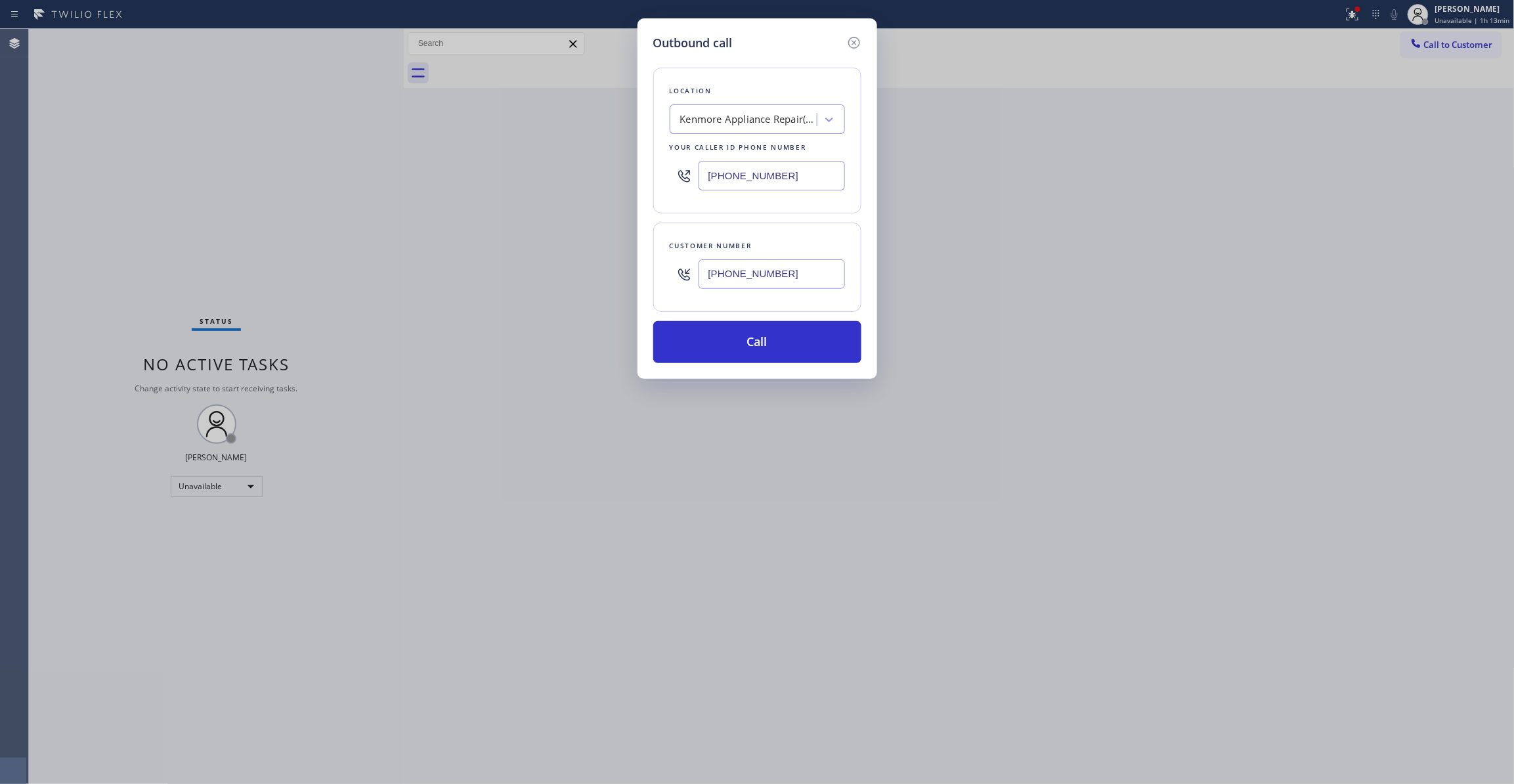
drag, startPoint x: 794, startPoint y: 275, endPoint x: 624, endPoint y: 273, distance: 170.0
click at [624, 273] on div "Outbound call Location Kenmore Appliance Repair(TFN) Your caller id phone numbe…" at bounding box center [757, 392] width 1514 height 784
click at [699, 342] on button "Call" at bounding box center [757, 342] width 208 height 42
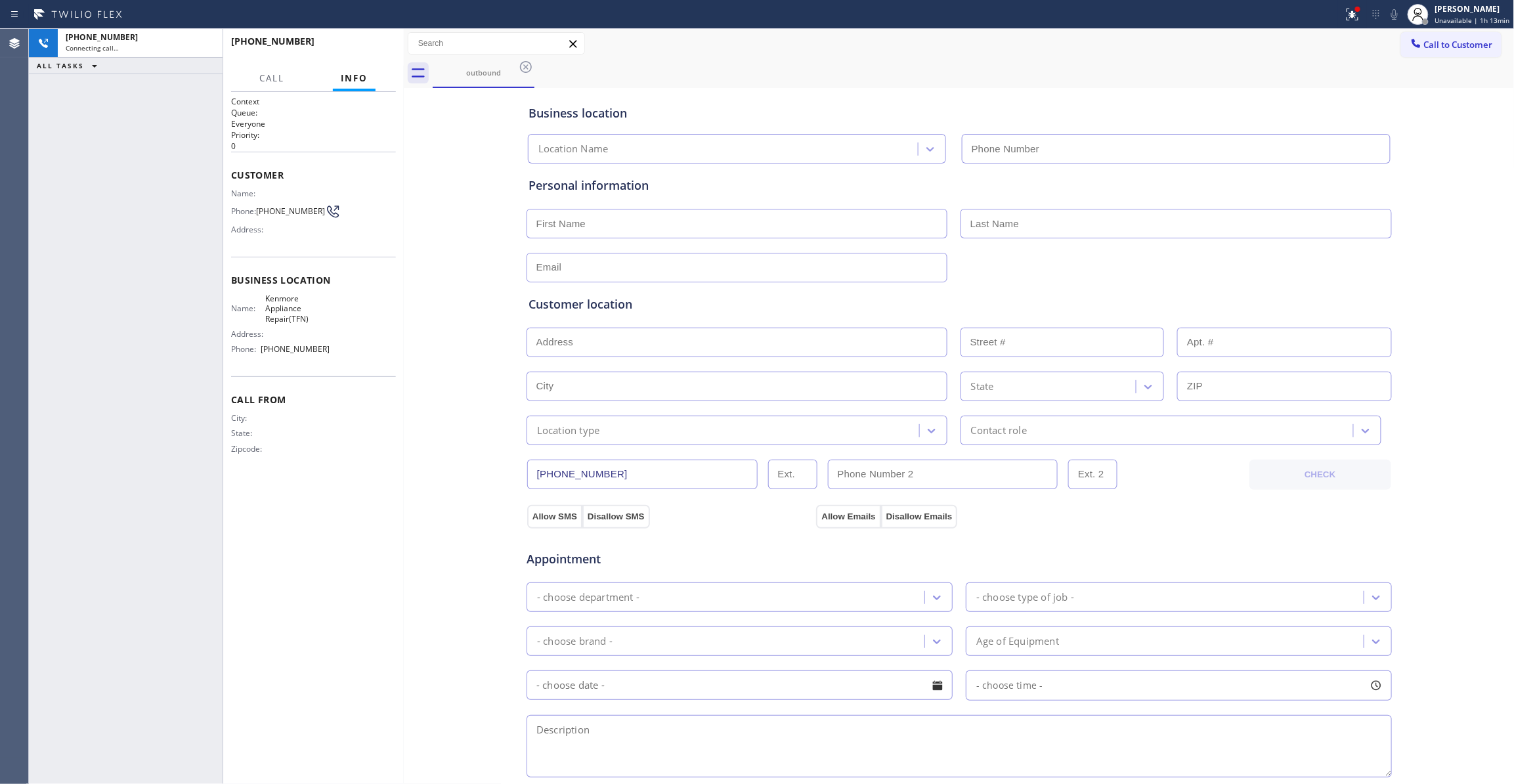
type input "(866) 432-1420"
drag, startPoint x: 66, startPoint y: 655, endPoint x: 194, endPoint y: 17, distance: 650.7
click at [66, 644] on div "+13019220935 Live | 03:03 ALL TASKS ALL TASKS ACTIVE TASKS TASKS IN WRAP UP" at bounding box center [126, 406] width 193 height 755
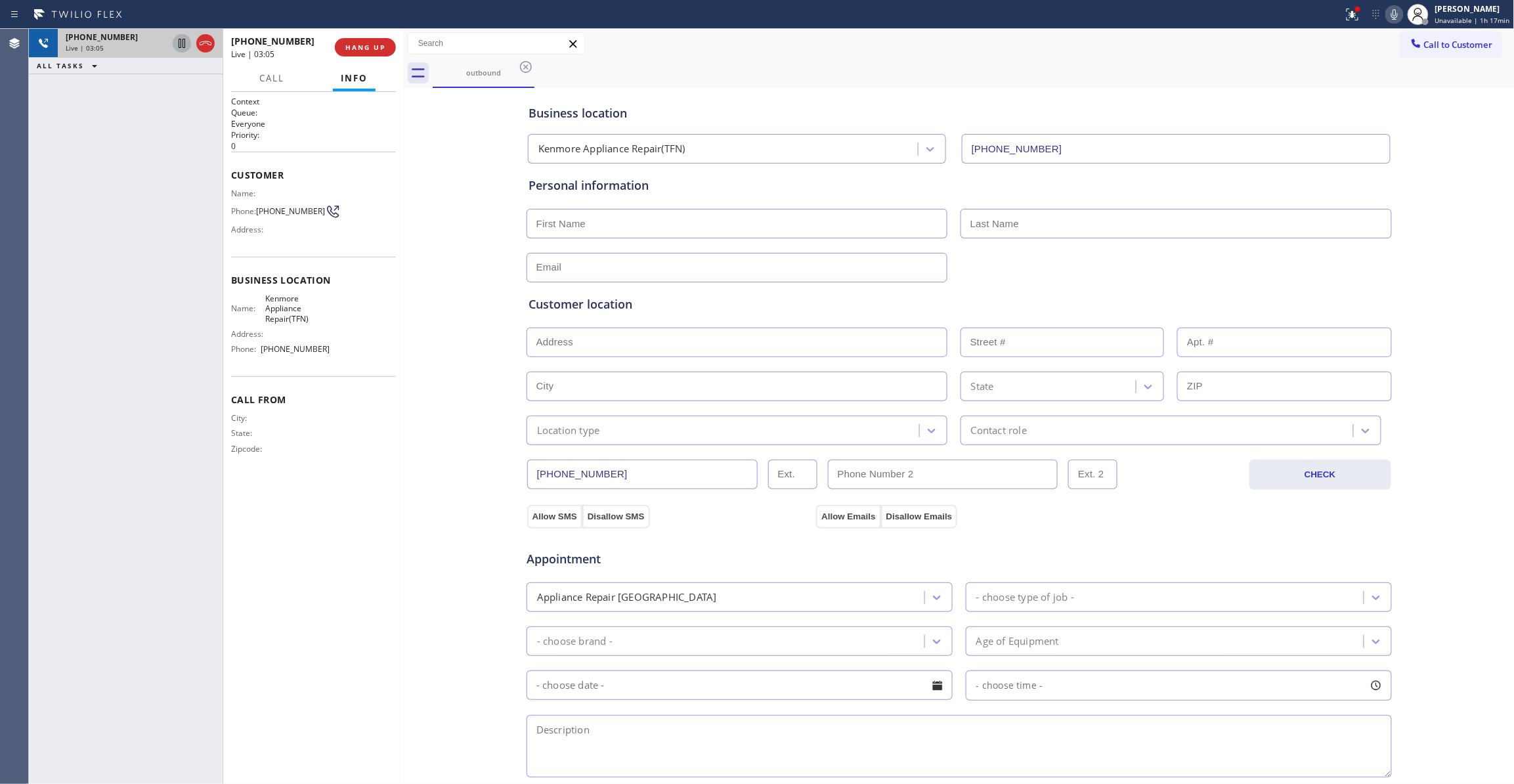
click at [180, 40] on icon at bounding box center [181, 43] width 15 height 15
click at [1390, 11] on icon at bounding box center [1394, 14] width 15 height 15
click at [180, 44] on icon at bounding box center [181, 43] width 15 height 15
click at [1391, 15] on icon at bounding box center [1394, 15] width 7 height 11
click at [1347, 17] on icon at bounding box center [1353, 15] width 12 height 12
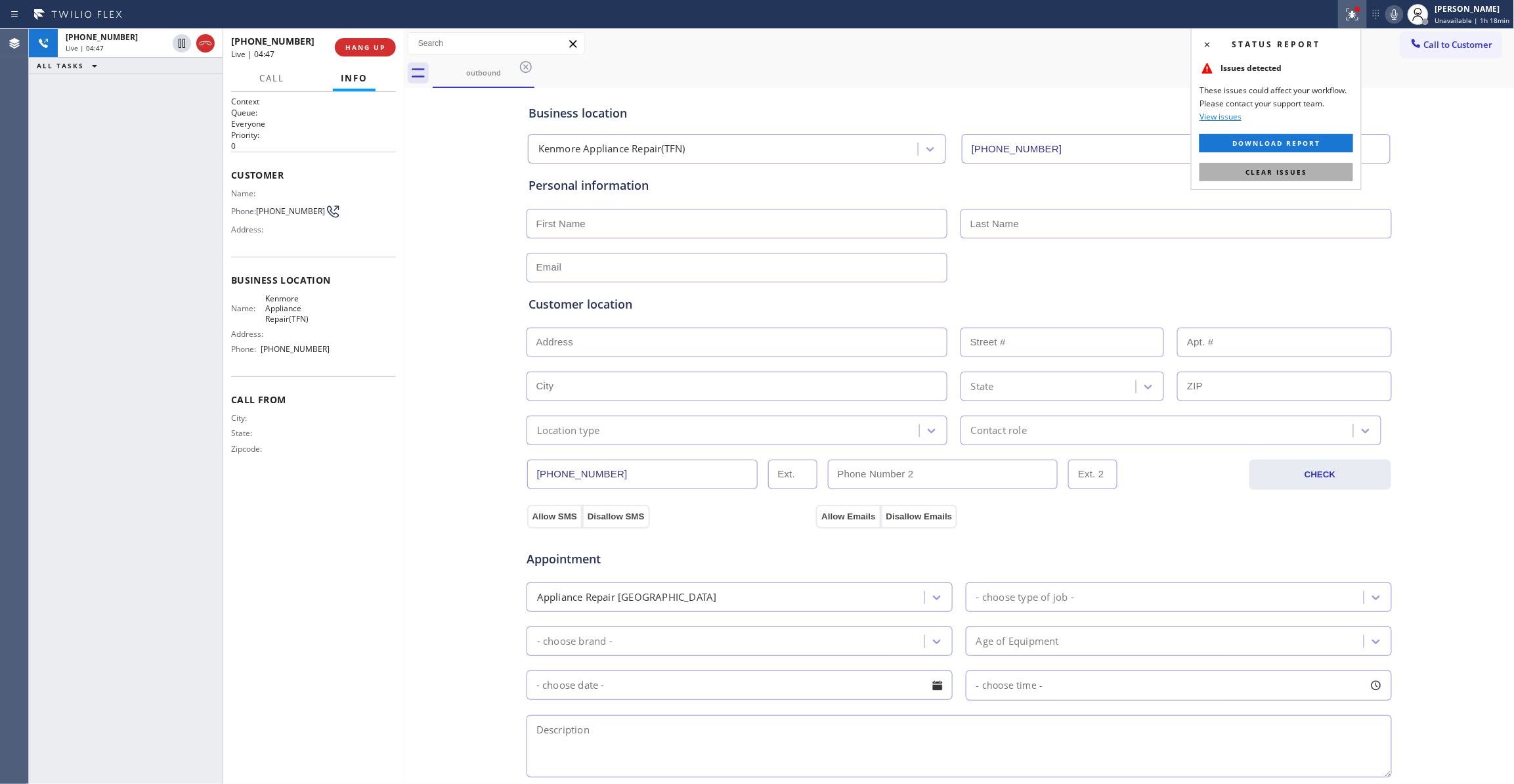
click at [1307, 173] on button "Clear issues" at bounding box center [1276, 172] width 154 height 18
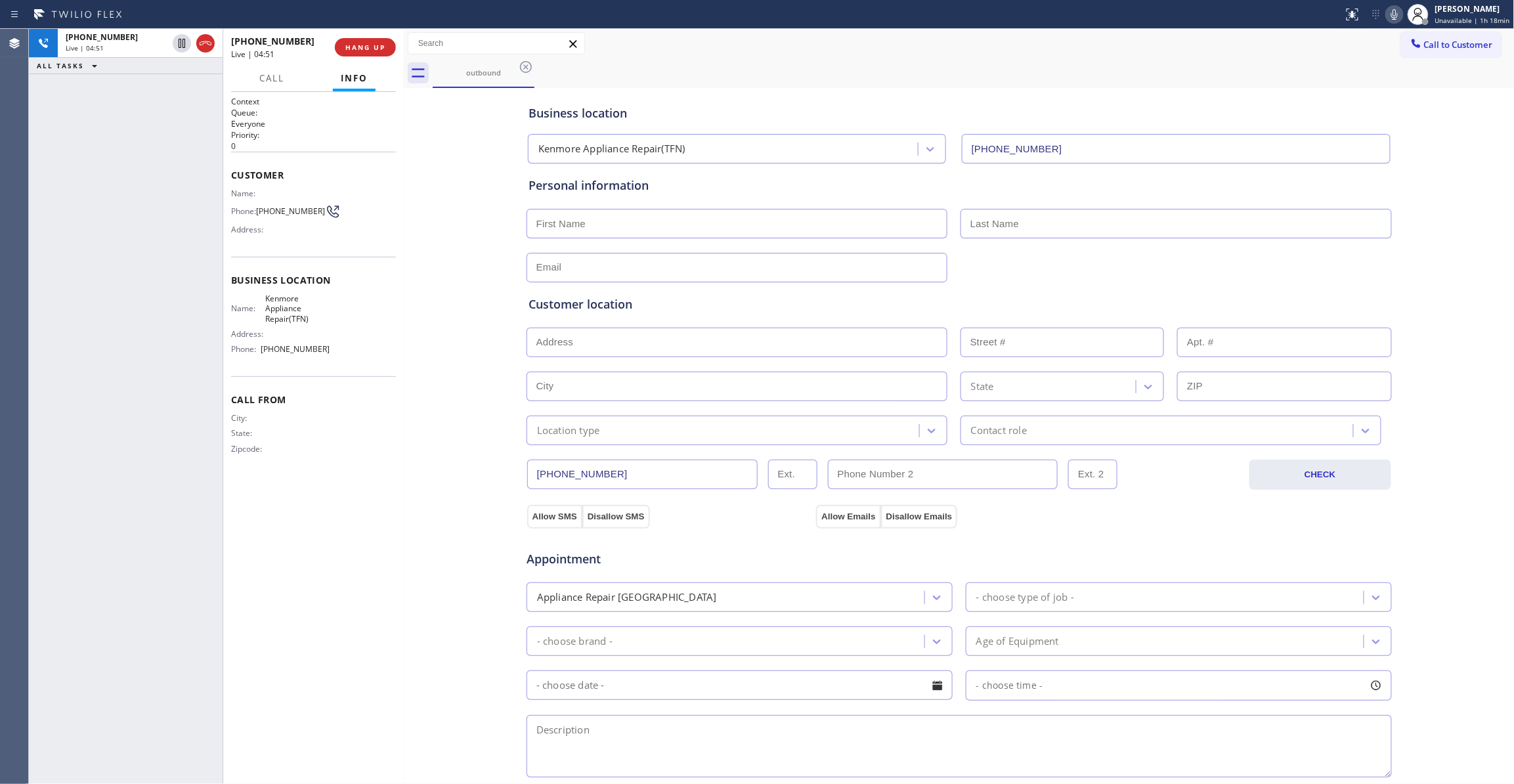
click at [350, 626] on div "Context Queue: Everyone Priority: 0 Customer Name: Phone: (301) 922-0935 Addres…" at bounding box center [313, 438] width 164 height 684
click at [591, 219] on input "text" at bounding box center [737, 224] width 421 height 30
paste input "Dennis Boccabella"
click at [597, 219] on input "Dennis Boccabella" at bounding box center [737, 224] width 421 height 30
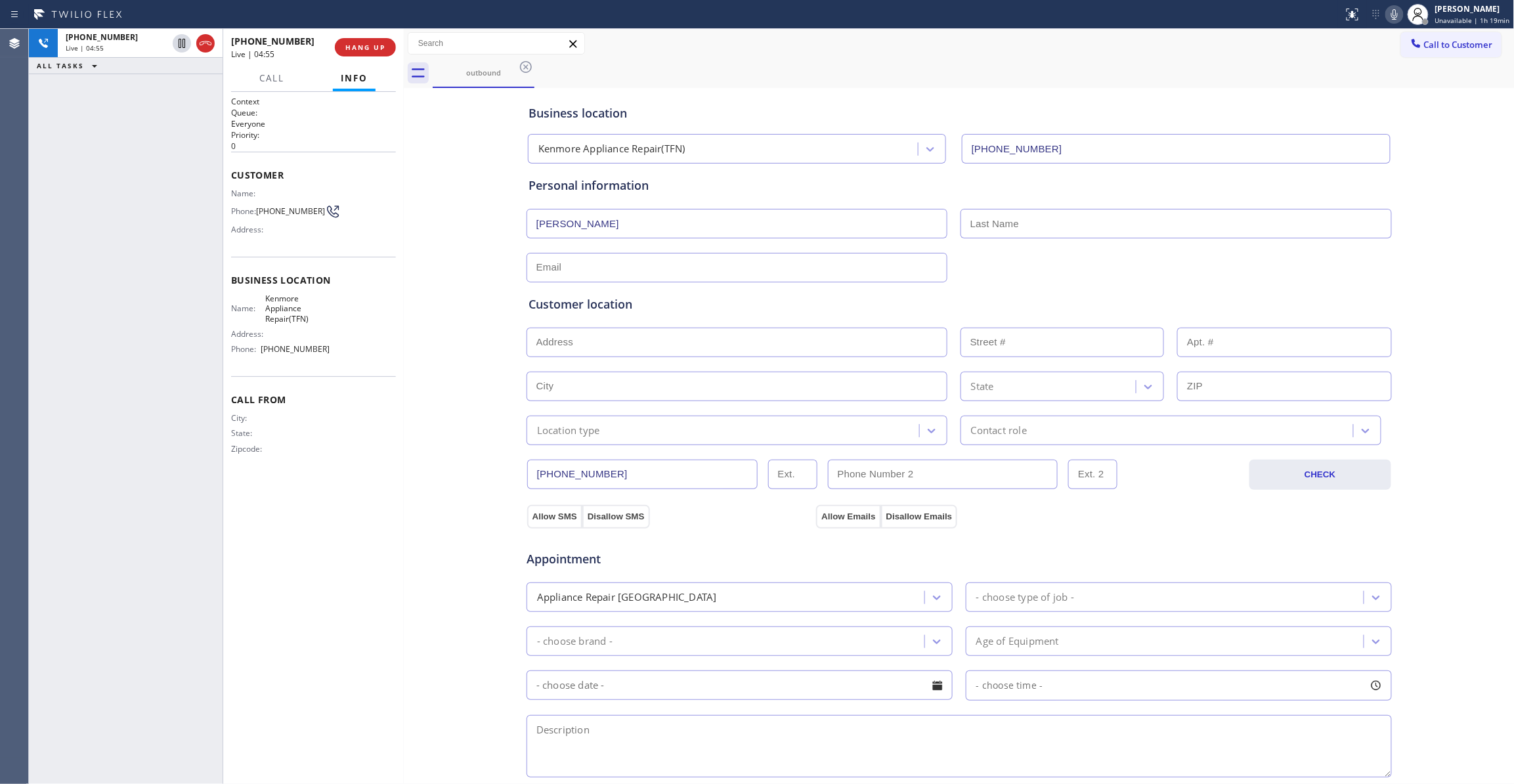
type input "Dennis"
click at [969, 222] on input "text" at bounding box center [1176, 224] width 431 height 30
paste input "Boccabella"
type input "Boccabella"
click at [598, 269] on input "text" at bounding box center [737, 267] width 421 height 30
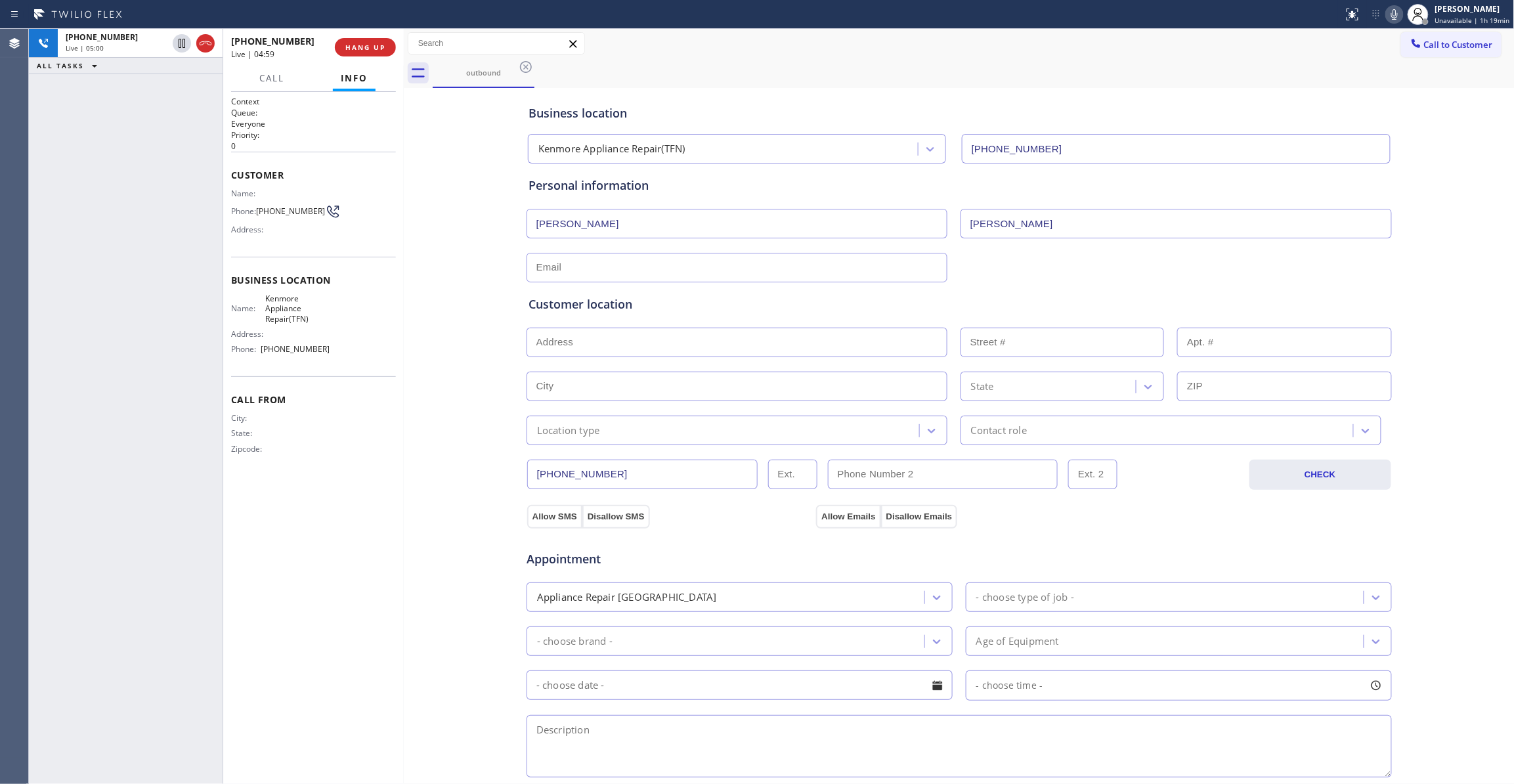
paste input "dboccabella@verizon.net"
type input "dboccabella@verizon.net"
click at [724, 344] on input "text" at bounding box center [737, 342] width 421 height 30
paste input "16977 Moss Meadow Way, Mount Airy, MD 21771"
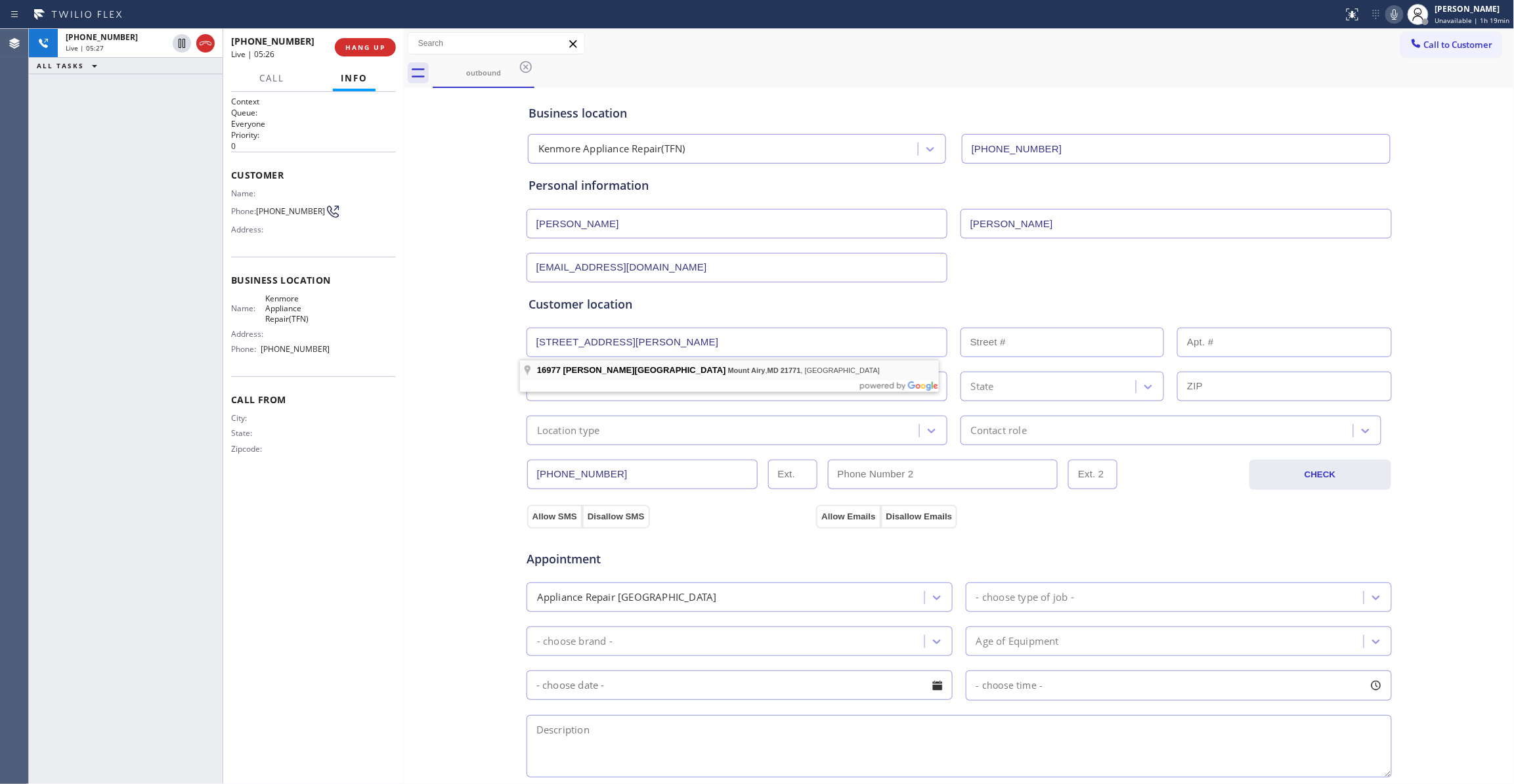
type input "16977 Moss Meadow Way"
type input "16977"
type input "Mount Airy"
type input "21771"
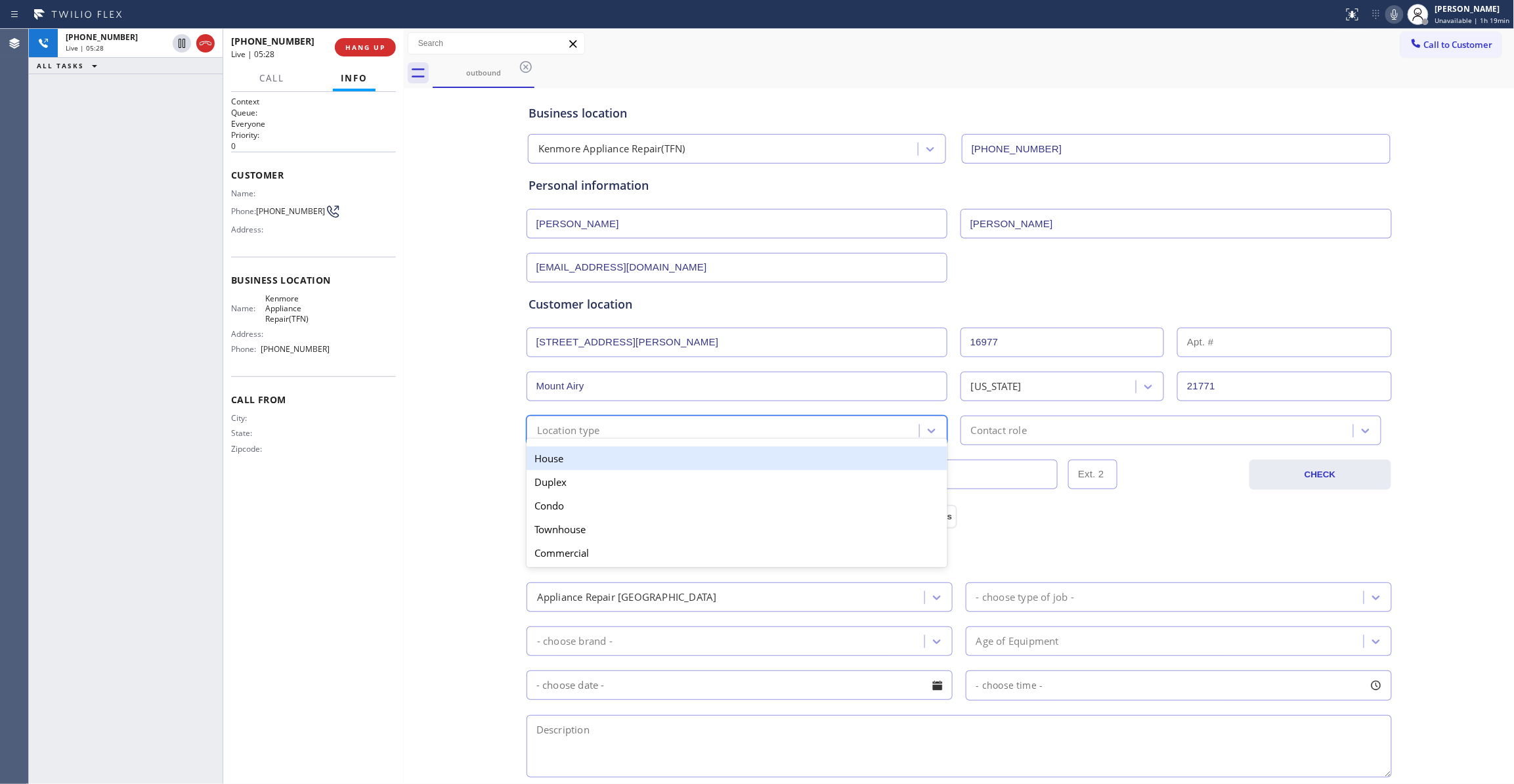
click at [600, 431] on div "Location type" at bounding box center [724, 430] width 389 height 23
click at [580, 460] on div "House" at bounding box center [737, 458] width 421 height 23
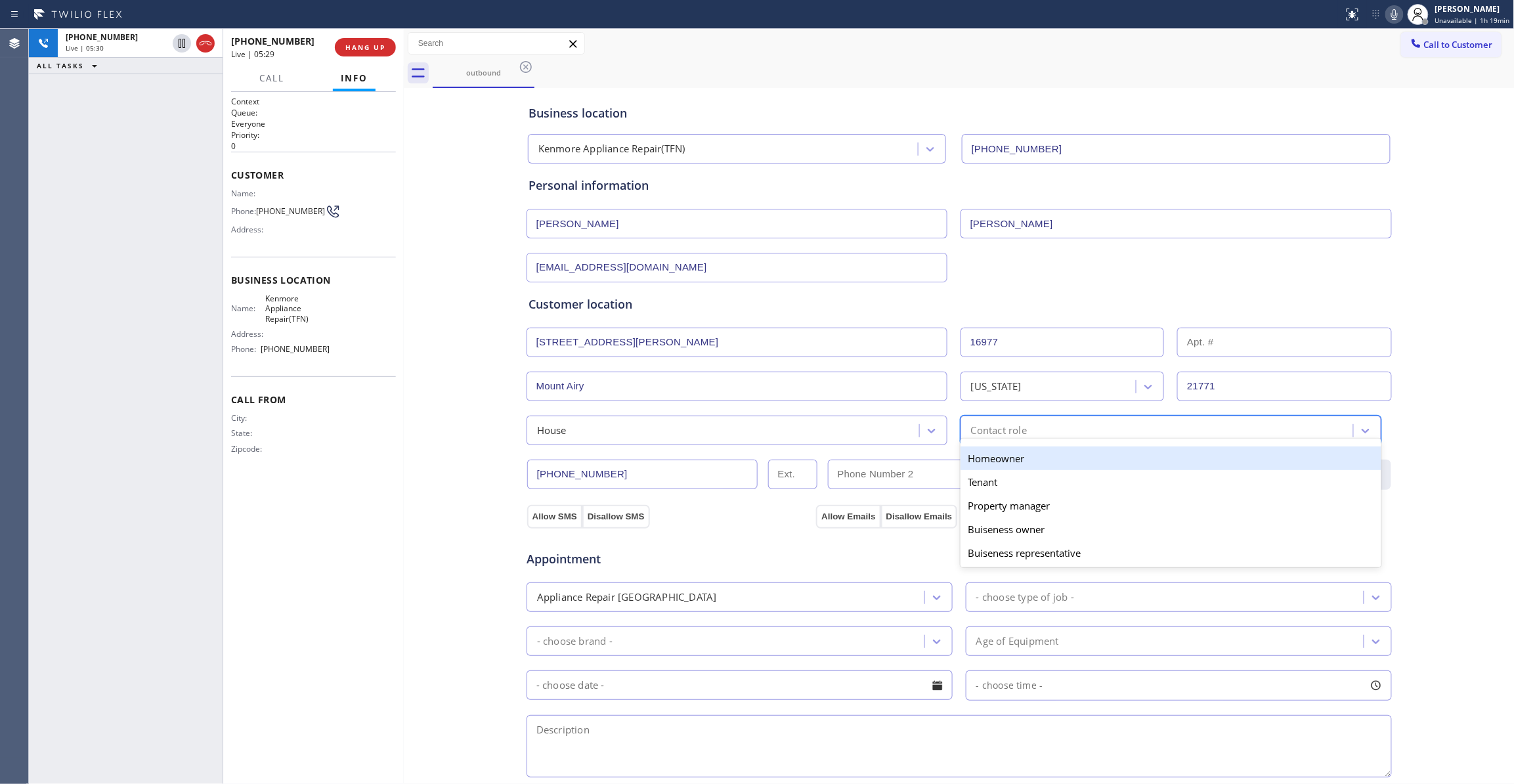
click at [1014, 434] on div "Contact role" at bounding box center [998, 430] width 56 height 15
click at [999, 460] on div "Homeowner" at bounding box center [1171, 458] width 421 height 23
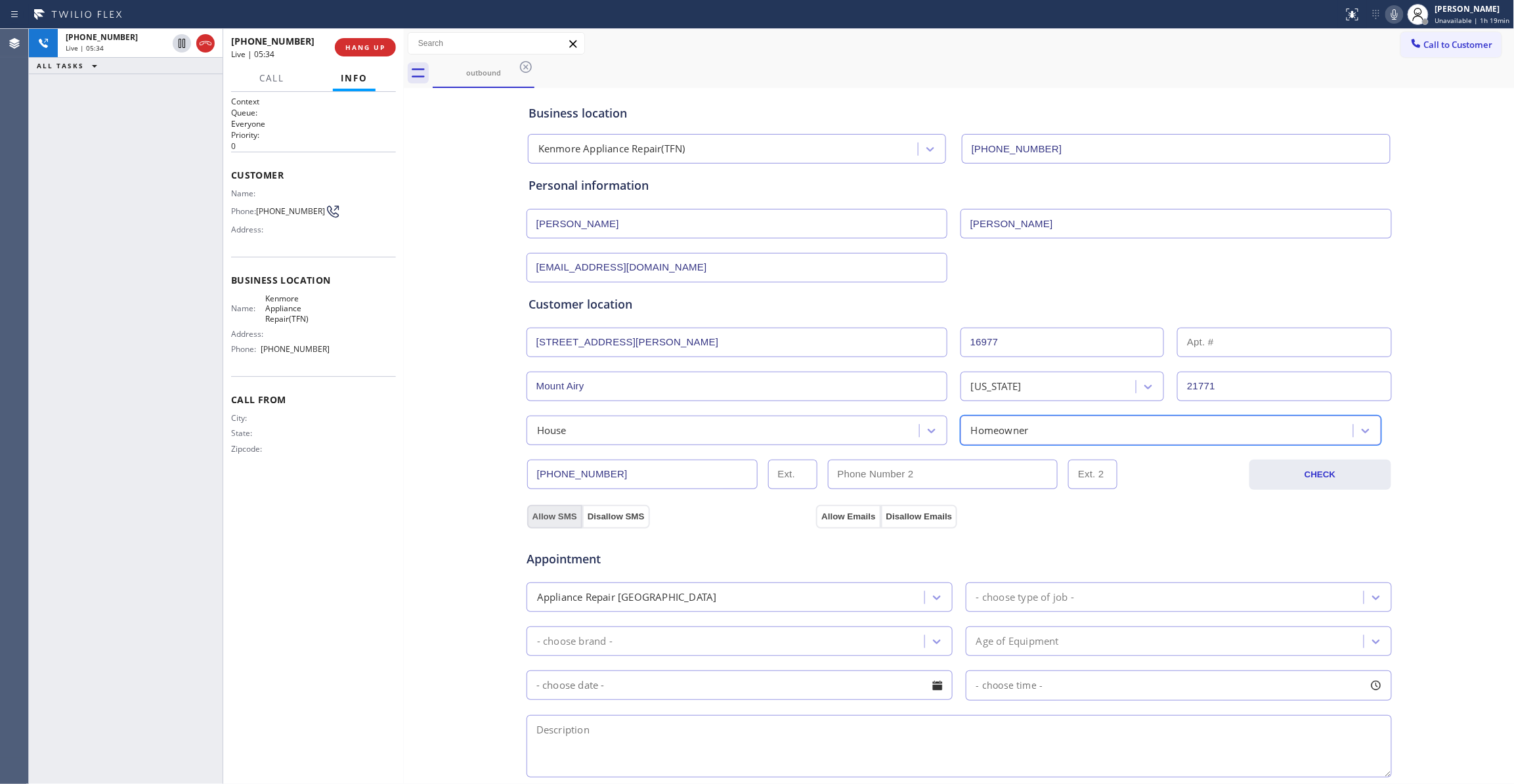
click at [545, 520] on button "Allow SMS" at bounding box center [555, 516] width 55 height 23
click at [820, 520] on button "Allow Emails" at bounding box center [849, 516] width 64 height 23
drag, startPoint x: 455, startPoint y: 330, endPoint x: 360, endPoint y: 34, distance: 310.9
click at [444, 253] on div "Business location Kenmore Appliance Repair(TFN) (866) 432-1420 Personal informa…" at bounding box center [959, 540] width 1104 height 897
click at [442, 520] on div "Business location Kenmore Appliance Repair(TFN) (866) 432-1420 Personal informa…" at bounding box center [959, 540] width 1104 height 897
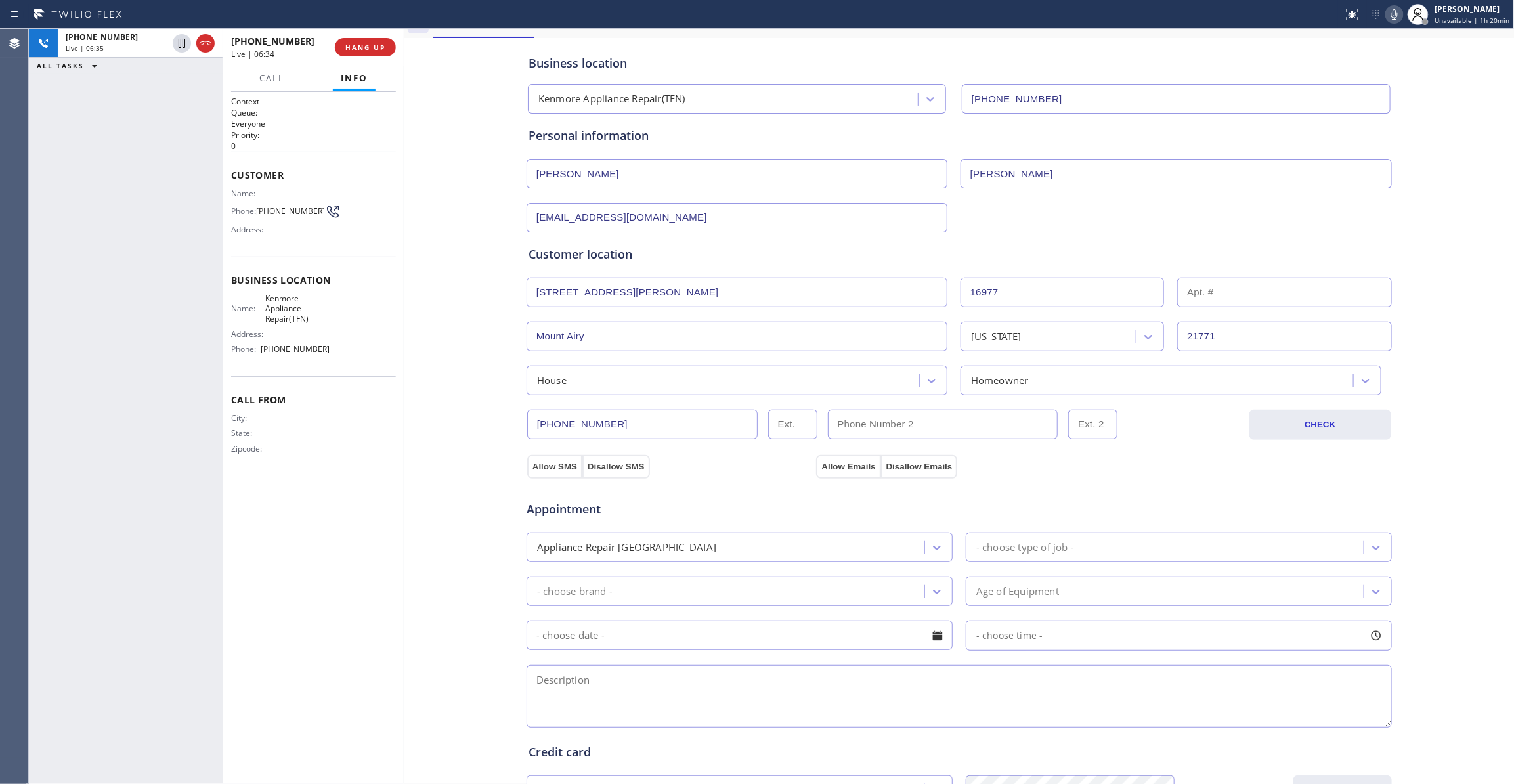
scroll to position [87, 0]
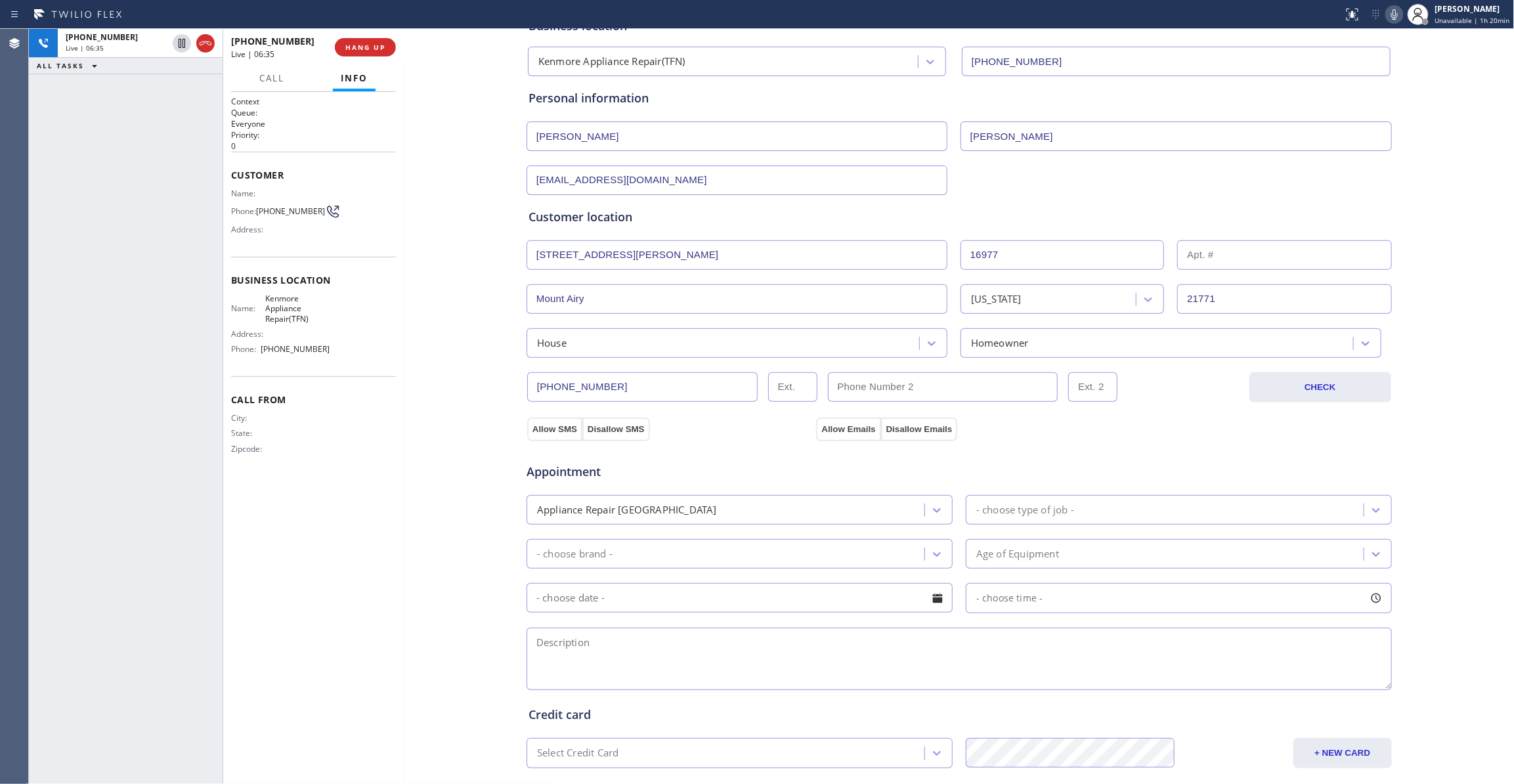
click at [547, 429] on button "Allow SMS" at bounding box center [555, 429] width 55 height 23
click at [841, 434] on button "Allow Emails" at bounding box center [849, 429] width 64 height 23
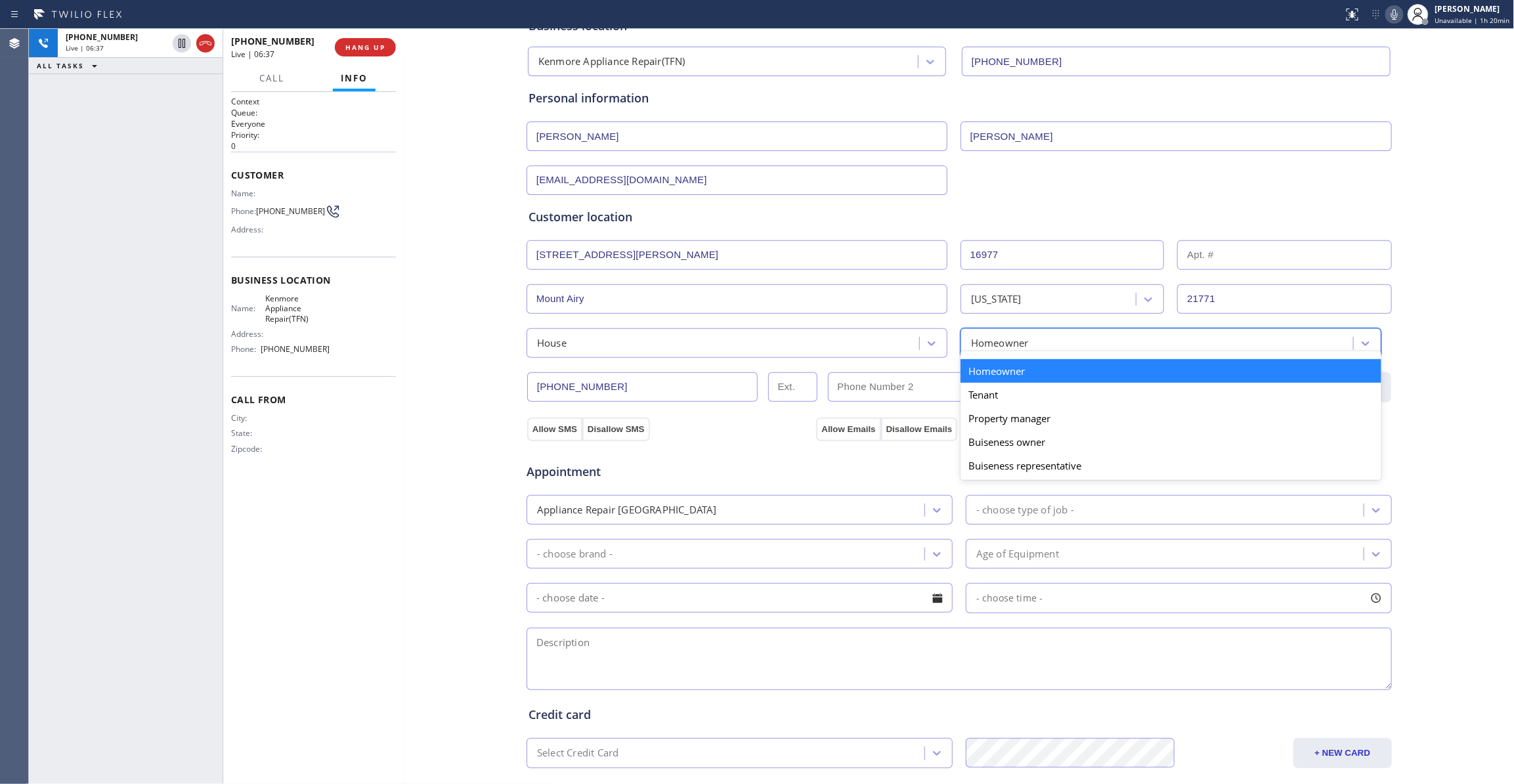
click at [1012, 342] on div "Homeowner" at bounding box center [1000, 343] width 58 height 15
click at [999, 373] on div "Homeowner" at bounding box center [1171, 371] width 421 height 23
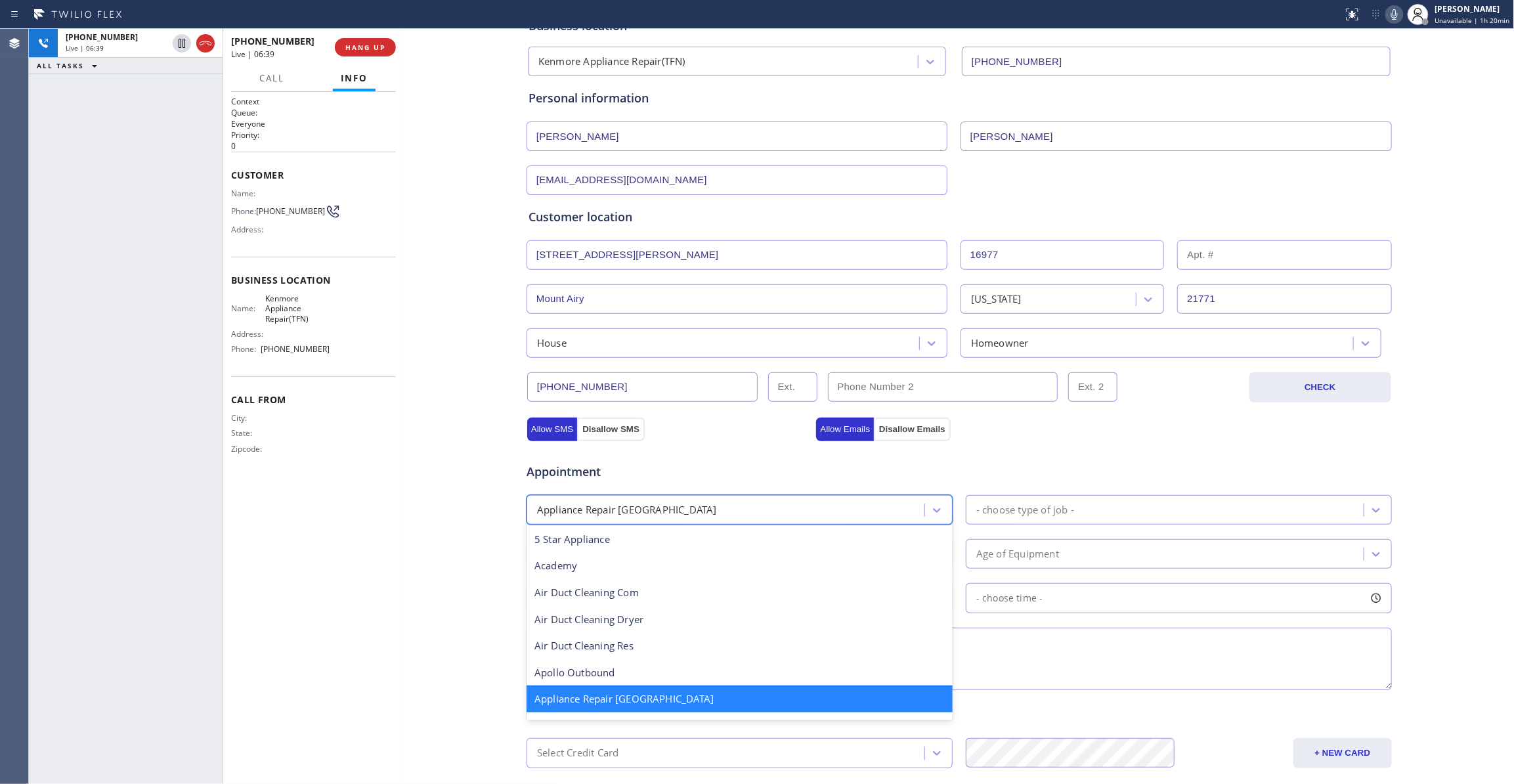
click at [712, 505] on div "Appliance Repair High End" at bounding box center [727, 509] width 394 height 23
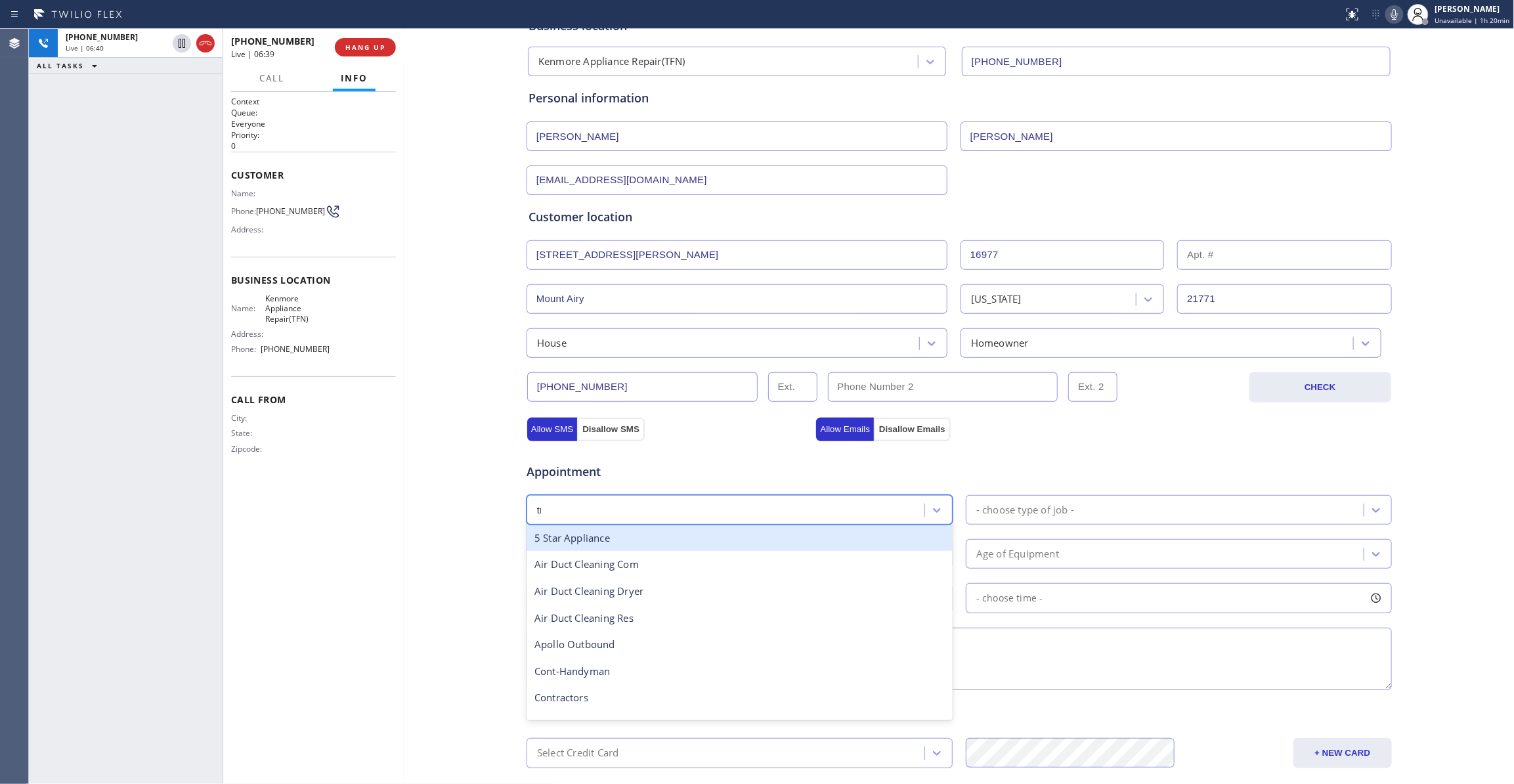
scroll to position [0, 0]
type input "t"
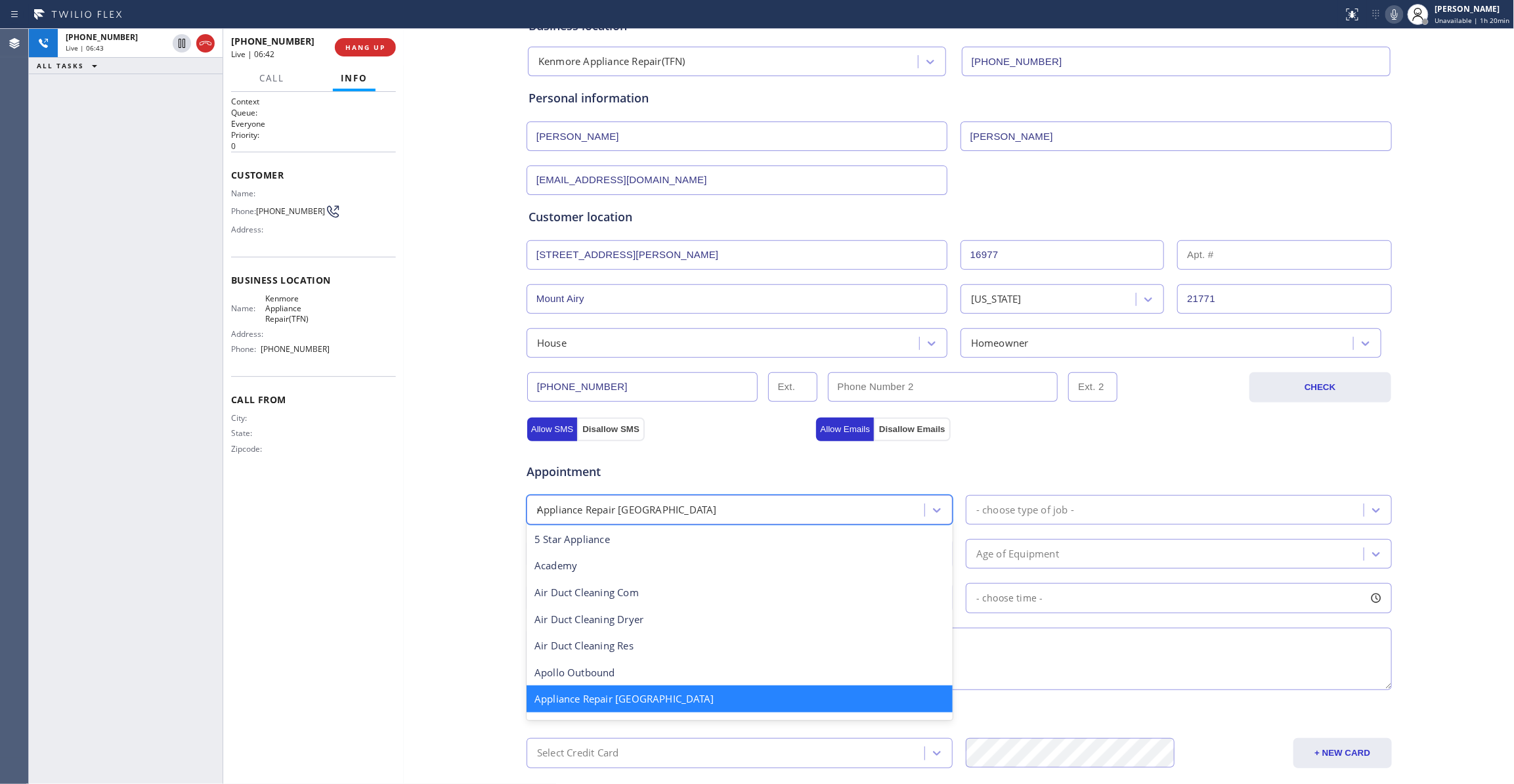
type input "re"
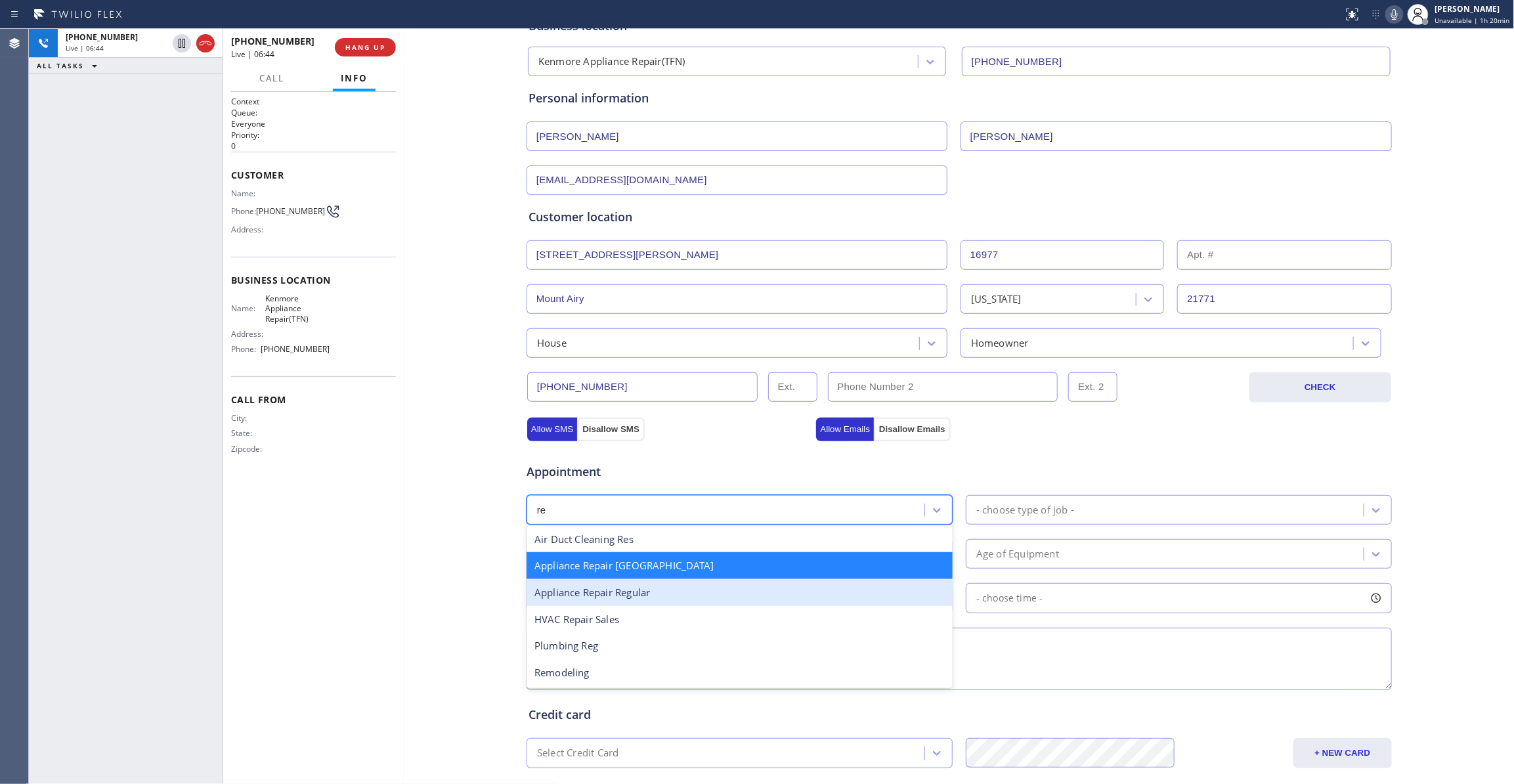
click at [614, 600] on div "Appliance Repair Regular" at bounding box center [739, 593] width 426 height 27
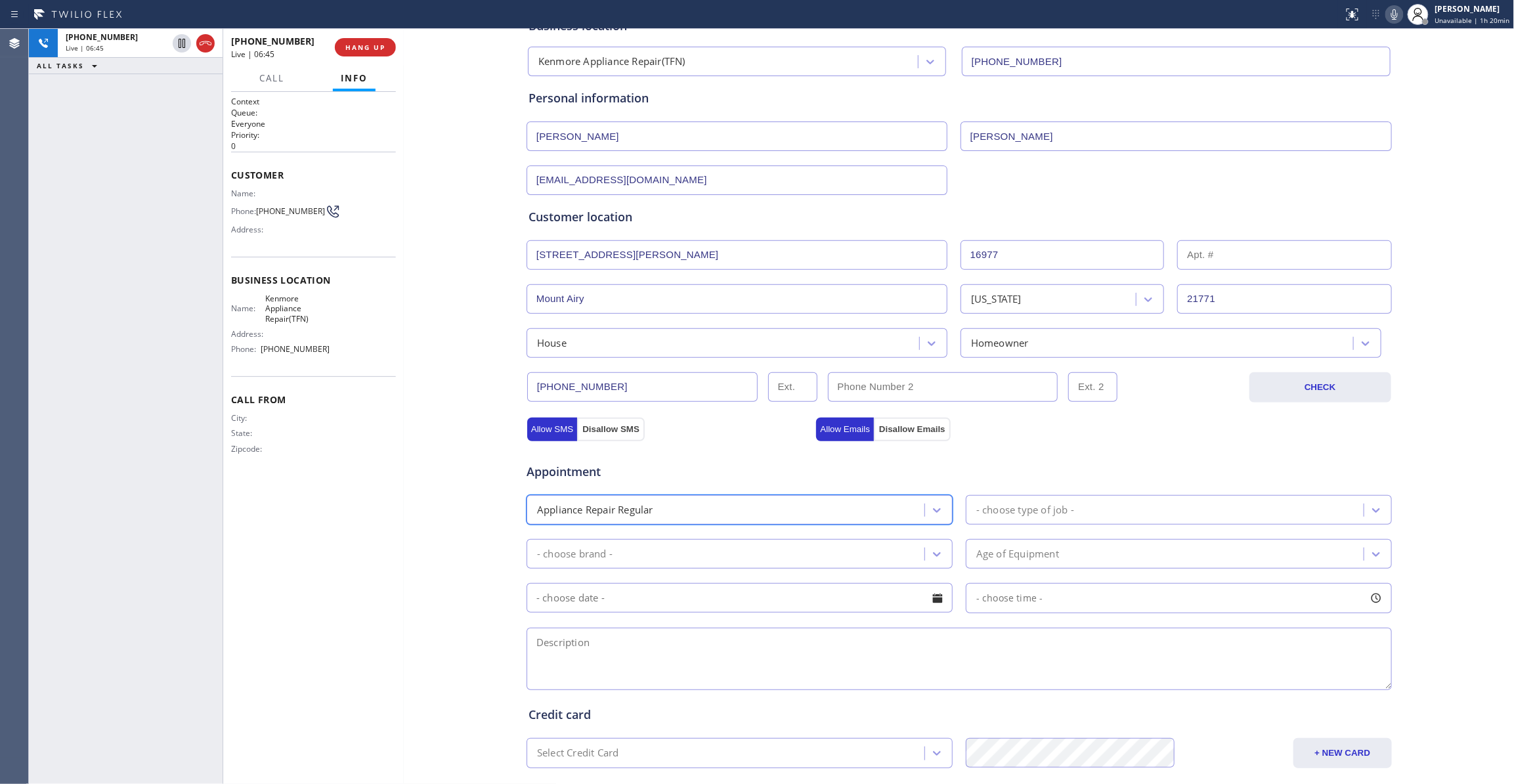
click at [1058, 513] on div "- choose type of job -" at bounding box center [1025, 509] width 98 height 15
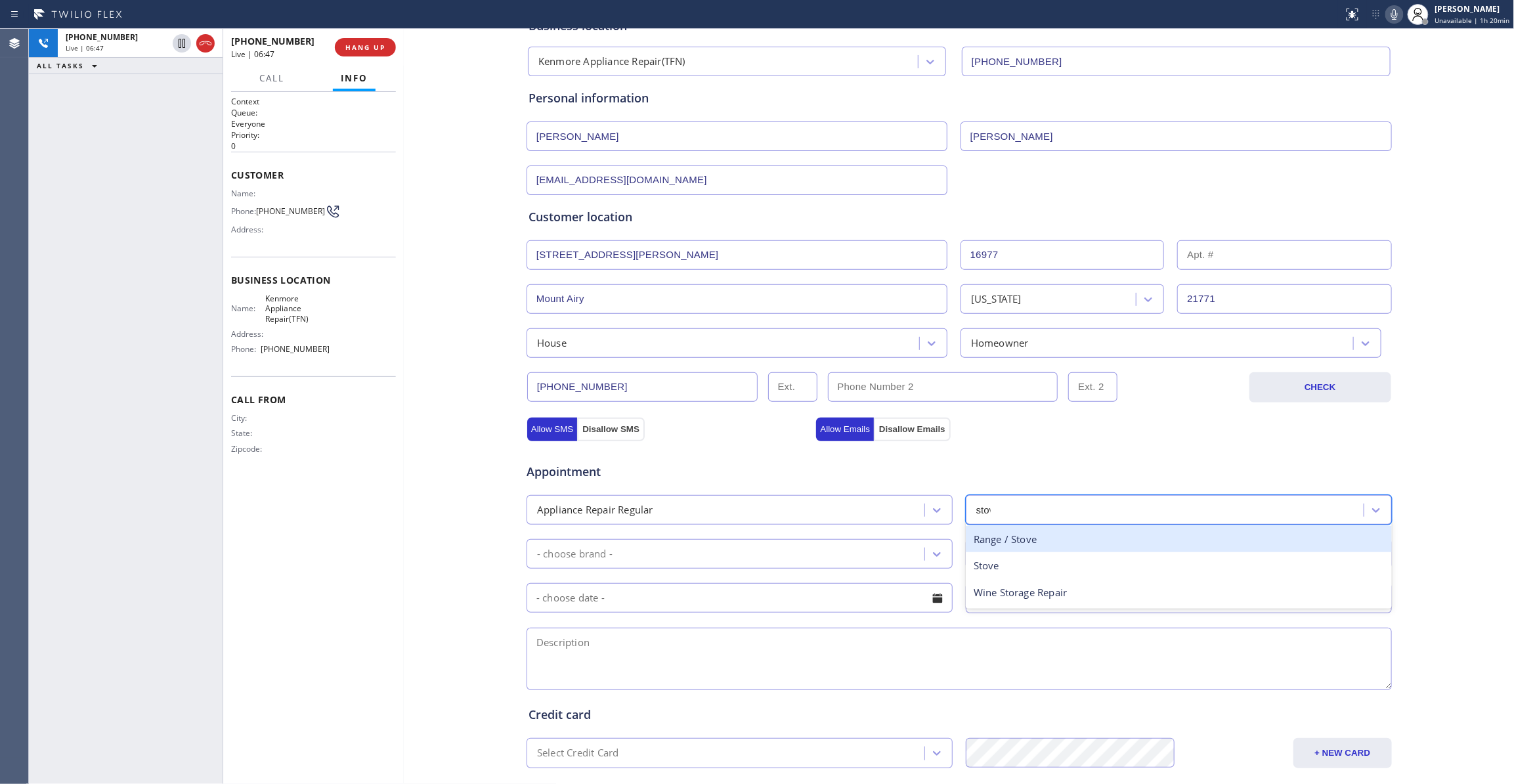
type input "stove"
click at [1033, 534] on div "Range / Stove" at bounding box center [1178, 539] width 426 height 27
click at [588, 554] on div "- choose brand -" at bounding box center [575, 554] width 75 height 15
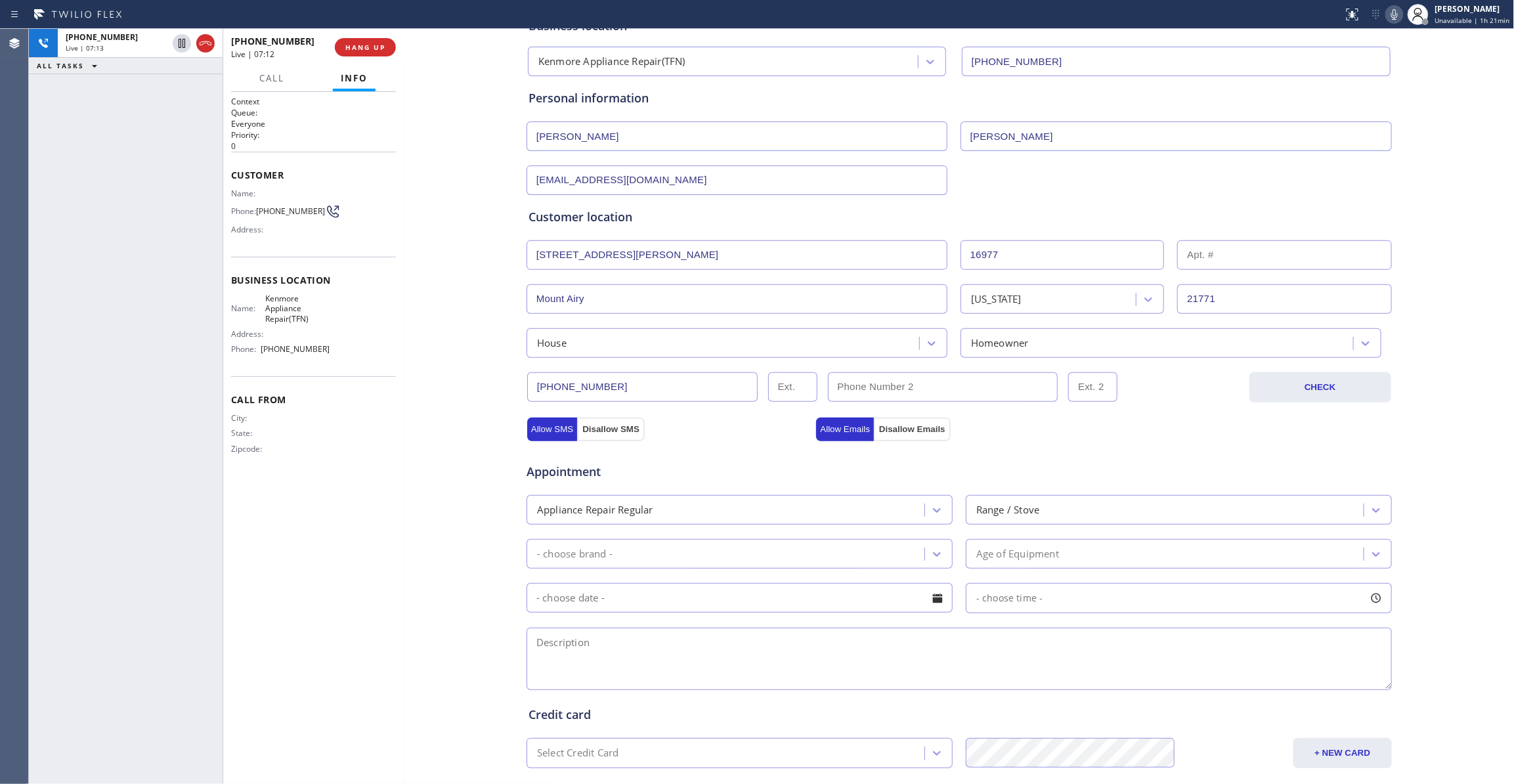
drag, startPoint x: 434, startPoint y: 549, endPoint x: 389, endPoint y: 371, distance: 183.6
click at [432, 530] on div "Business location Kenmore Appliance Repair(TFN) (866) 432-1420 Personal informa…" at bounding box center [959, 452] width 1104 height 897
drag, startPoint x: 313, startPoint y: 328, endPoint x: 263, endPoint y: 307, distance: 54.2
click at [263, 307] on div "Name: Kenmore Appliance Repair(TFN)" at bounding box center [281, 308] width 99 height 30
copy div "Kenmore Appliance Repair(TFN)"
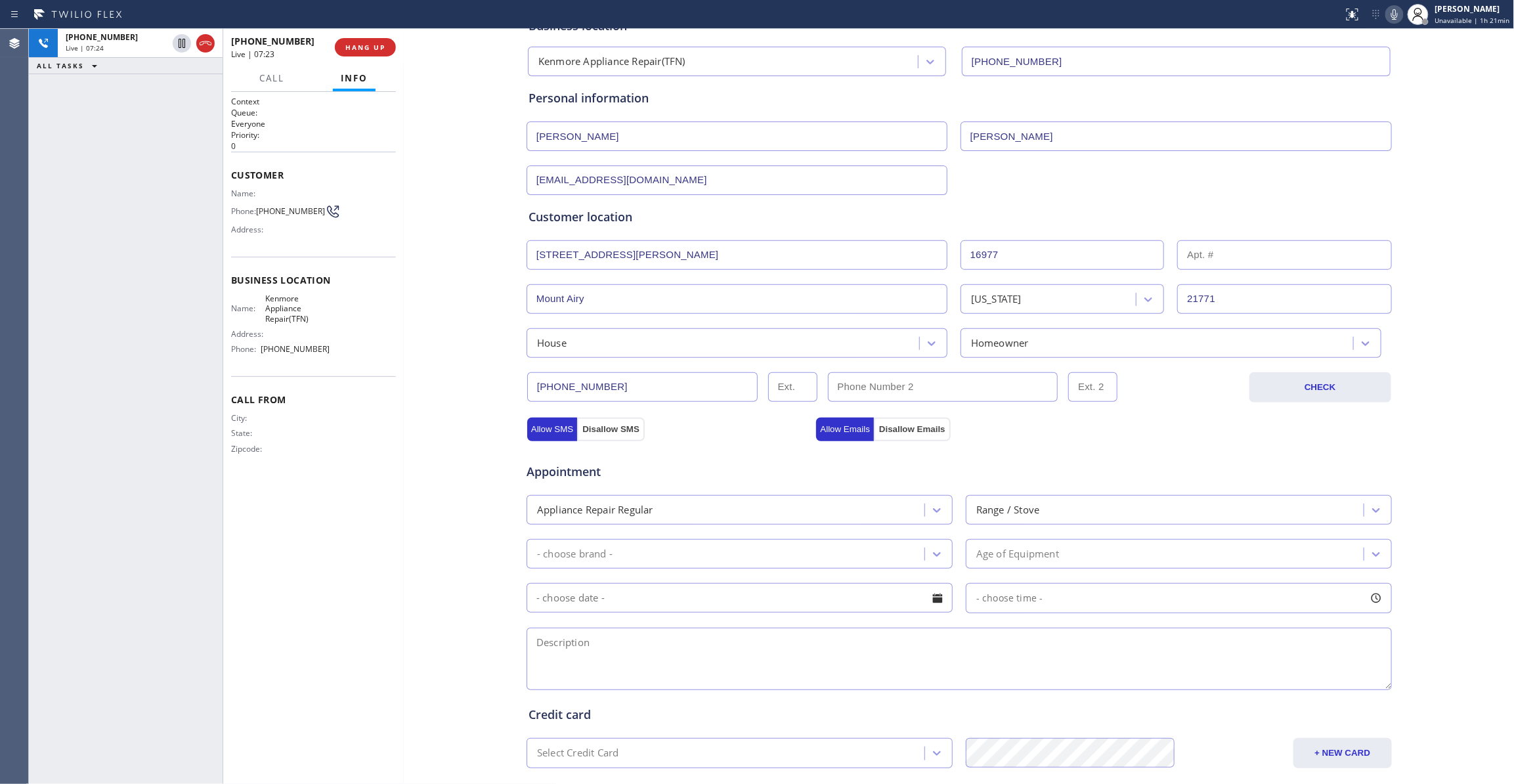
click at [624, 660] on textarea at bounding box center [959, 658] width 865 height 62
paste textarea "Kenmore / Stove Range / convection oven does not work, not heating up, Seems li…"
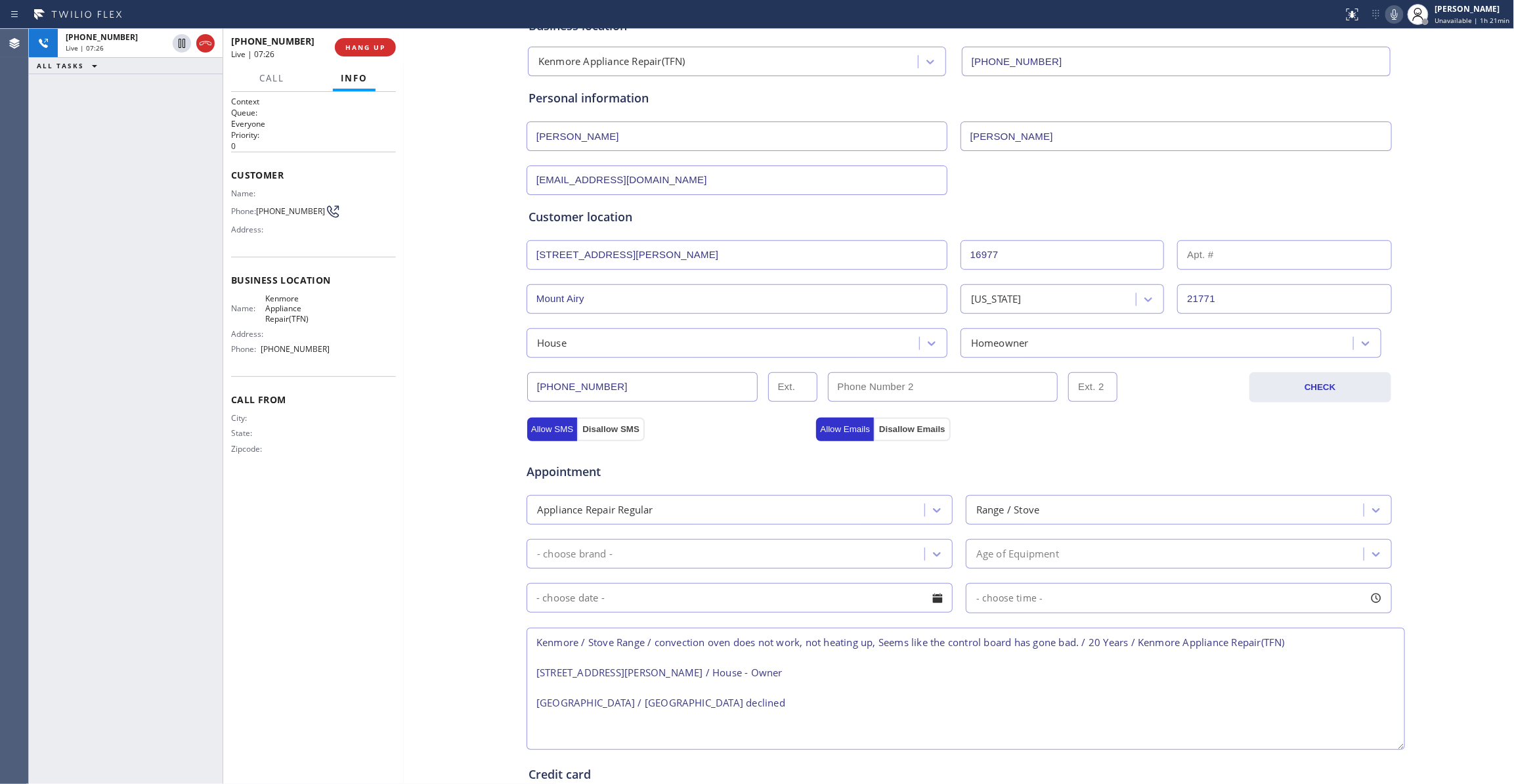
drag, startPoint x: 1376, startPoint y: 689, endPoint x: 1389, endPoint y: 748, distance: 60.4
click at [1389, 748] on textarea "Kenmore / Stove Range / convection oven does not work, not heating up, Seems li…" at bounding box center [965, 689] width 878 height 122
type textarea "Kenmore / Stove Range / convection oven does not work, not heating up, Seems li…"
click at [773, 557] on div "- choose brand -" at bounding box center [727, 554] width 394 height 23
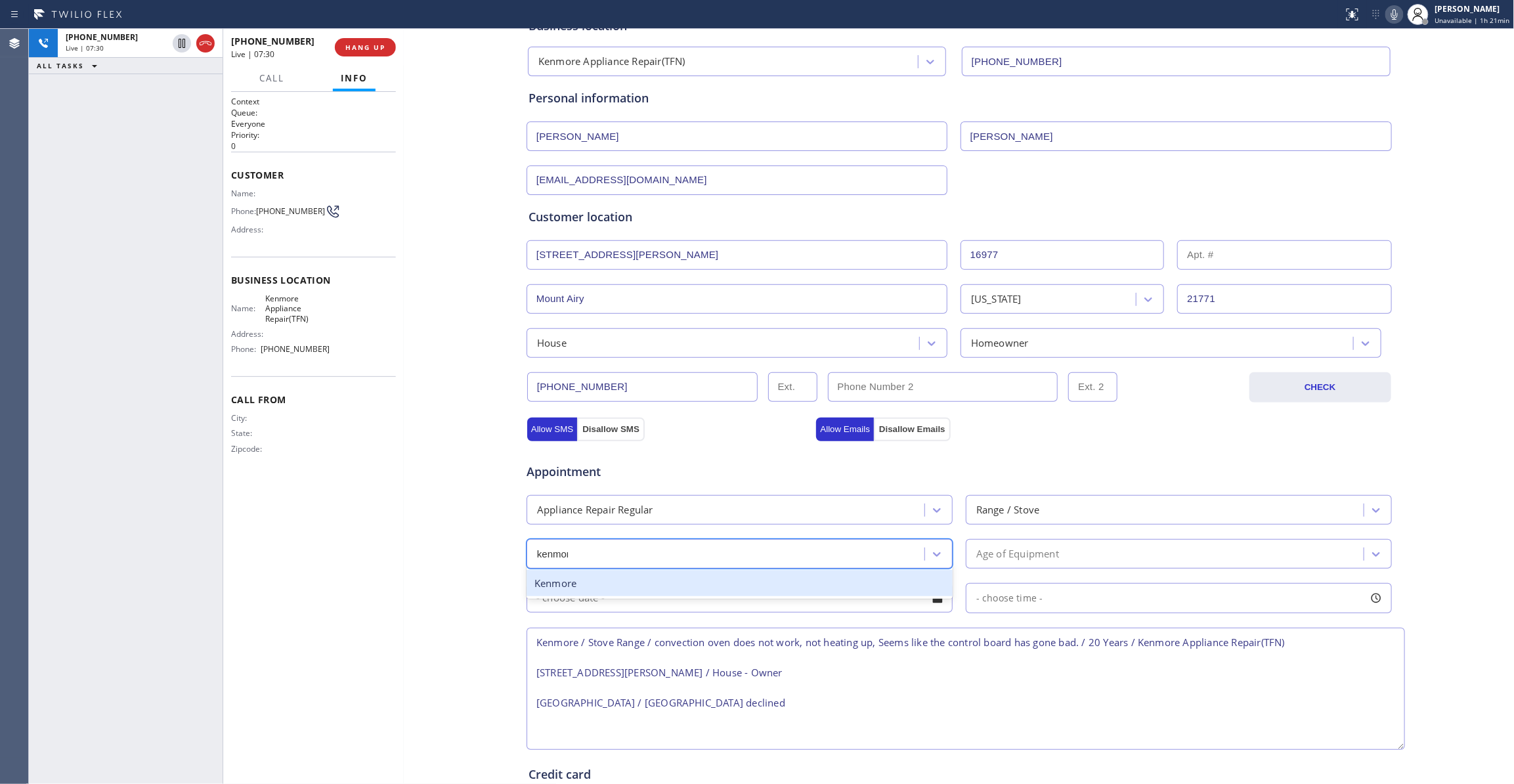
type input "kenmore"
click at [683, 591] on div "Kenmore" at bounding box center [739, 583] width 426 height 27
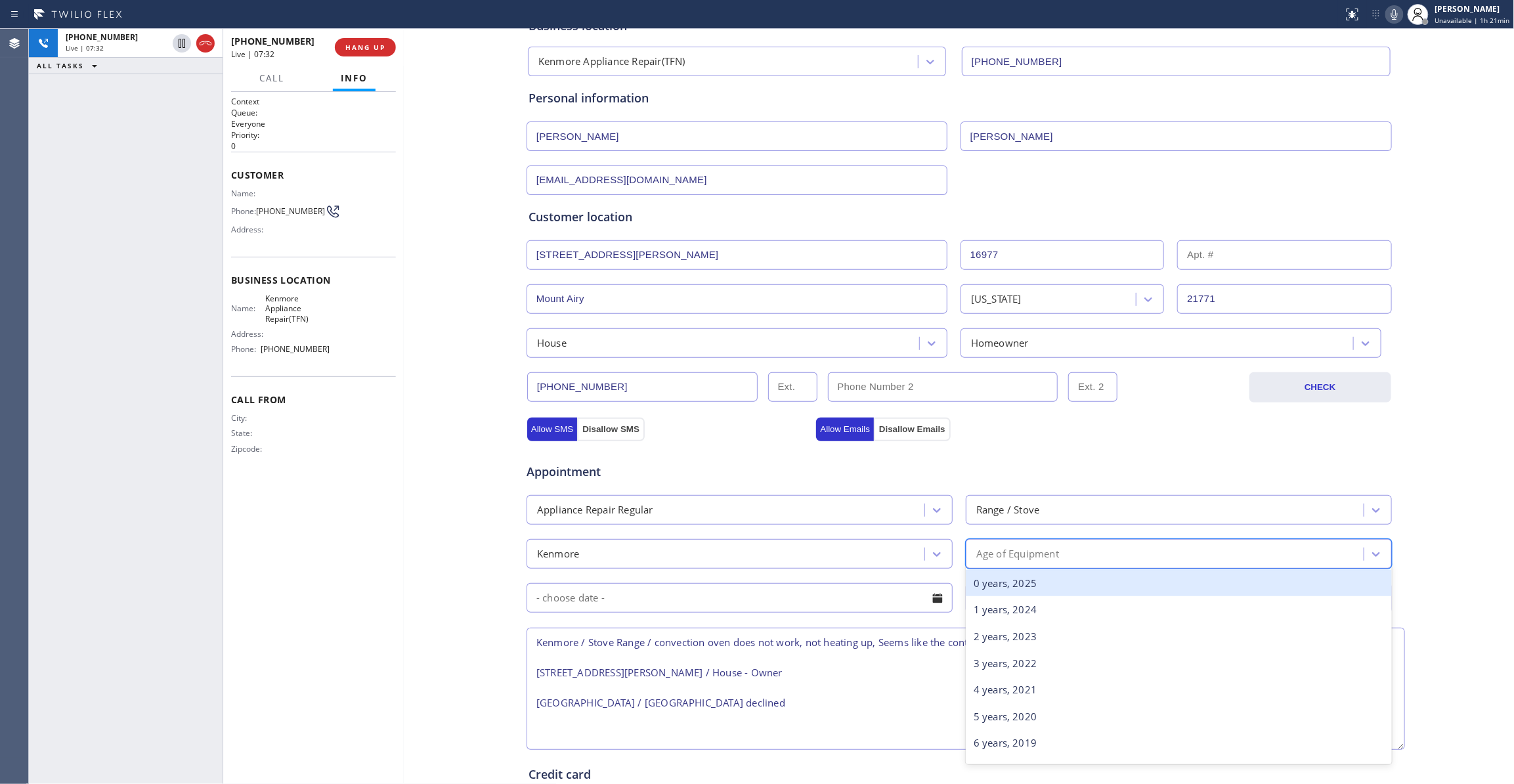
click at [1021, 560] on div "Age of Equipment" at bounding box center [1017, 554] width 83 height 15
click at [1004, 603] on div "20 years, 2005" at bounding box center [1178, 591] width 426 height 27
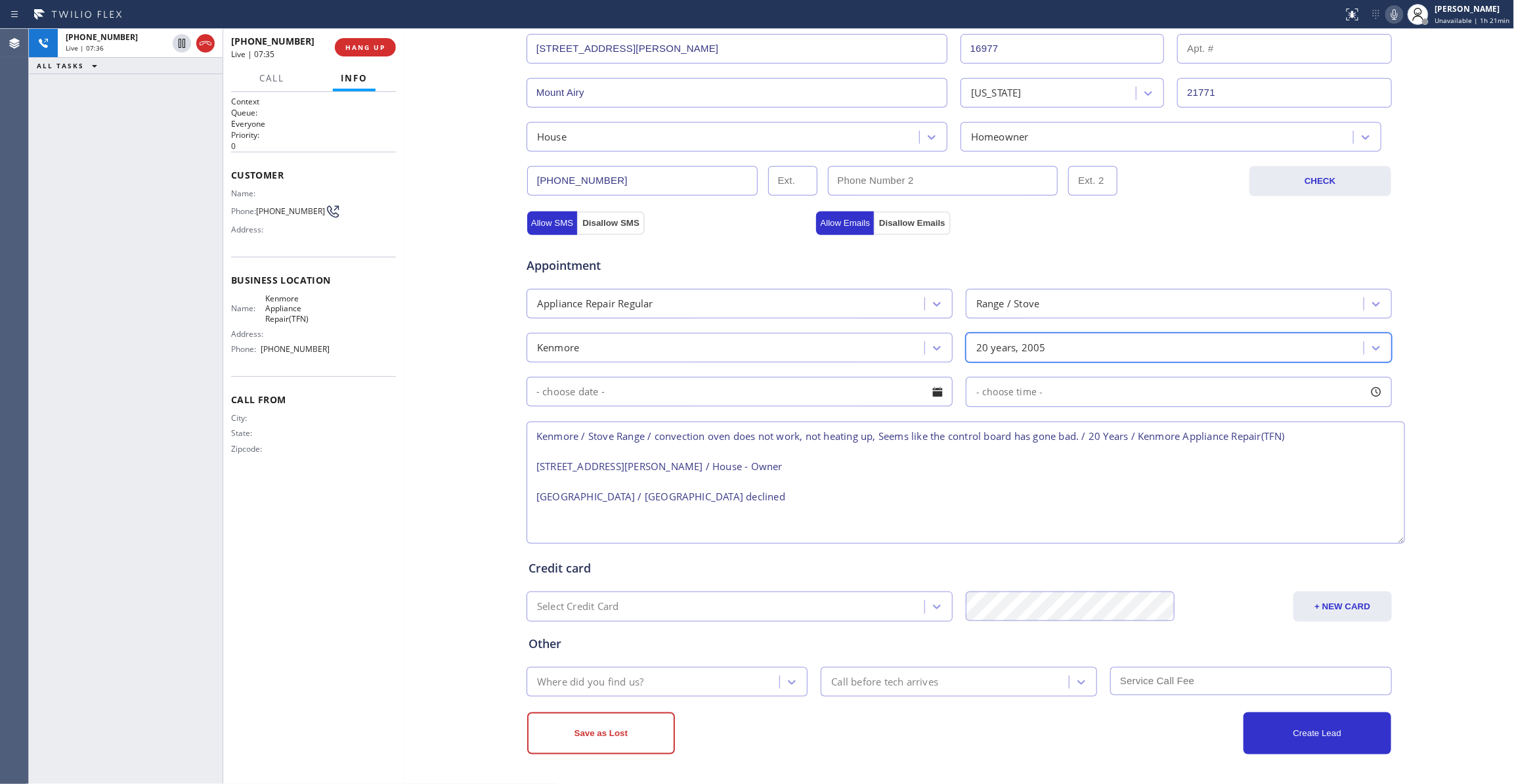
scroll to position [297, 0]
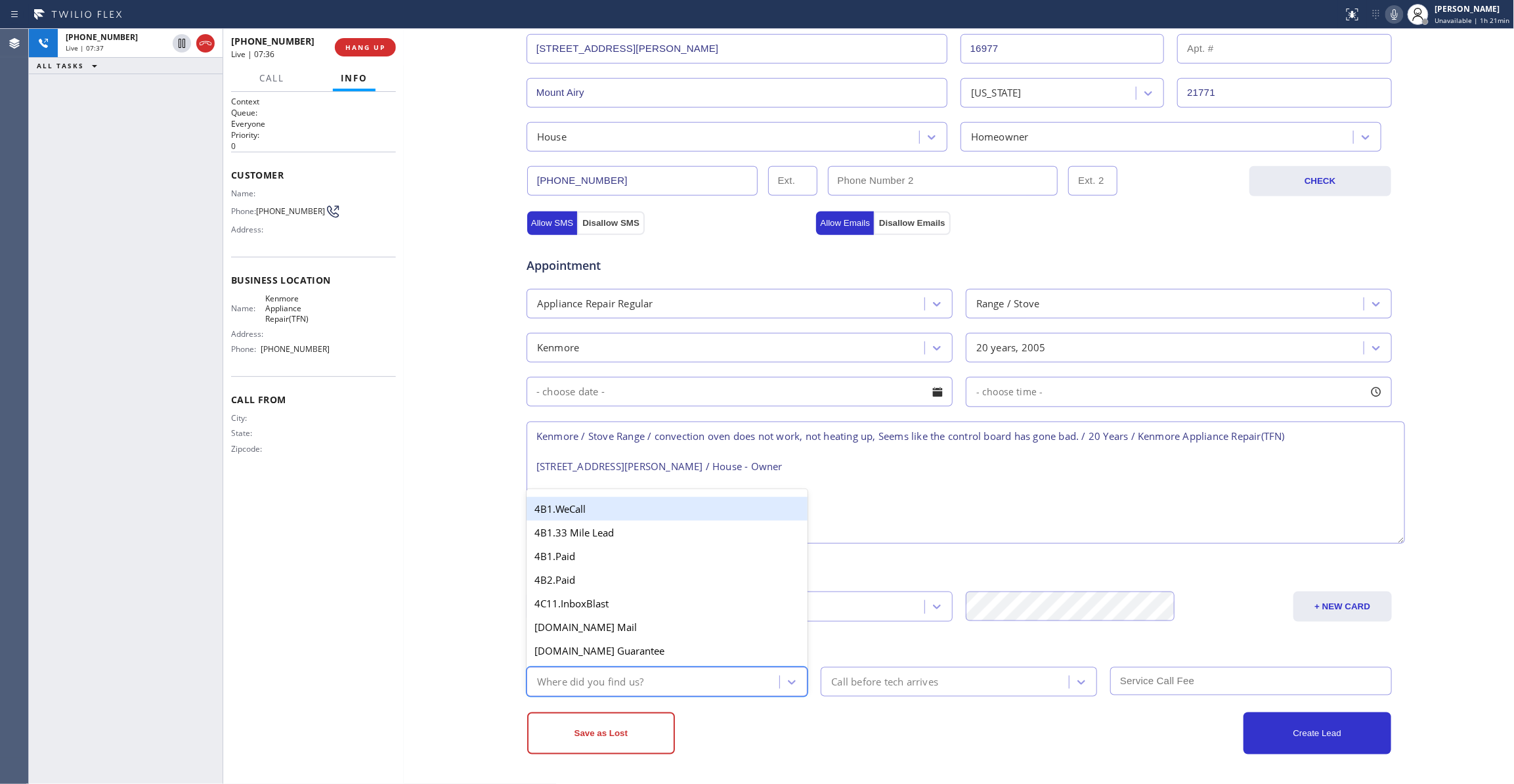
click at [628, 679] on div "Where did you find us?" at bounding box center [590, 681] width 106 height 15
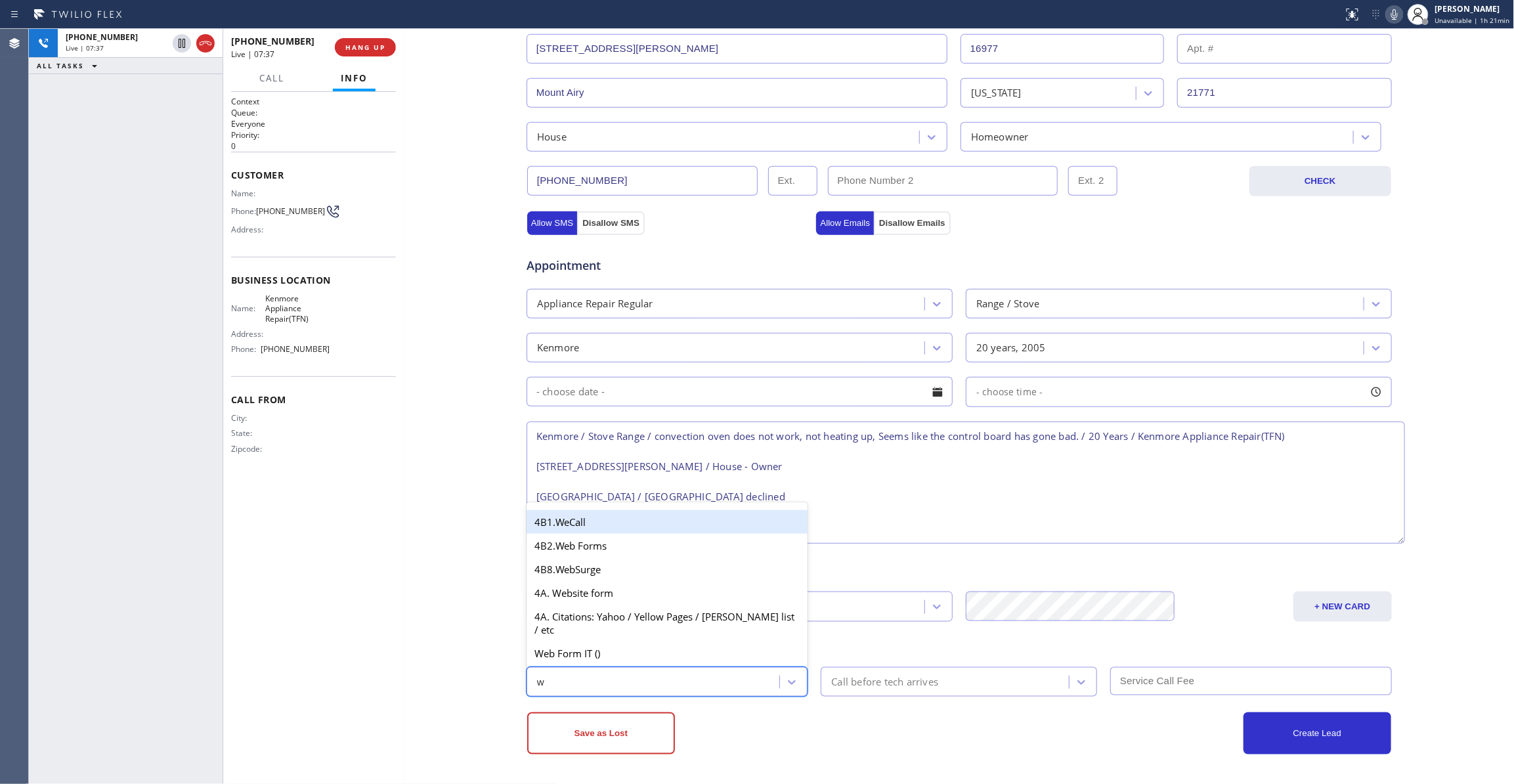
type input "we"
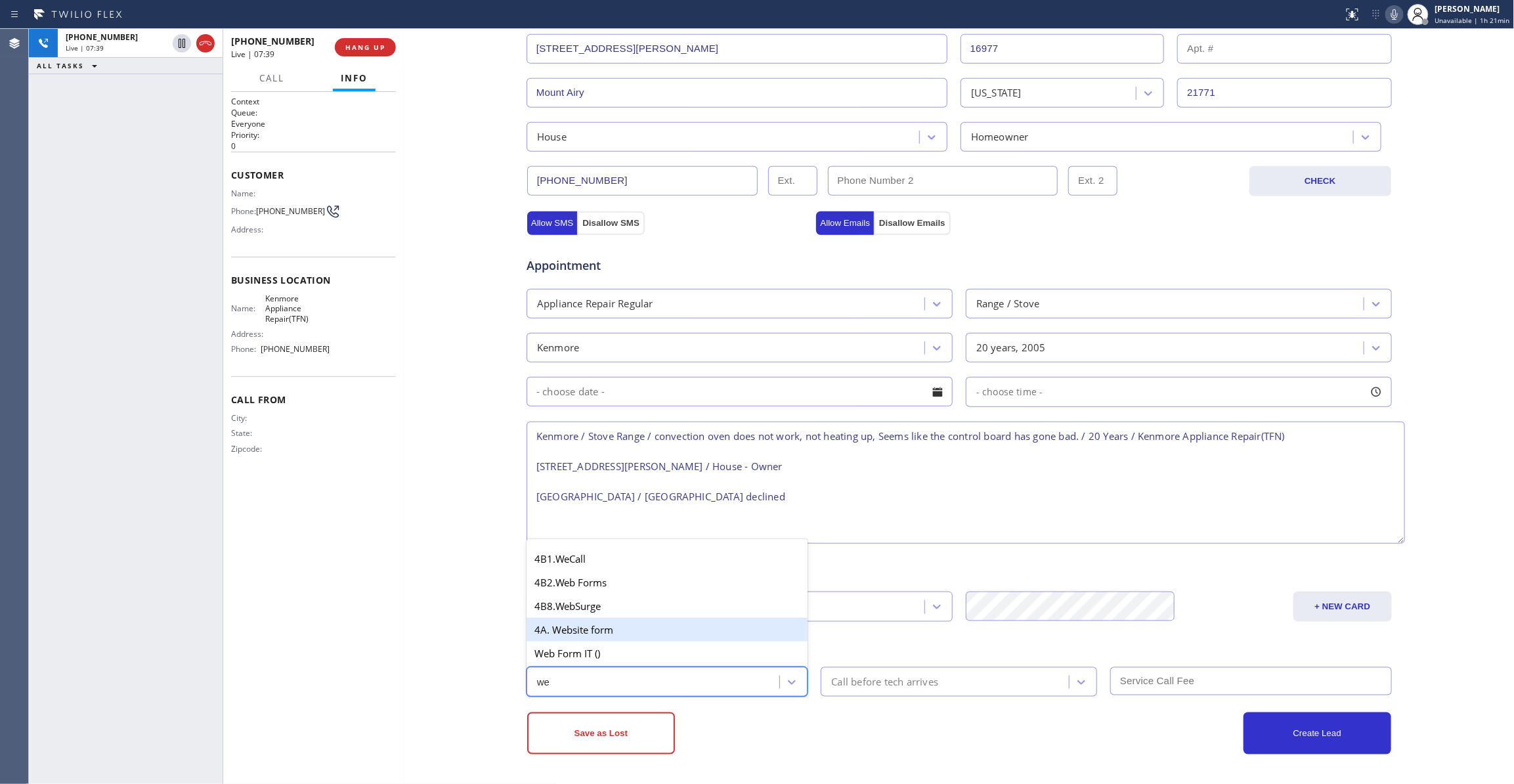
click at [588, 626] on div "4A. Website form" at bounding box center [667, 629] width 282 height 23
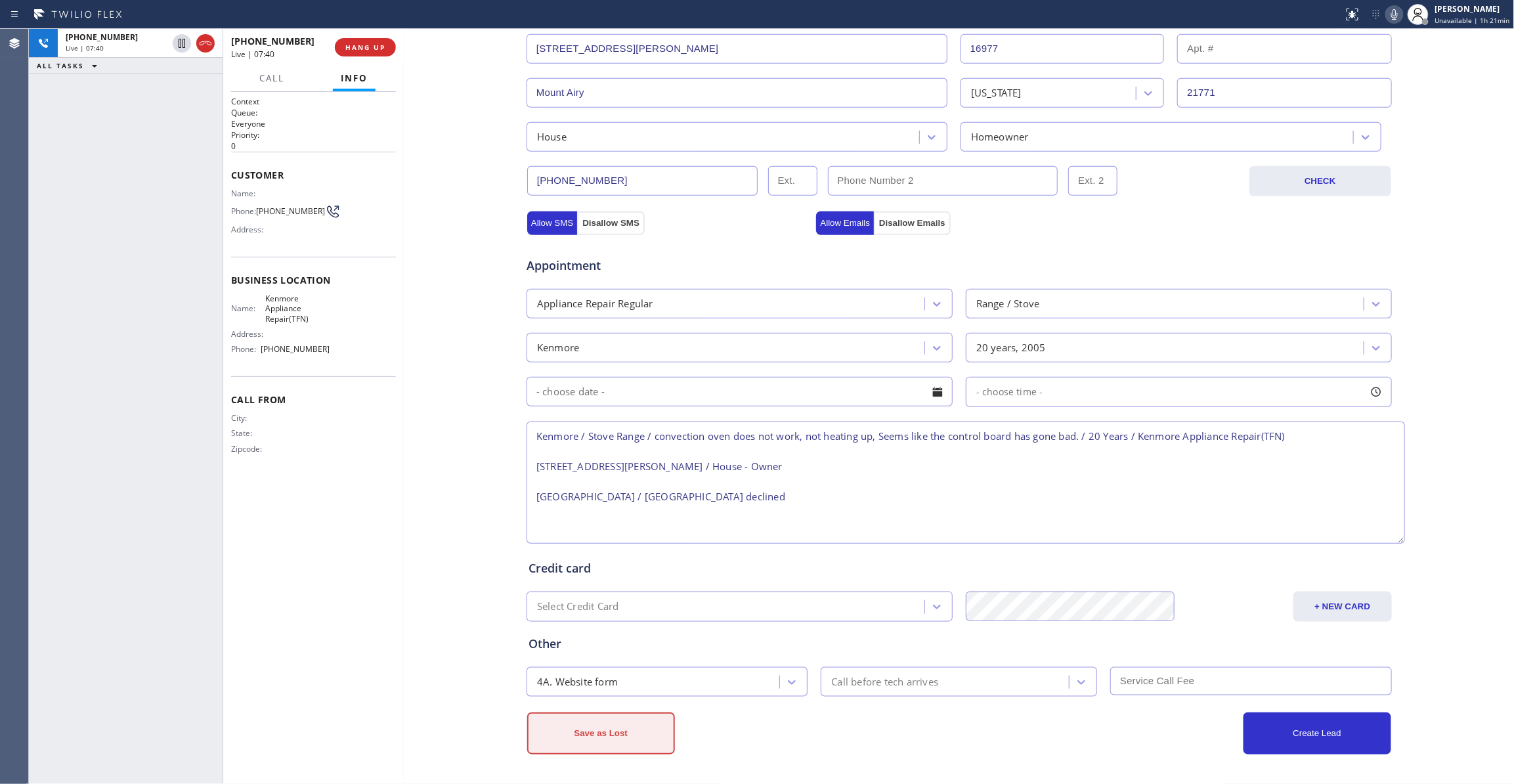
click at [605, 732] on button "Save as Lost" at bounding box center [601, 733] width 148 height 42
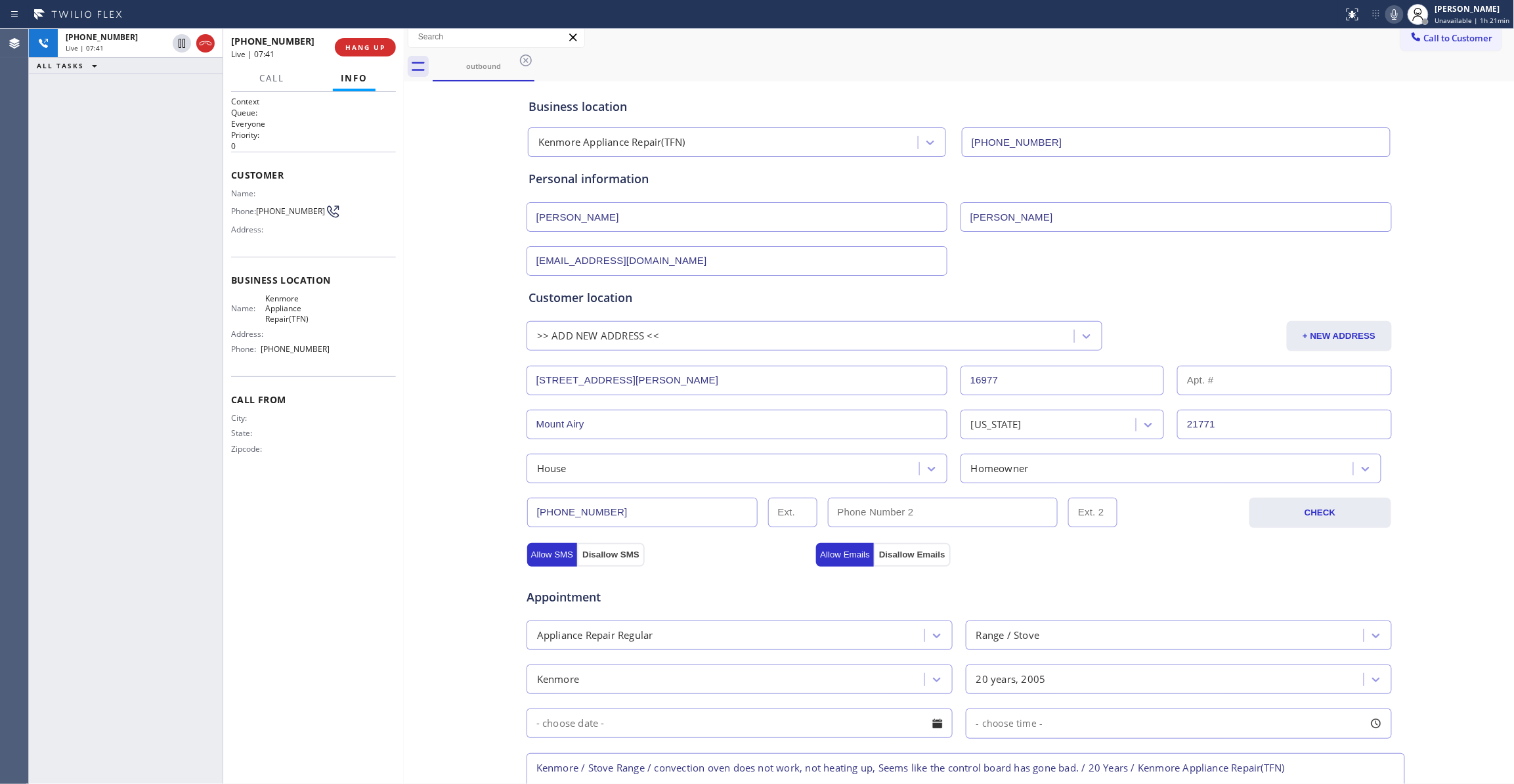
scroll to position [0, 0]
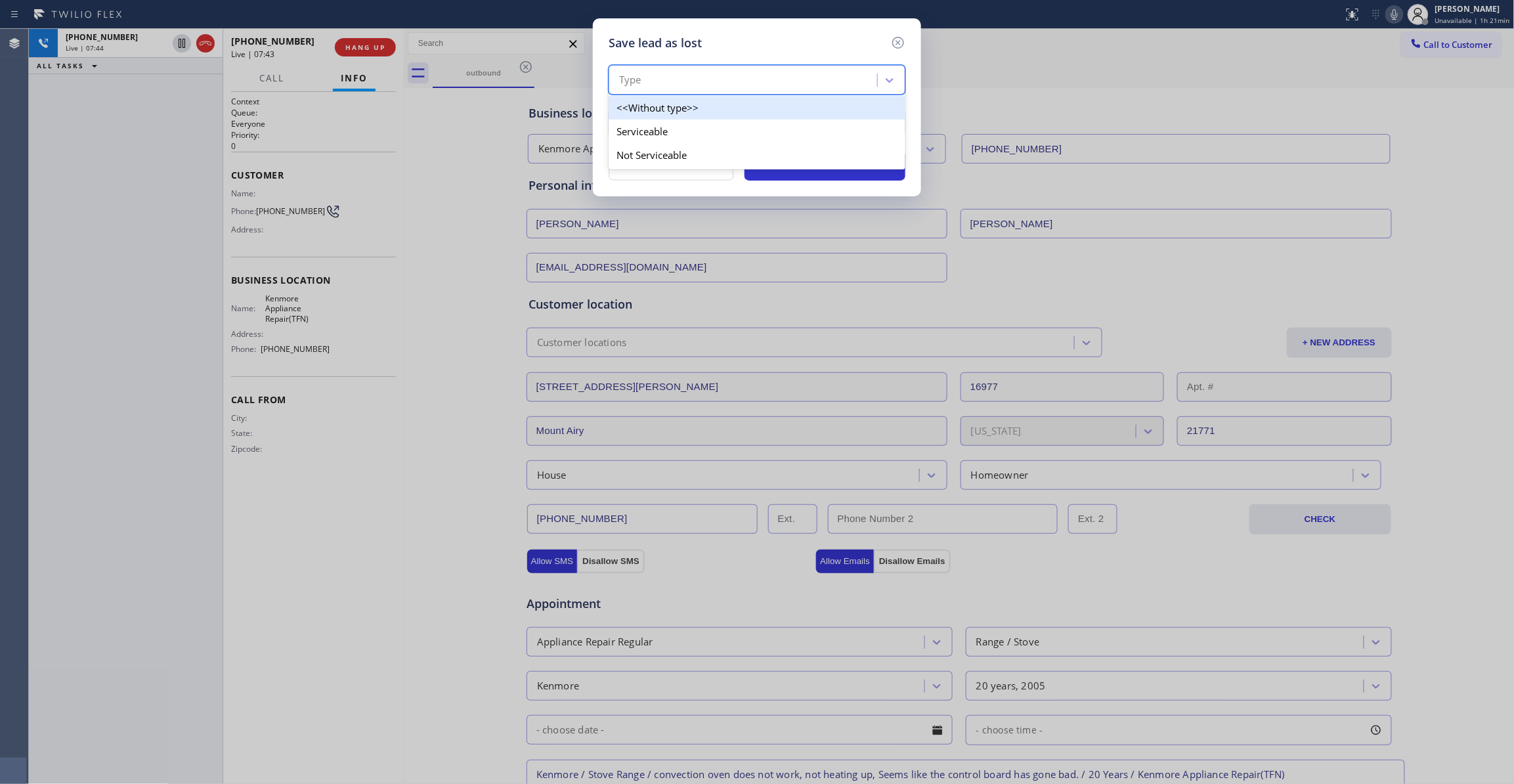
click at [681, 69] on div "Type" at bounding box center [745, 81] width 265 height 23
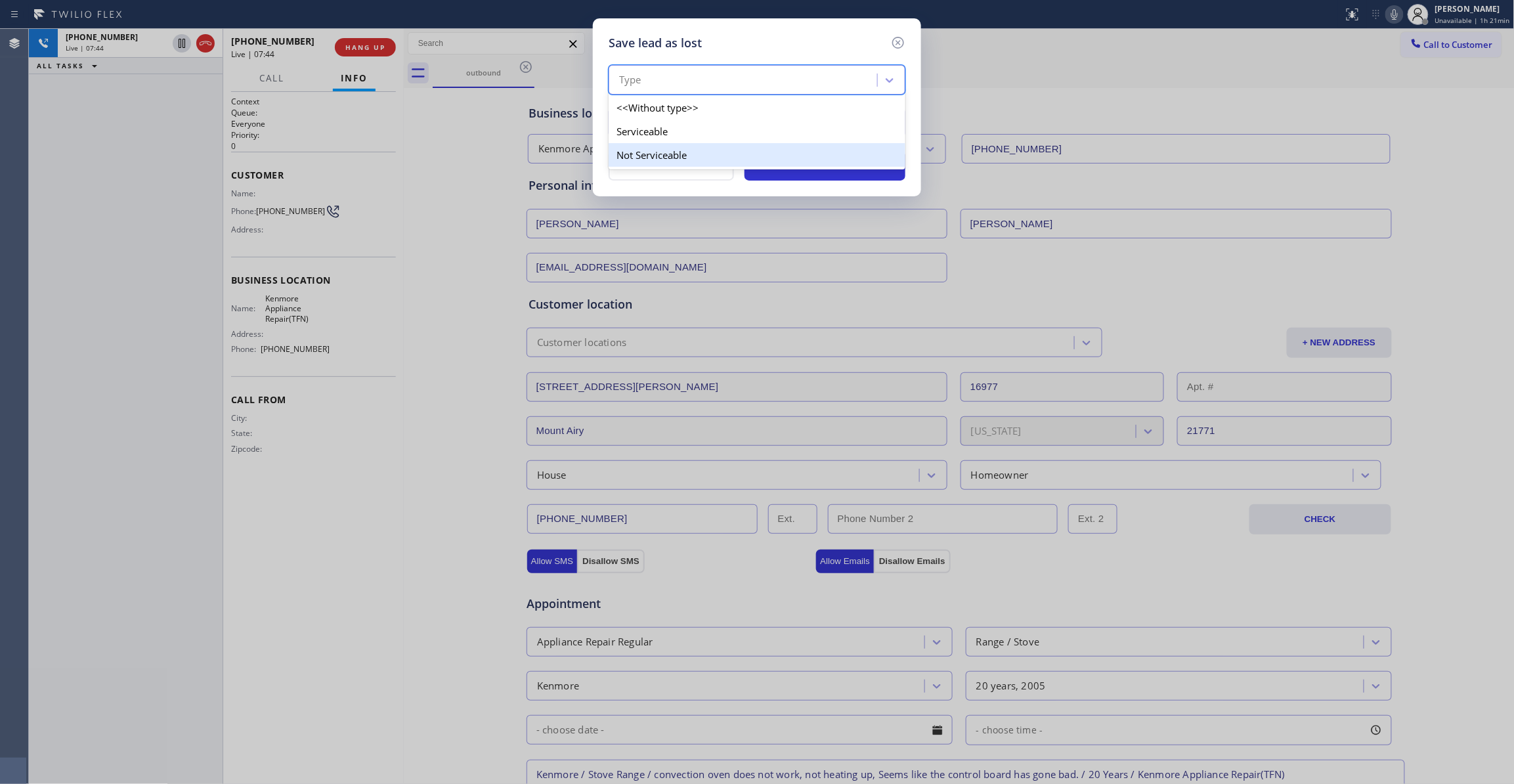
click at [673, 151] on div "Not Serviceable" at bounding box center [757, 154] width 297 height 23
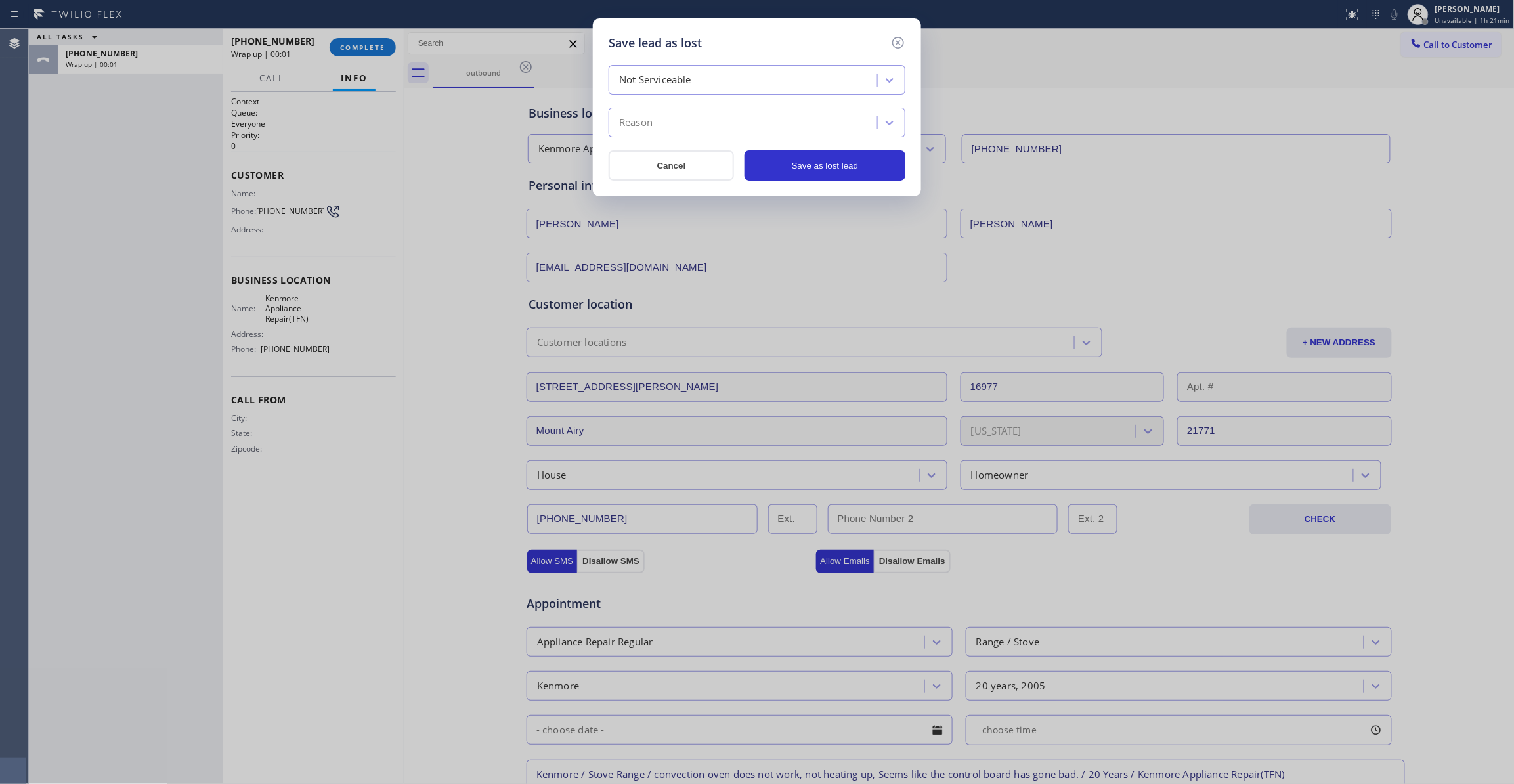
click at [658, 124] on div "Reason" at bounding box center [745, 123] width 265 height 23
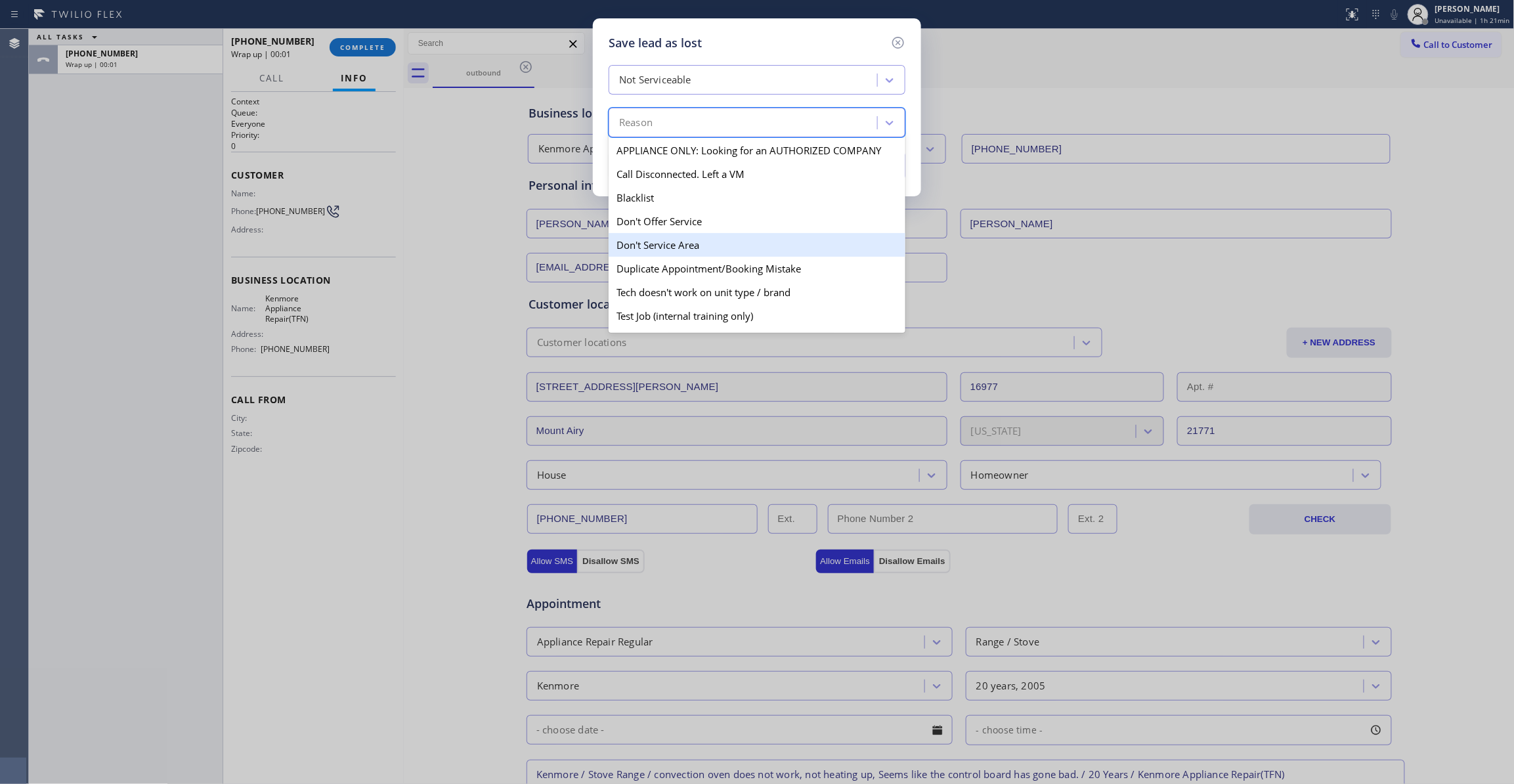
click at [687, 245] on div "Don't Service Area" at bounding box center [757, 244] width 297 height 23
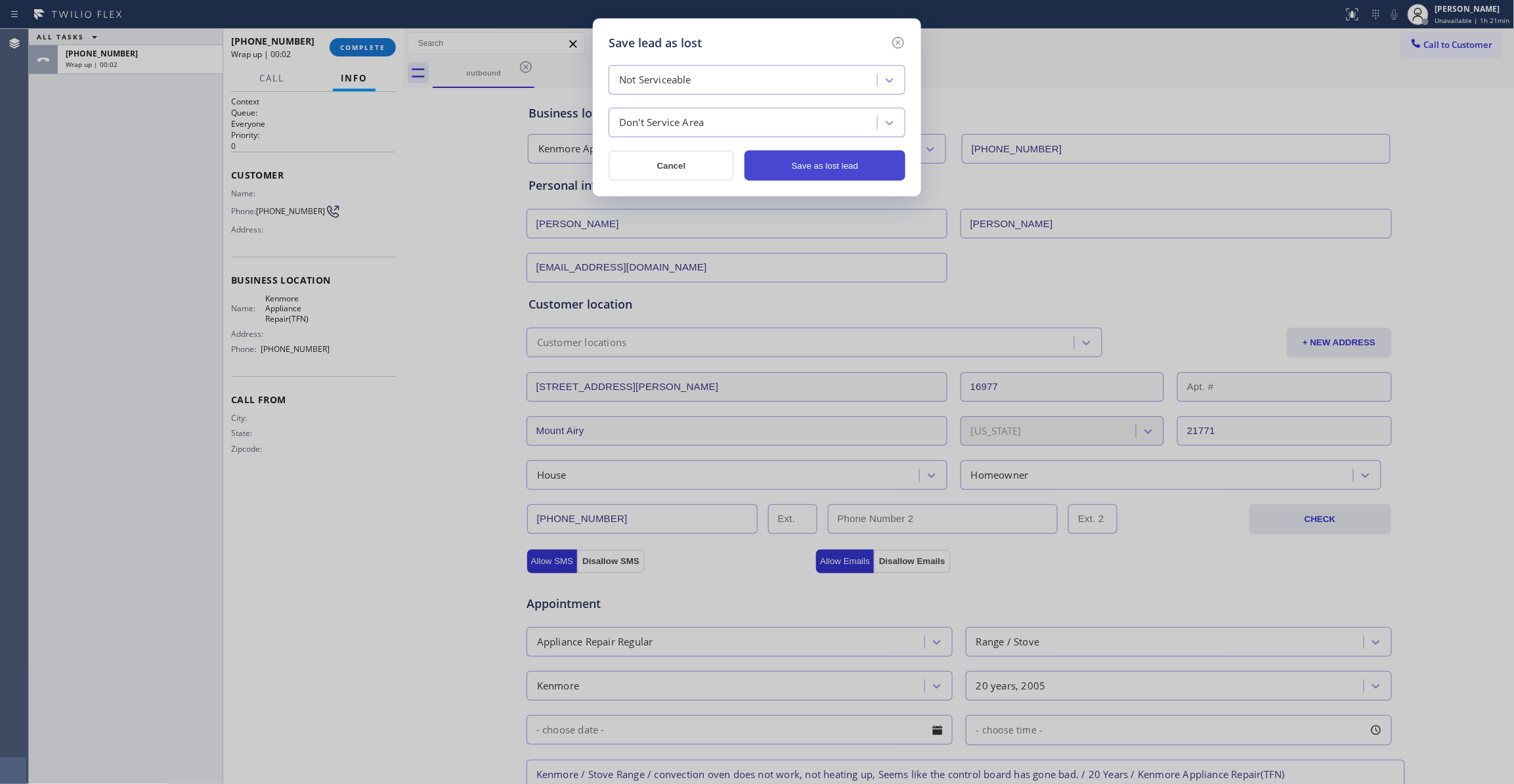
click at [804, 179] on button "Save as lost lead" at bounding box center [825, 165] width 161 height 30
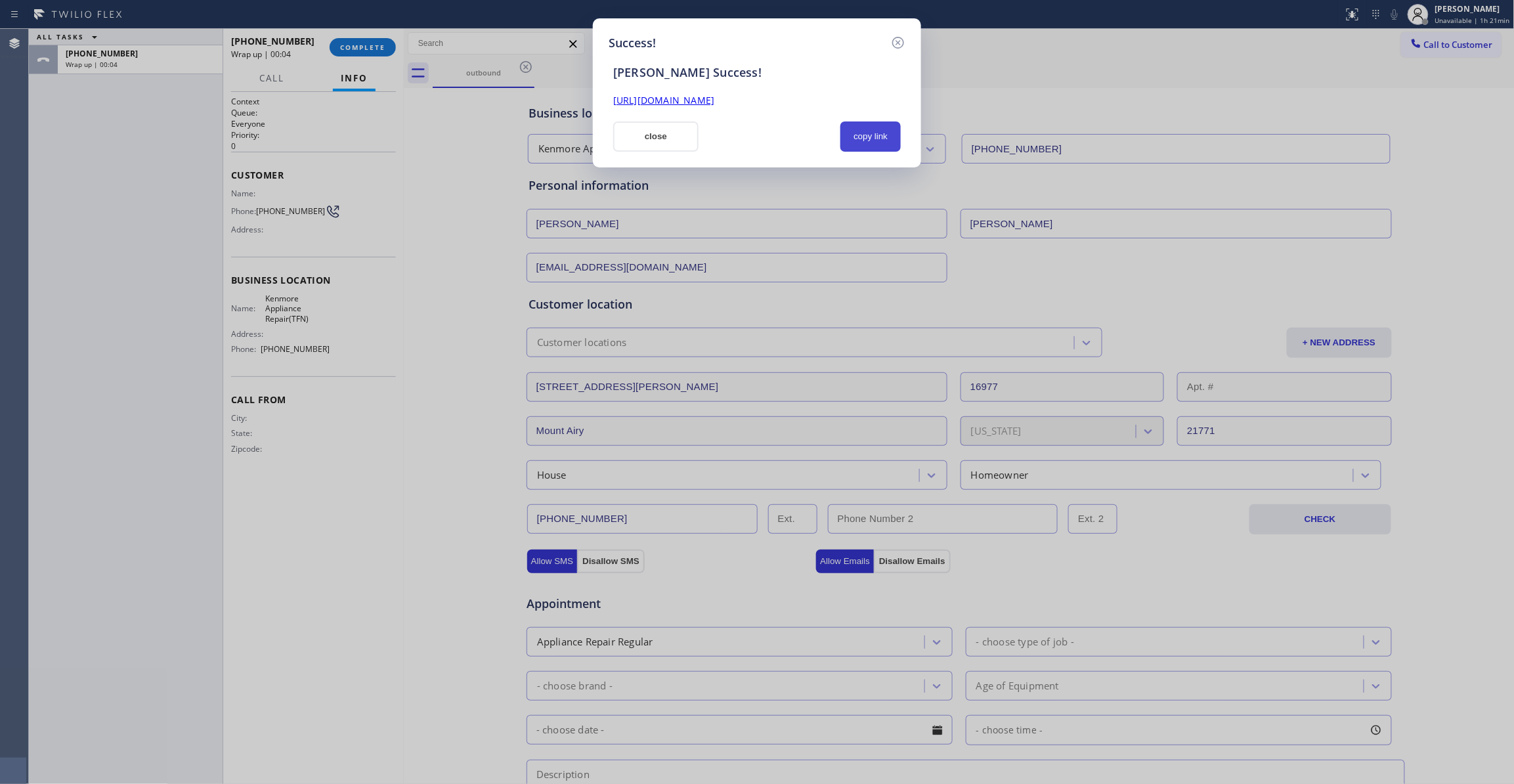
click at [884, 134] on button "copy link" at bounding box center [871, 136] width 60 height 30
click at [33, 150] on div "Success! SAL Success! https://erp.apollosoft.co/customer/763092#portlet_lead cl…" at bounding box center [757, 392] width 1514 height 784
click at [864, 135] on button "copy link" at bounding box center [871, 136] width 60 height 30
drag, startPoint x: 84, startPoint y: 329, endPoint x: 93, endPoint y: 300, distance: 30.4
click at [84, 329] on div "Success! SAL Success! https://erp.apollosoft.co/customer/763092#portlet_lead cl…" at bounding box center [757, 392] width 1514 height 784
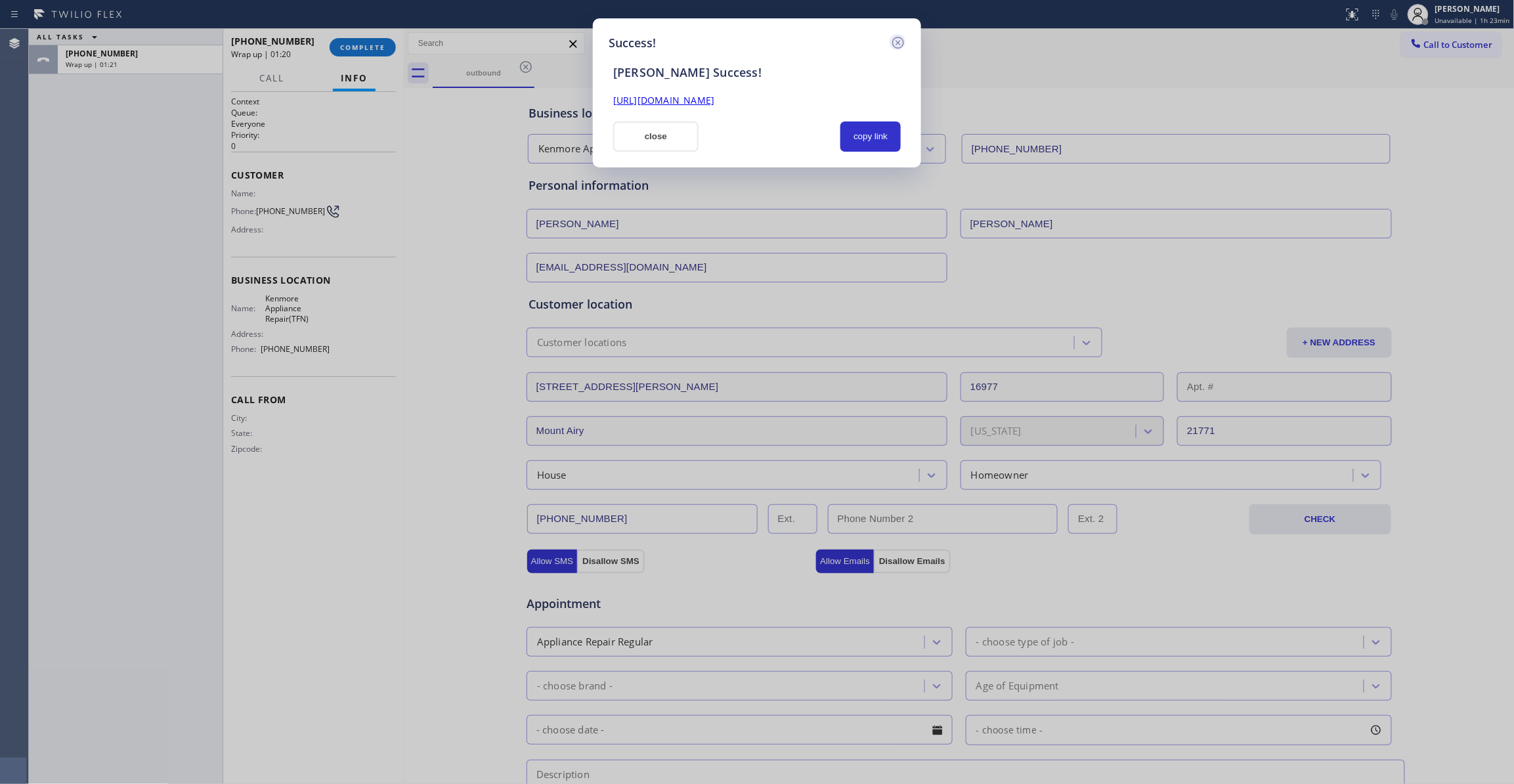
click at [899, 38] on icon at bounding box center [898, 42] width 15 height 15
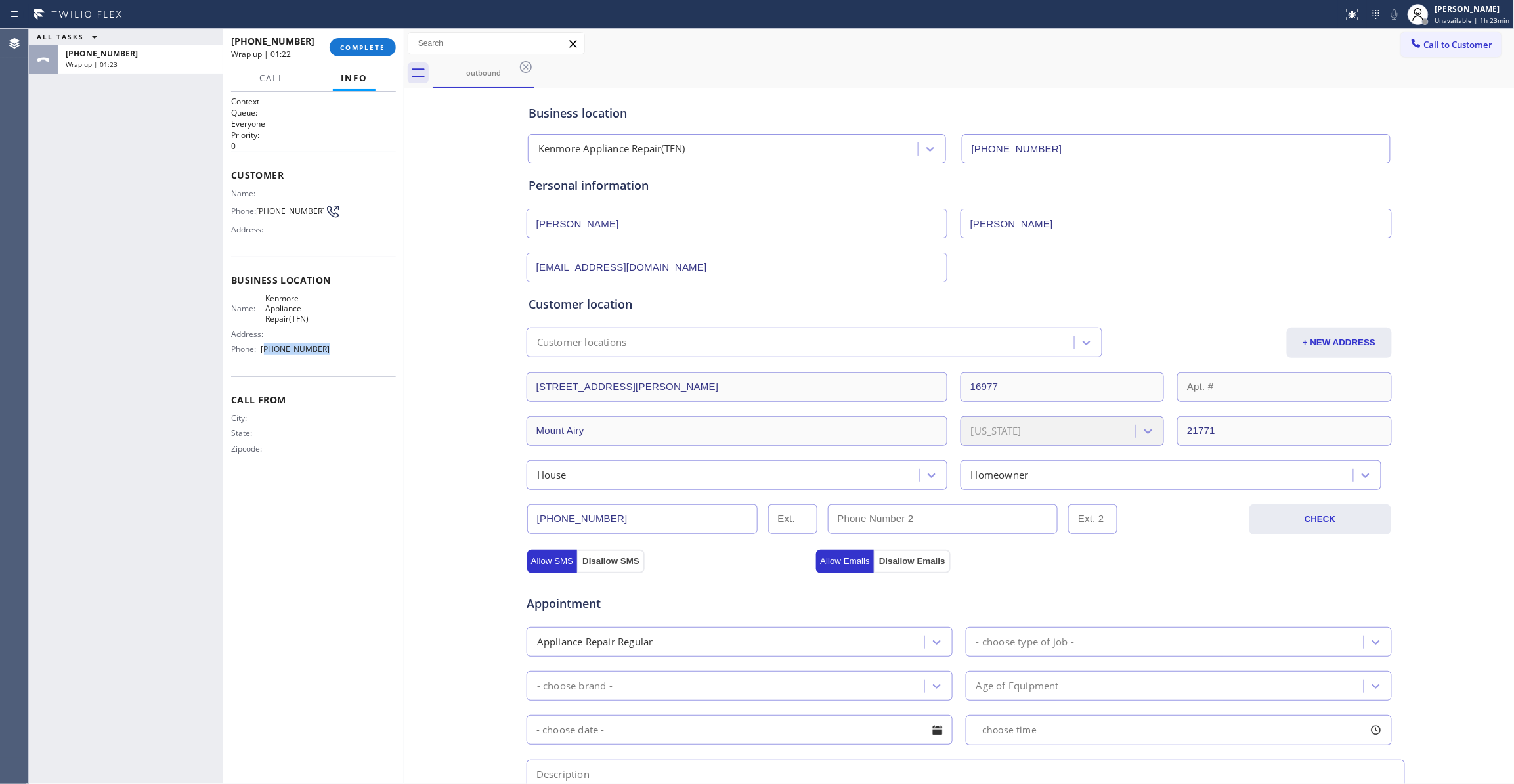
drag, startPoint x: 328, startPoint y: 355, endPoint x: 268, endPoint y: 350, distance: 60.2
click at [268, 350] on span "(866) 432-1420" at bounding box center [295, 348] width 69 height 10
copy span "866) 432-1420"
click at [284, 324] on span "Kenmore Appliance Repair(TFN)" at bounding box center [297, 308] width 64 height 30
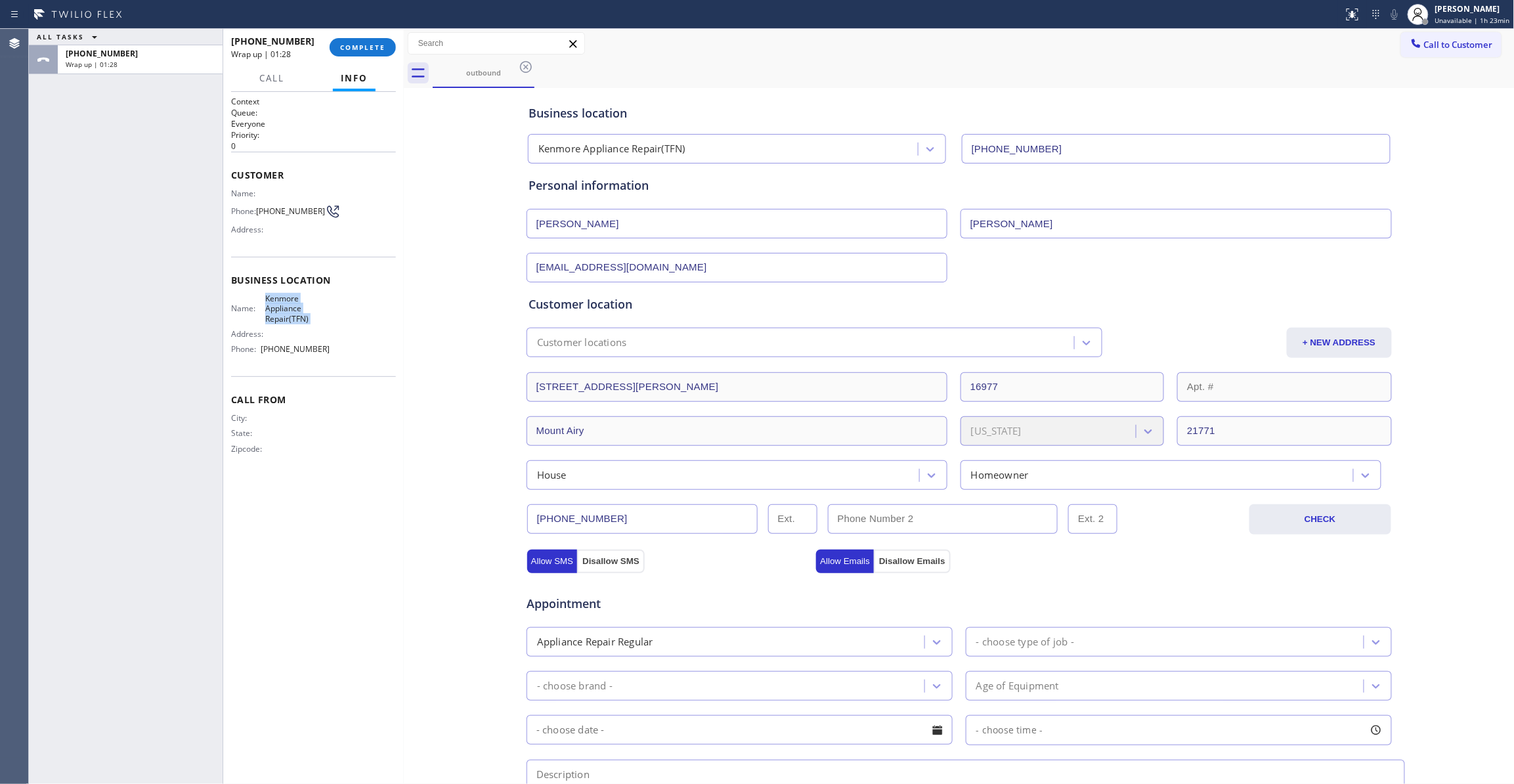
click at [284, 324] on span "Kenmore Appliance Repair(TFN)" at bounding box center [297, 308] width 64 height 30
copy span "Kenmore Appliance Repair(TFN)"
click at [354, 47] on span "COMPLETE" at bounding box center [363, 48] width 45 height 9
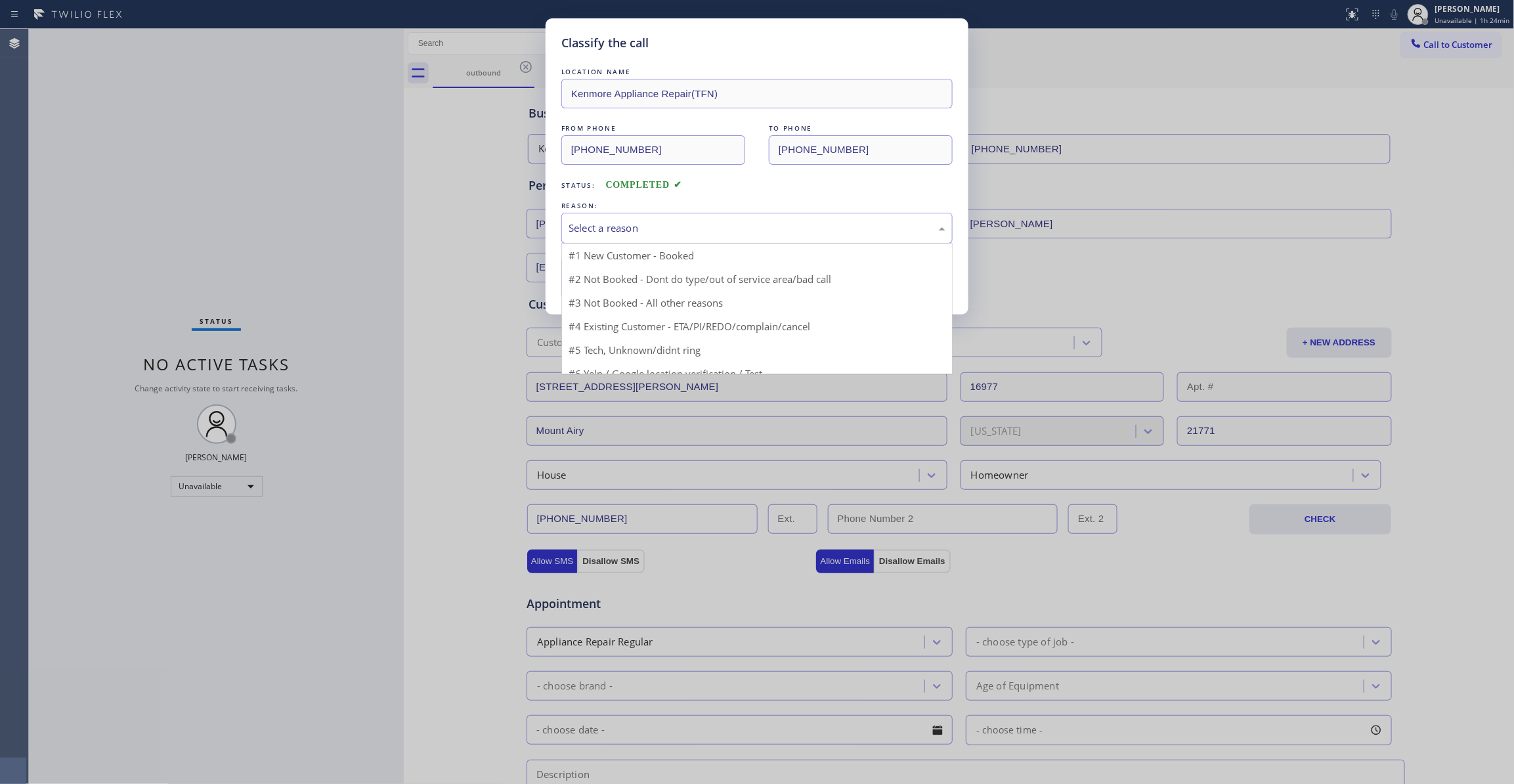
click at [602, 232] on div "Select a reason" at bounding box center [757, 228] width 377 height 15
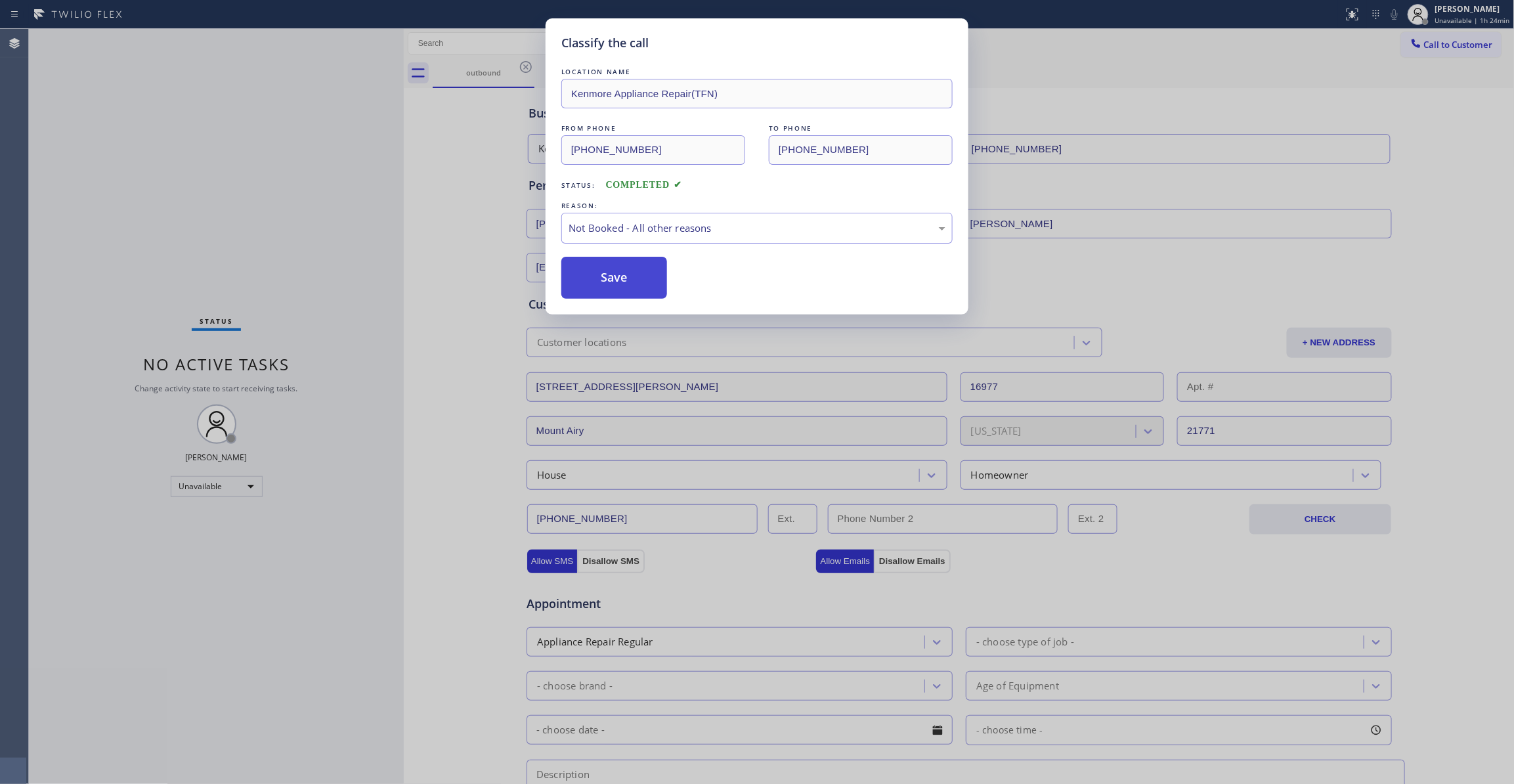
click at [612, 289] on button "Save" at bounding box center [614, 277] width 105 height 42
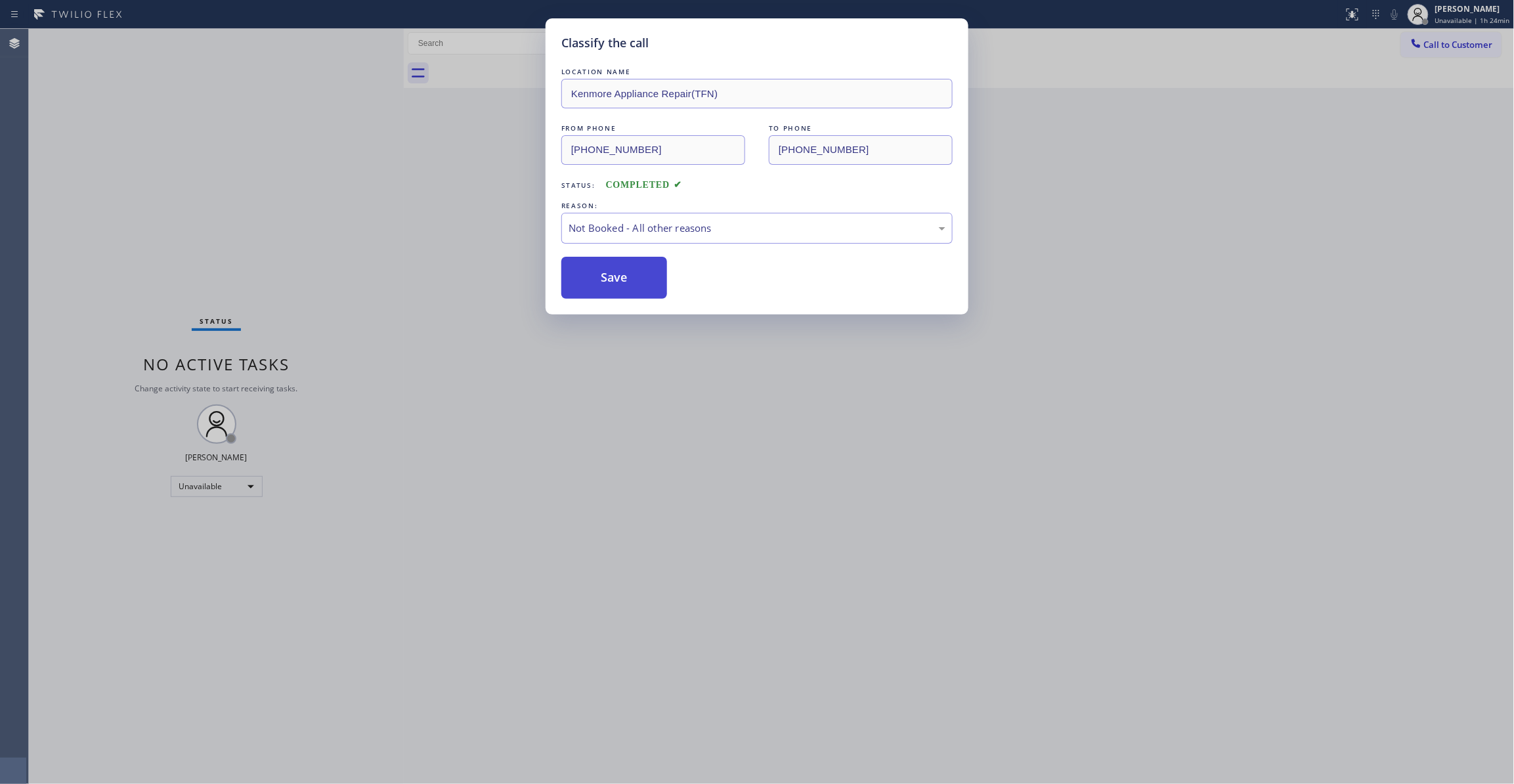
click at [612, 289] on button "Save" at bounding box center [614, 277] width 105 height 42
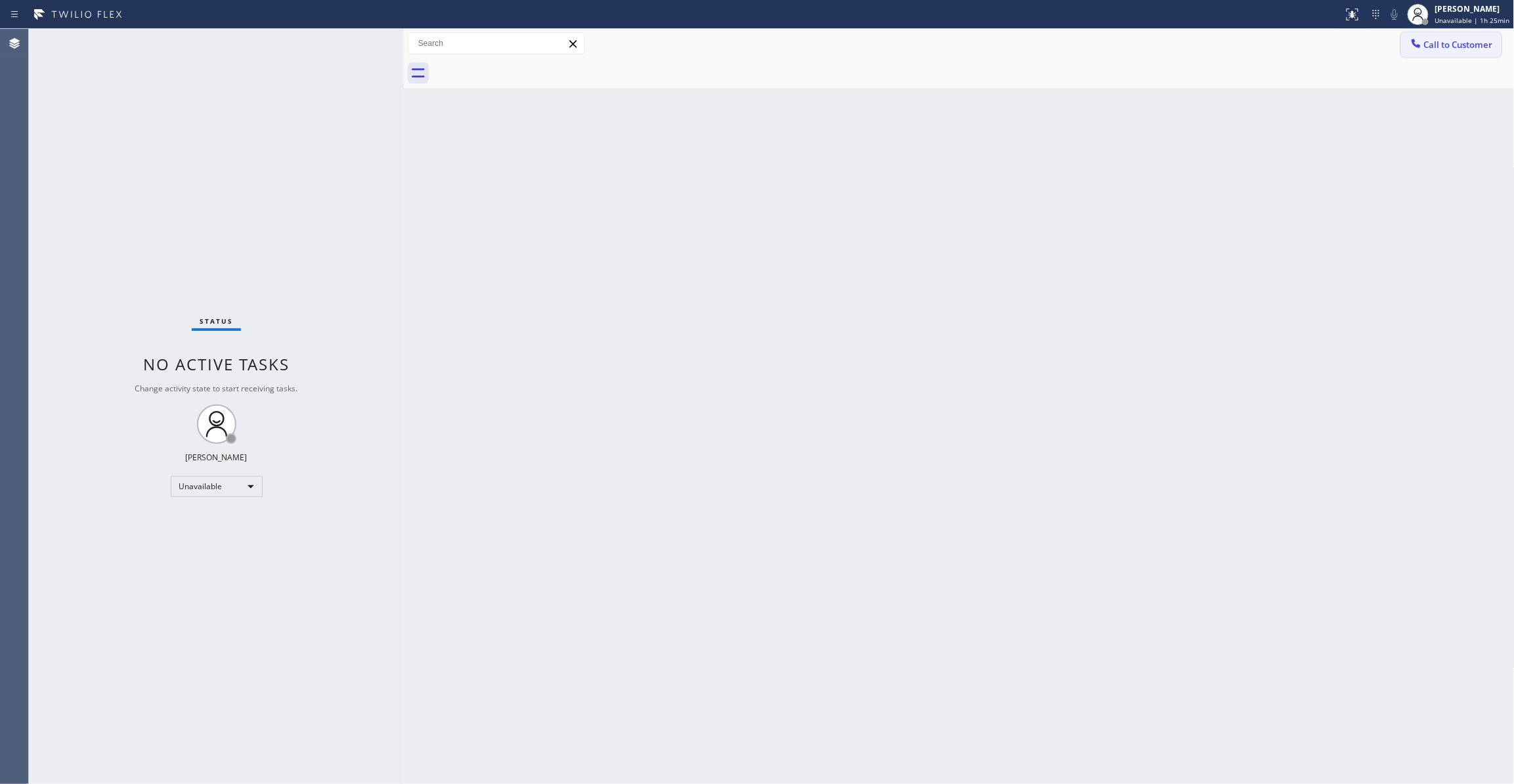
click at [1466, 44] on span "Call to Customer" at bounding box center [1458, 45] width 69 height 12
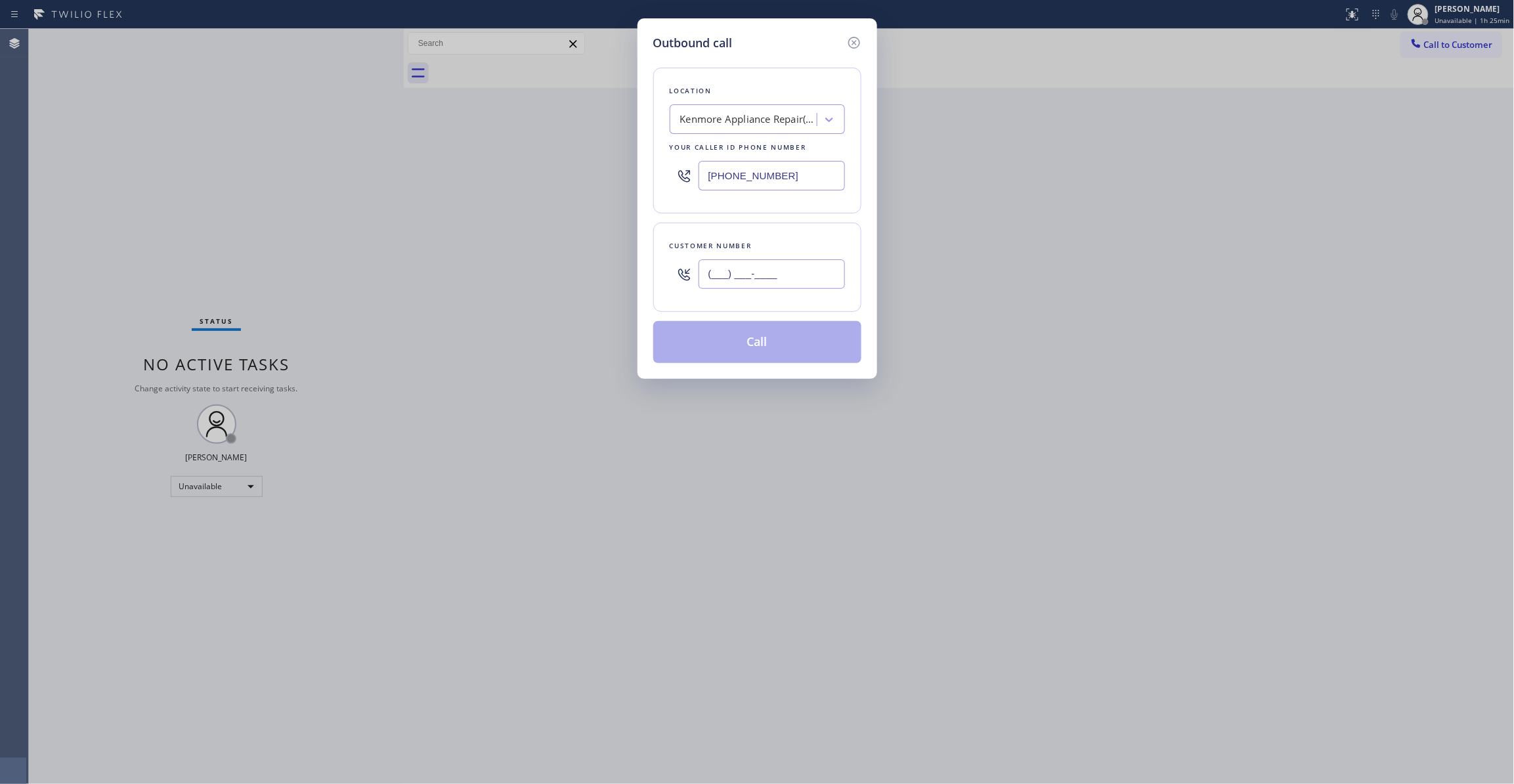
click at [796, 273] on input "(___) ___-____" at bounding box center [771, 274] width 146 height 30
paste input "747) 727-6103"
type input "(747) 727-6103"
drag, startPoint x: 812, startPoint y: 170, endPoint x: 505, endPoint y: 163, distance: 307.1
click at [507, 163] on div "Outbound call Location Kenmore Appliance Repair(TFN) Your caller id phone numbe…" at bounding box center [757, 392] width 1514 height 784
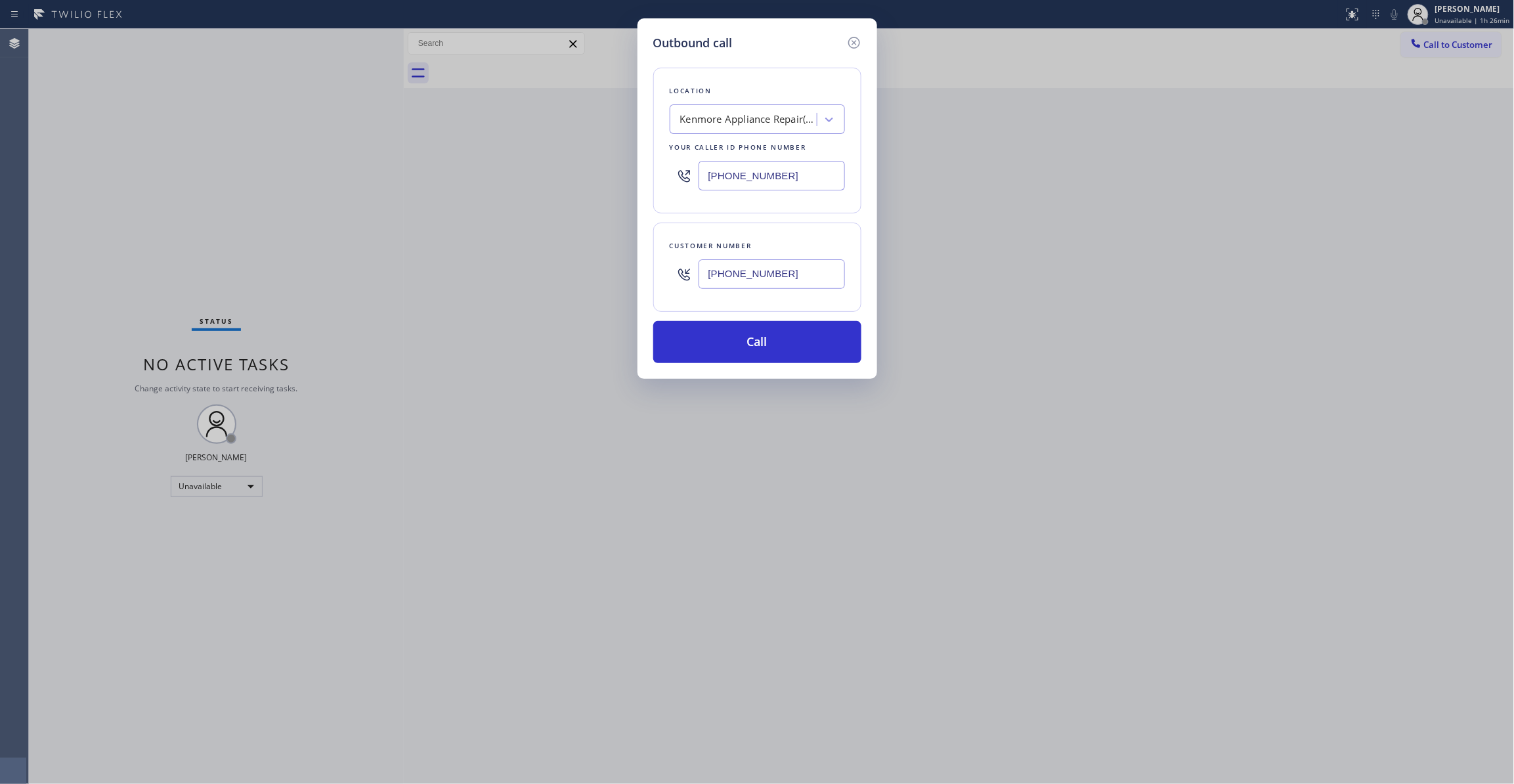
paste input "747) 239-4863"
click at [717, 295] on div "(747) 727-6103" at bounding box center [771, 274] width 146 height 43
drag, startPoint x: 579, startPoint y: 246, endPoint x: 931, endPoint y: 374, distance: 374.6
click at [984, 397] on div "Outbound call Location Home AC Repair Glendale Your caller id phone number (747…" at bounding box center [757, 392] width 1514 height 784
click at [851, 38] on icon at bounding box center [854, 42] width 15 height 15
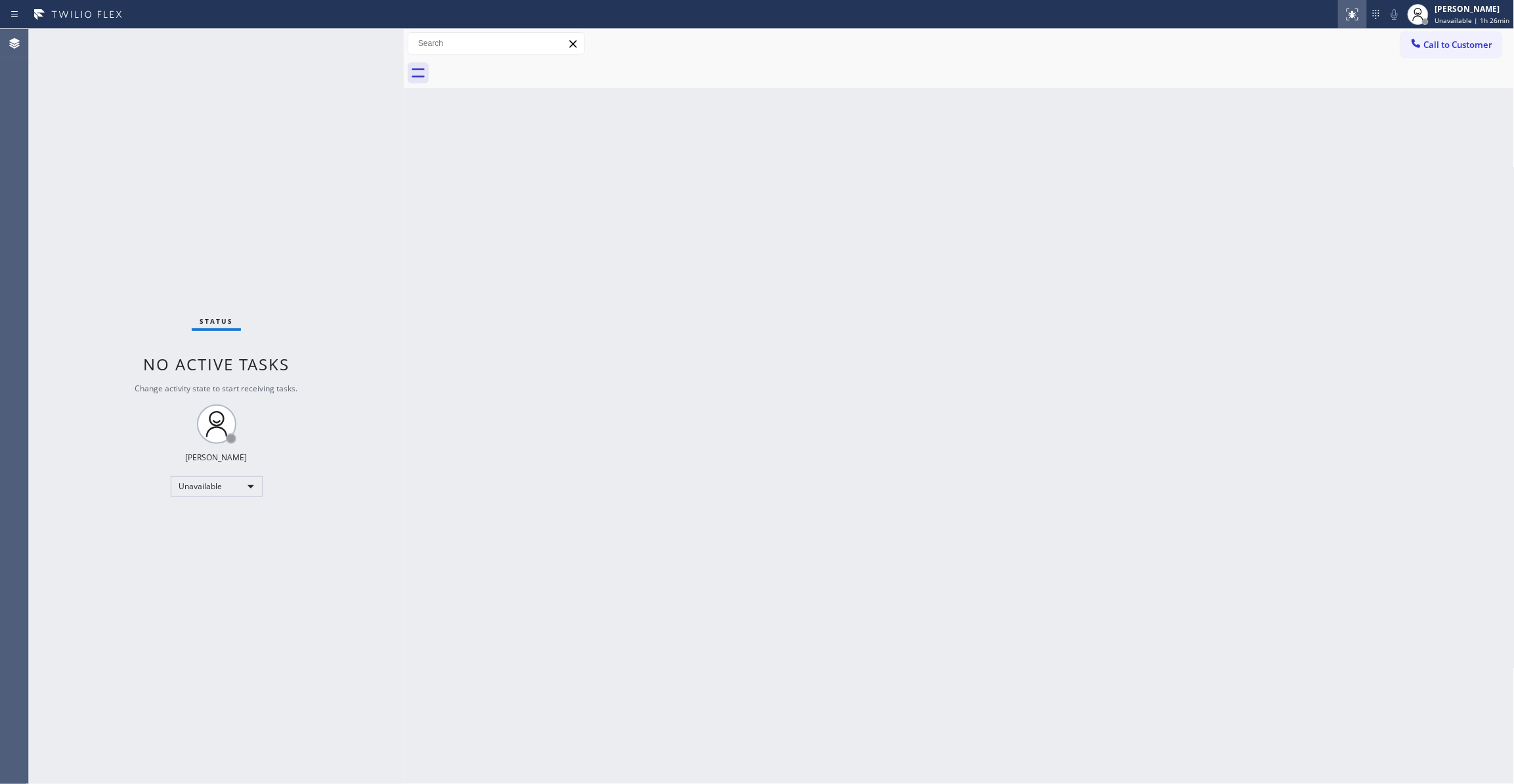
type input "(747) 239-4863"
drag, startPoint x: 1023, startPoint y: 253, endPoint x: 1037, endPoint y: 237, distance: 21.3
click at [1027, 248] on div "Back to Dashboard Change Sender ID Customers Technicians Select a contact Outbo…" at bounding box center [959, 406] width 1111 height 755
drag, startPoint x: 1458, startPoint y: 43, endPoint x: 1444, endPoint y: 43, distance: 14.0
click at [1455, 43] on span "Call to Customer" at bounding box center [1458, 45] width 69 height 12
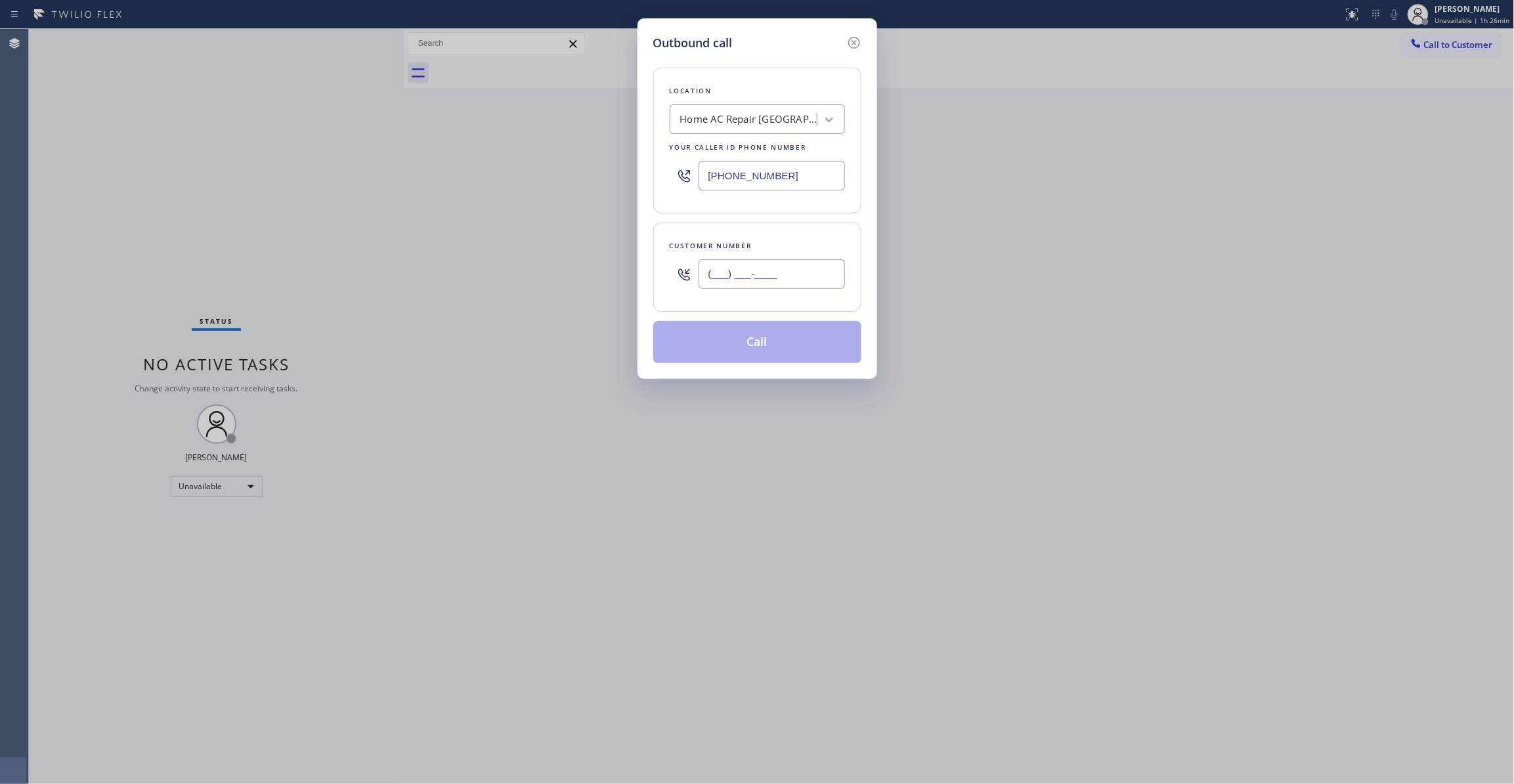
click at [773, 276] on input "(___) ___-____" at bounding box center [771, 274] width 146 height 30
paste input "747) 727-6103"
type input "(747) 727-6103"
drag, startPoint x: 767, startPoint y: 335, endPoint x: 724, endPoint y: 336, distance: 43.0
click at [765, 336] on button "Call" at bounding box center [757, 342] width 208 height 42
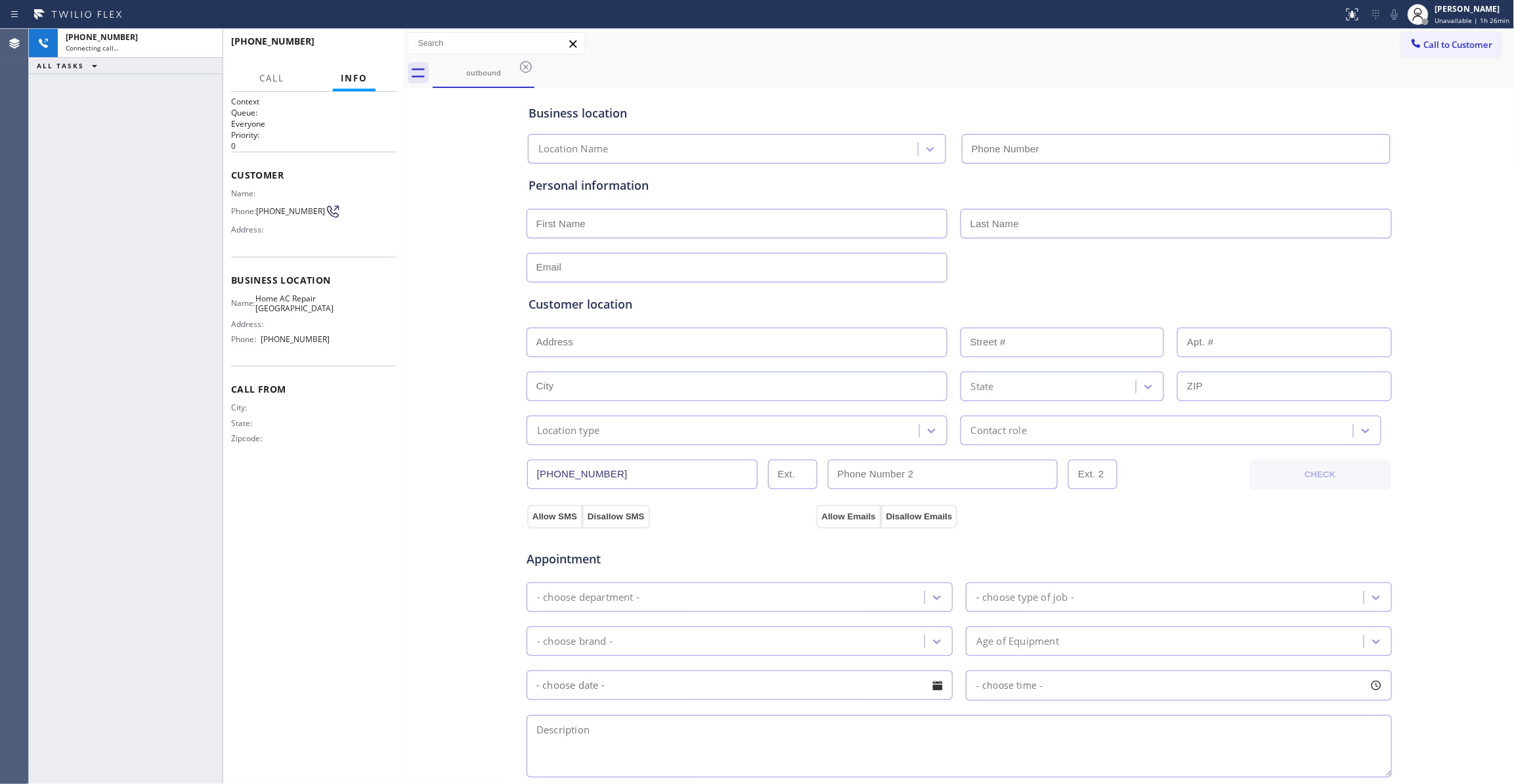
type input "(747) 239-4863"
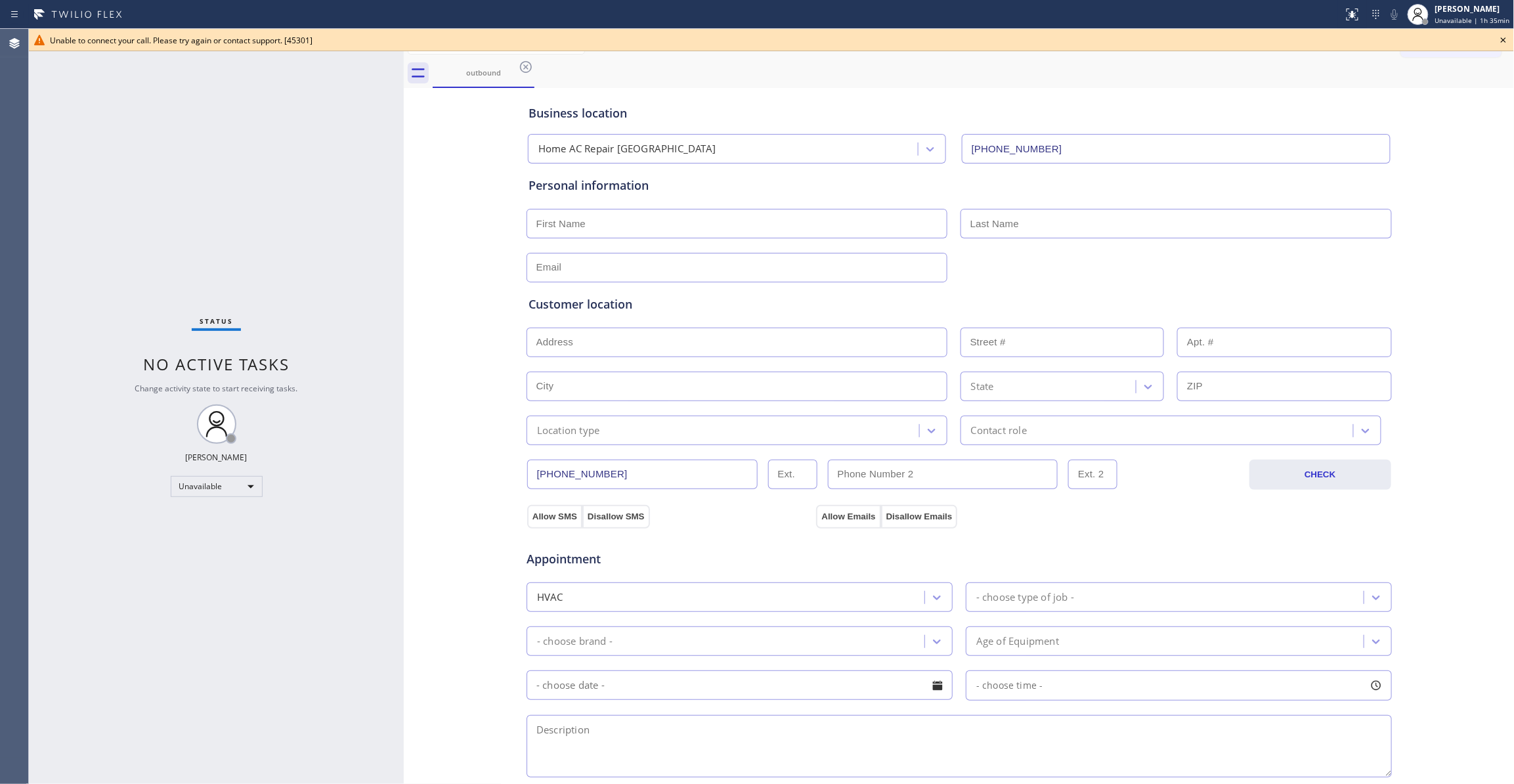
drag, startPoint x: 365, startPoint y: 301, endPoint x: 211, endPoint y: 1, distance: 337.2
click at [361, 287] on div "Status No active tasks Change activity state to start receiving tasks. Louis Ma…" at bounding box center [216, 406] width 375 height 755
drag, startPoint x: 486, startPoint y: 252, endPoint x: 486, endPoint y: 155, distance: 97.0
click at [486, 235] on div "Business location Home AC Repair Glendale (747) 239-4863 Personal information C…" at bounding box center [959, 540] width 1104 height 897
click at [520, 71] on icon at bounding box center [526, 66] width 15 height 15
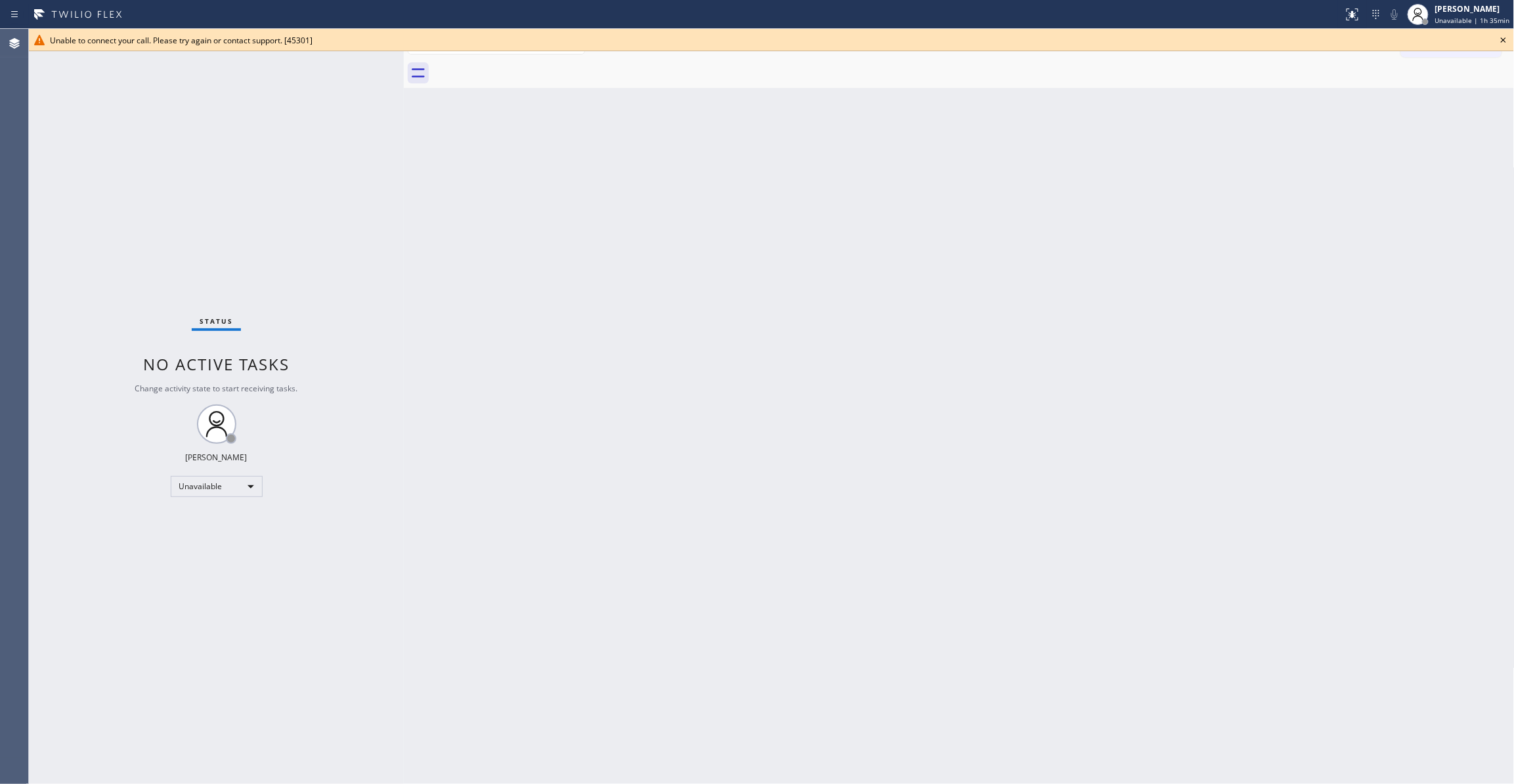
click at [1505, 40] on icon at bounding box center [1503, 40] width 15 height 15
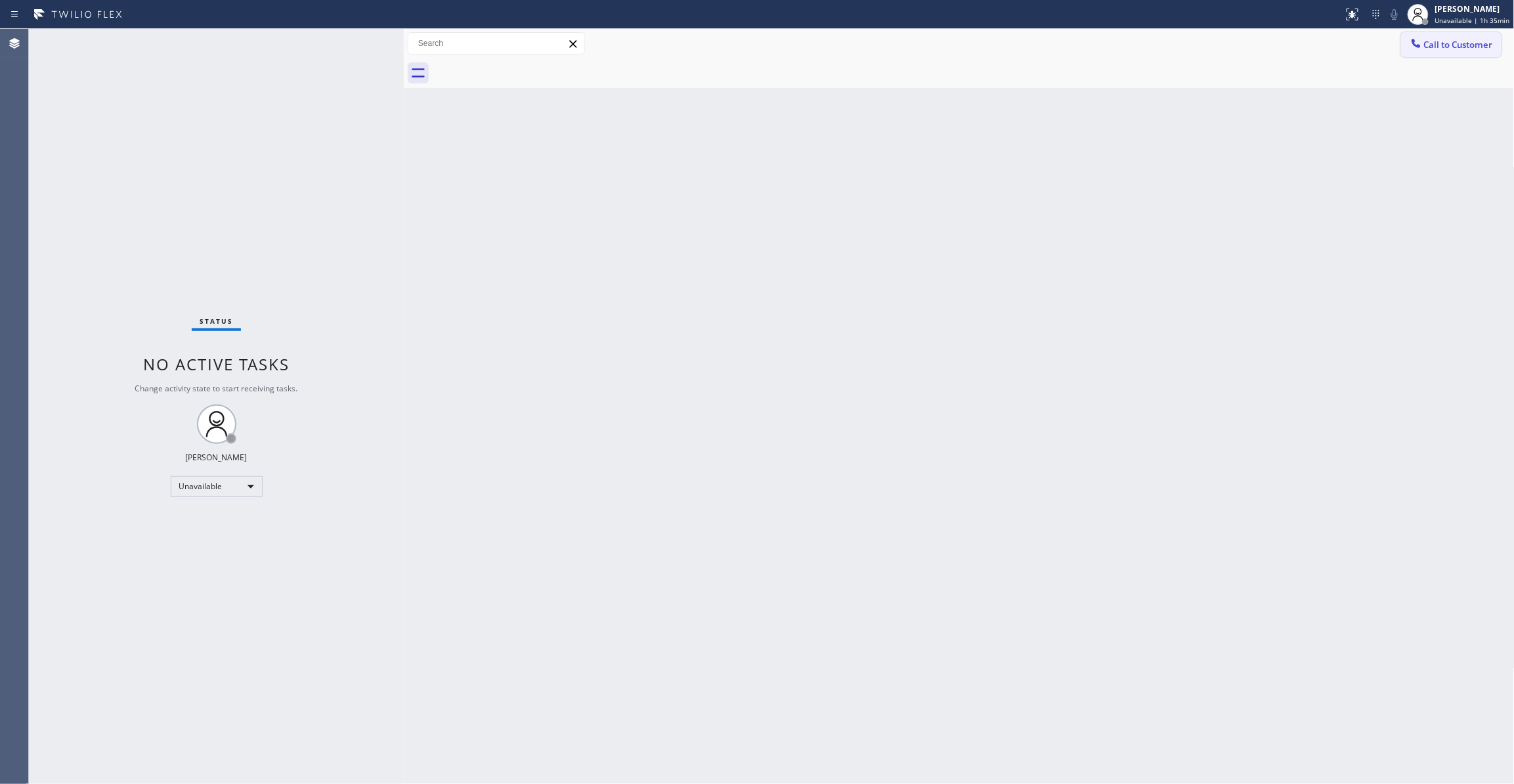
click at [1482, 39] on span "Call to Customer" at bounding box center [1458, 45] width 69 height 12
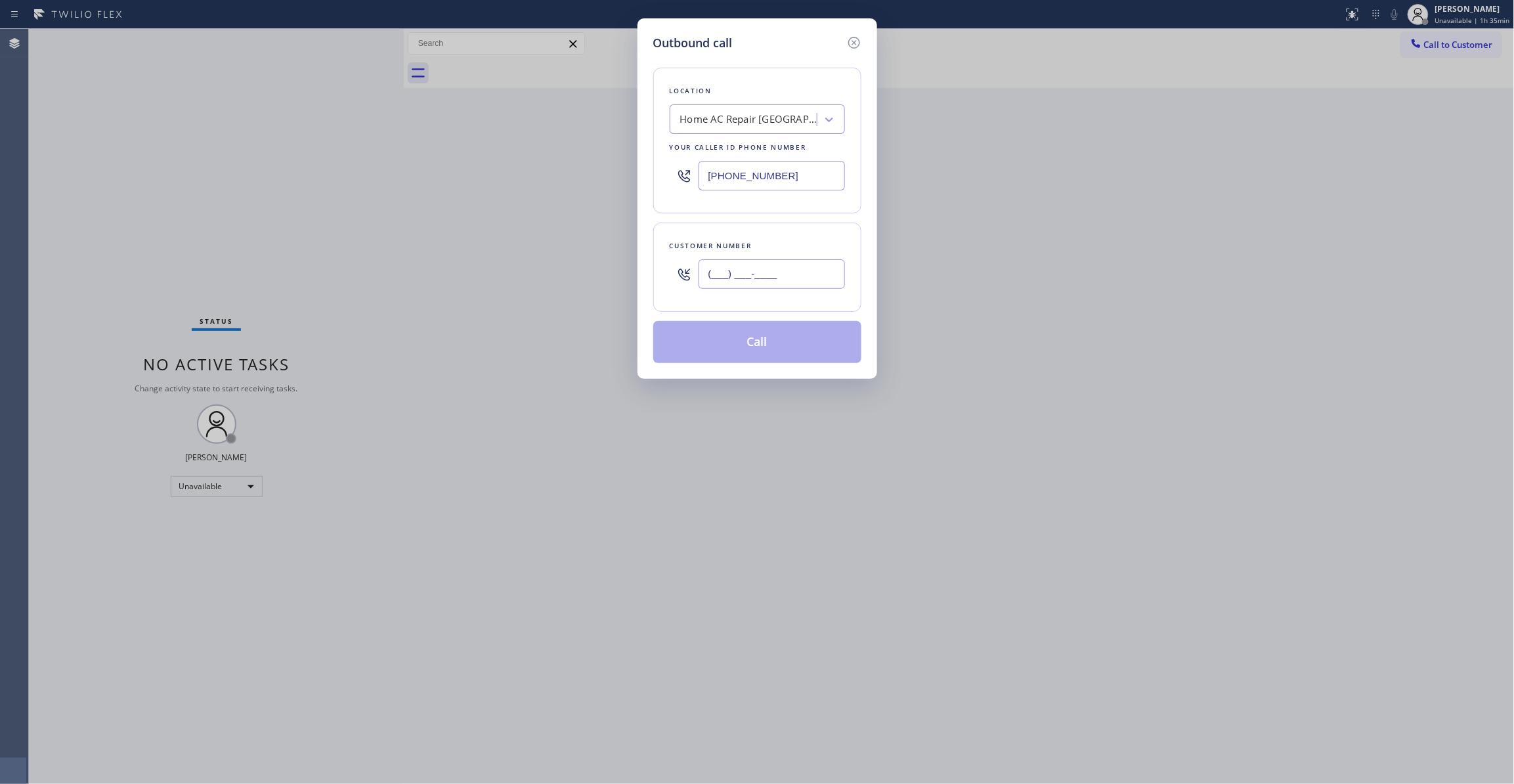
click at [724, 285] on input "(___) ___-____" at bounding box center [771, 274] width 146 height 30
paste input "480) 532-0861"
type input "(480) 532-0861"
click at [849, 45] on icon at bounding box center [854, 42] width 15 height 15
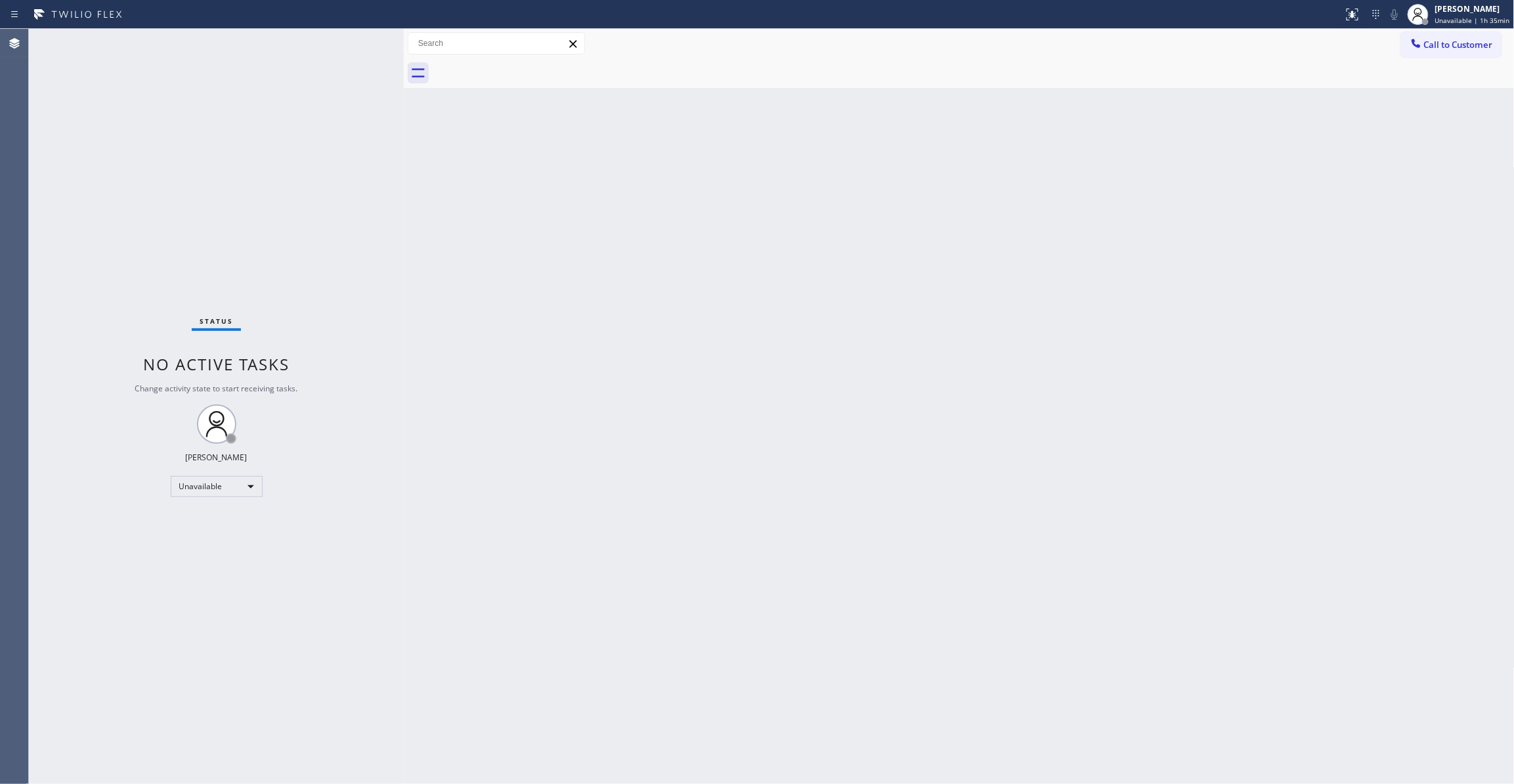
click at [722, 266] on div "Back to Dashboard Change Sender ID Customers Technicians Select a contact Outbo…" at bounding box center [959, 406] width 1111 height 755
click at [194, 335] on div "Status No active tasks Change activity state to start receiving tasks. Louis Ma…" at bounding box center [216, 406] width 375 height 755
